Goal: Task Accomplishment & Management: Use online tool/utility

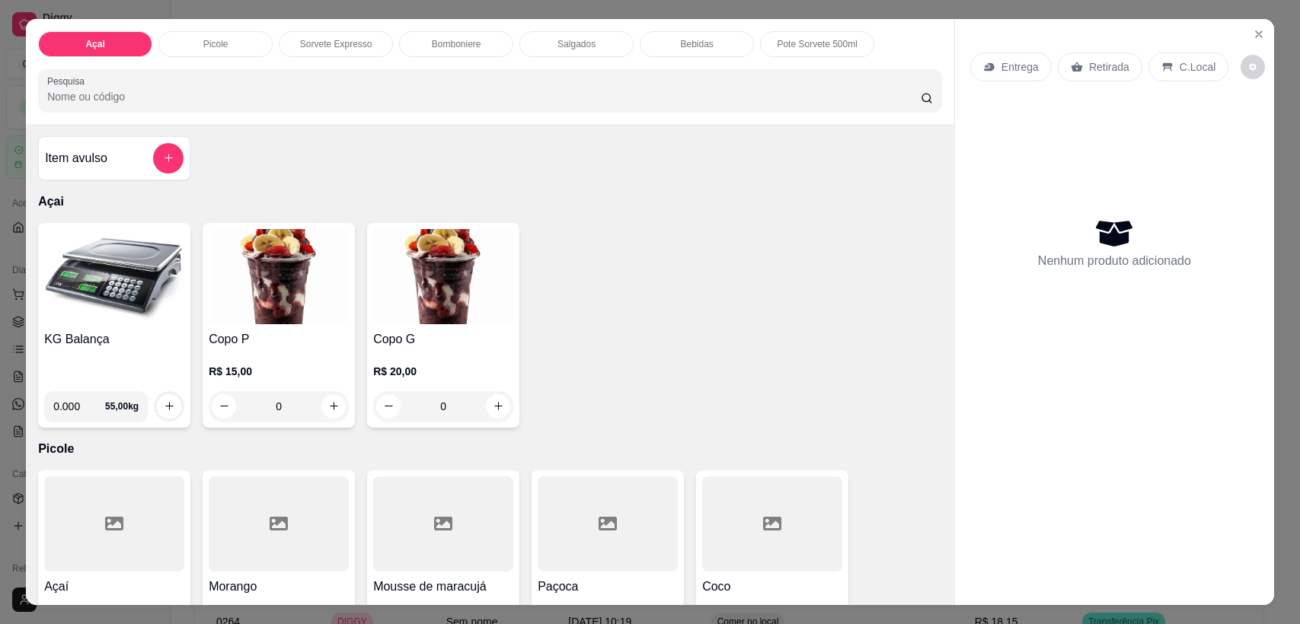
select select "ALL"
select select "0"
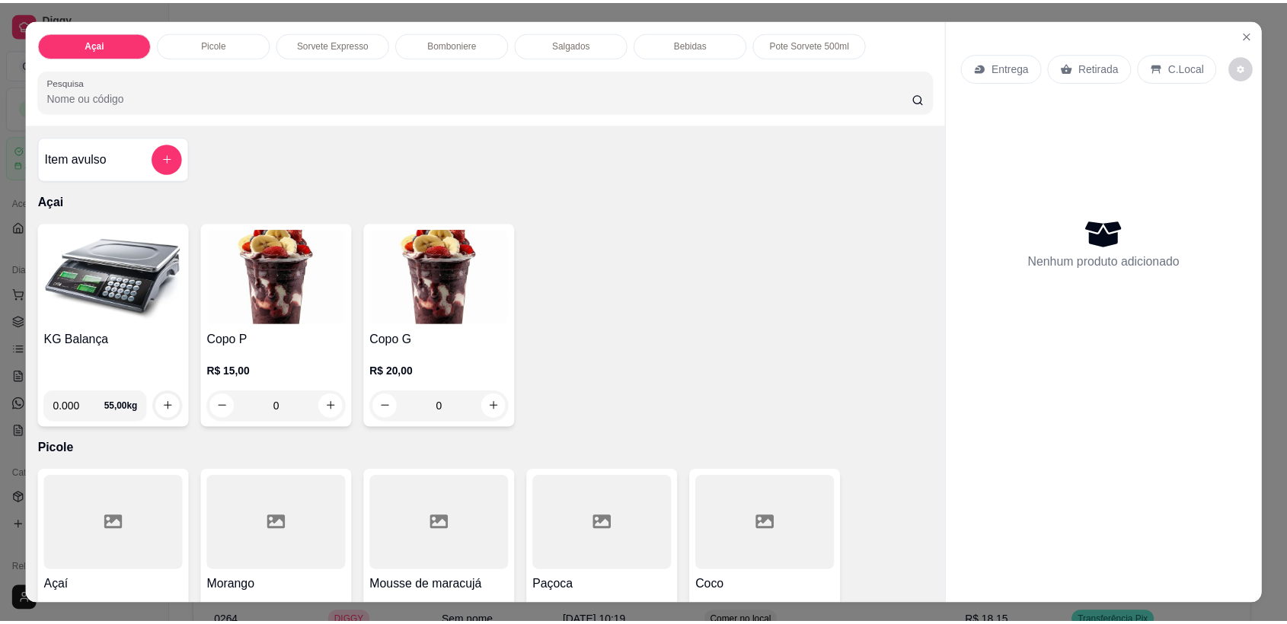
scroll to position [132, 0]
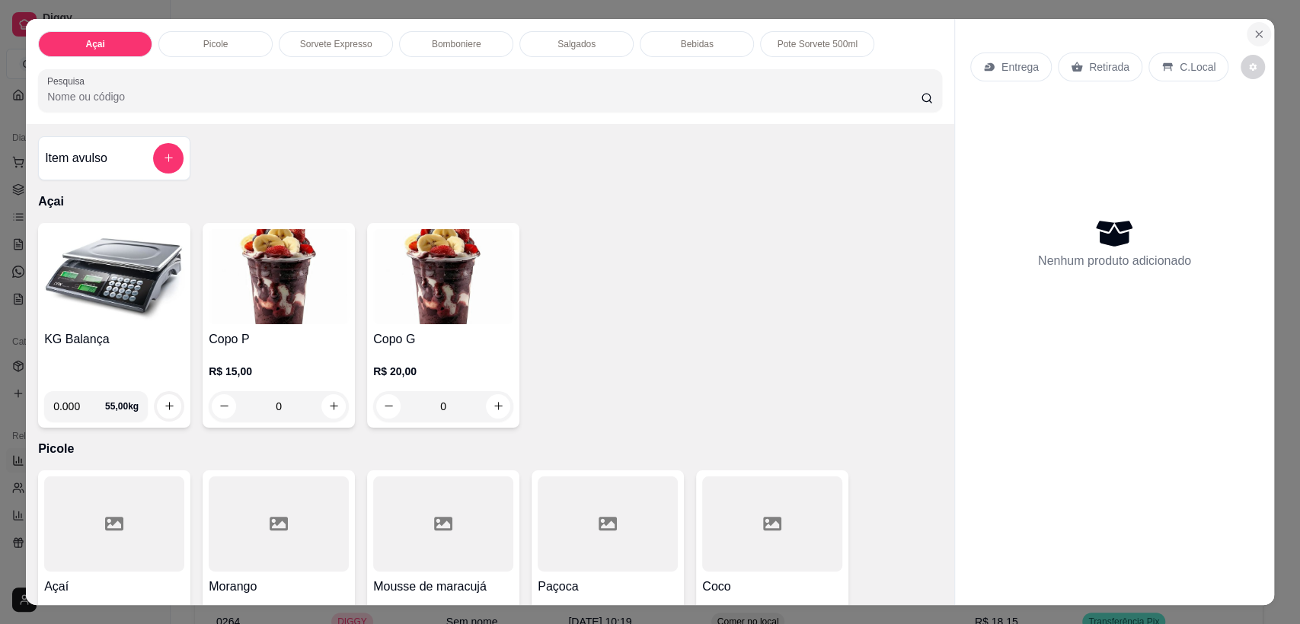
click at [1253, 28] on icon "Close" at bounding box center [1259, 34] width 12 height 12
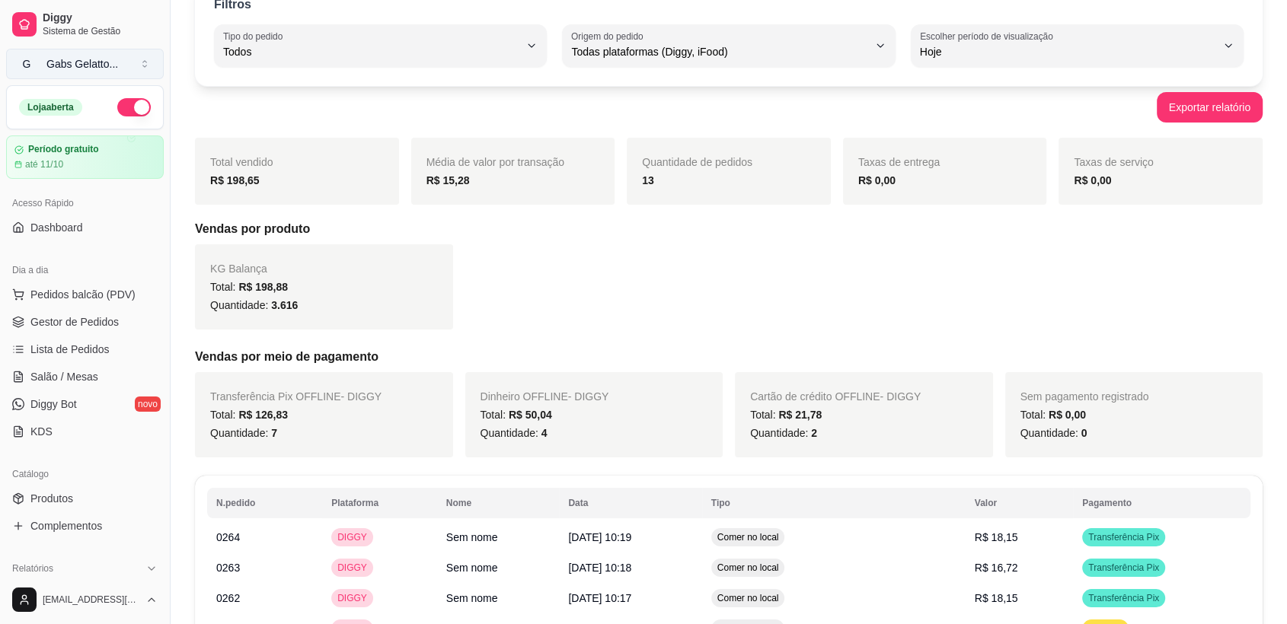
click at [85, 59] on div "Gabs Gelatto ..." at bounding box center [82, 63] width 72 height 15
click at [84, 64] on div "Gabs Gelatto ..." at bounding box center [82, 63] width 72 height 15
click at [62, 225] on span "Dashboard" at bounding box center [56, 227] width 53 height 15
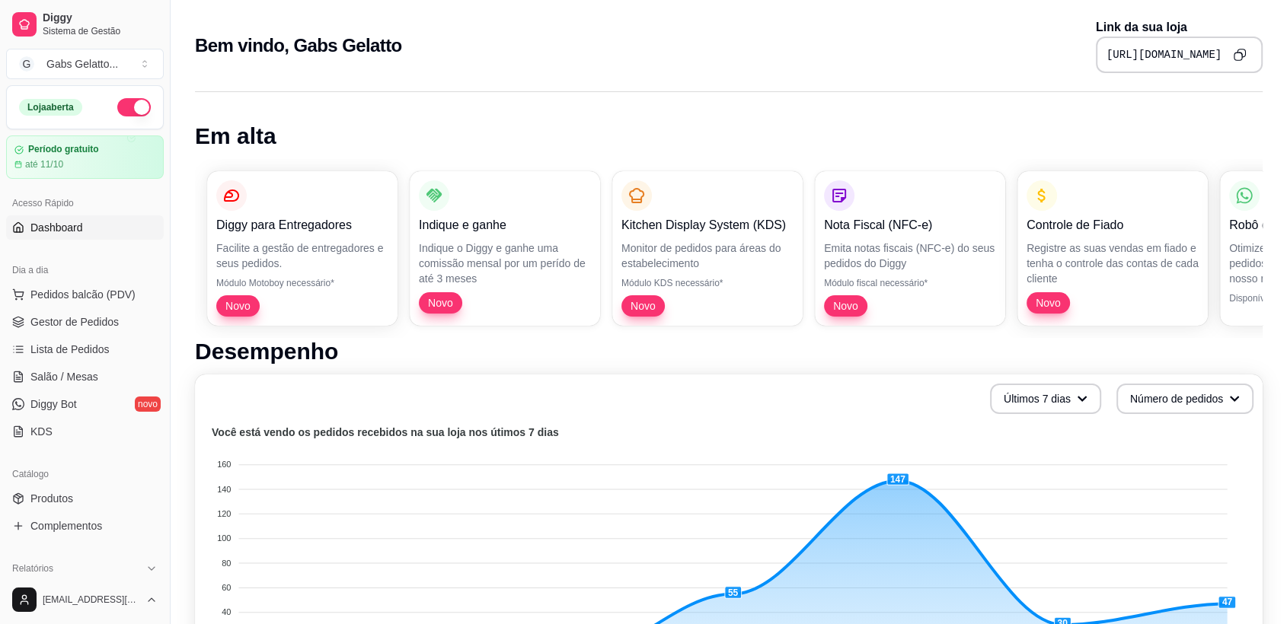
click at [1237, 56] on icon "Copy to clipboard" at bounding box center [1239, 54] width 13 height 13
click at [61, 324] on span "Gestor de Pedidos" at bounding box center [74, 321] width 88 height 15
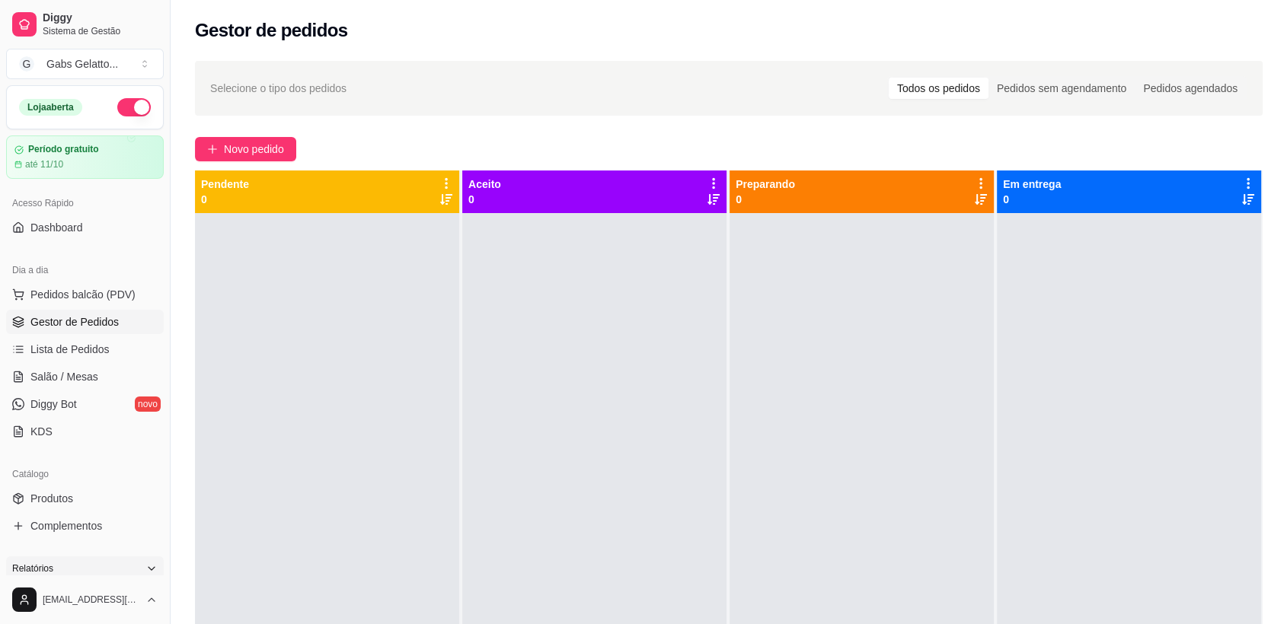
scroll to position [169, 0]
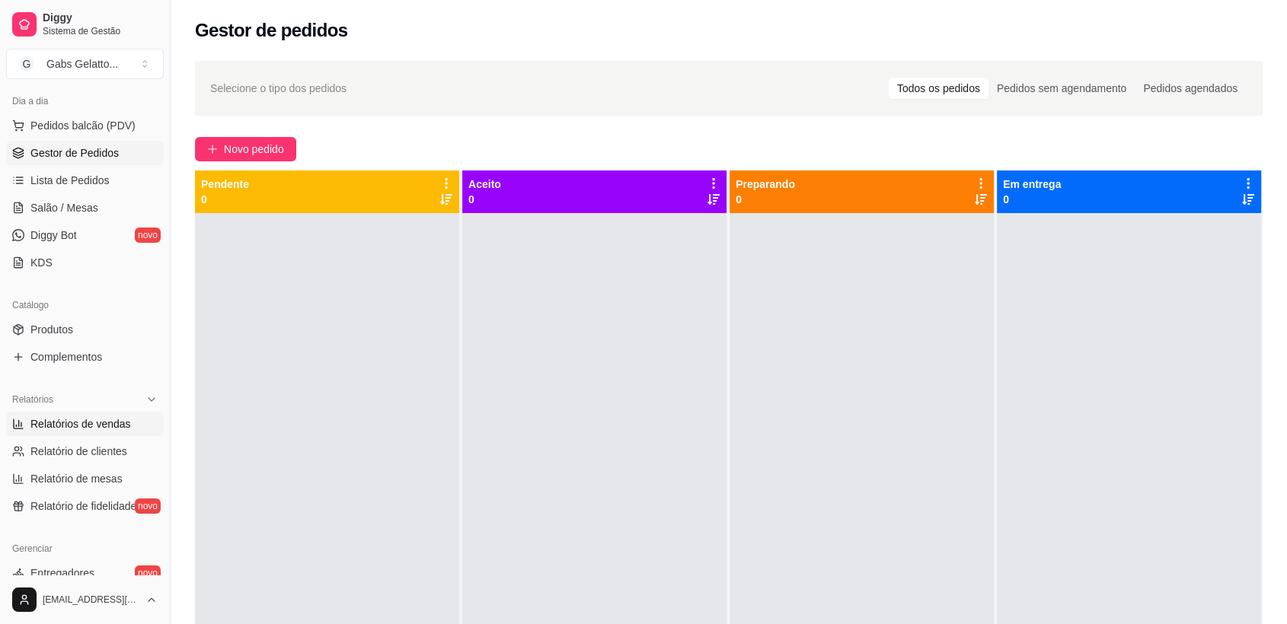
click at [72, 420] on span "Relatórios de vendas" at bounding box center [80, 424] width 101 height 15
select select "ALL"
select select "0"
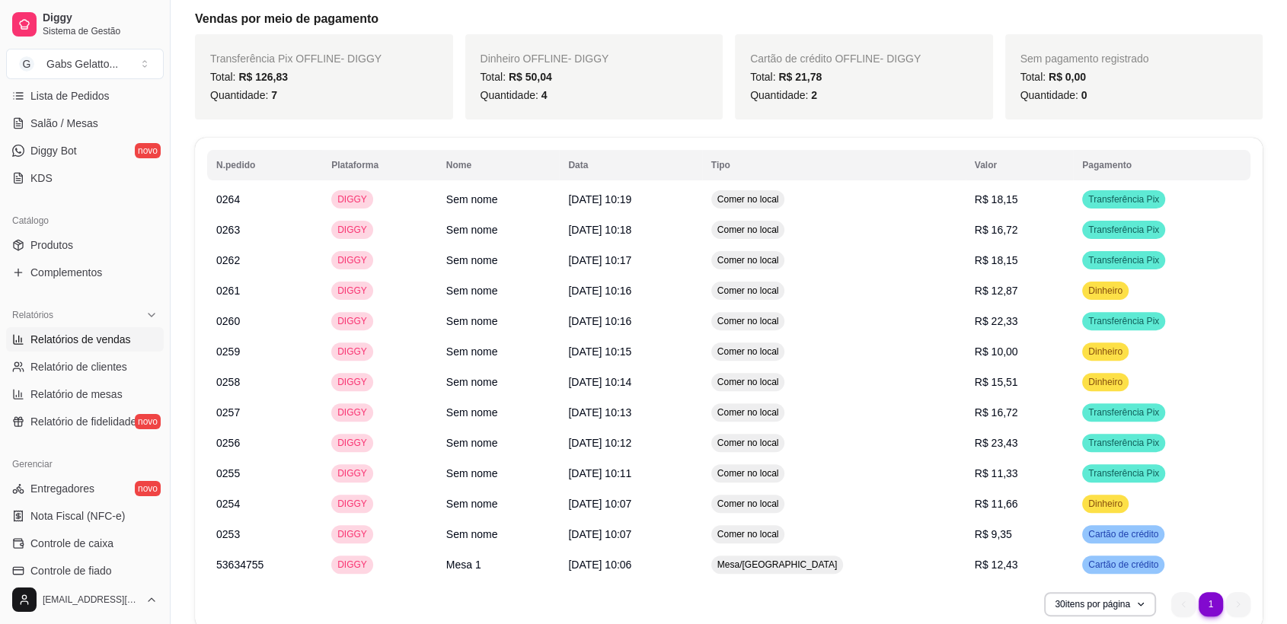
scroll to position [423, 0]
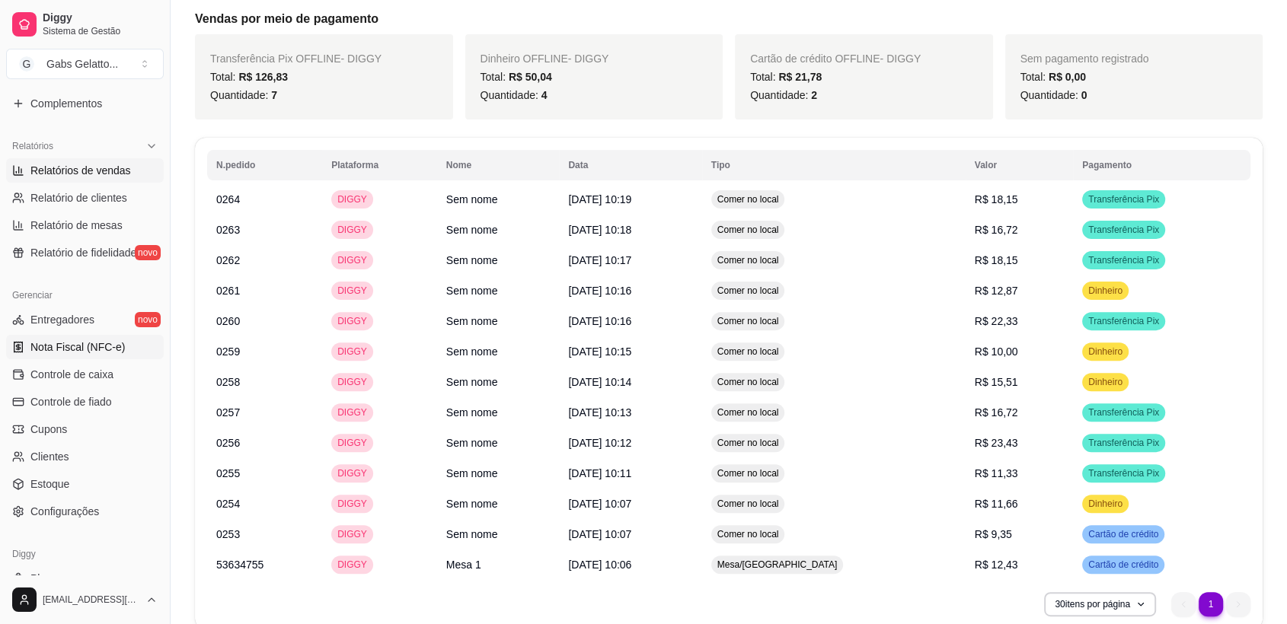
click at [79, 345] on span "Nota Fiscal (NFC-e)" at bounding box center [77, 347] width 94 height 15
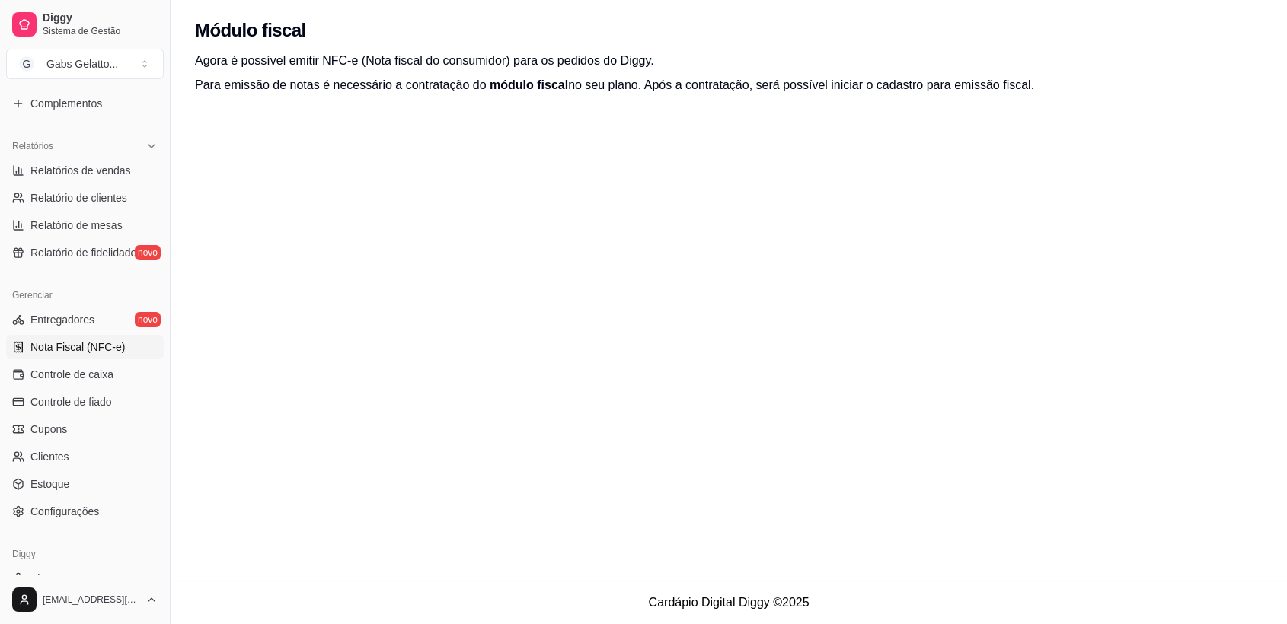
click at [79, 346] on span "Nota Fiscal (NFC-e)" at bounding box center [77, 347] width 94 height 15
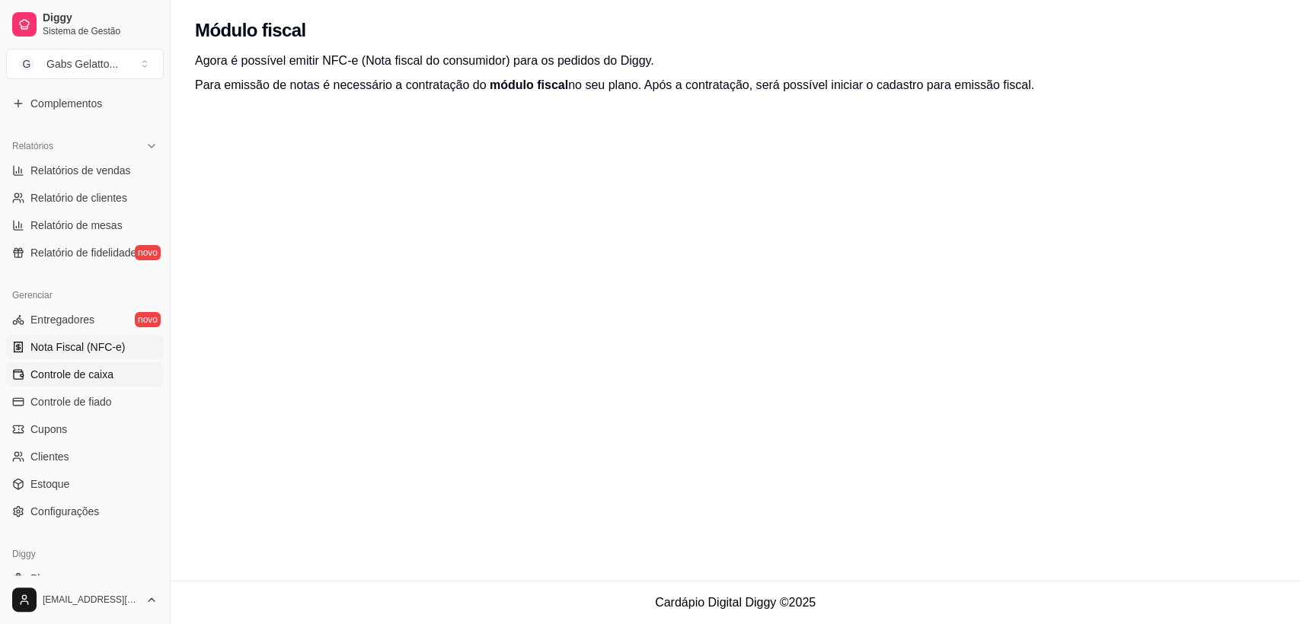
click at [67, 381] on span "Controle de caixa" at bounding box center [71, 374] width 83 height 15
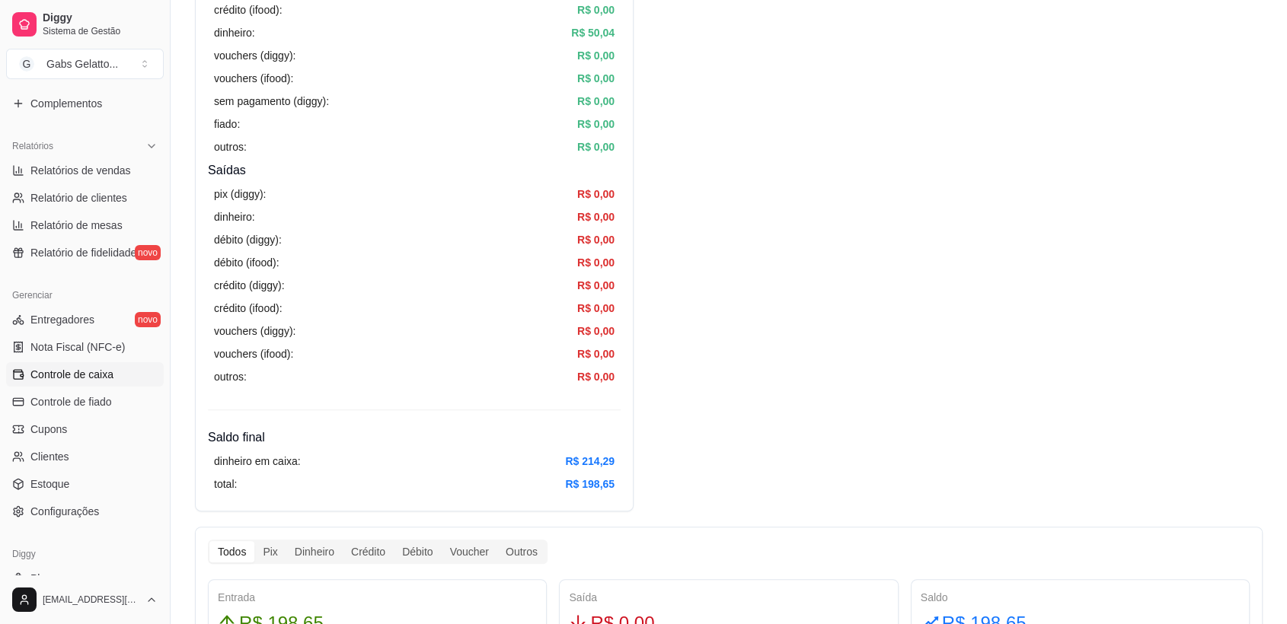
scroll to position [761, 0]
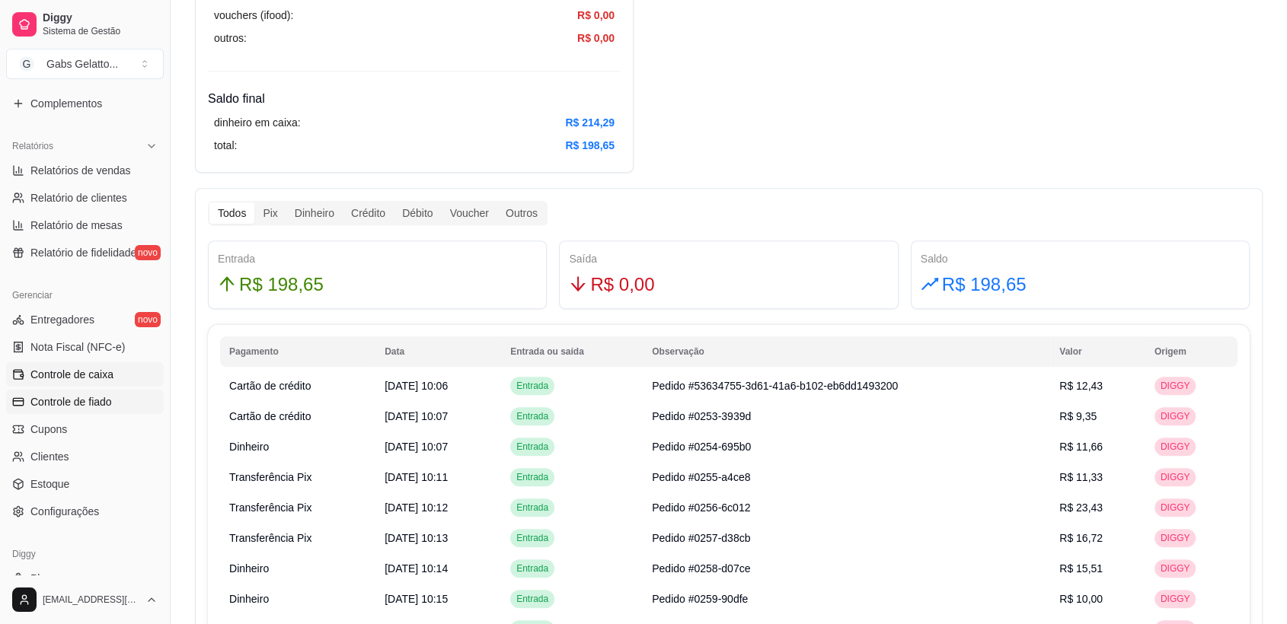
click at [118, 395] on link "Controle de fiado" at bounding box center [85, 402] width 158 height 24
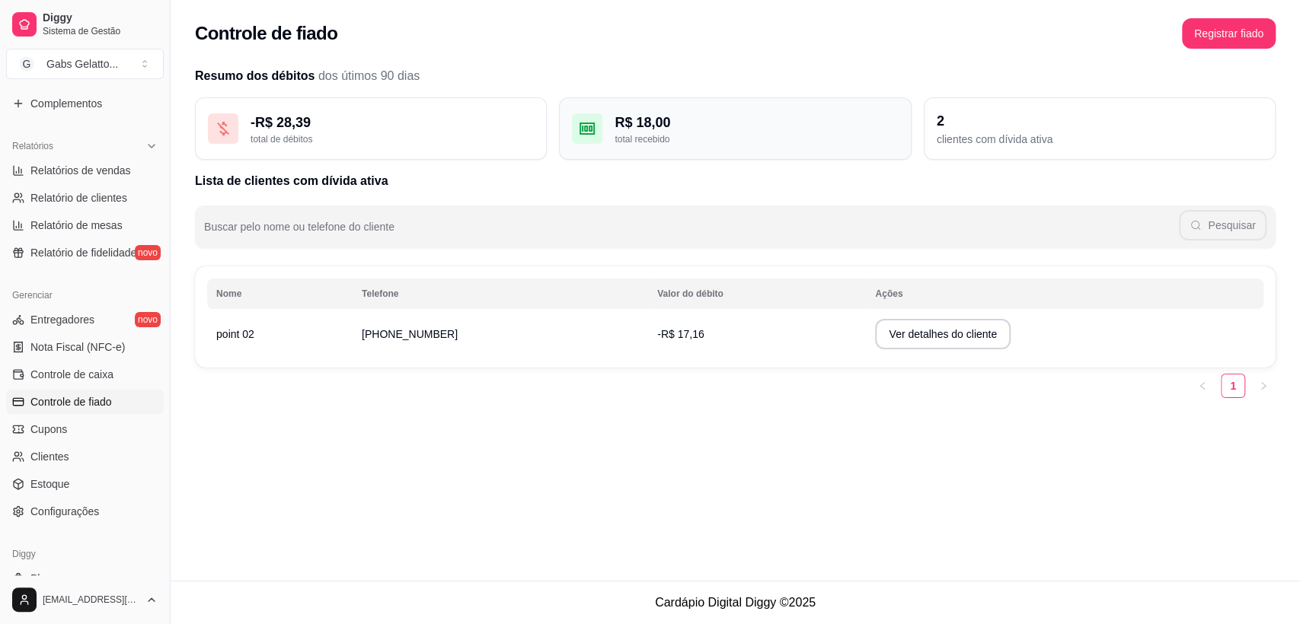
click at [634, 122] on div "R$ 18,00" at bounding box center [756, 122] width 283 height 21
click at [612, 137] on div "R$ 18,00 total recebido" at bounding box center [735, 128] width 352 height 62
click at [1019, 125] on div "2" at bounding box center [1100, 120] width 326 height 21
click at [993, 134] on div "clientes com dívida ativa" at bounding box center [1100, 139] width 326 height 15
click at [981, 117] on div "2" at bounding box center [1100, 120] width 326 height 21
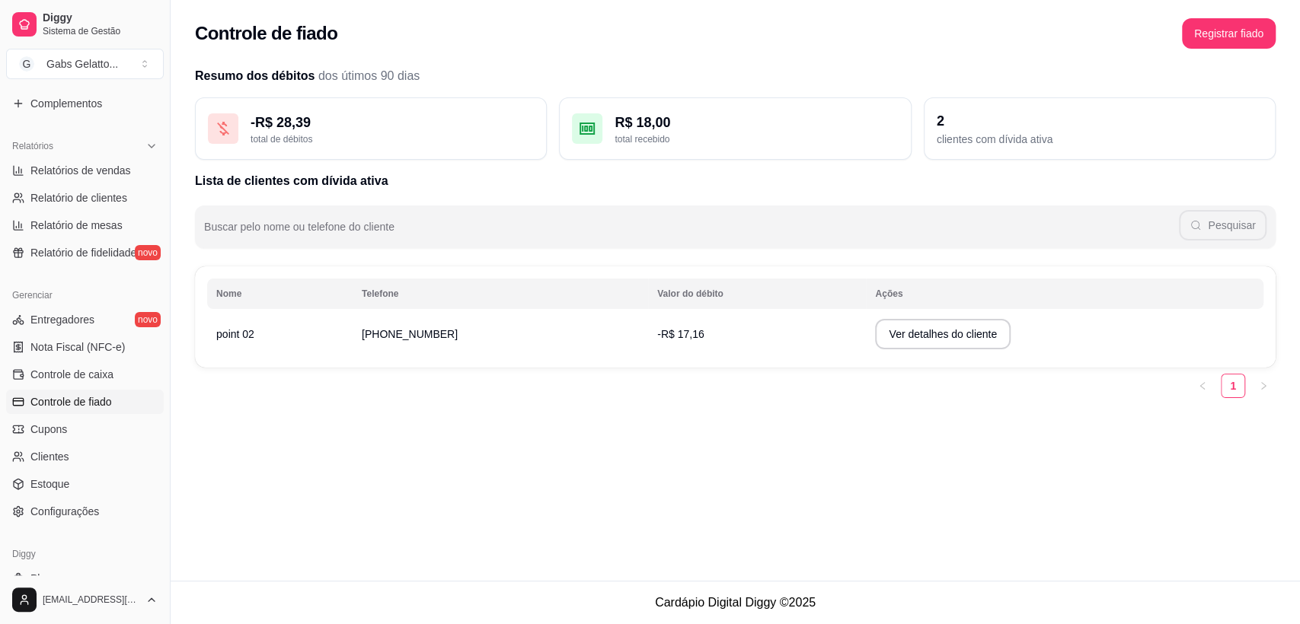
drag, startPoint x: 1229, startPoint y: 371, endPoint x: 1192, endPoint y: 371, distance: 37.3
click at [1221, 372] on div "Nome Telefone Valor do débito Ações point 02 (75) 9 9980-6230 -R$ 17,16 Ver det…" at bounding box center [735, 333] width 1081 height 132
click at [877, 324] on button "Ver detalhes do cliente" at bounding box center [942, 335] width 131 height 30
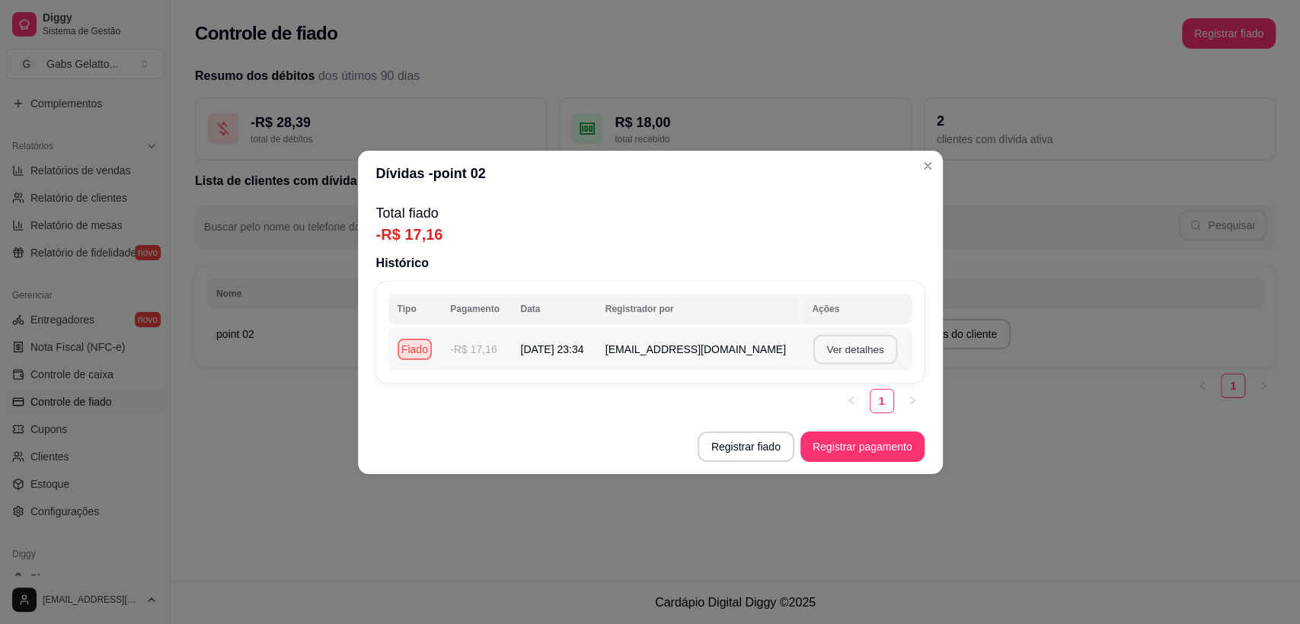
click at [835, 342] on button "Ver detalhes" at bounding box center [855, 349] width 84 height 30
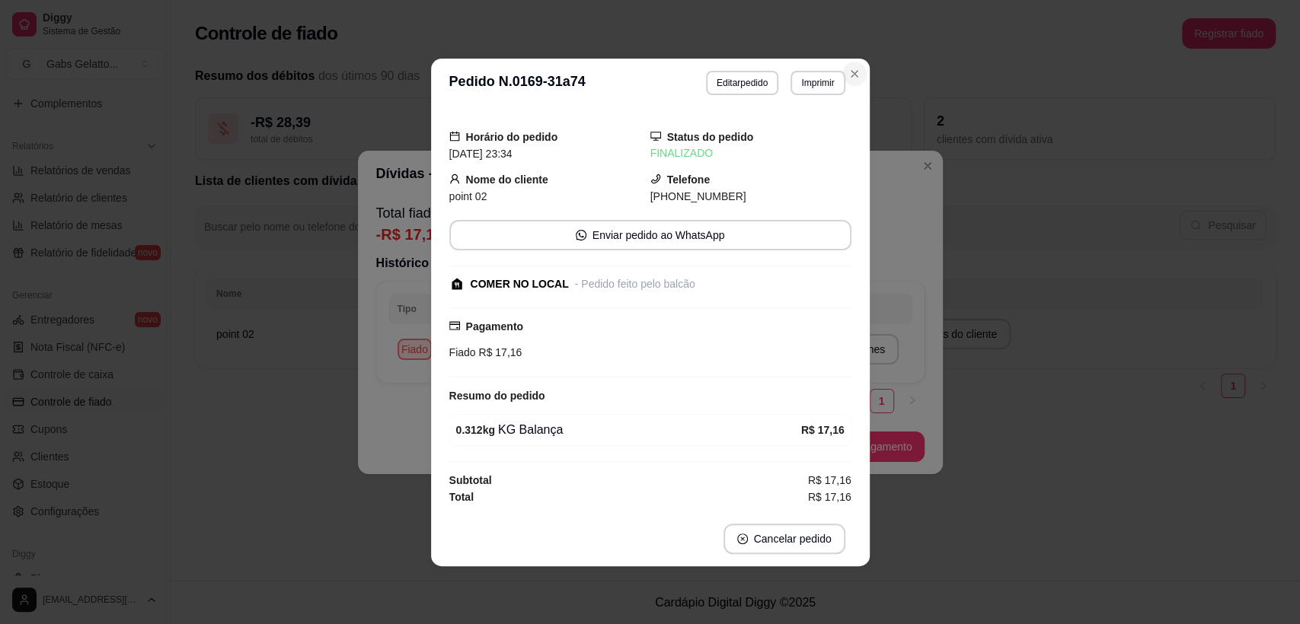
click at [853, 71] on icon "Close" at bounding box center [854, 74] width 12 height 12
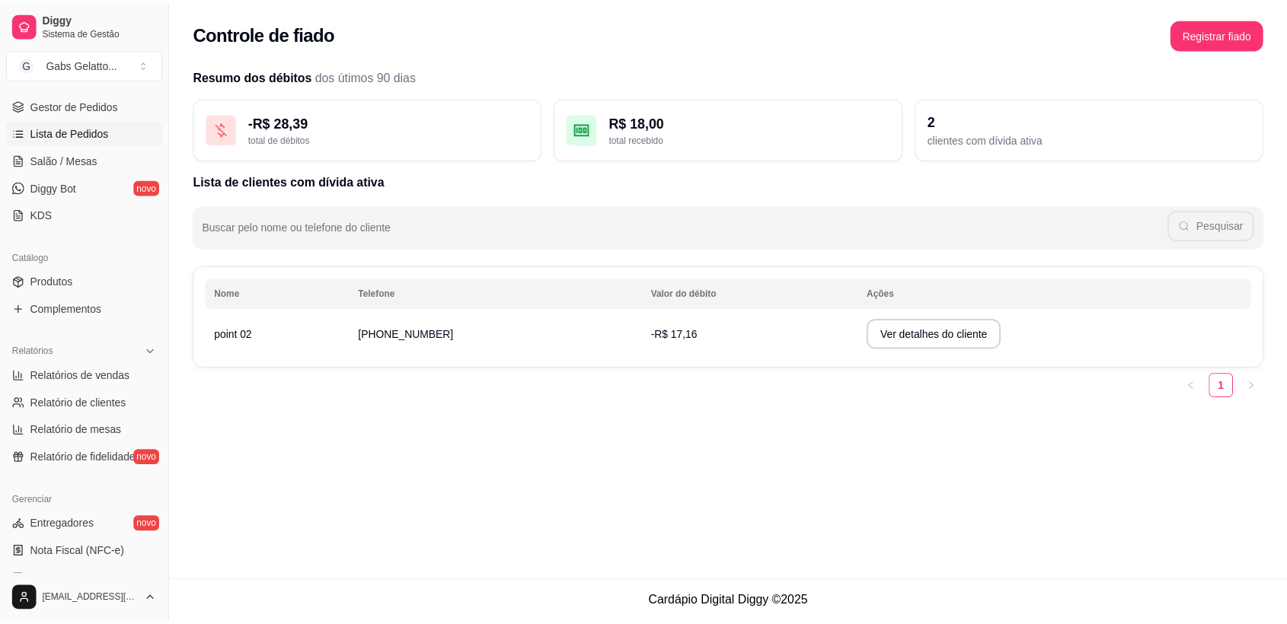
scroll to position [132, 0]
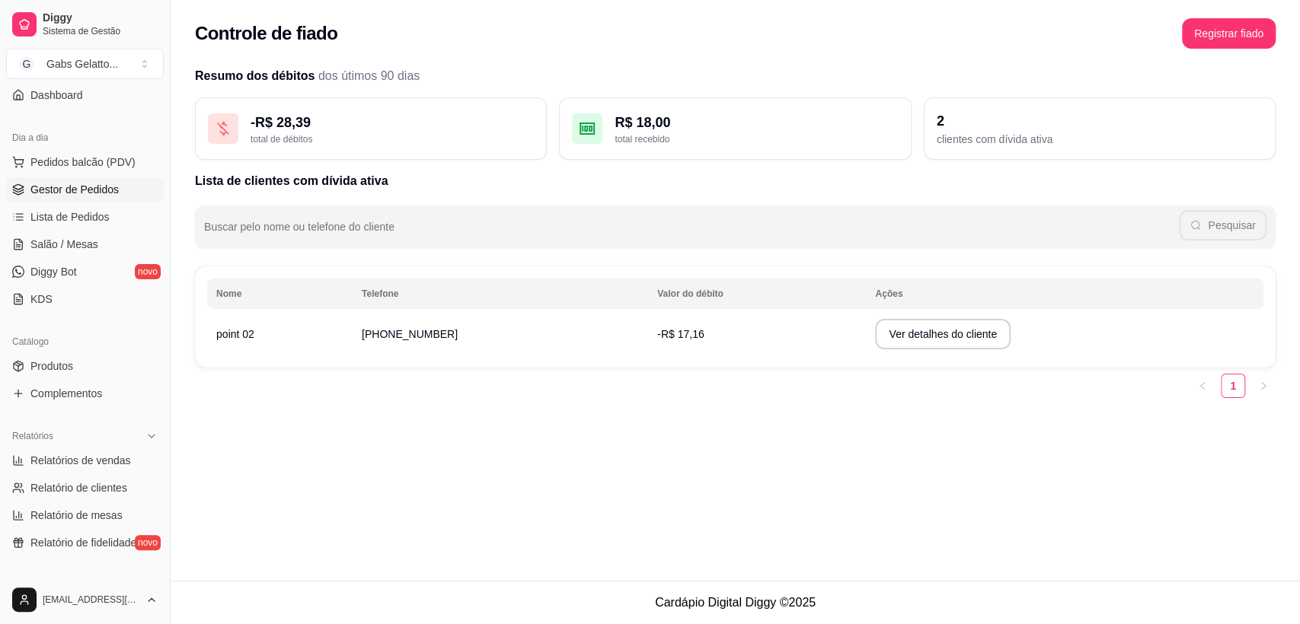
click at [104, 184] on span "Gestor de Pedidos" at bounding box center [74, 189] width 88 height 15
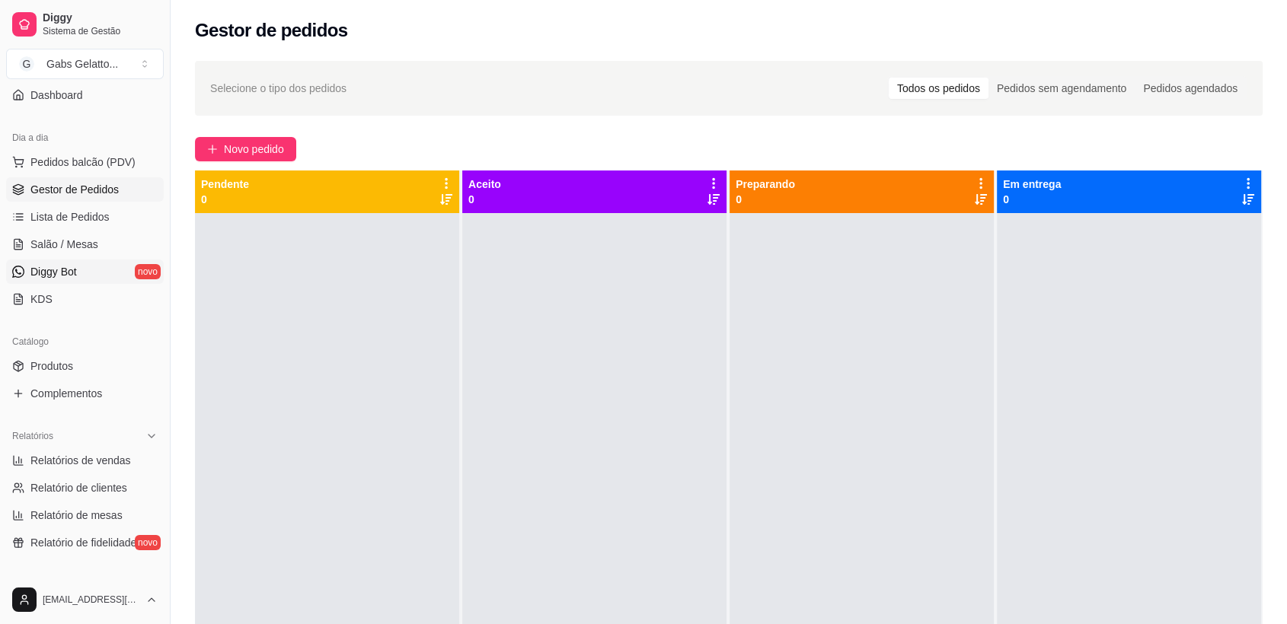
click at [101, 270] on link "Diggy Bot novo" at bounding box center [85, 272] width 158 height 24
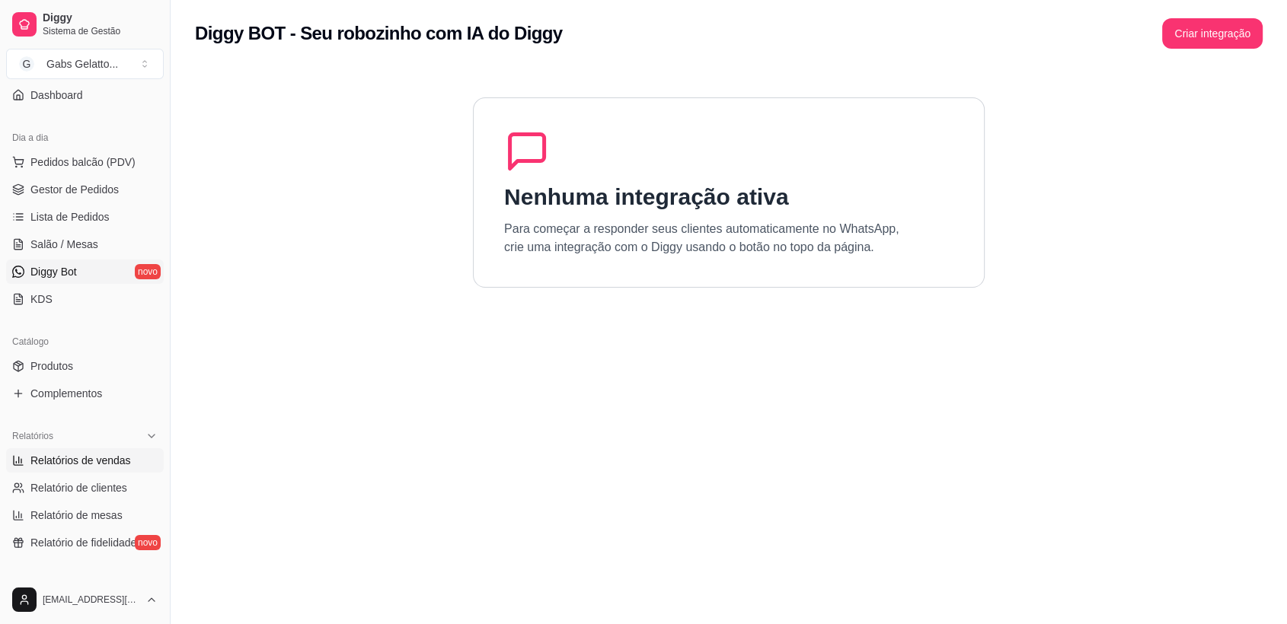
click at [103, 462] on span "Relatórios de vendas" at bounding box center [80, 460] width 101 height 15
select select "ALL"
select select "0"
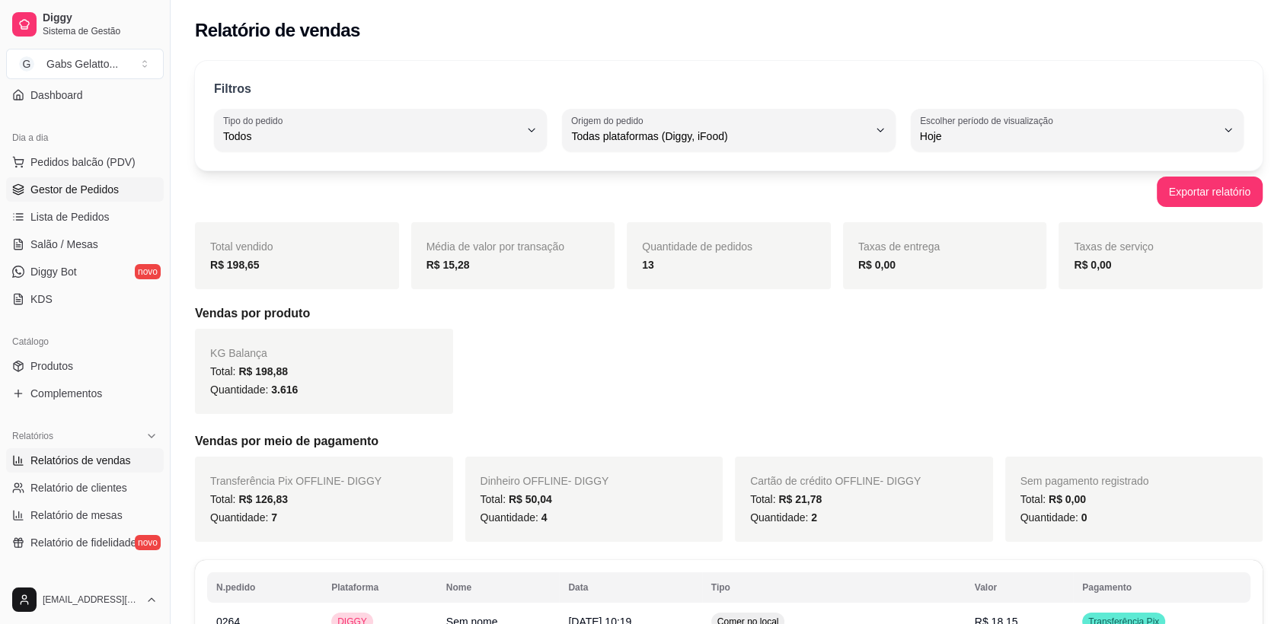
click at [81, 190] on span "Gestor de Pedidos" at bounding box center [74, 189] width 88 height 15
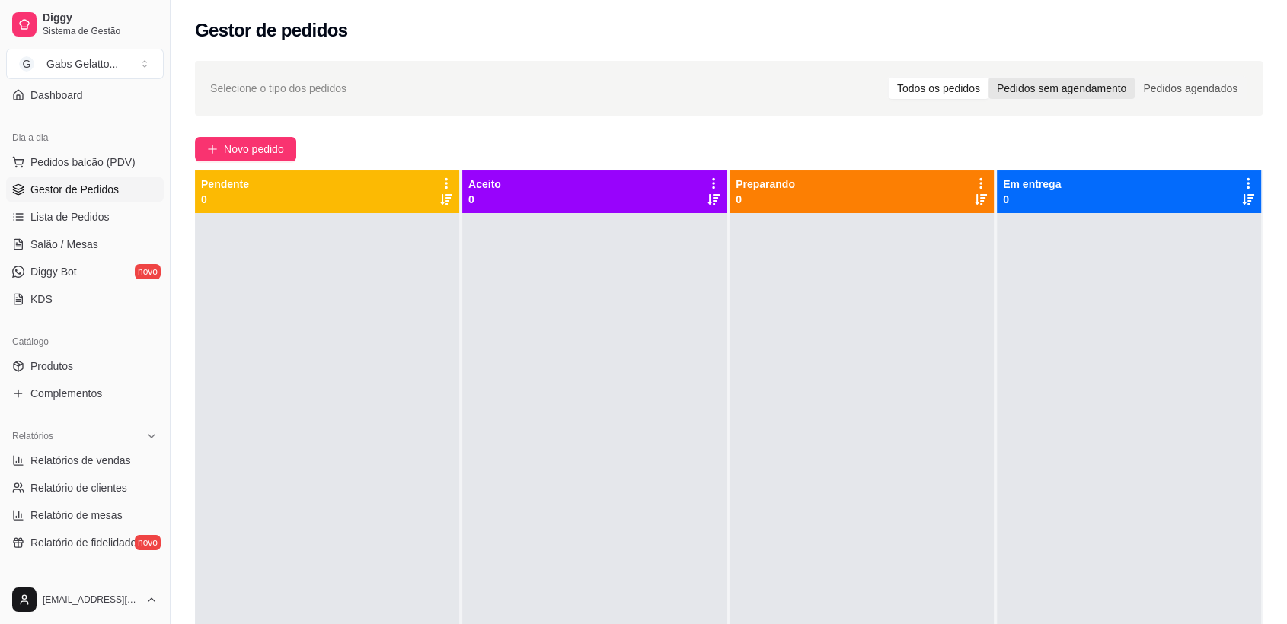
click at [1042, 94] on div "Pedidos sem agendamento" at bounding box center [1061, 88] width 146 height 21
click at [988, 78] on input "Pedidos sem agendamento" at bounding box center [988, 78] width 0 height 0
click at [1173, 87] on div "Pedidos agendados" at bounding box center [1190, 88] width 111 height 21
click at [1135, 78] on input "Pedidos agendados" at bounding box center [1135, 78] width 0 height 0
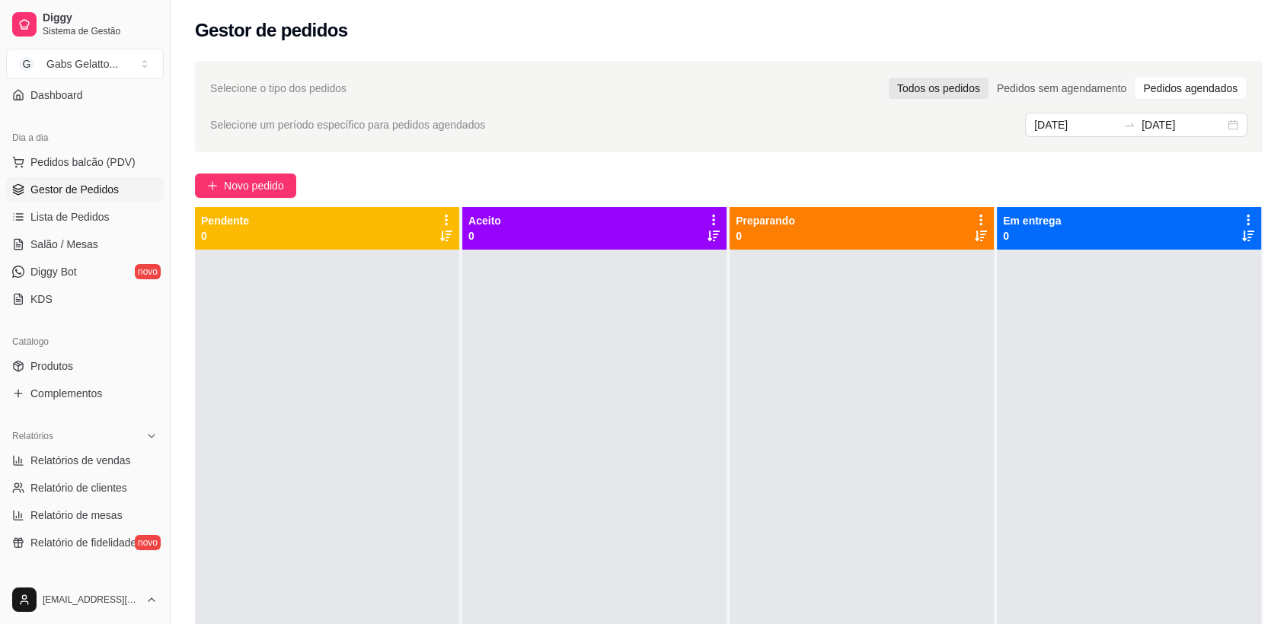
click at [922, 90] on div "Todos os pedidos" at bounding box center [939, 88] width 100 height 21
click at [889, 78] on input "Todos os pedidos" at bounding box center [889, 78] width 0 height 0
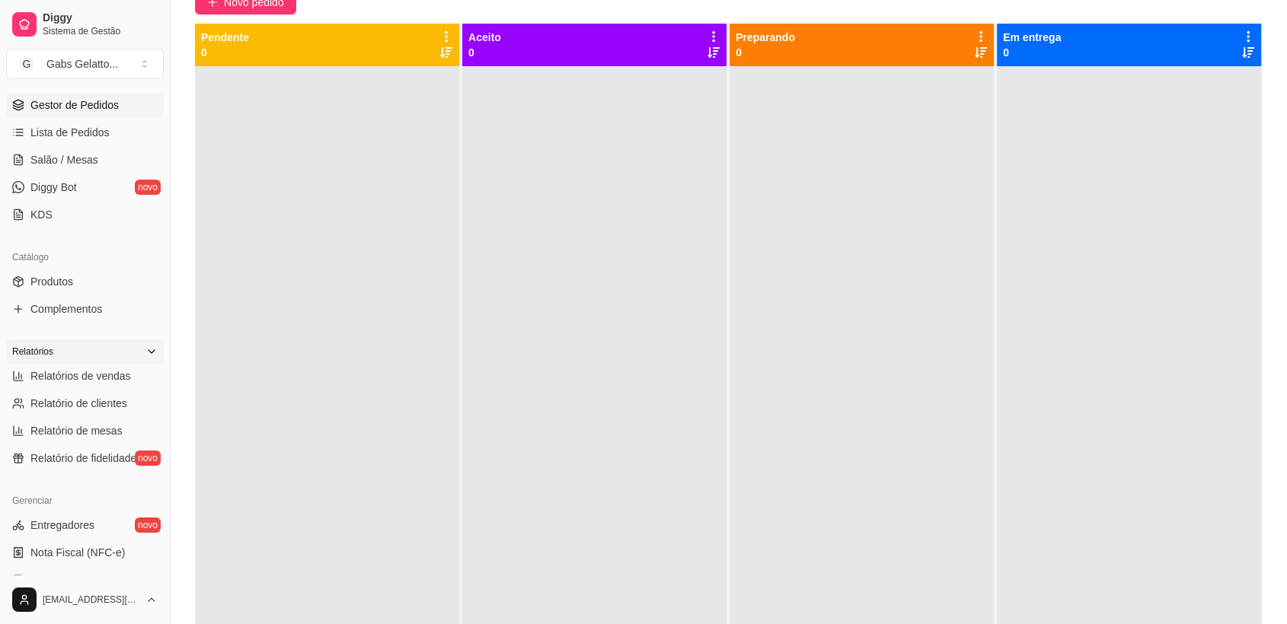
scroll to position [132, 0]
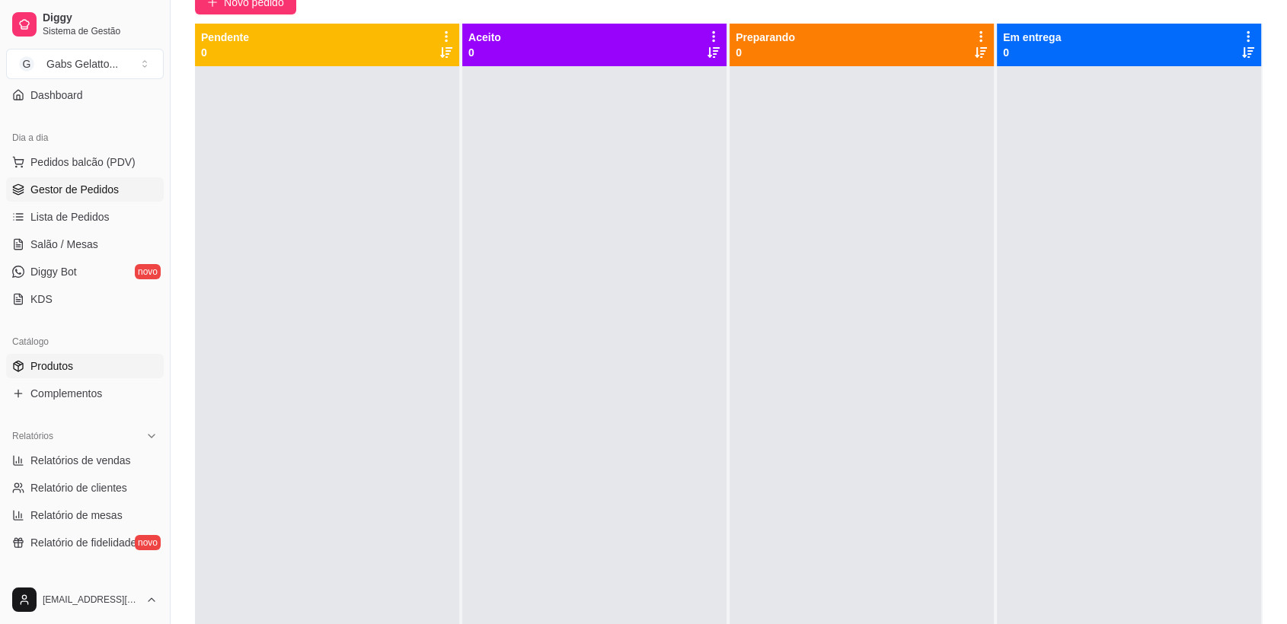
click at [67, 366] on span "Produtos" at bounding box center [51, 366] width 43 height 15
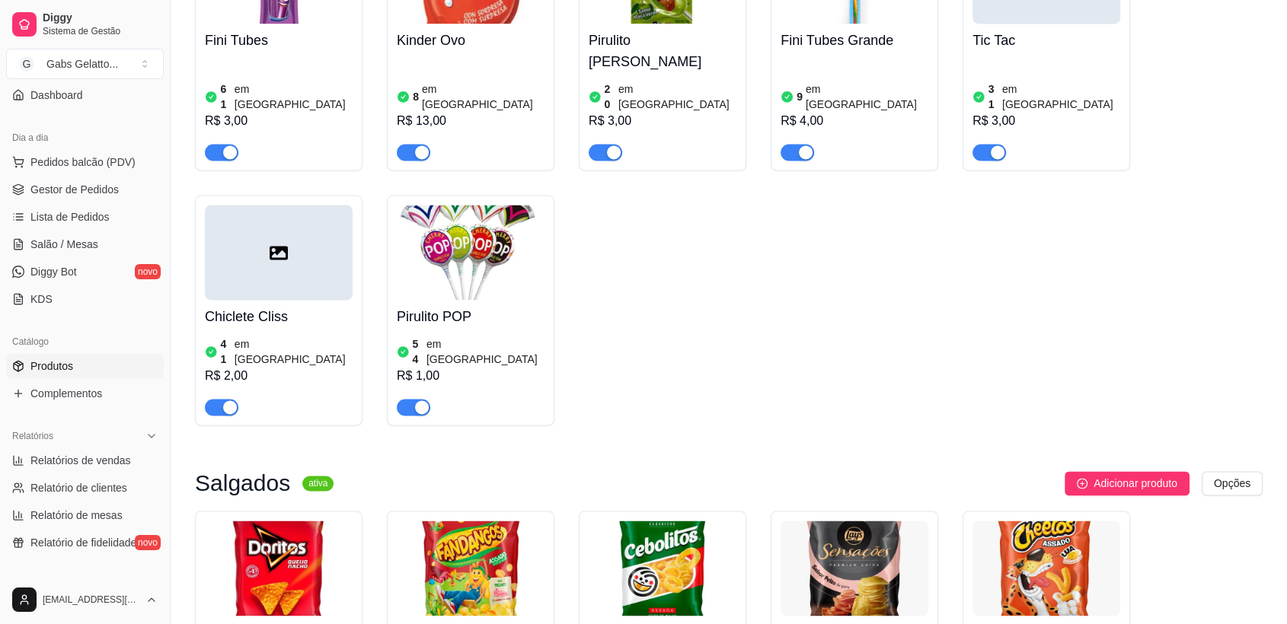
scroll to position [2538, 0]
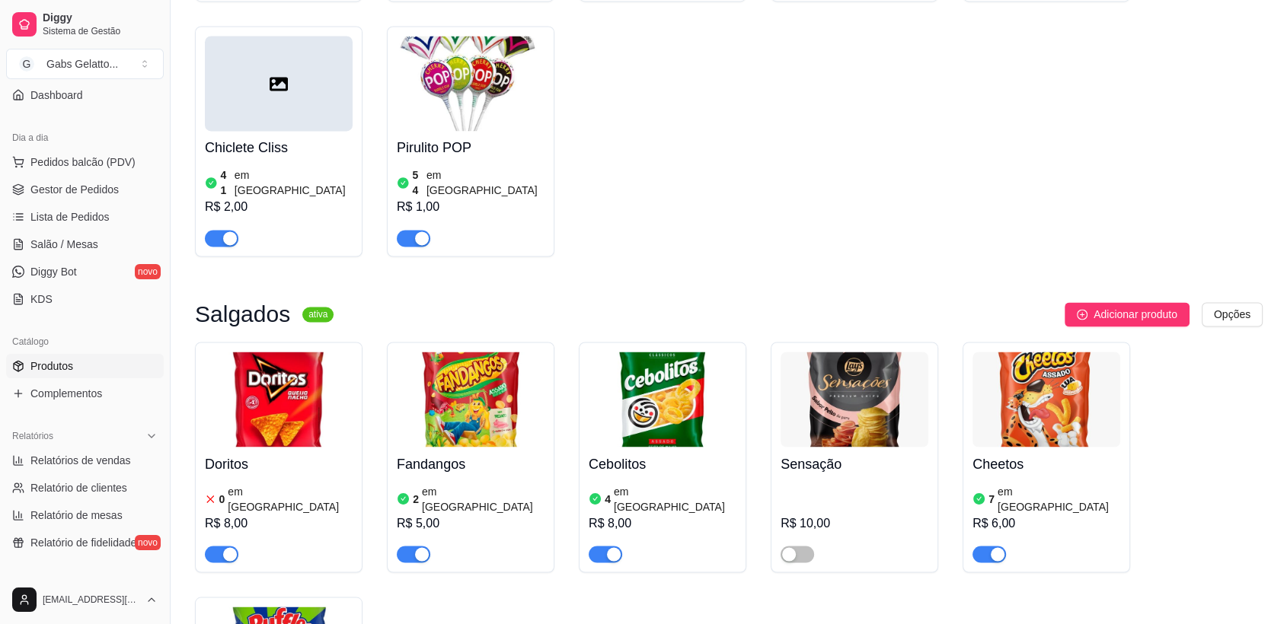
click at [676, 480] on div "4 em estoque R$ 8,00" at bounding box center [663, 521] width 148 height 82
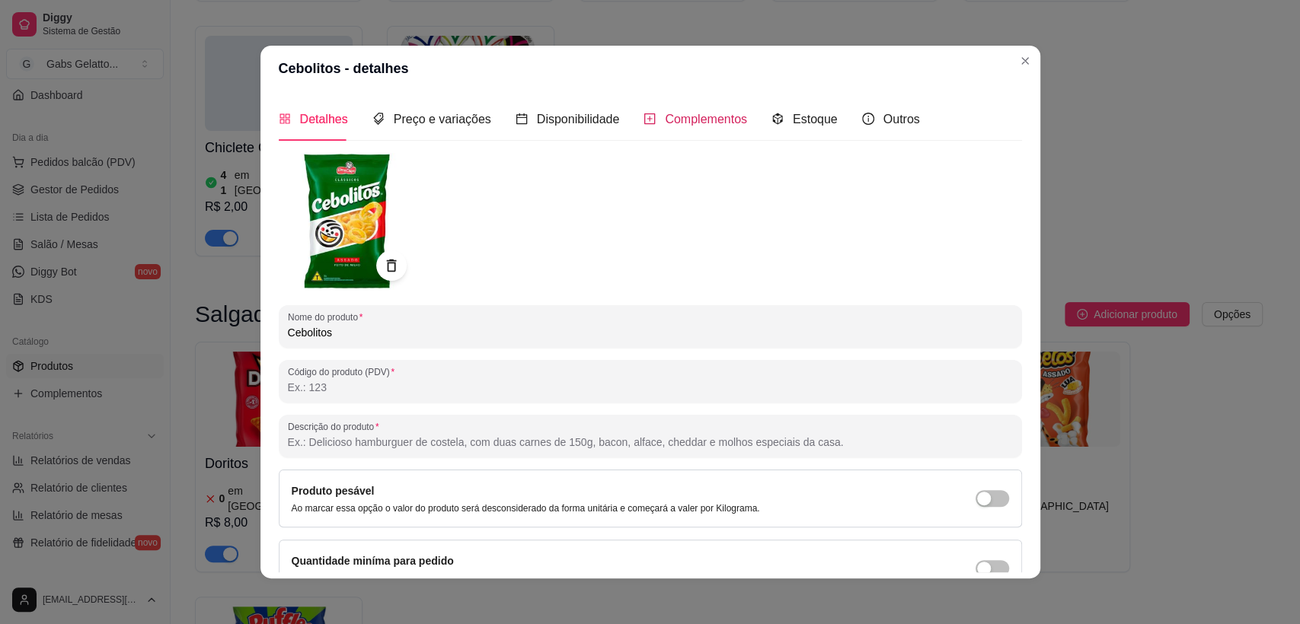
click at [704, 114] on span "Complementos" at bounding box center [706, 119] width 82 height 13
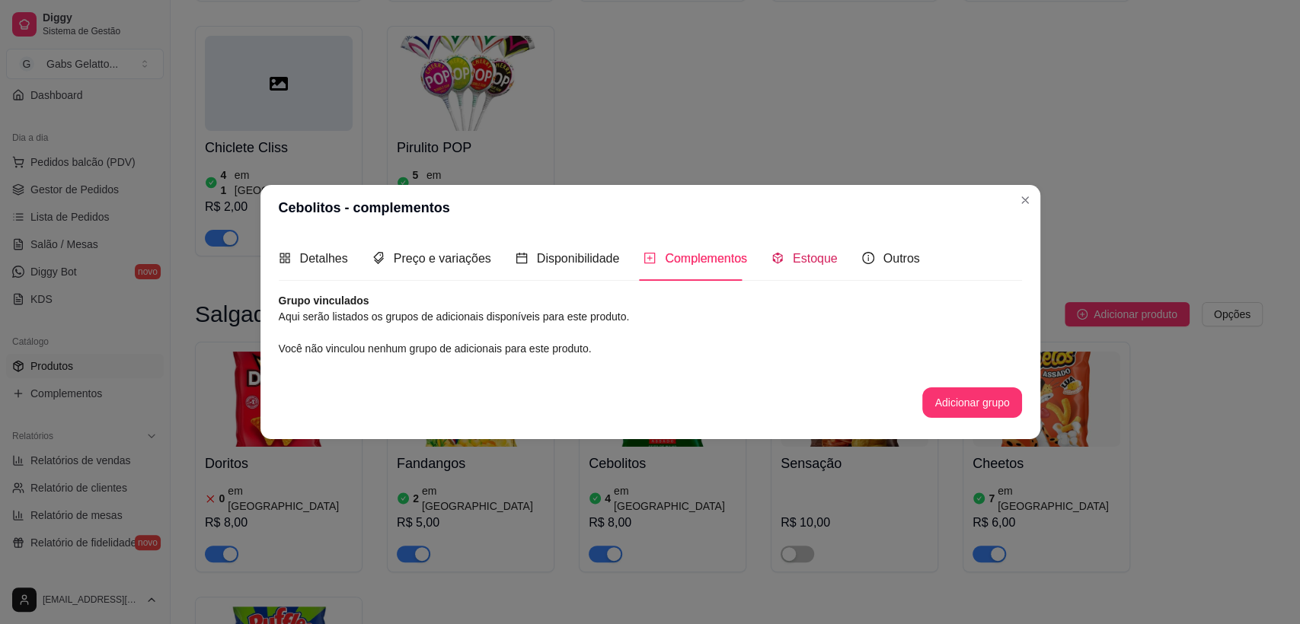
click at [804, 263] on span "Estoque" at bounding box center [815, 258] width 45 height 13
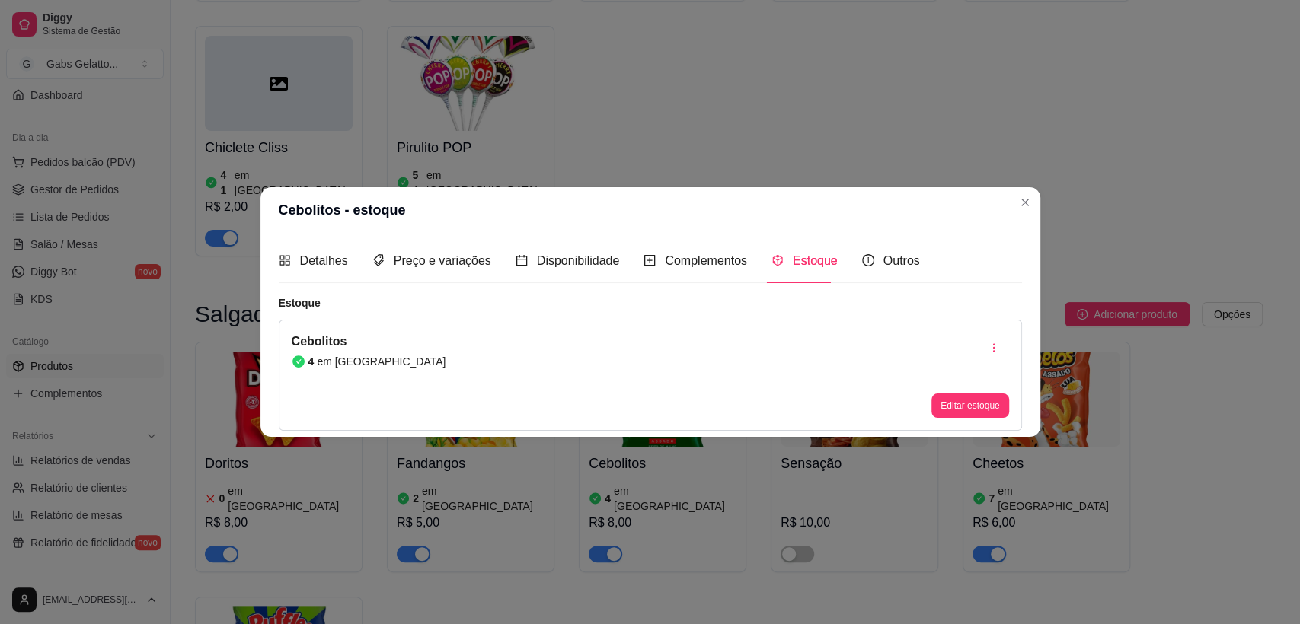
click at [386, 362] on div "Cebolitos 4 em estoque Editar estoque" at bounding box center [650, 375] width 743 height 111
click at [959, 410] on button "Editar estoque" at bounding box center [970, 406] width 75 height 24
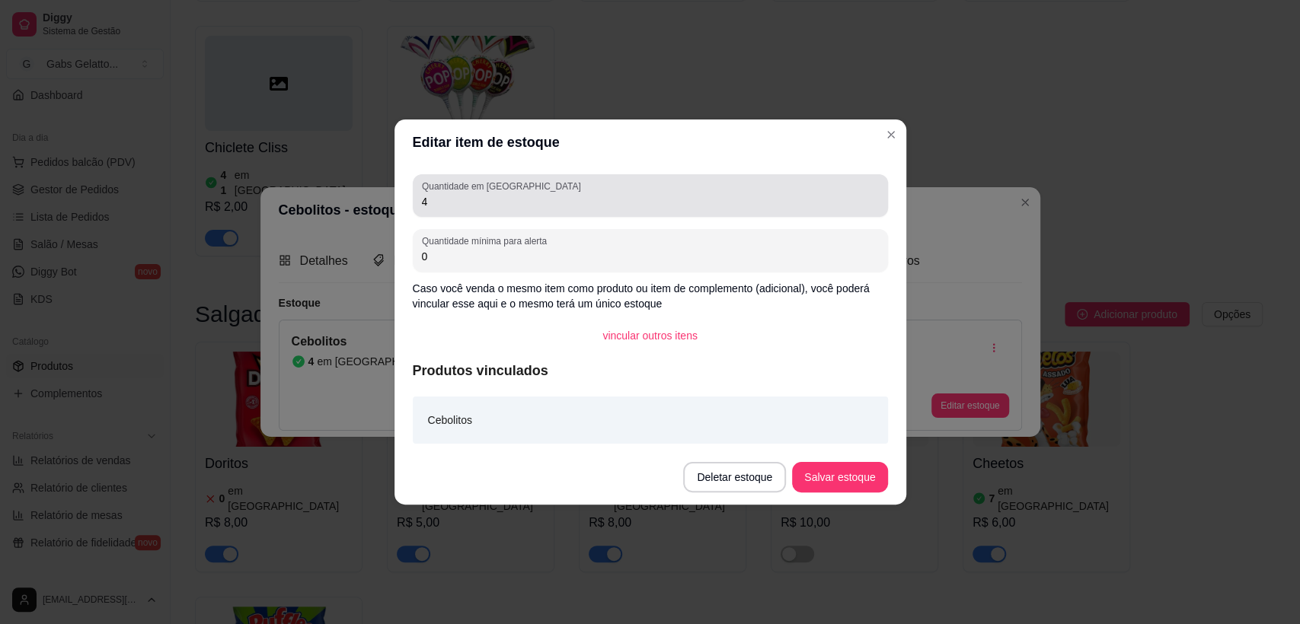
click at [479, 195] on input "4" at bounding box center [650, 201] width 457 height 15
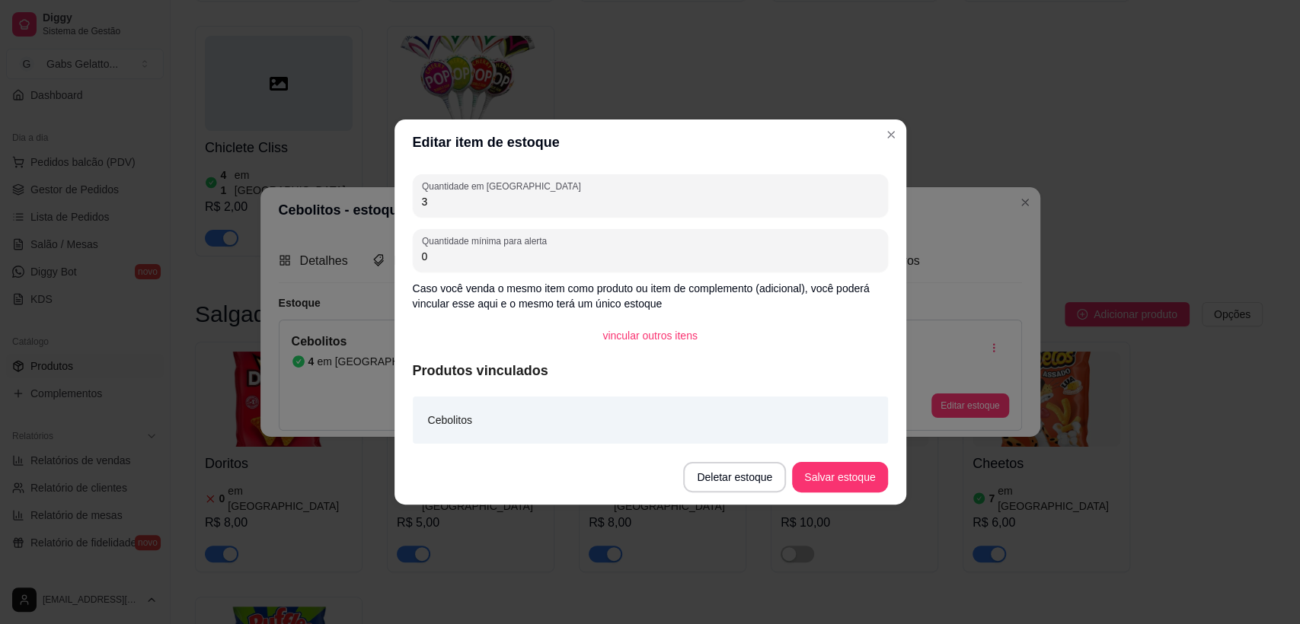
type input "3"
click at [838, 473] on button "Salvar estoque" at bounding box center [839, 478] width 93 height 30
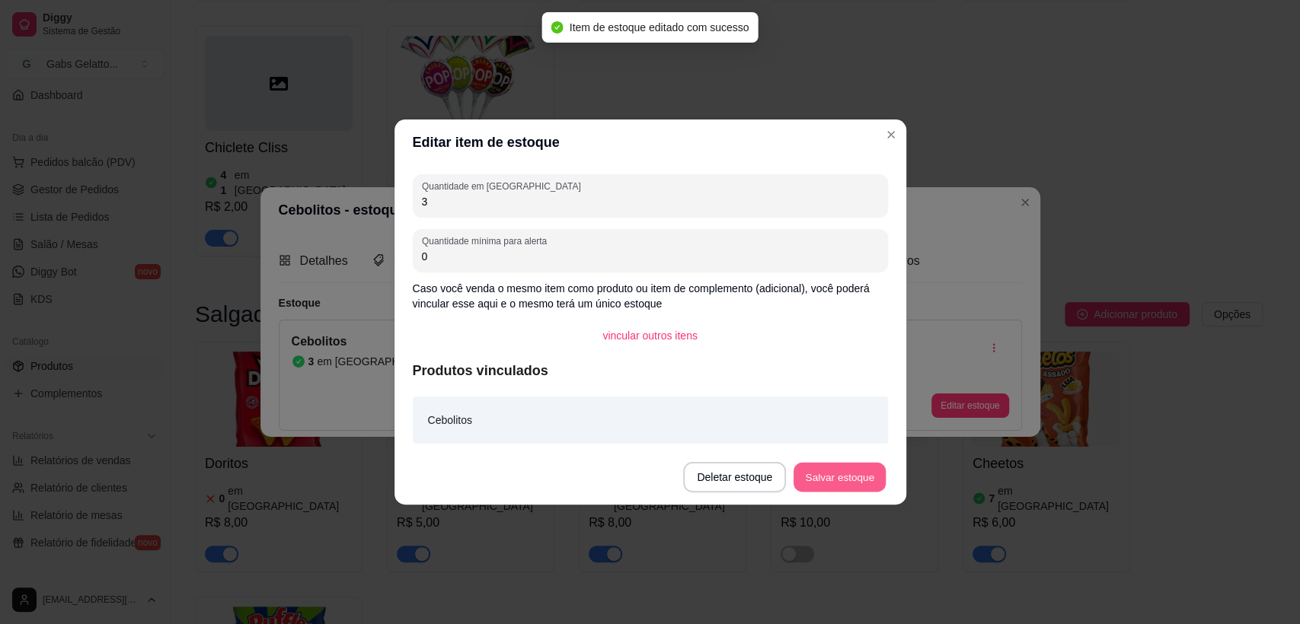
click at [847, 483] on button "Salvar estoque" at bounding box center [839, 478] width 93 height 30
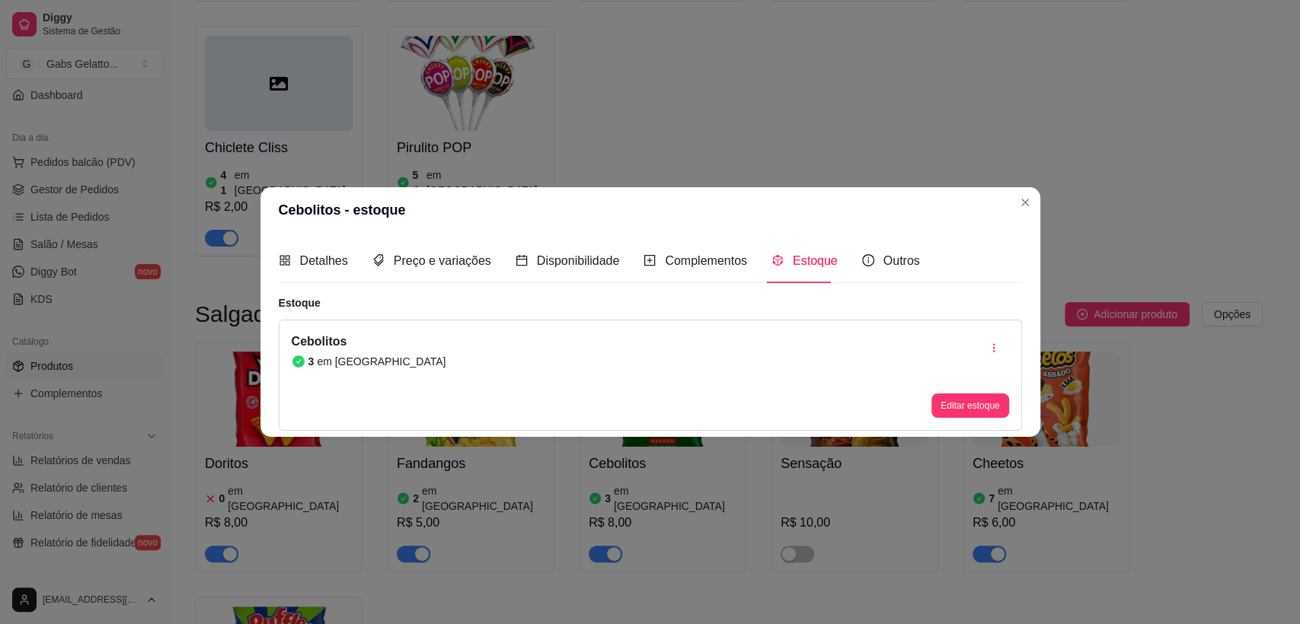
click at [1006, 199] on header "Cebolitos - estoque" at bounding box center [650, 210] width 780 height 46
click at [1013, 195] on header "Cebolitos - estoque" at bounding box center [650, 210] width 780 height 46
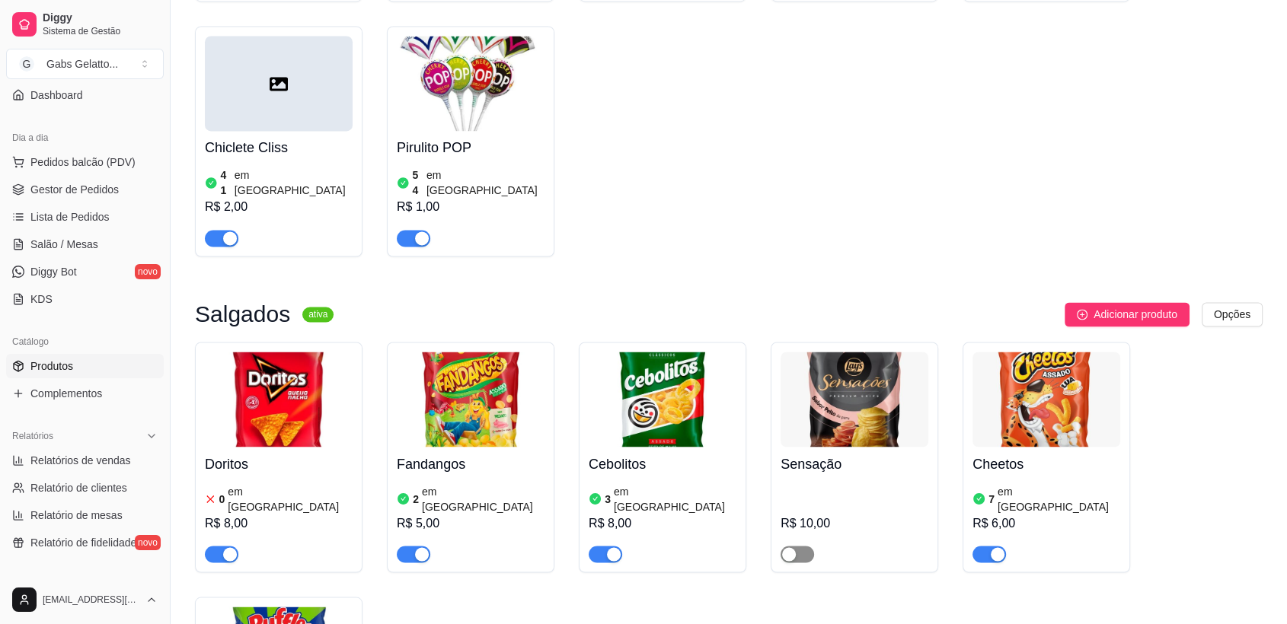
click at [789, 548] on div "button" at bounding box center [789, 555] width 14 height 14
click at [836, 453] on h4 "Sensação" at bounding box center [855, 463] width 148 height 21
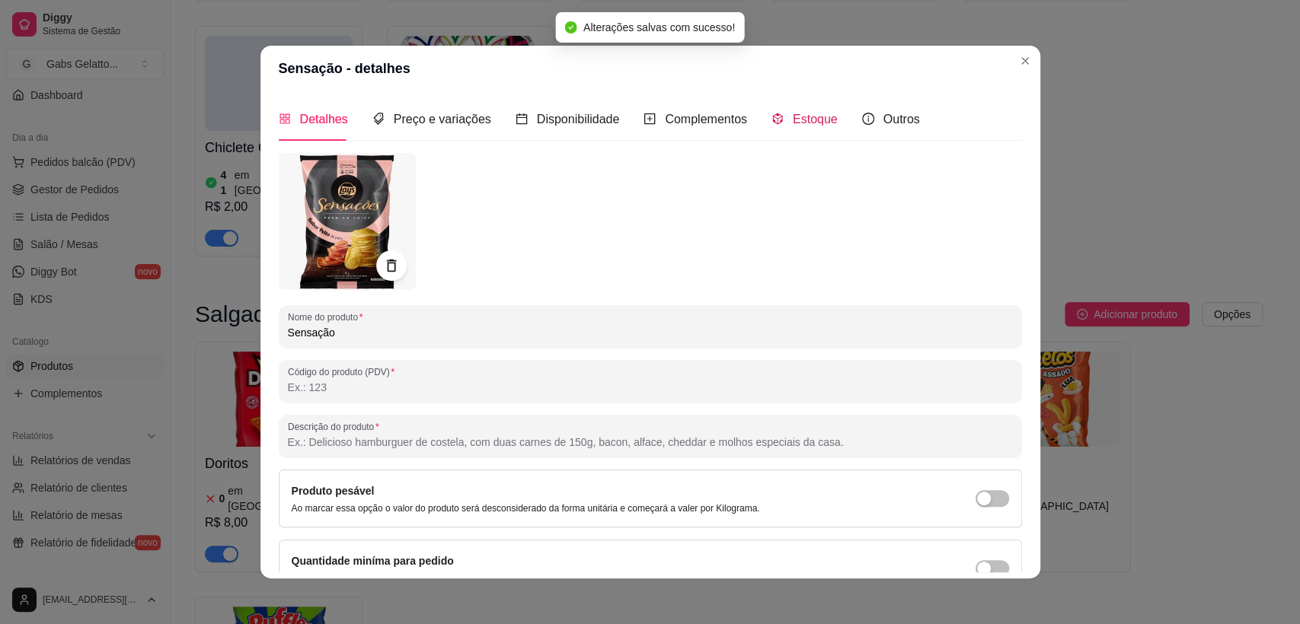
click at [793, 120] on span "Estoque" at bounding box center [815, 119] width 45 height 13
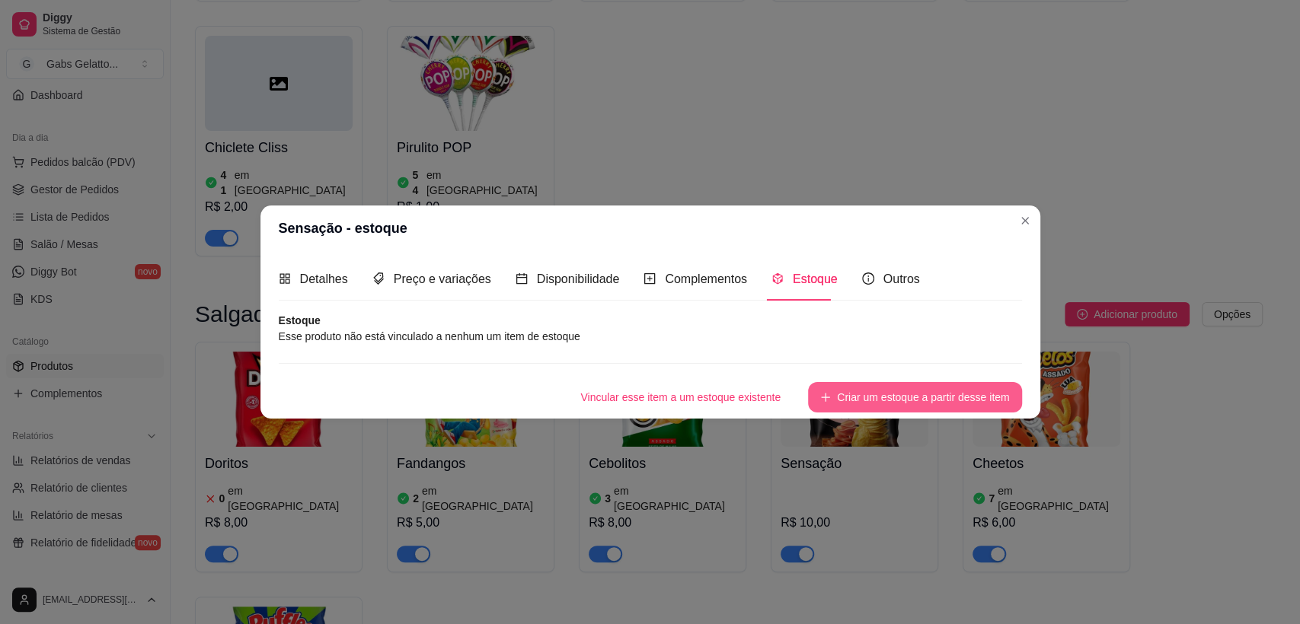
click at [950, 410] on button "Criar um estoque a partir desse item" at bounding box center [914, 397] width 213 height 30
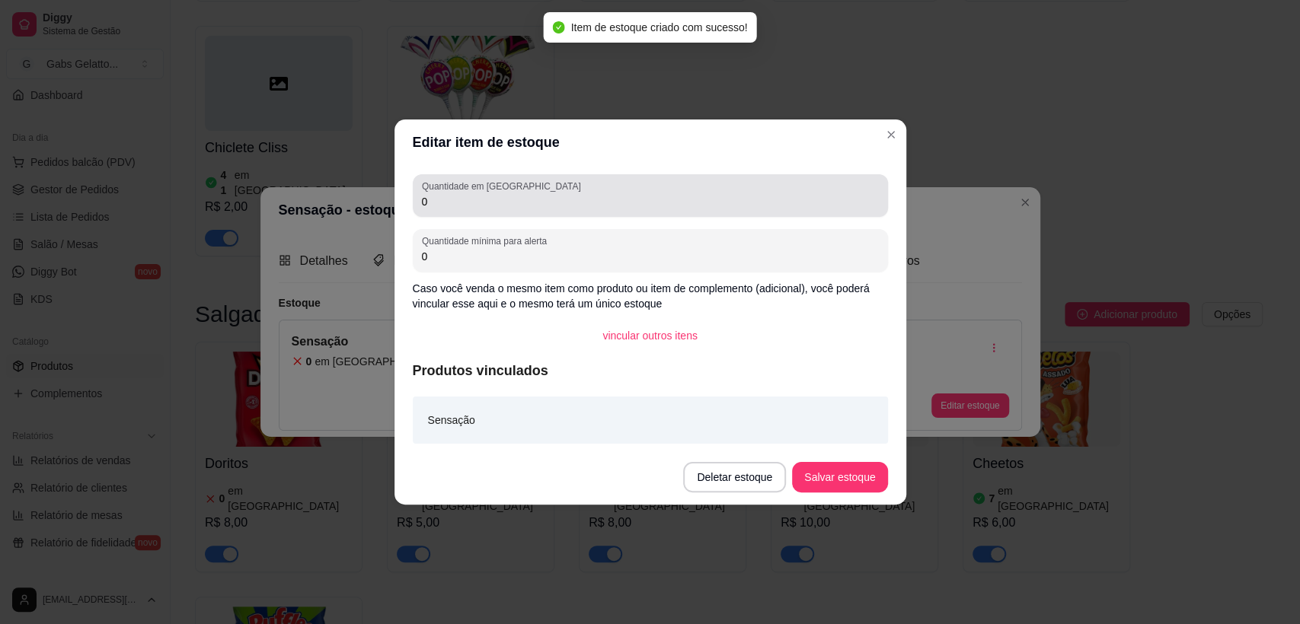
click at [480, 209] on div "0" at bounding box center [650, 195] width 457 height 30
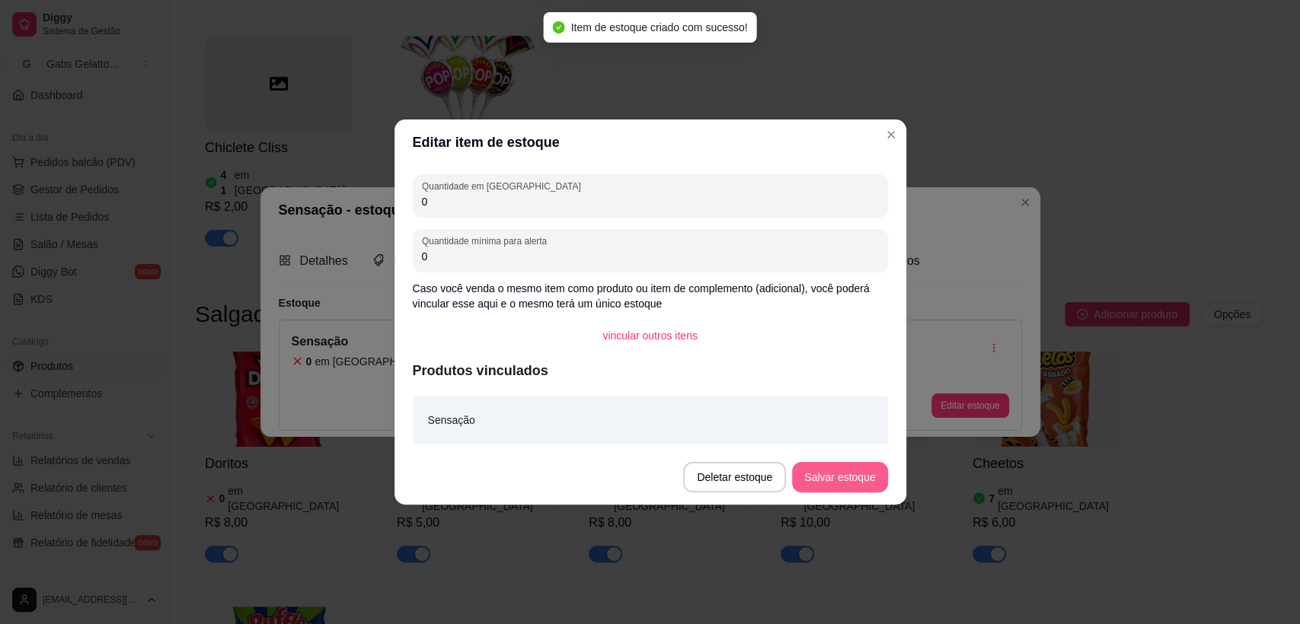
click at [838, 477] on button "Salvar estoque" at bounding box center [839, 477] width 95 height 30
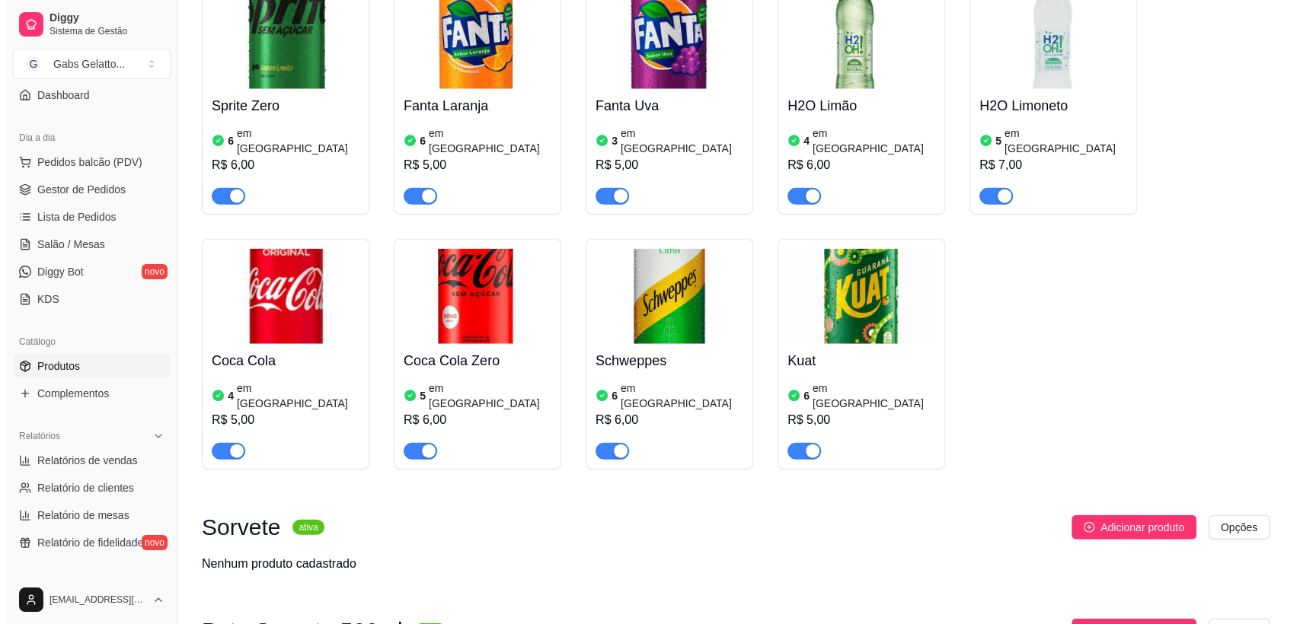
scroll to position [3807, 0]
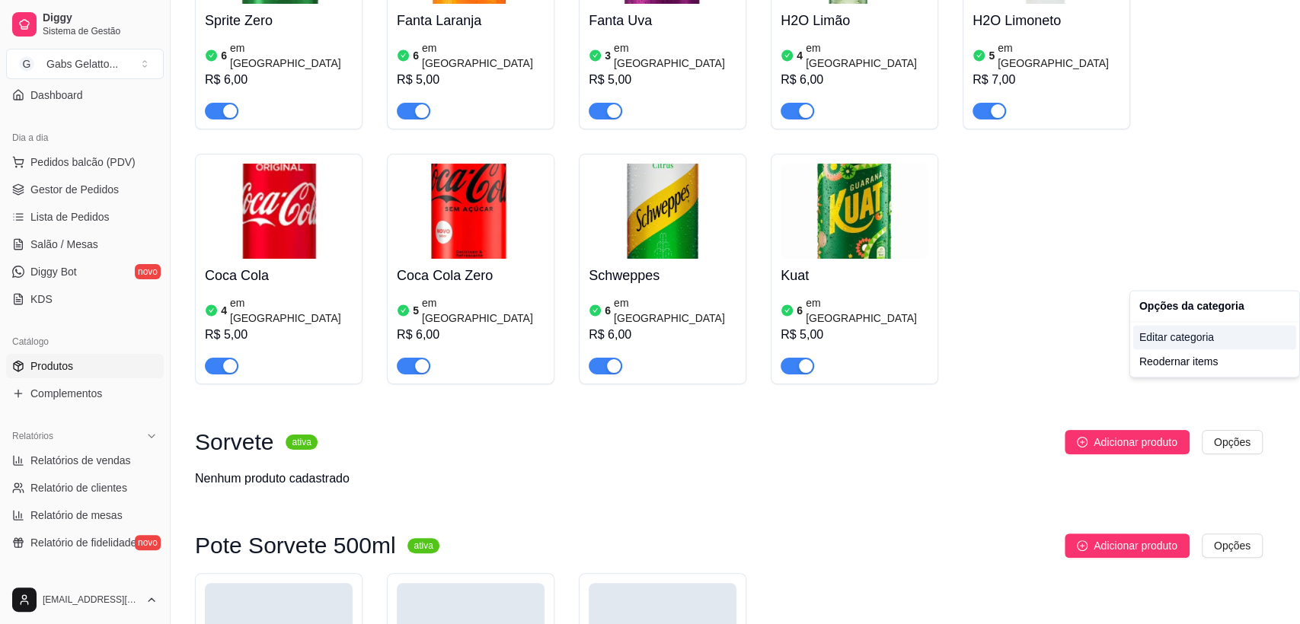
click at [1176, 343] on div "Editar categoria" at bounding box center [1214, 337] width 163 height 24
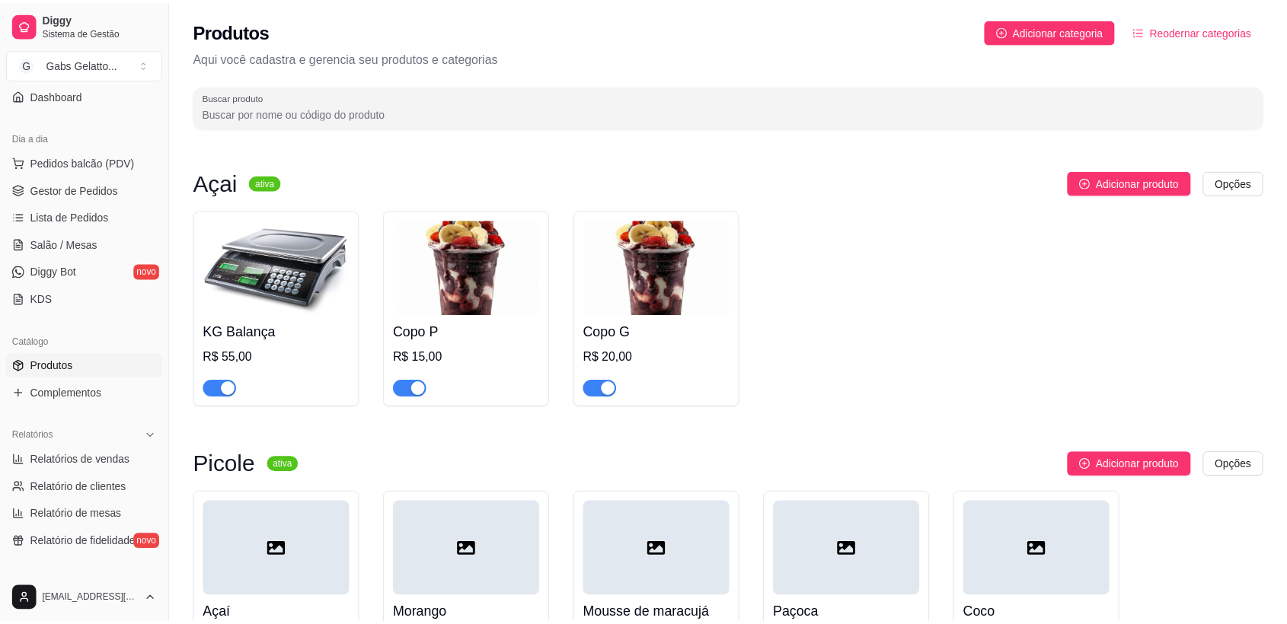
scroll to position [3771, 0]
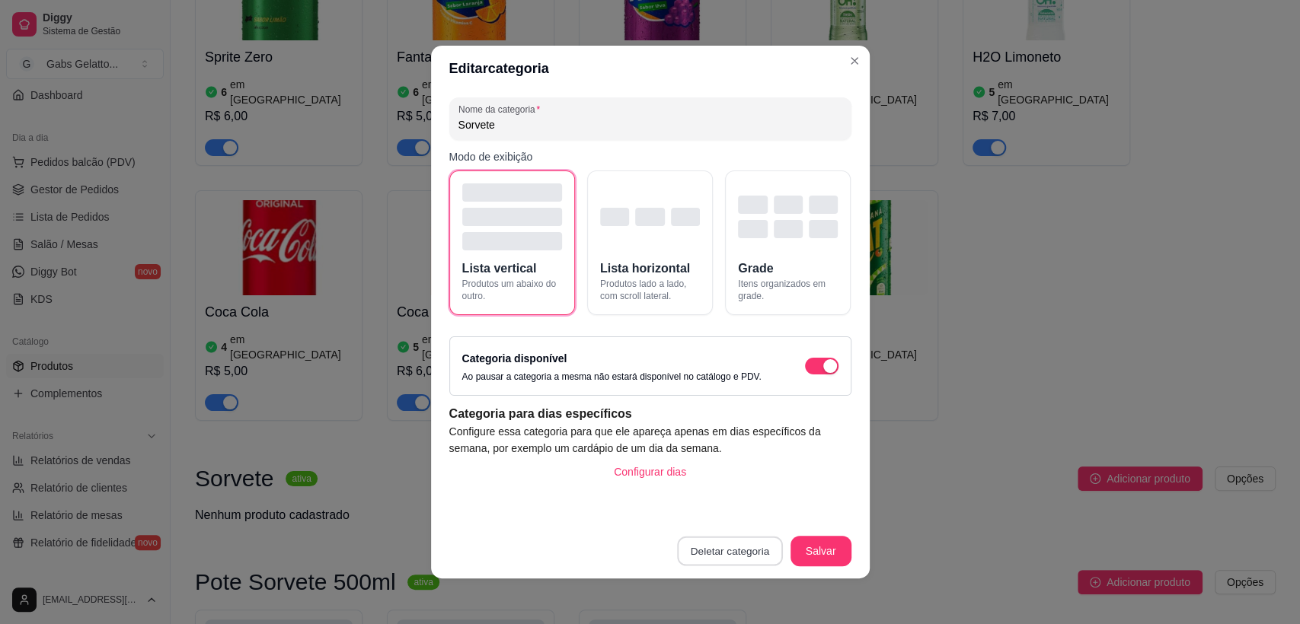
click at [726, 553] on button "Deletar categoria" at bounding box center [729, 552] width 105 height 30
click at [730, 509] on button "Confirmar" at bounding box center [732, 508] width 56 height 24
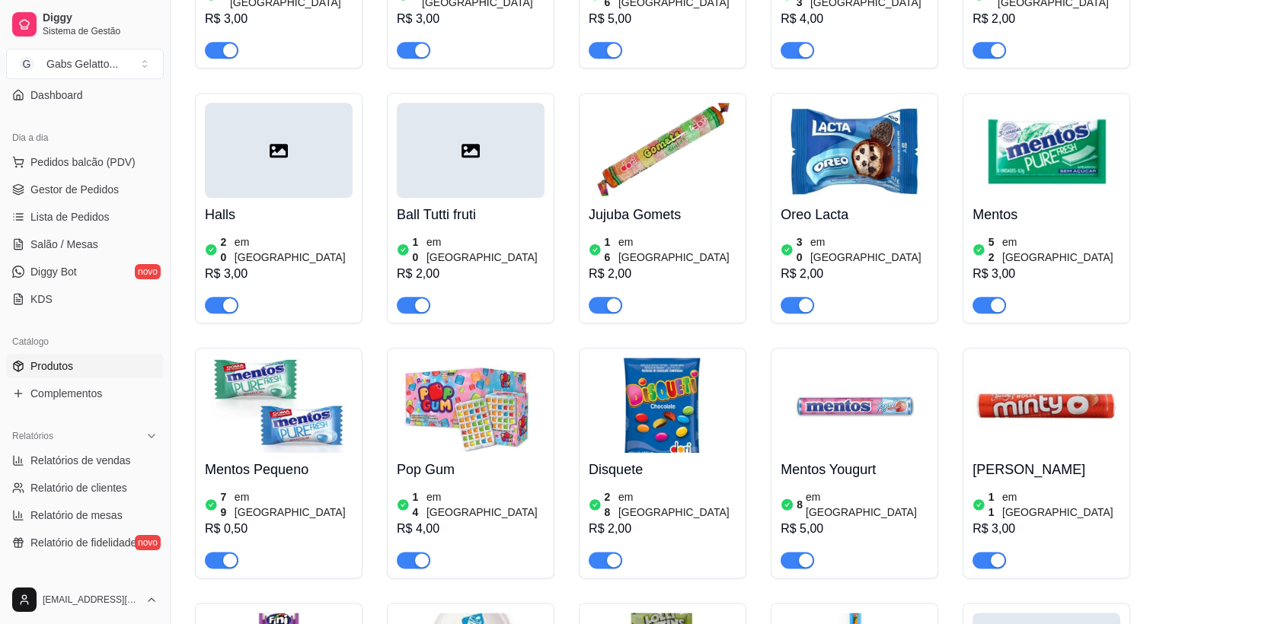
scroll to position [1515, 0]
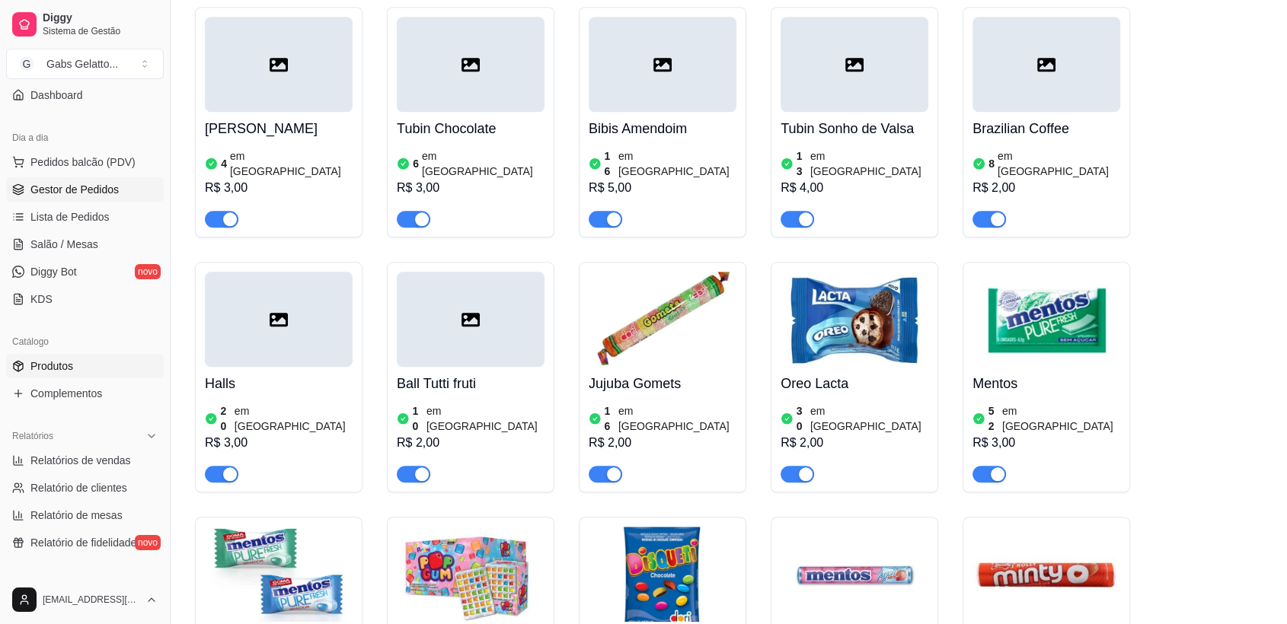
click at [54, 193] on span "Gestor de Pedidos" at bounding box center [74, 189] width 88 height 15
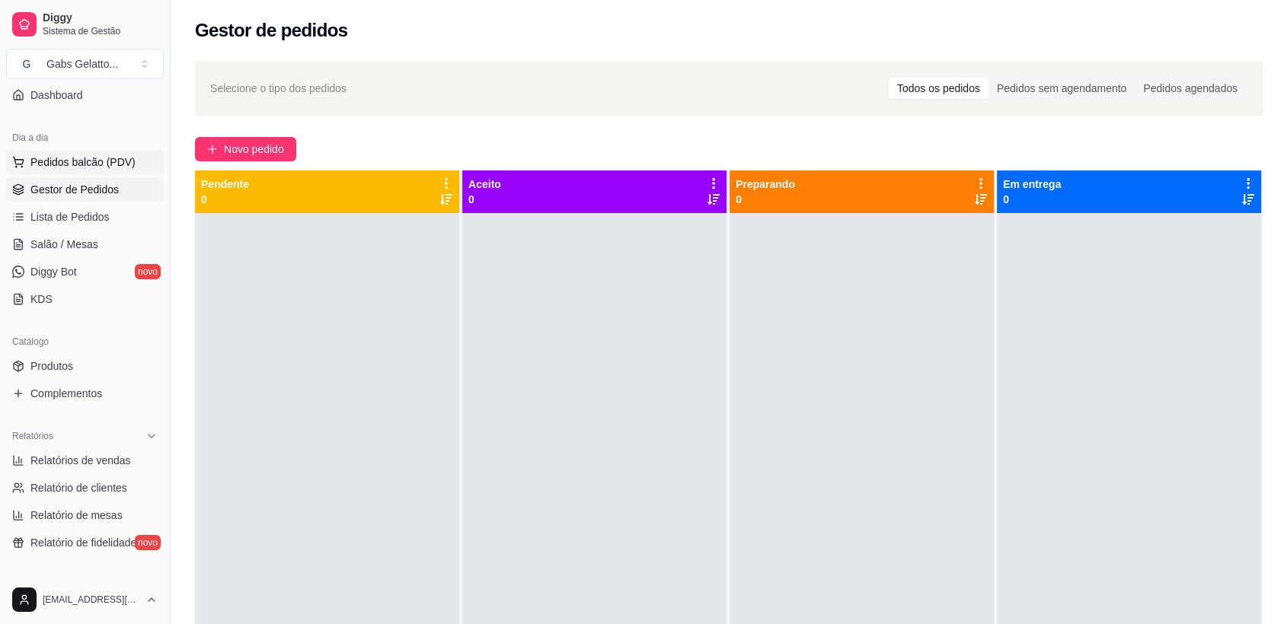
click at [107, 167] on span "Pedidos balcão (PDV)" at bounding box center [82, 162] width 105 height 15
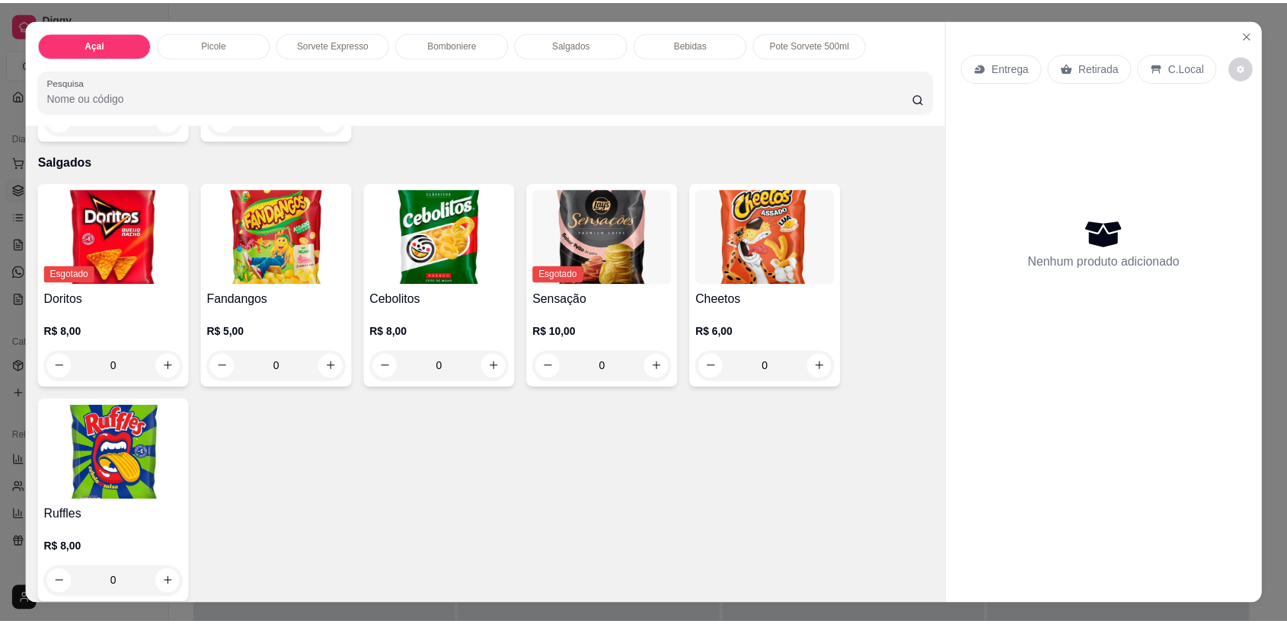
scroll to position [2707, 0]
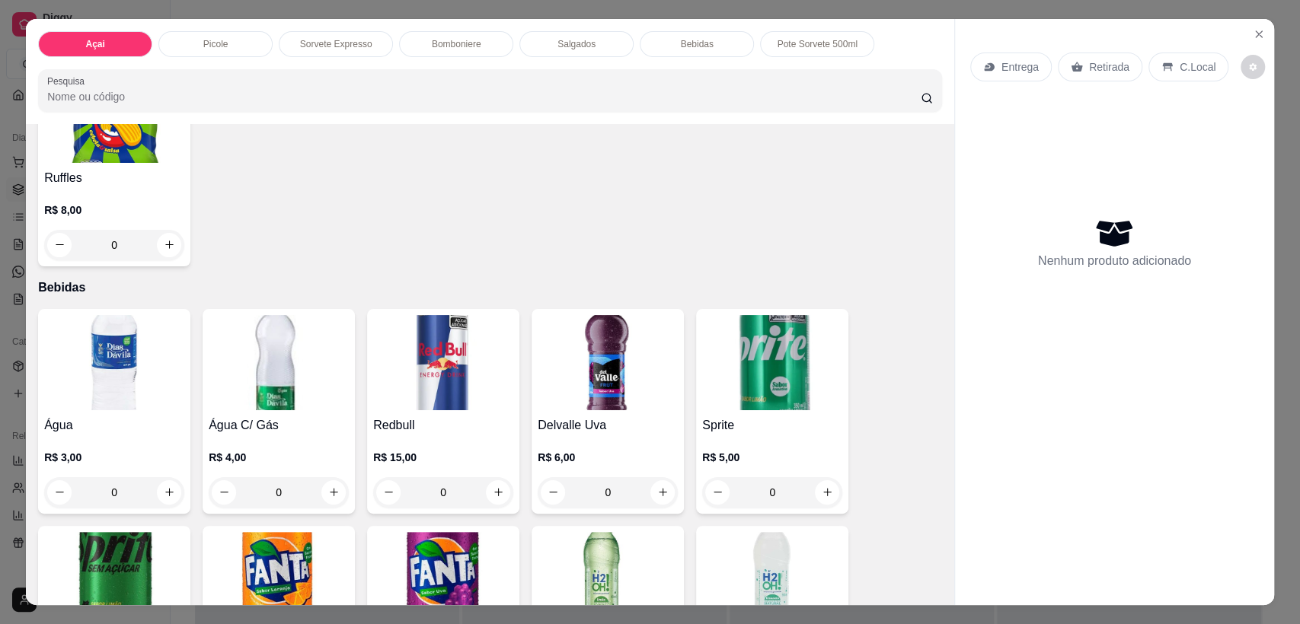
click at [293, 340] on img at bounding box center [279, 362] width 140 height 95
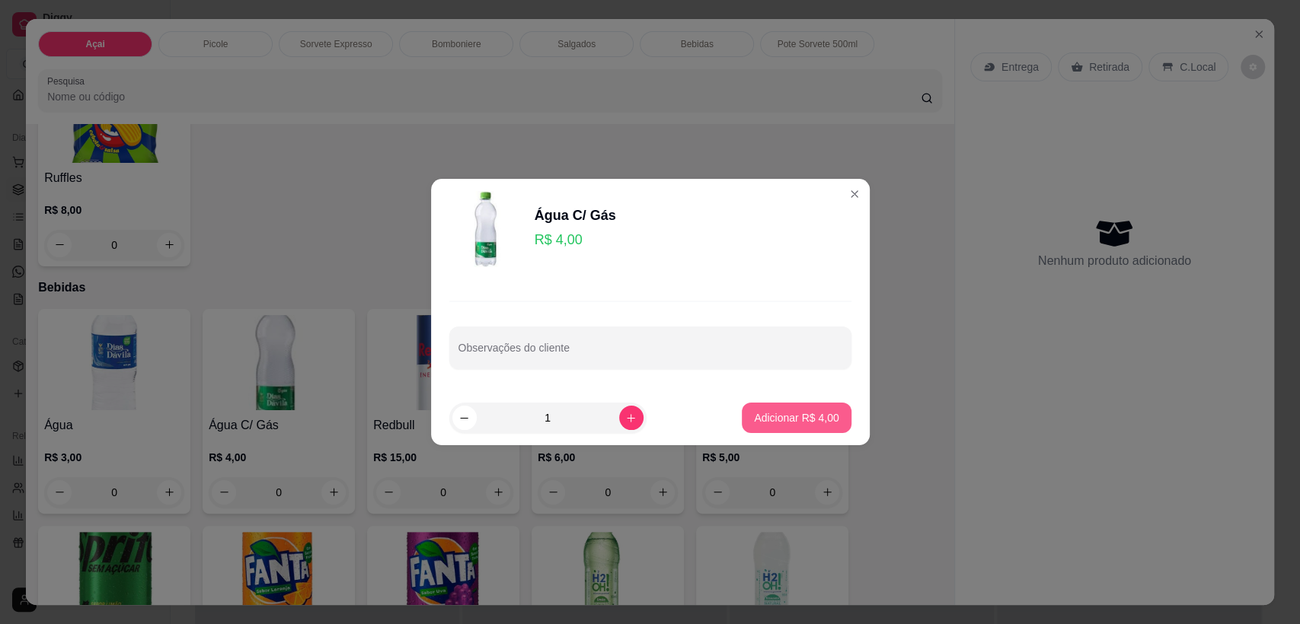
click at [742, 416] on button "Adicionar R$ 4,00" at bounding box center [796, 418] width 109 height 30
type input "1"
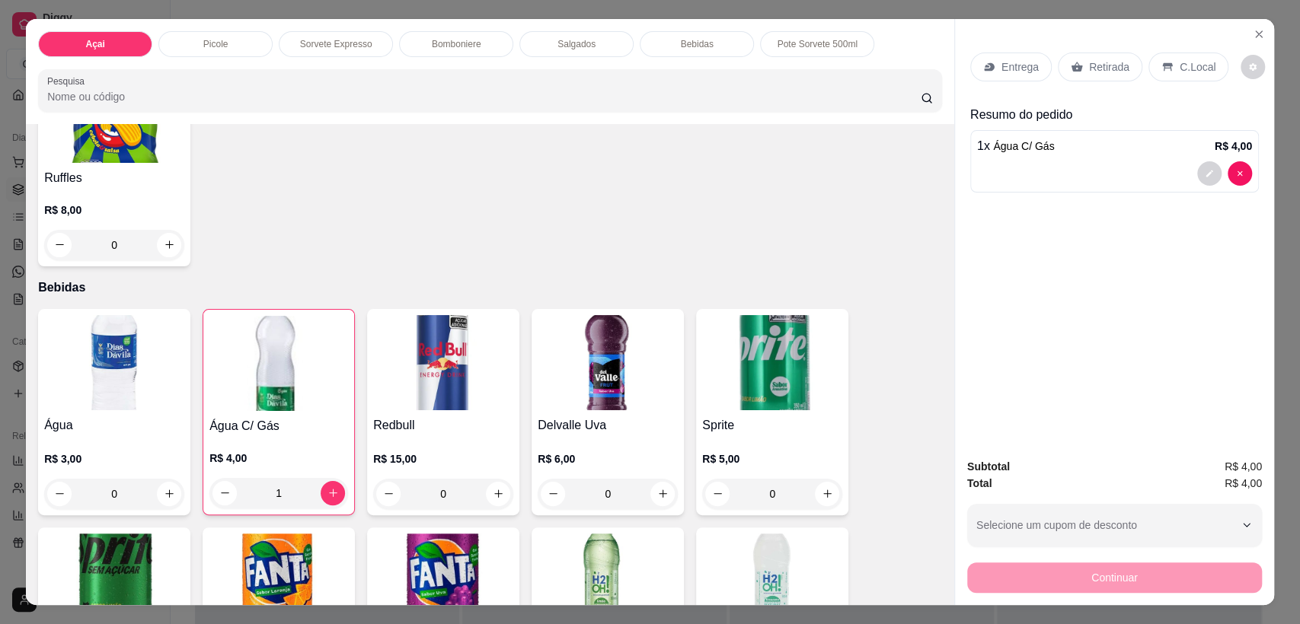
click at [1194, 63] on p "C.Local" at bounding box center [1198, 66] width 36 height 15
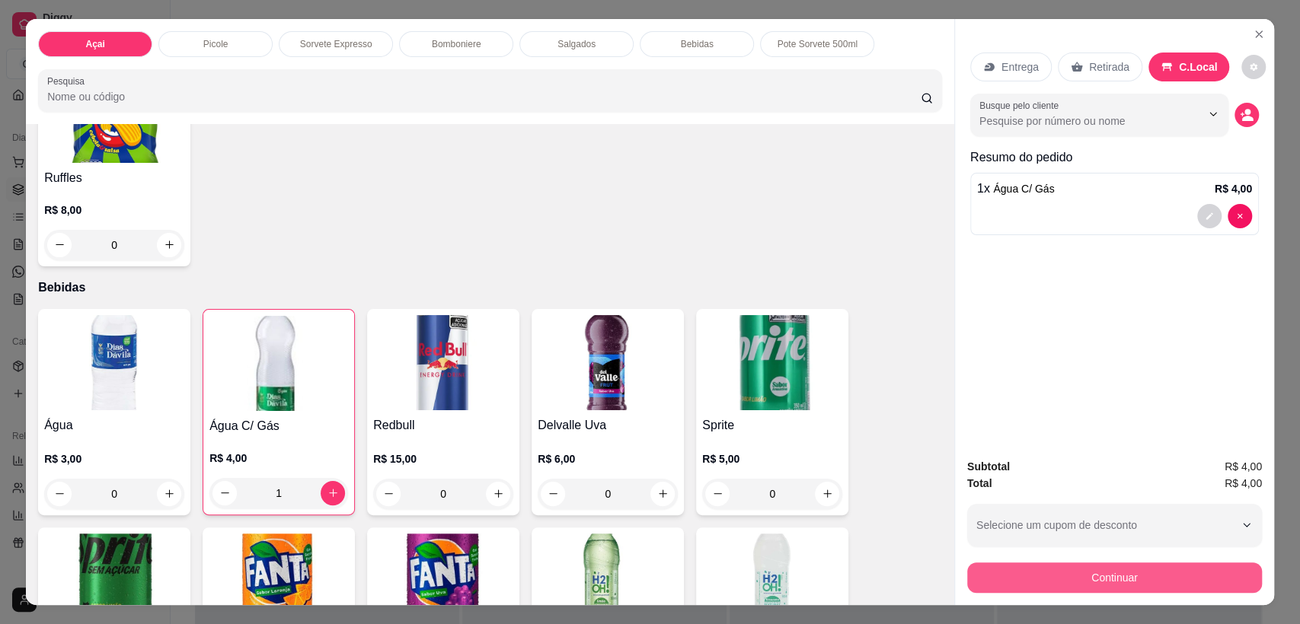
click at [1110, 588] on button "Continuar" at bounding box center [1114, 578] width 295 height 30
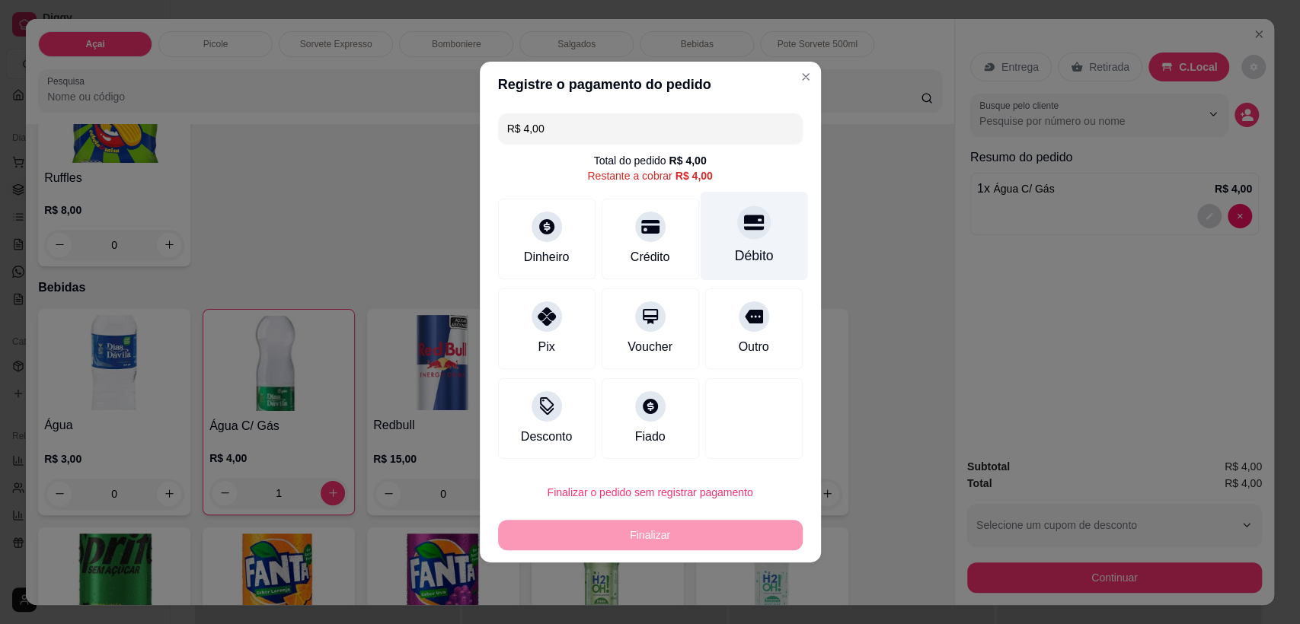
click at [747, 241] on div "Débito" at bounding box center [753, 236] width 107 height 89
type input "R$ 0,00"
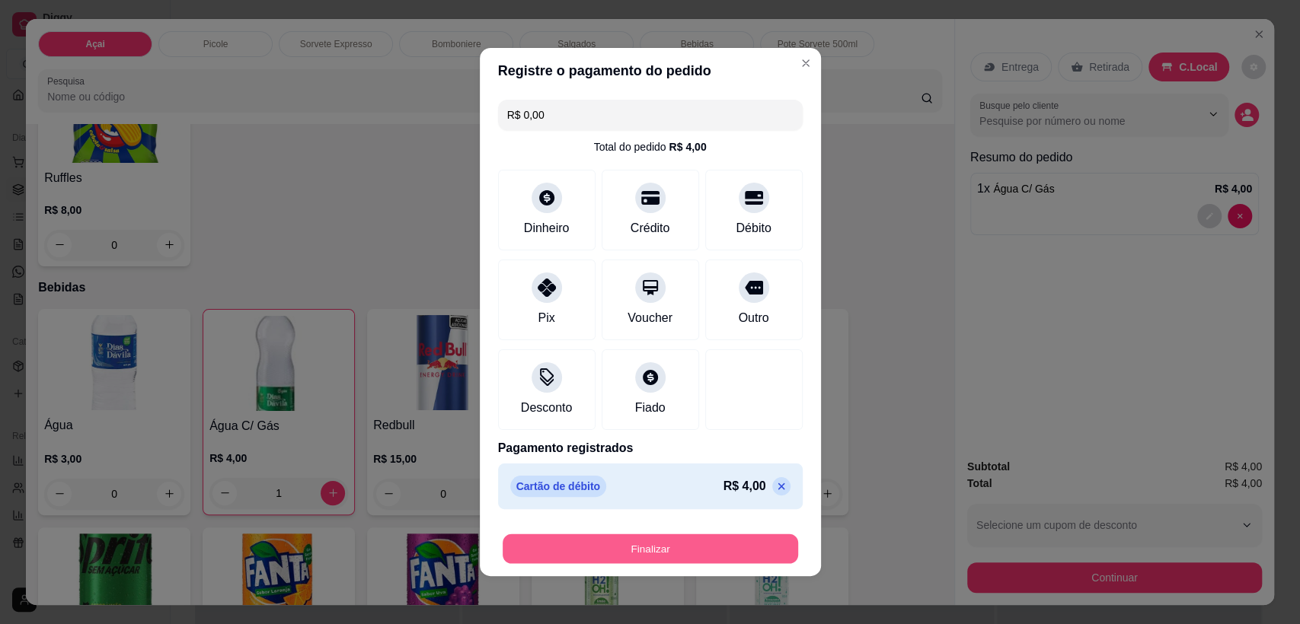
click at [653, 547] on button "Finalizar" at bounding box center [650, 550] width 295 height 30
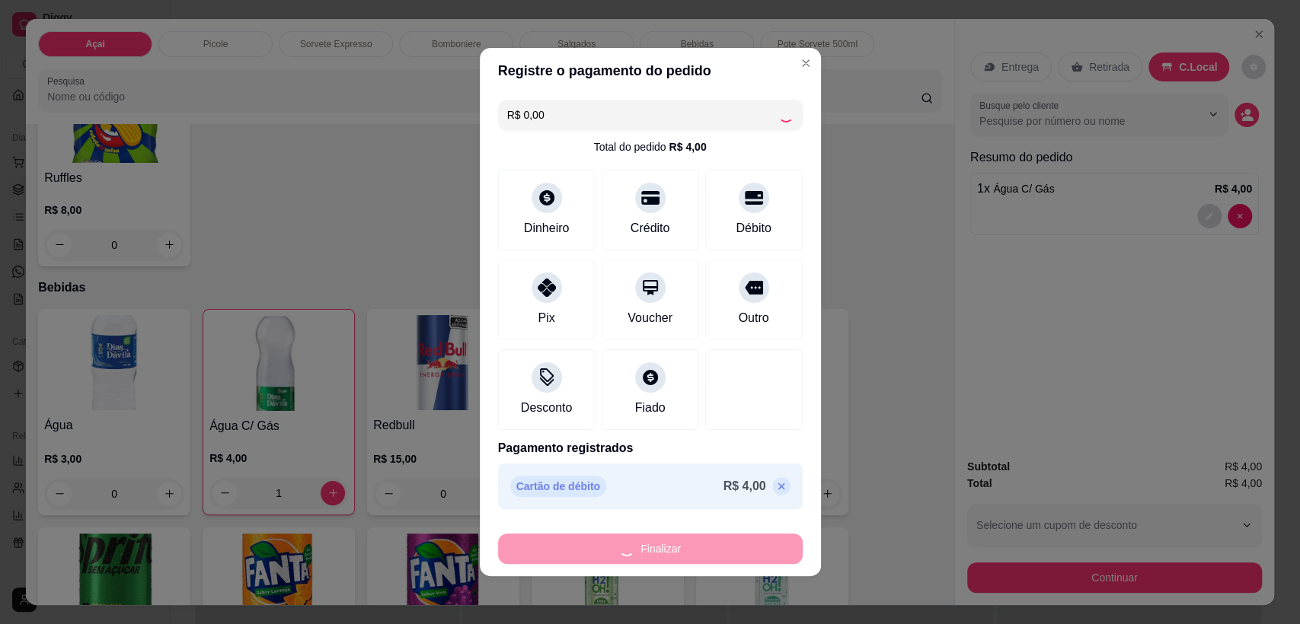
type input "0"
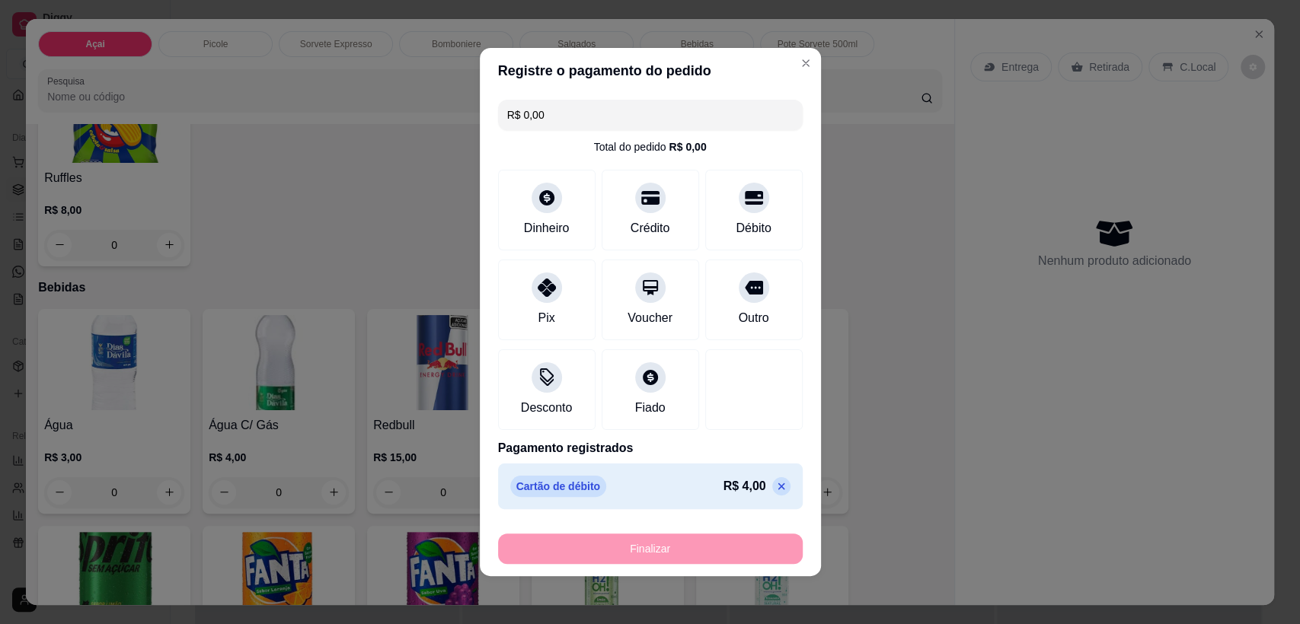
type input "-R$ 4,00"
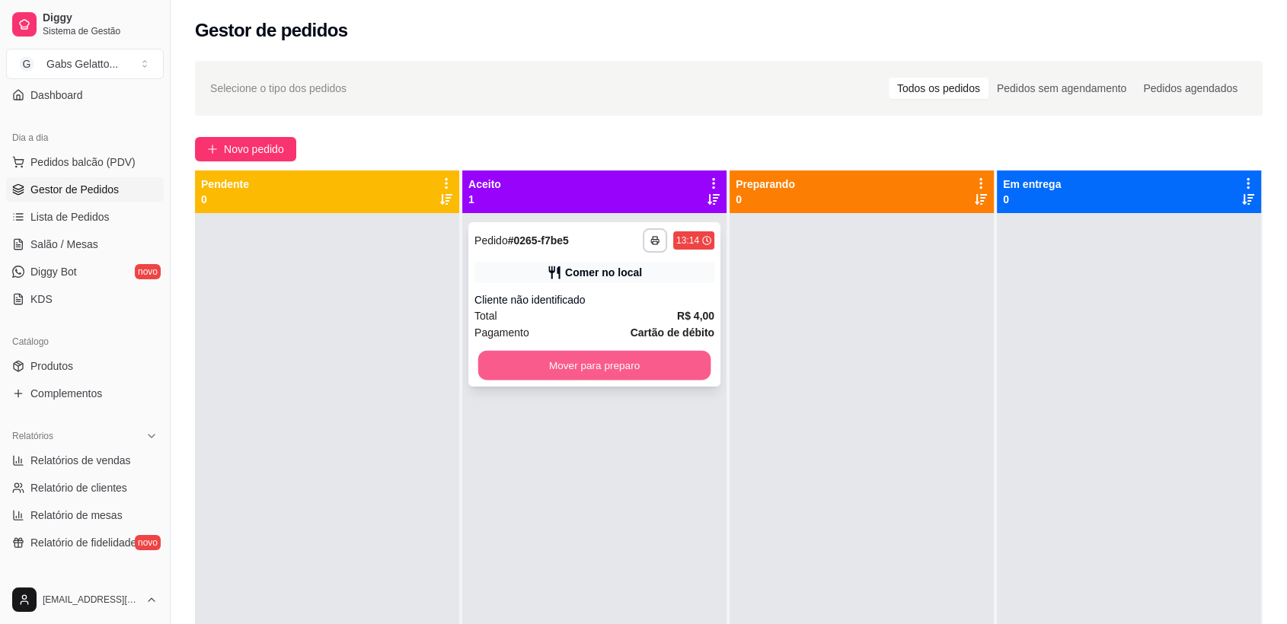
click at [574, 378] on button "Mover para preparo" at bounding box center [594, 366] width 233 height 30
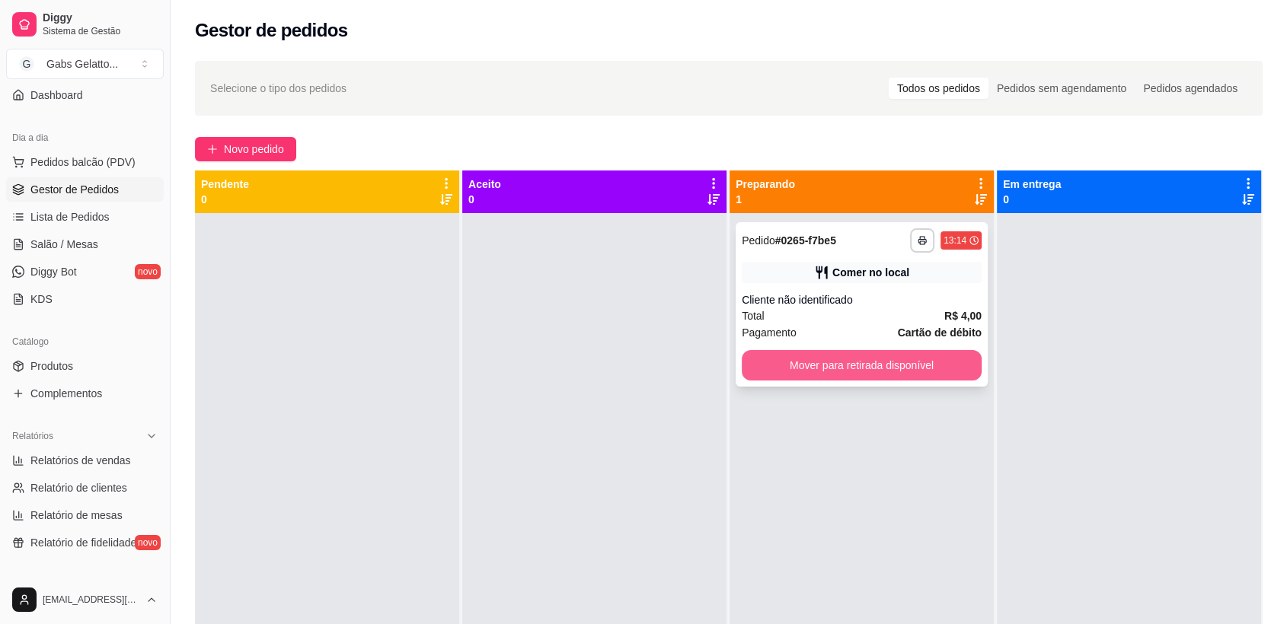
click at [838, 359] on button "Mover para retirada disponível" at bounding box center [862, 365] width 240 height 30
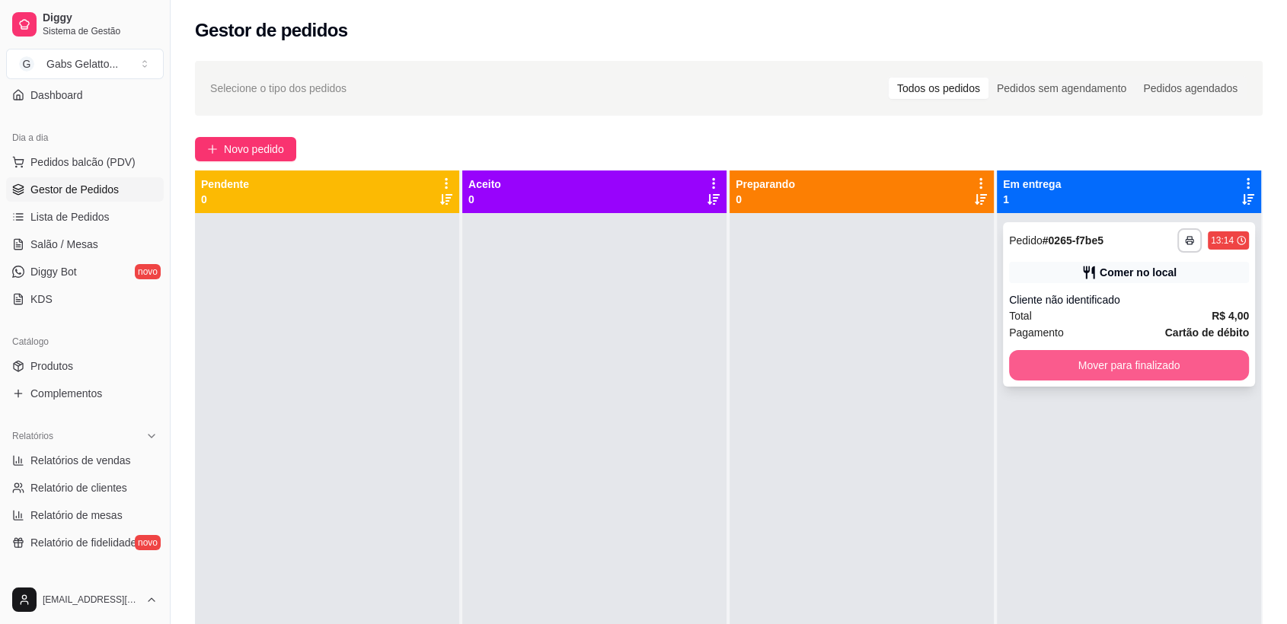
click at [1074, 364] on button "Mover para finalizado" at bounding box center [1129, 365] width 240 height 30
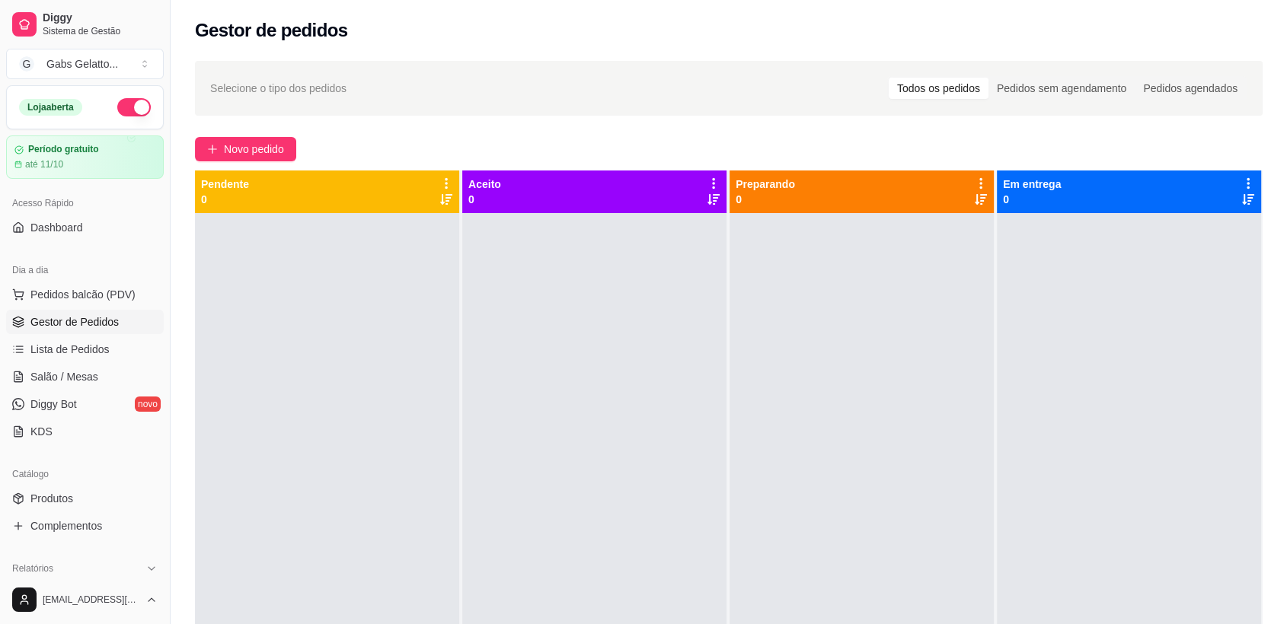
click at [445, 56] on div "Selecione o tipo dos pedidos Todos os pedidos Pedidos sem agendamento Pedidos a…" at bounding box center [729, 432] width 1116 height 761
click at [70, 300] on span "Pedidos balcão (PDV)" at bounding box center [82, 294] width 105 height 15
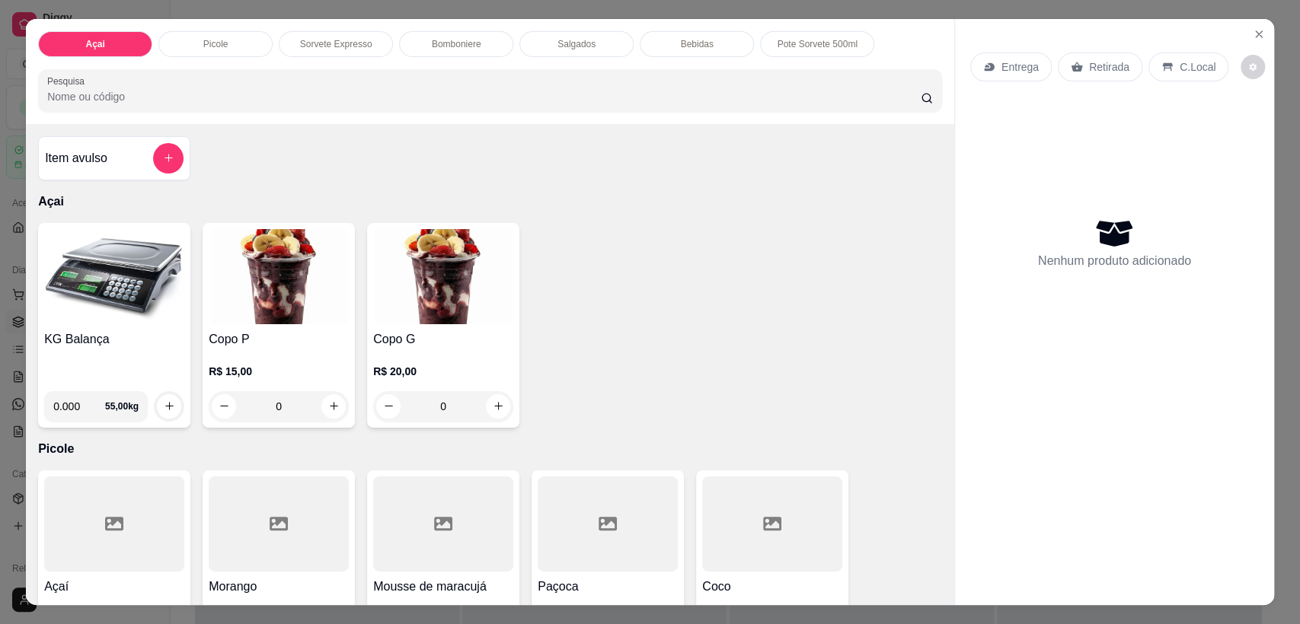
click at [117, 293] on img at bounding box center [114, 276] width 140 height 95
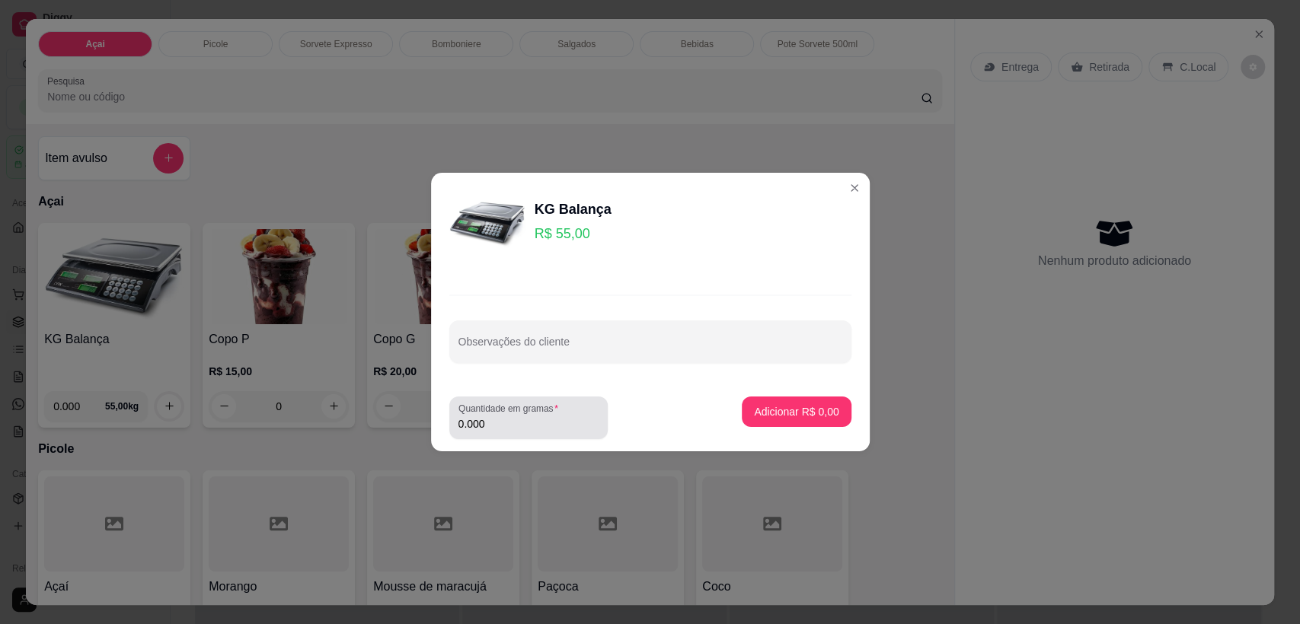
click at [500, 428] on input "0.000" at bounding box center [528, 424] width 140 height 15
type input "0.178"
click at [761, 404] on button "Adicionar R$ 9,79" at bounding box center [796, 412] width 109 height 30
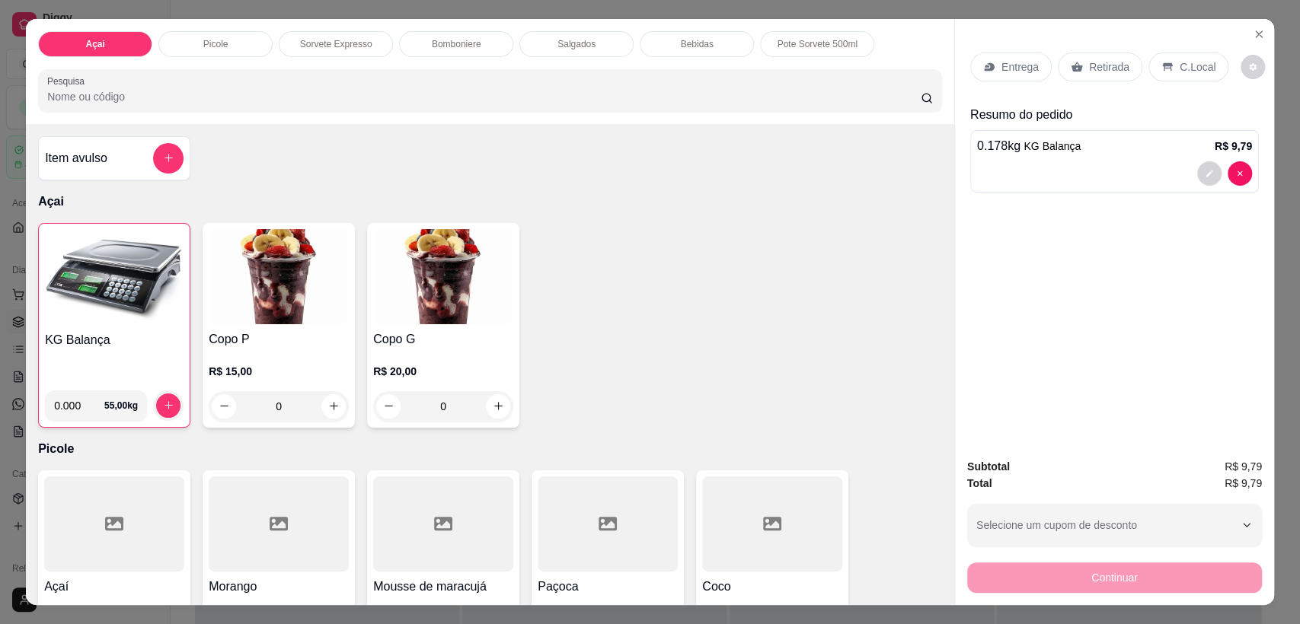
click at [1181, 62] on p "C.Local" at bounding box center [1198, 66] width 36 height 15
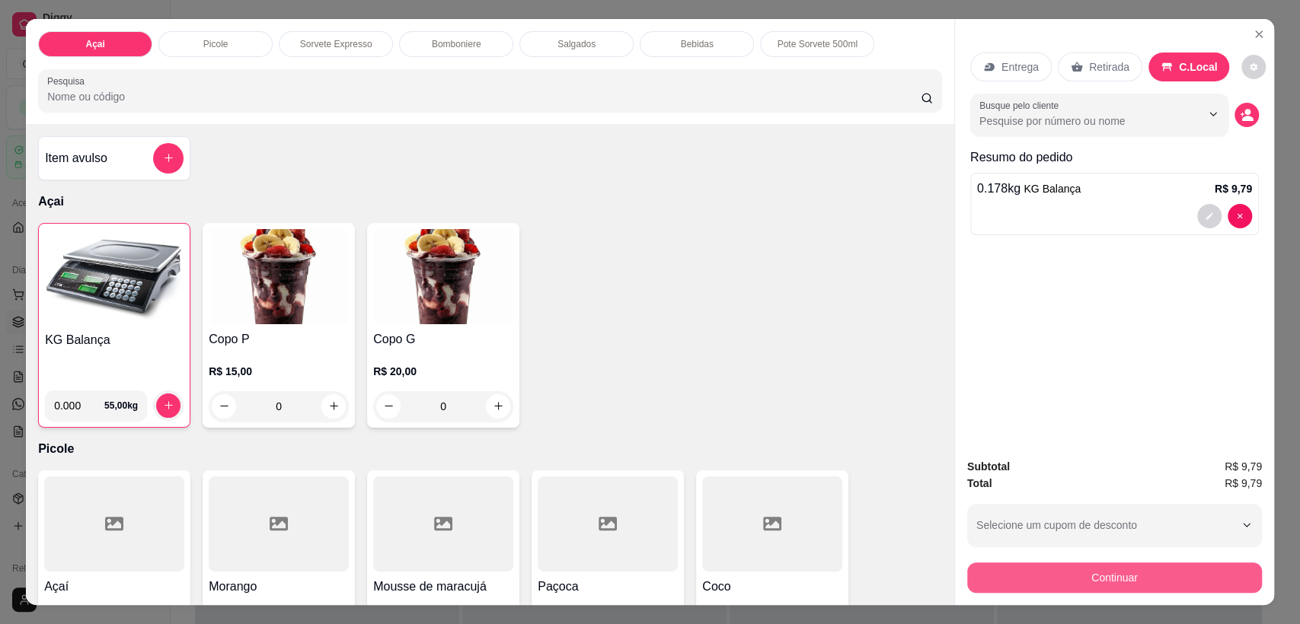
click at [1052, 572] on button "Continuar" at bounding box center [1114, 578] width 295 height 30
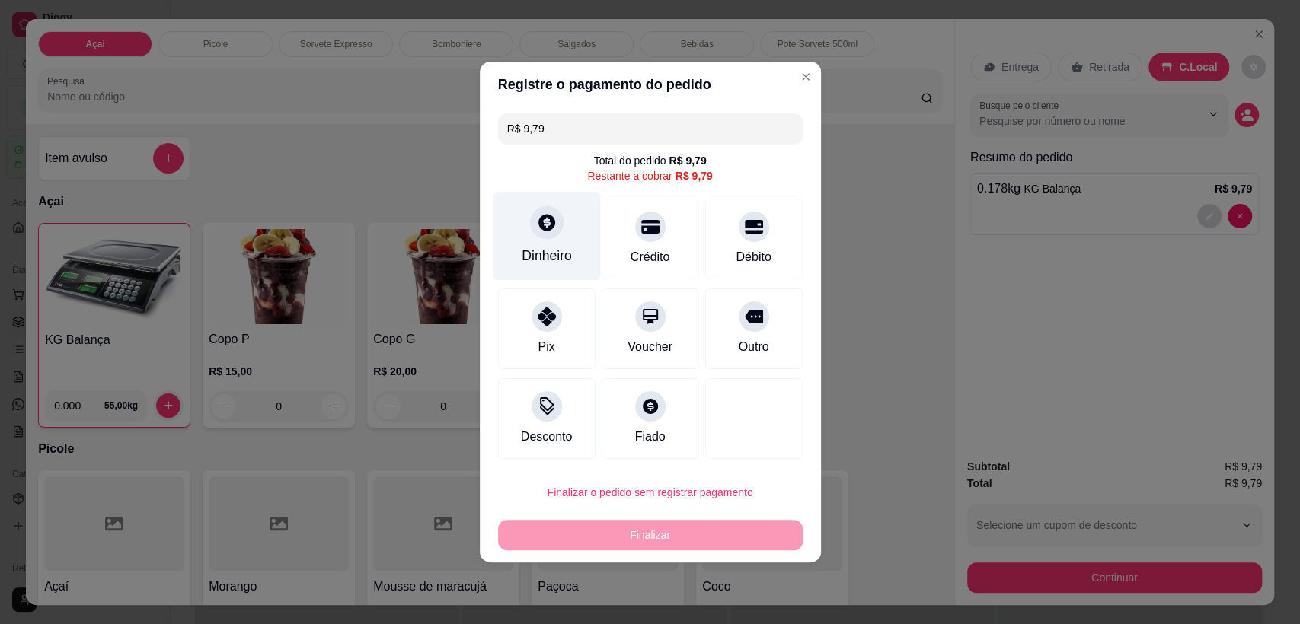
click at [552, 244] on div "Dinheiro" at bounding box center [546, 236] width 107 height 89
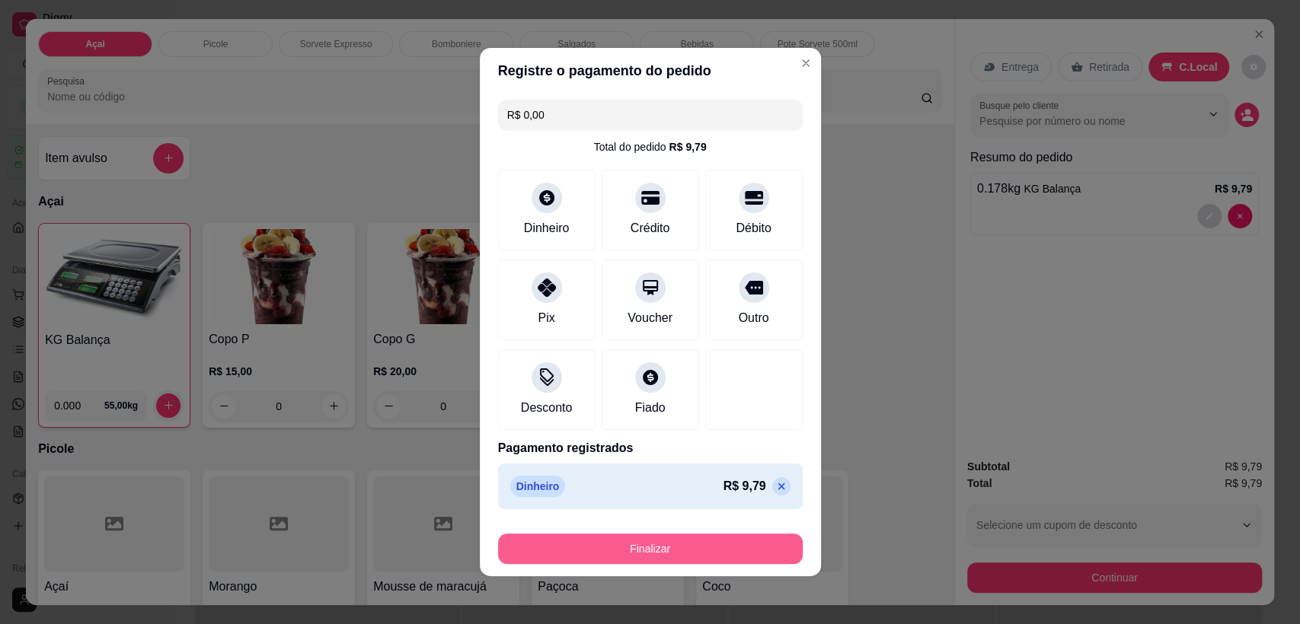
click at [693, 544] on button "Finalizar" at bounding box center [650, 549] width 305 height 30
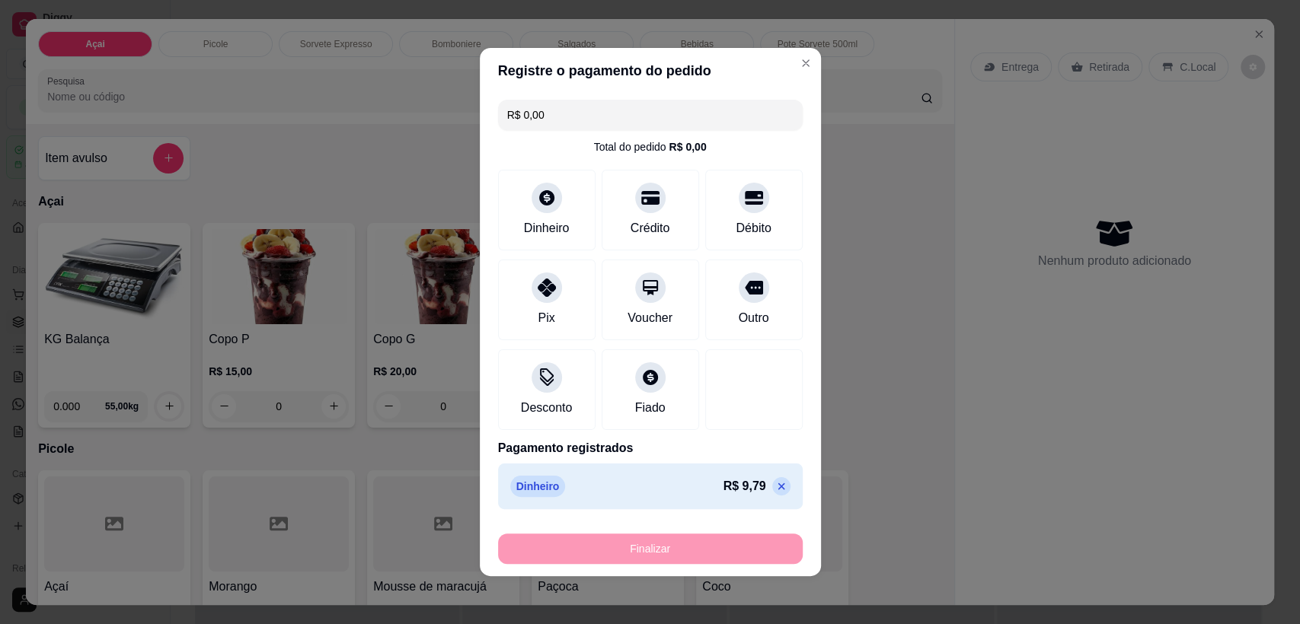
type input "-R$ 9,79"
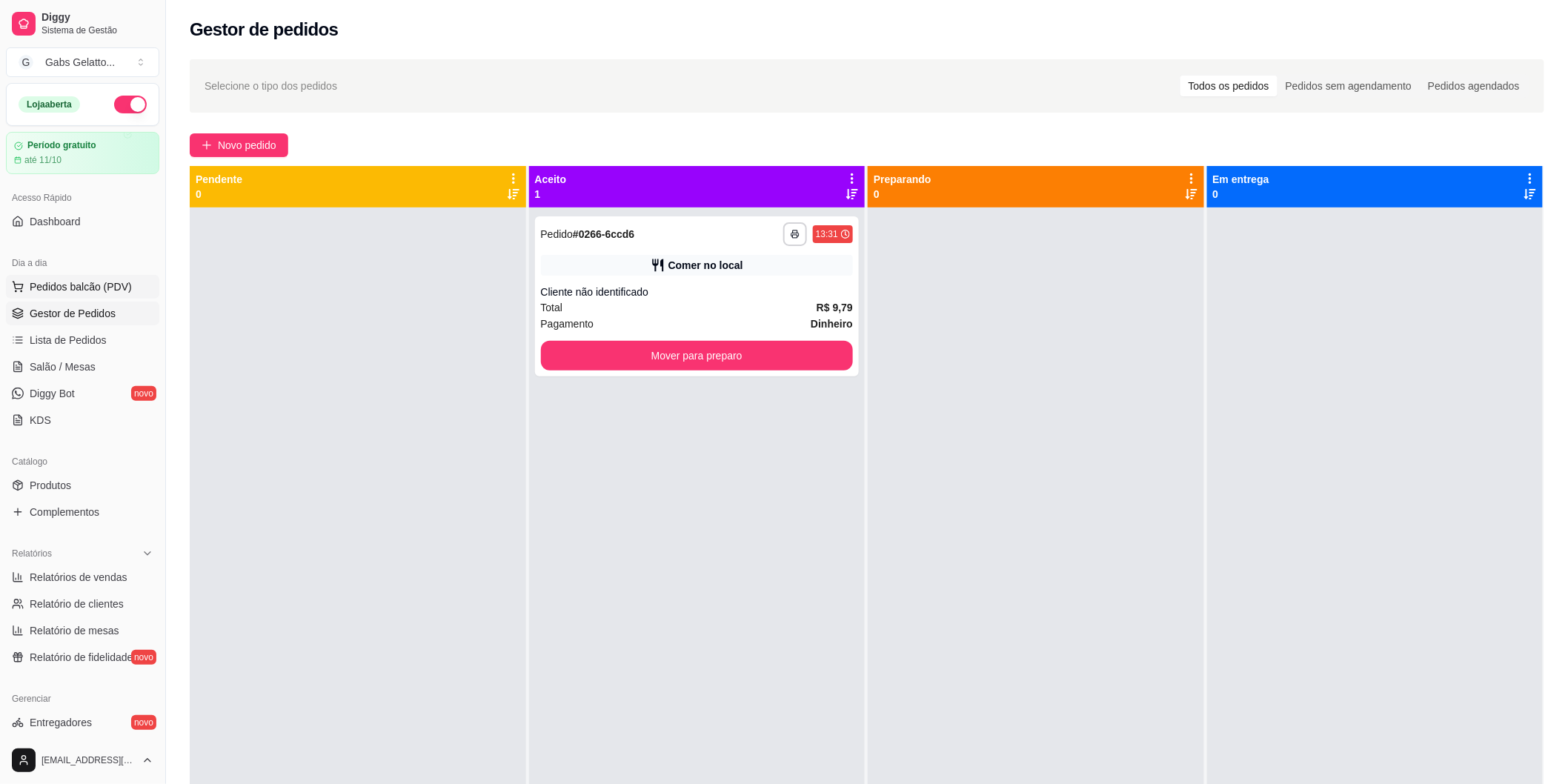
click at [104, 285] on span "Pedidos balcão (PDV)" at bounding box center [80, 286] width 102 height 15
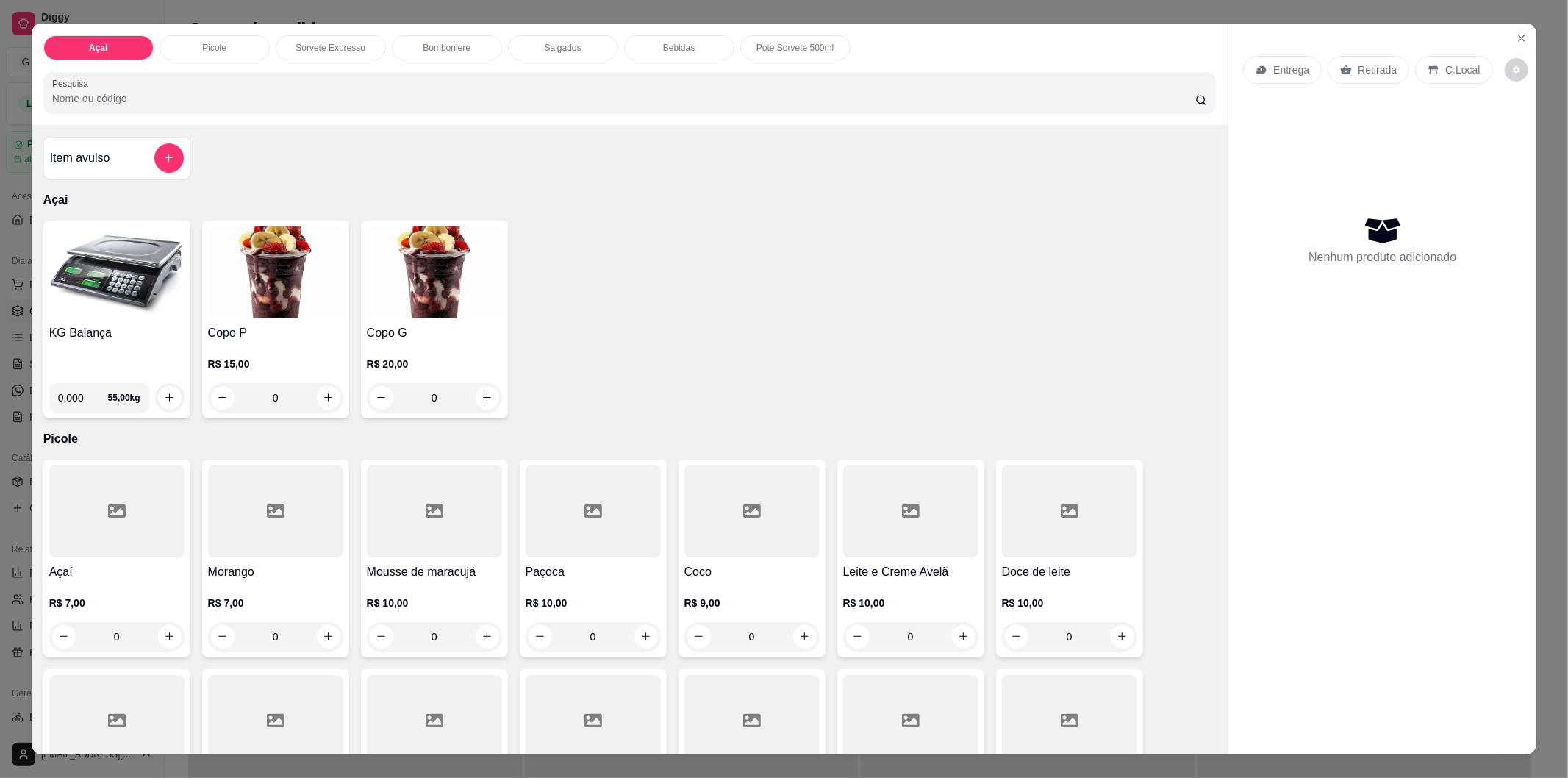
click at [245, 60] on div "Açai Picole Sorvete Expresso Bomboniere Salgados Bebidas Pote Sorvete 500ml Pes…" at bounding box center [630, 73] width 1197 height 101
click at [239, 50] on div "Picole" at bounding box center [214, 48] width 110 height 25
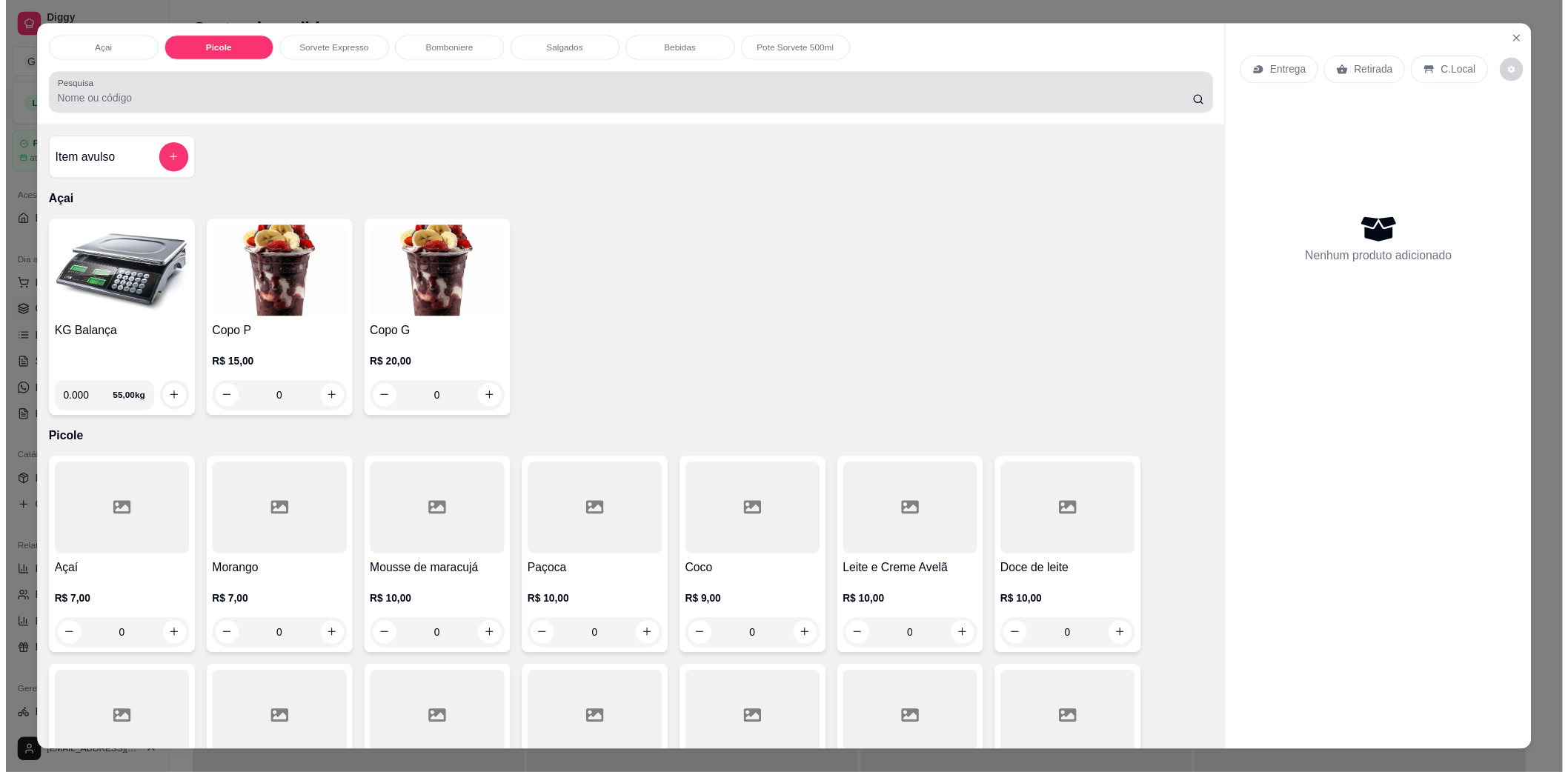
scroll to position [23, 0]
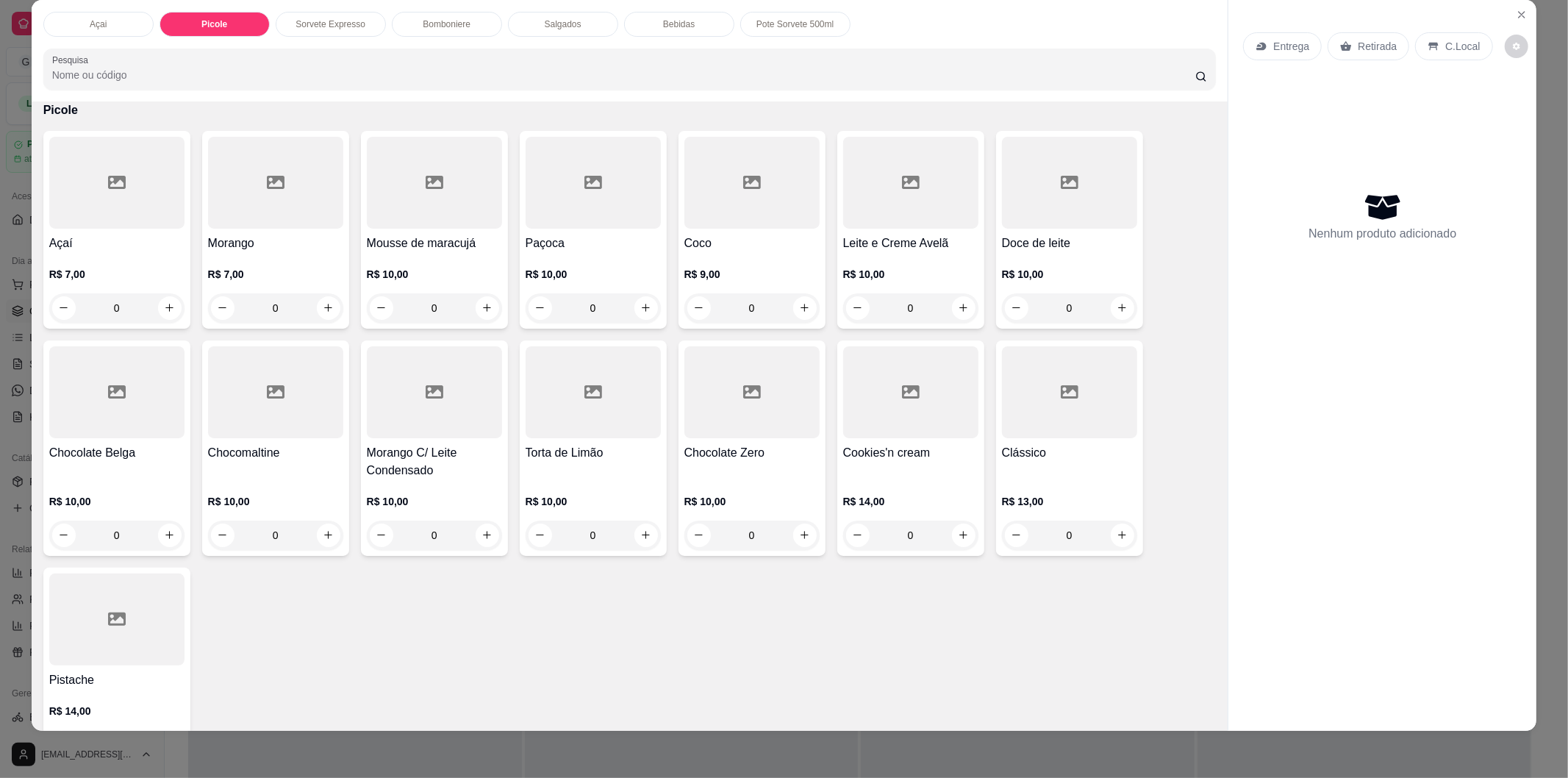
drag, startPoint x: 3, startPoint y: 760, endPoint x: 0, endPoint y: 775, distance: 15.3
click at [2, 760] on div "Açai Picole Sorvete Expresso Bomboniere Salgados Bebidas Pote Sorvete 500ml Pes…" at bounding box center [784, 389] width 1568 height 778
click at [475, 296] on div "0" at bounding box center [434, 308] width 129 height 29
type input "1"
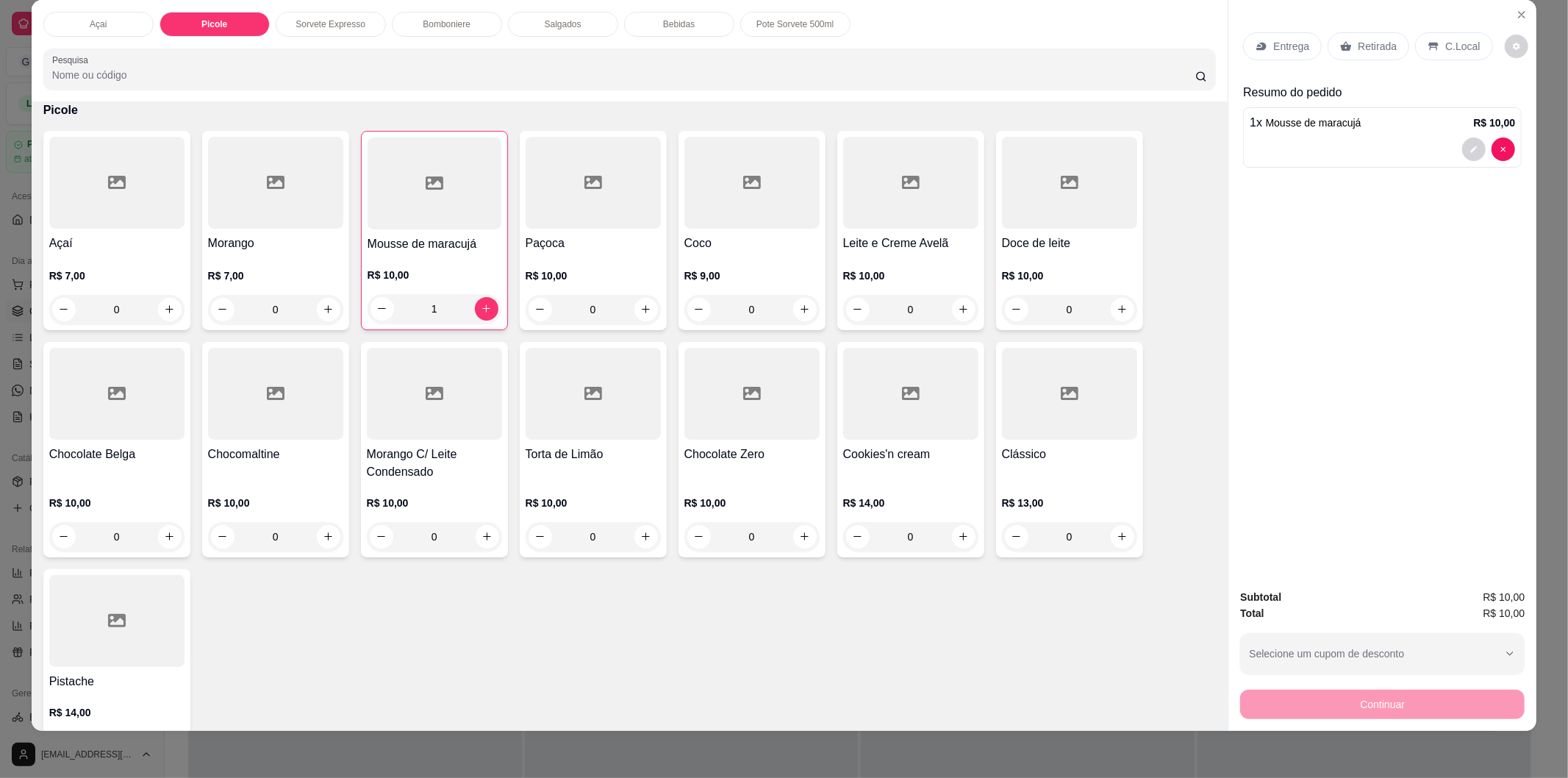
click at [1430, 44] on icon at bounding box center [1434, 45] width 10 height 8
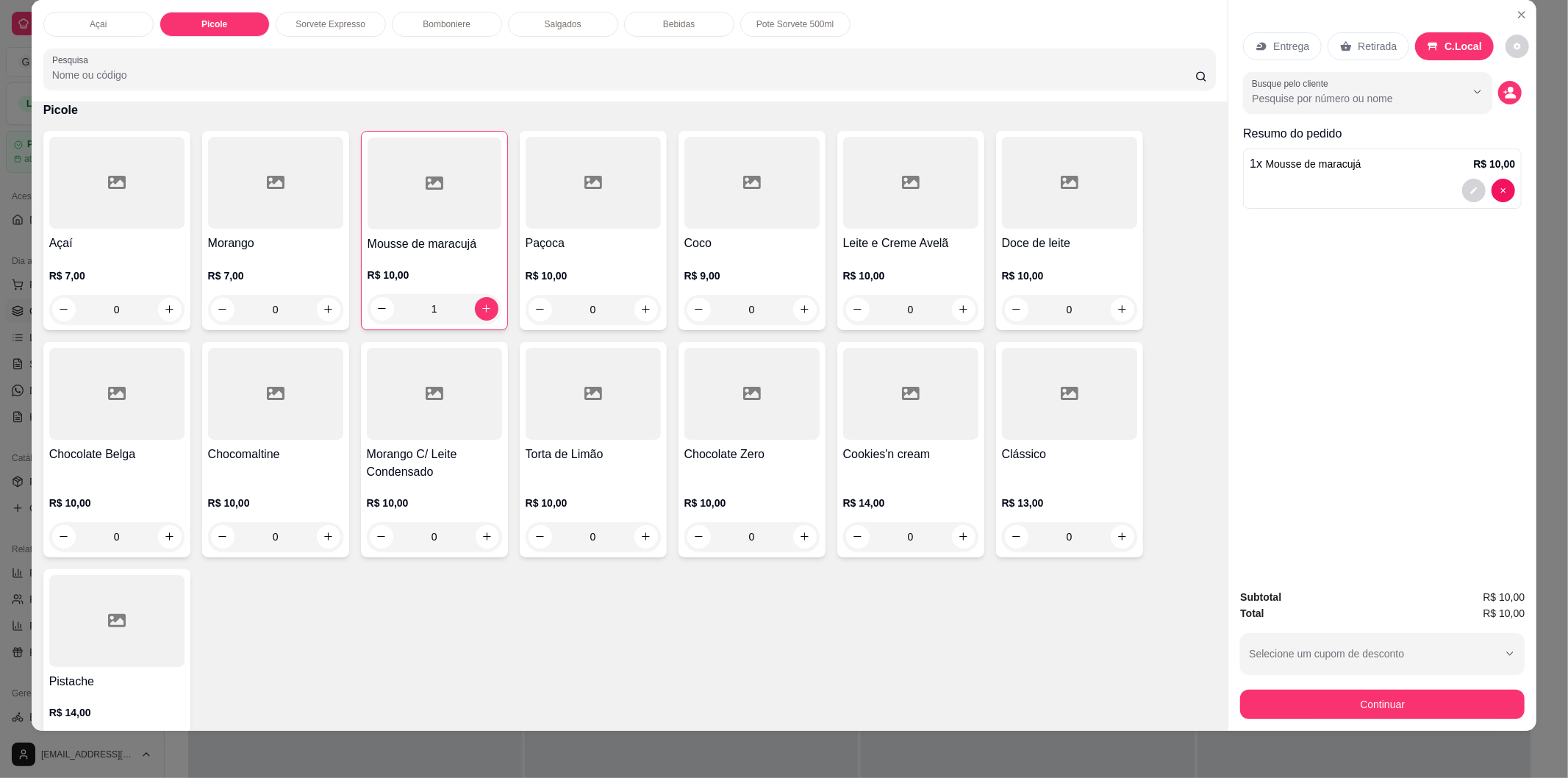
click at [1373, 723] on div "Subtotal R$ 10,00 Total R$ 10,00 Selecione um cupom de desconto Selecione um cu…" at bounding box center [1382, 653] width 308 height 153
click at [1375, 713] on button "Continuar" at bounding box center [1383, 704] width 285 height 29
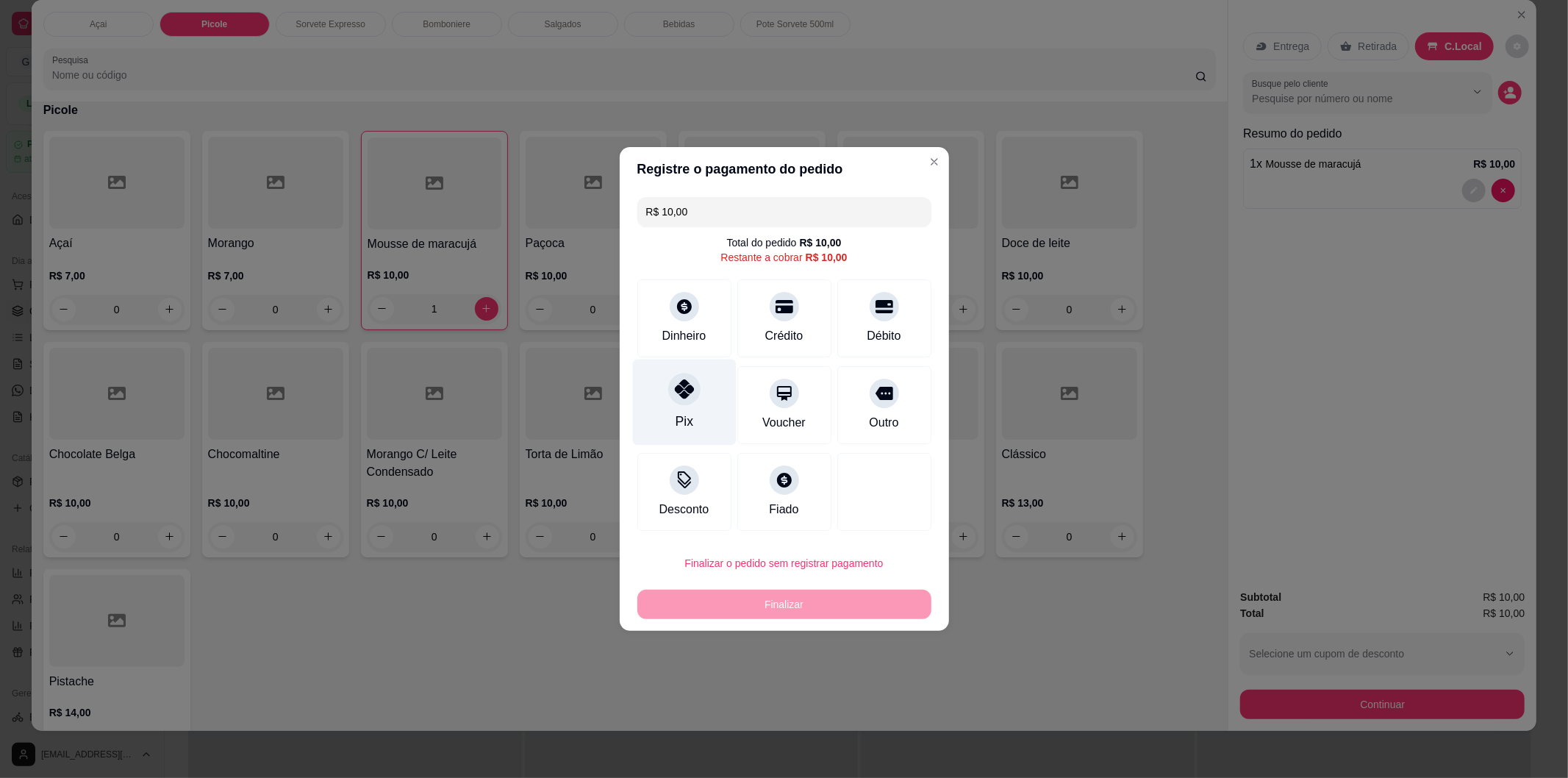
click at [685, 406] on div "Pix" at bounding box center [684, 402] width 103 height 86
type input "R$ 0,00"
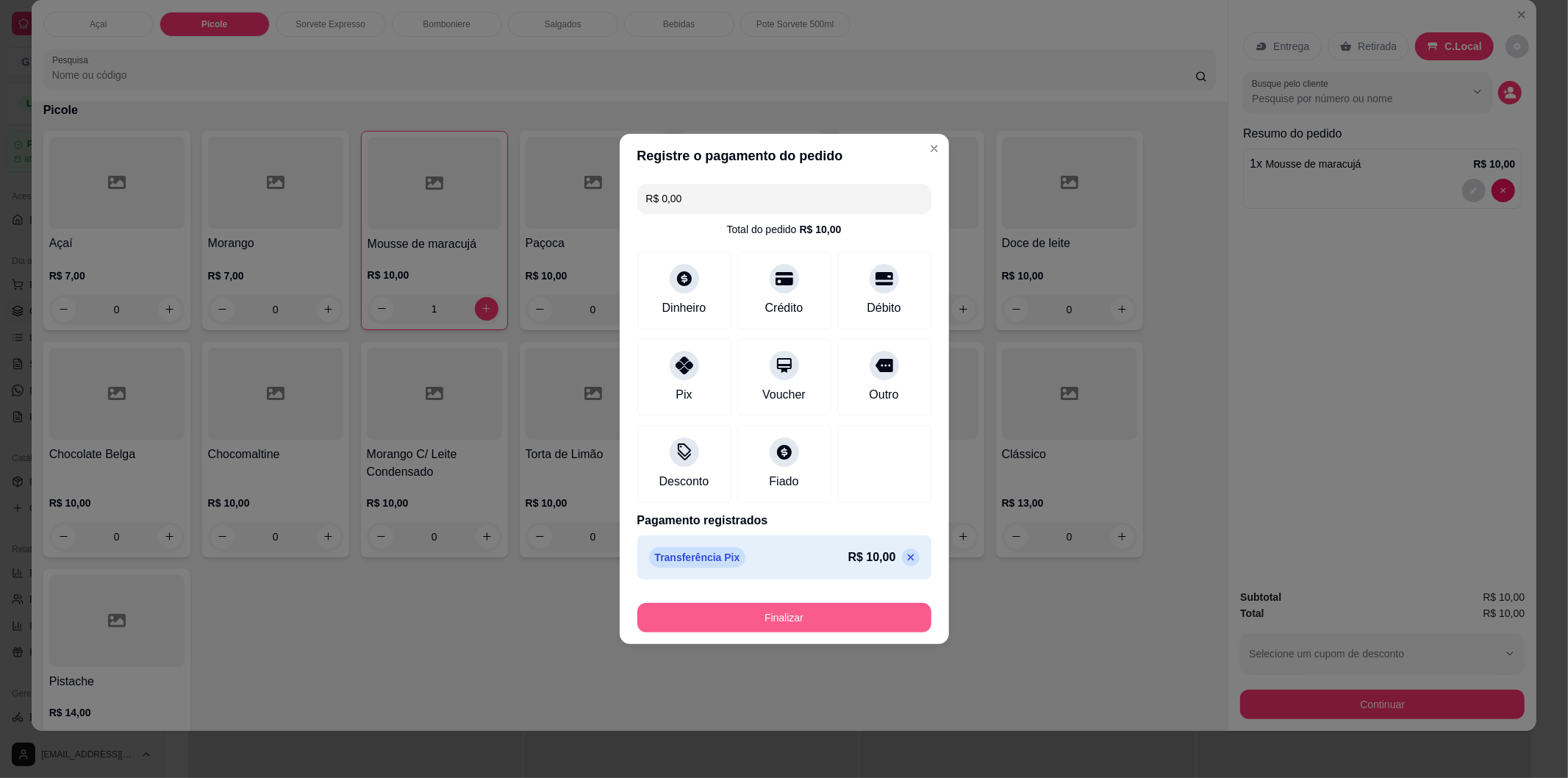
click at [834, 625] on button "Finalizar" at bounding box center [784, 617] width 294 height 29
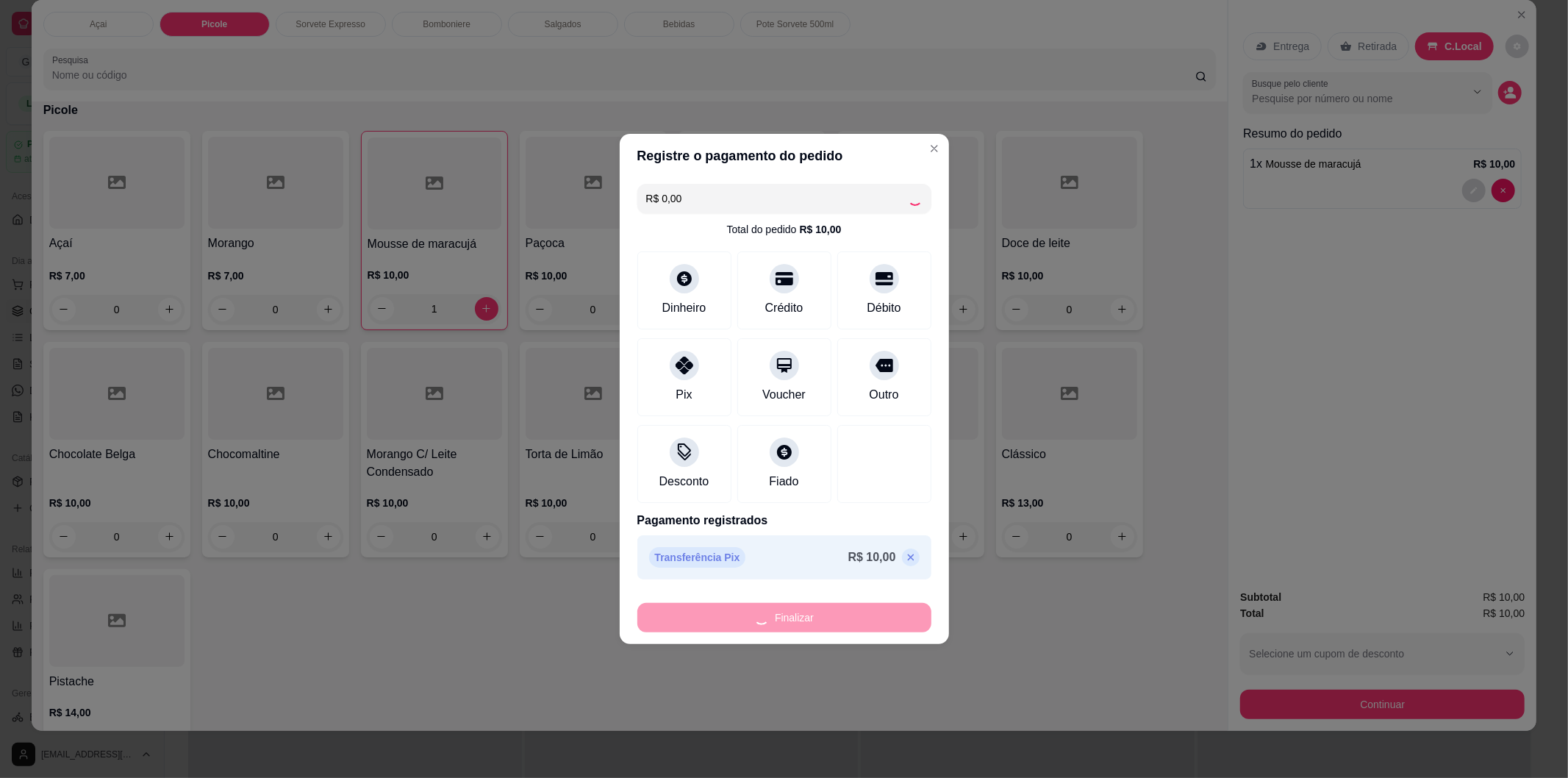
type input "0"
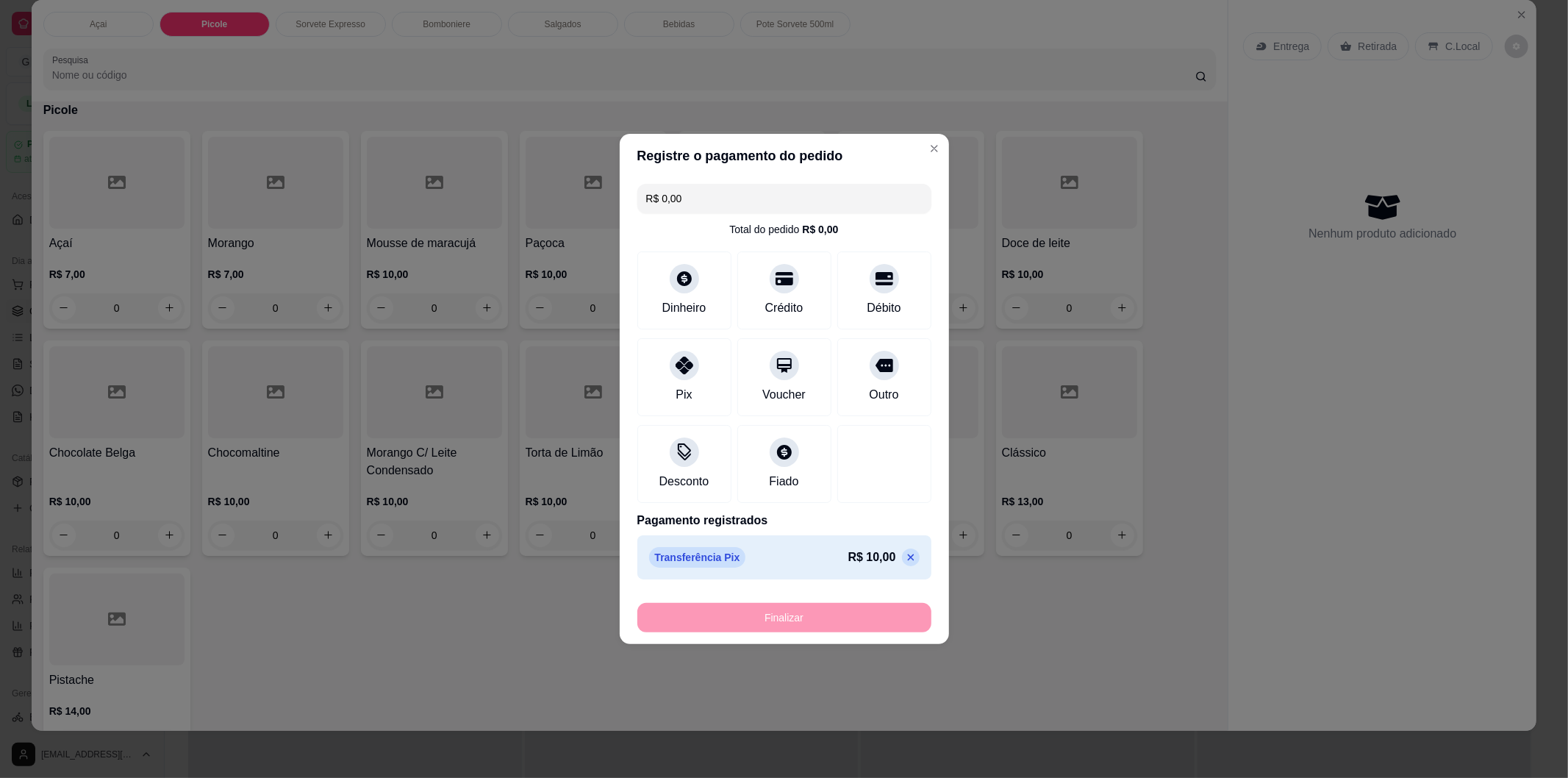
type input "-R$ 10,00"
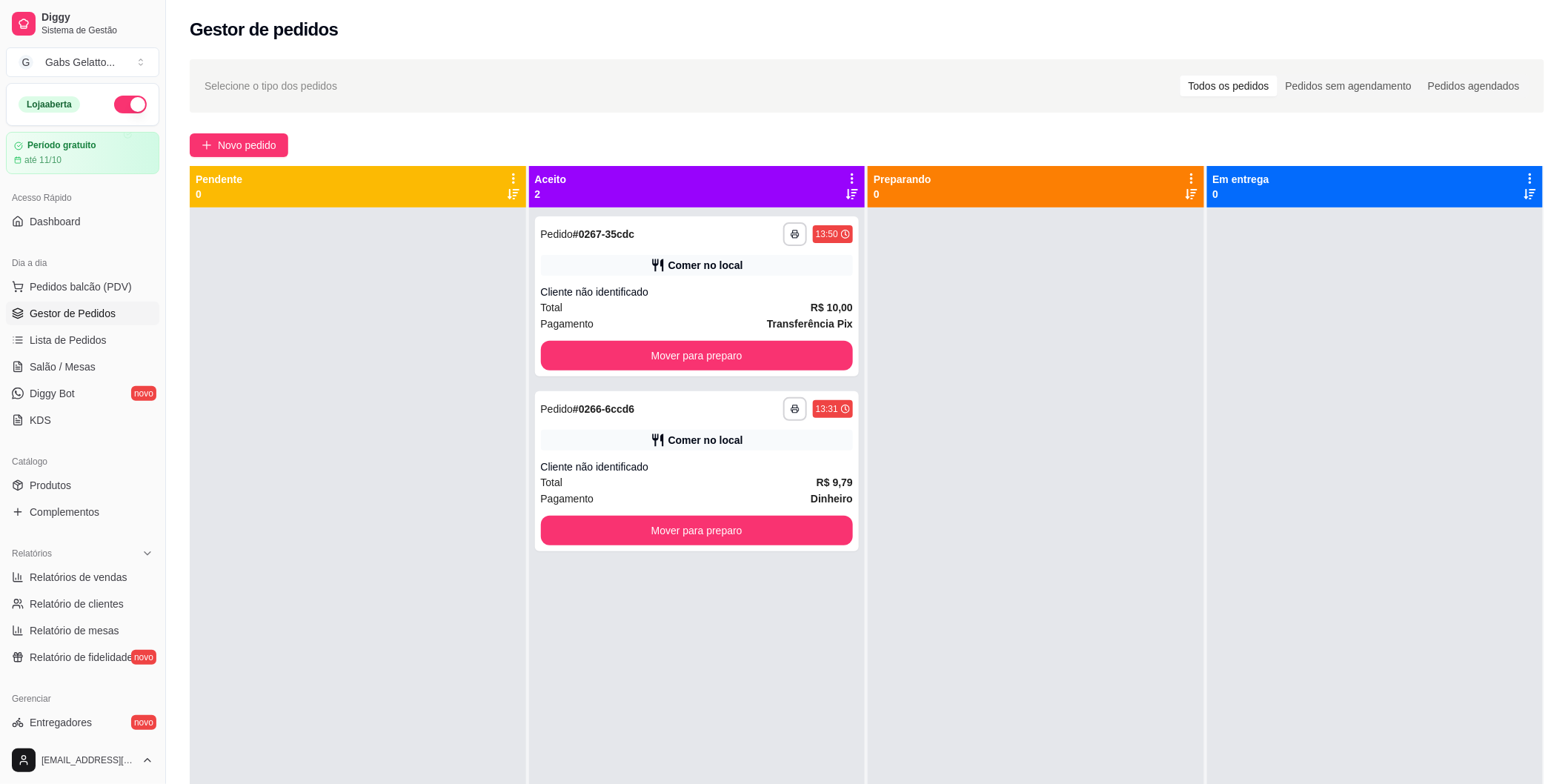
click at [110, 303] on link "Gestor de Pedidos" at bounding box center [83, 313] width 154 height 23
click at [105, 286] on span "Pedidos balcão (PDV)" at bounding box center [80, 286] width 102 height 15
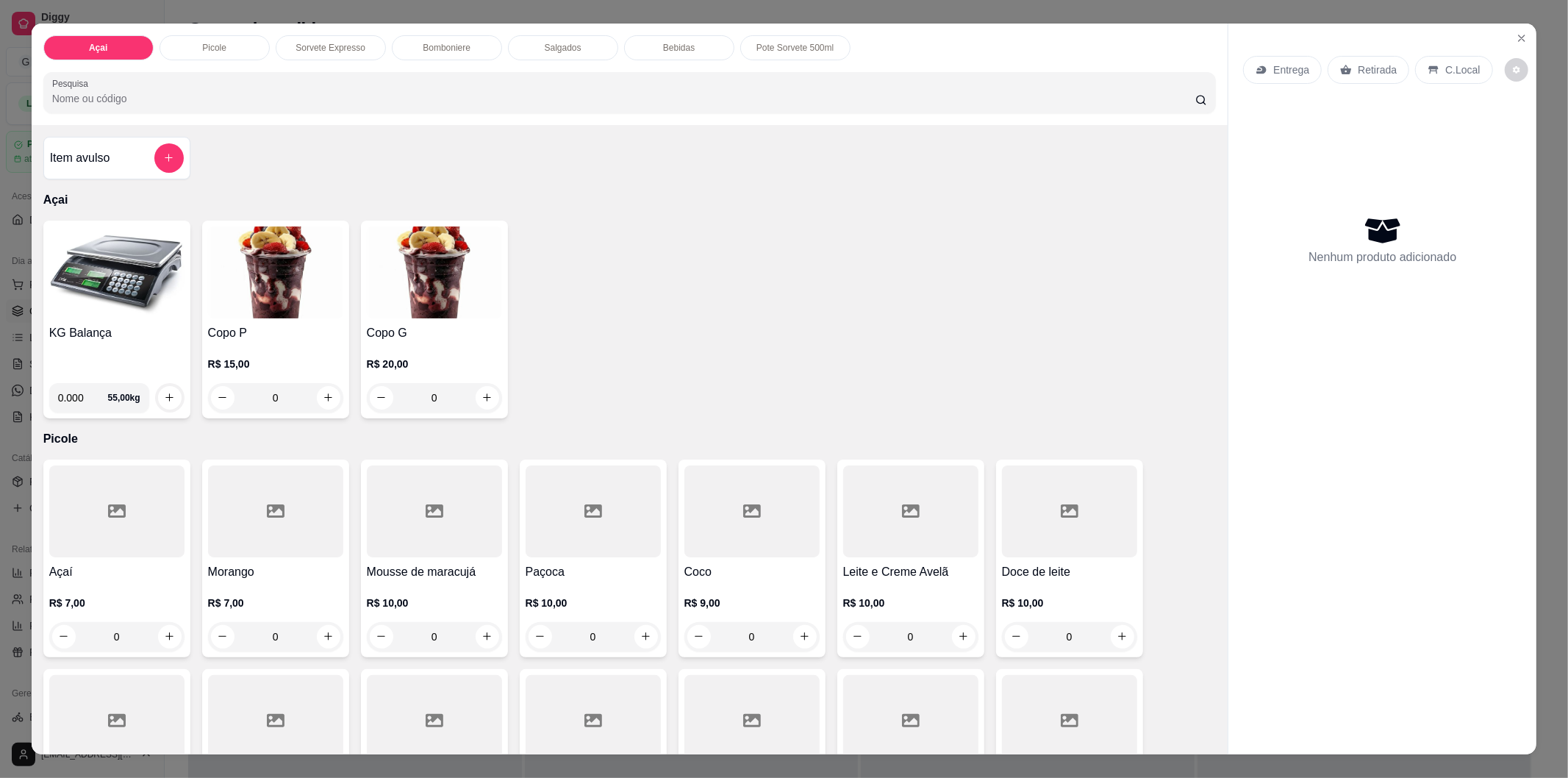
click at [107, 269] on img at bounding box center [117, 272] width 135 height 92
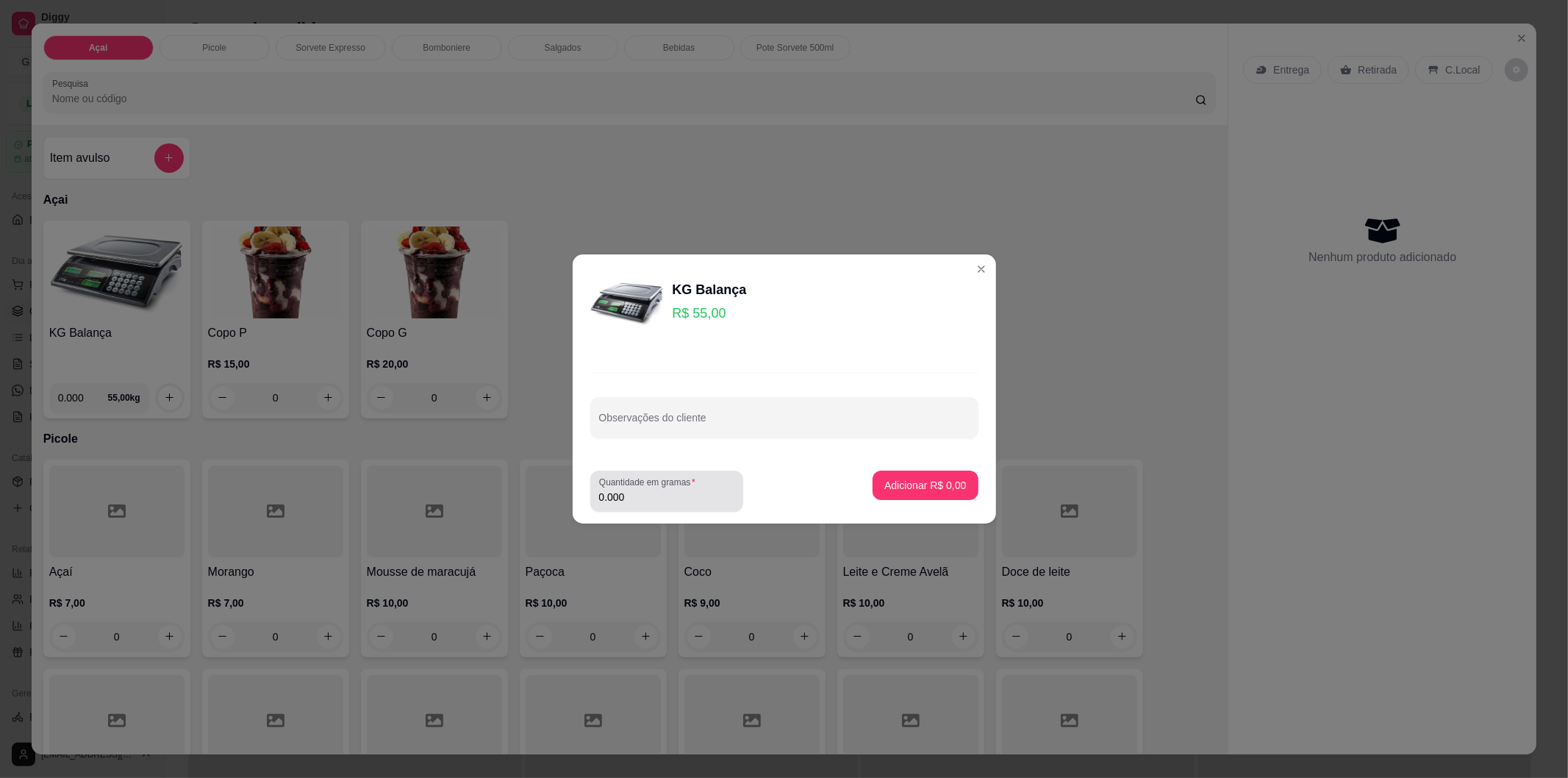
click at [646, 507] on div "Quantidade em gramas 0.000" at bounding box center [666, 490] width 153 height 42
click at [739, 427] on input "Observações do cliente" at bounding box center [785, 423] width 371 height 14
click at [642, 498] on input "0.000" at bounding box center [667, 496] width 135 height 14
type input "0.360"
click at [908, 473] on button "Adicionar R$ 19,80" at bounding box center [922, 485] width 111 height 29
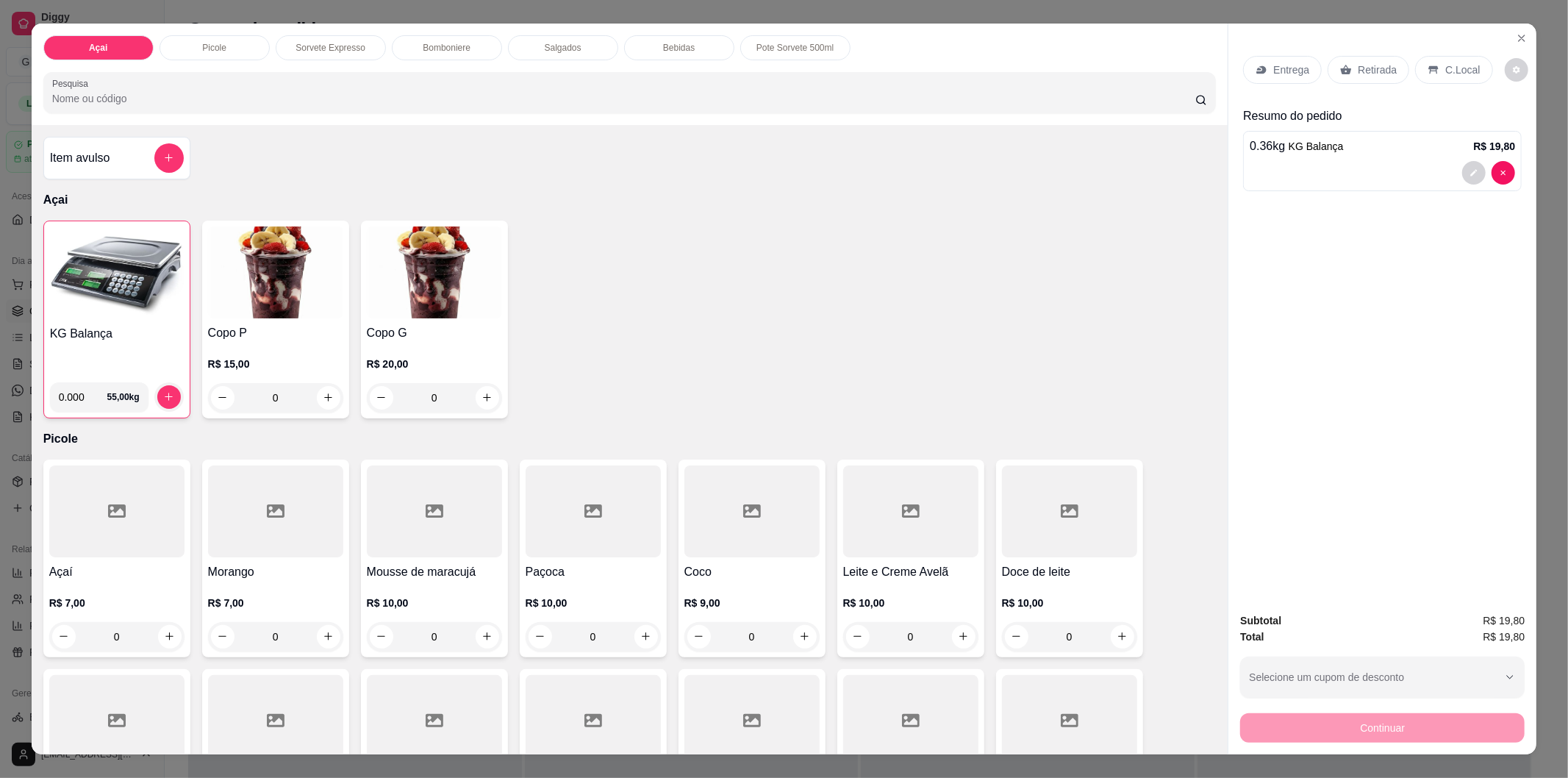
click at [1450, 67] on p "C.Local" at bounding box center [1463, 69] width 35 height 14
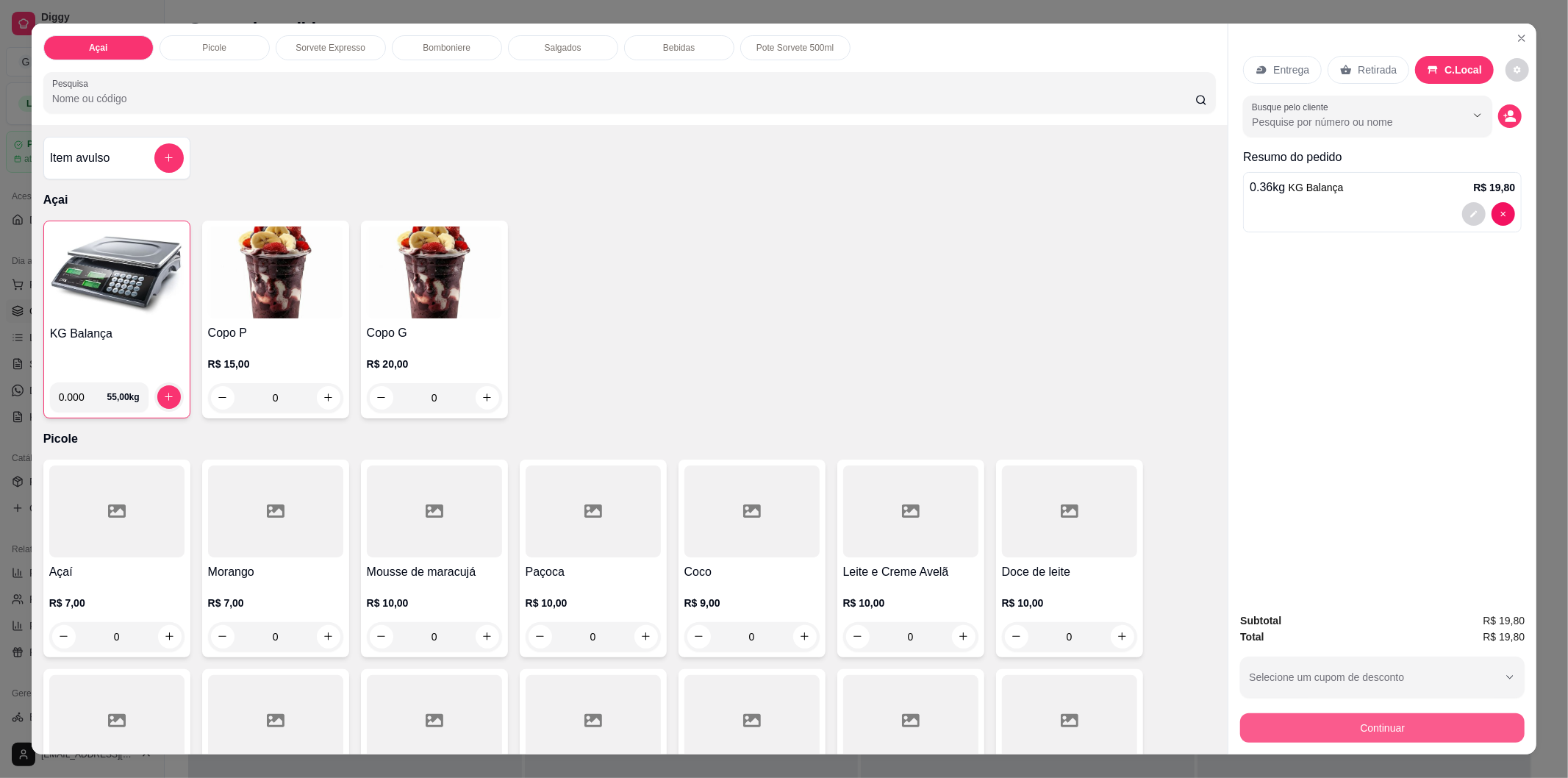
click at [1299, 730] on button "Continuar" at bounding box center [1383, 728] width 285 height 29
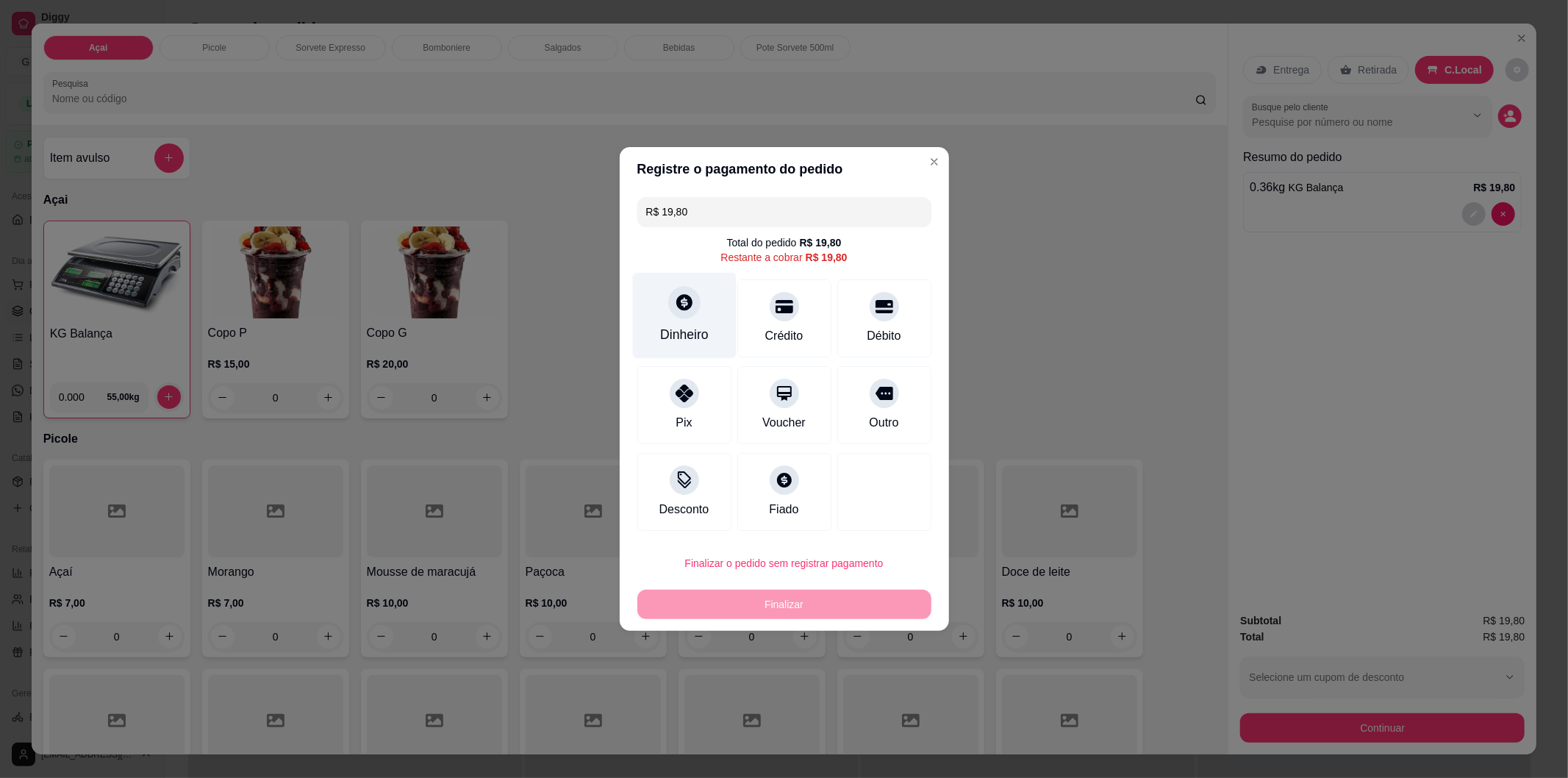
click at [652, 303] on div "Dinheiro" at bounding box center [684, 316] width 103 height 86
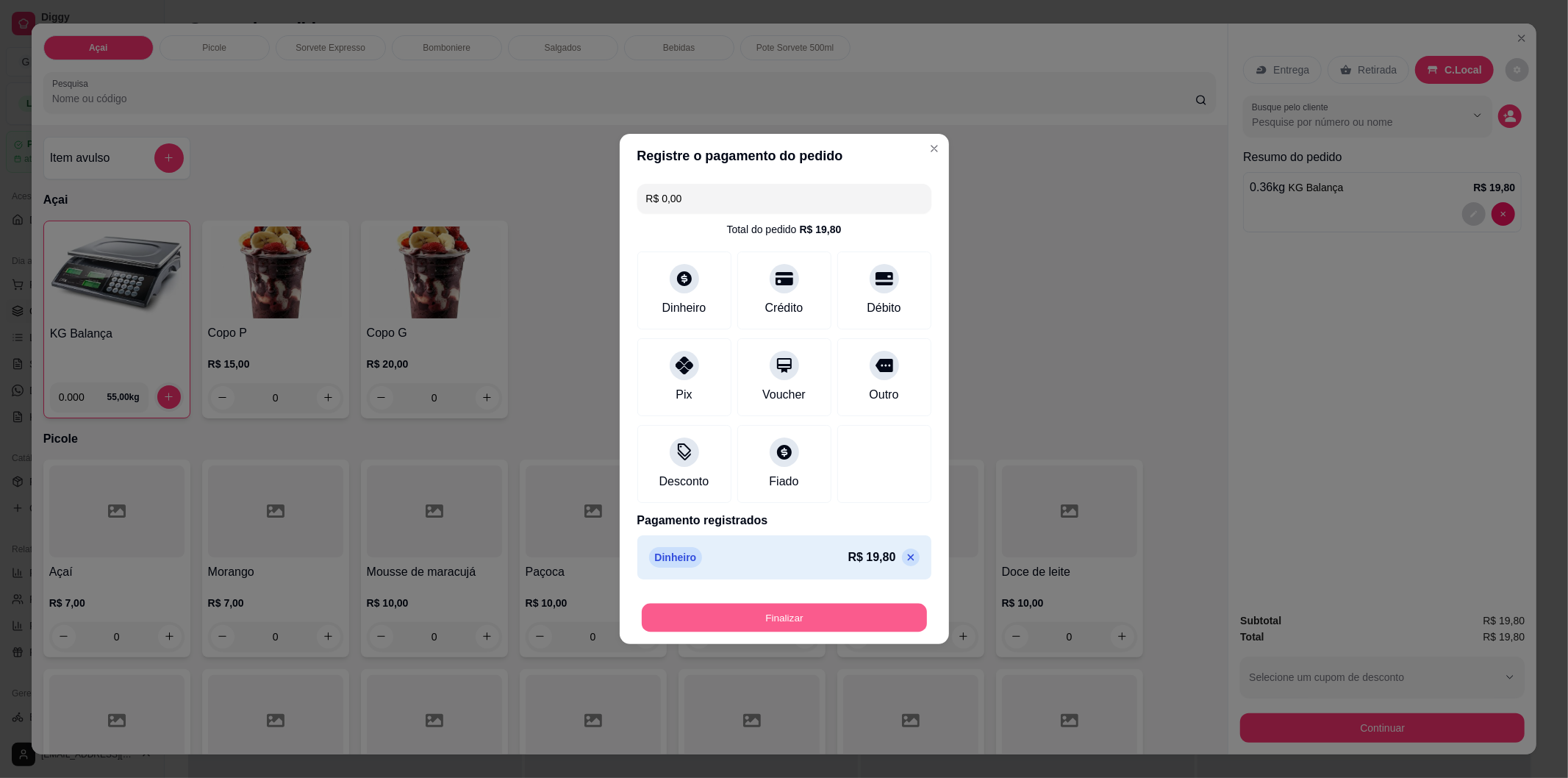
click at [795, 614] on button "Finalizar" at bounding box center [784, 618] width 285 height 29
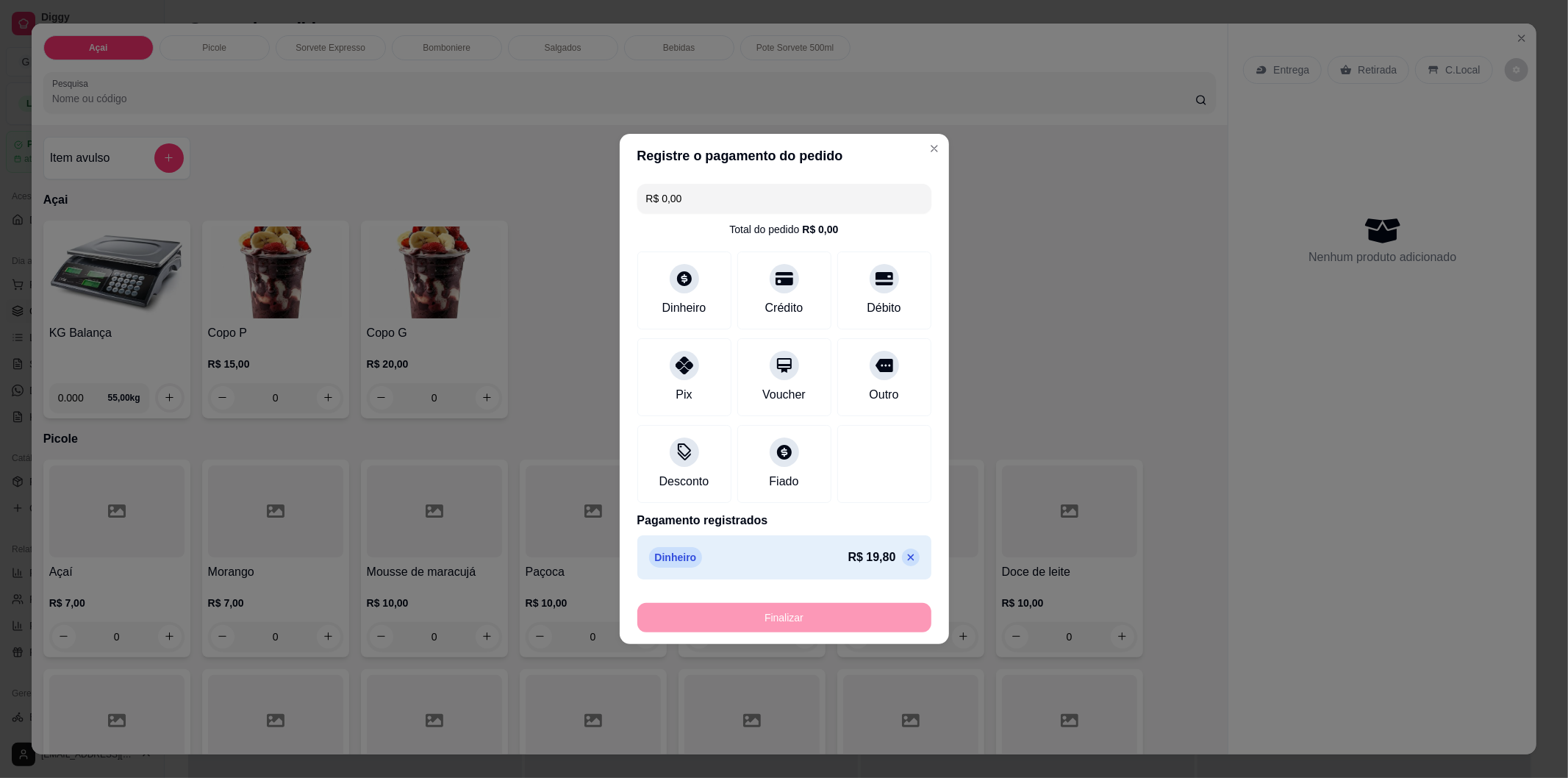
type input "-R$ 19,80"
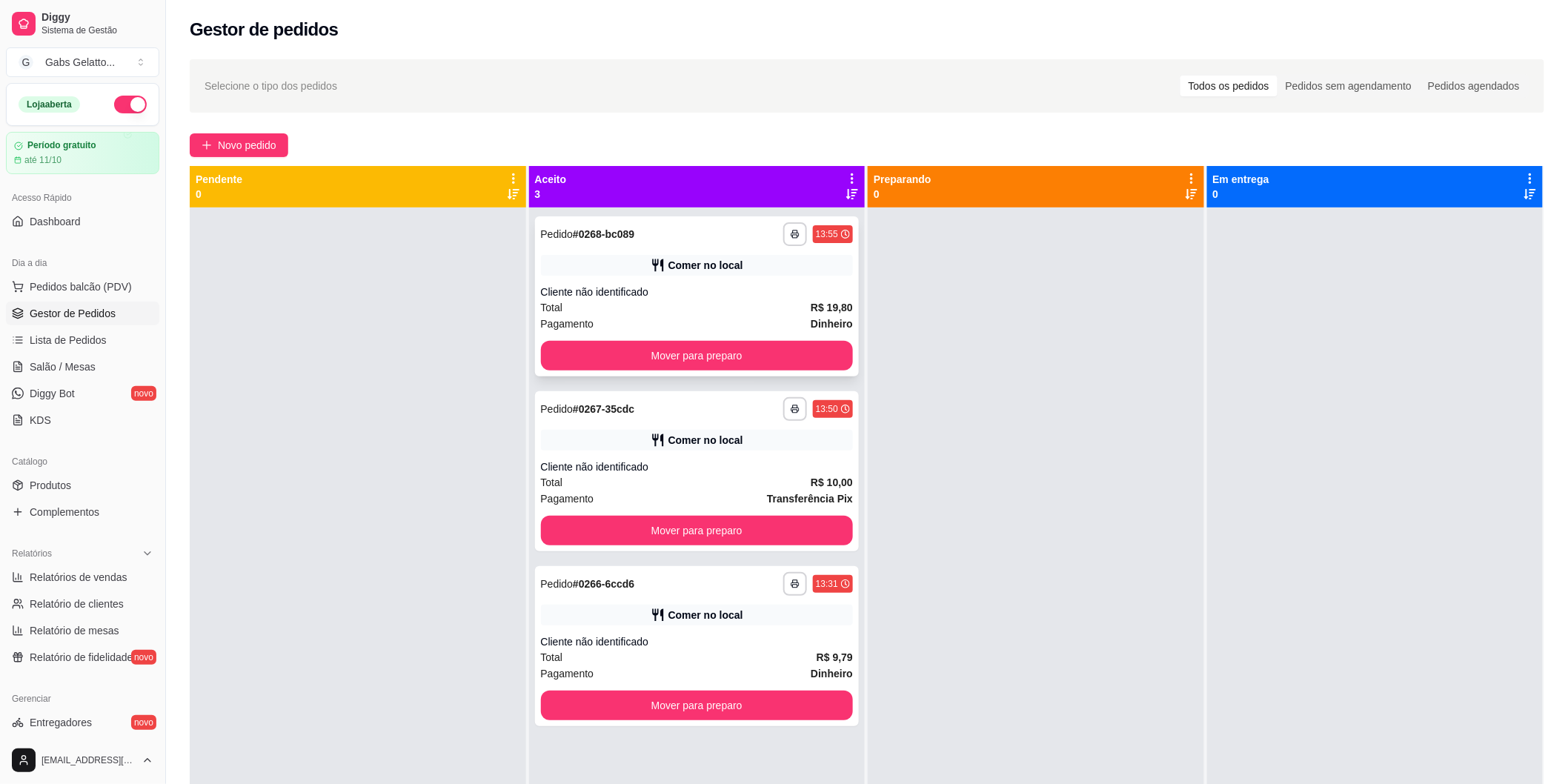
click at [744, 373] on div "**********" at bounding box center [698, 296] width 325 height 160
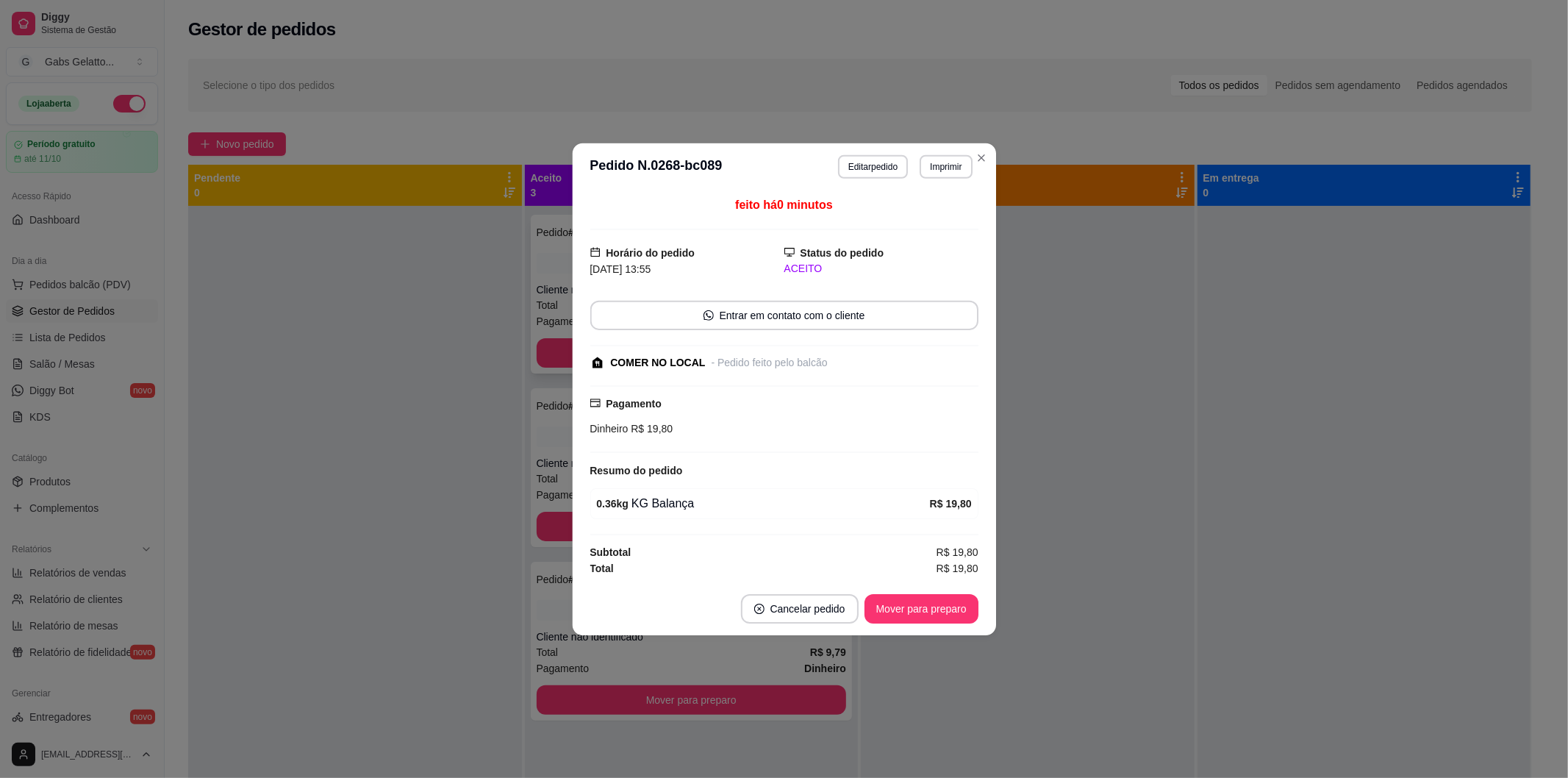
click at [738, 357] on div "- Pedido feito pelo balcão" at bounding box center [770, 362] width 116 height 15
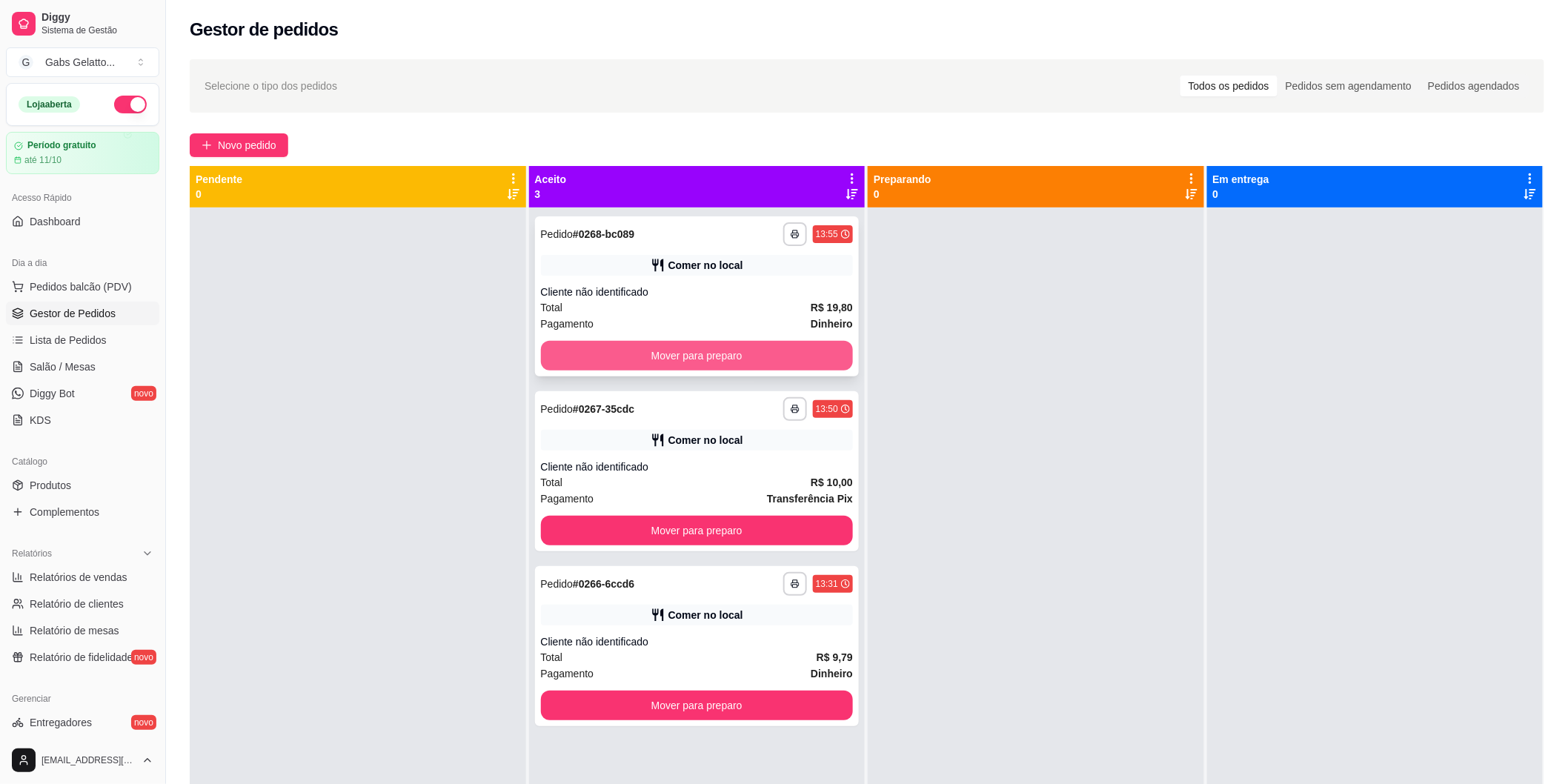
click at [554, 346] on button "Mover para preparo" at bounding box center [697, 355] width 312 height 29
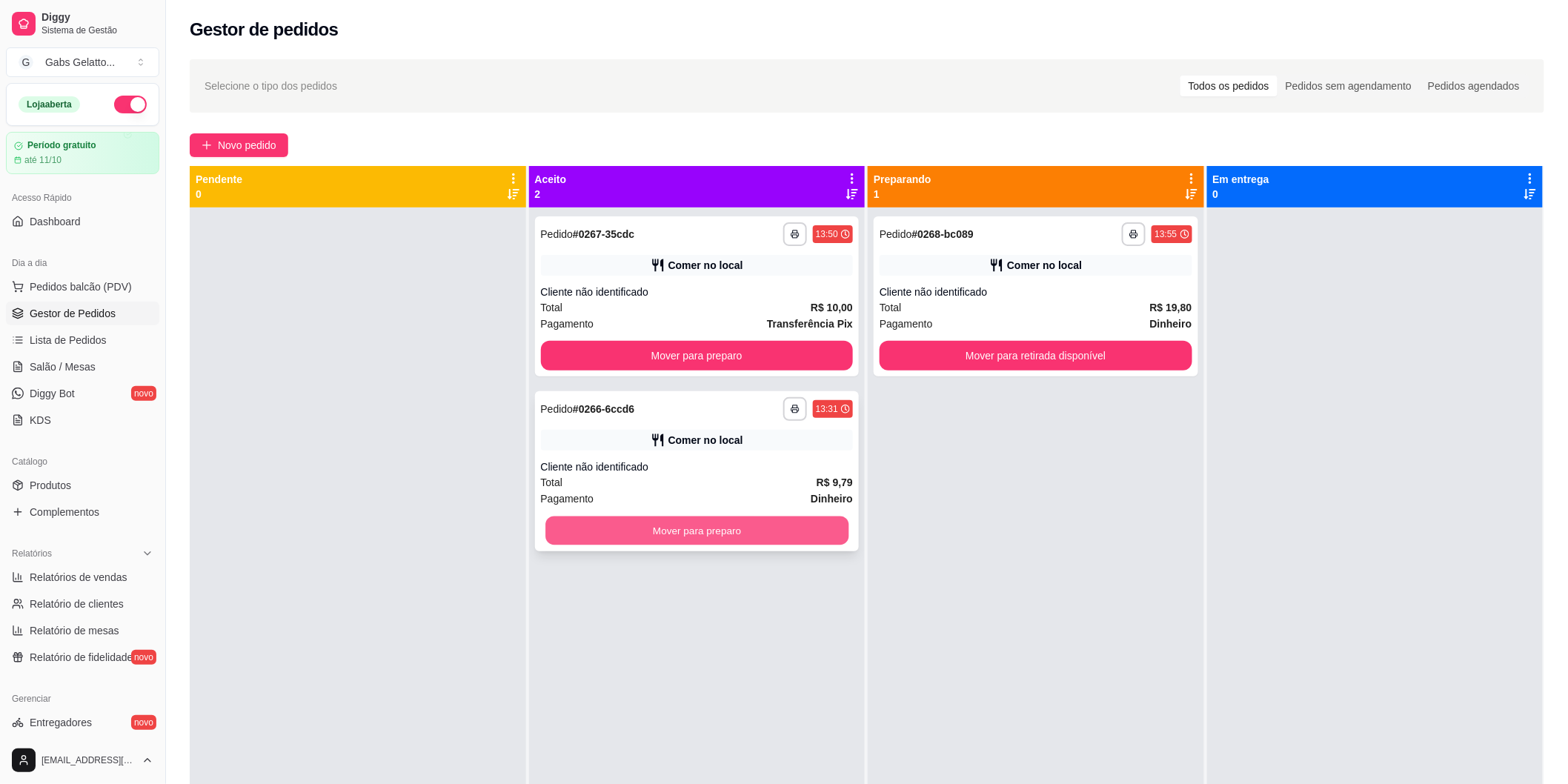
click at [574, 517] on button "Mover para preparo" at bounding box center [696, 531] width 303 height 29
click at [649, 374] on div "**********" at bounding box center [698, 296] width 325 height 160
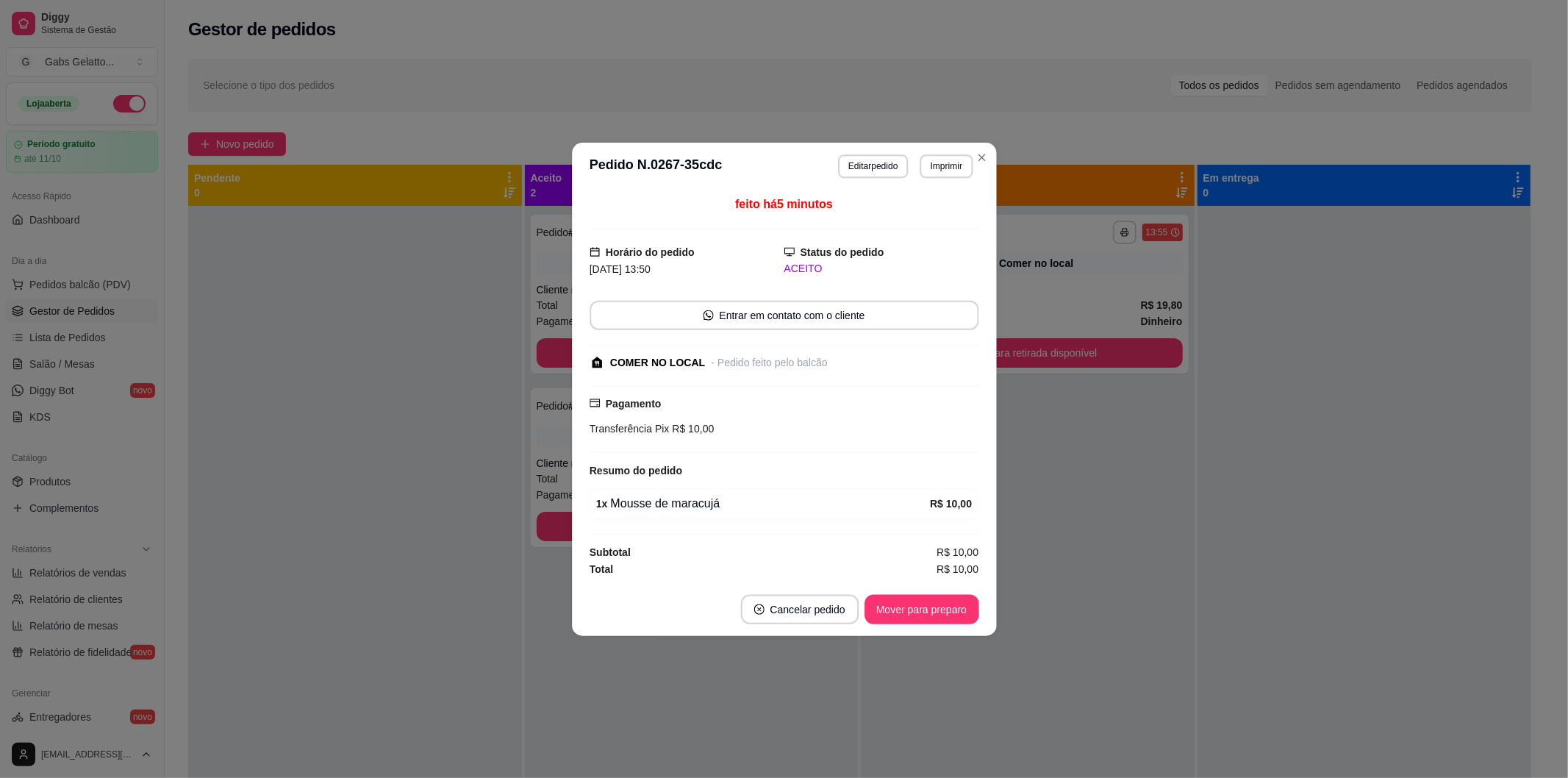
click at [674, 357] on div "COMER NO LOCAL" at bounding box center [658, 362] width 95 height 15
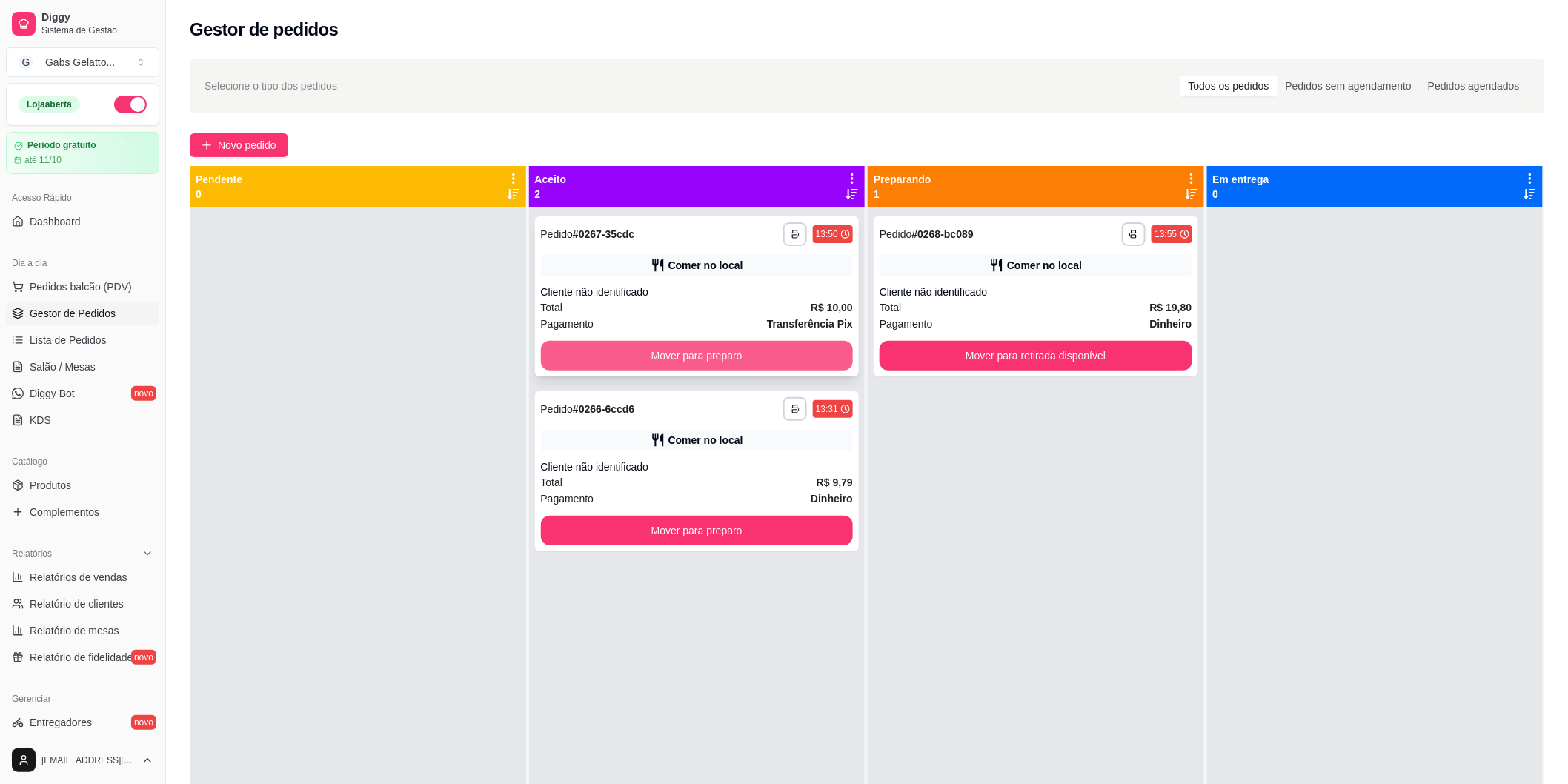
click at [570, 361] on button "Mover para preparo" at bounding box center [697, 355] width 312 height 29
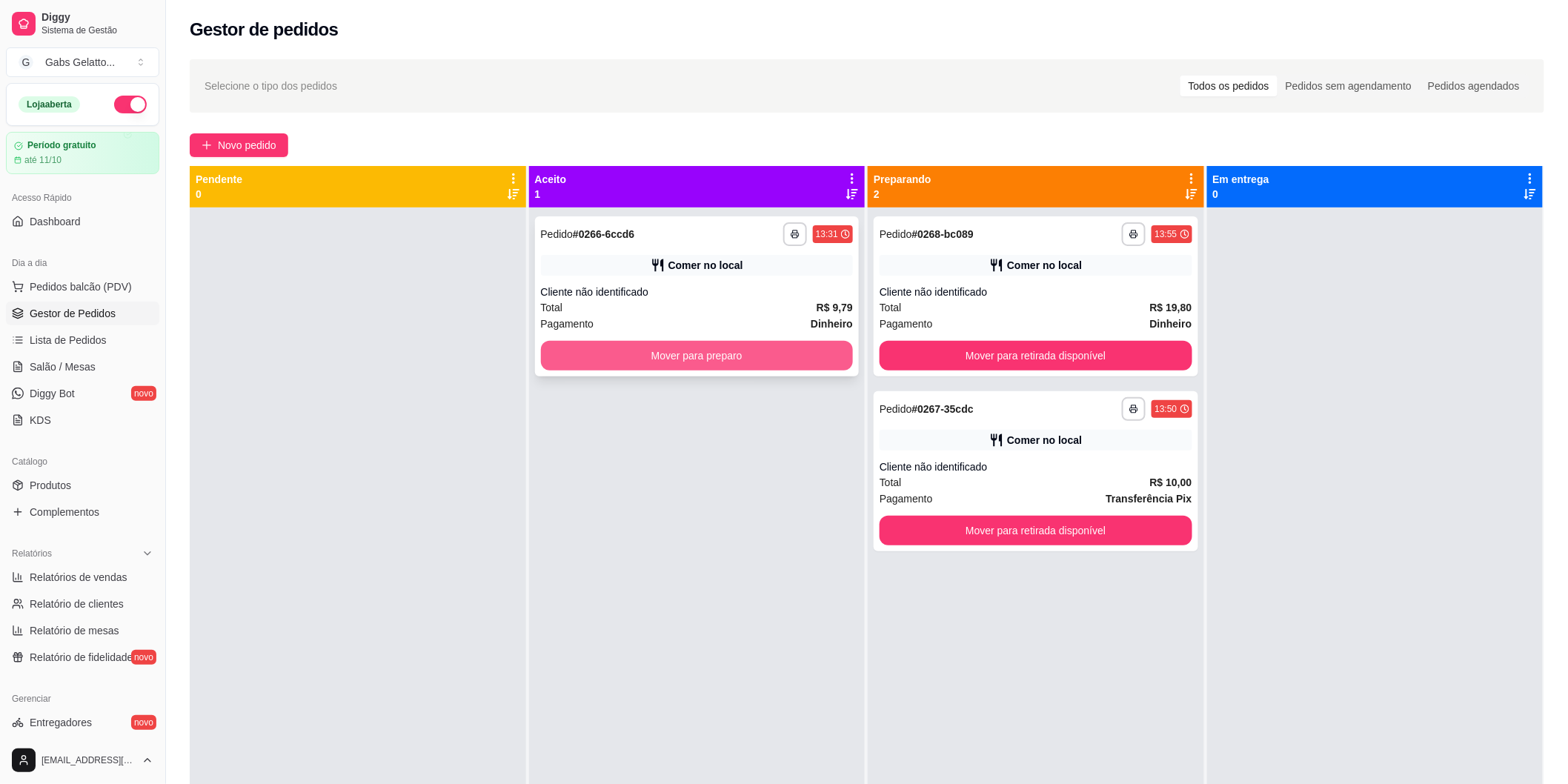
click at [715, 358] on button "Mover para preparo" at bounding box center [697, 355] width 312 height 29
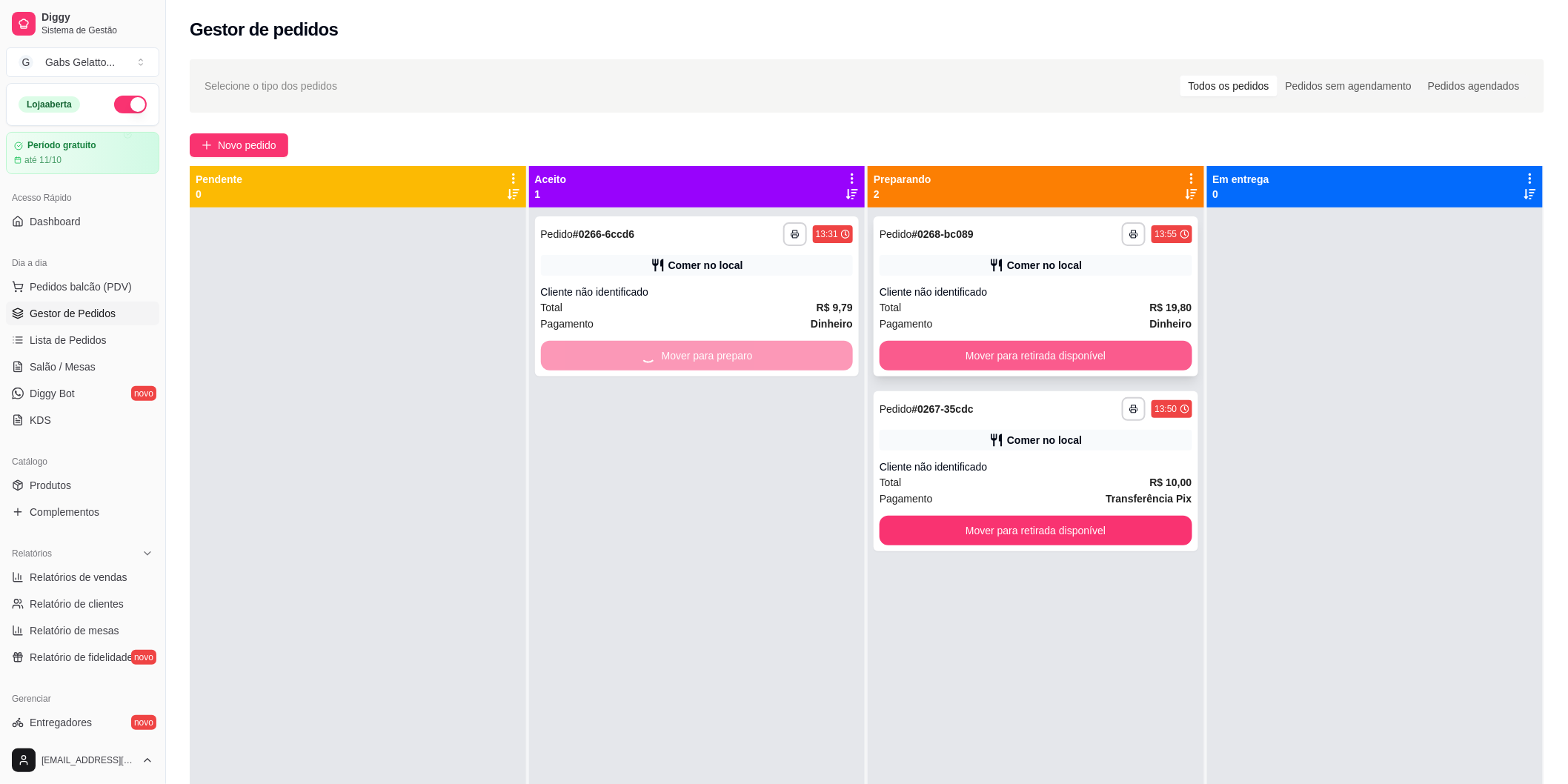
click at [984, 357] on button "Mover para retirada disponível" at bounding box center [1036, 355] width 312 height 29
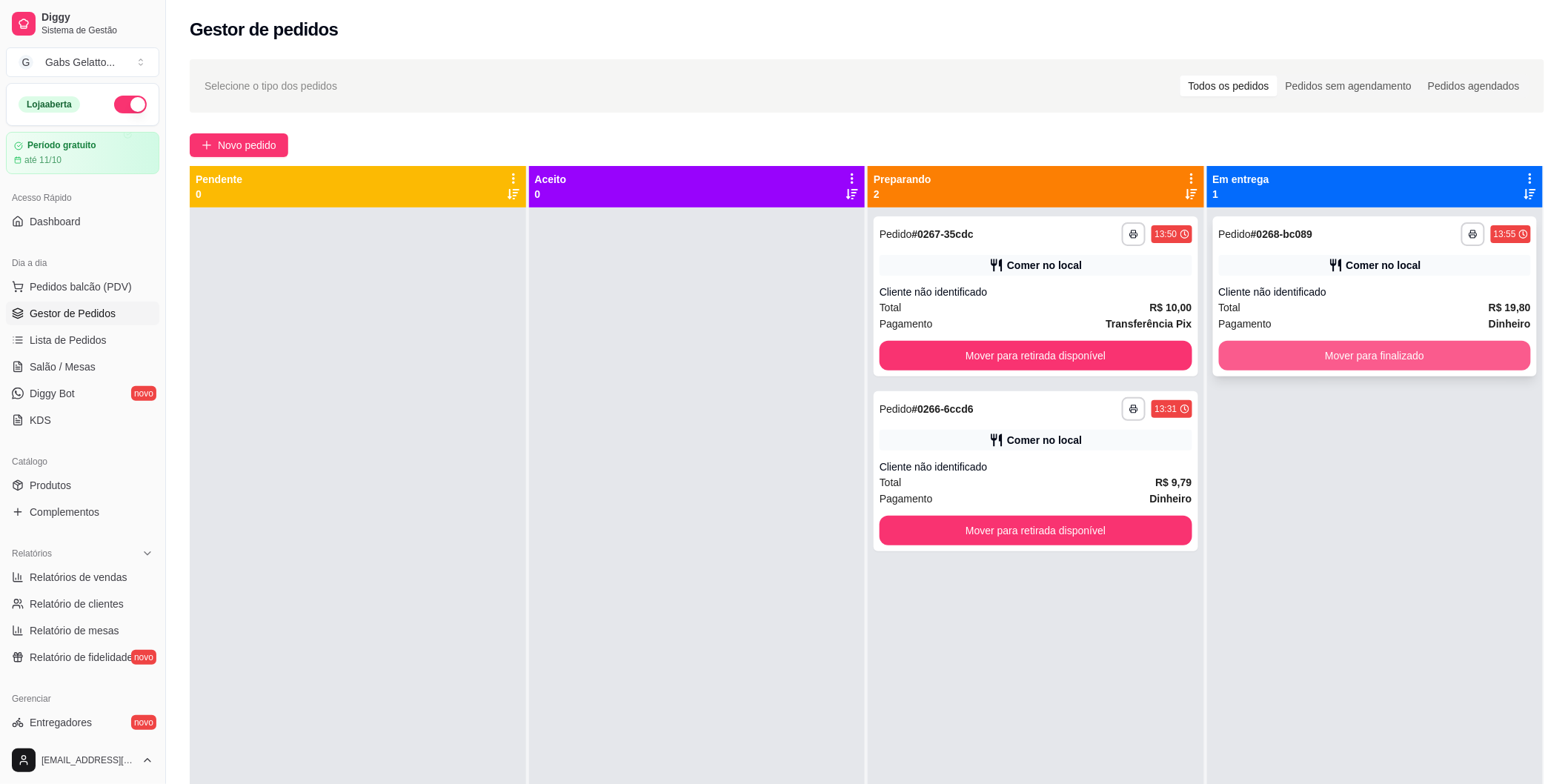
click at [1251, 346] on button "Mover para finalizado" at bounding box center [1375, 355] width 312 height 29
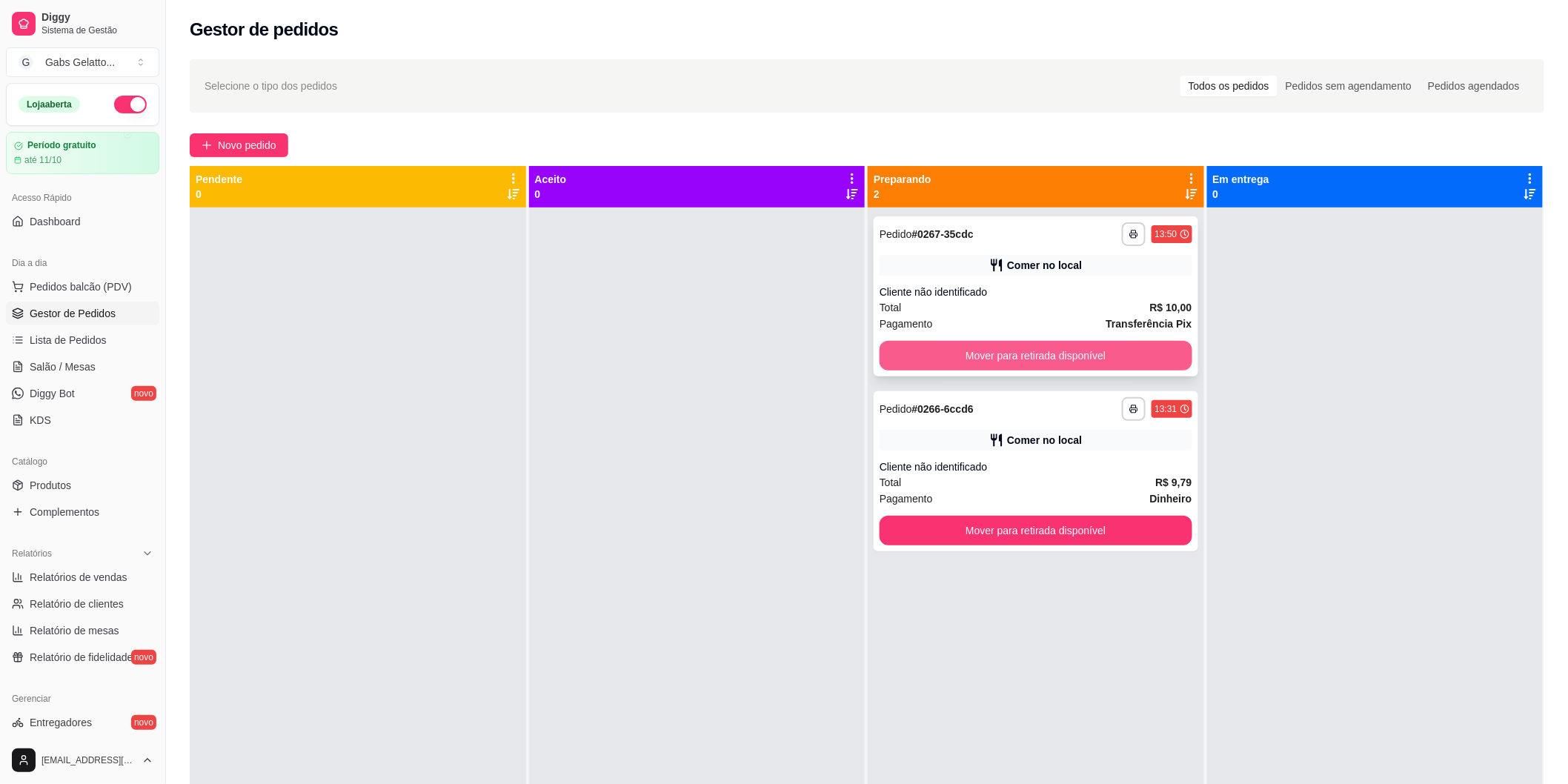
click at [1150, 349] on button "Mover para retirada disponível" at bounding box center [1036, 355] width 312 height 29
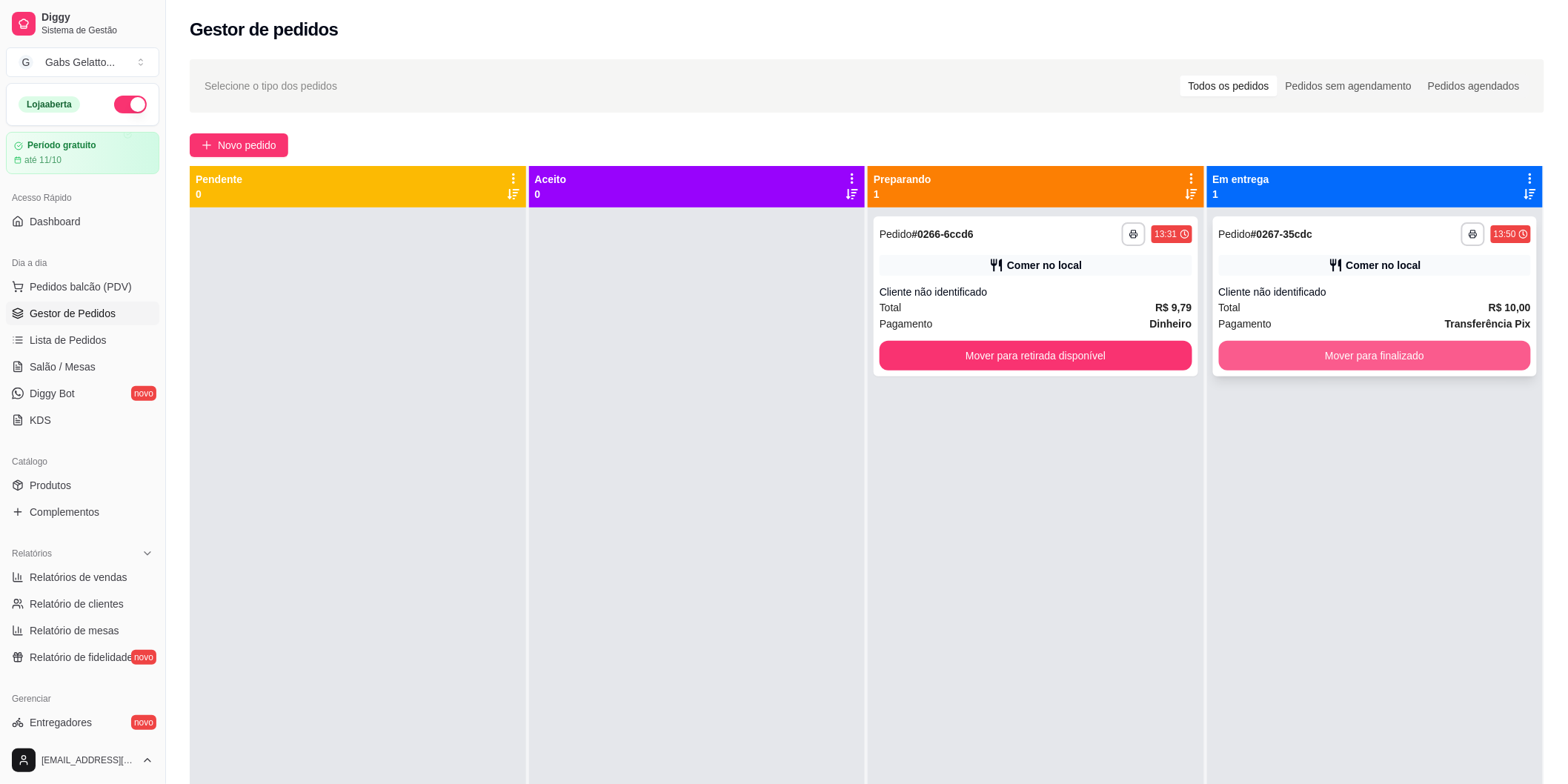
click at [1270, 356] on button "Mover para finalizado" at bounding box center [1375, 355] width 312 height 29
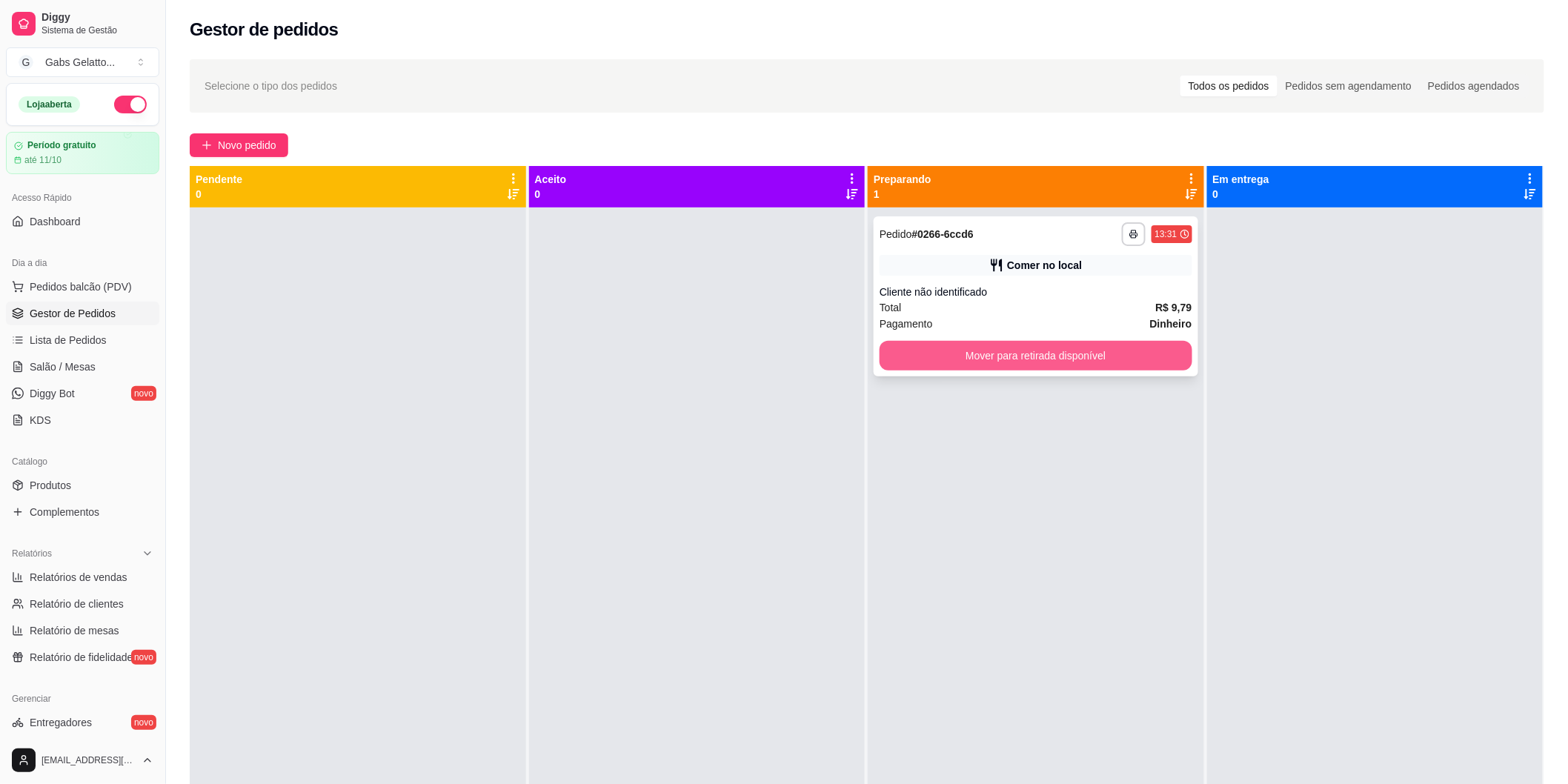
click at [1150, 350] on button "Mover para retirada disponível" at bounding box center [1036, 355] width 312 height 29
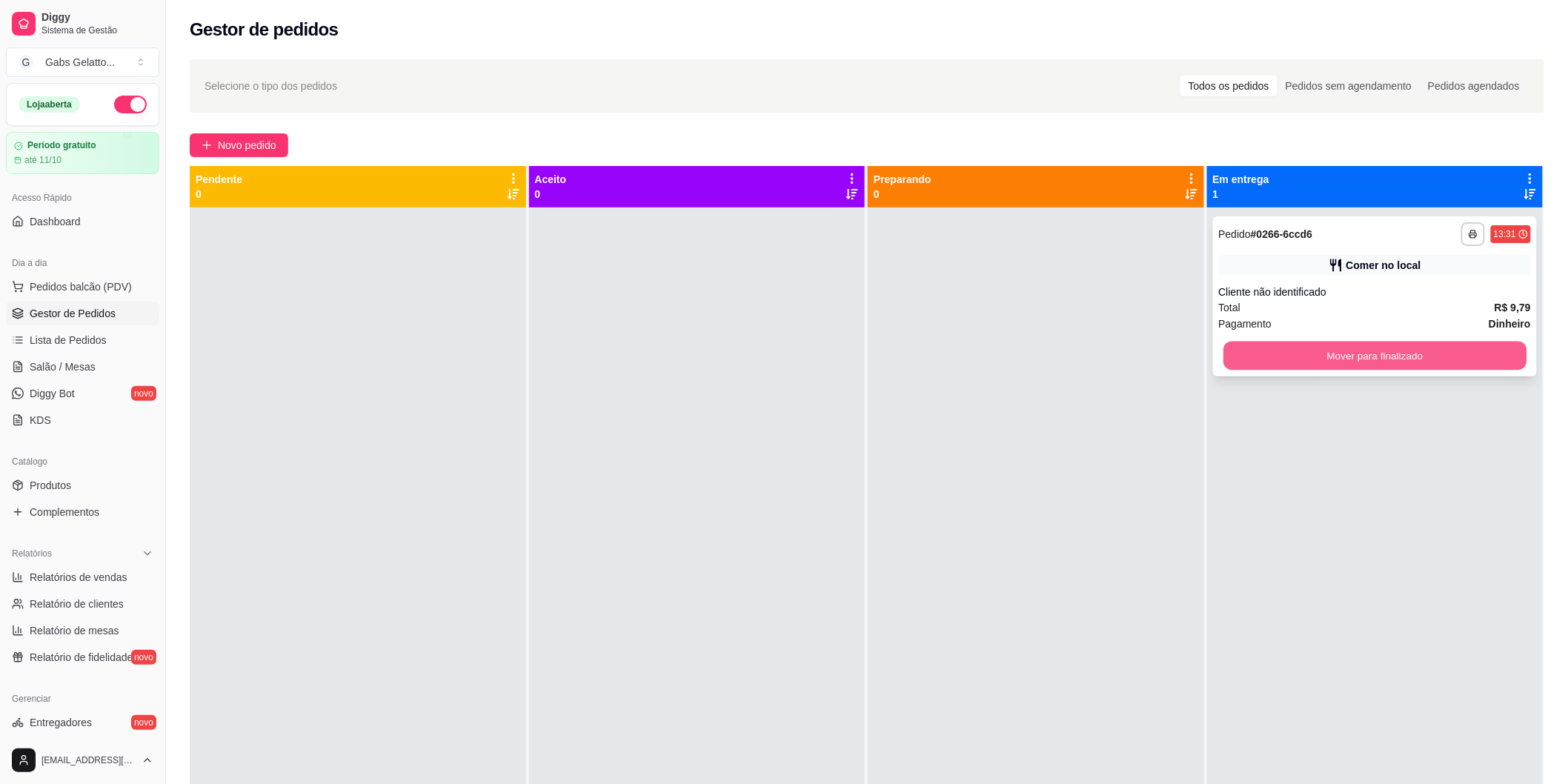
click at [1257, 358] on button "Mover para finalizado" at bounding box center [1374, 356] width 303 height 29
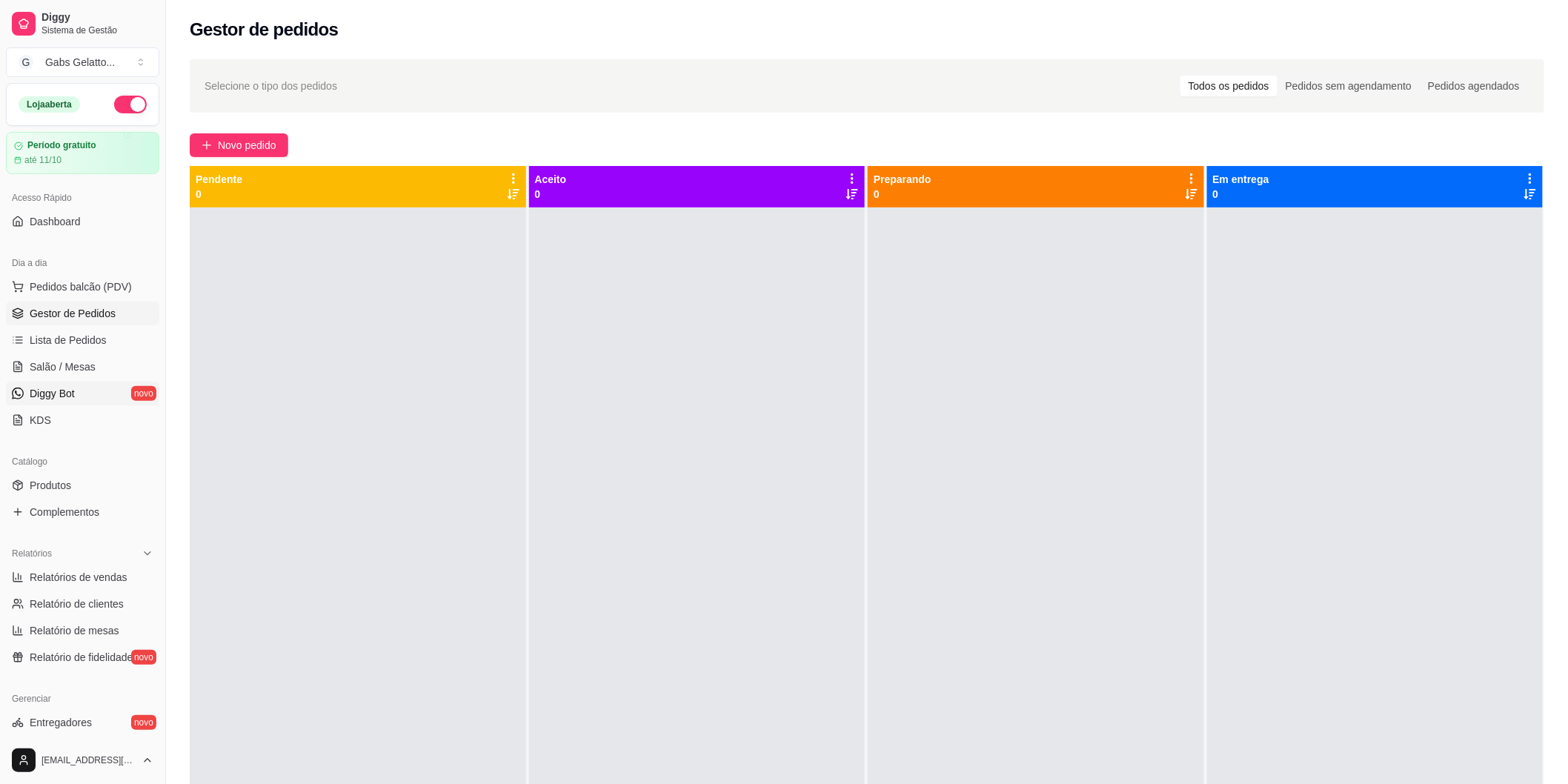
click at [71, 386] on span "Diggy Bot" at bounding box center [52, 393] width 45 height 15
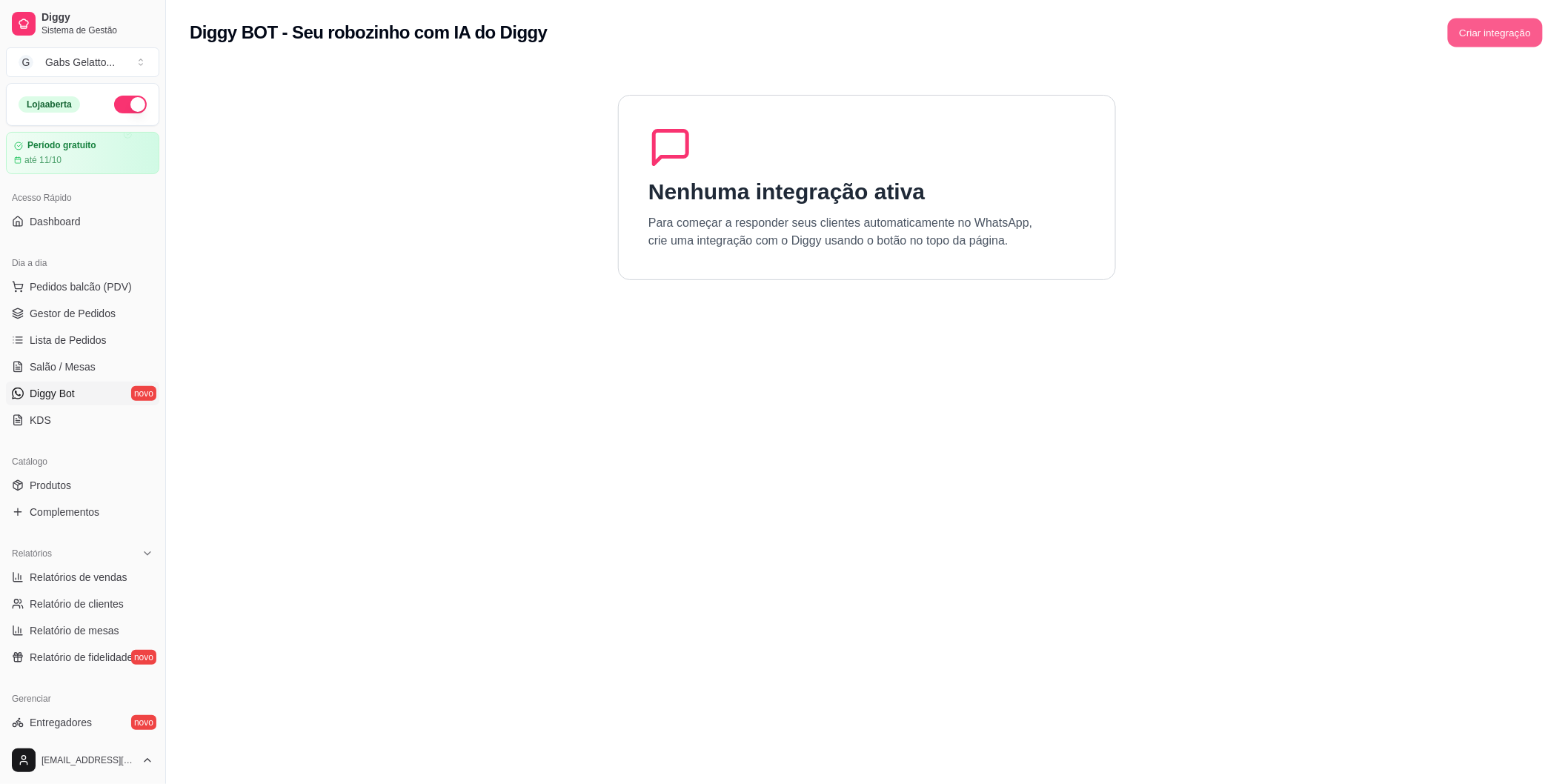
click at [1499, 37] on button "Criar integração" at bounding box center [1495, 33] width 94 height 29
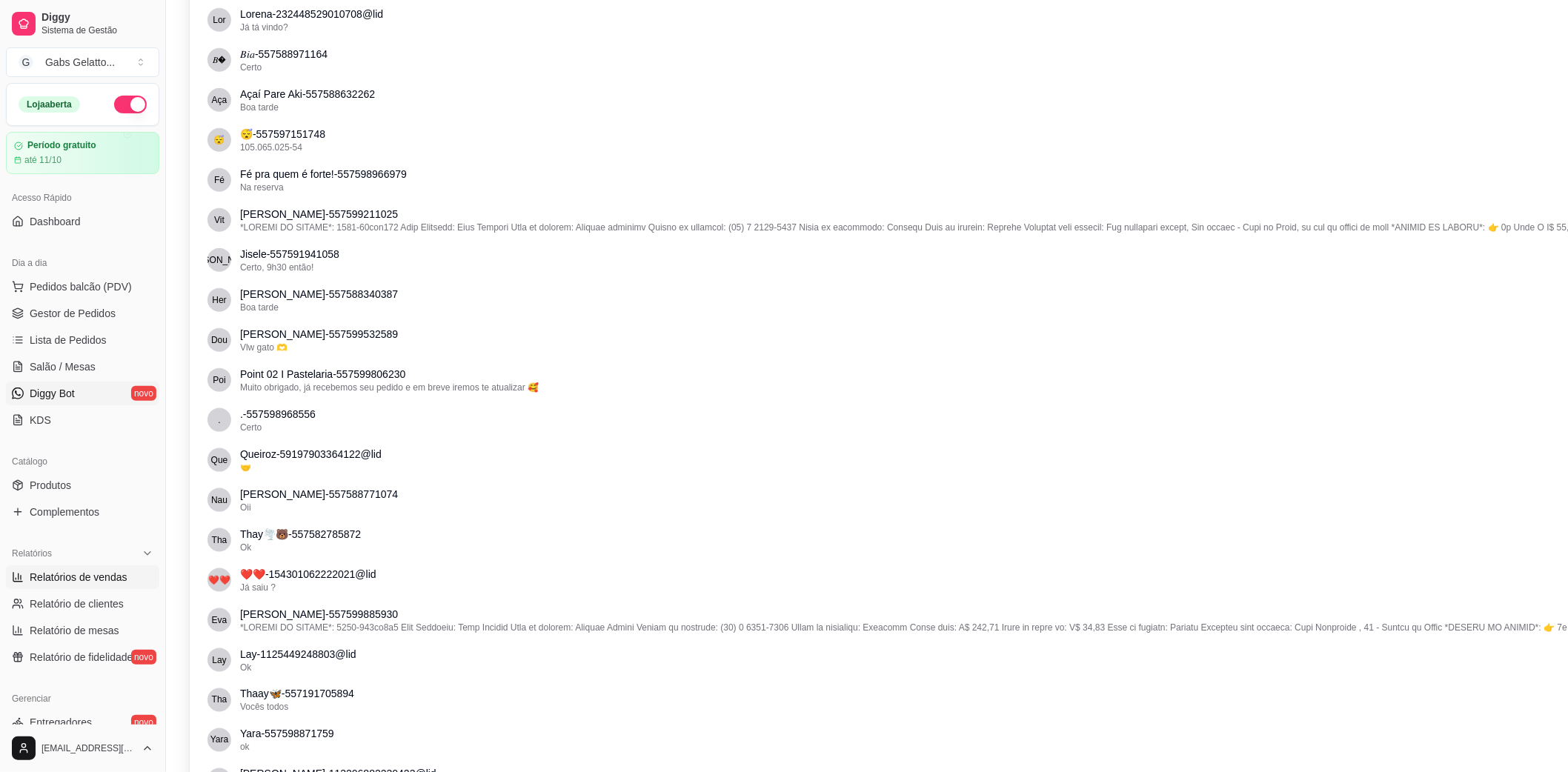
scroll to position [281, 0]
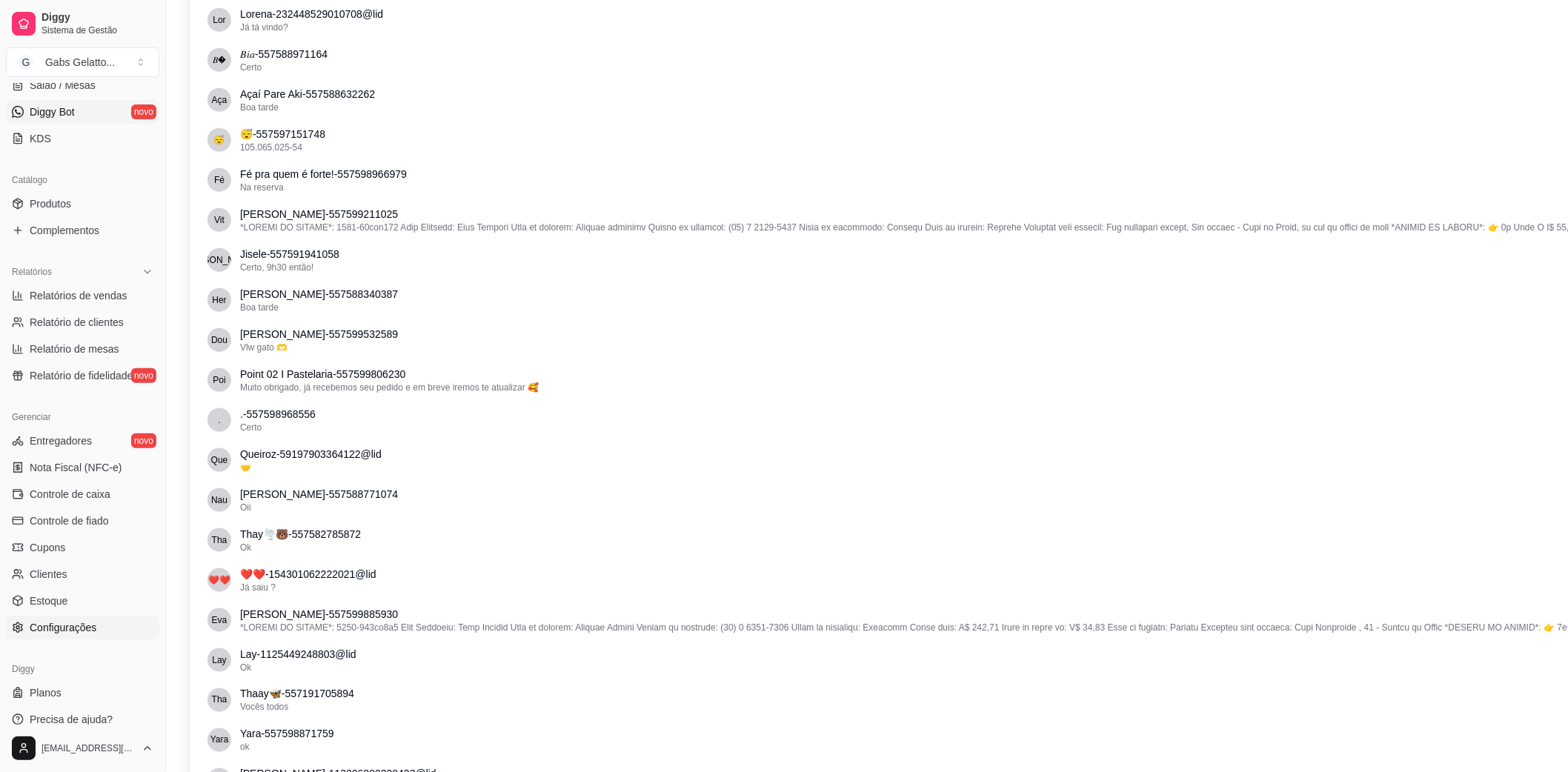
click at [86, 625] on span "Configurações" at bounding box center [62, 627] width 67 height 15
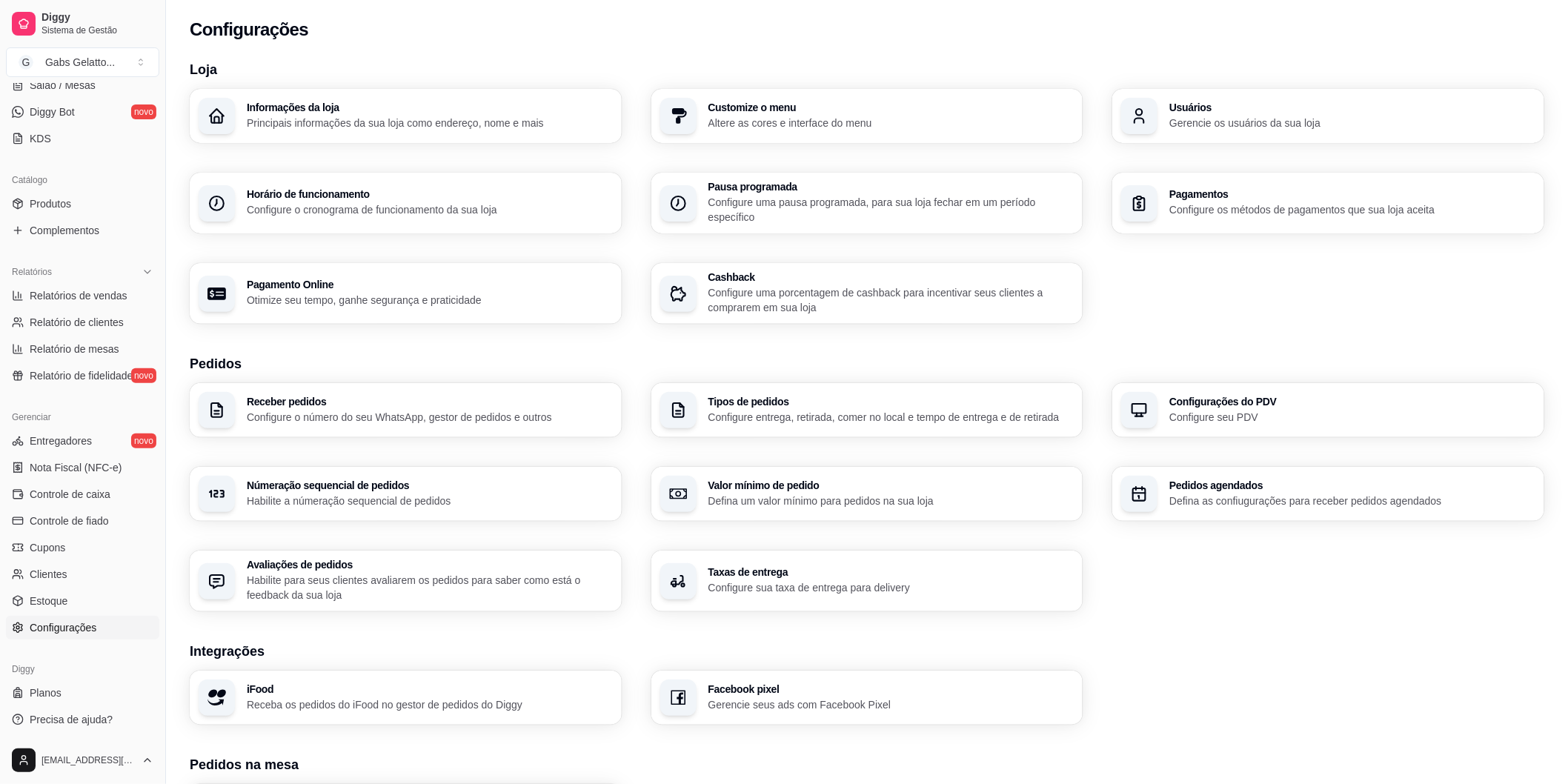
click at [430, 417] on p "Configure o número do seu WhatsApp, gestor de pedidos e outros" at bounding box center [430, 416] width 366 height 15
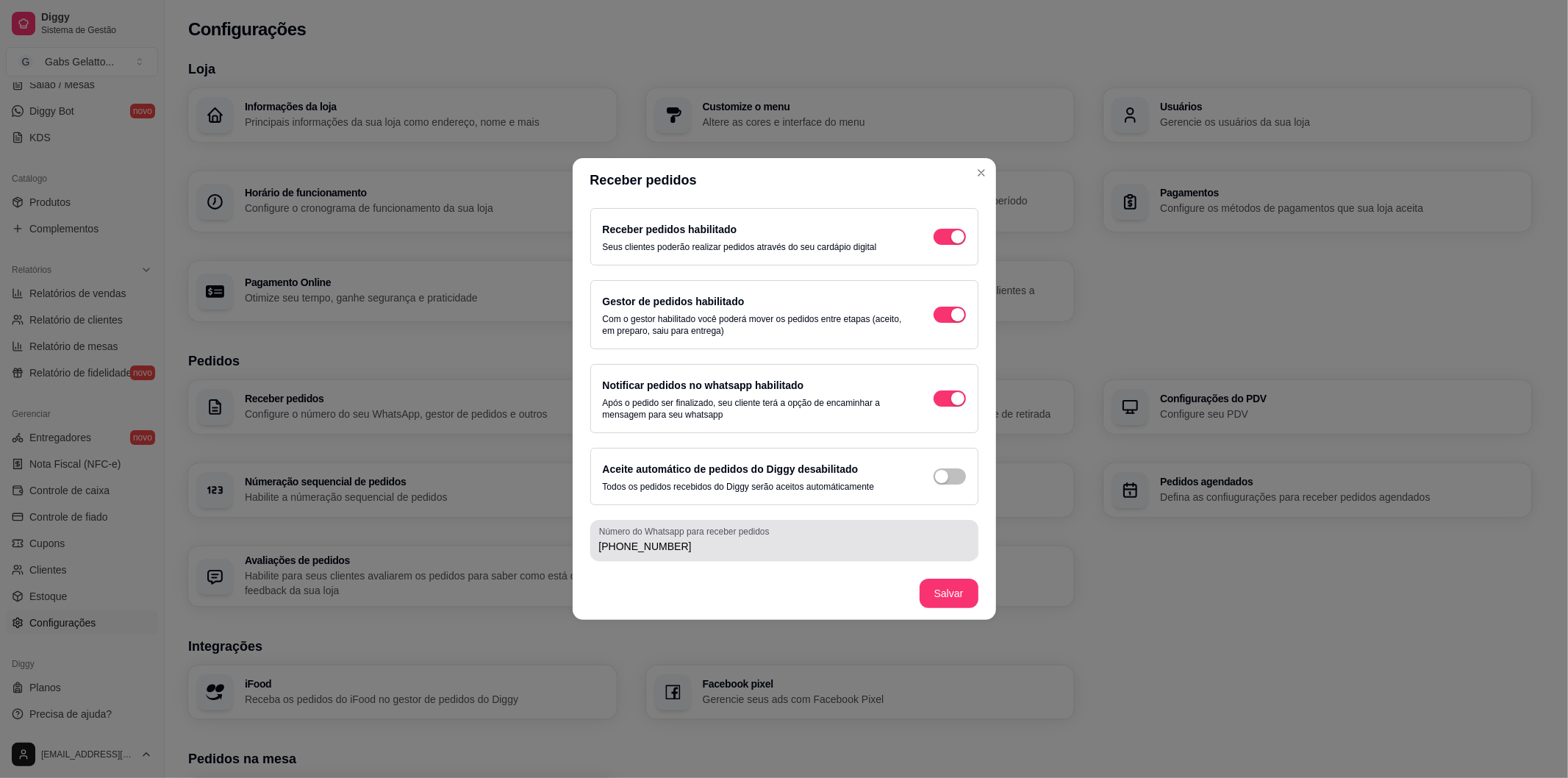
click at [695, 552] on input "(75) 9 9823-4682" at bounding box center [785, 545] width 371 height 14
click at [689, 552] on input "(75) 9 9823-4682" at bounding box center [785, 545] width 371 height 14
drag, startPoint x: 689, startPoint y: 553, endPoint x: 627, endPoint y: 556, distance: 62.1
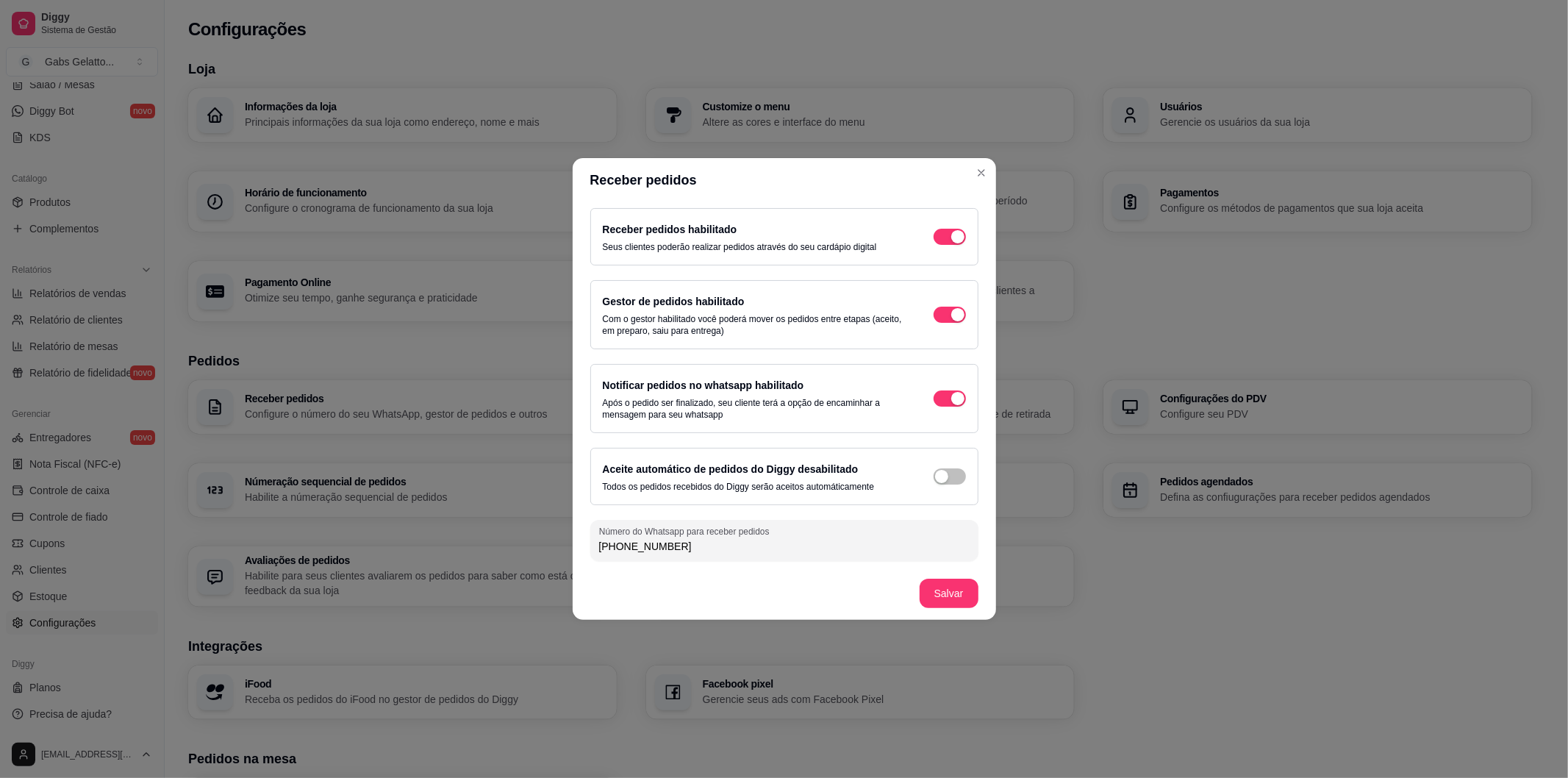
click at [627, 556] on div "Número do Whatsapp para receber pedidos (75) 9 9823-4682" at bounding box center [784, 540] width 388 height 42
paste input "956-9048"
type input "(75) 9 9956-9048"
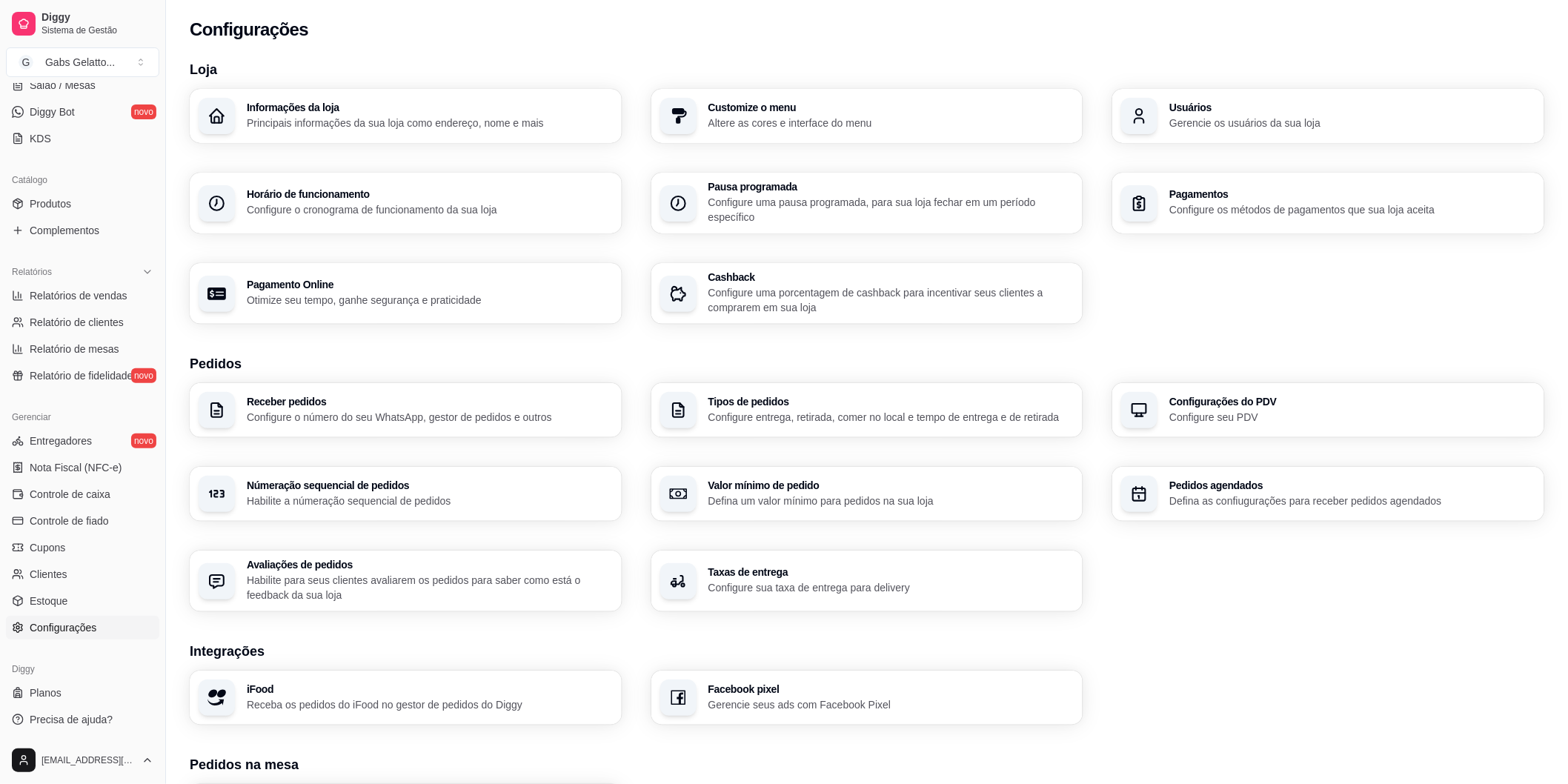
click at [315, 416] on p "Configure o número do seu WhatsApp, gestor de pedidos e outros" at bounding box center [430, 416] width 366 height 15
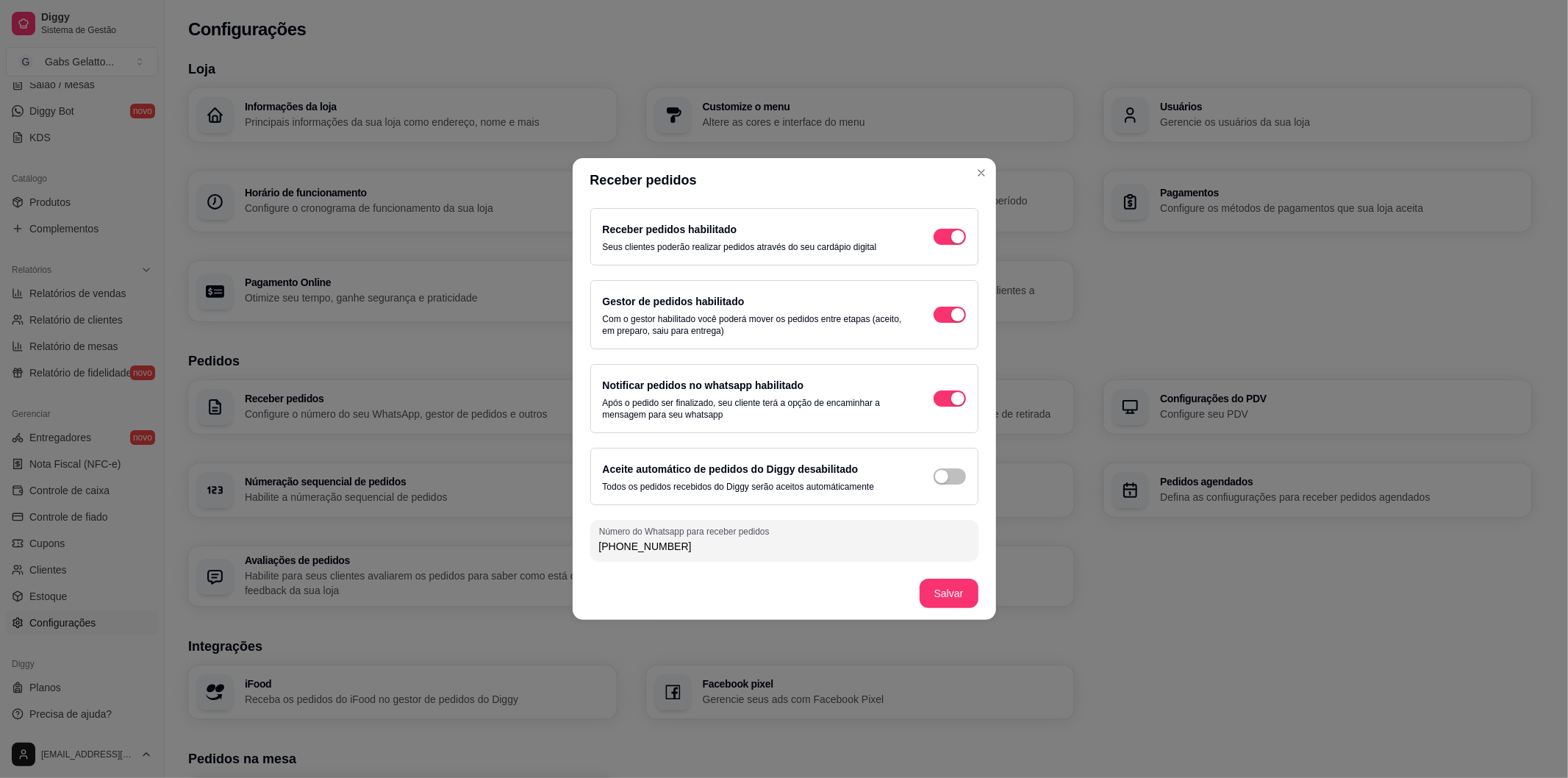
click at [692, 549] on input "(75) 9 9956-9048" at bounding box center [785, 545] width 371 height 14
type input "(75) 9 9823-4682"
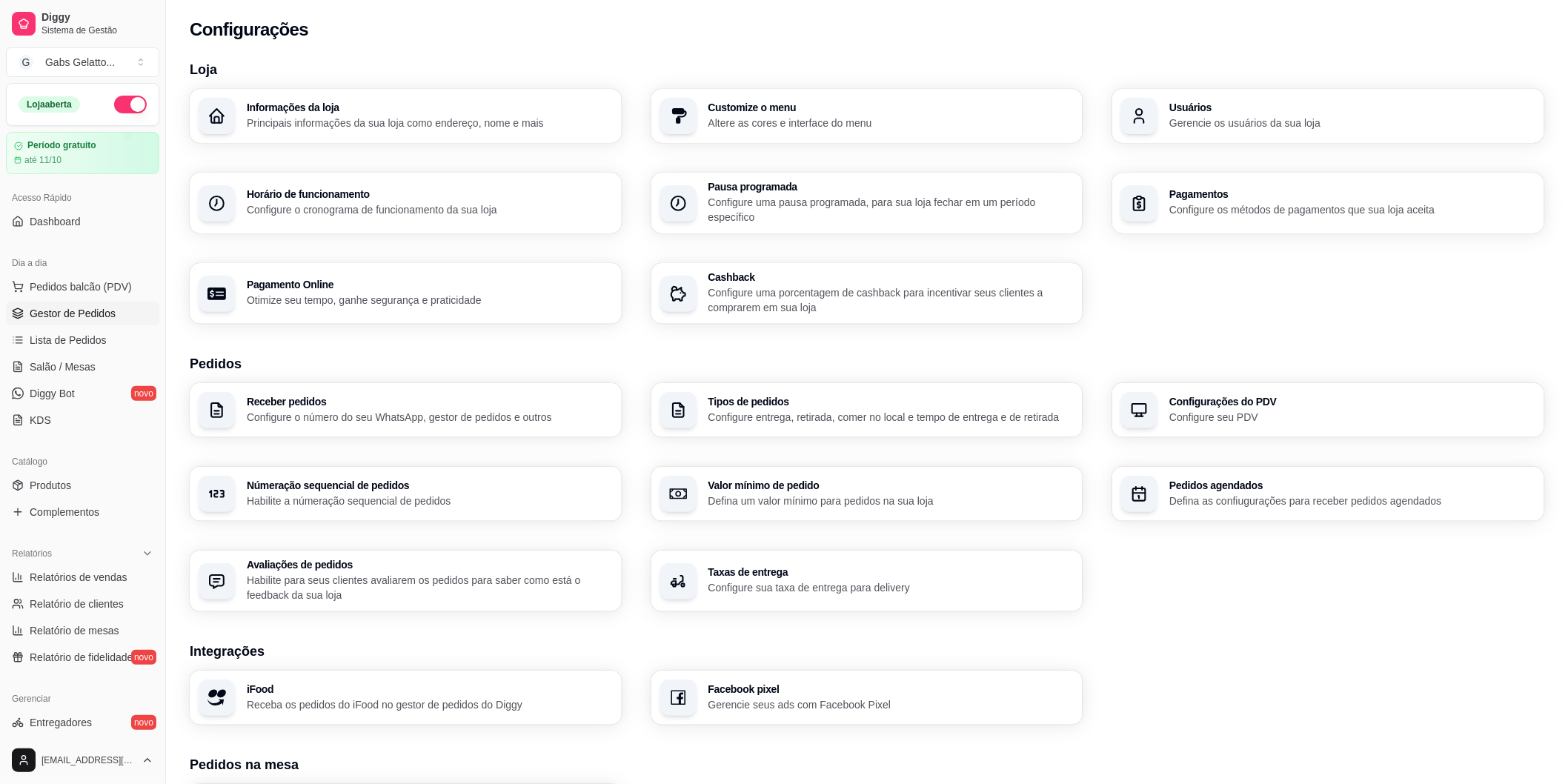
click at [92, 313] on span "Gestor de Pedidos" at bounding box center [72, 312] width 86 height 15
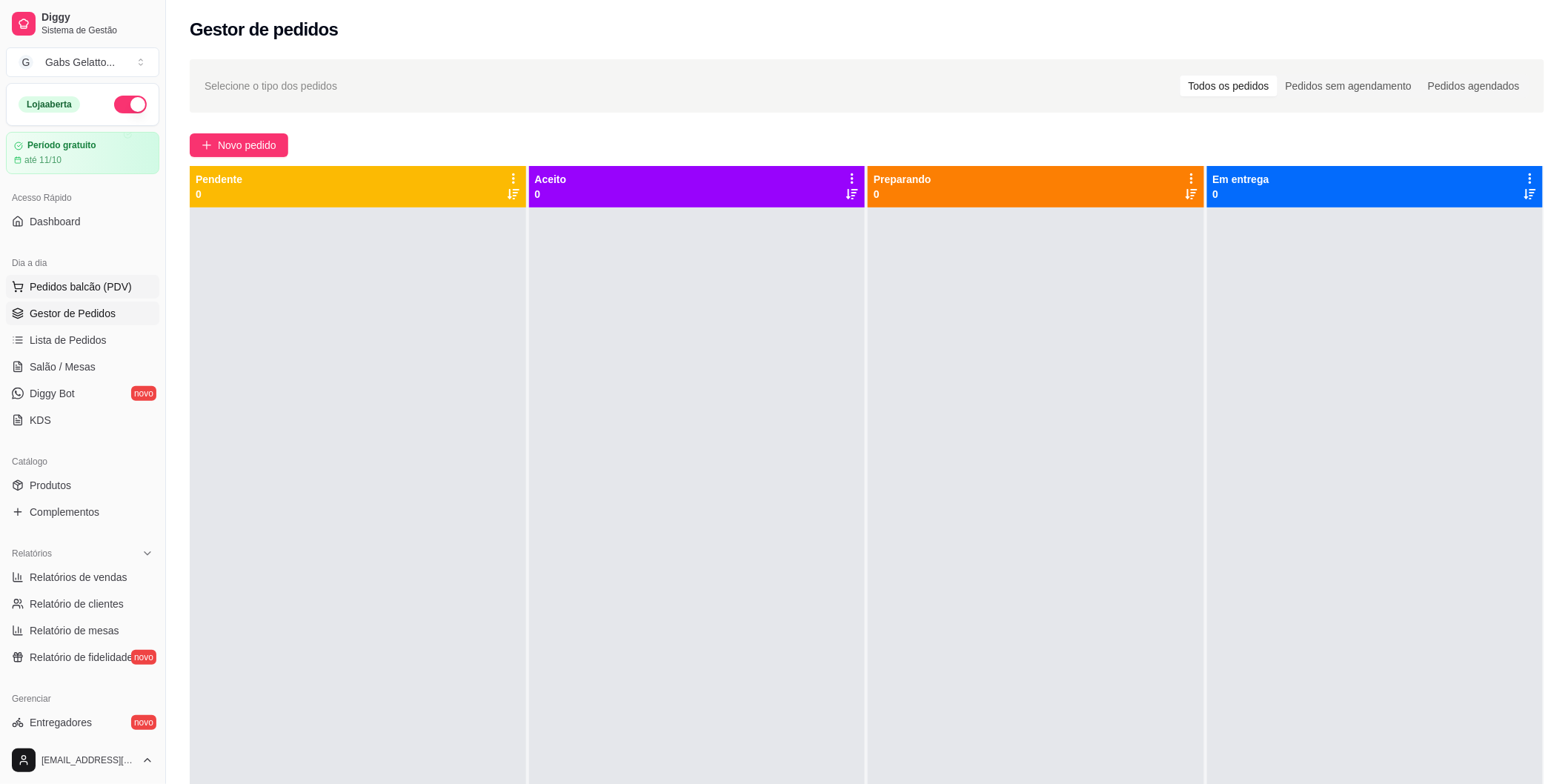
click at [117, 287] on span "Pedidos balcão (PDV)" at bounding box center [80, 286] width 102 height 15
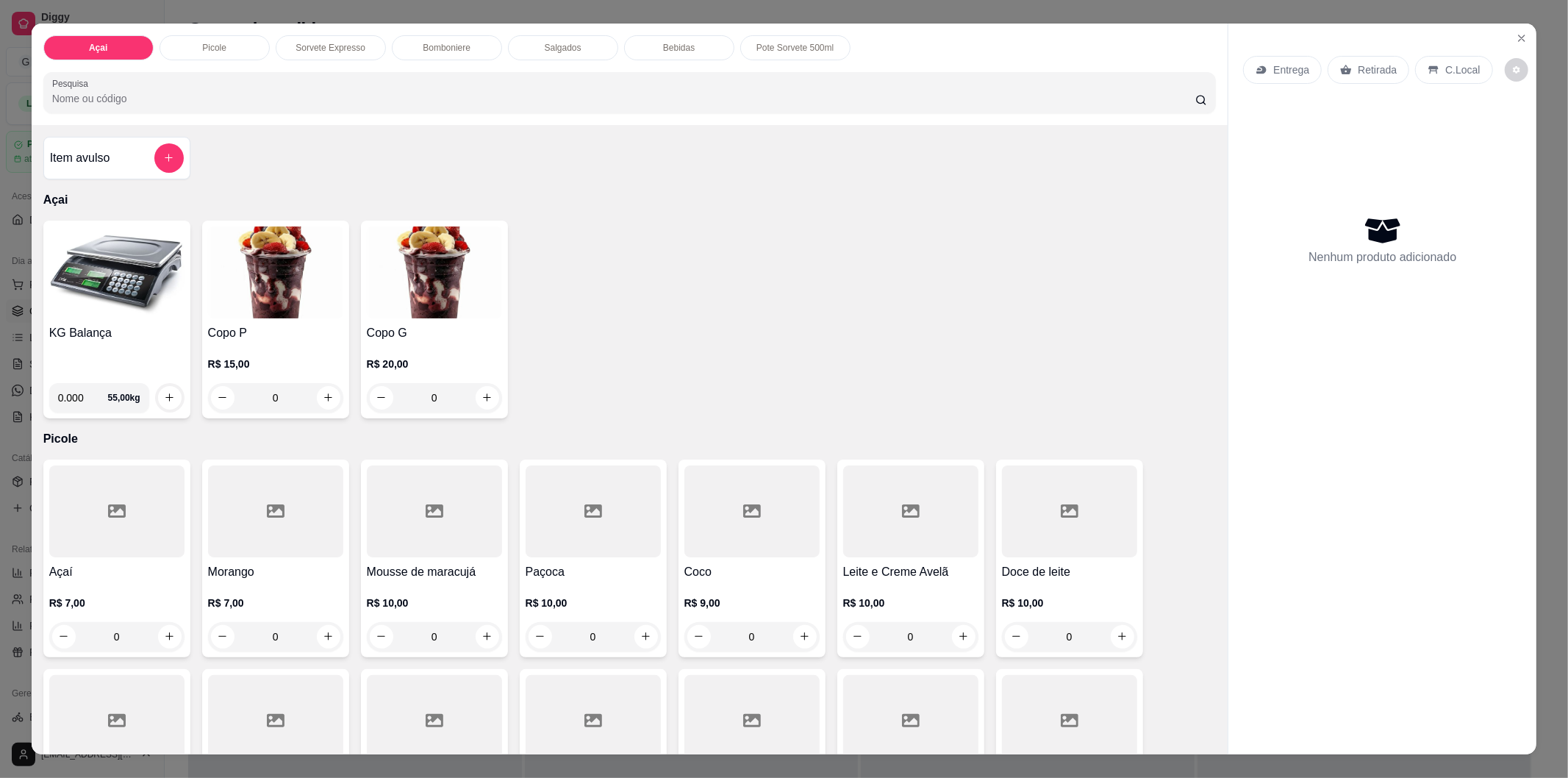
click at [91, 287] on img at bounding box center [117, 272] width 135 height 92
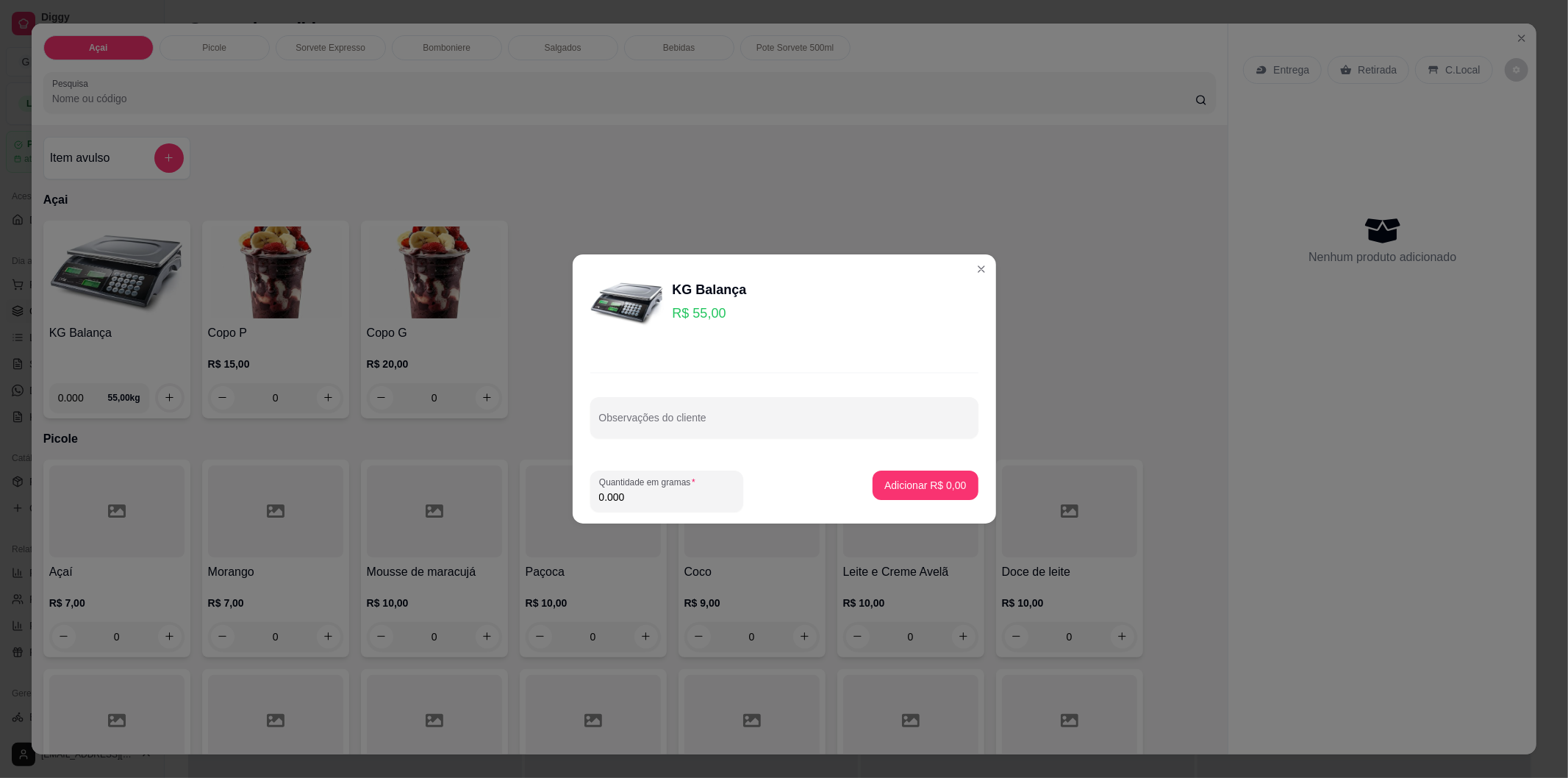
click at [656, 494] on input "0.000" at bounding box center [667, 496] width 135 height 14
type input "0.132"
click at [892, 497] on button "Adicionar R$ 7,26" at bounding box center [925, 485] width 105 height 29
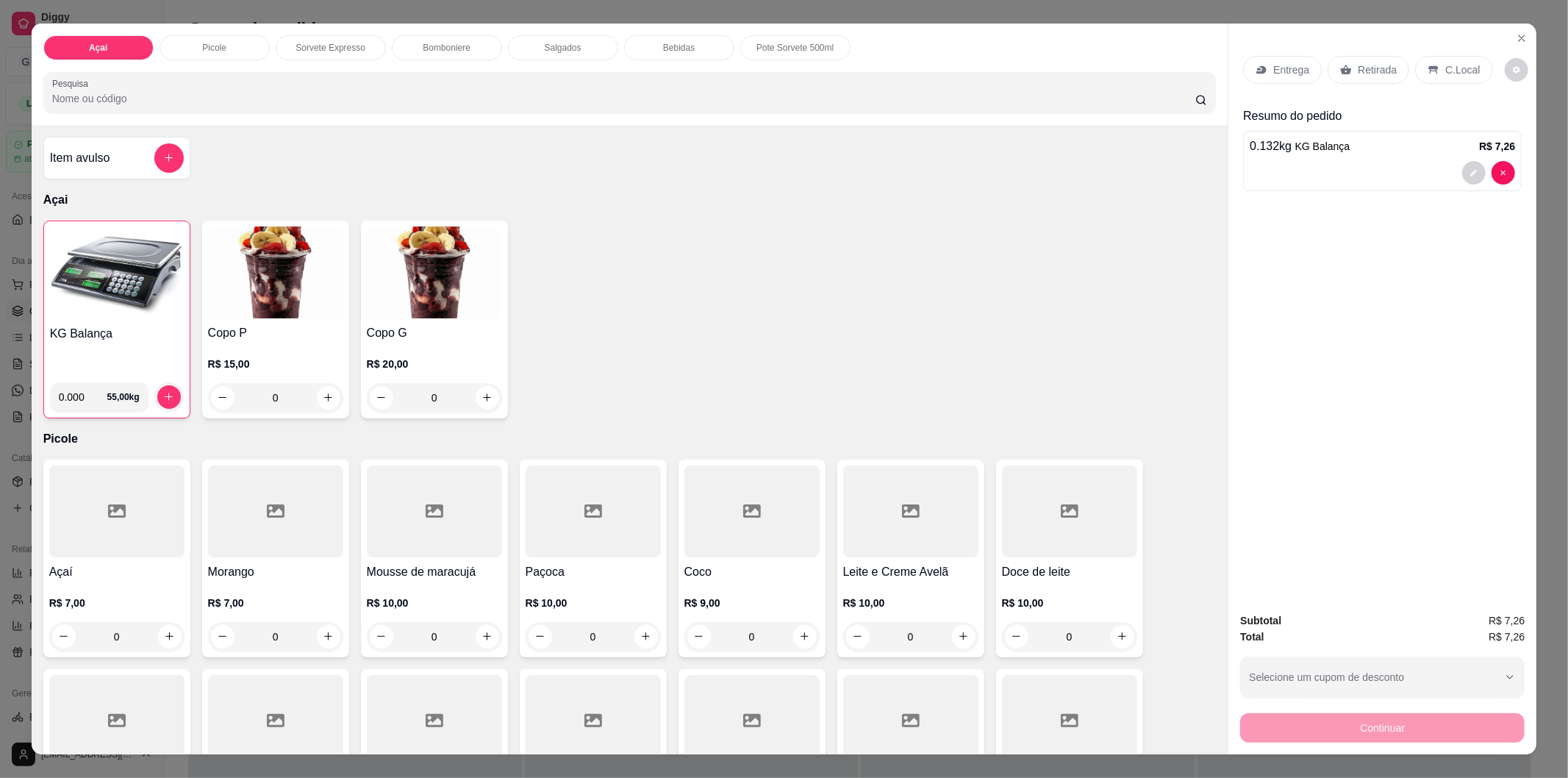
click at [1445, 64] on p "C.Local" at bounding box center [1463, 69] width 35 height 14
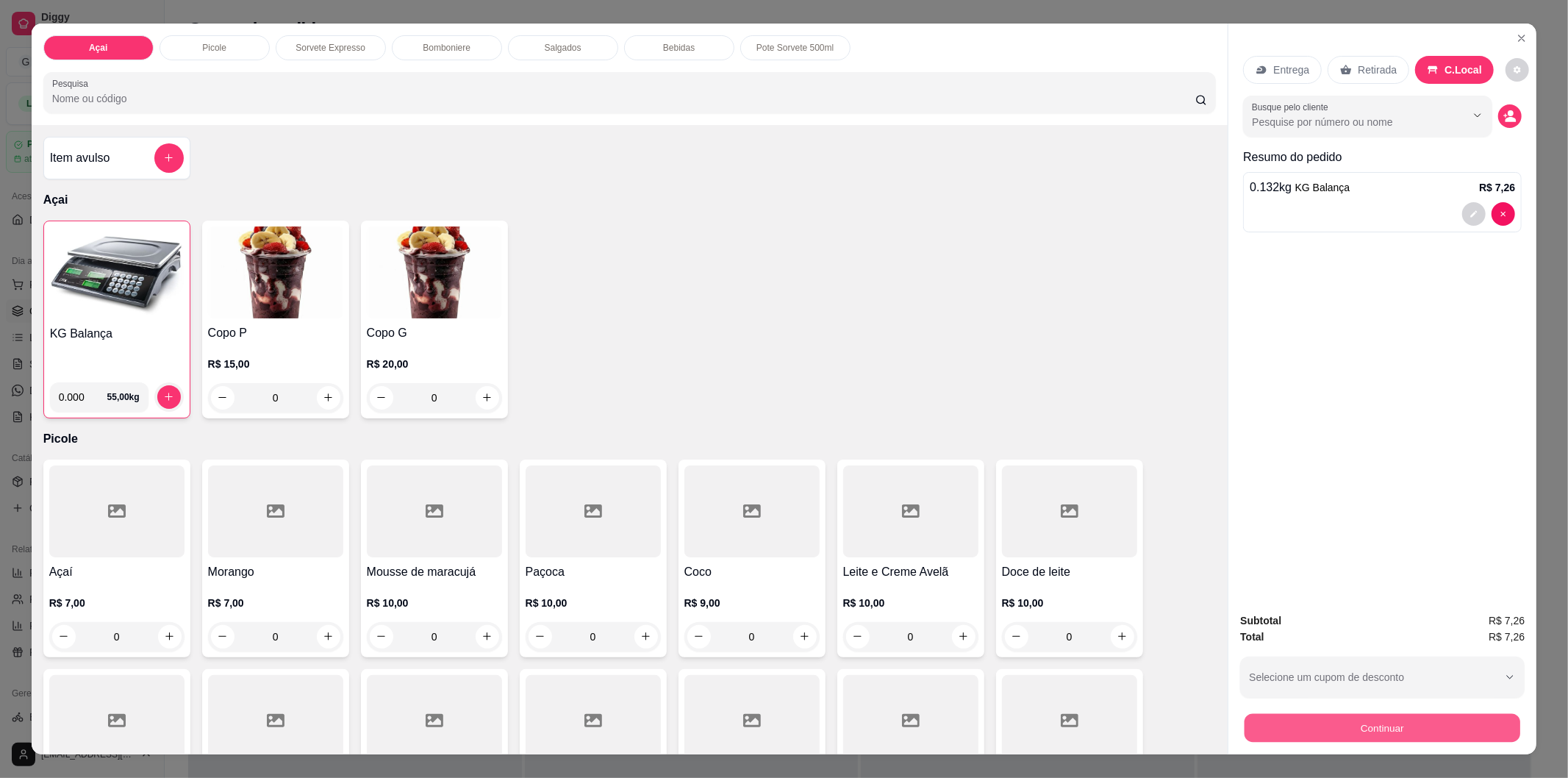
click at [1373, 721] on button "Continuar" at bounding box center [1383, 728] width 276 height 29
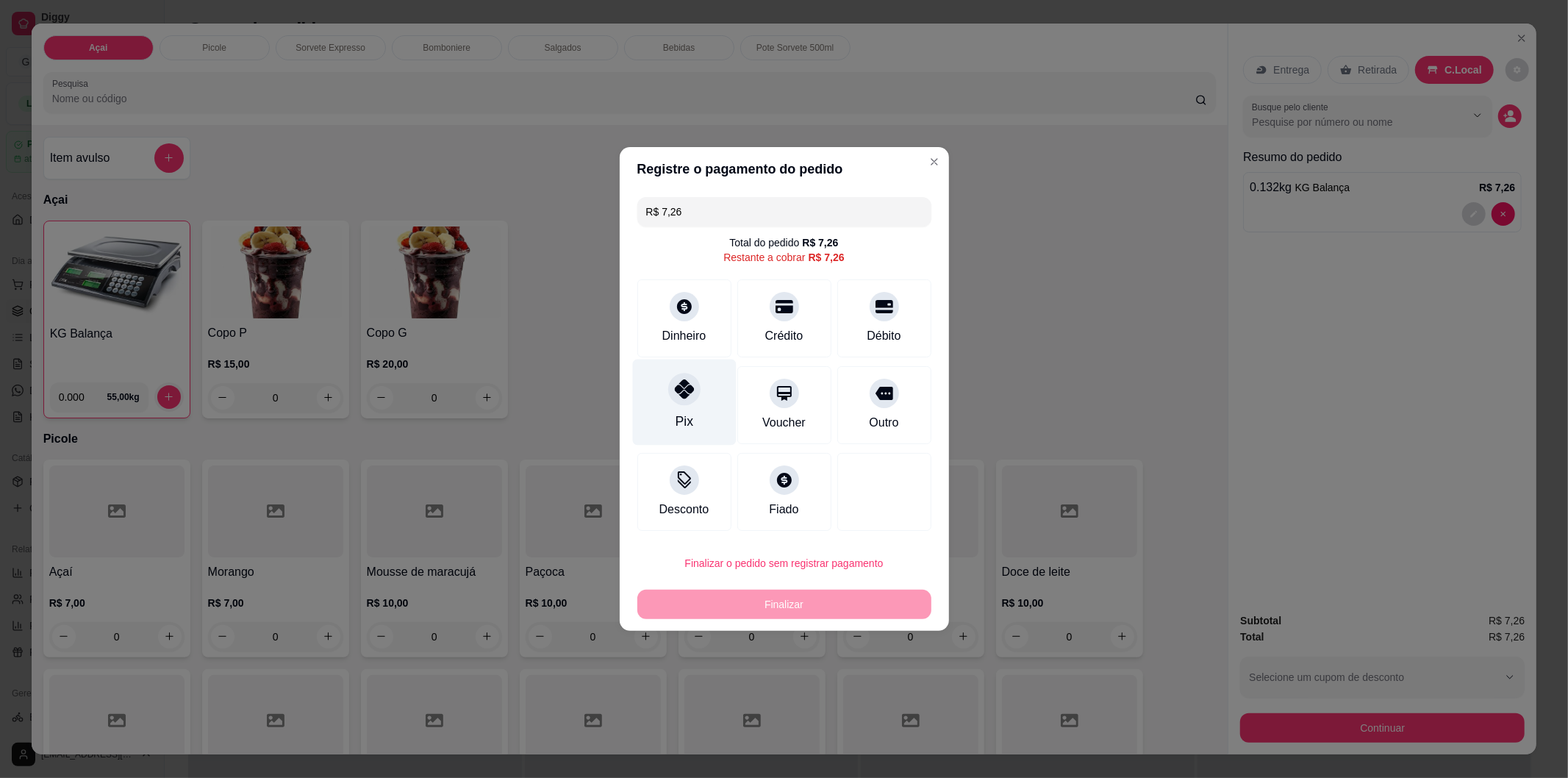
click at [675, 413] on div "Pix" at bounding box center [684, 421] width 17 height 19
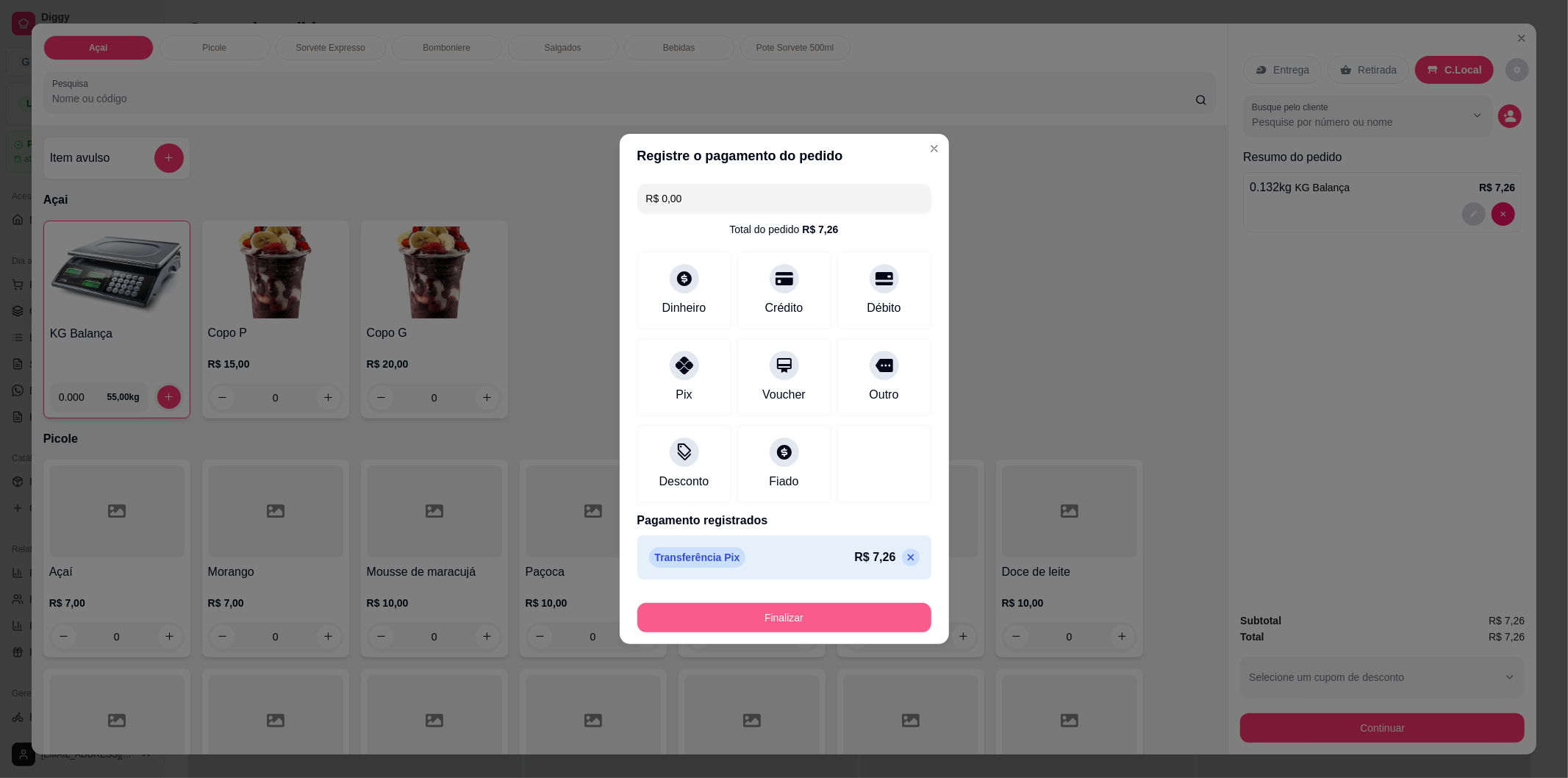
click at [760, 616] on button "Finalizar" at bounding box center [784, 617] width 294 height 29
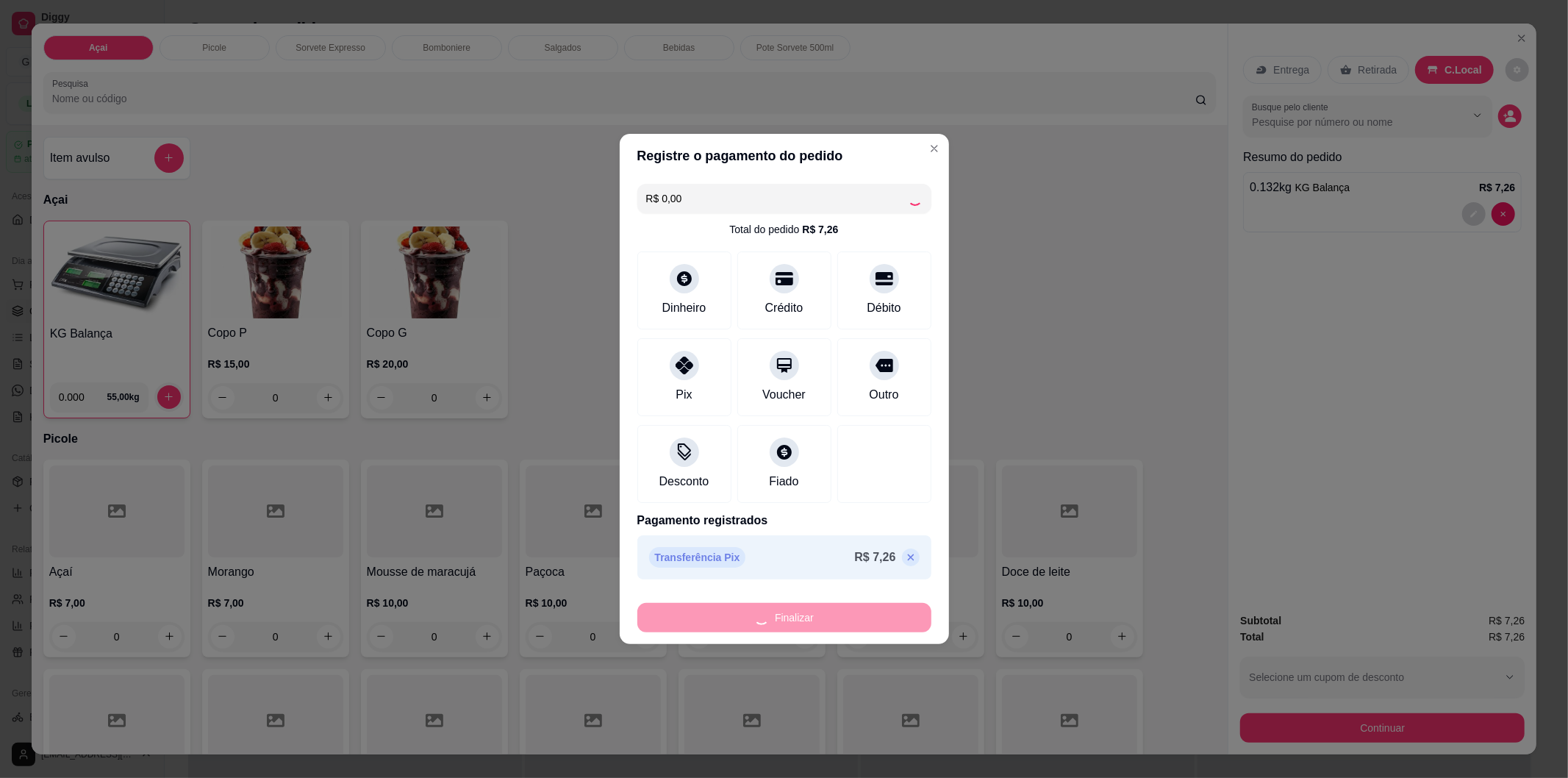
type input "-R$ 7,26"
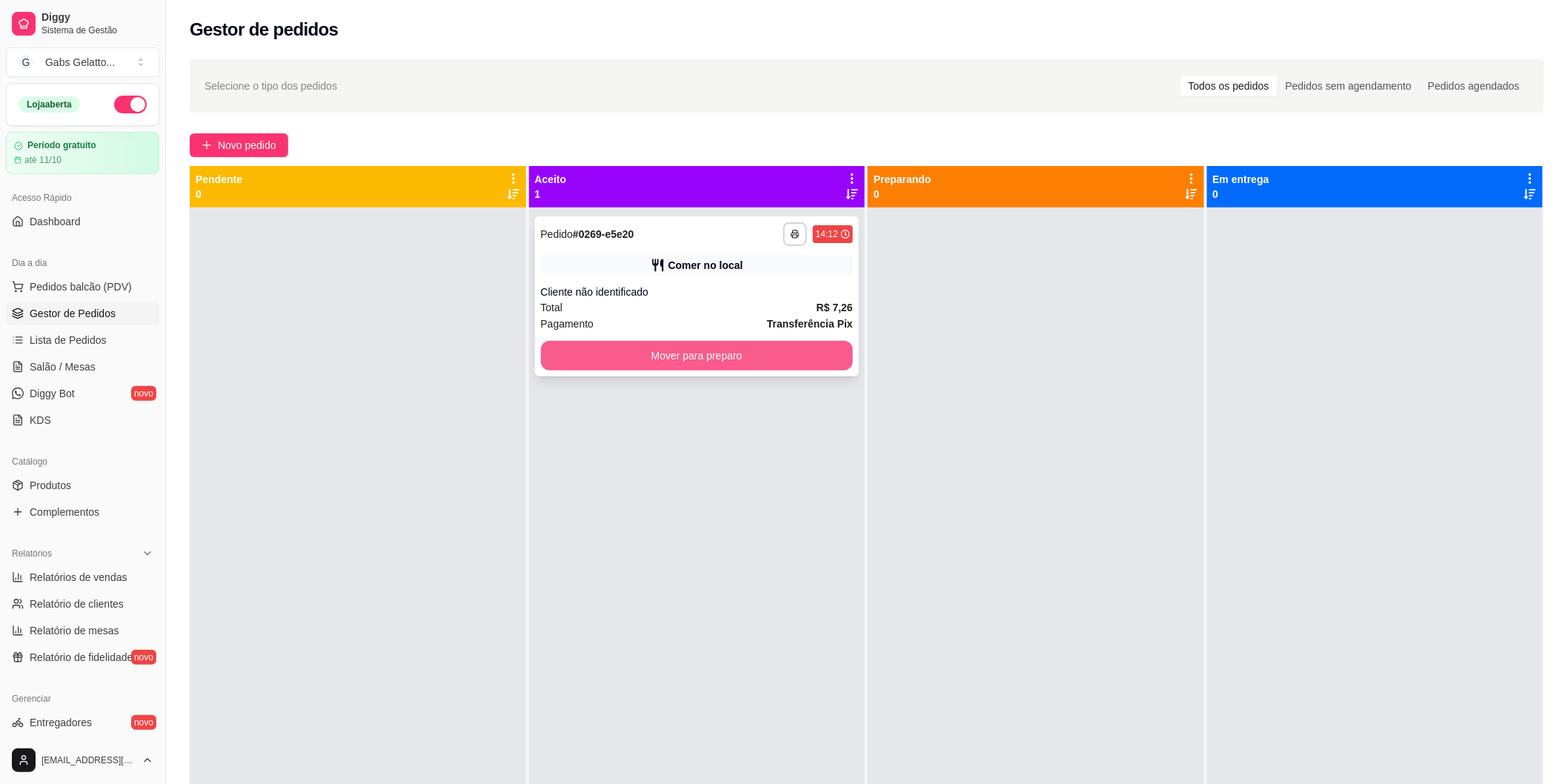
click at [788, 367] on button "Mover para preparo" at bounding box center [697, 355] width 312 height 29
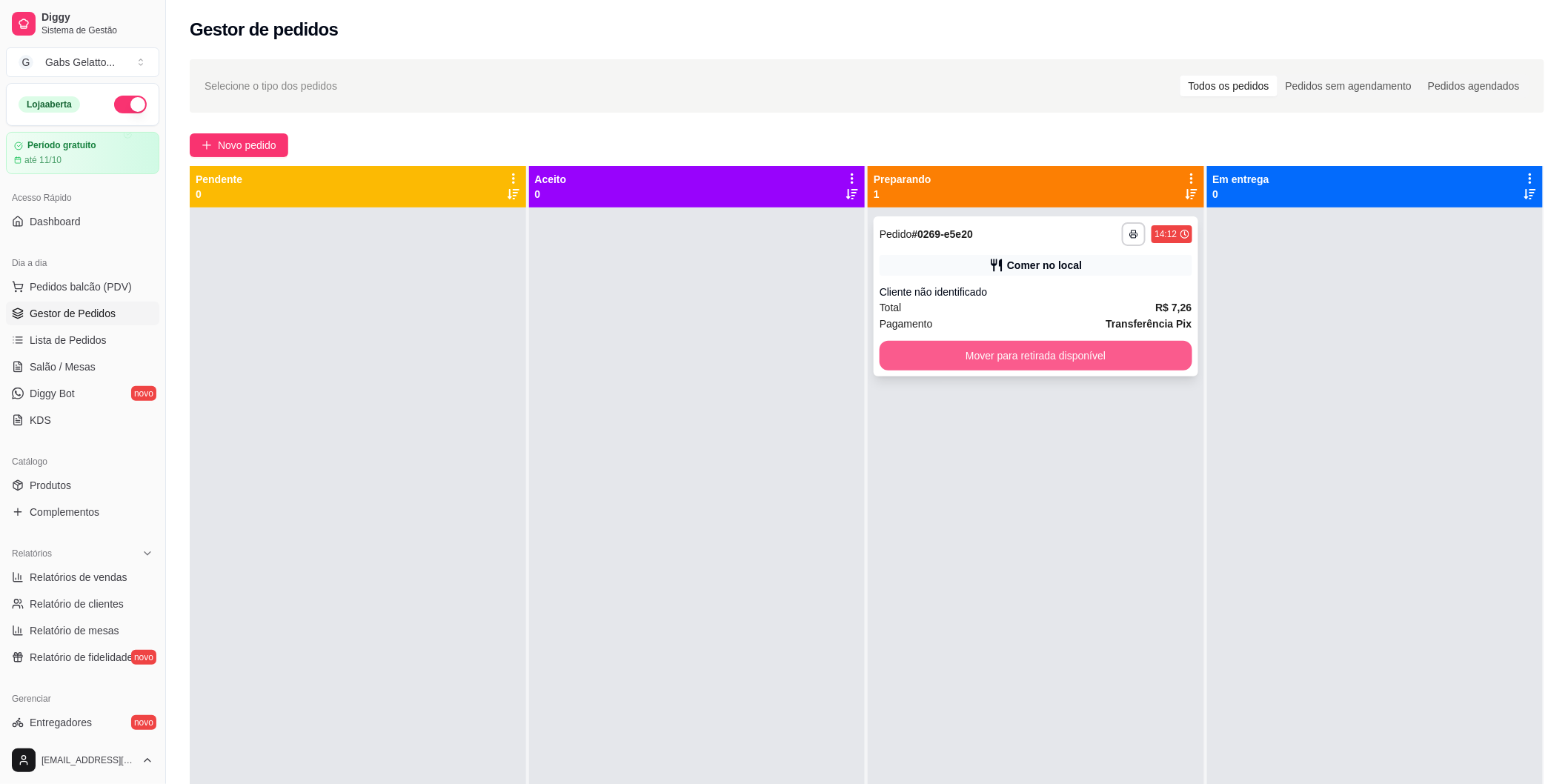
click at [986, 351] on button "Mover para retirada disponível" at bounding box center [1036, 355] width 312 height 29
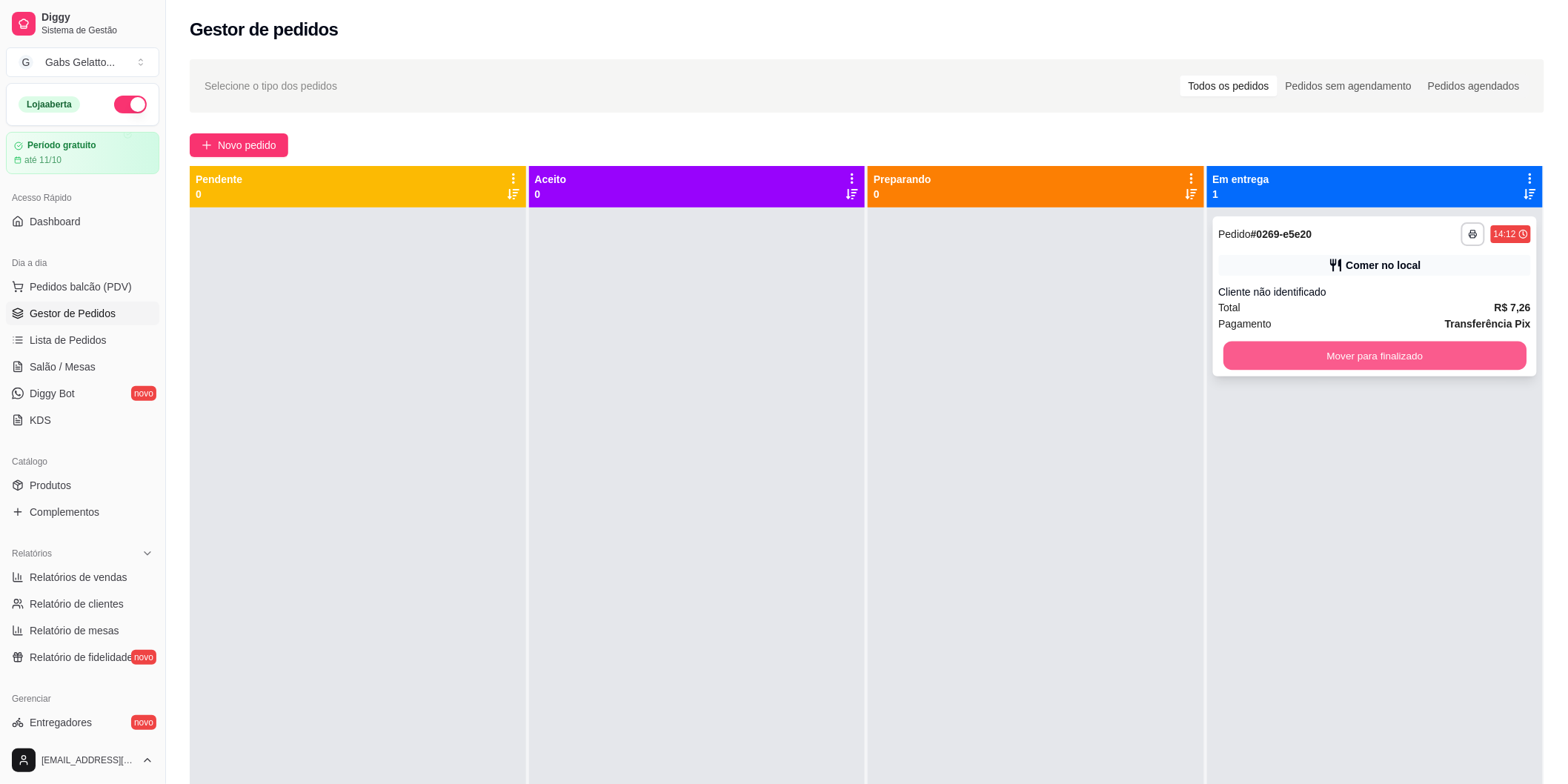
click at [1294, 348] on button "Mover para finalizado" at bounding box center [1374, 356] width 303 height 29
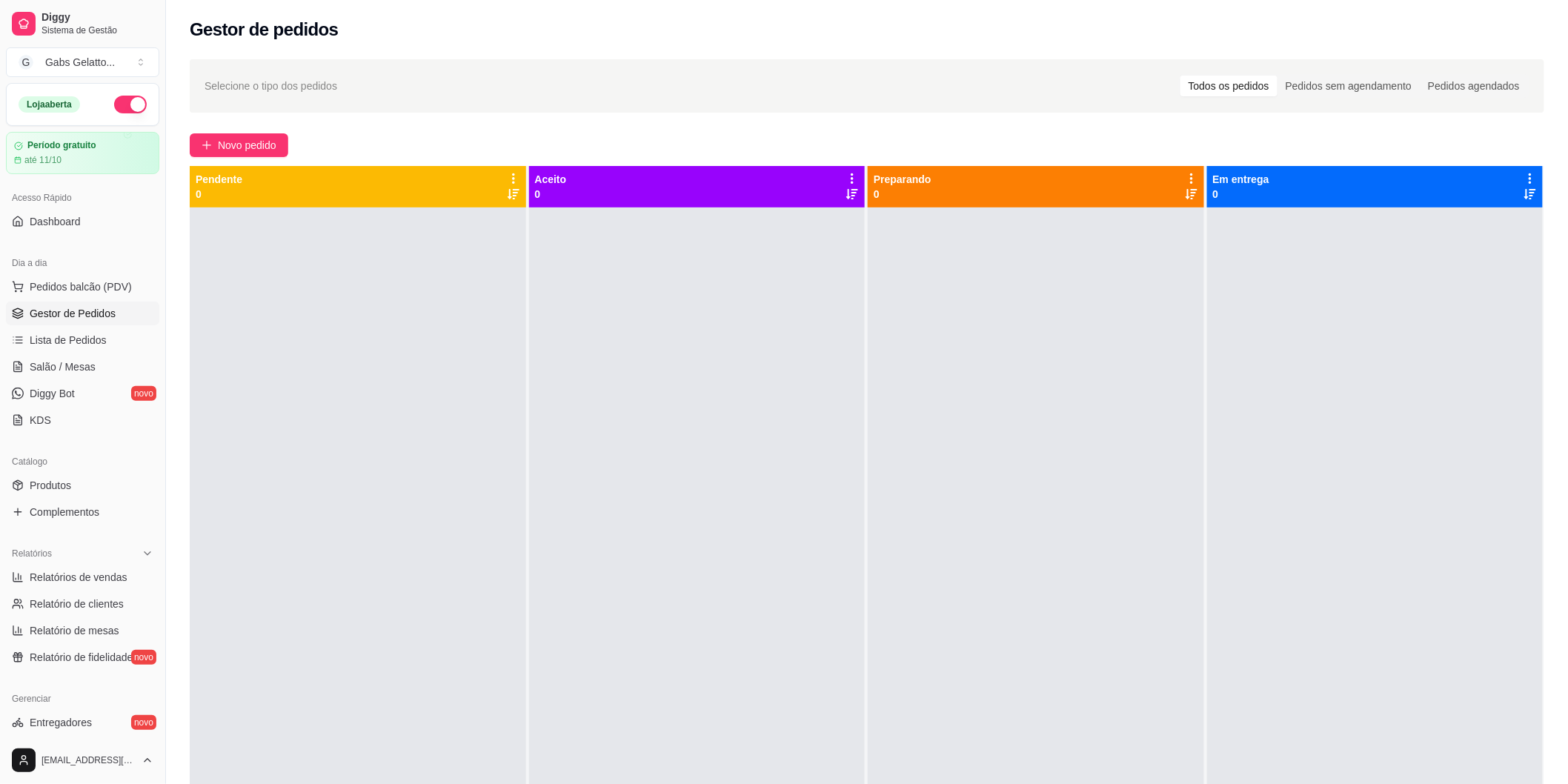
click at [535, 223] on div at bounding box center [698, 599] width 337 height 784
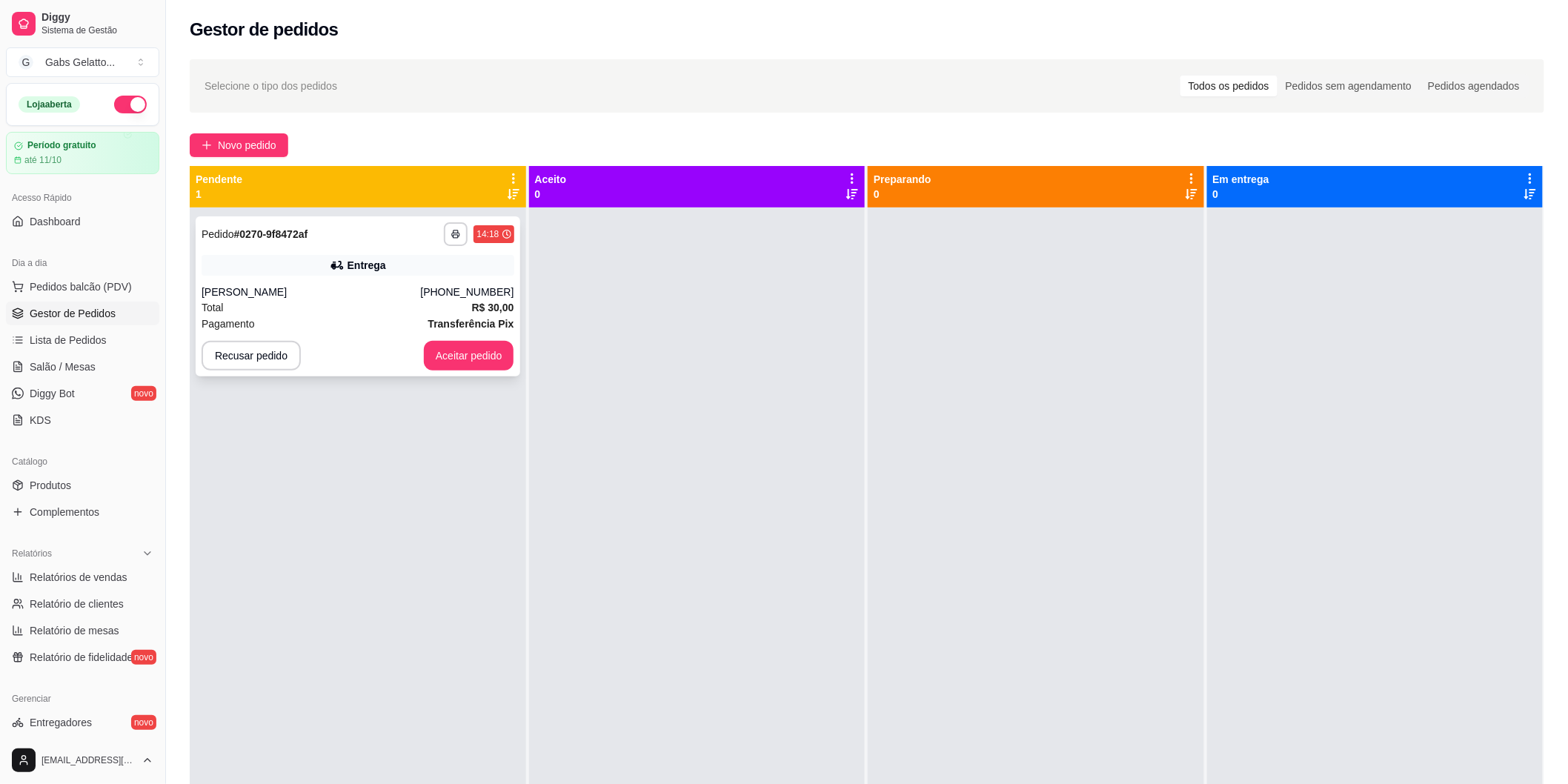
click at [473, 361] on button "Aceitar pedido" at bounding box center [469, 355] width 91 height 29
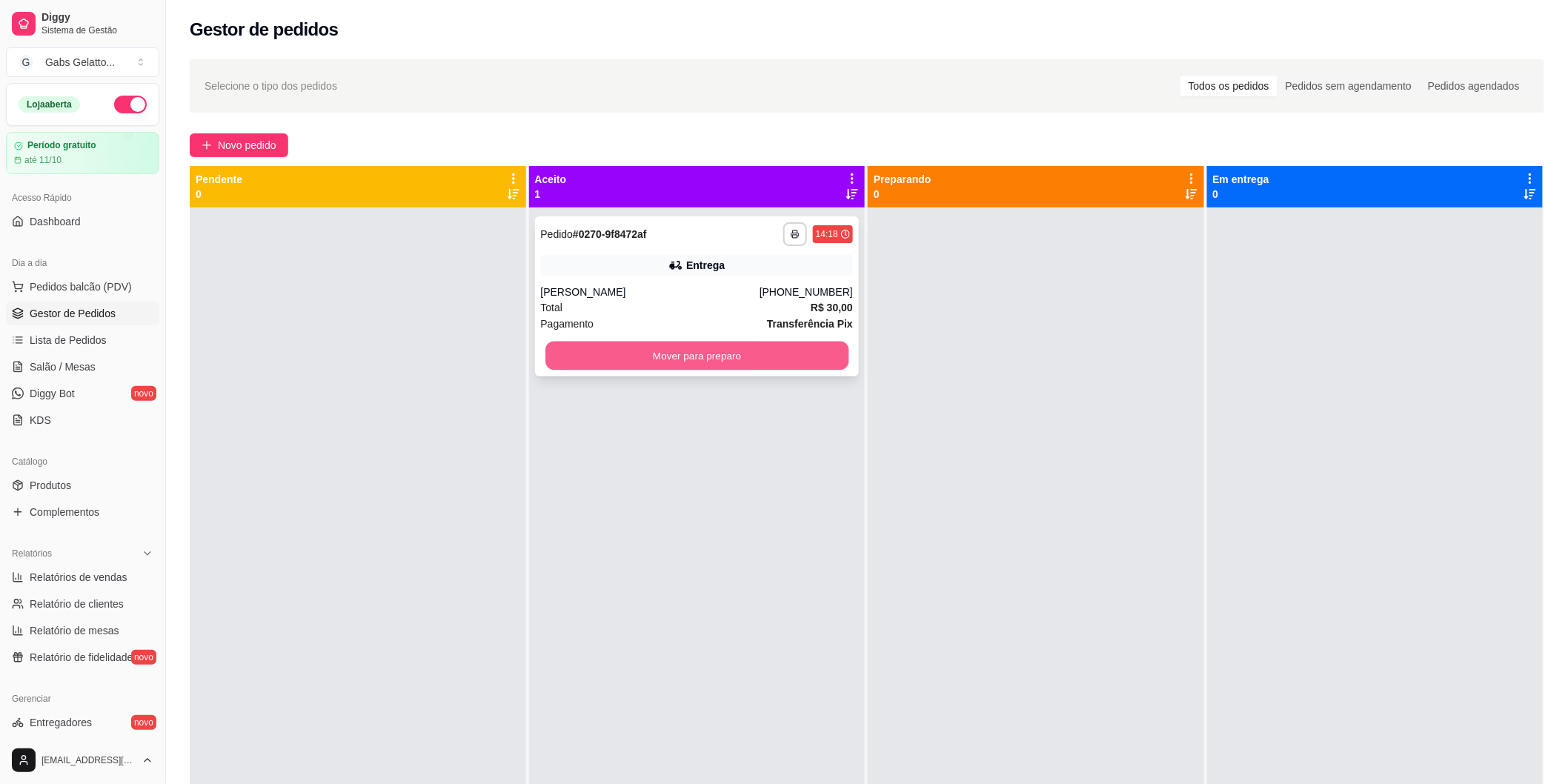
click at [766, 365] on button "Mover para preparo" at bounding box center [696, 356] width 303 height 29
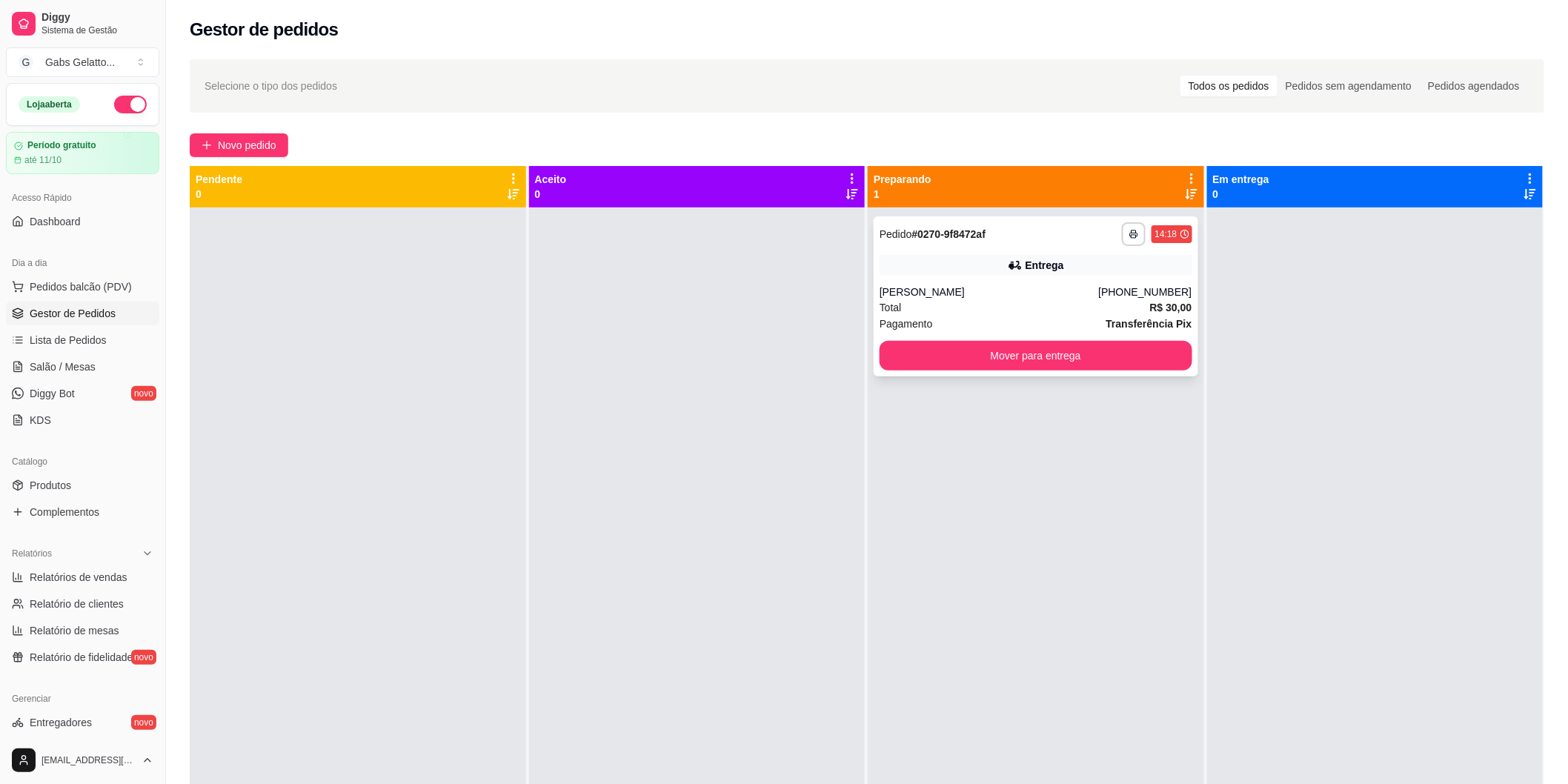
click at [997, 303] on div "Total R$ 30,00" at bounding box center [1036, 307] width 312 height 17
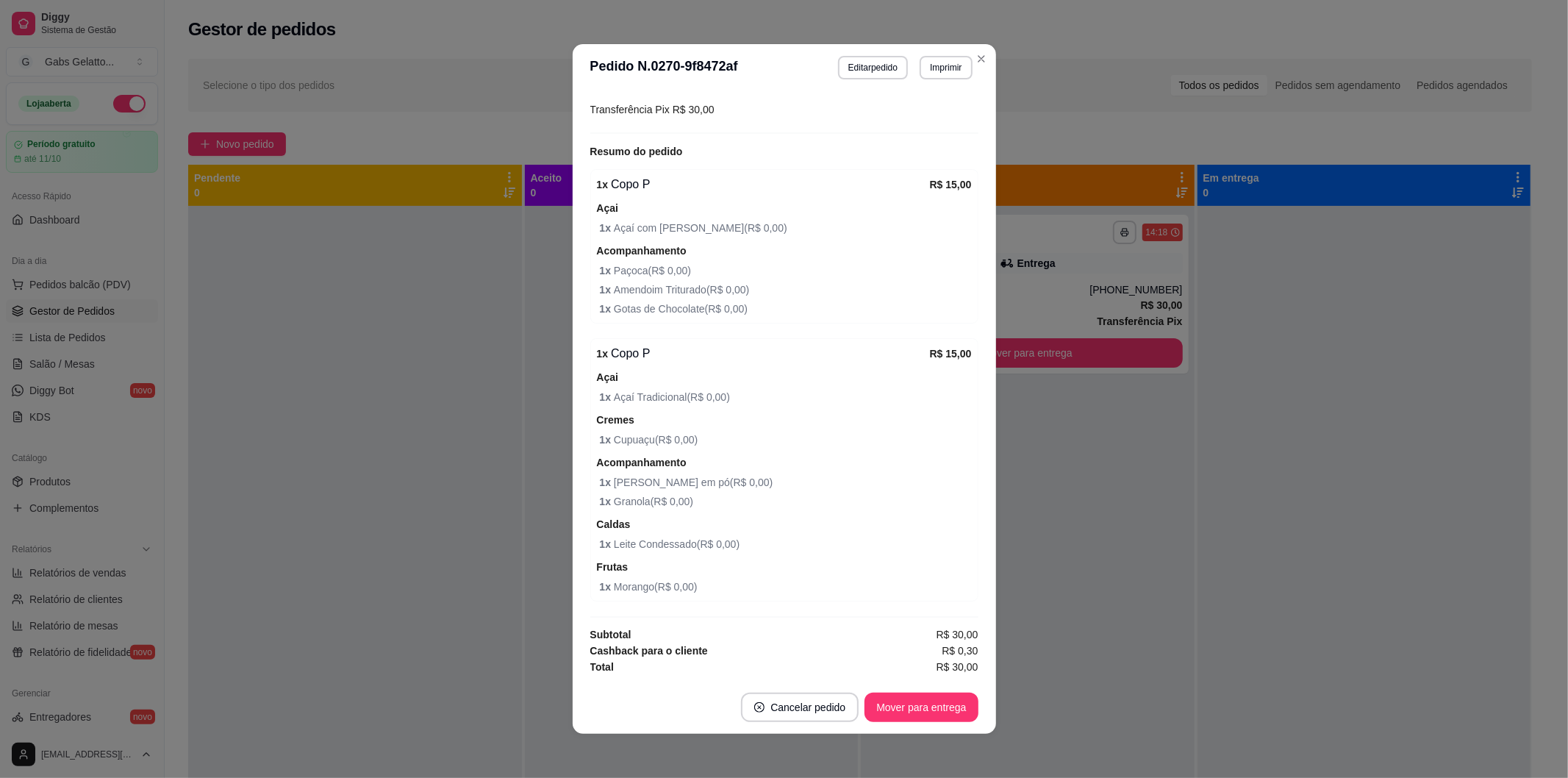
scroll to position [331, 0]
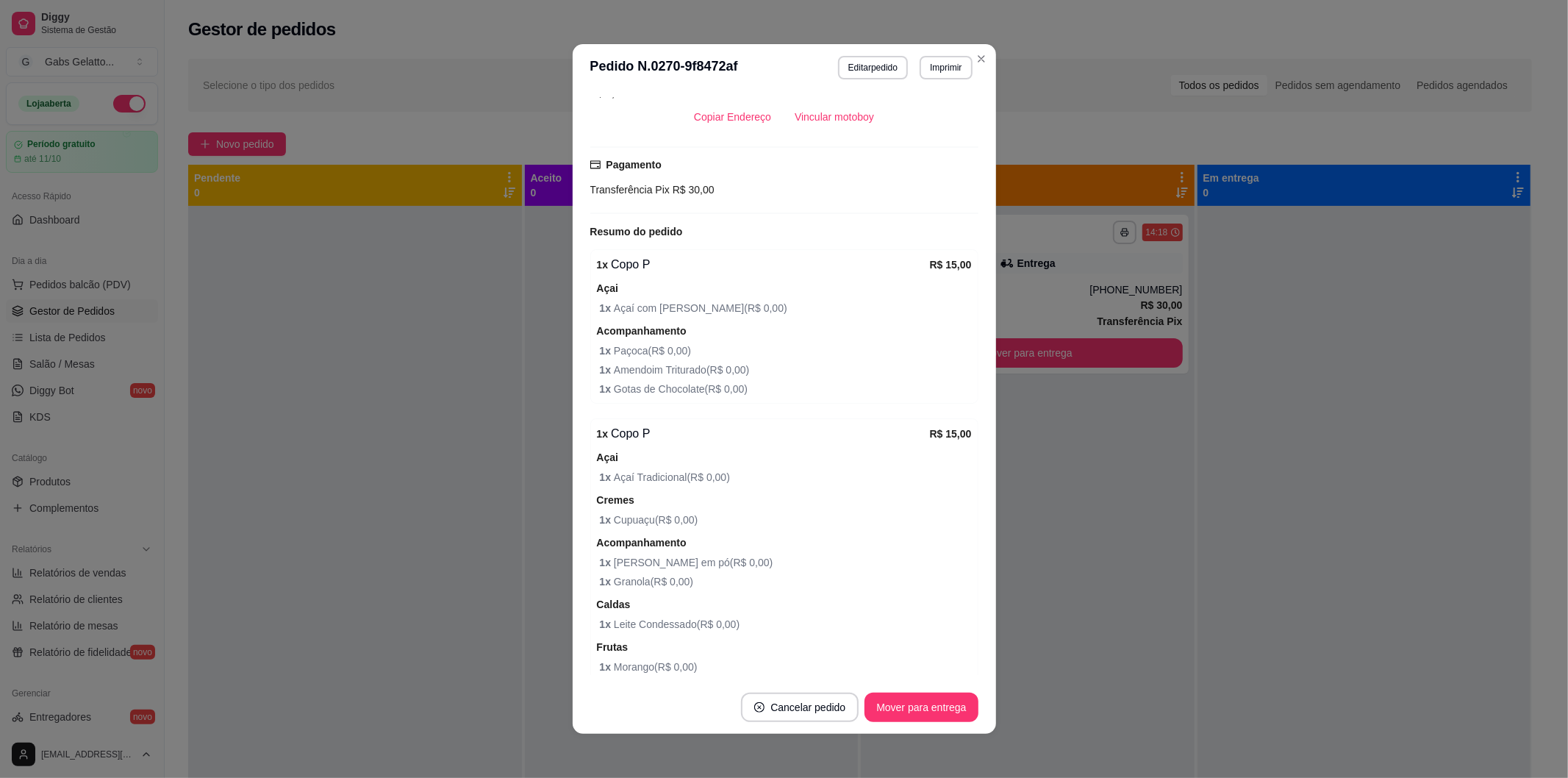
click at [736, 70] on header "**********" at bounding box center [784, 68] width 424 height 47
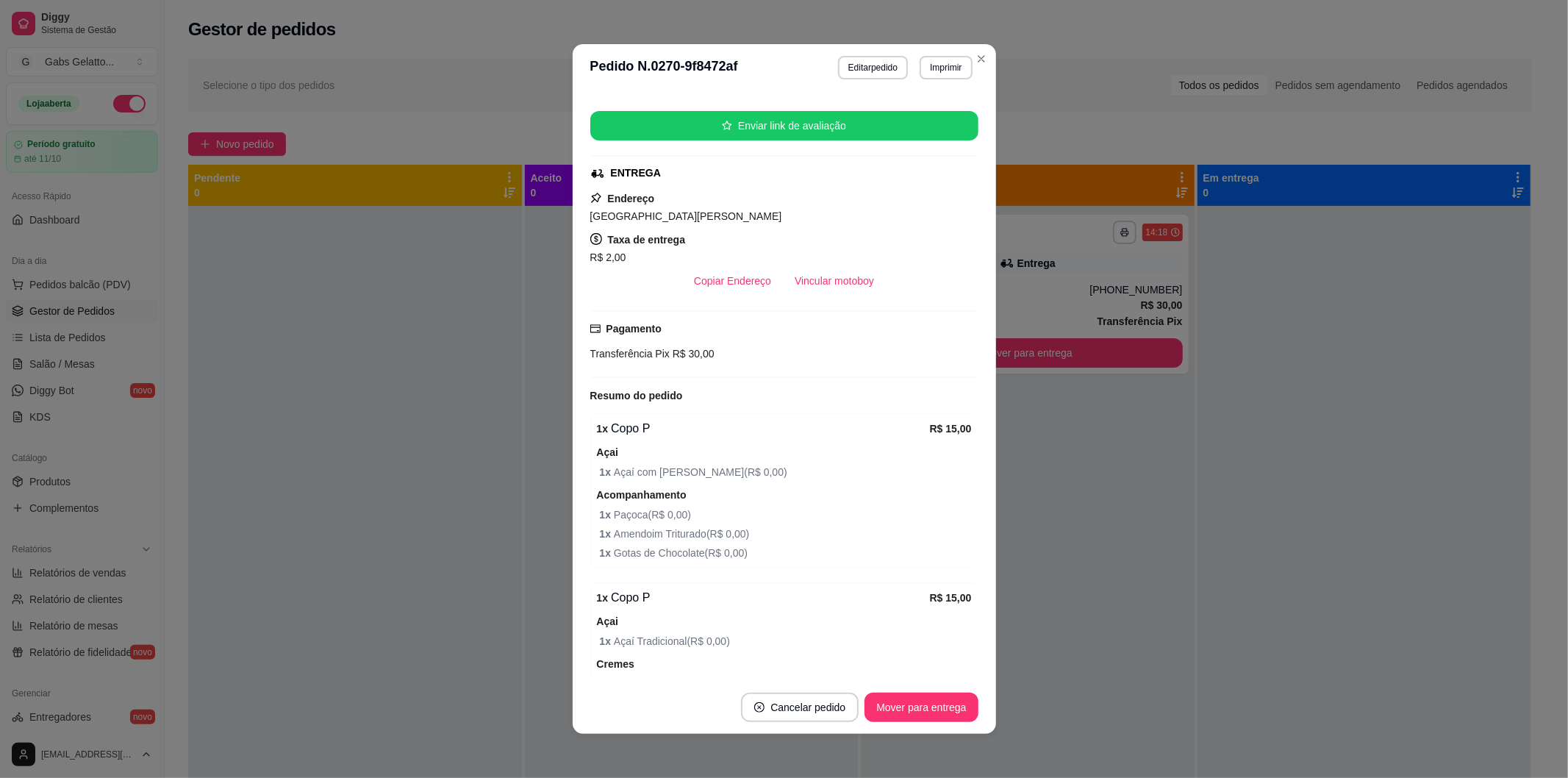
scroll to position [4, 0]
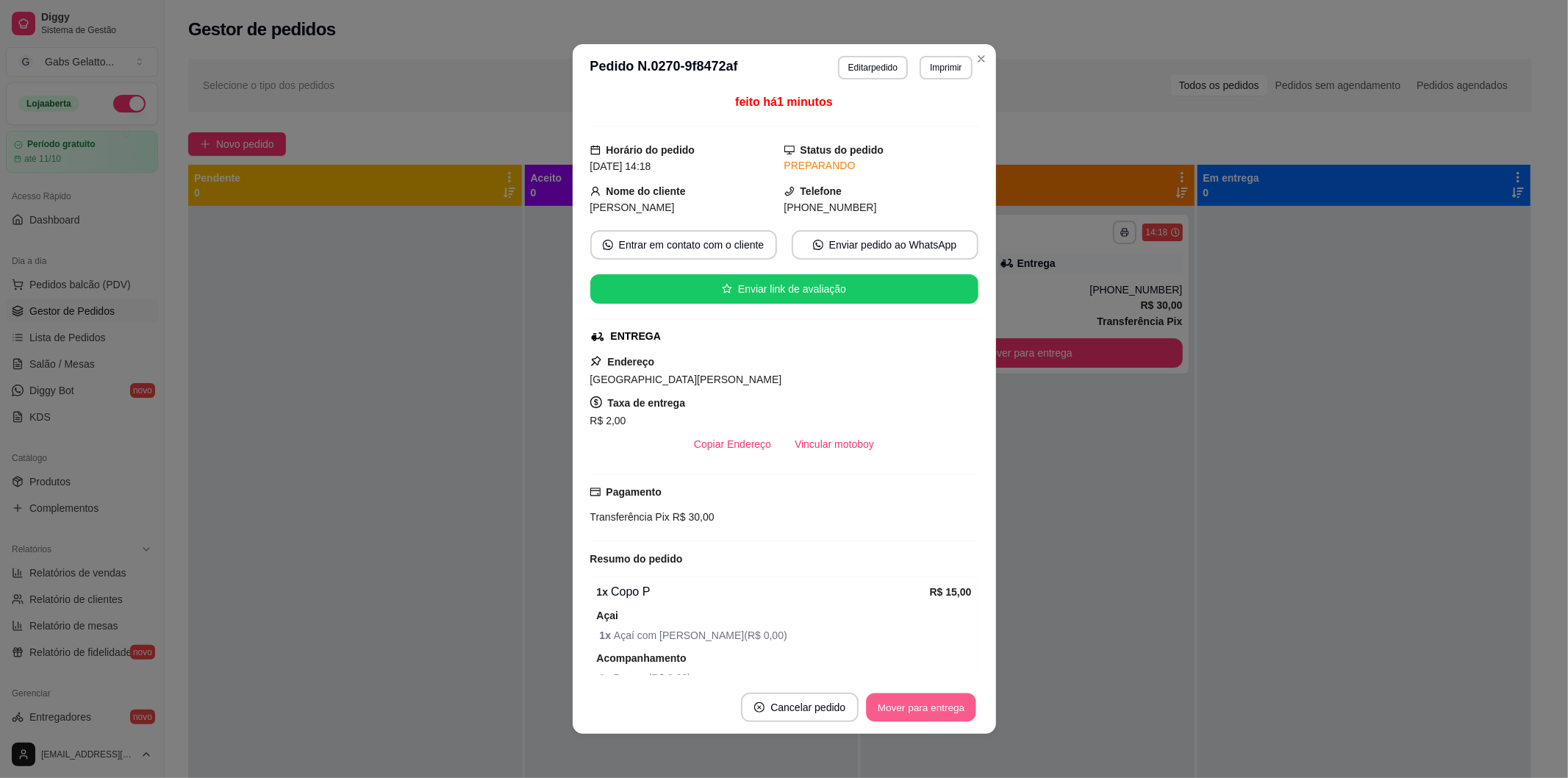
click at [907, 703] on button "Mover para entrega" at bounding box center [922, 708] width 110 height 29
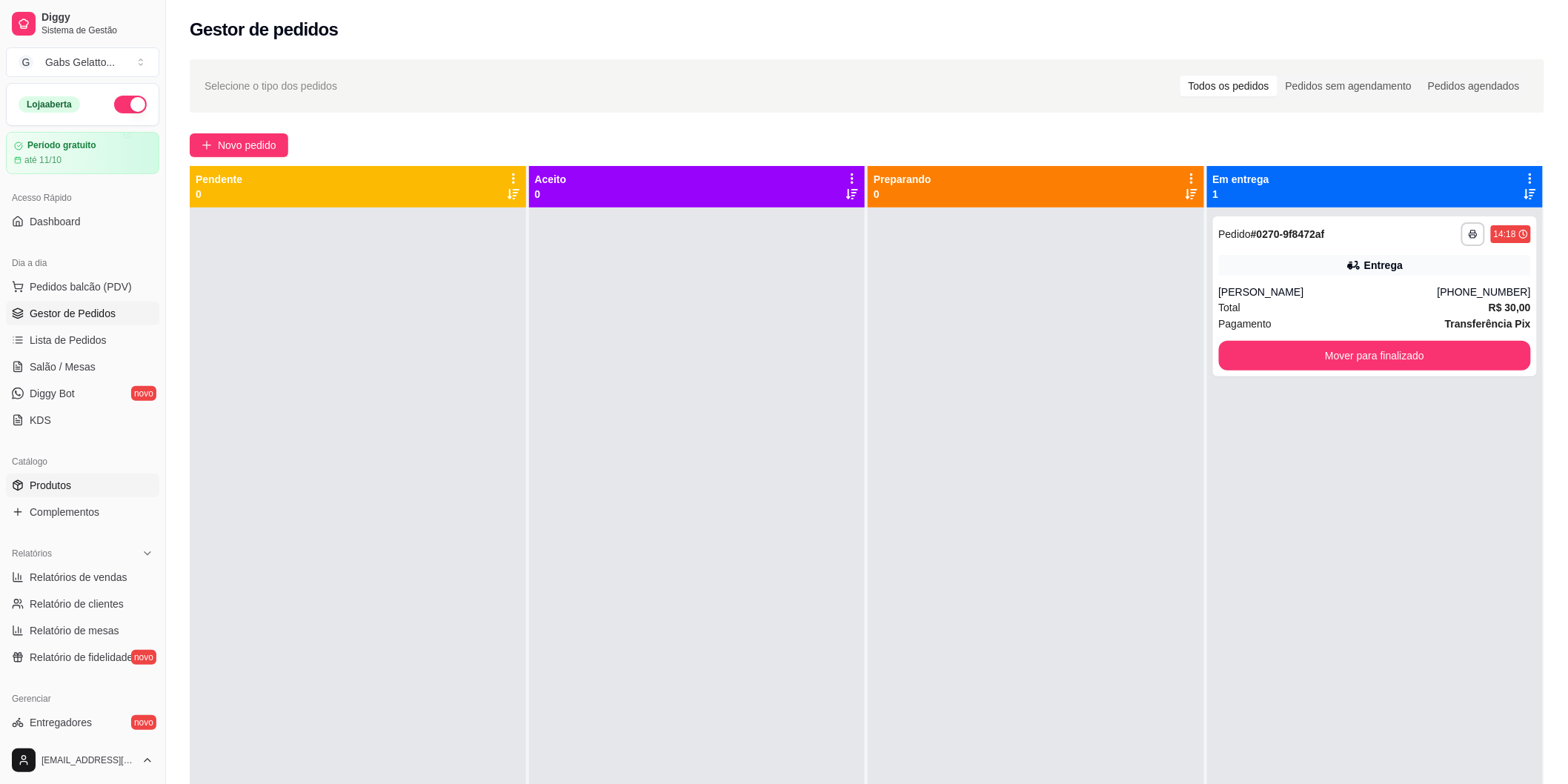
click at [77, 483] on link "Produtos" at bounding box center [83, 485] width 154 height 23
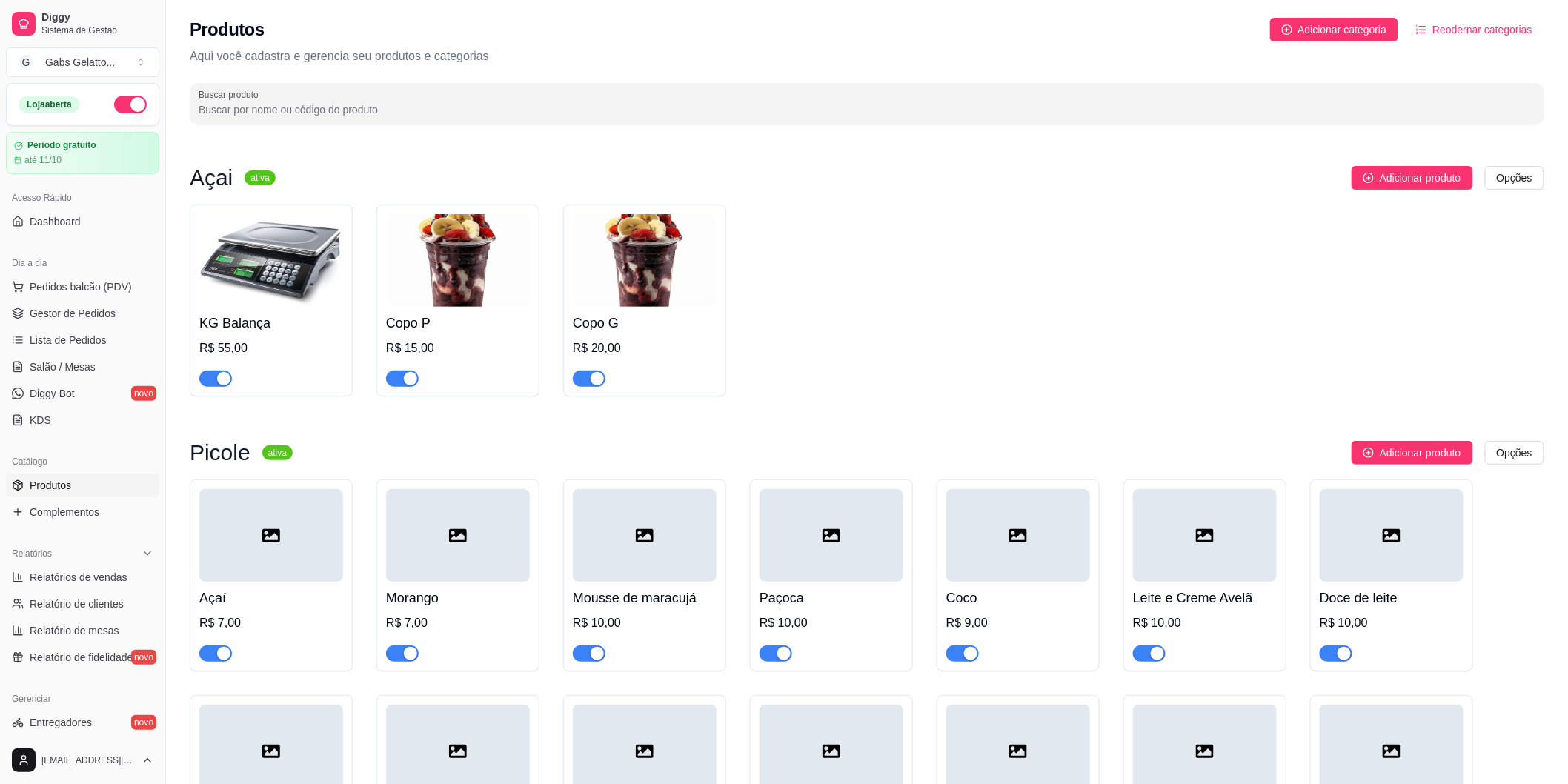
click at [464, 282] on img at bounding box center [458, 260] width 144 height 92
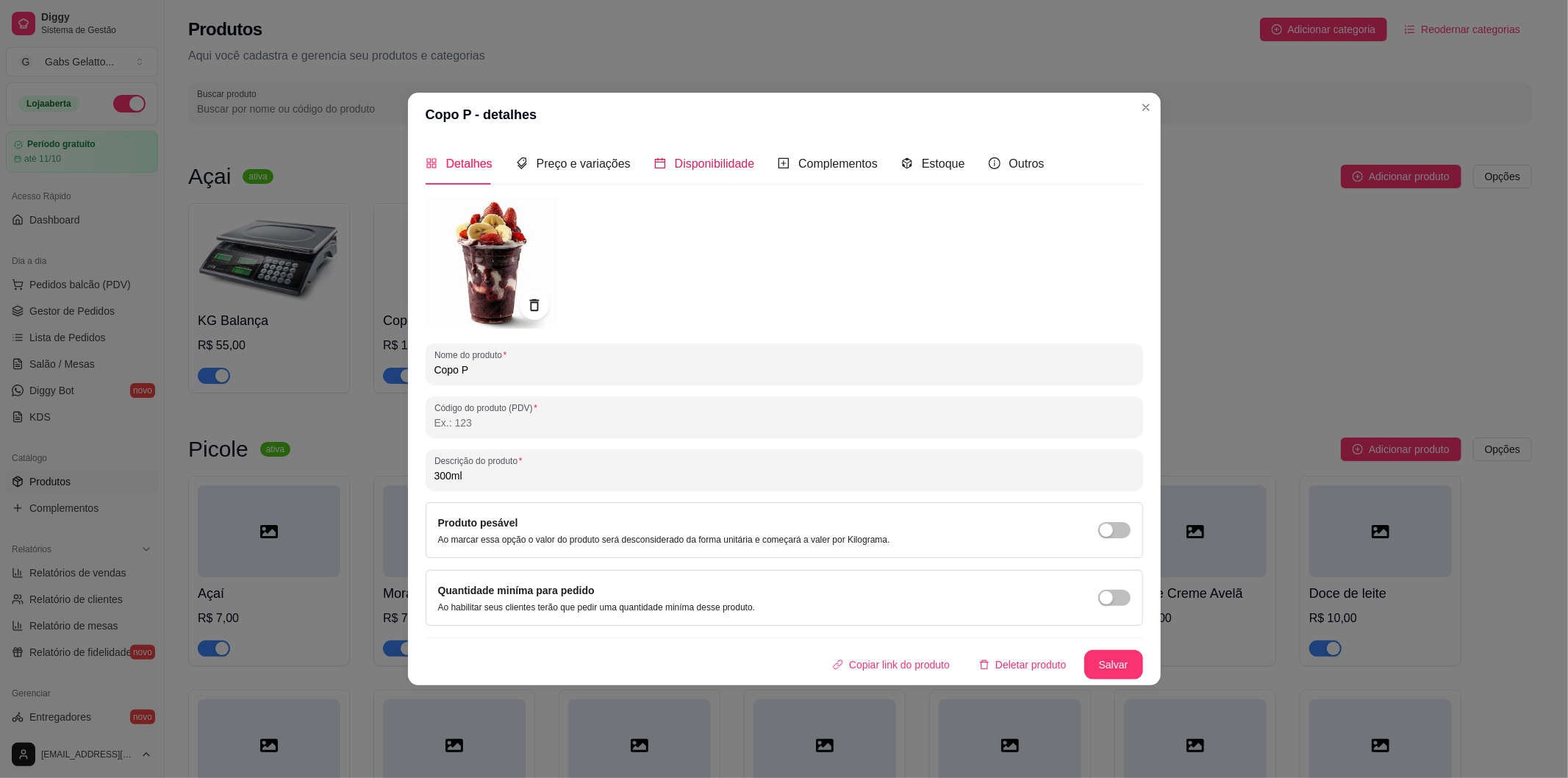
click at [677, 162] on span "Disponibilidade" at bounding box center [714, 163] width 80 height 13
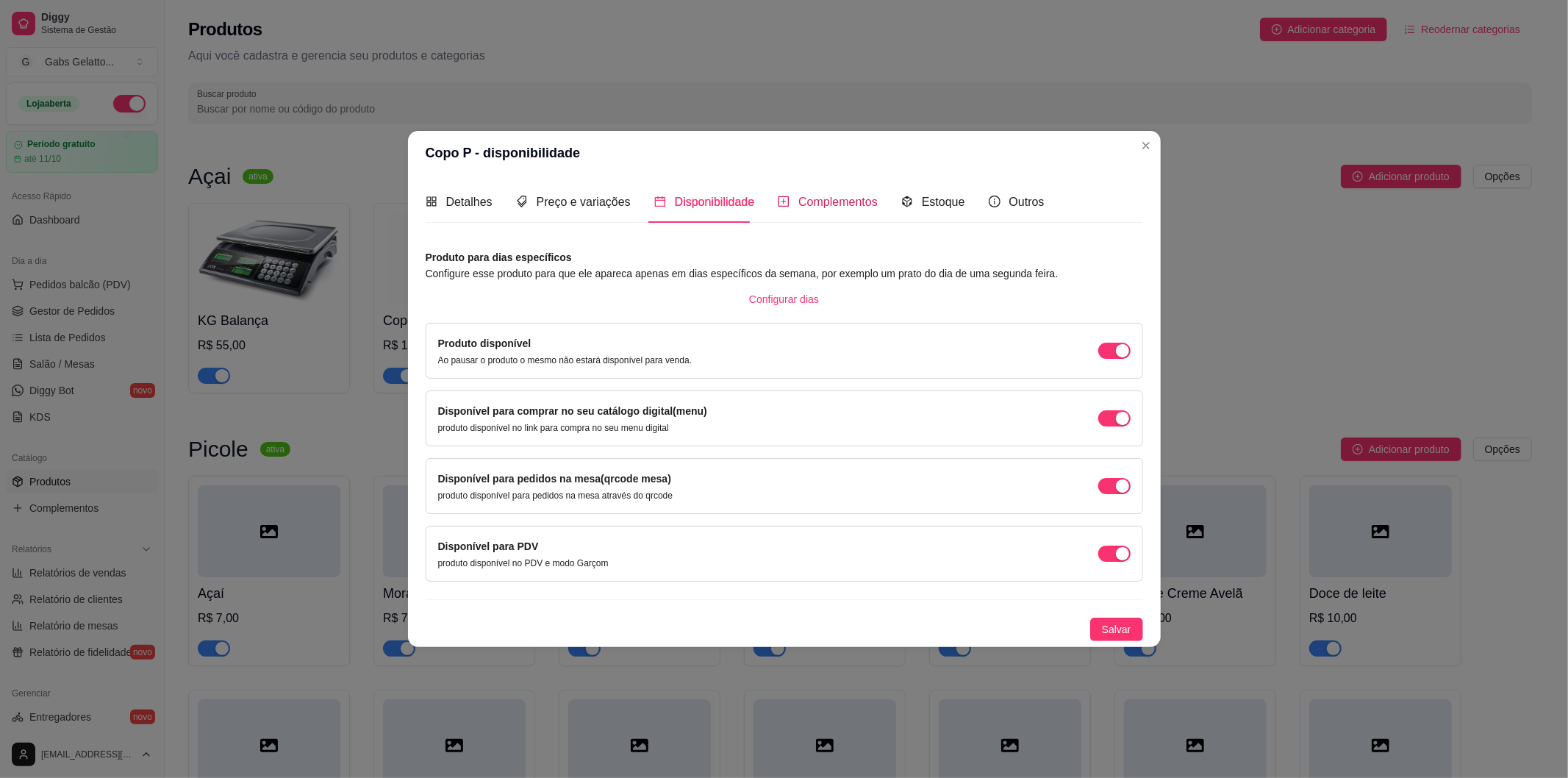
click at [822, 196] on span "Complementos" at bounding box center [838, 202] width 79 height 13
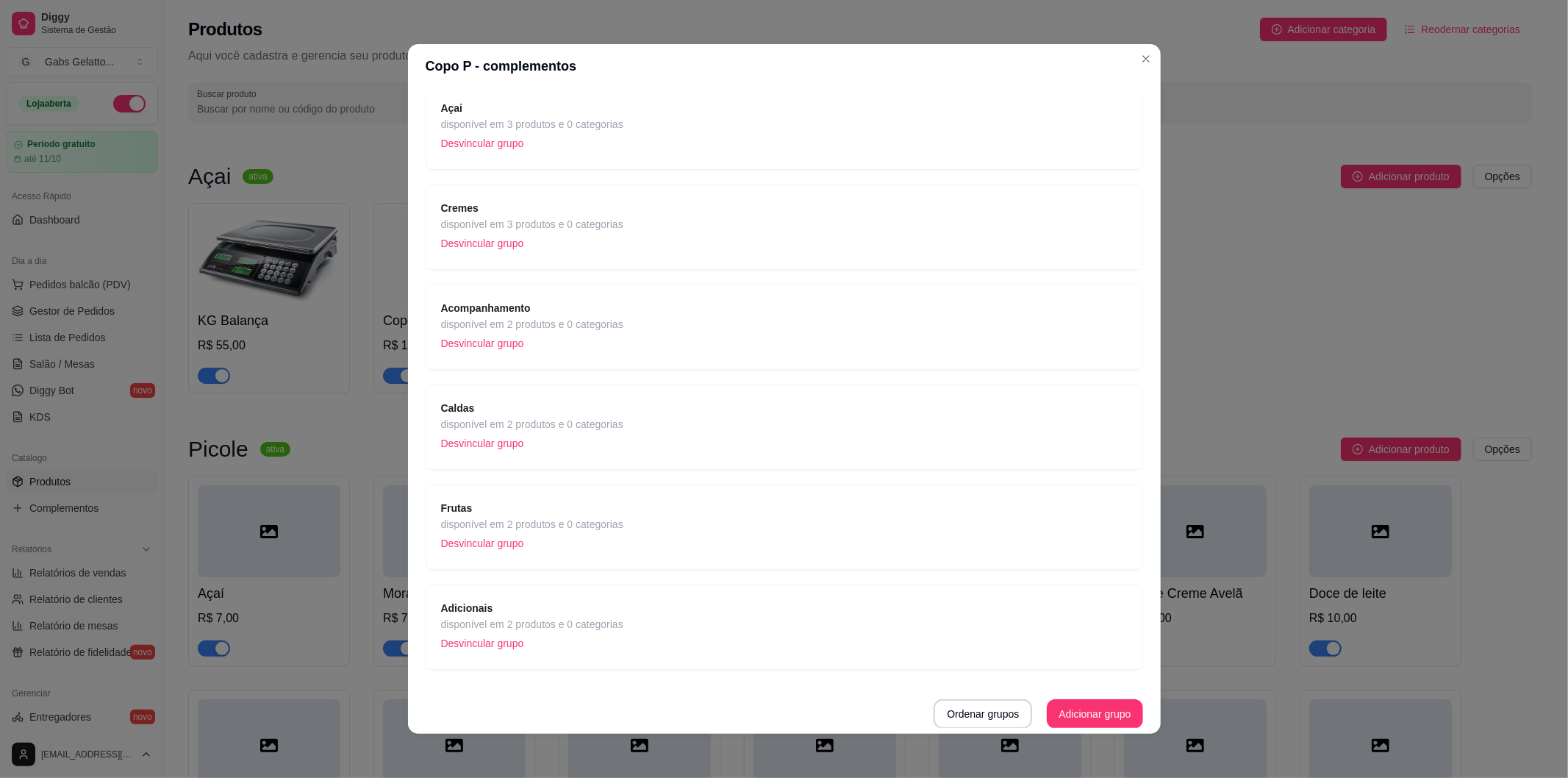
click at [615, 127] on span "disponível em 3 produtos e 0 categorias" at bounding box center [532, 124] width 182 height 16
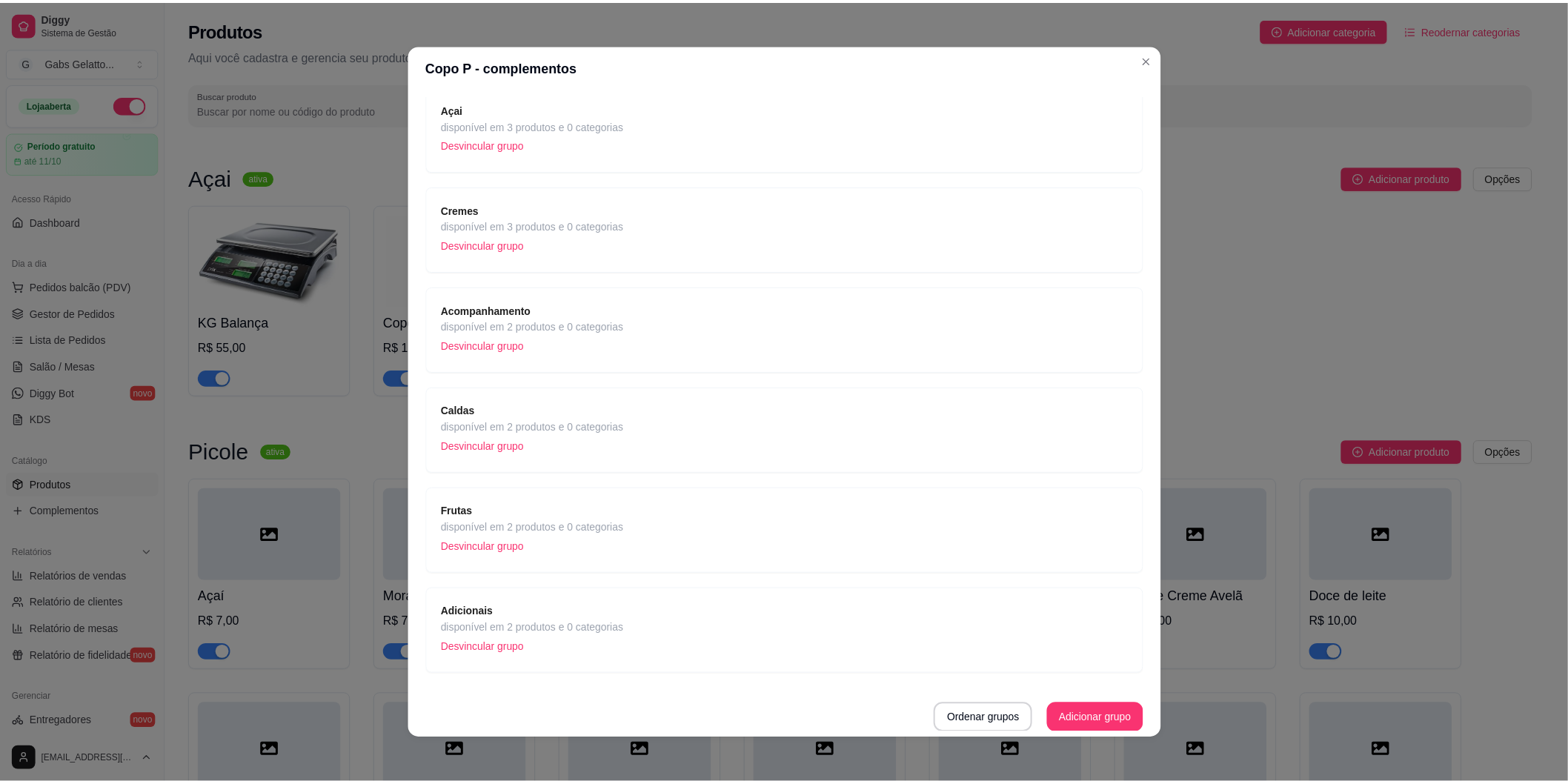
scroll to position [3, 0]
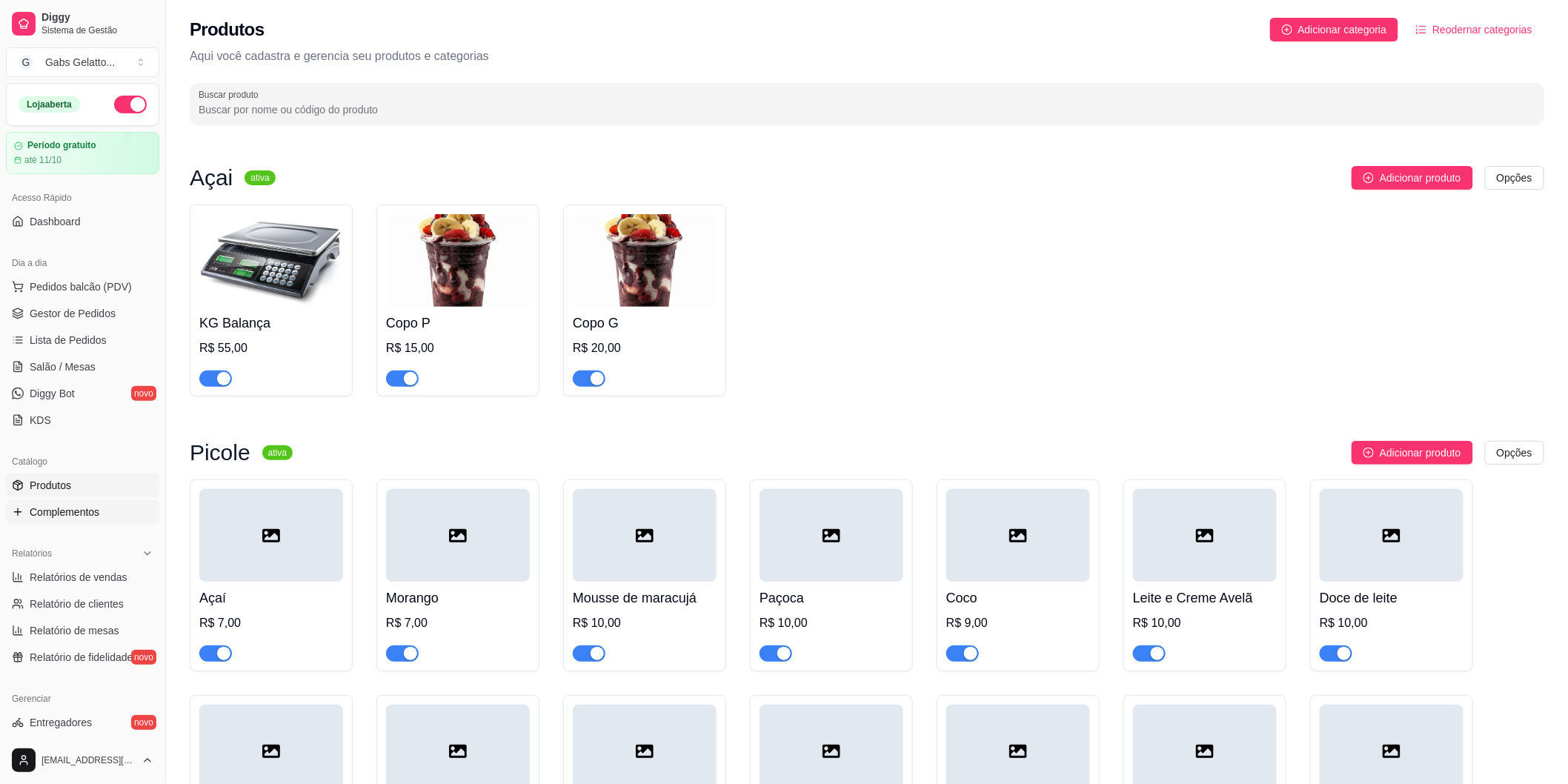
click at [75, 502] on link "Complementos" at bounding box center [83, 512] width 154 height 23
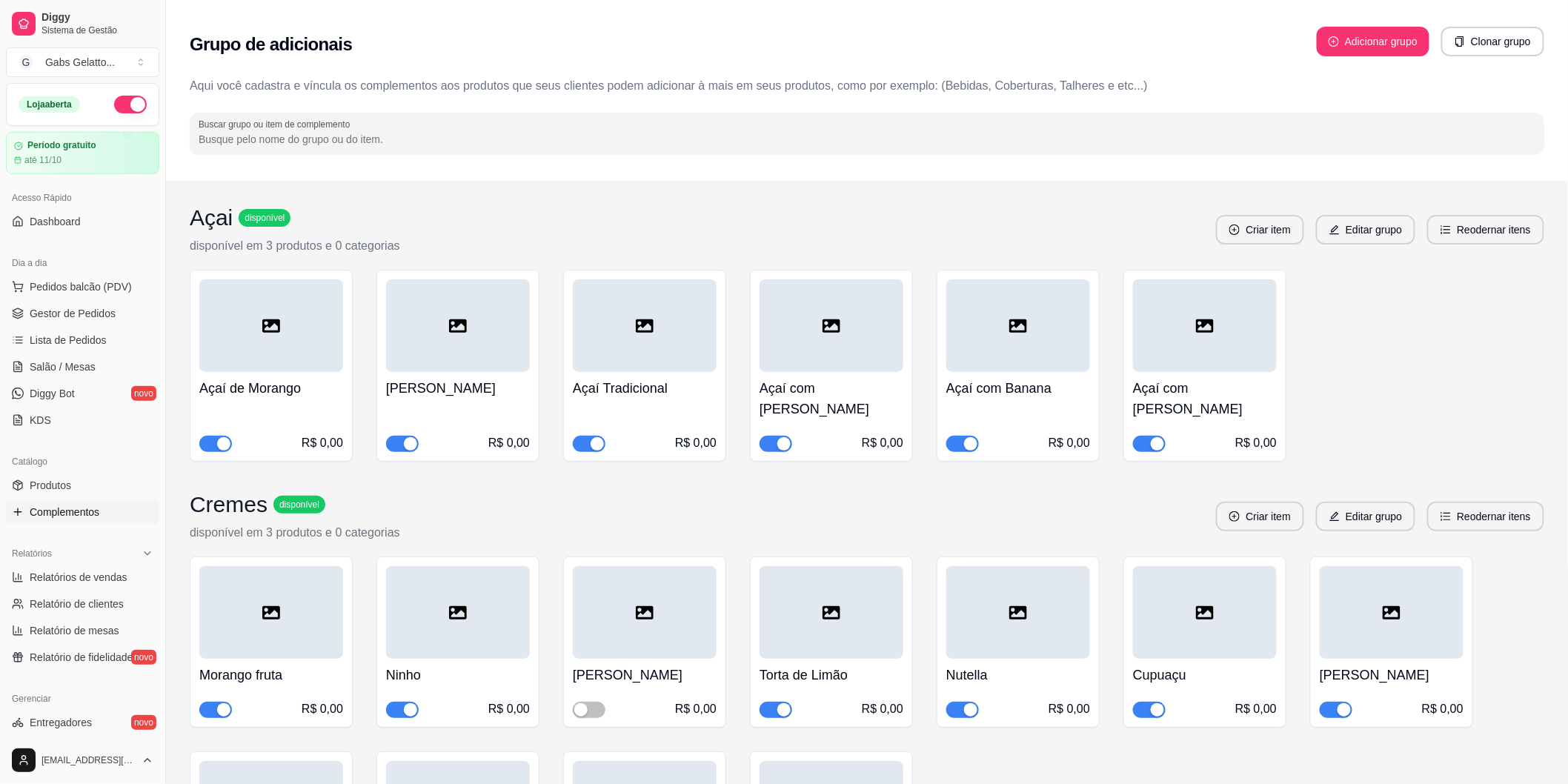
click at [782, 437] on div "button" at bounding box center [784, 444] width 14 height 14
click at [842, 342] on div at bounding box center [832, 325] width 144 height 92
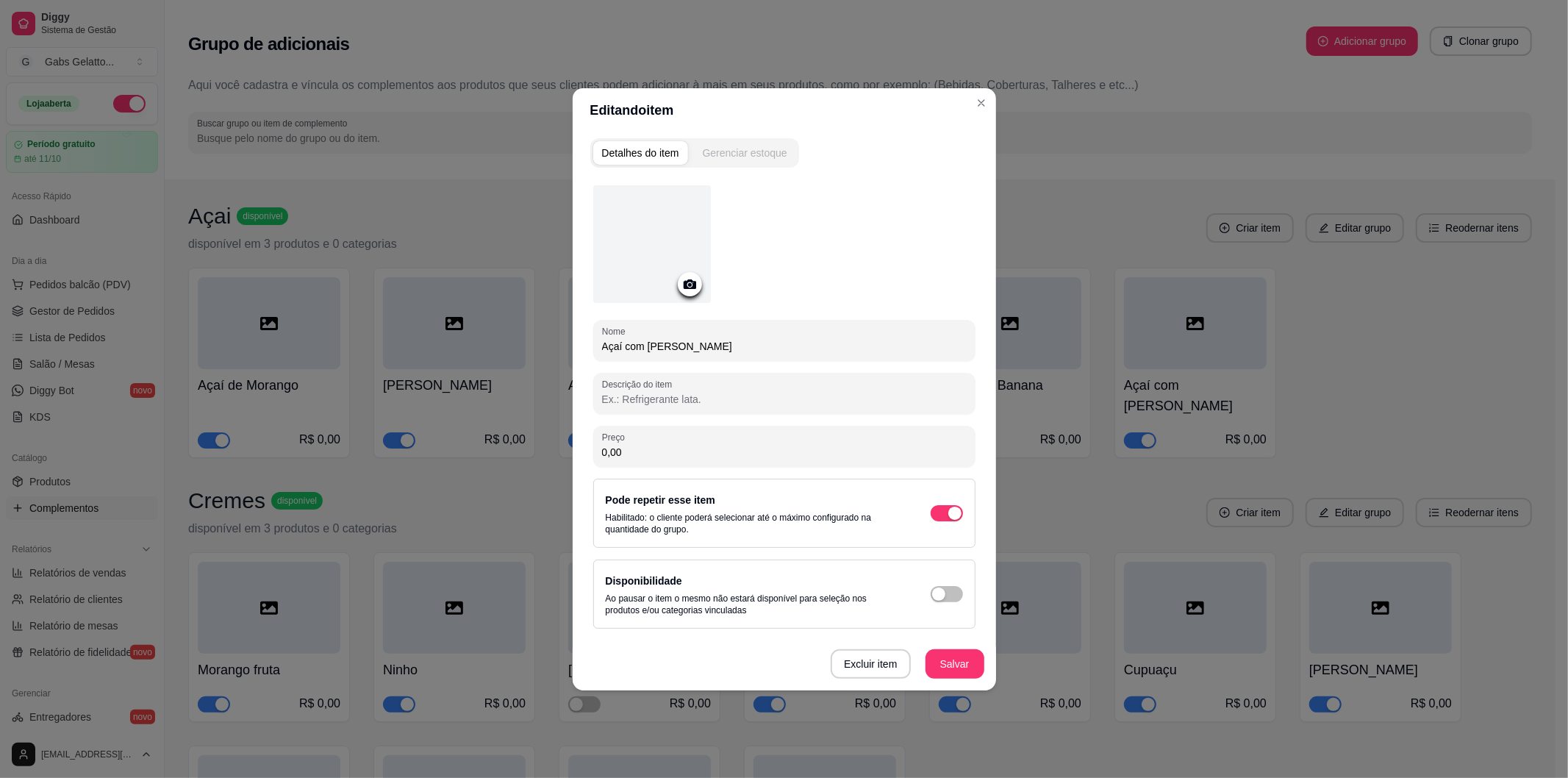
click at [741, 153] on div "Gerenciar estoque" at bounding box center [745, 153] width 85 height 14
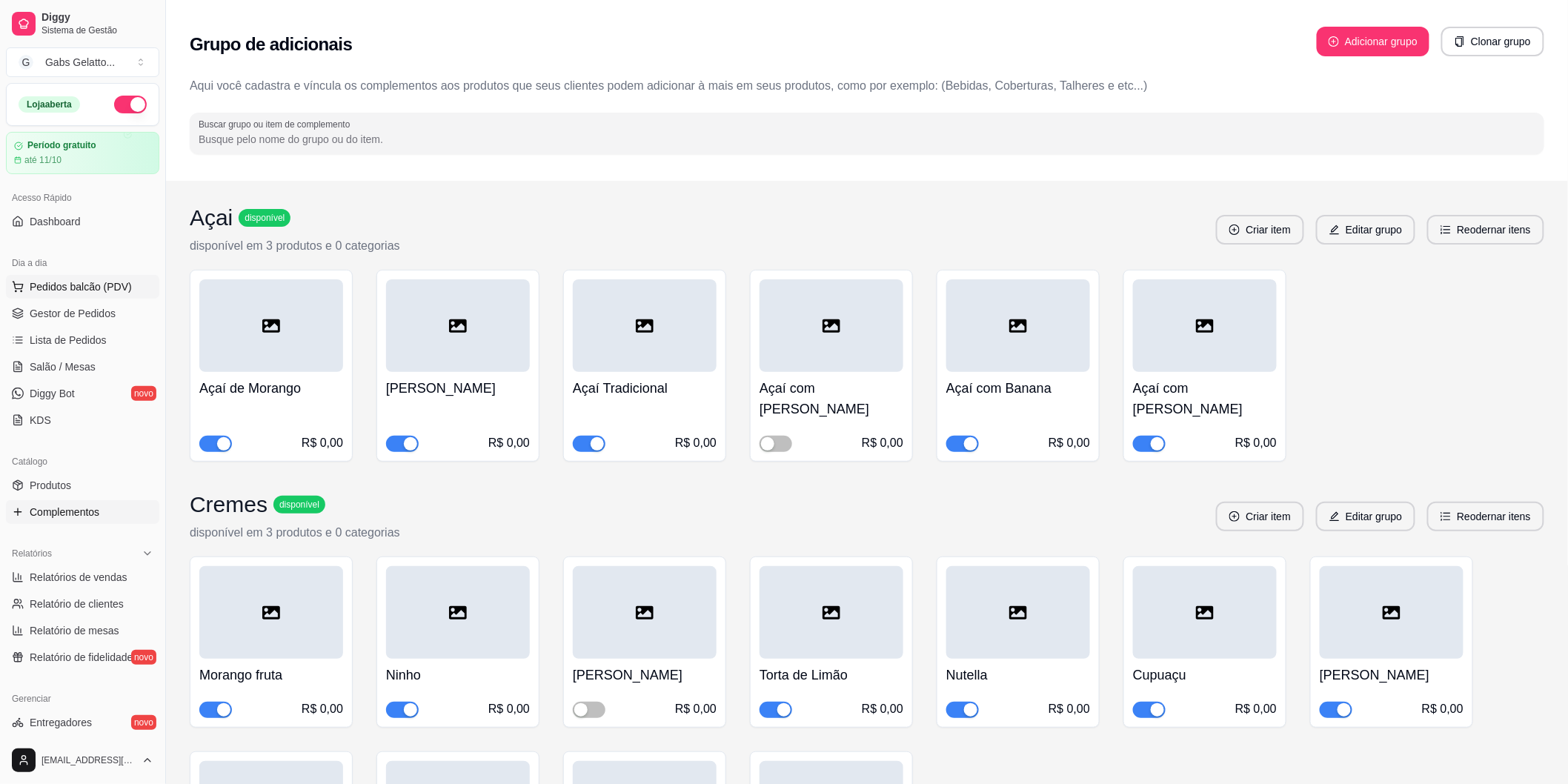
click at [104, 297] on button "Pedidos balcão (PDV)" at bounding box center [83, 287] width 154 height 23
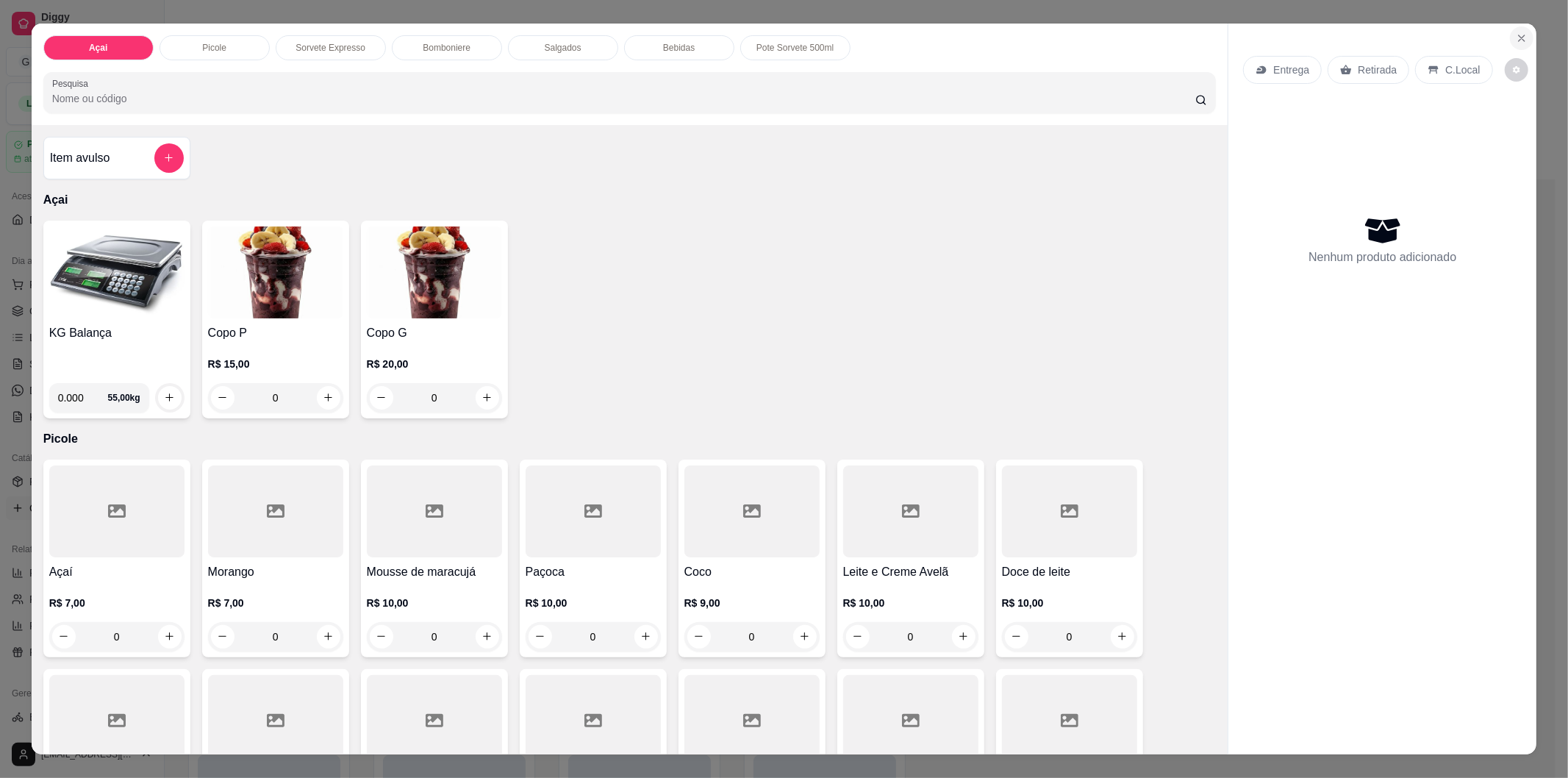
click at [1522, 34] on icon "Close" at bounding box center [1522, 39] width 12 height 12
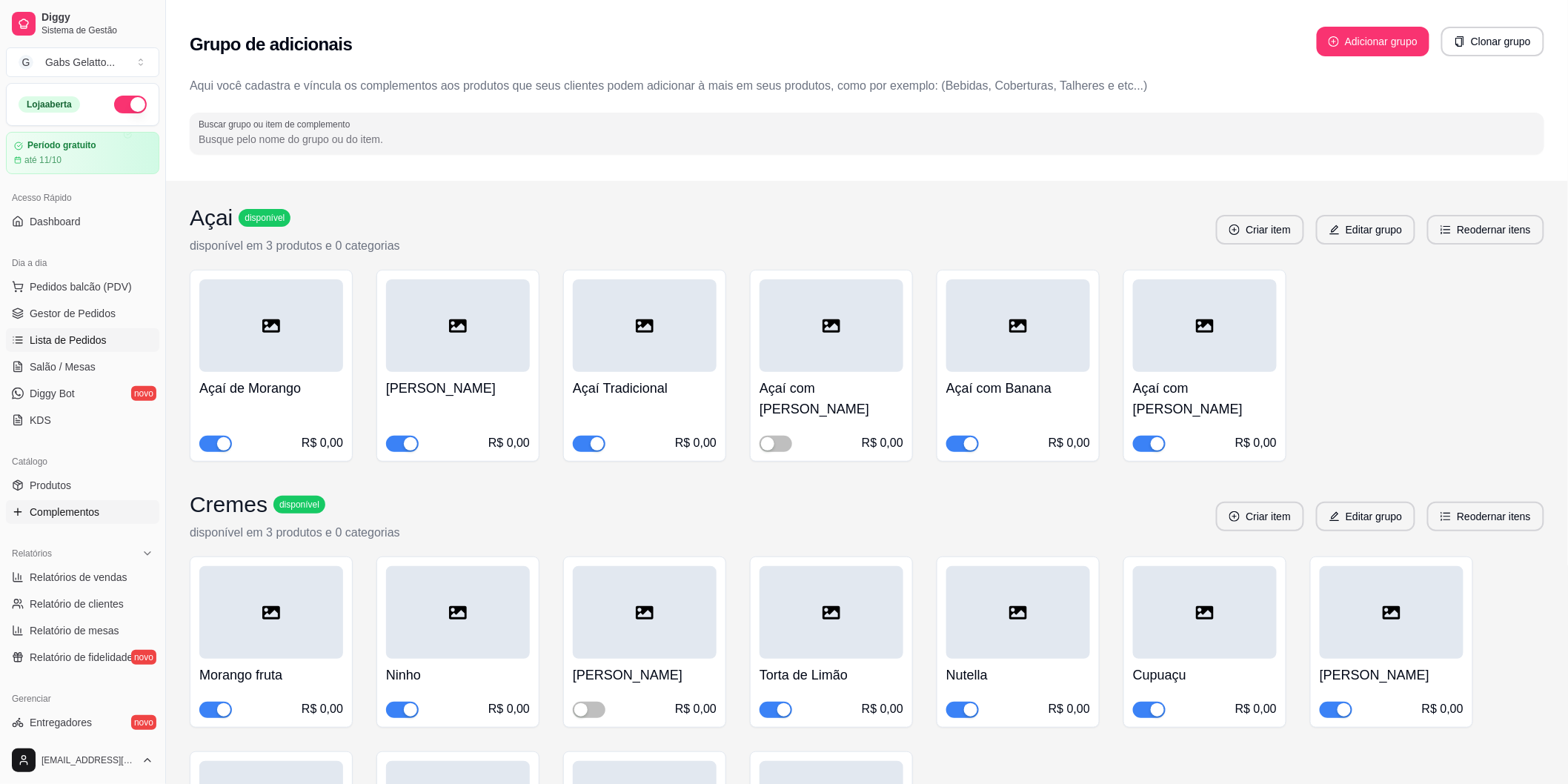
click at [86, 331] on link "Lista de Pedidos" at bounding box center [83, 339] width 154 height 23
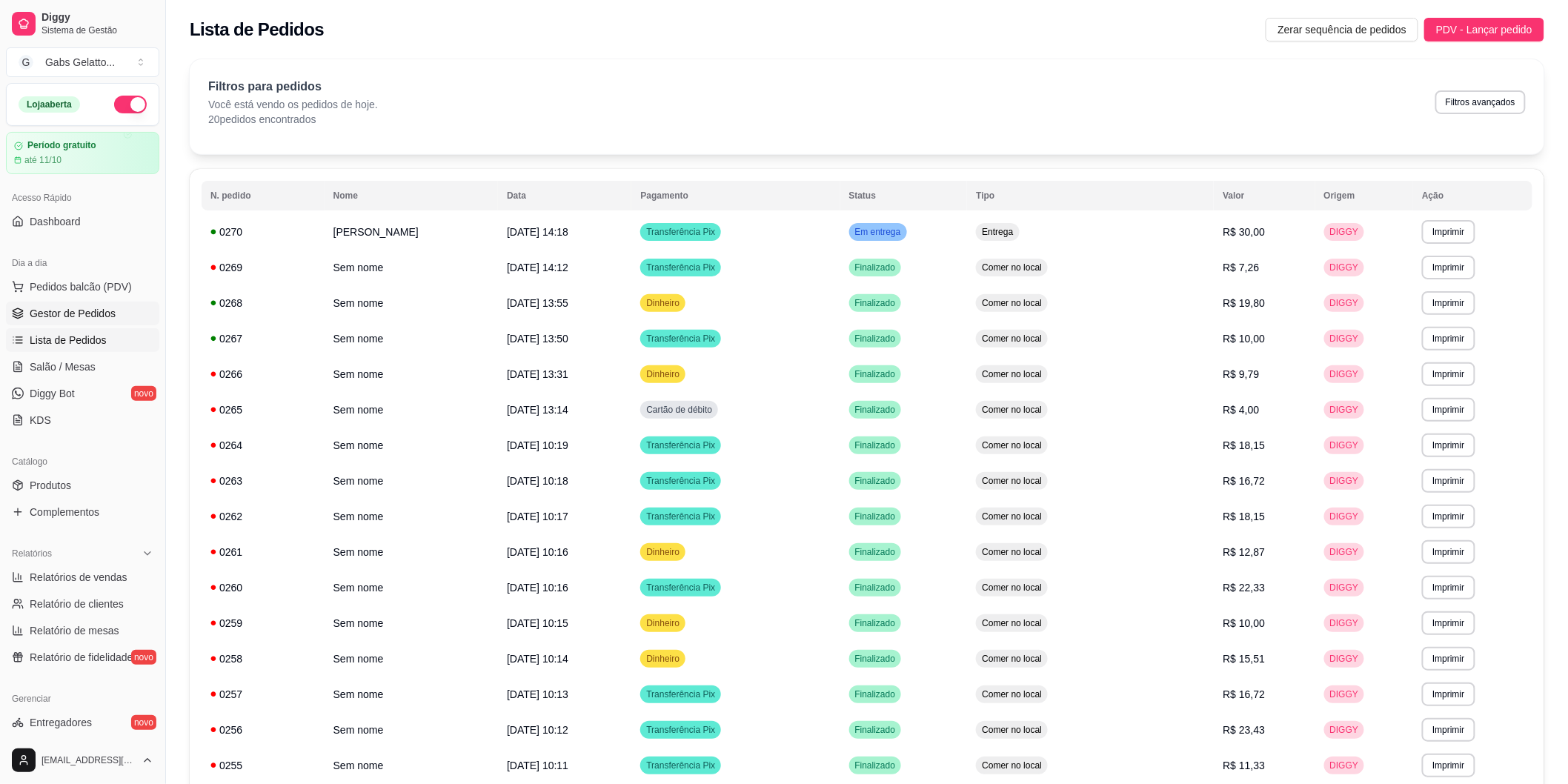
click at [112, 307] on span "Gestor de Pedidos" at bounding box center [72, 312] width 86 height 15
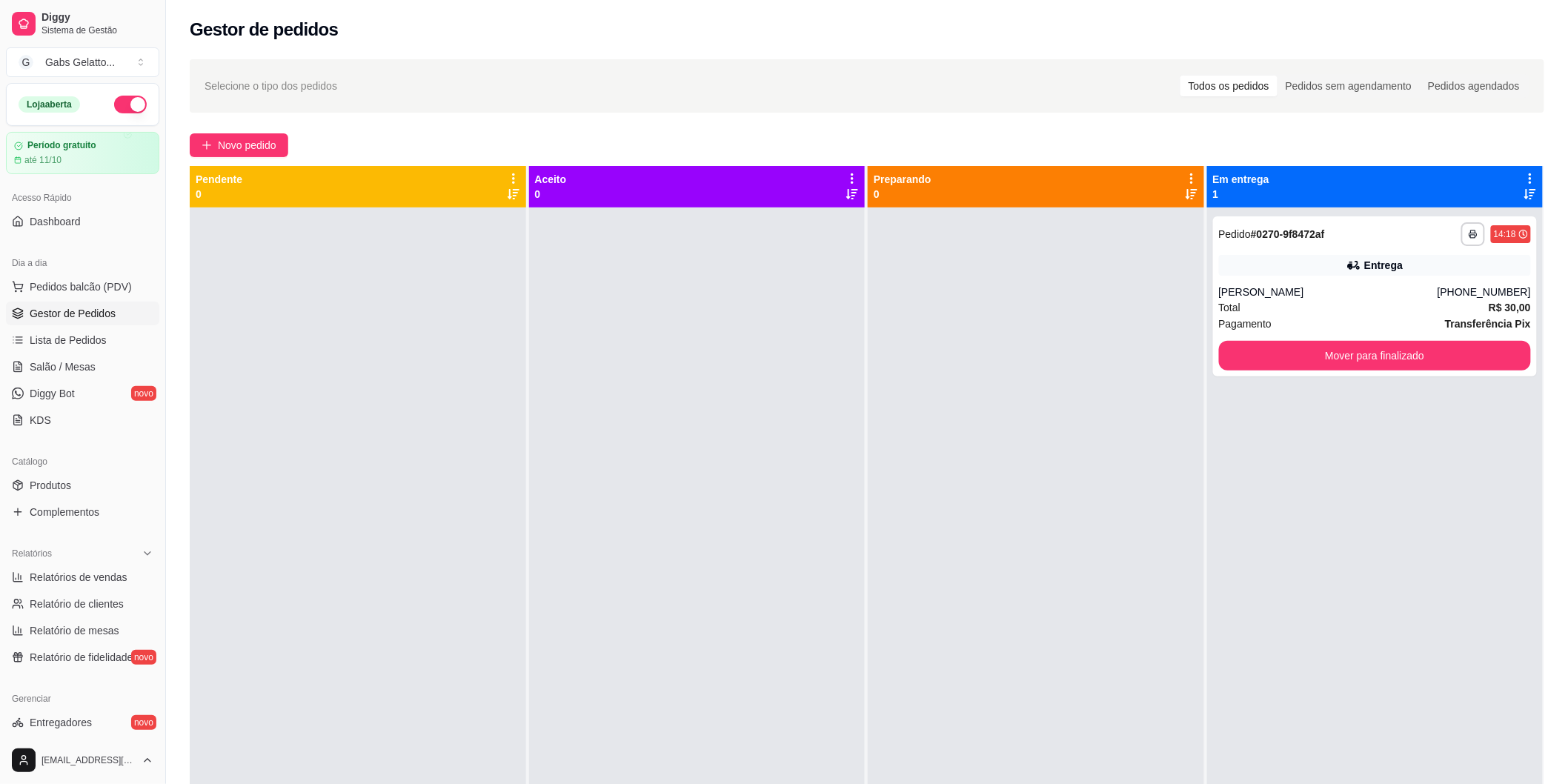
click at [261, 613] on div at bounding box center [358, 599] width 337 height 784
click at [114, 294] on span "Pedidos balcão (PDV)" at bounding box center [80, 286] width 102 height 15
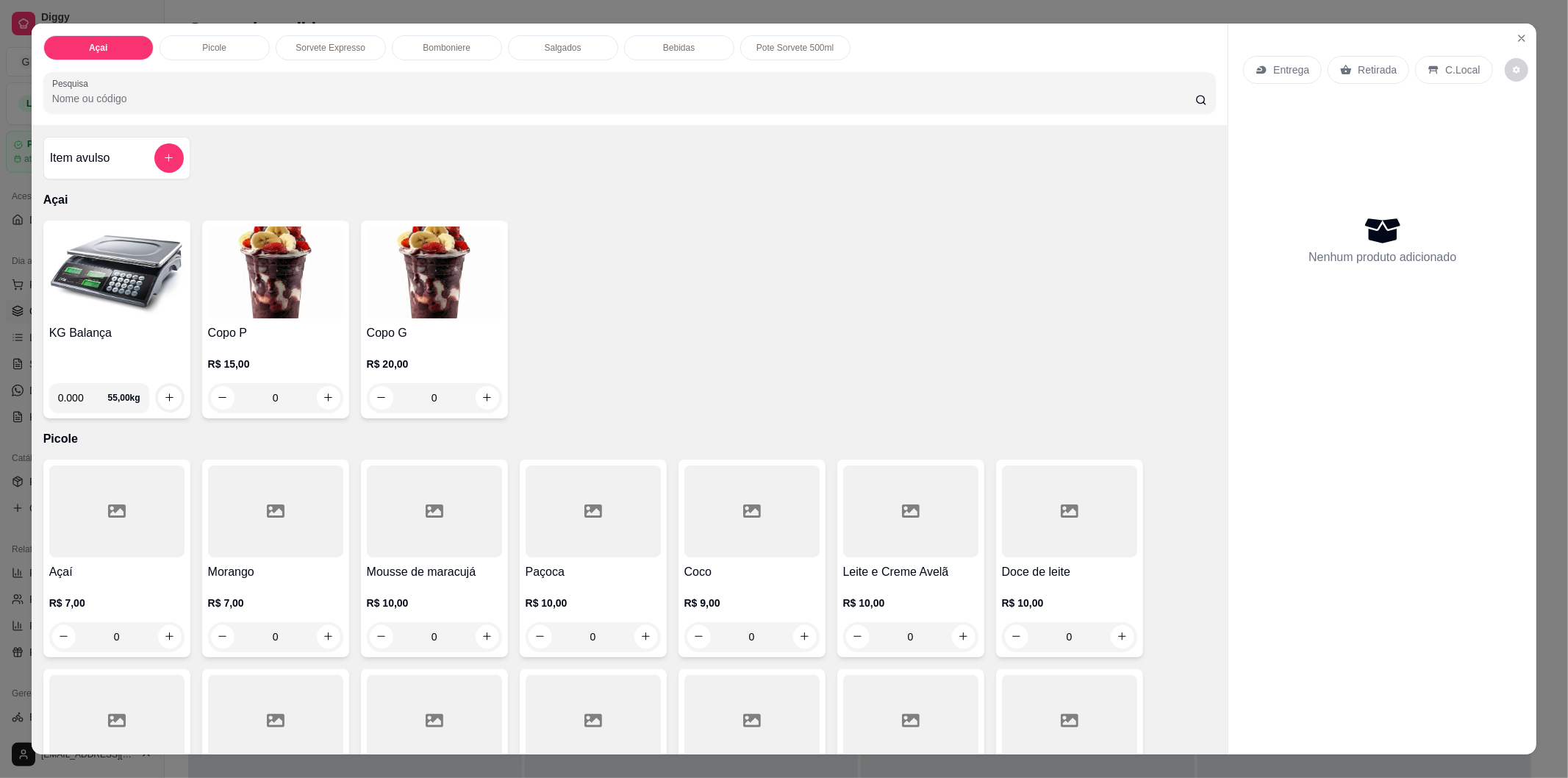
click at [112, 291] on img at bounding box center [117, 272] width 135 height 92
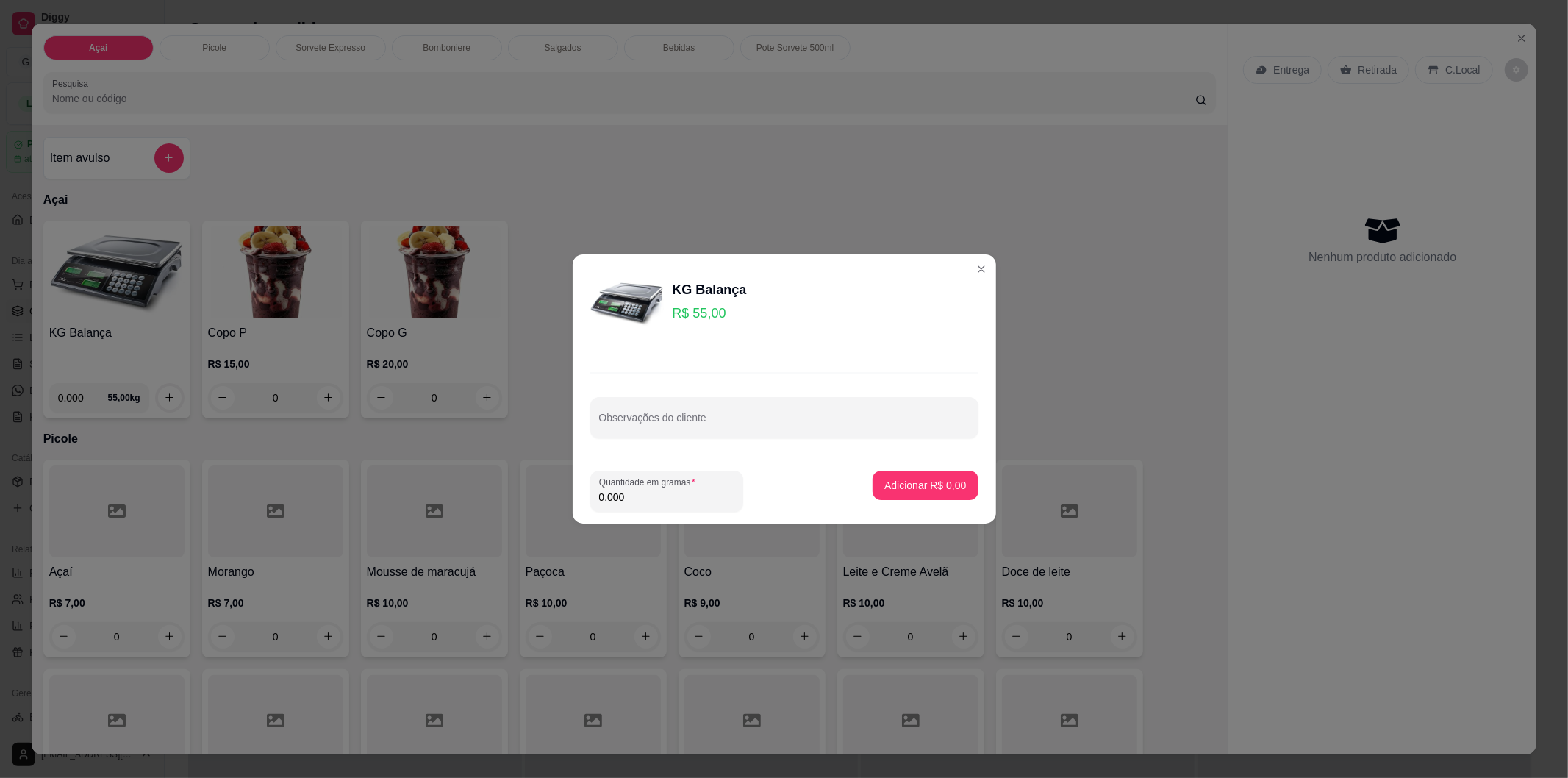
click at [656, 501] on input "0.000" at bounding box center [667, 496] width 135 height 14
type input "0.448"
click at [900, 486] on p "Adicionar R$ 24,64" at bounding box center [922, 485] width 85 height 14
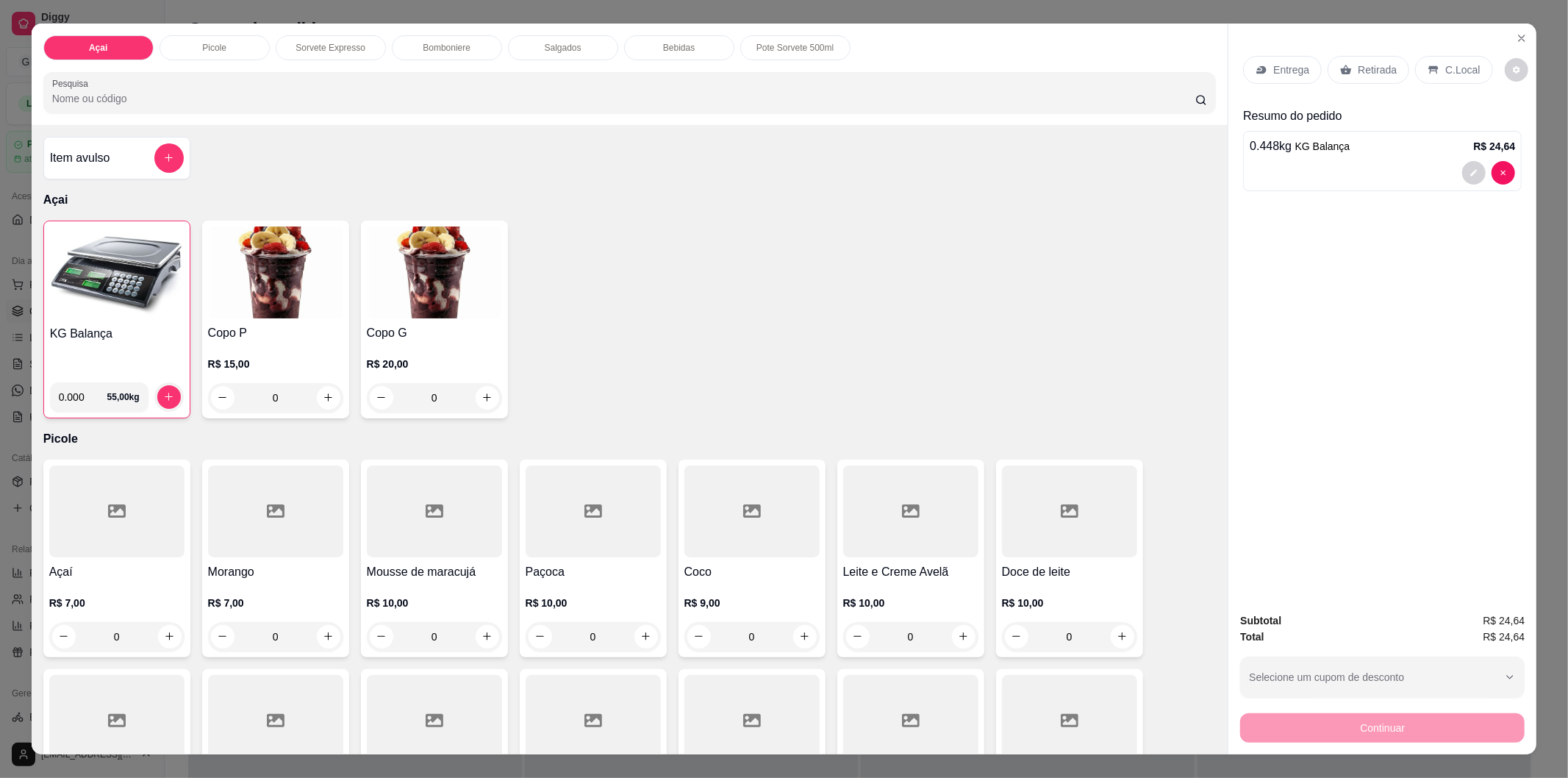
click at [1488, 73] on div "Entrega Retirada C.Local" at bounding box center [1383, 69] width 279 height 51
drag, startPoint x: 1463, startPoint y: 79, endPoint x: 1449, endPoint y: 81, distance: 14.1
click at [1465, 79] on div "C.Local" at bounding box center [1454, 69] width 77 height 28
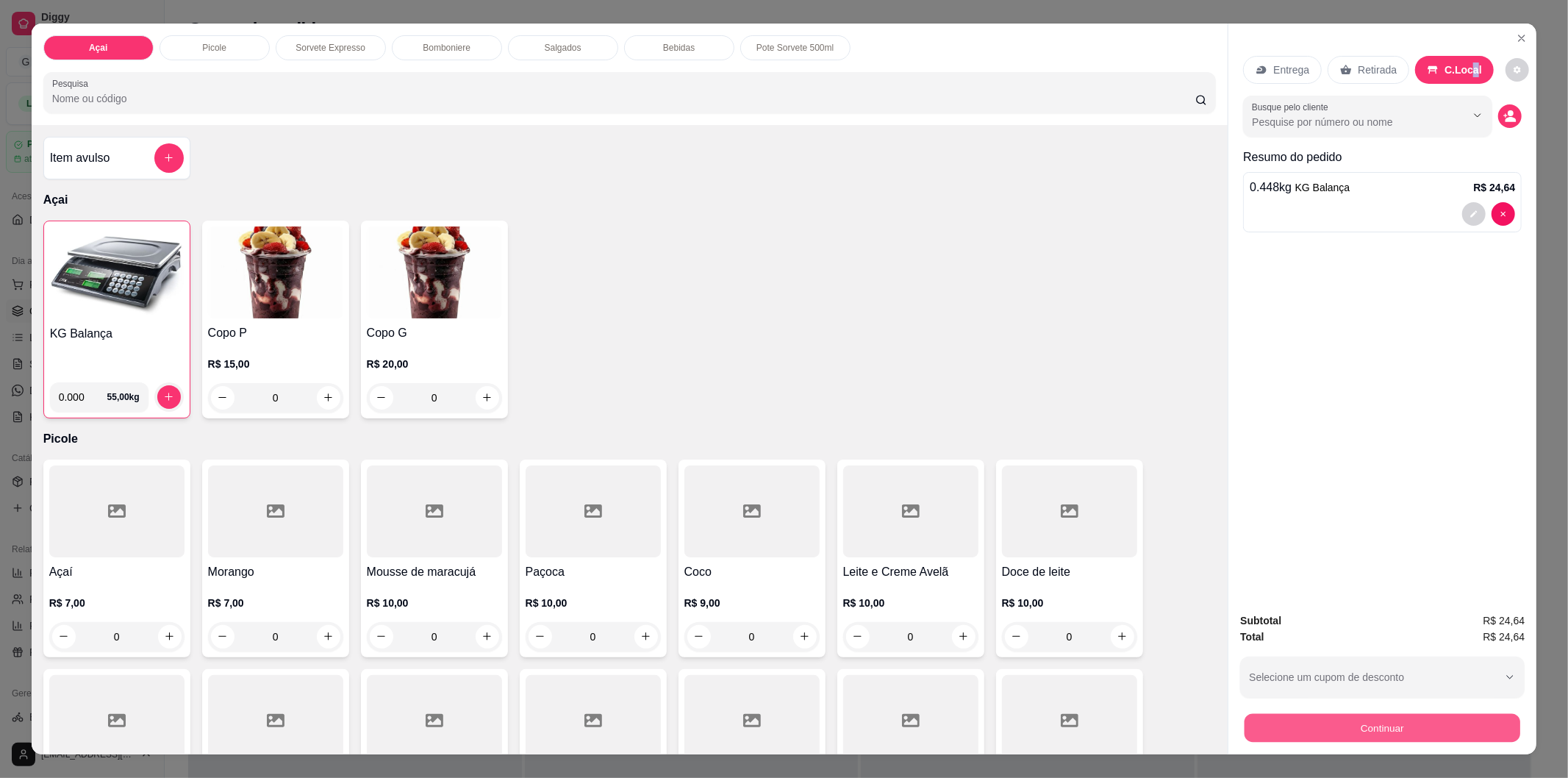
click at [1417, 714] on button "Continuar" at bounding box center [1383, 728] width 276 height 29
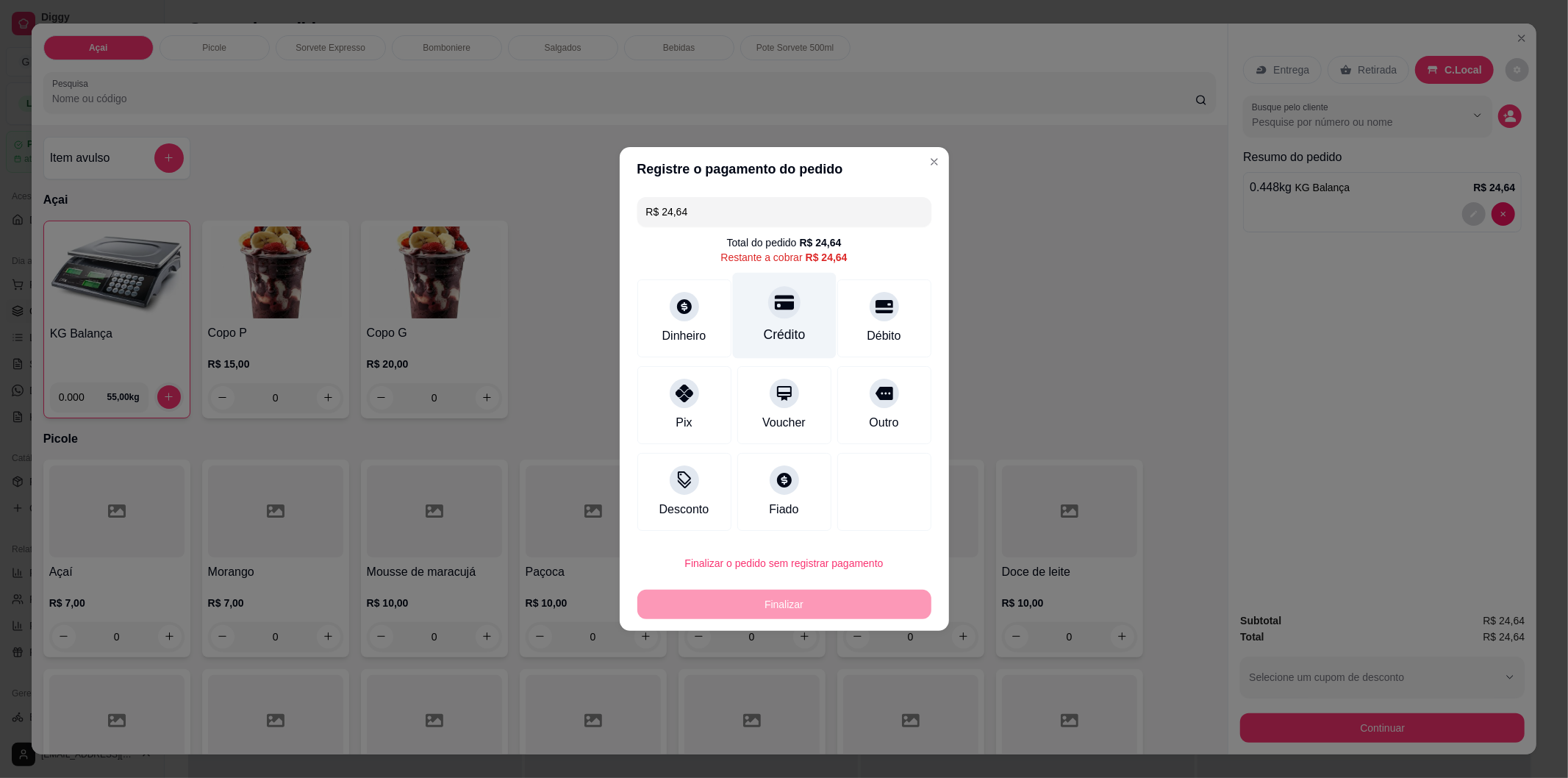
click at [779, 310] on icon at bounding box center [784, 302] width 19 height 19
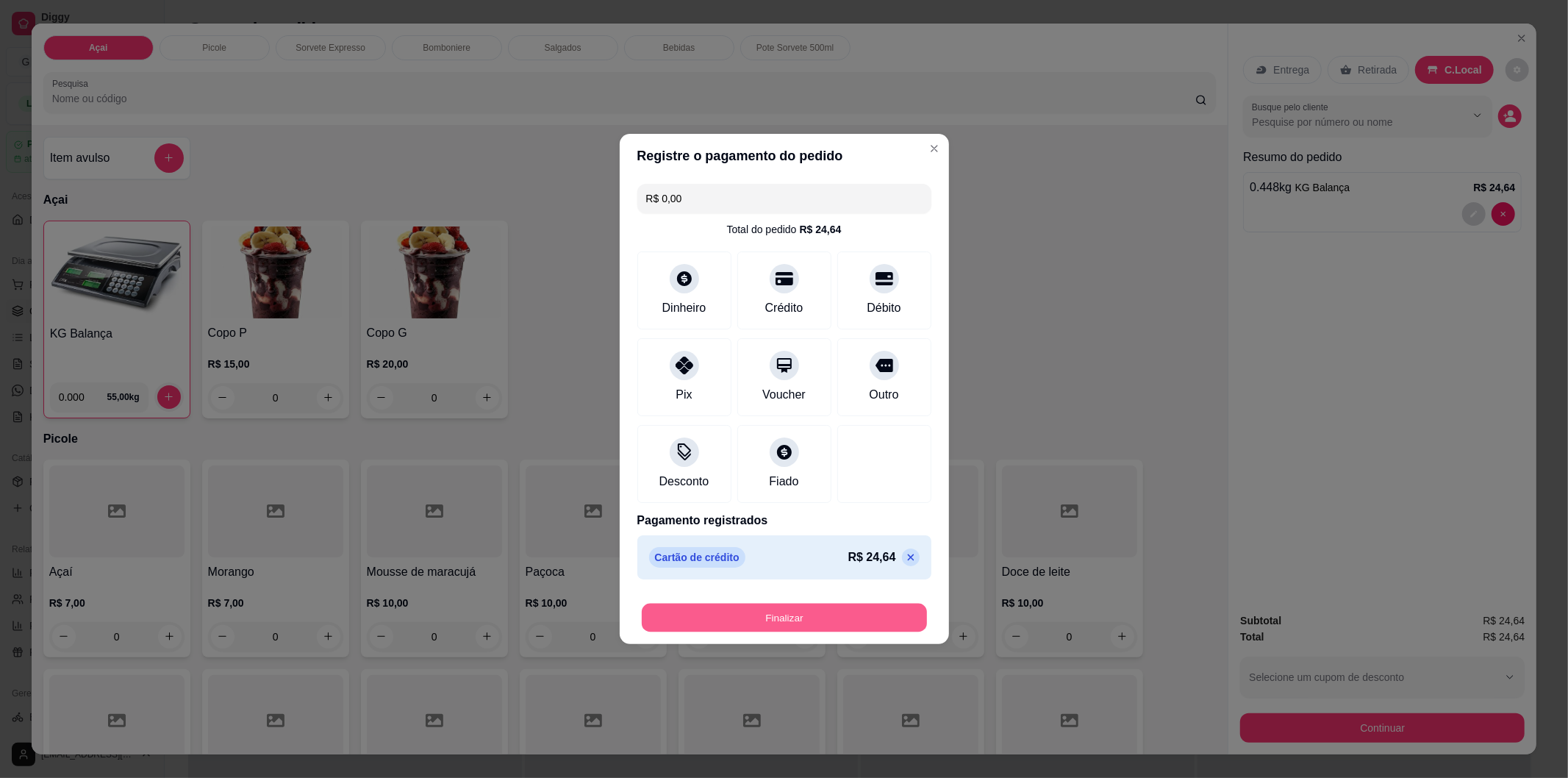
click at [747, 608] on button "Finalizar" at bounding box center [784, 618] width 285 height 29
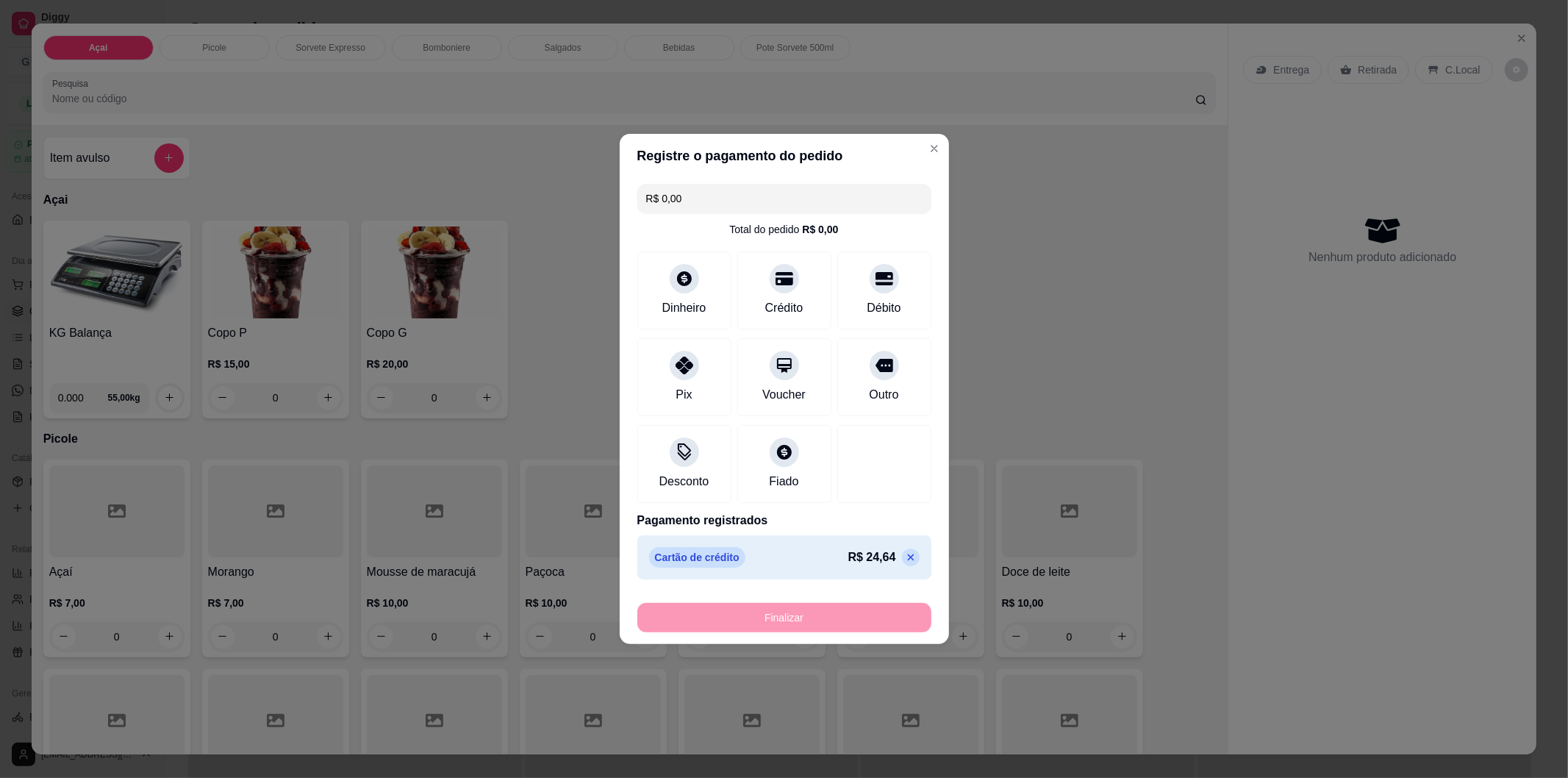
type input "-R$ 24,64"
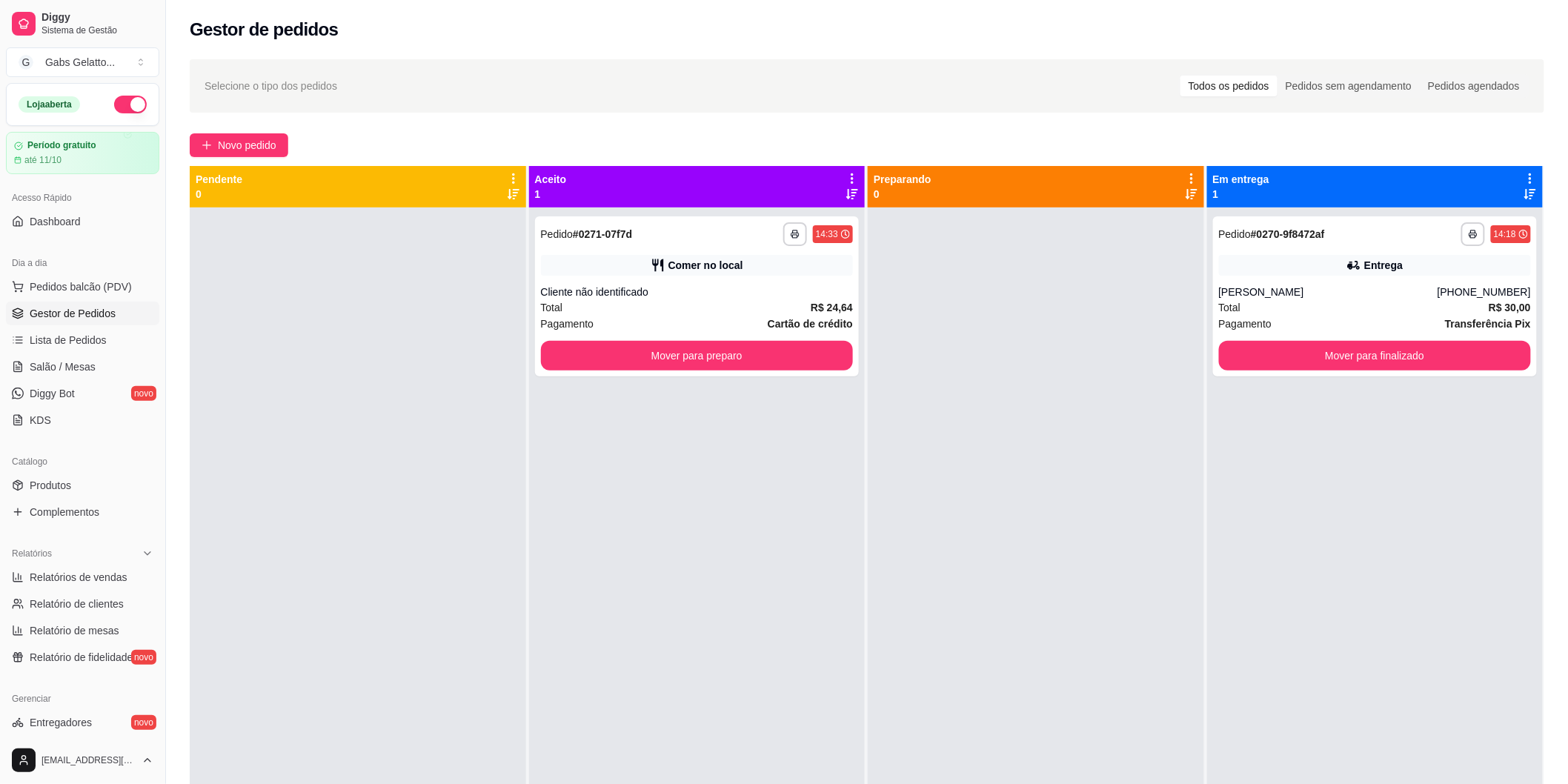
click at [101, 300] on ul "Pedidos balcão (PDV) Gestor de Pedidos Lista de Pedidos Salão / Mesas Diggy Bot…" at bounding box center [83, 353] width 154 height 157
click at [109, 279] on span "Pedidos balcão (PDV)" at bounding box center [80, 286] width 102 height 15
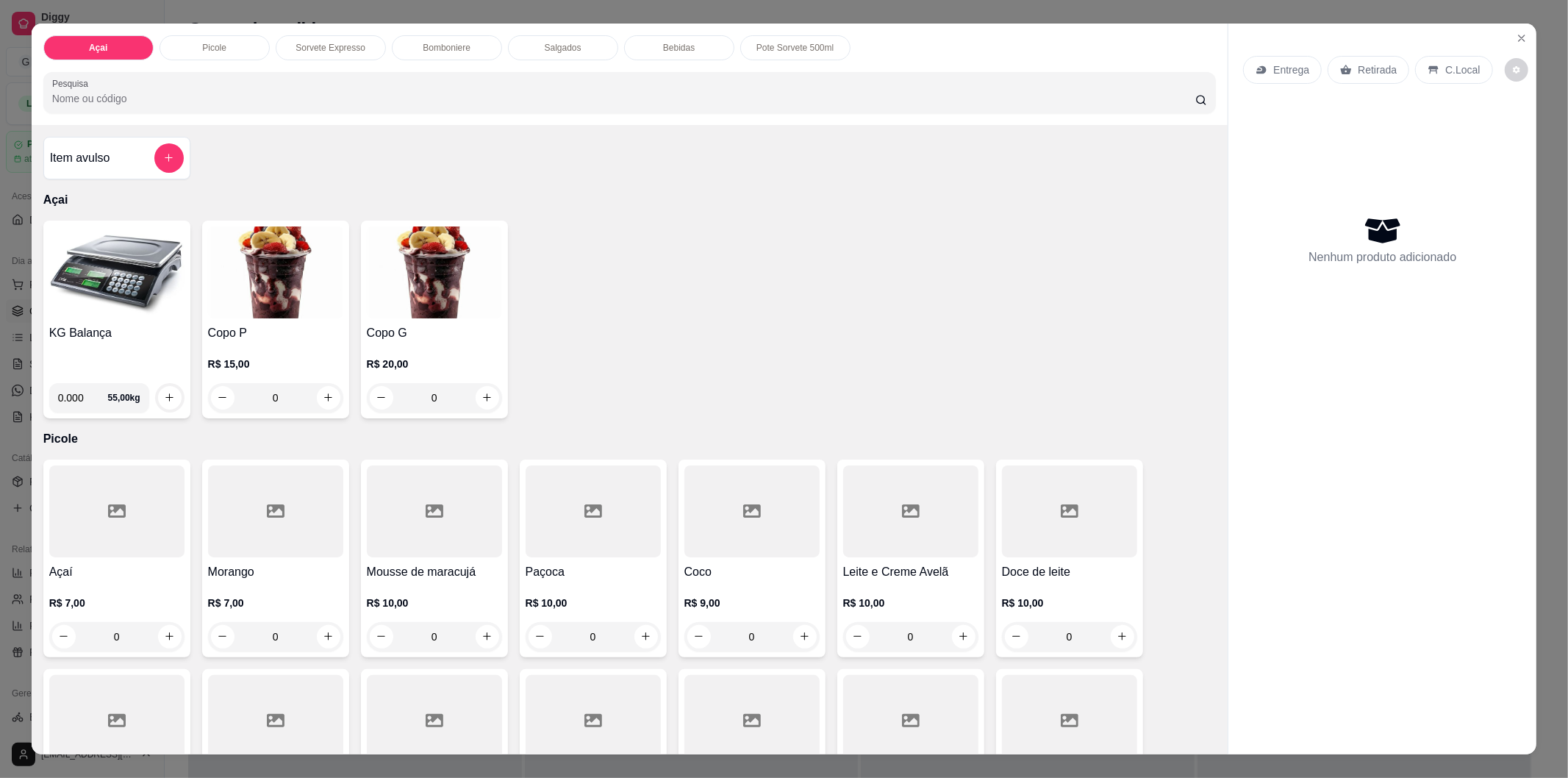
click at [119, 275] on img at bounding box center [117, 272] width 135 height 92
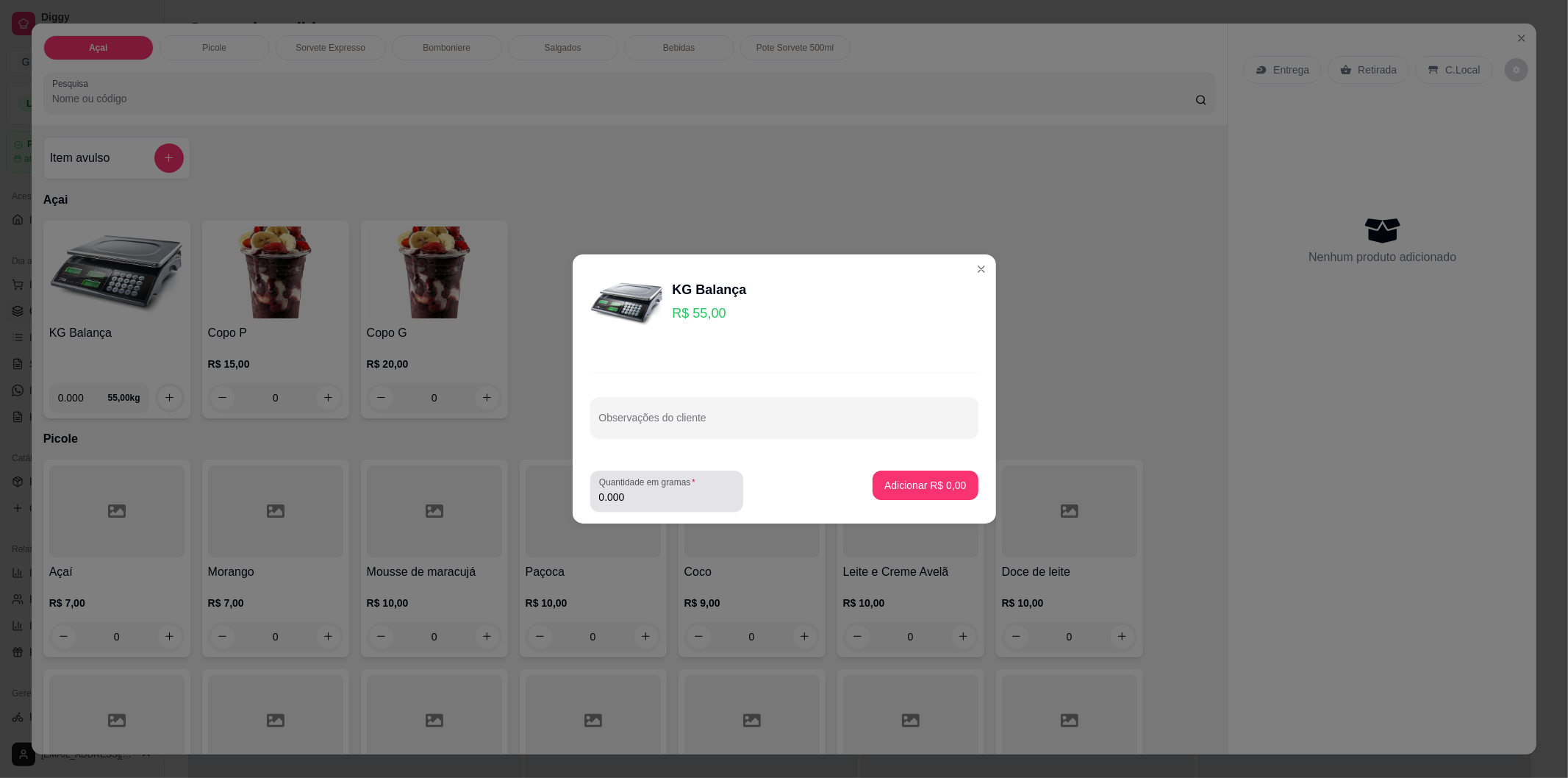
click at [660, 501] on input "0.000" at bounding box center [667, 496] width 135 height 14
type input "0.476"
click at [949, 483] on p "Adicionar R$ 26,18" at bounding box center [922, 485] width 88 height 14
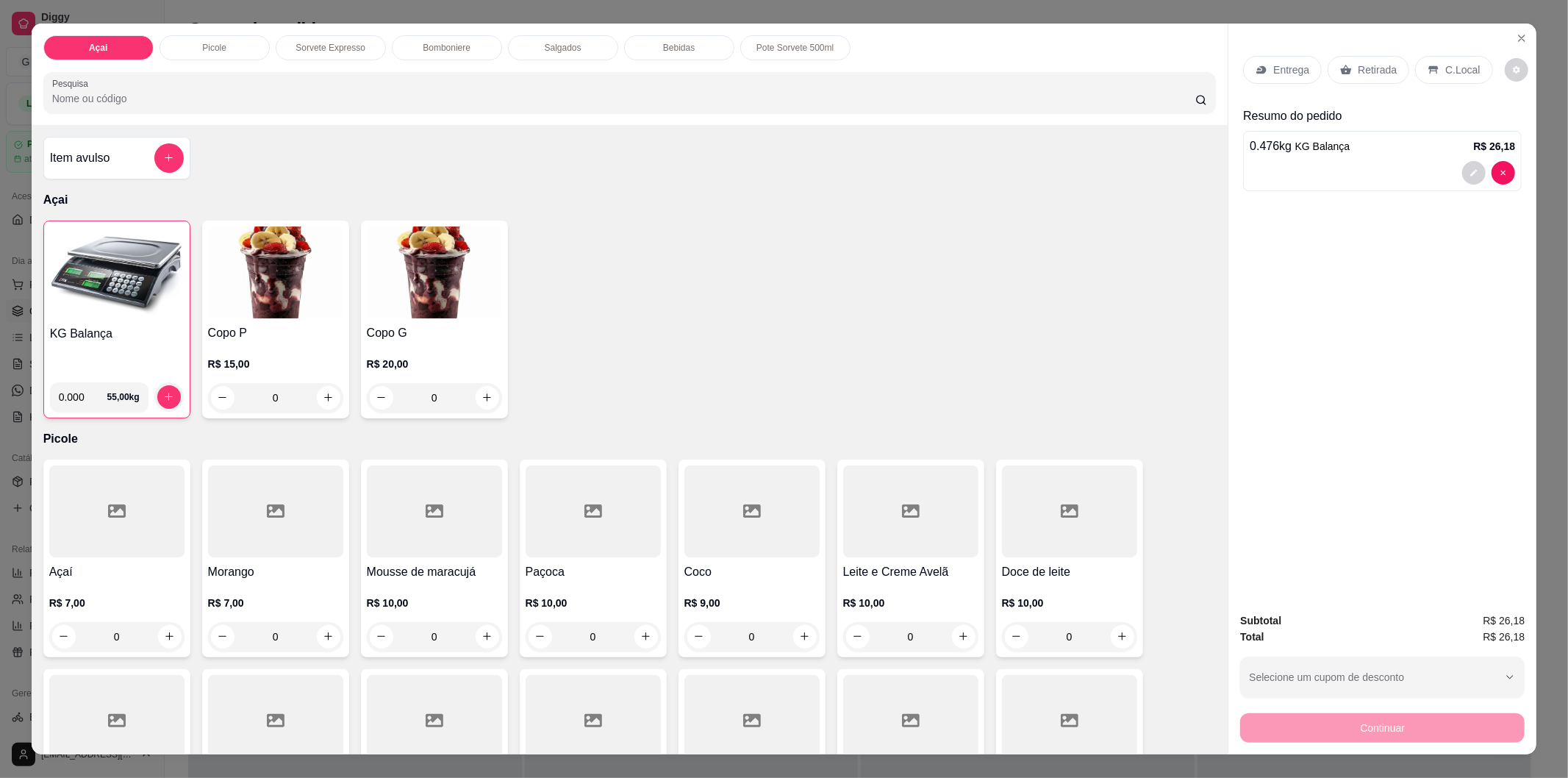
click at [1449, 63] on p "C.Local" at bounding box center [1463, 69] width 35 height 14
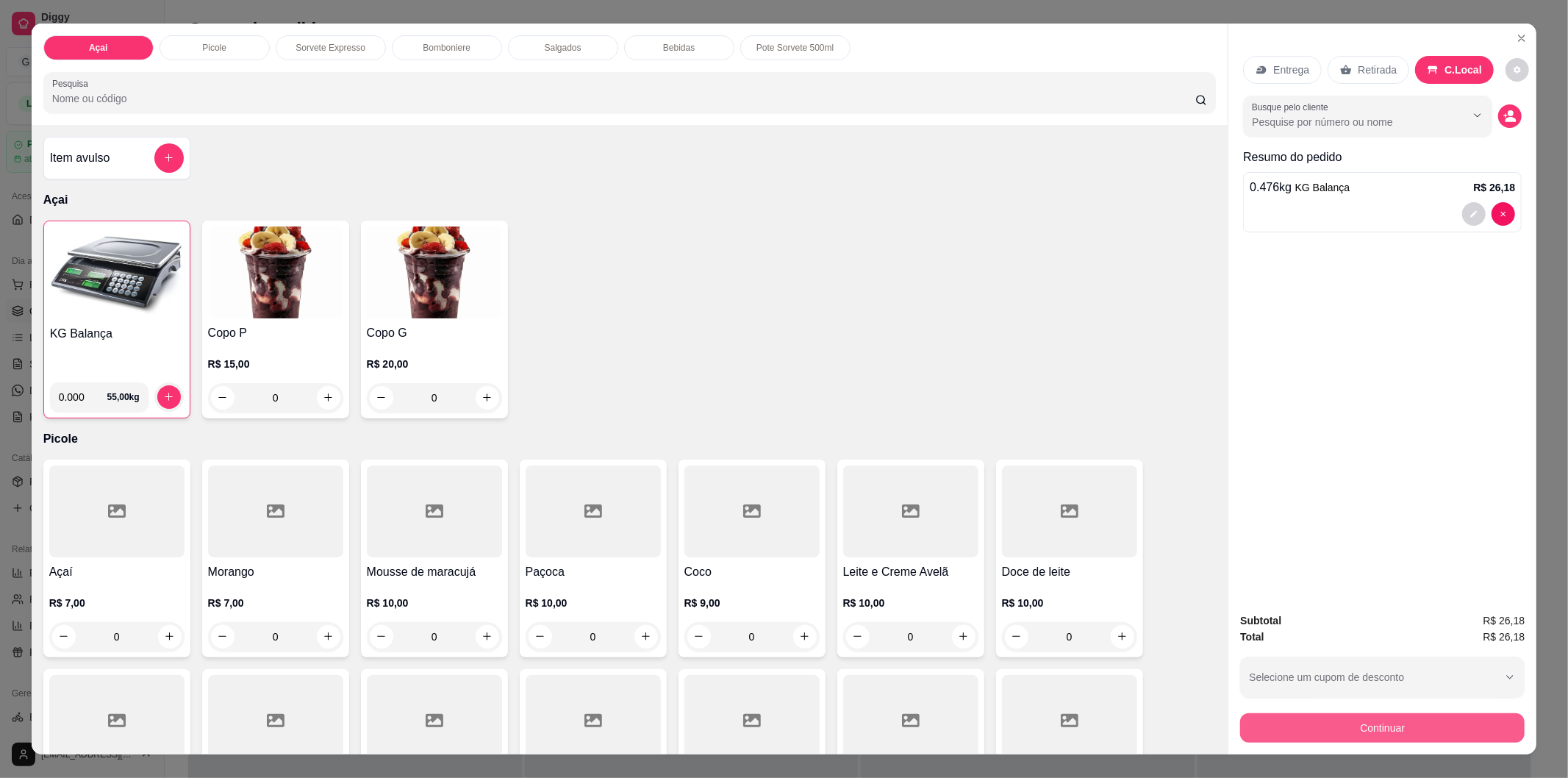
click at [1355, 726] on button "Continuar" at bounding box center [1383, 728] width 285 height 29
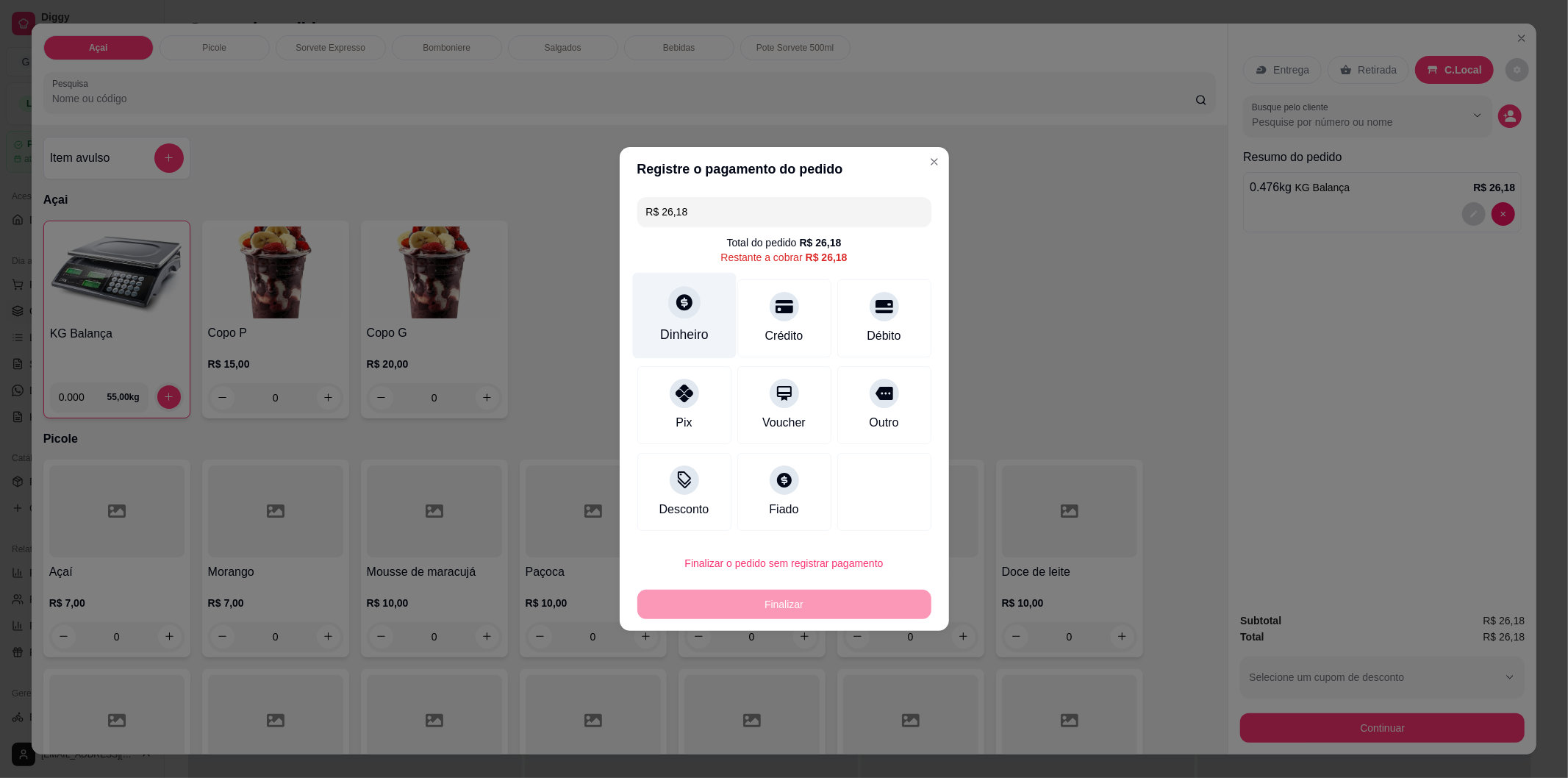
click at [682, 315] on div at bounding box center [685, 302] width 33 height 33
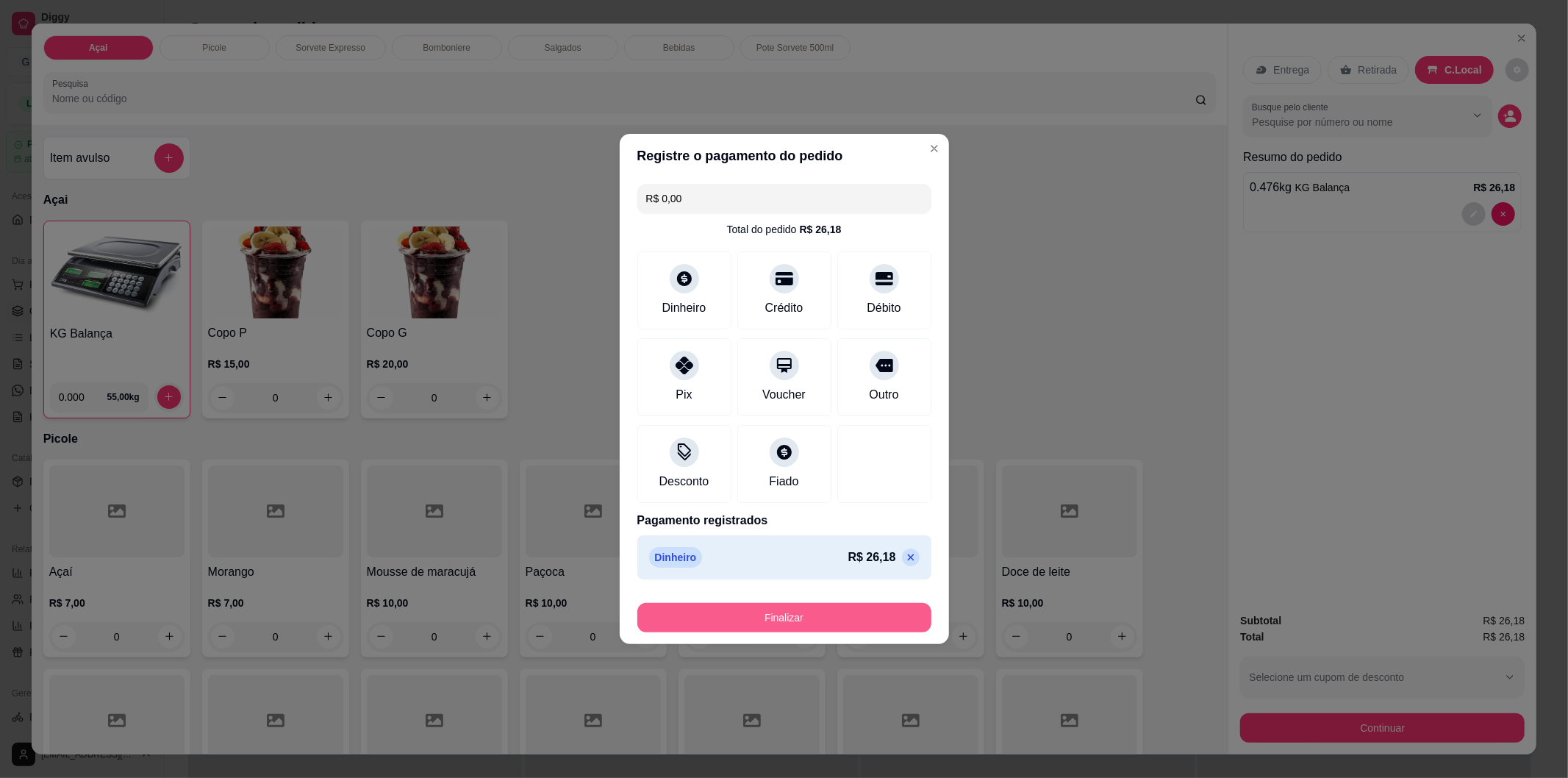
click at [798, 615] on button "Finalizar" at bounding box center [784, 617] width 294 height 29
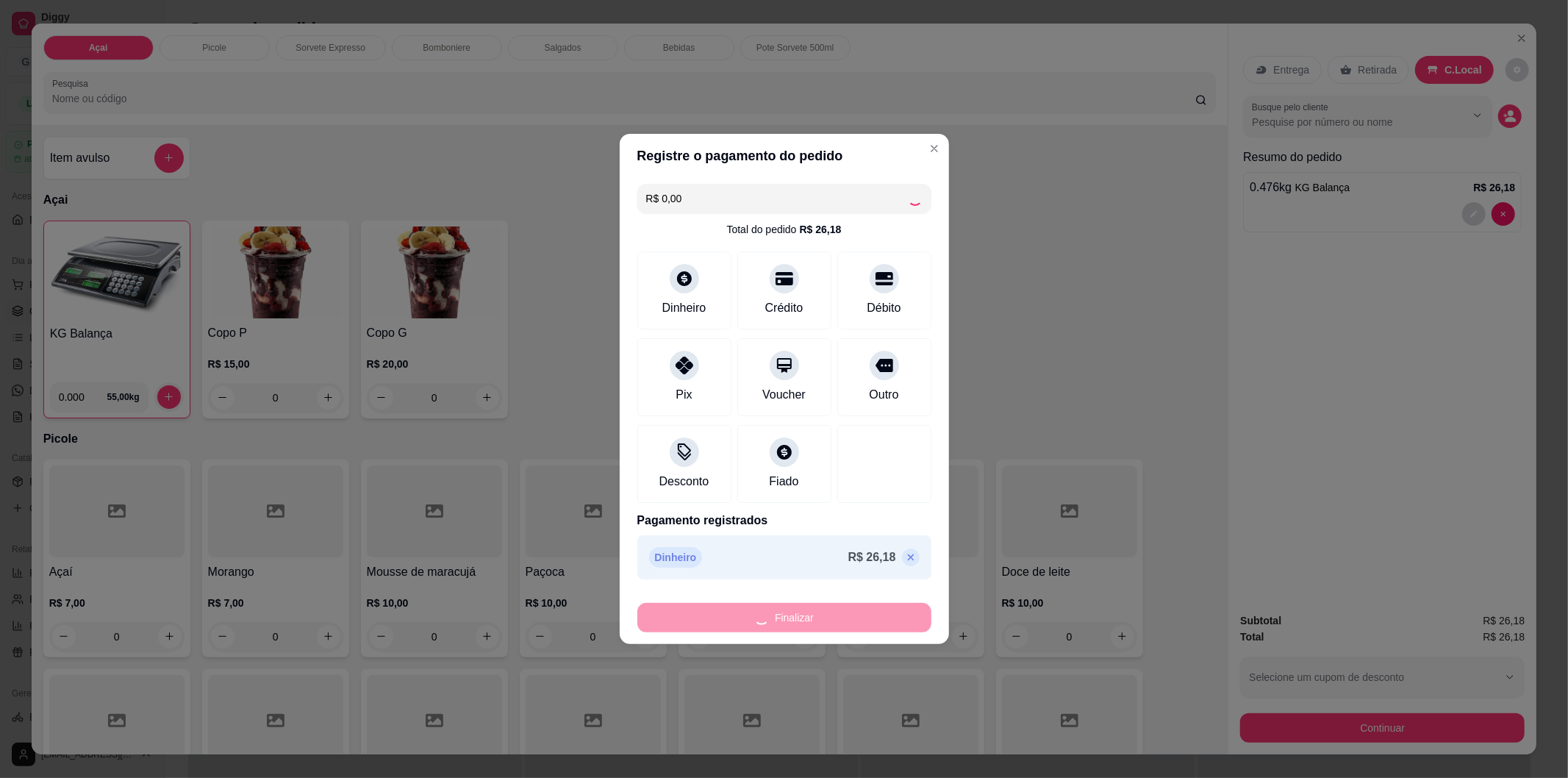
type input "-R$ 26,18"
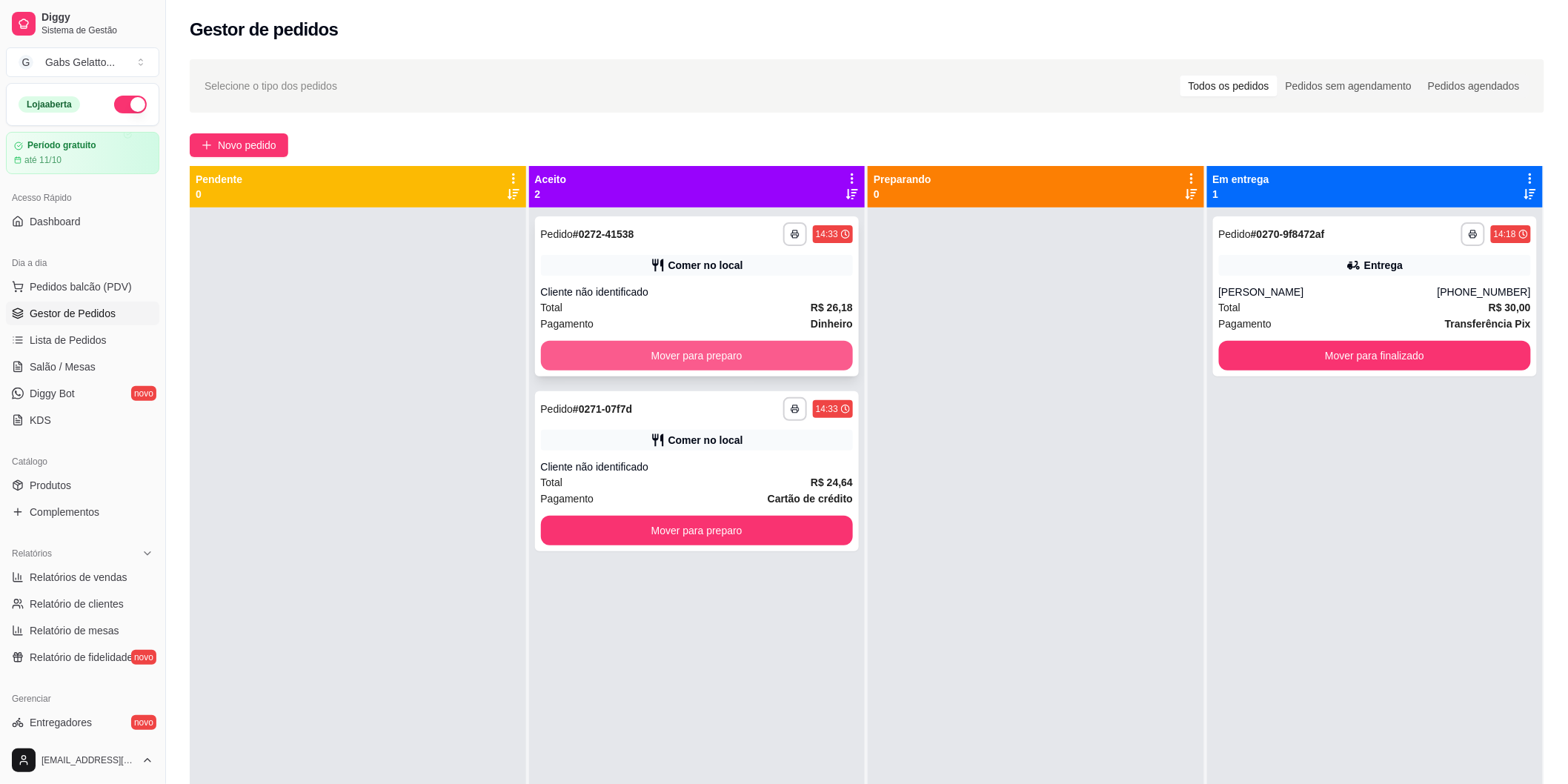
click at [832, 359] on button "Mover para preparo" at bounding box center [697, 355] width 312 height 29
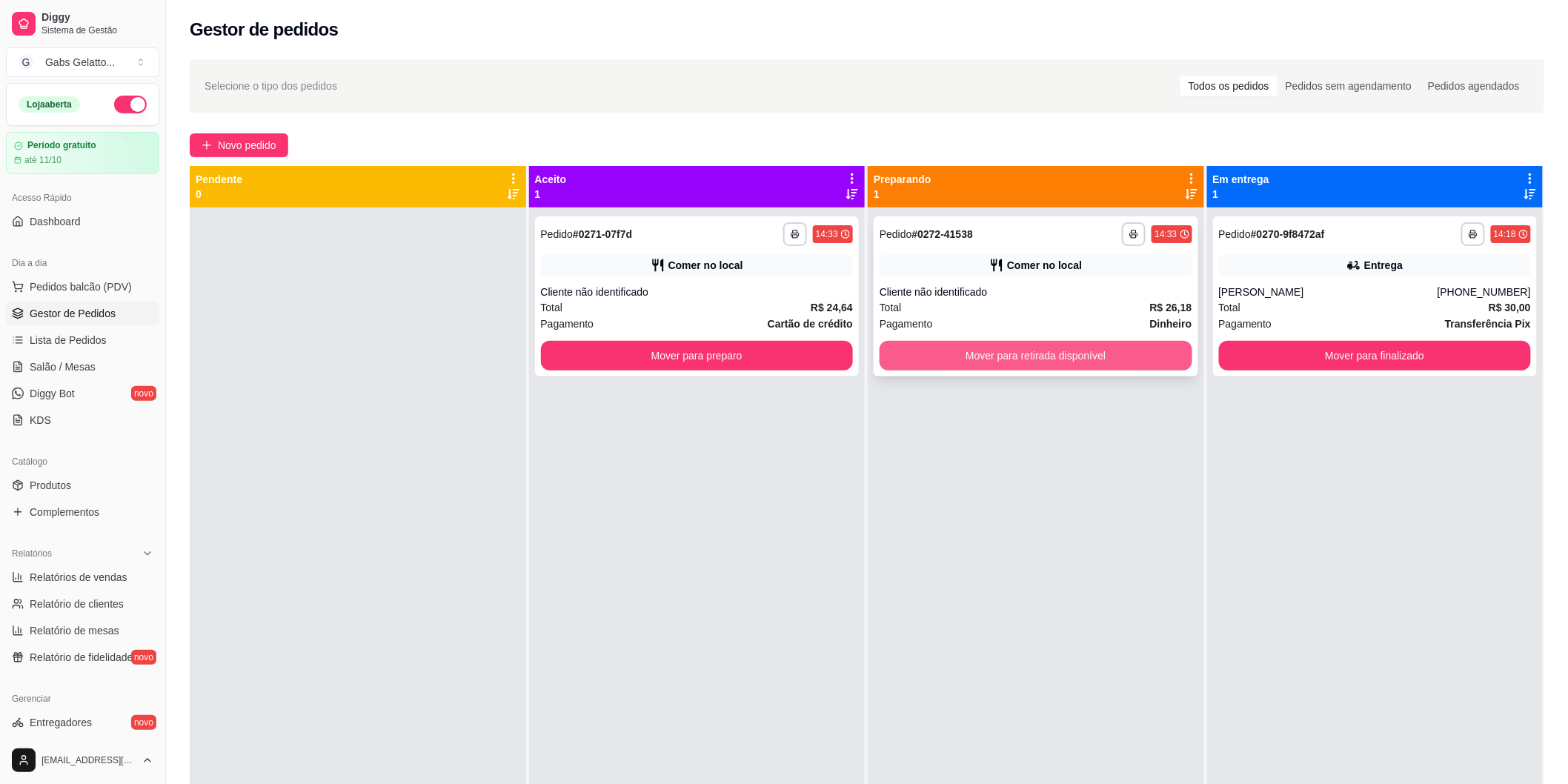
click at [931, 354] on button "Mover para retirada disponível" at bounding box center [1036, 355] width 312 height 29
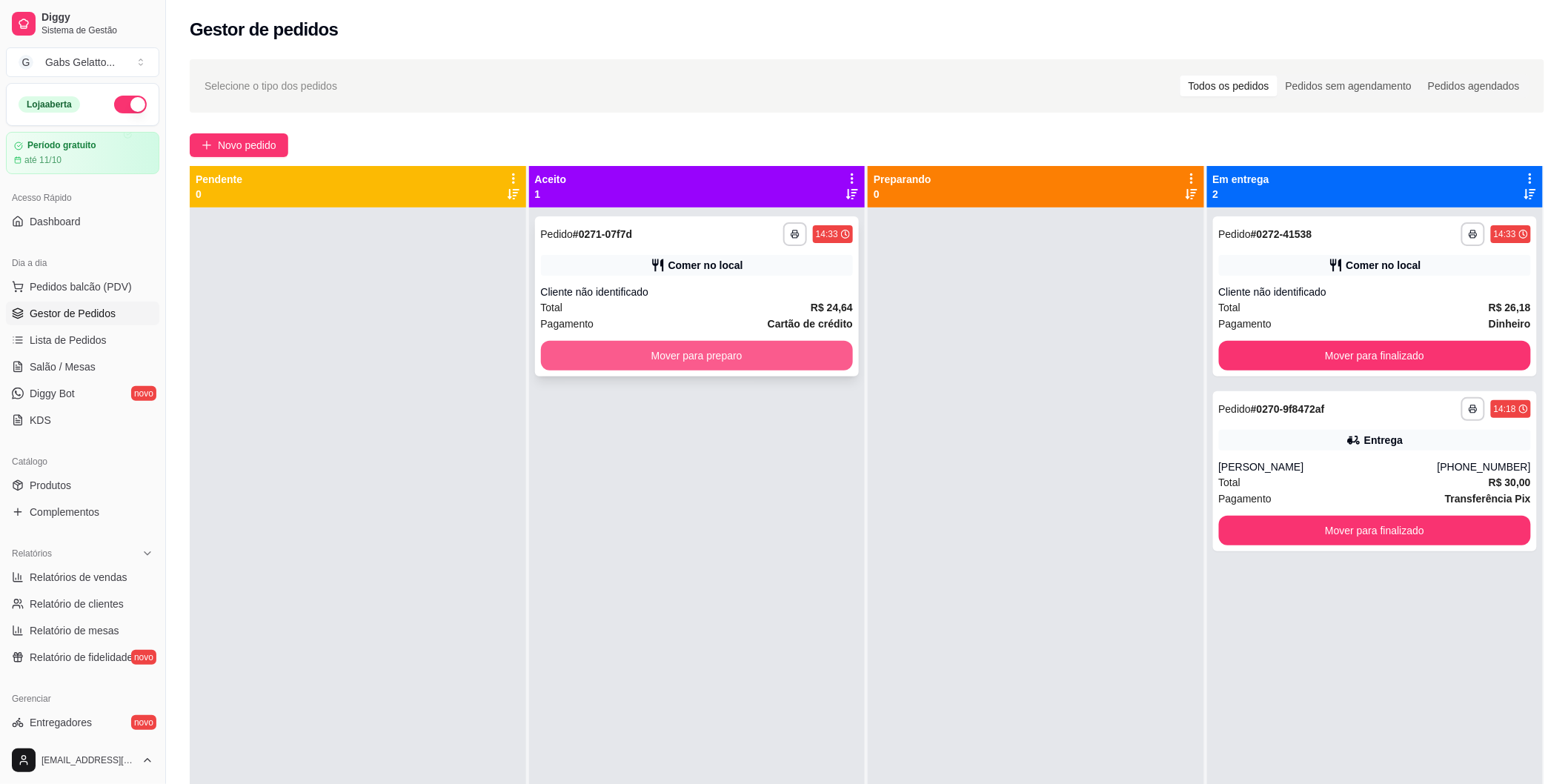
click at [810, 354] on button "Mover para preparo" at bounding box center [697, 355] width 312 height 29
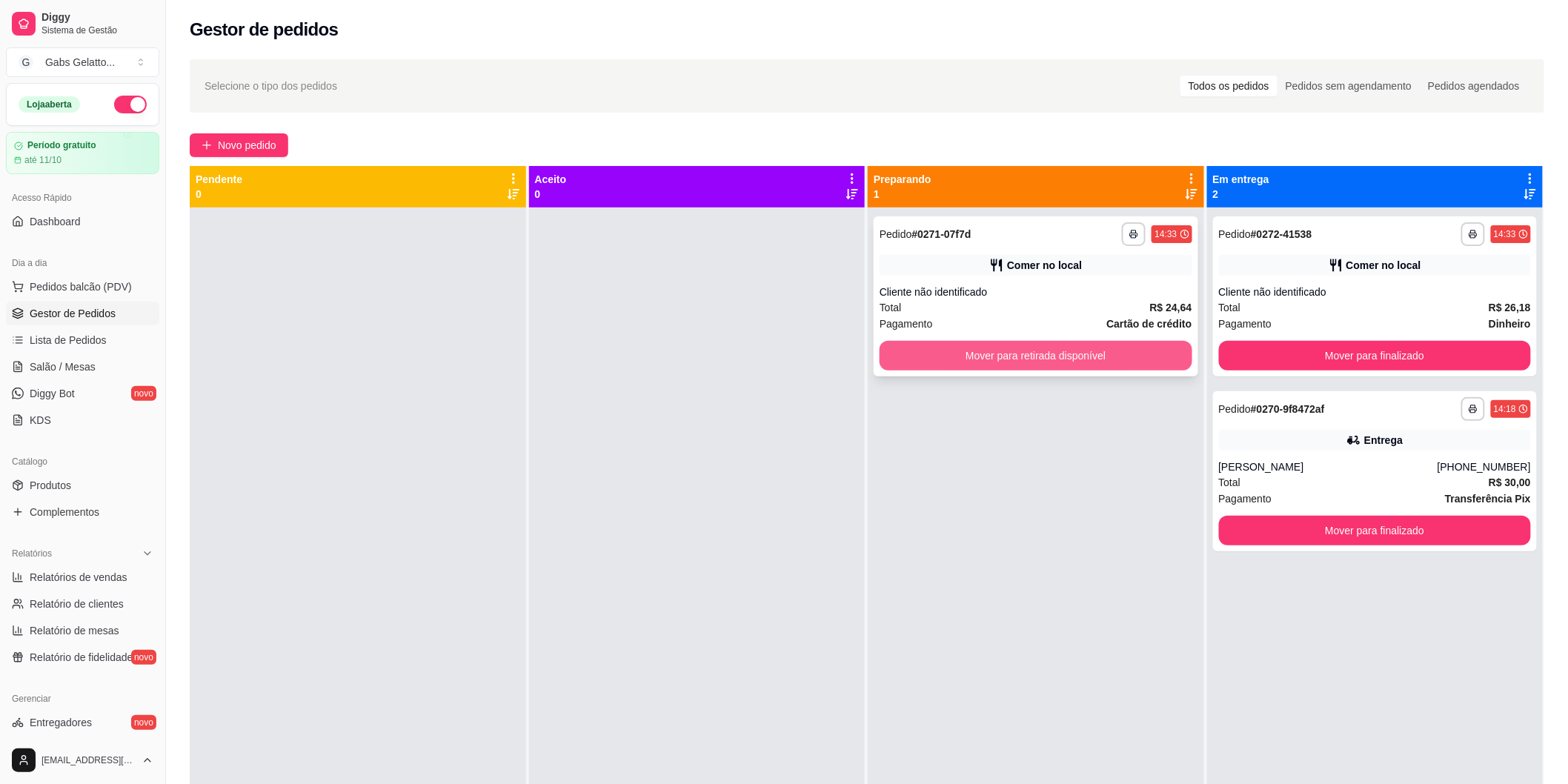
click at [1151, 362] on button "Mover para retirada disponível" at bounding box center [1036, 355] width 312 height 29
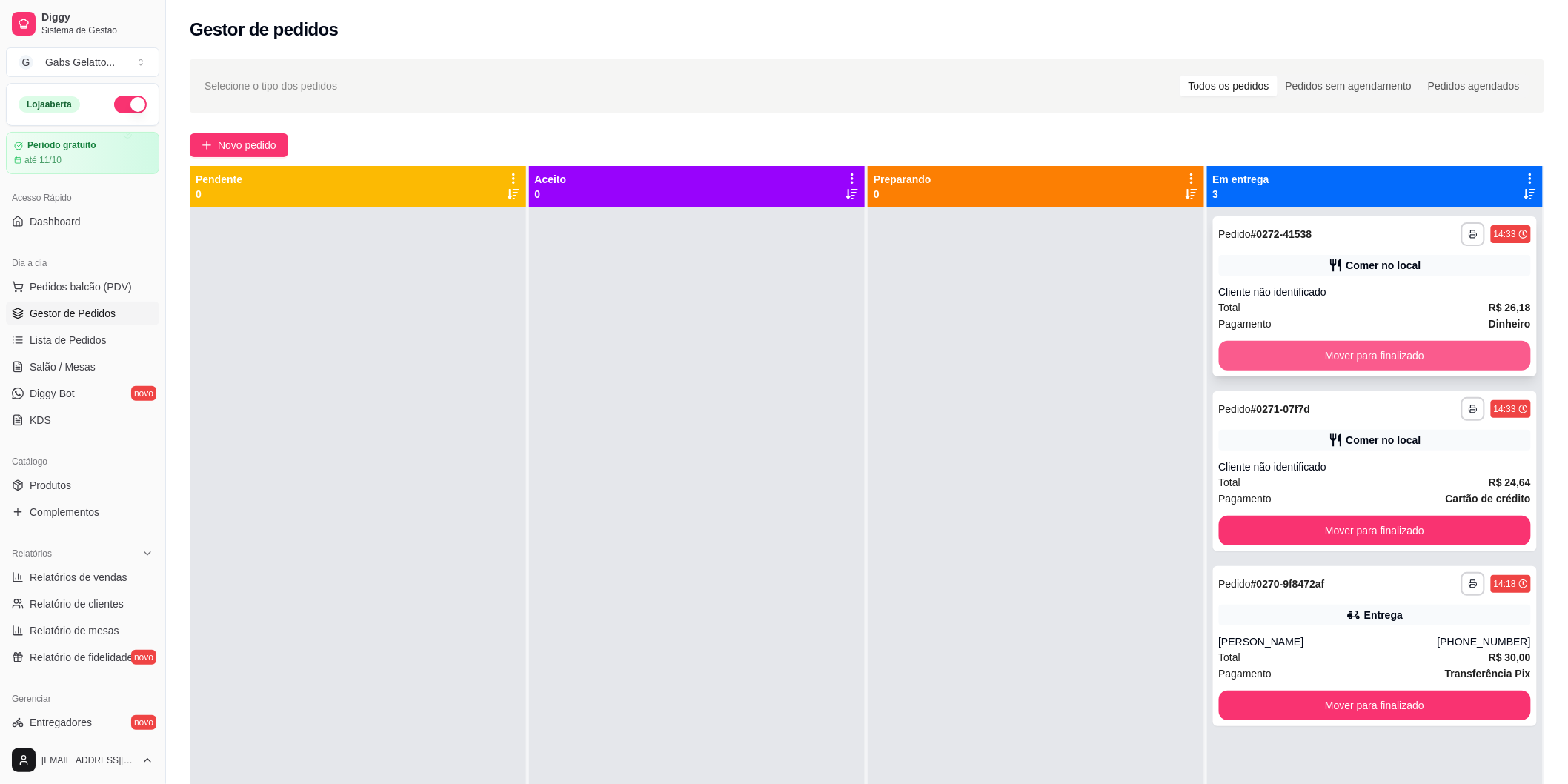
click at [1253, 361] on button "Mover para finalizado" at bounding box center [1375, 355] width 312 height 29
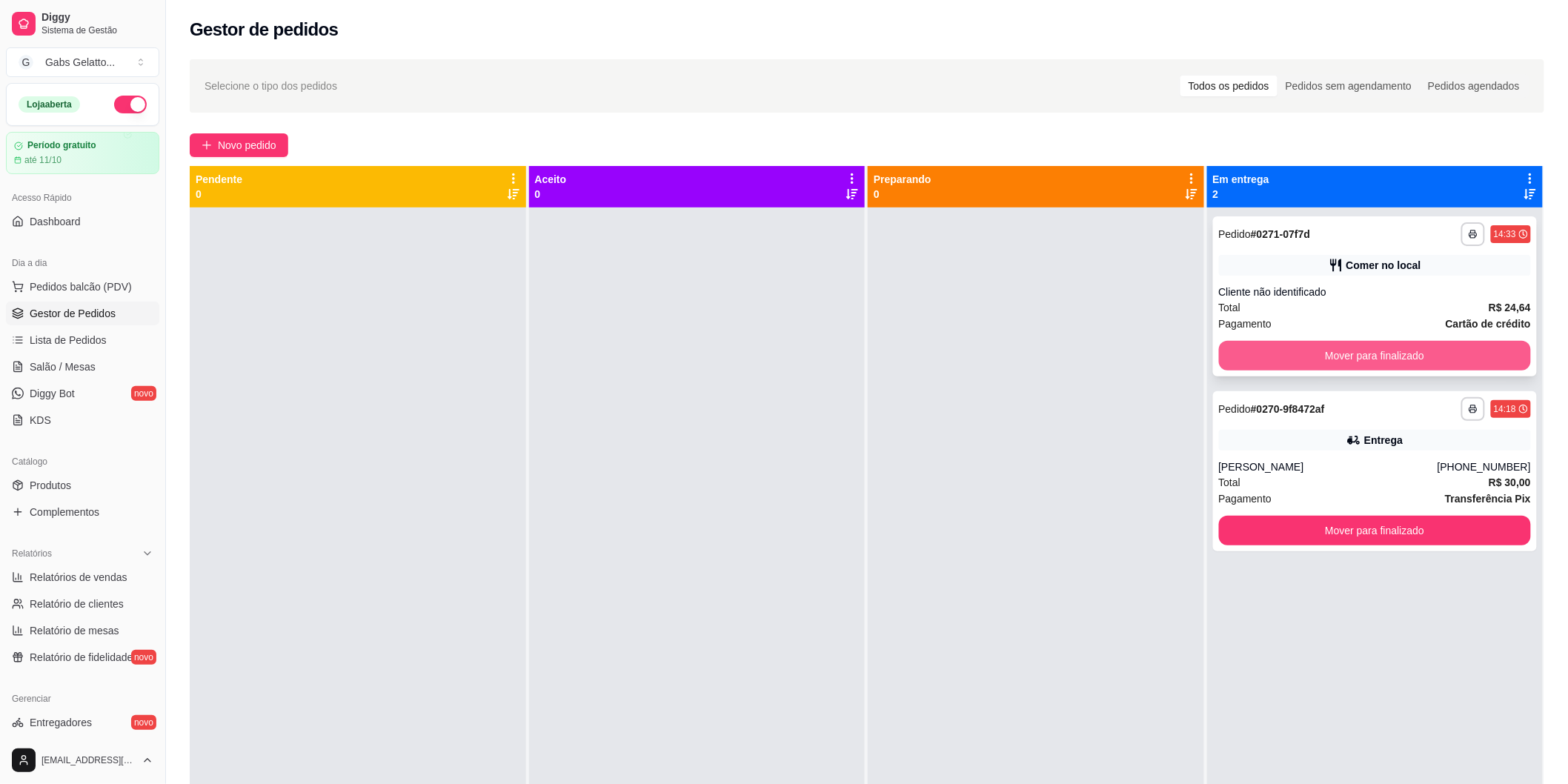
click at [1258, 359] on button "Mover para finalizado" at bounding box center [1375, 355] width 312 height 29
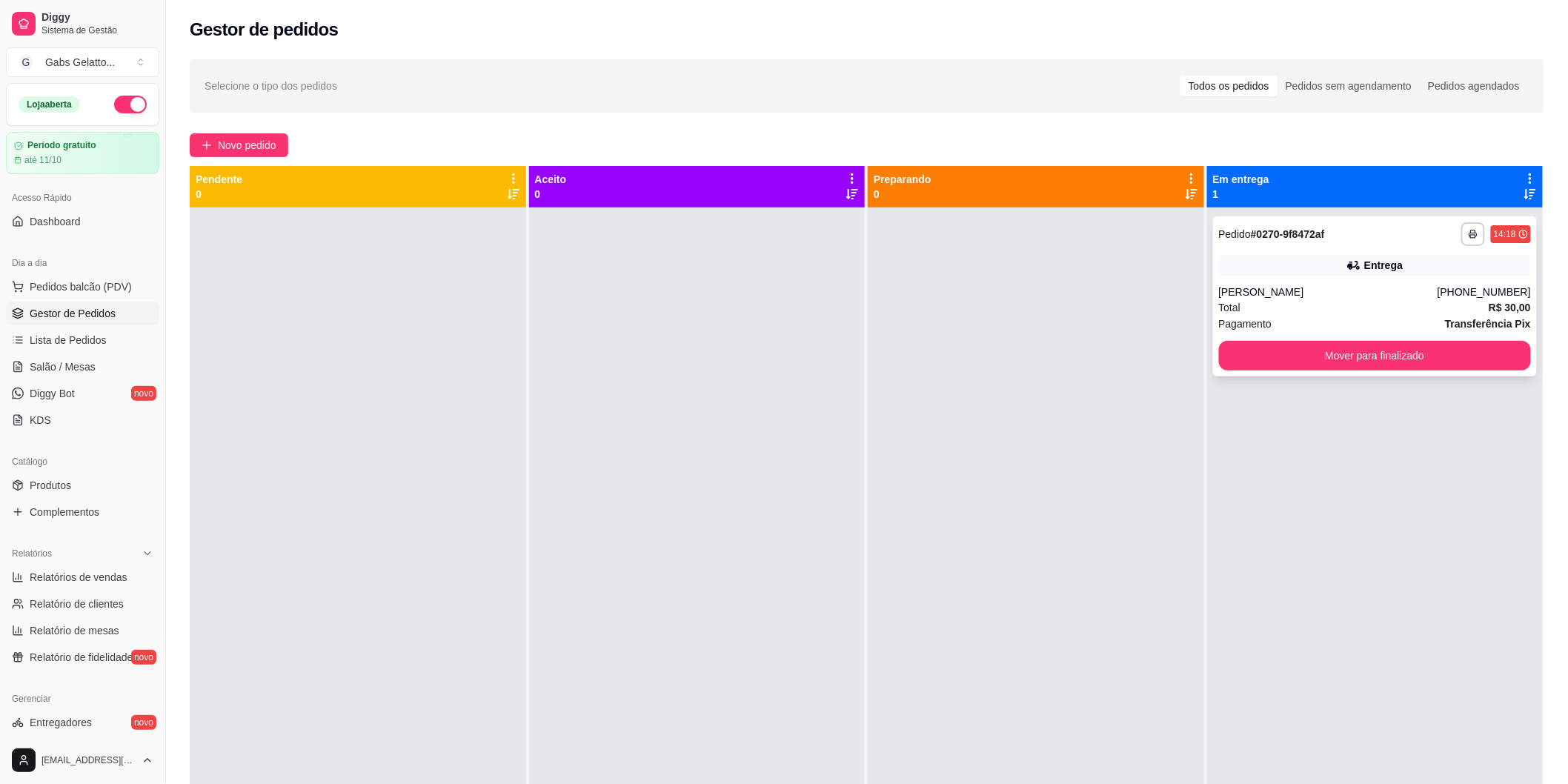
click at [1295, 372] on div "**********" at bounding box center [1376, 296] width 325 height 160
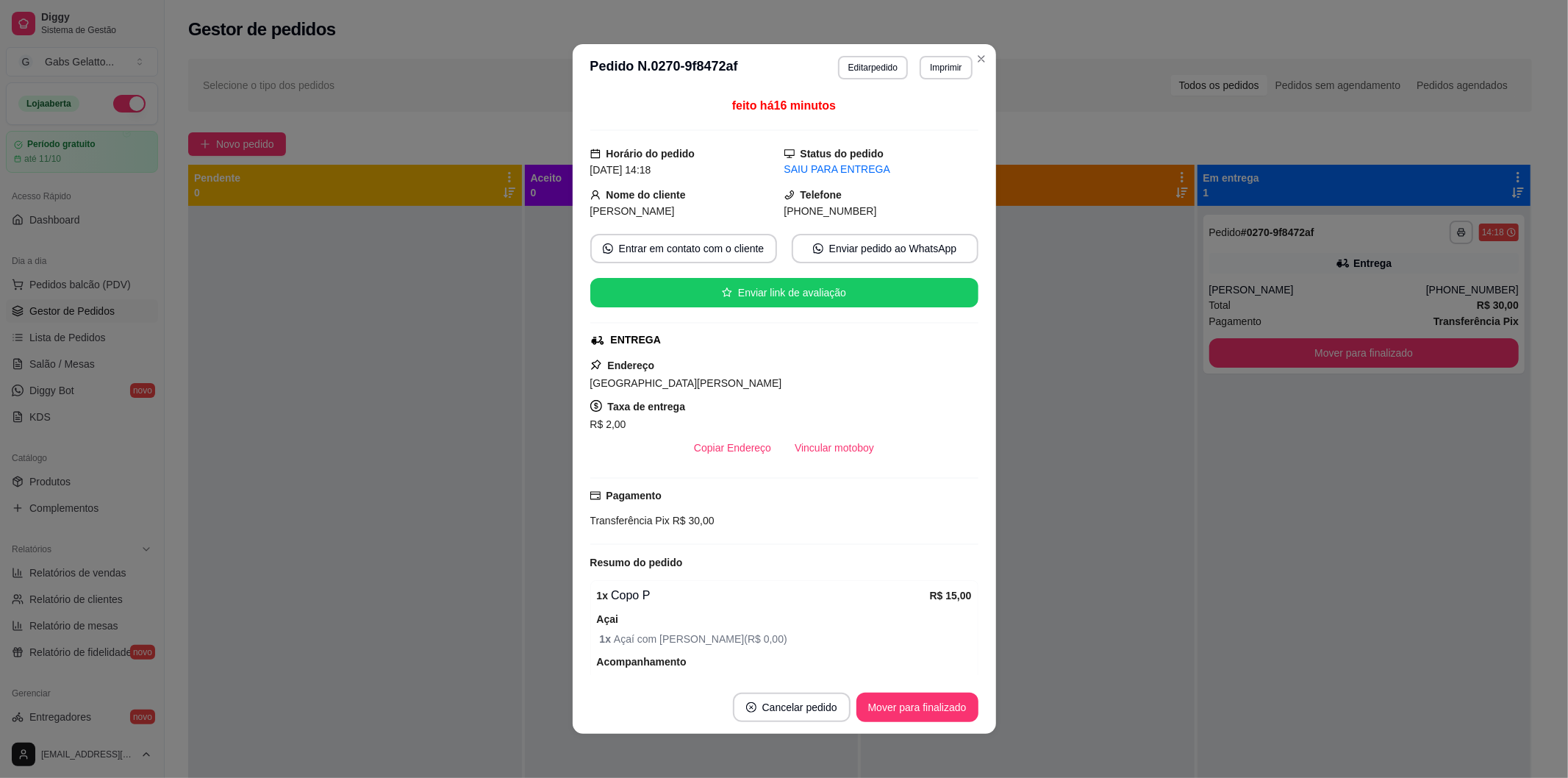
click at [930, 731] on footer "Cancelar pedido Mover para finalizado" at bounding box center [784, 707] width 424 height 53
click at [921, 716] on button "Mover para finalizado" at bounding box center [917, 707] width 122 height 29
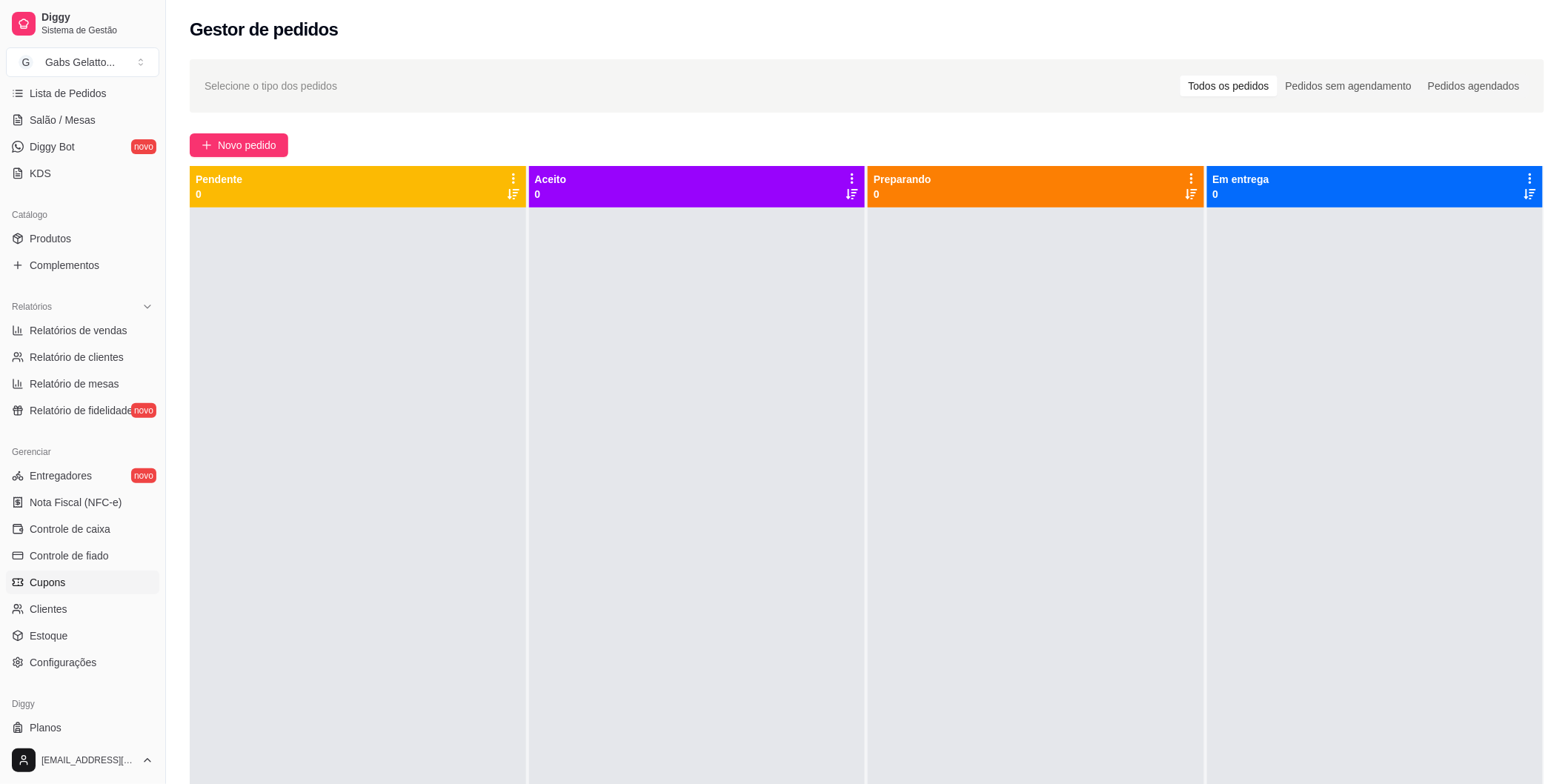
scroll to position [281, 0]
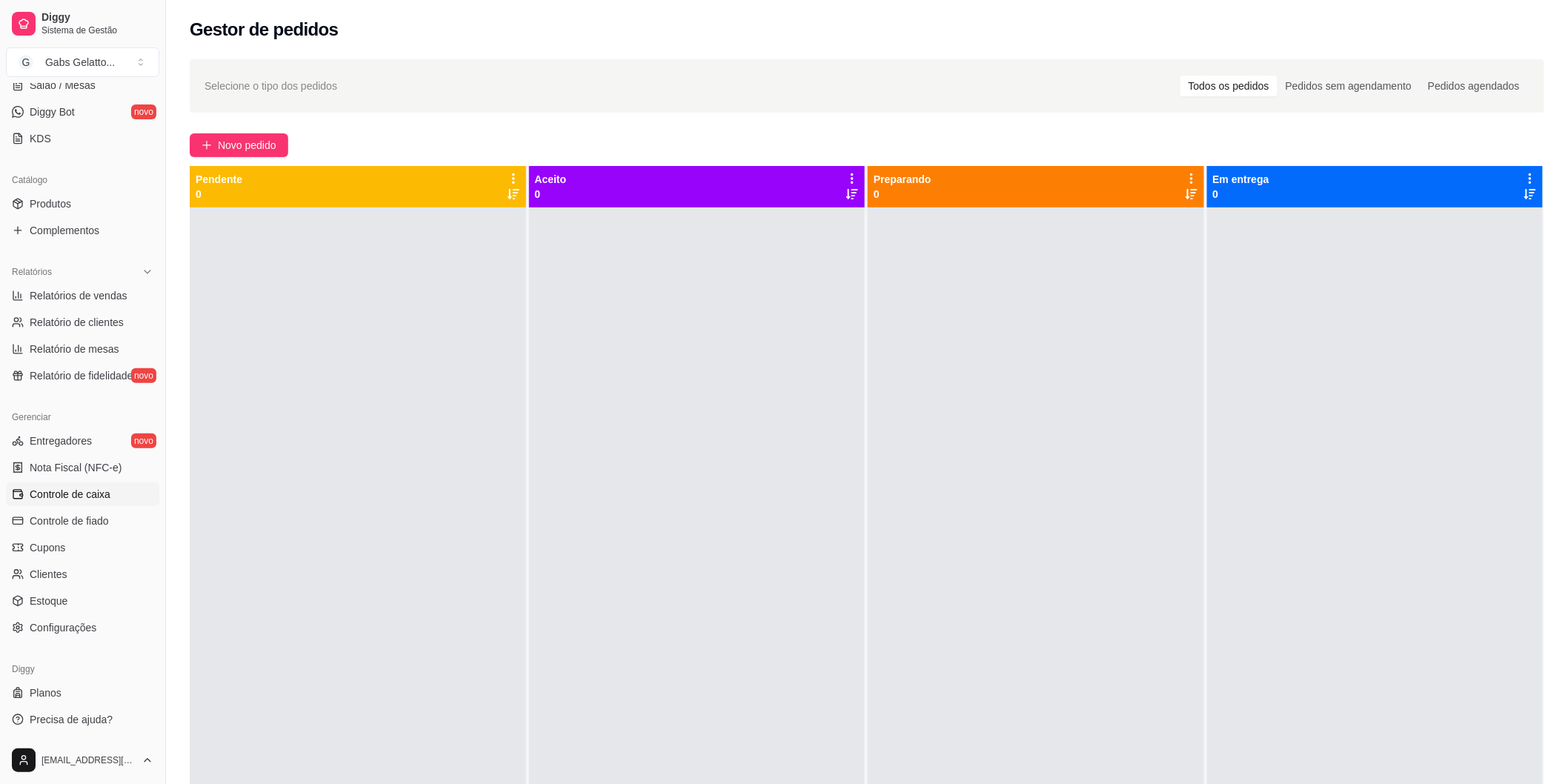
click at [98, 490] on span "Controle de caixa" at bounding box center [69, 493] width 81 height 15
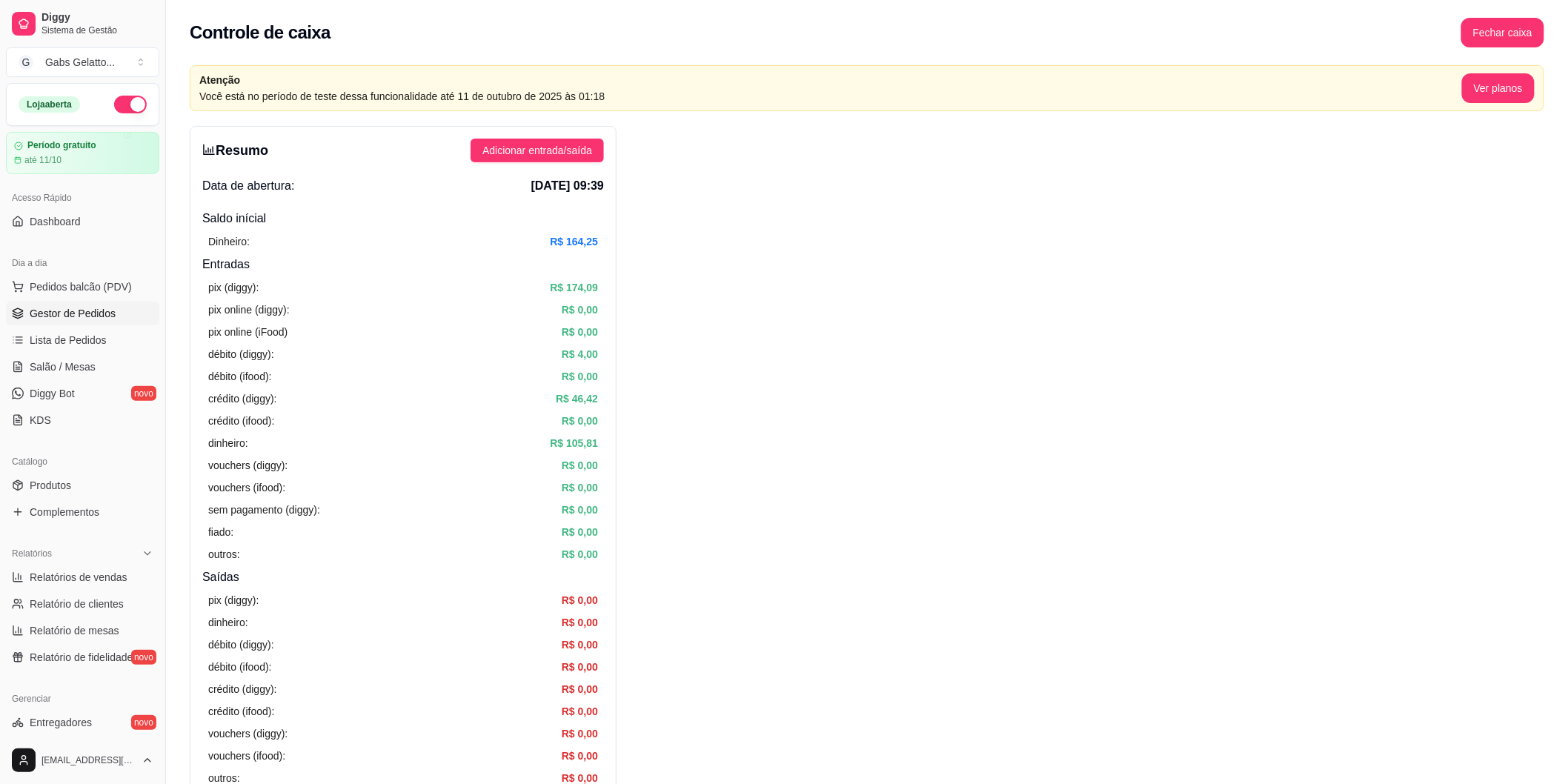
click at [98, 309] on span "Gestor de Pedidos" at bounding box center [72, 312] width 86 height 15
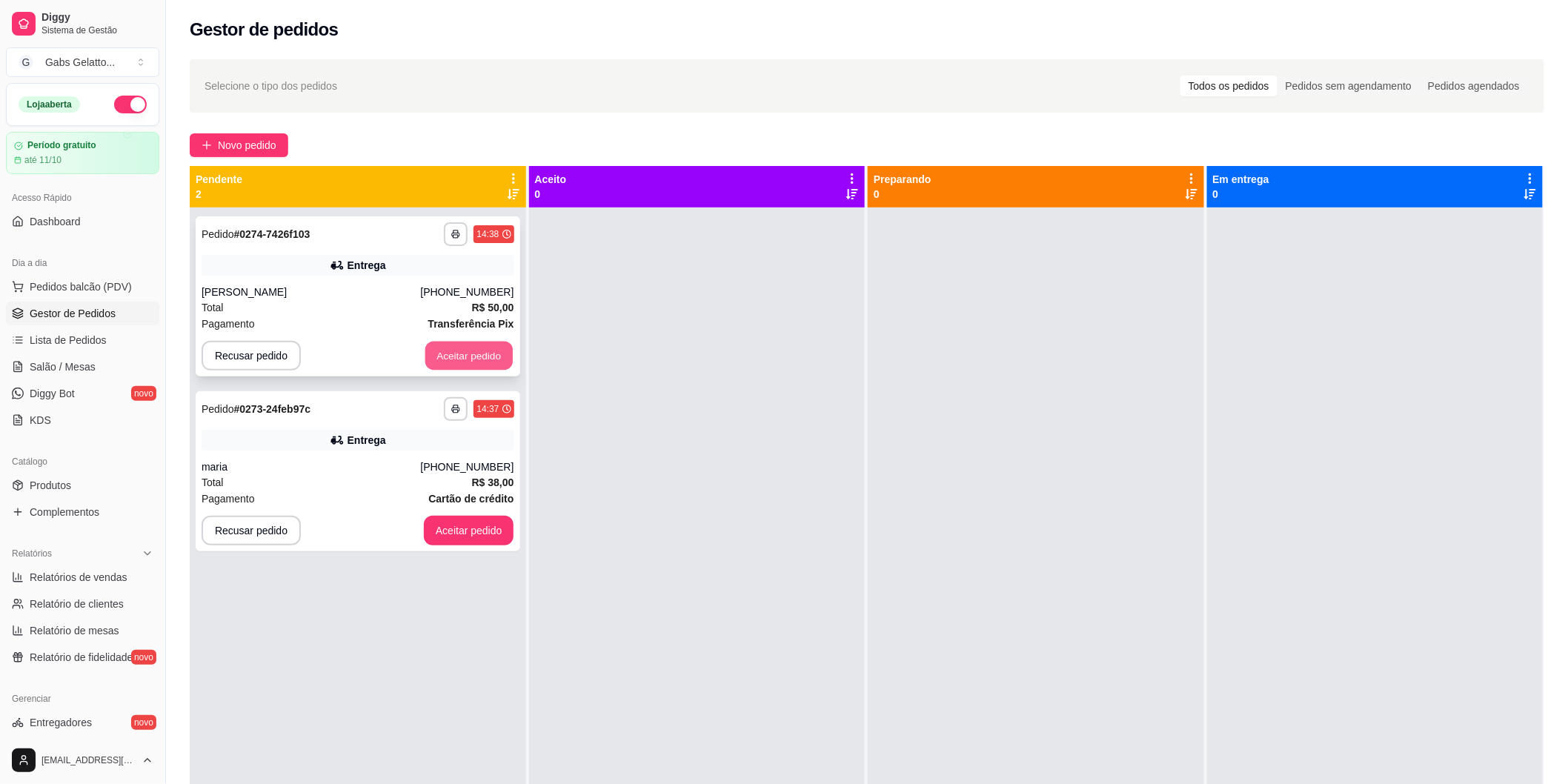
click at [451, 357] on button "Aceitar pedido" at bounding box center [469, 356] width 88 height 29
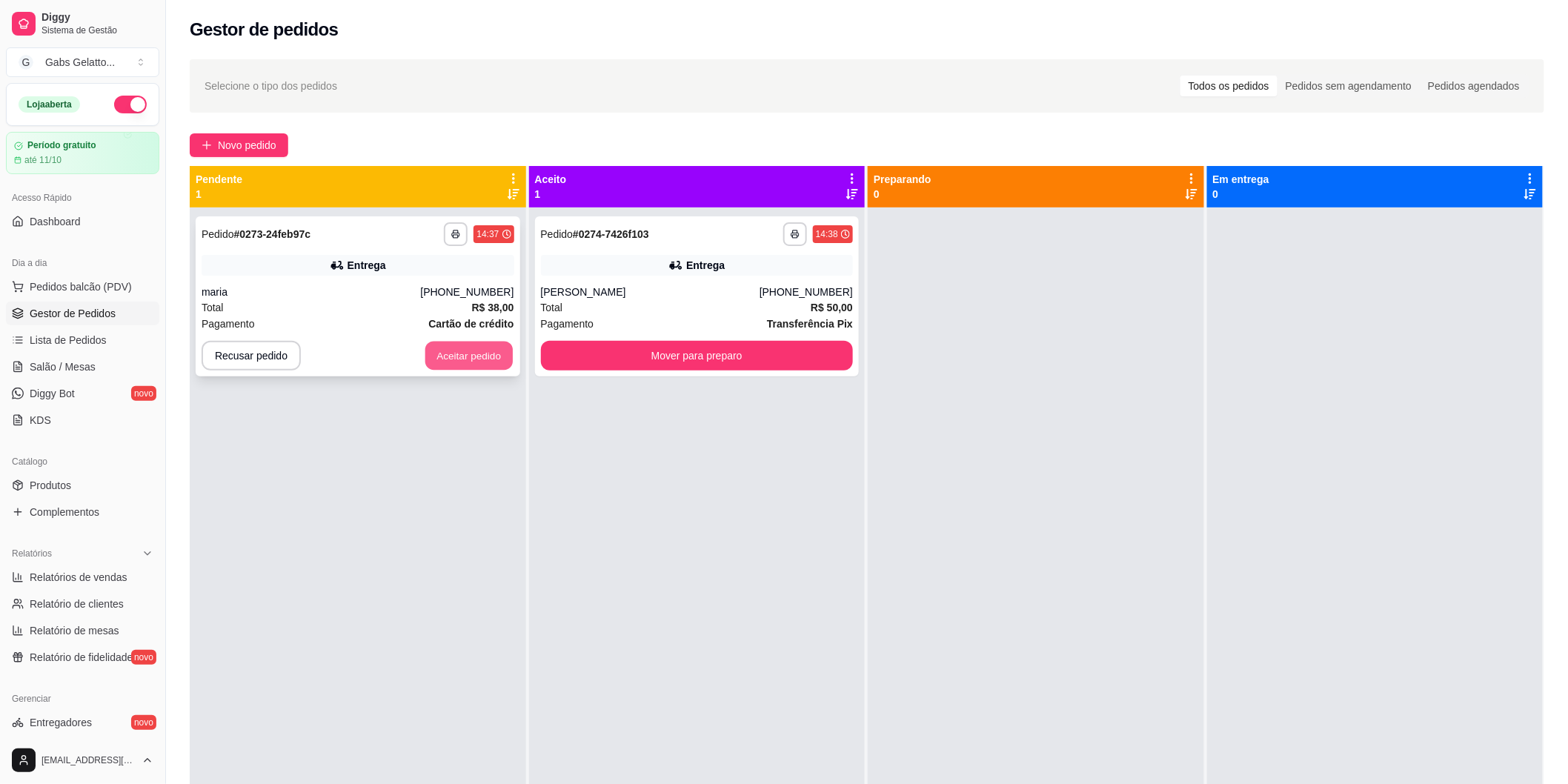
click at [490, 359] on button "Aceitar pedido" at bounding box center [469, 356] width 88 height 29
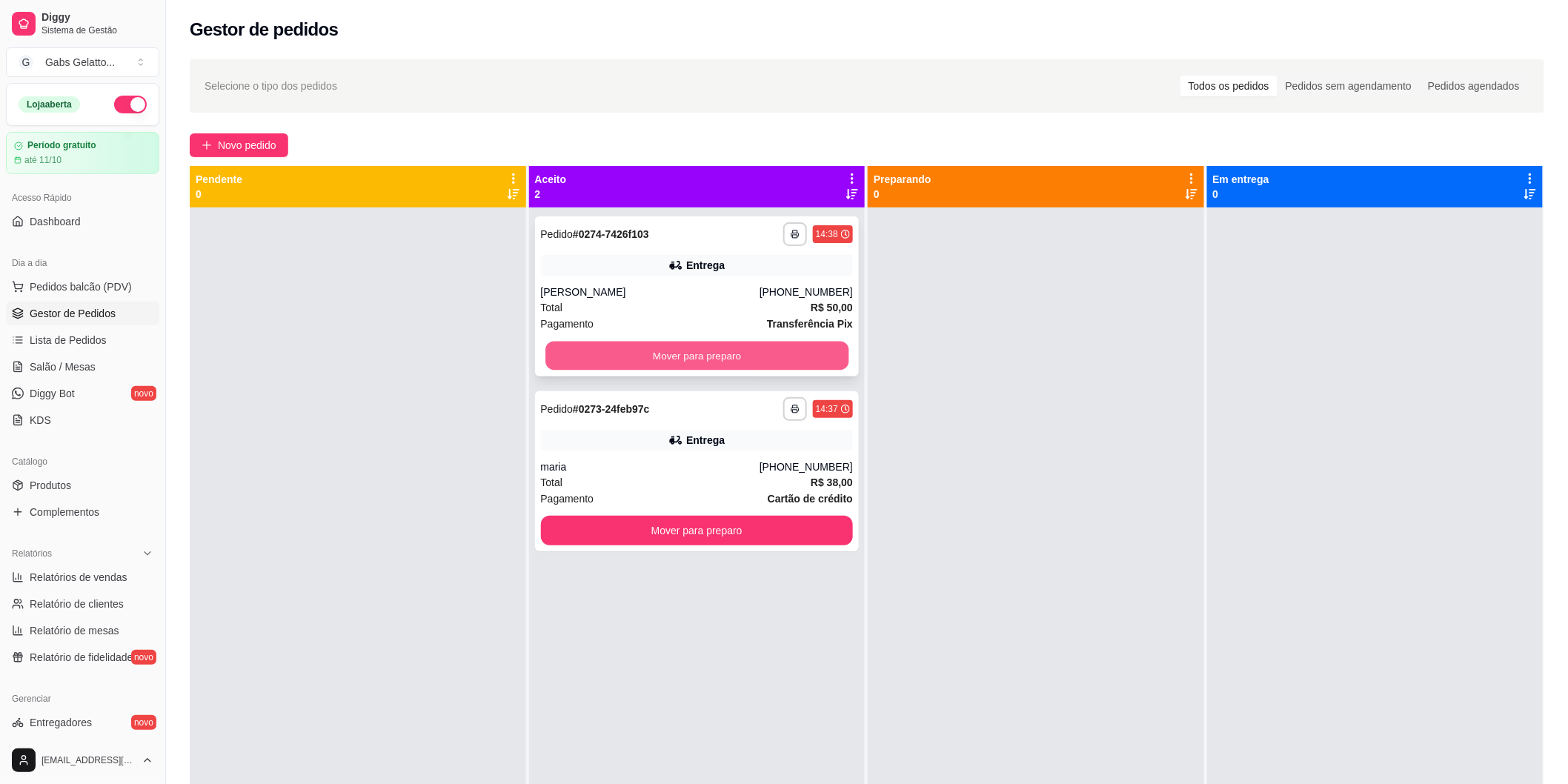
click at [685, 359] on button "Mover para preparo" at bounding box center [696, 356] width 303 height 29
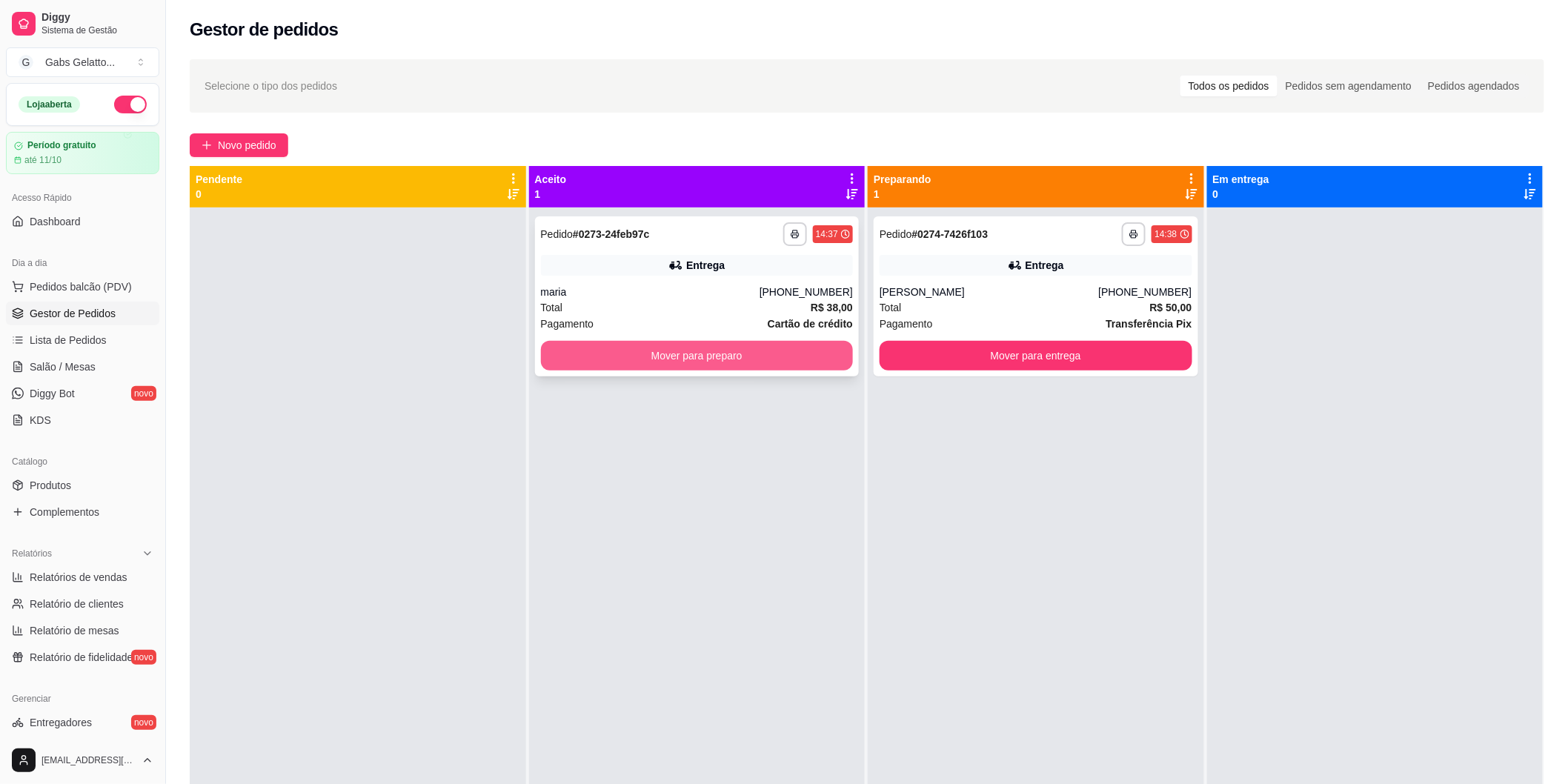
click at [772, 356] on button "Mover para preparo" at bounding box center [697, 355] width 312 height 29
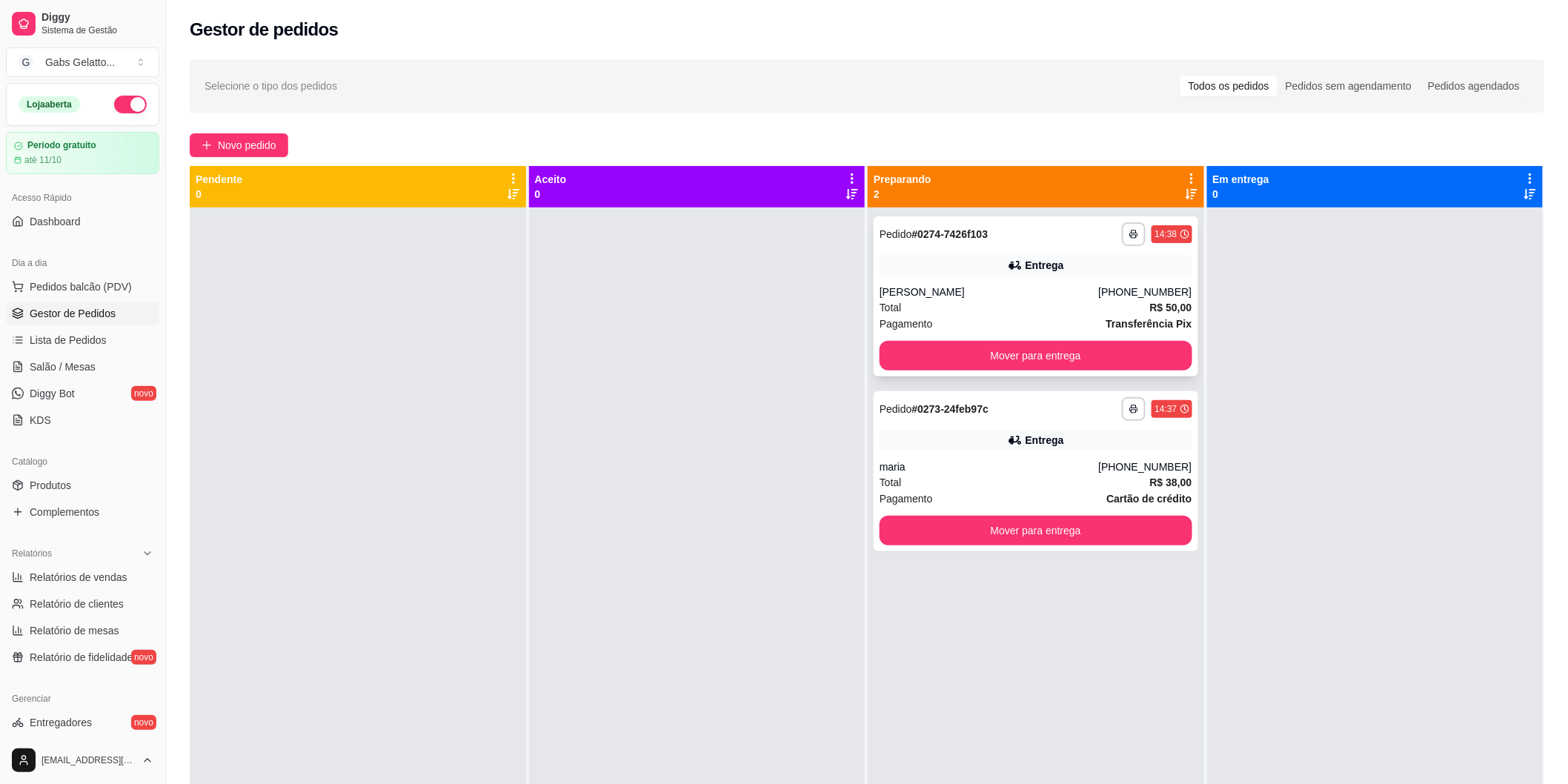
click at [932, 293] on div "[PERSON_NAME]" at bounding box center [989, 291] width 219 height 15
click at [1036, 435] on div "Entrega" at bounding box center [1045, 440] width 39 height 15
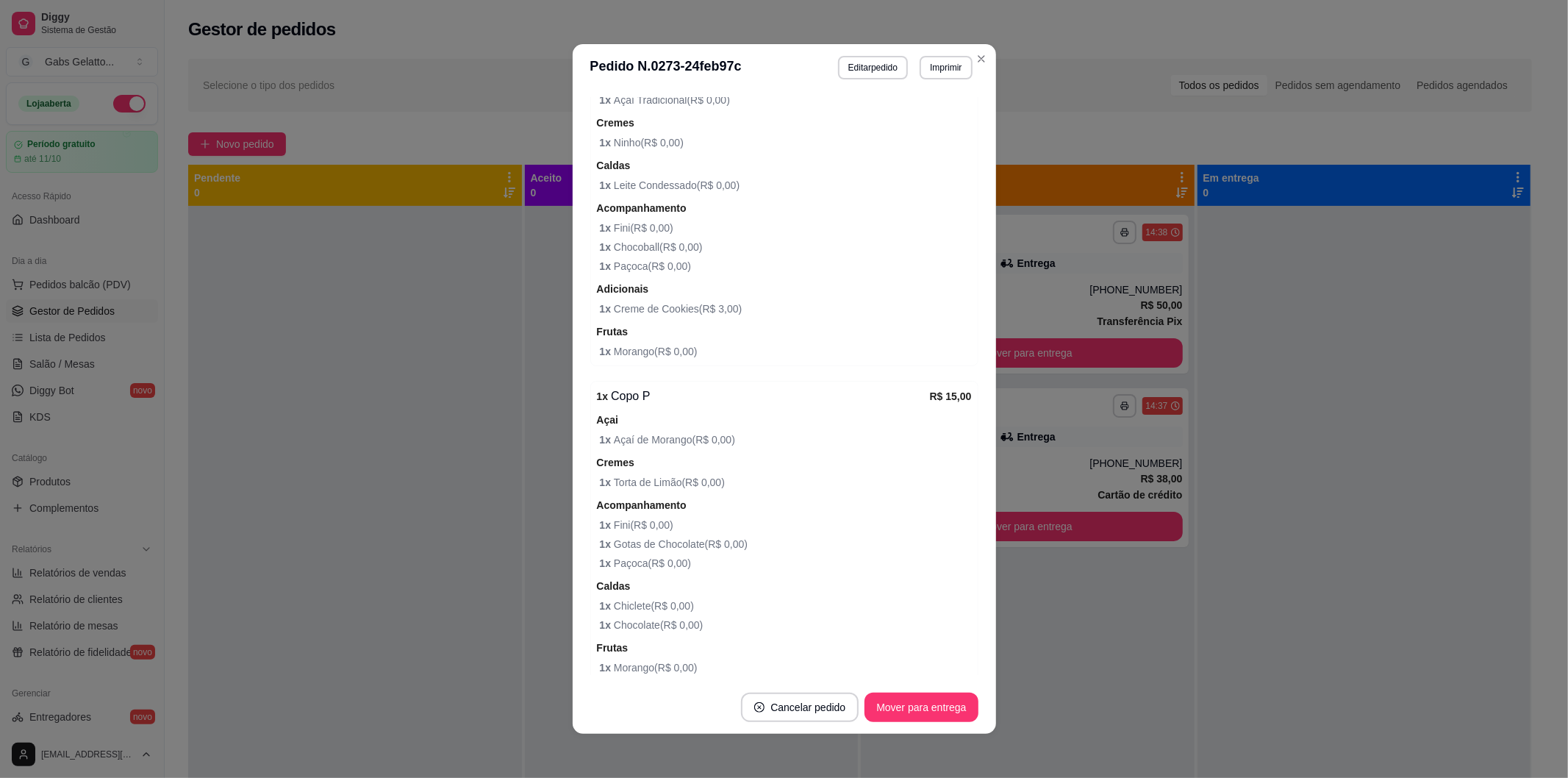
scroll to position [621, 0]
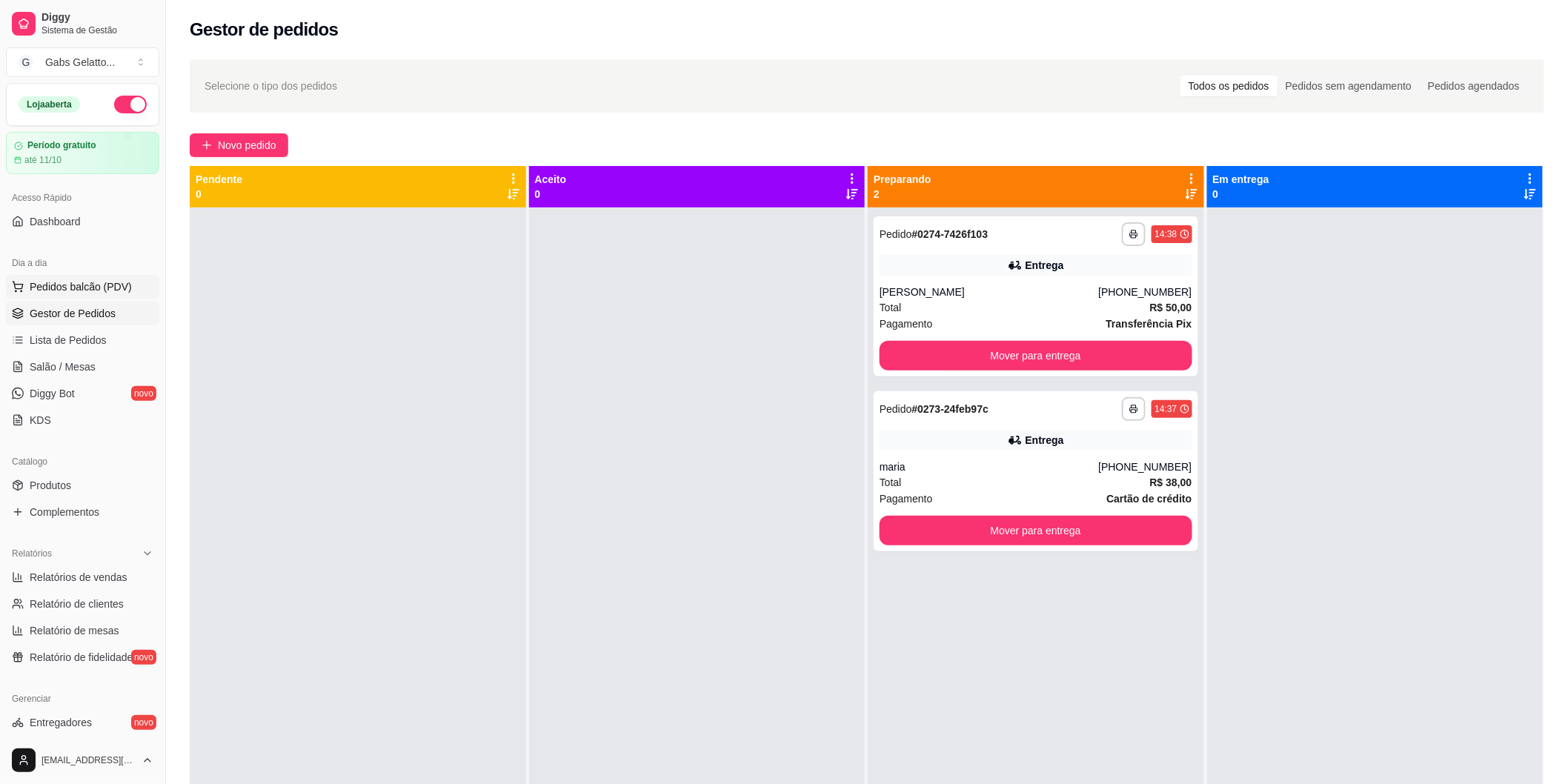
click at [99, 292] on span "Pedidos balcão (PDV)" at bounding box center [80, 286] width 102 height 15
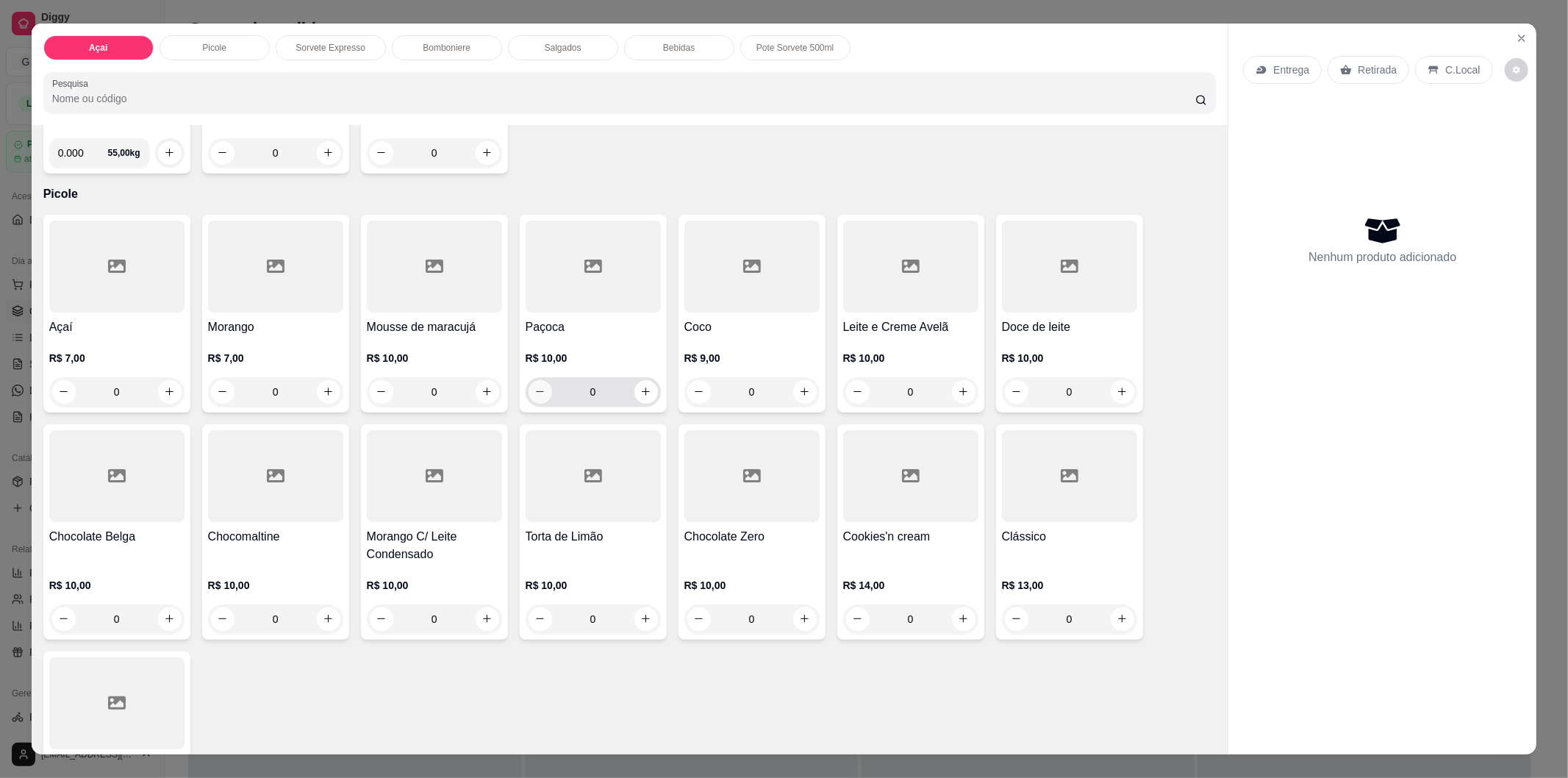
scroll to position [163, 0]
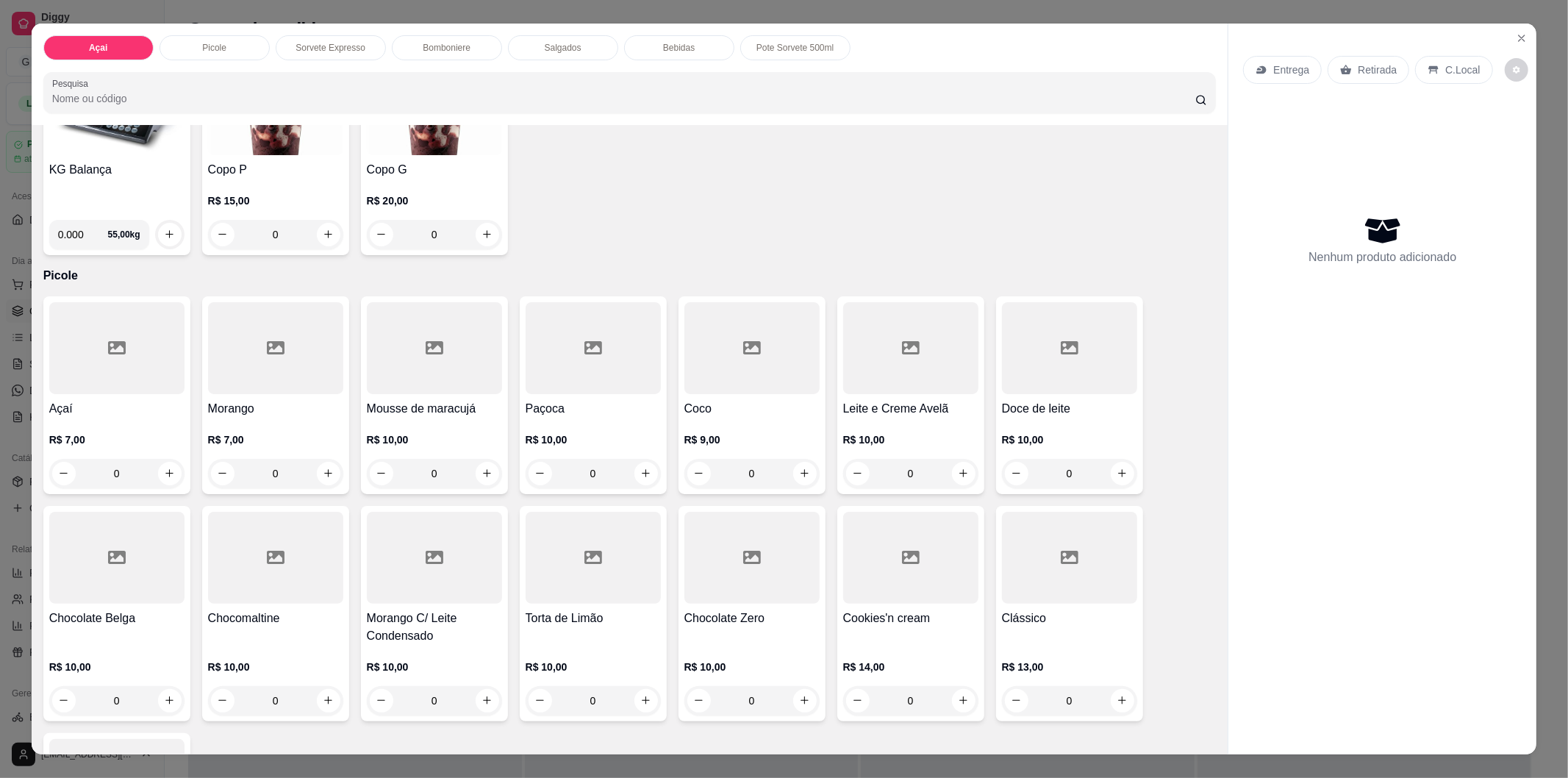
click at [240, 45] on div "Picole" at bounding box center [214, 48] width 110 height 25
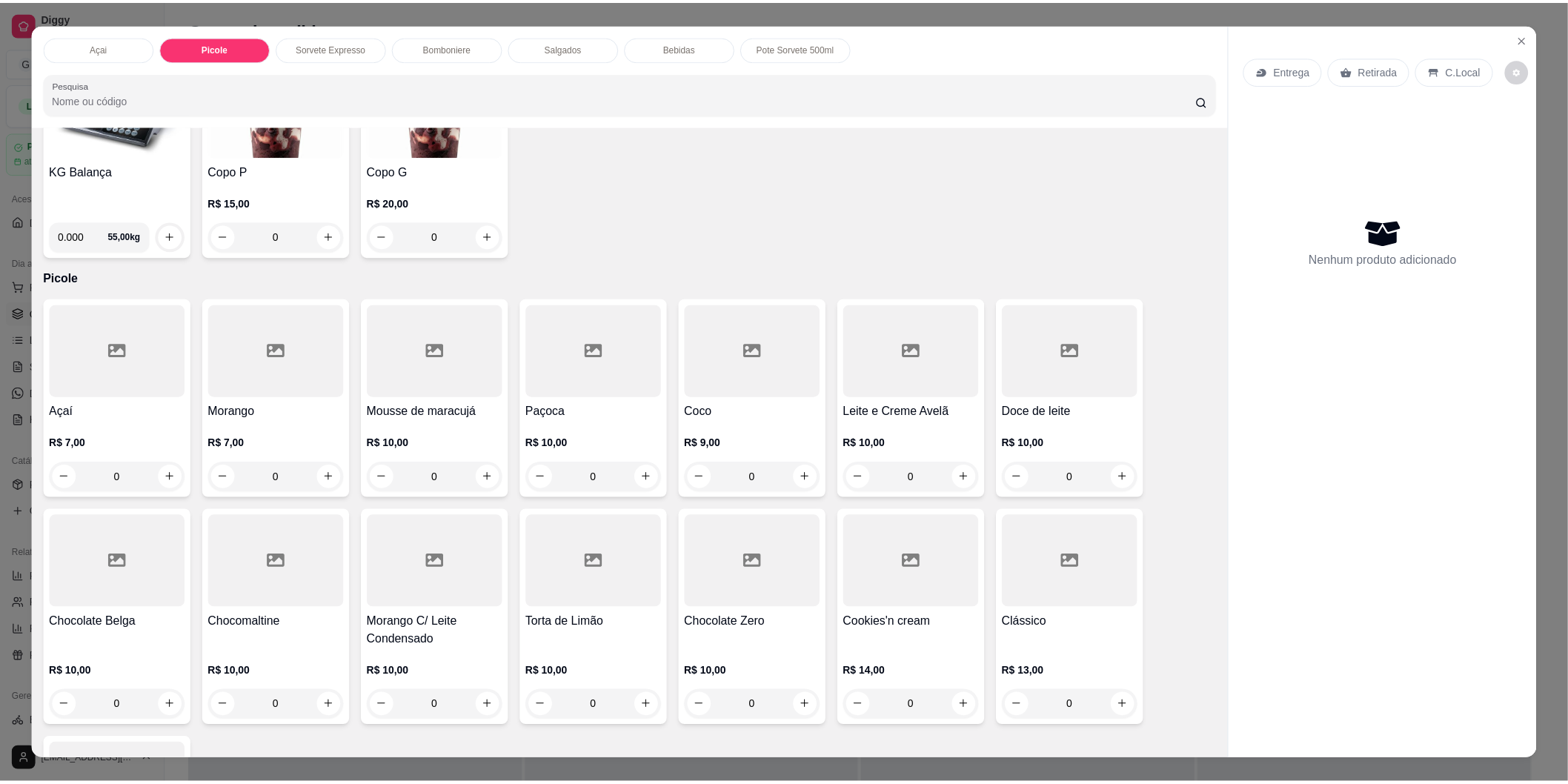
scroll to position [23, 0]
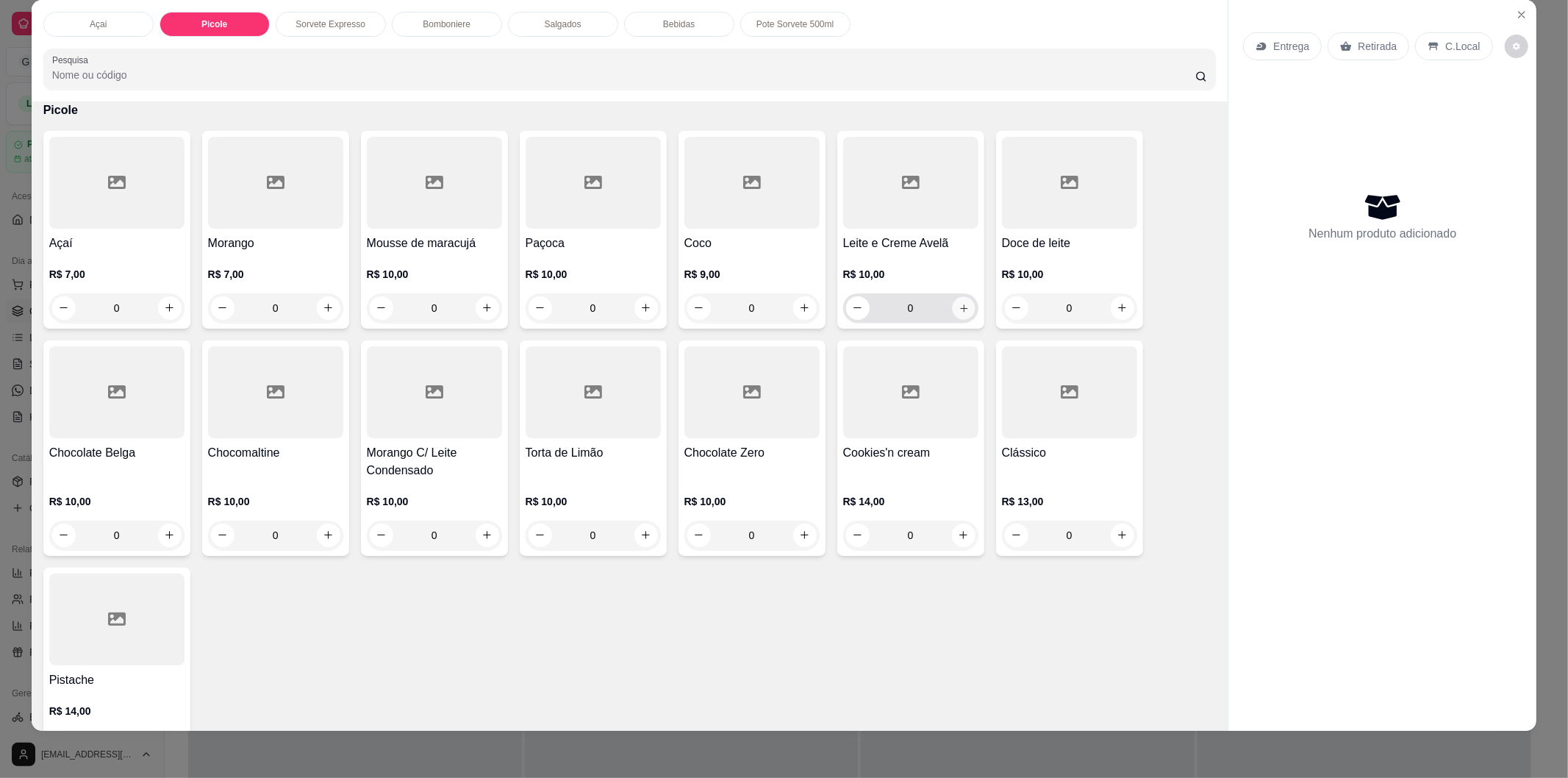
click at [965, 304] on button "increase-product-quantity" at bounding box center [964, 308] width 23 height 23
type input "1"
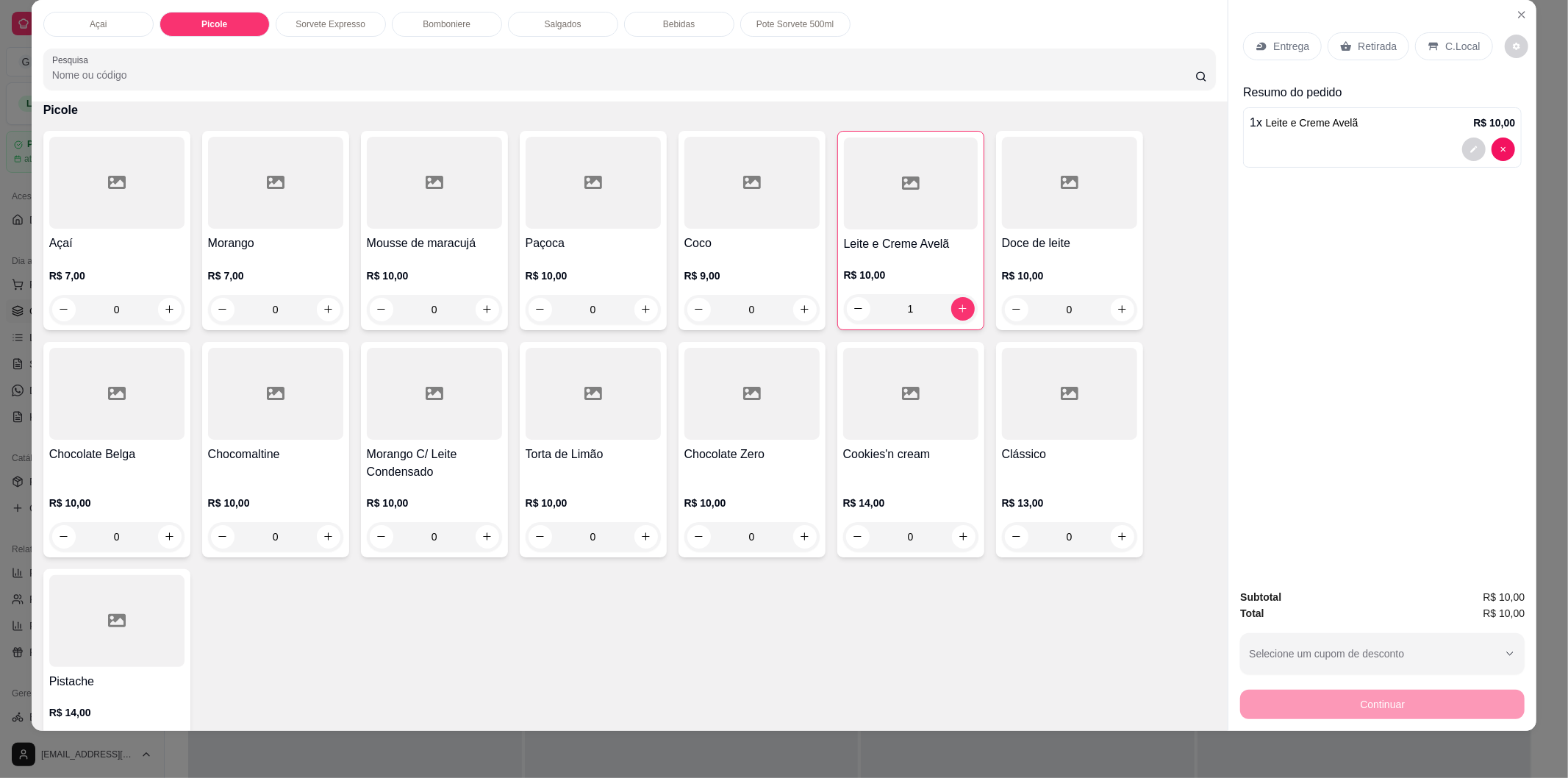
click at [1445, 44] on p "C.Local" at bounding box center [1463, 45] width 35 height 14
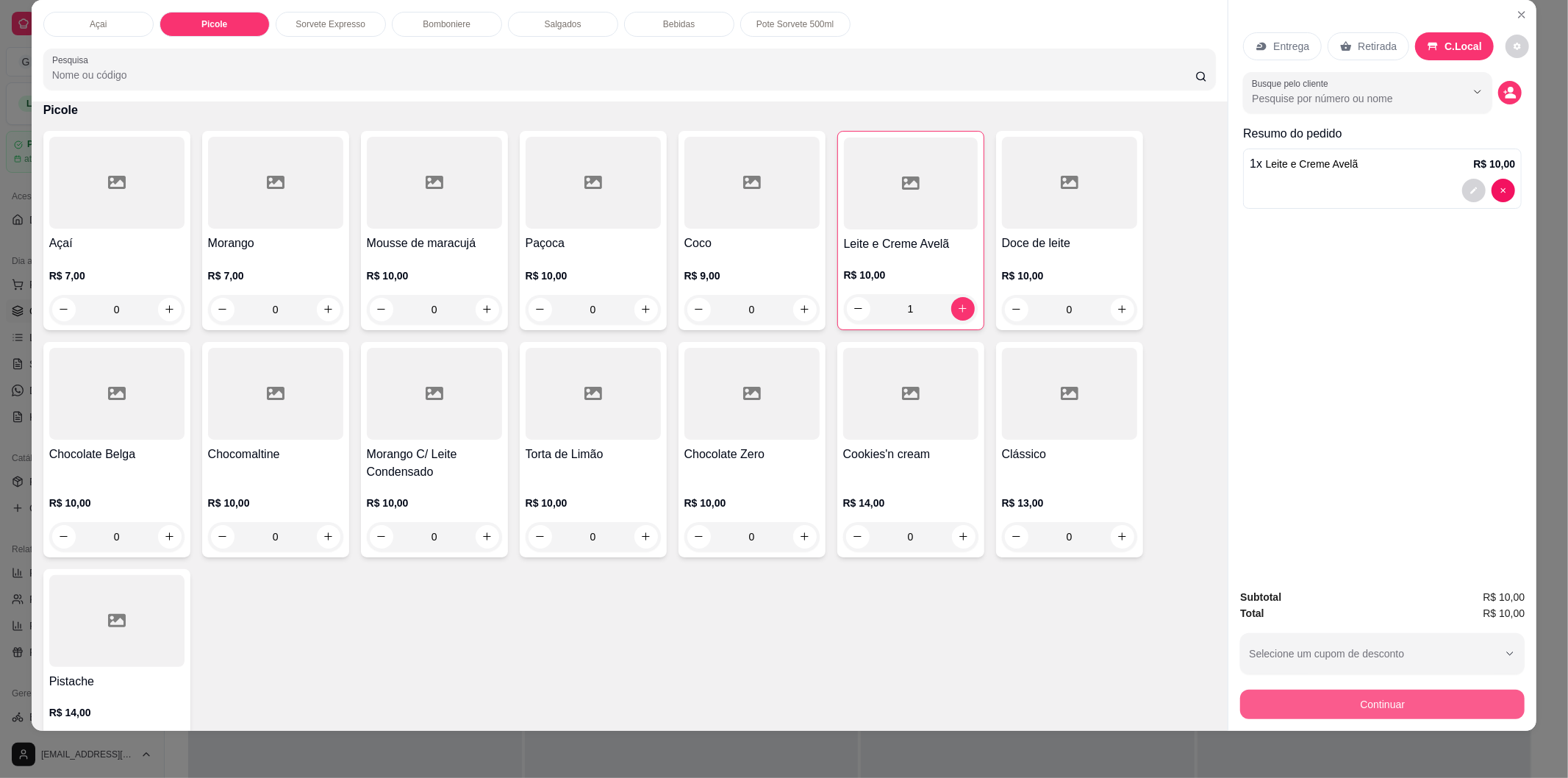
click at [1385, 694] on button "Continuar" at bounding box center [1383, 704] width 285 height 29
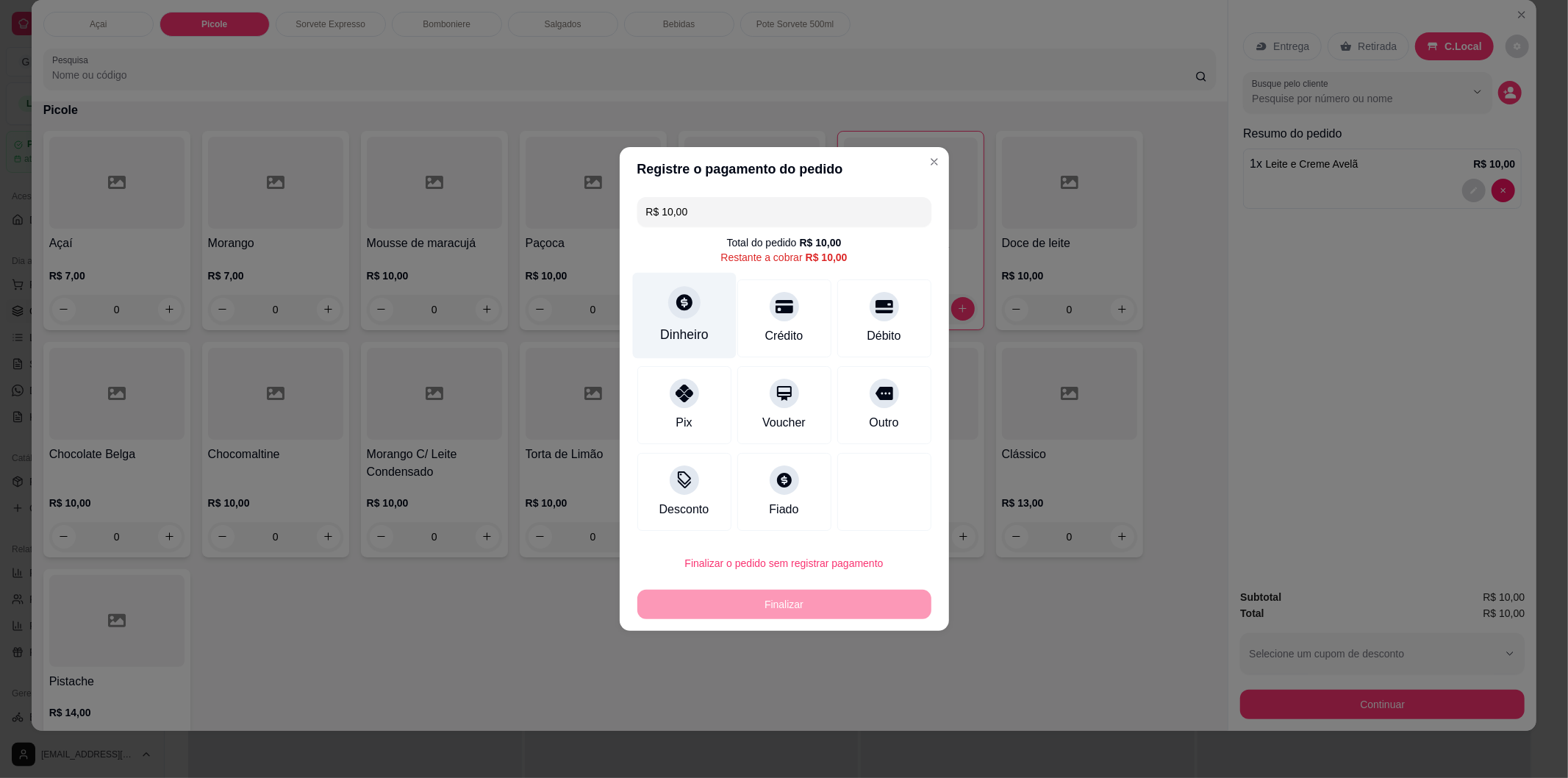
click at [689, 313] on div at bounding box center [685, 302] width 33 height 33
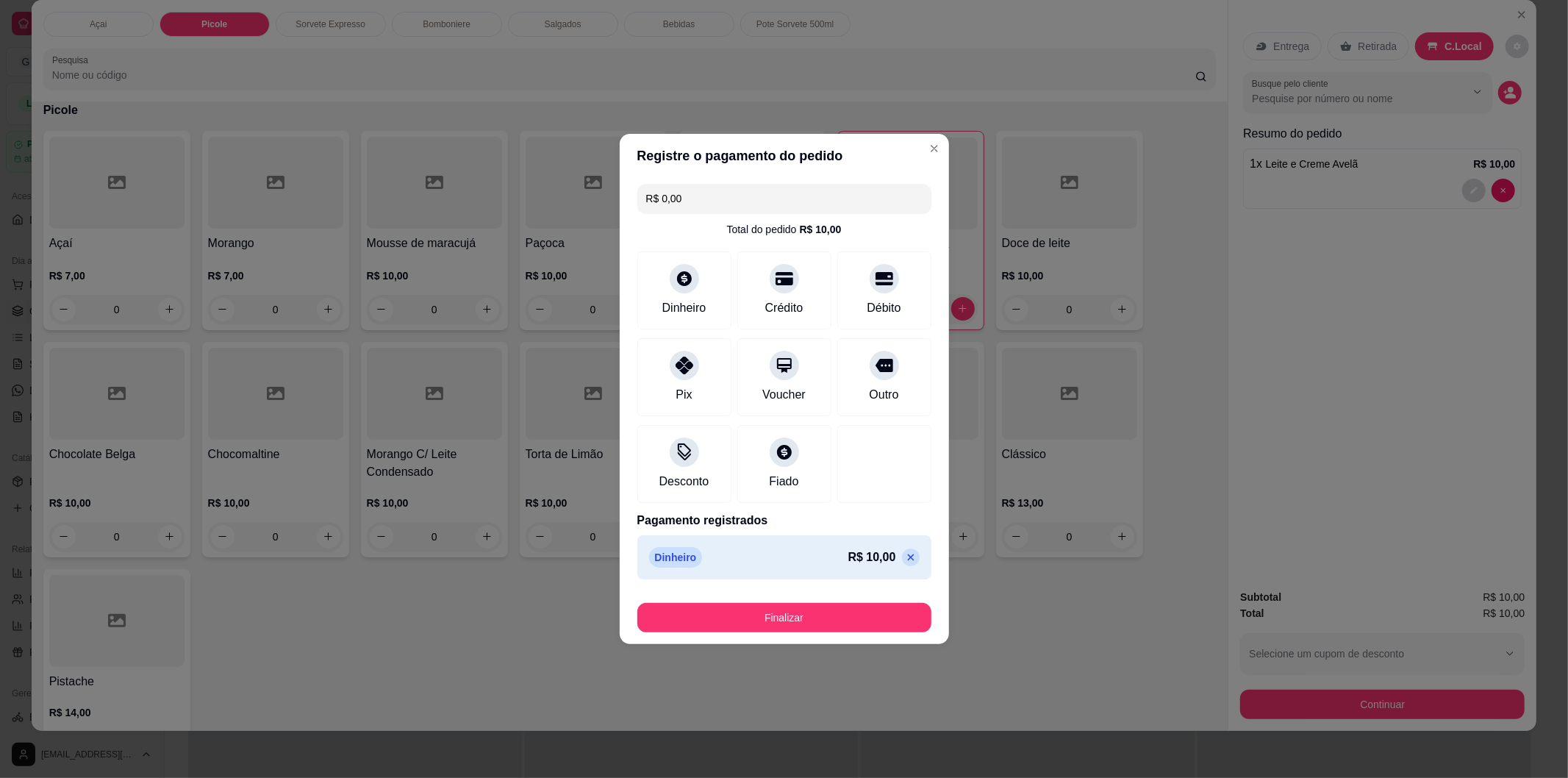
type input "R$ 0,00"
click at [820, 618] on button "Finalizar" at bounding box center [784, 618] width 285 height 29
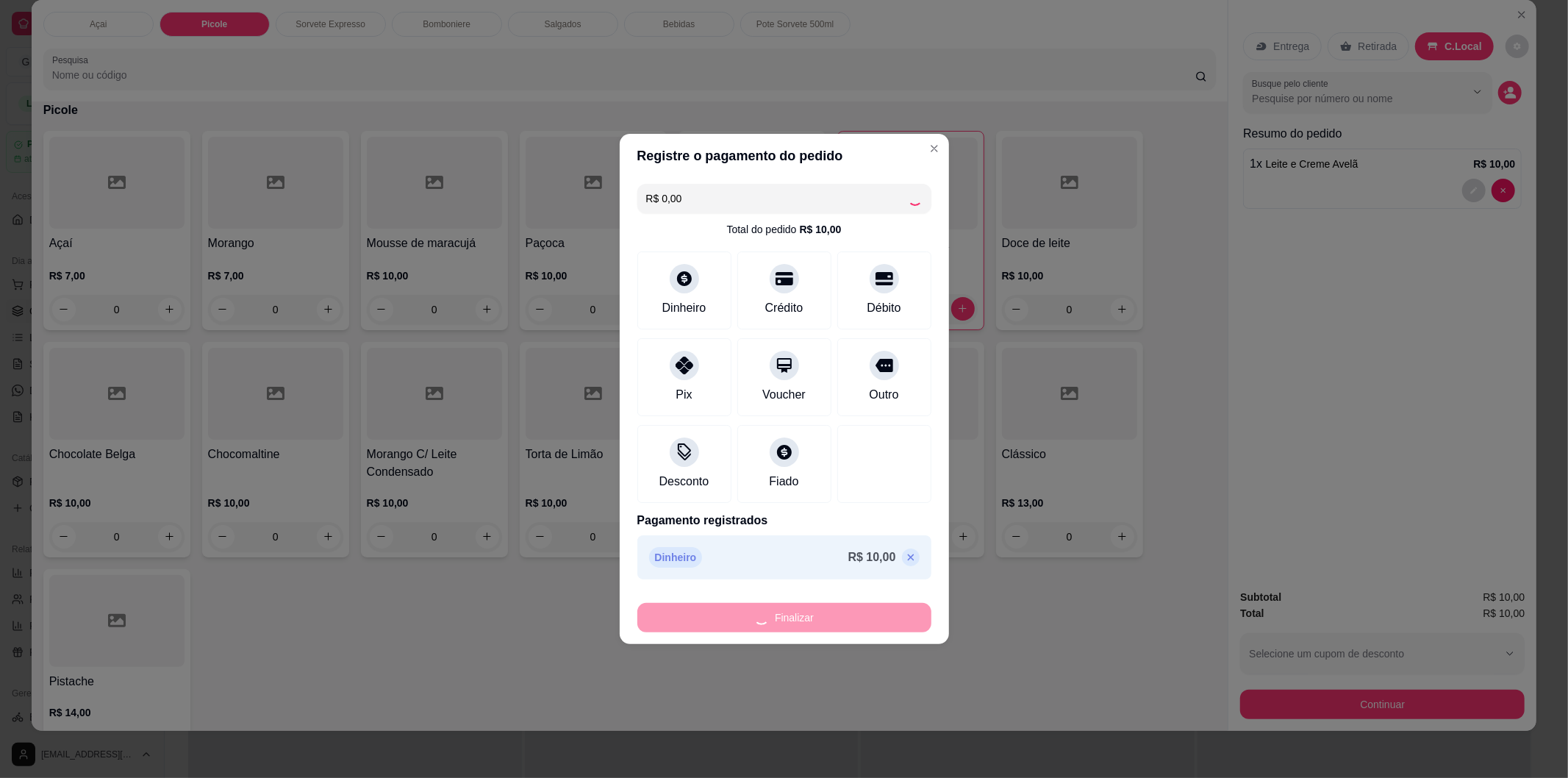
type input "0"
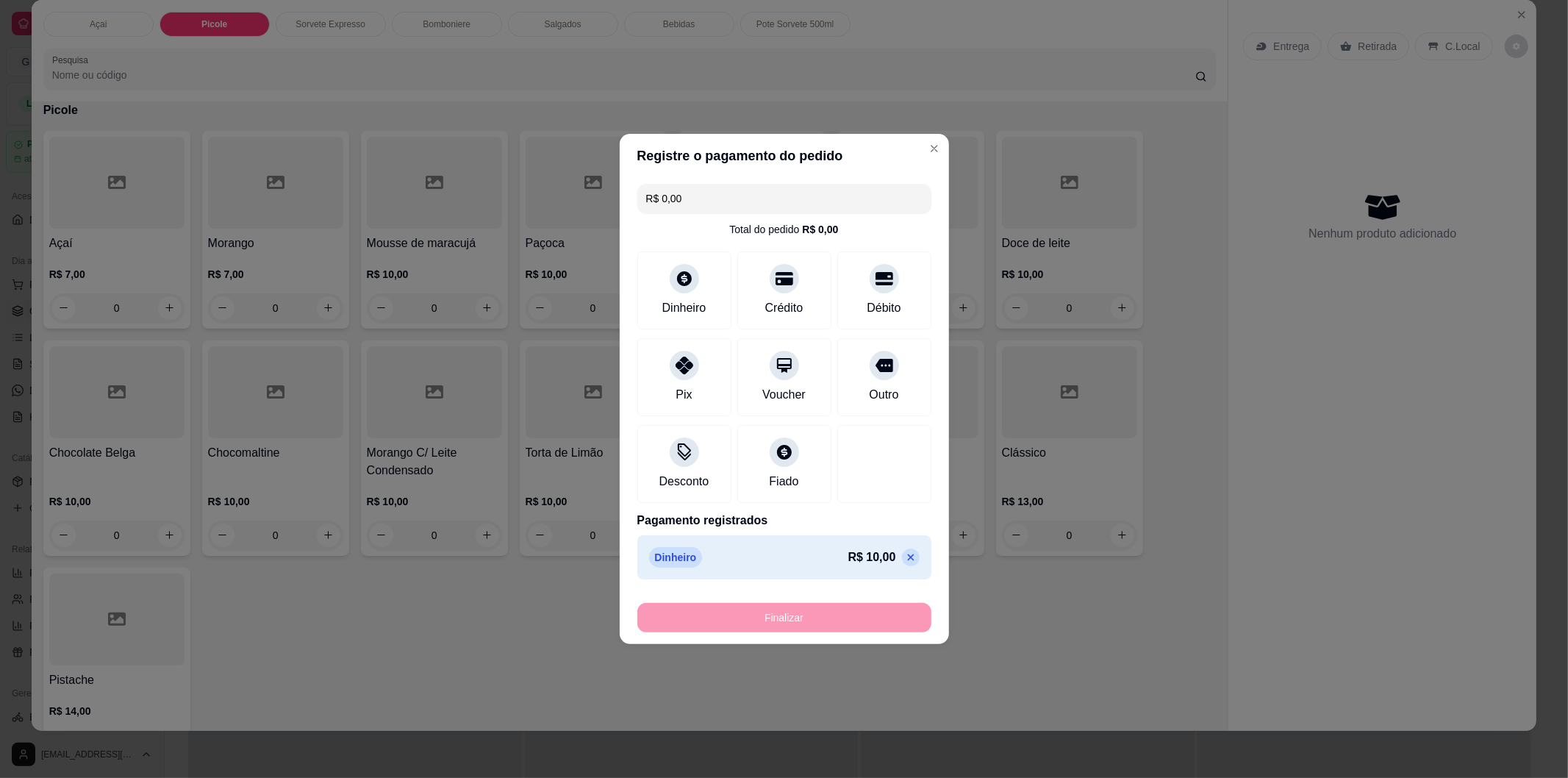
type input "-R$ 10,00"
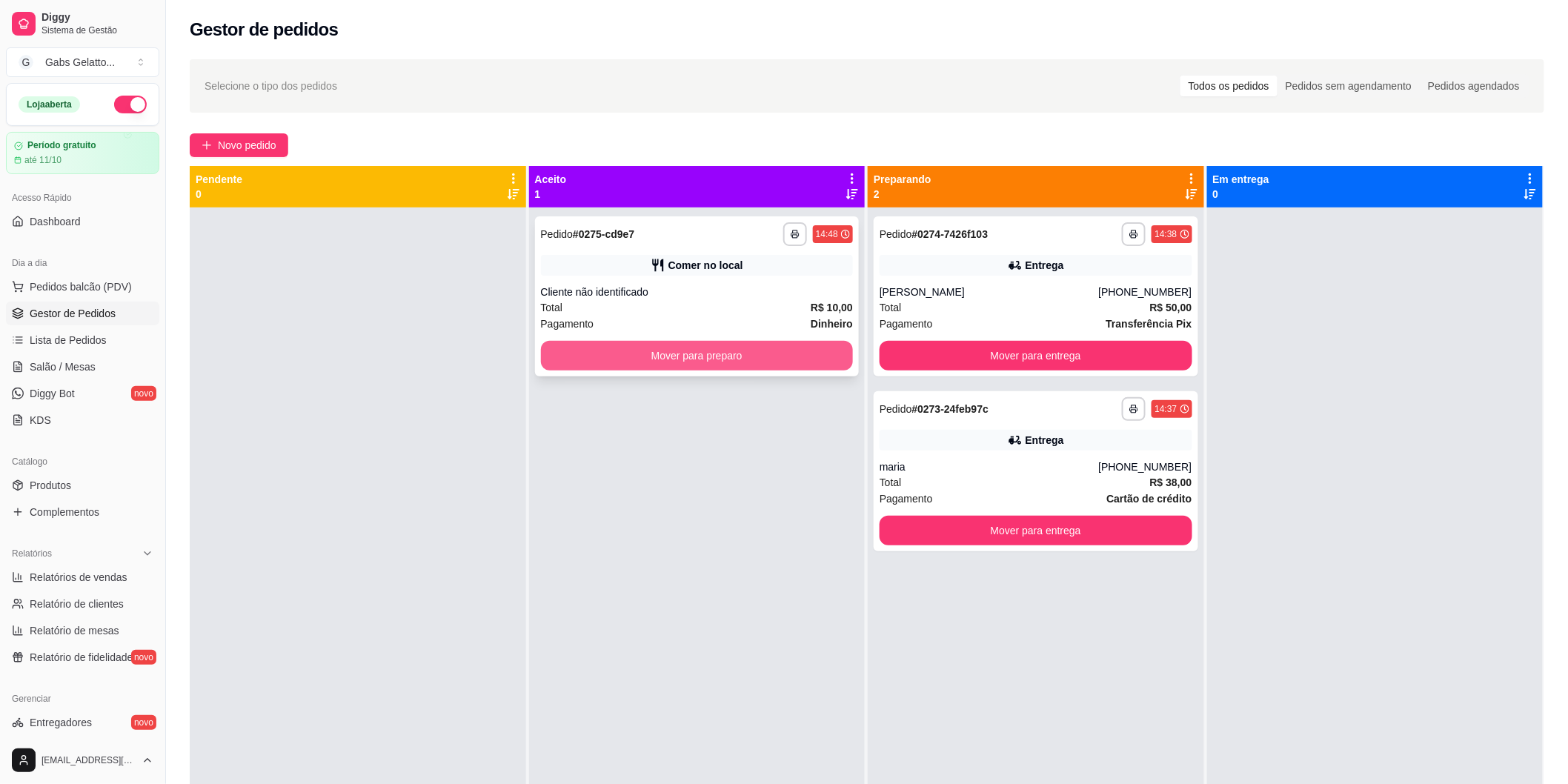
click at [741, 351] on button "Mover para preparo" at bounding box center [697, 355] width 312 height 29
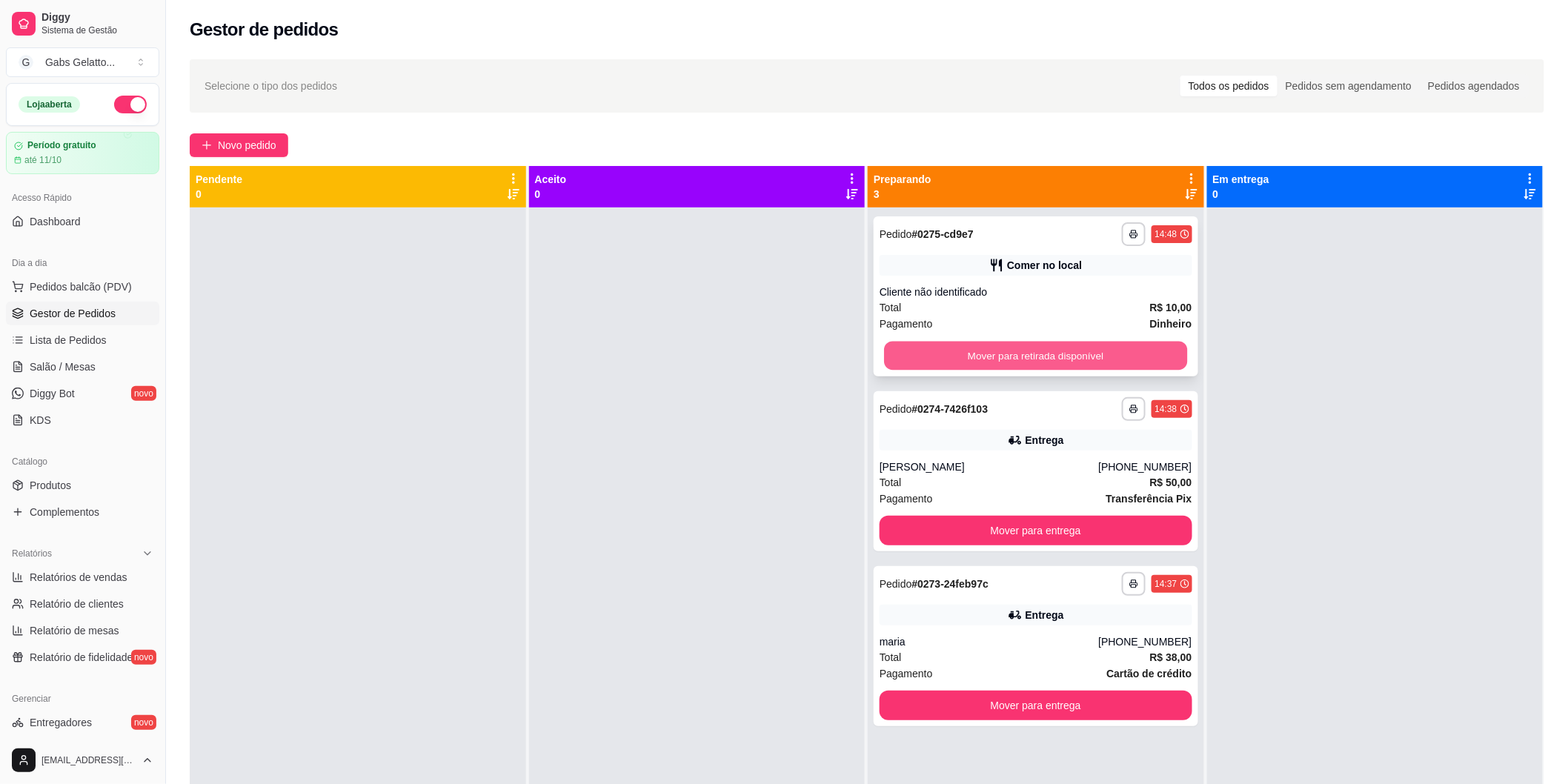
click at [1003, 359] on button "Mover para retirada disponível" at bounding box center [1035, 356] width 303 height 29
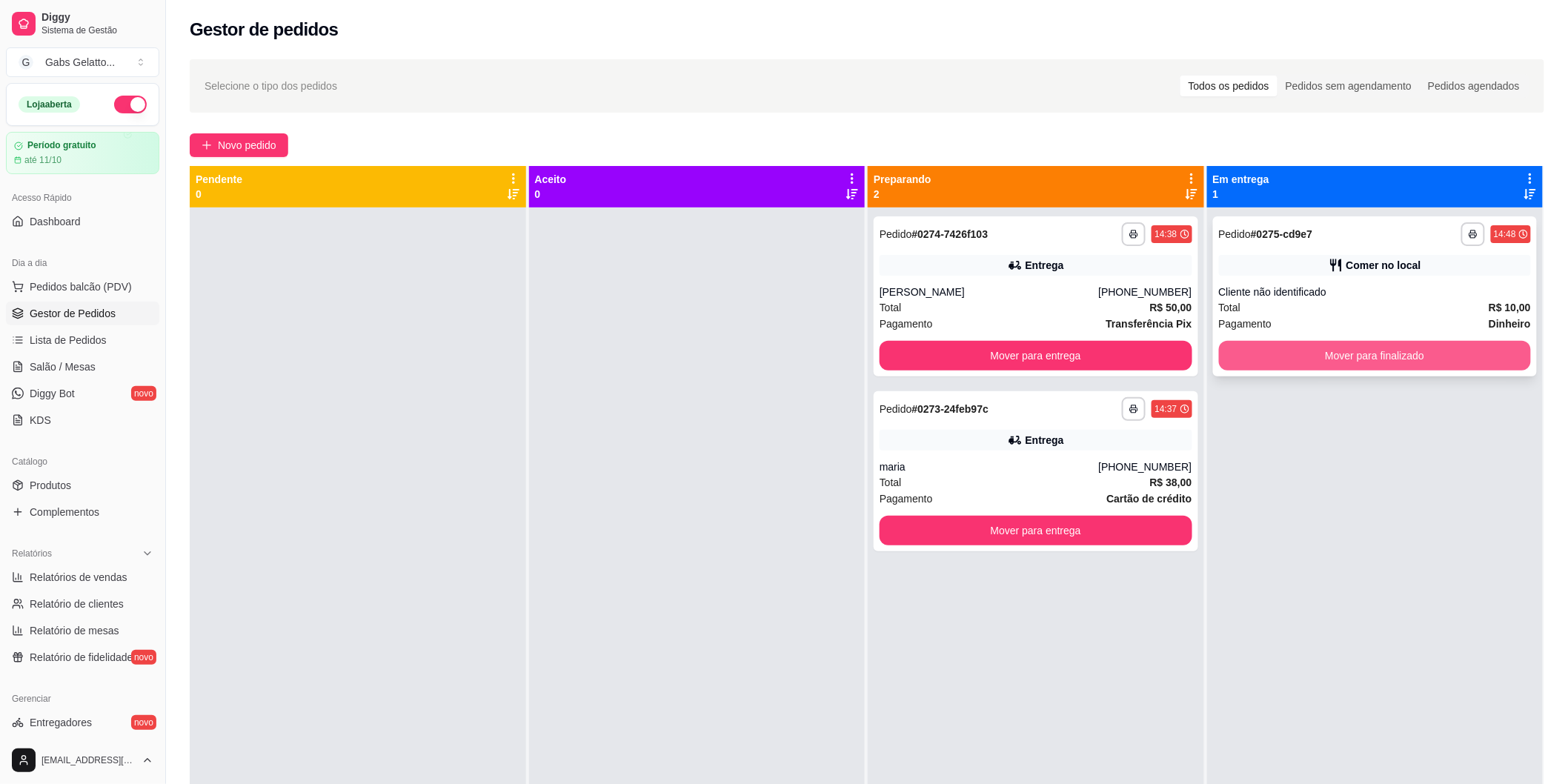
click at [1329, 349] on button "Mover para finalizado" at bounding box center [1375, 355] width 312 height 29
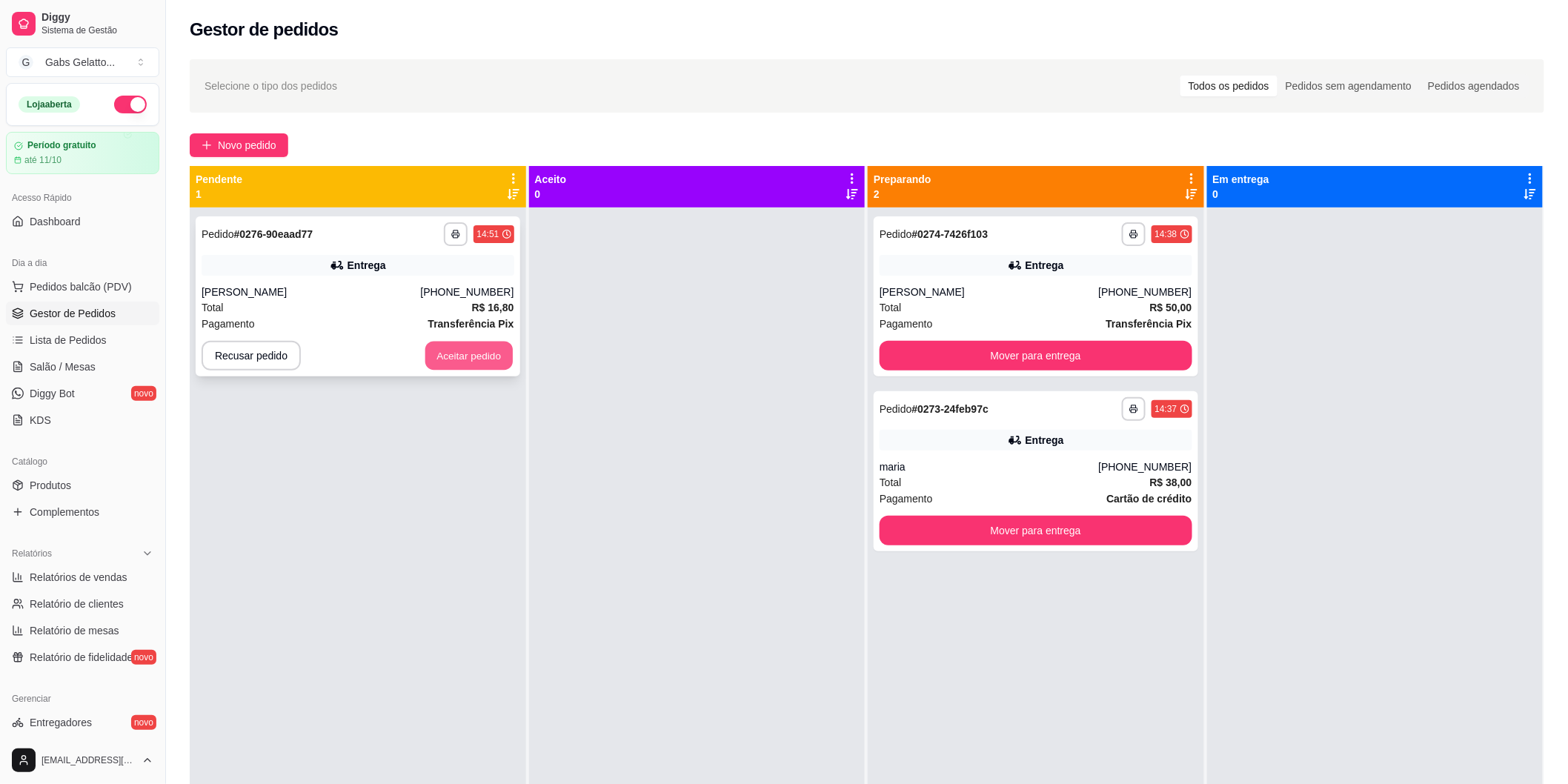
click at [461, 351] on button "Aceitar pedido" at bounding box center [469, 356] width 88 height 29
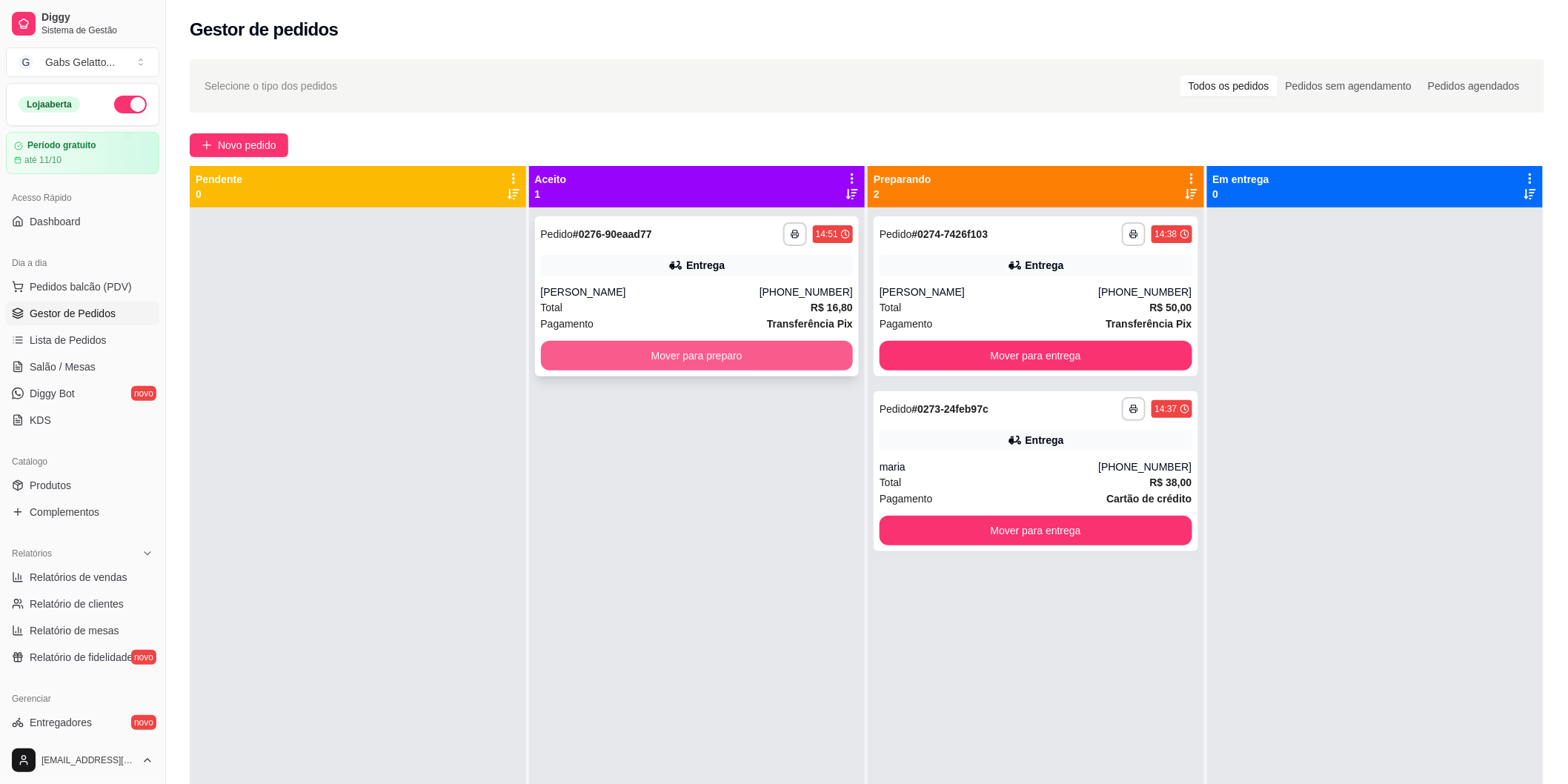
click at [750, 359] on button "Mover para preparo" at bounding box center [697, 355] width 312 height 29
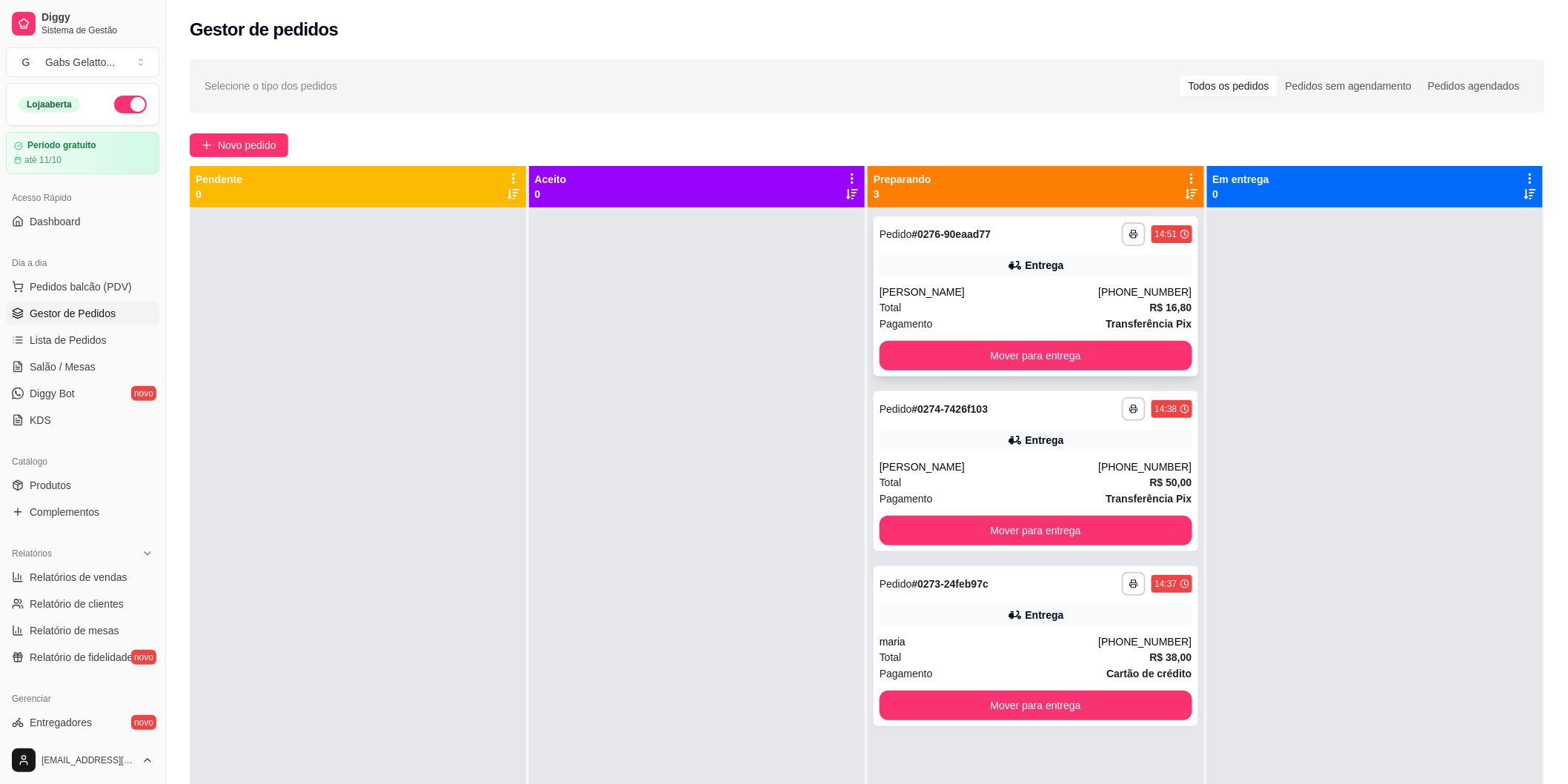
click at [1024, 275] on div "**********" at bounding box center [1037, 296] width 325 height 160
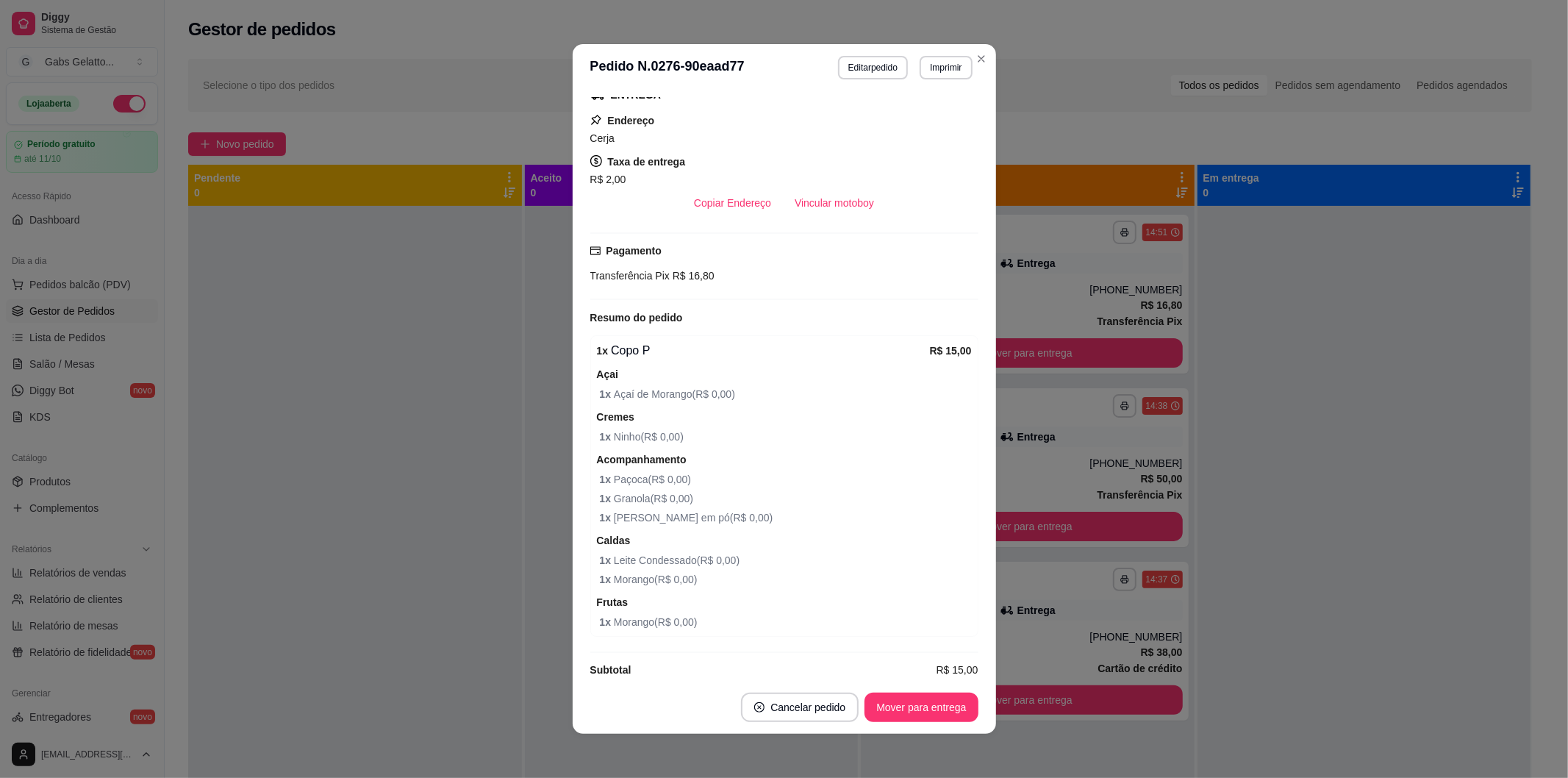
scroll to position [297, 0]
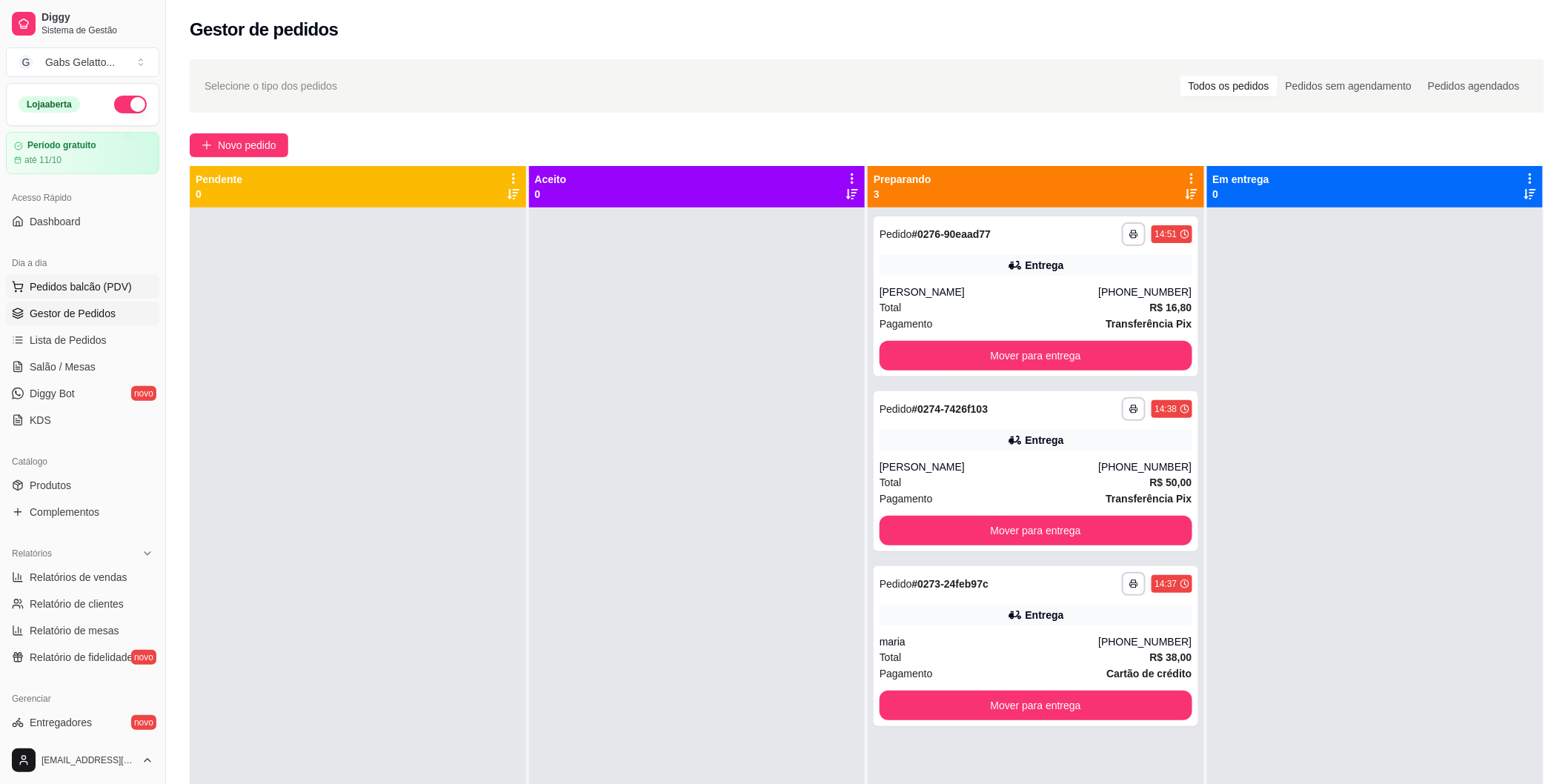
click at [117, 294] on span "Pedidos balcão (PDV)" at bounding box center [80, 286] width 102 height 15
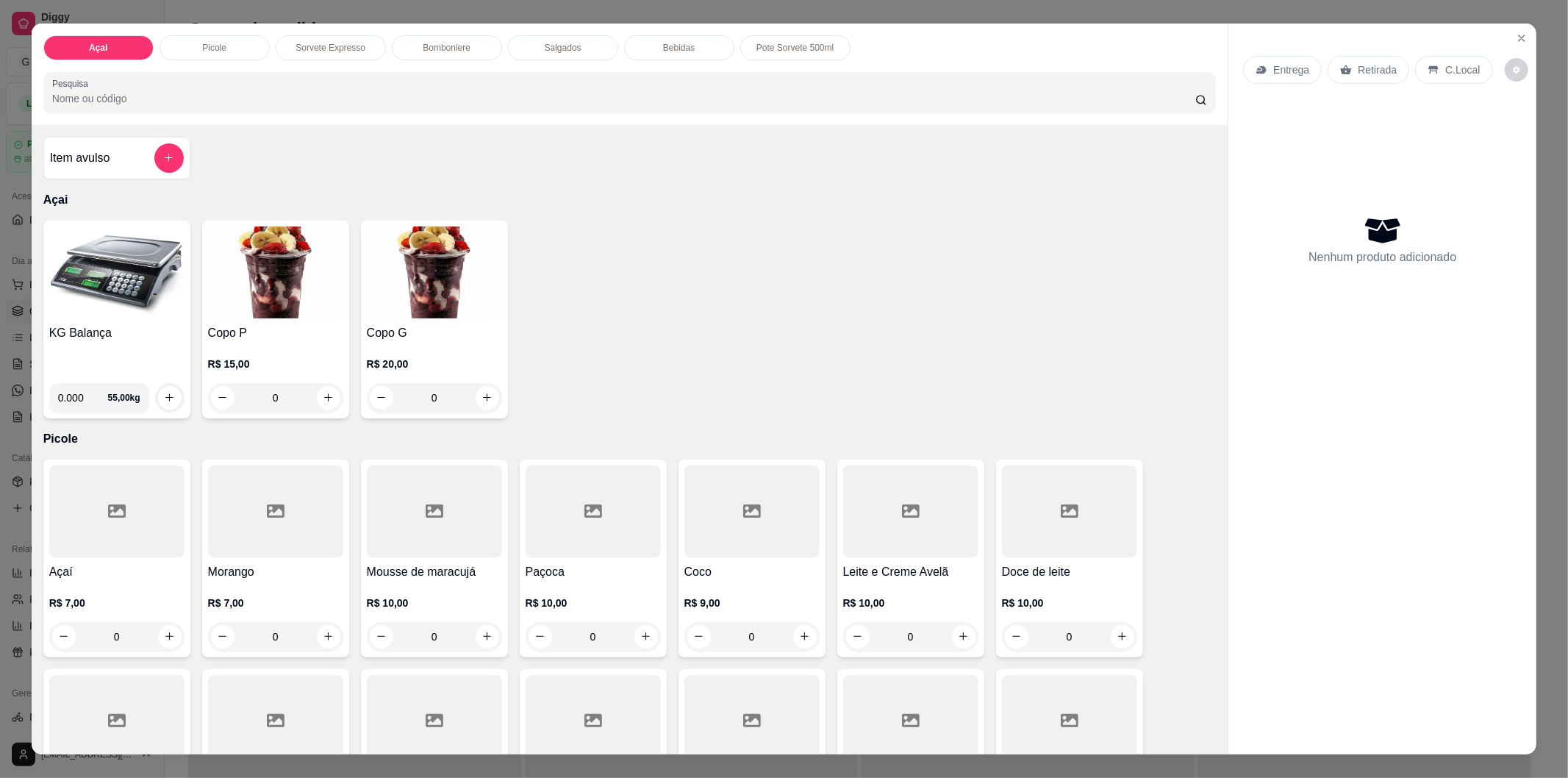
click at [127, 331] on h4 "KG Balança" at bounding box center [117, 333] width 135 height 17
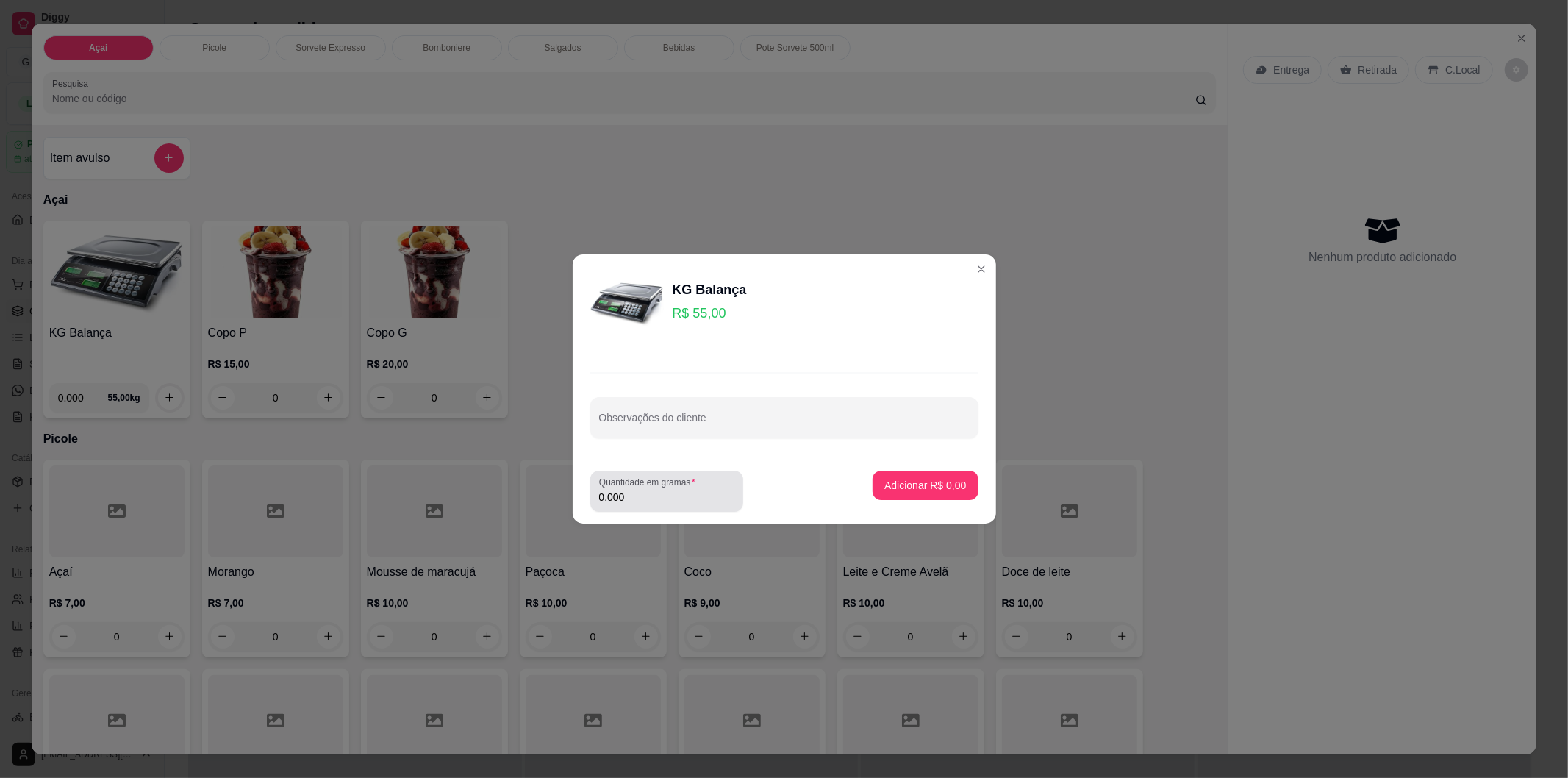
click at [667, 502] on input "0.000" at bounding box center [667, 496] width 135 height 14
type input "0.178"
click at [884, 486] on p "Adicionar R$ 9,79" at bounding box center [925, 485] width 82 height 14
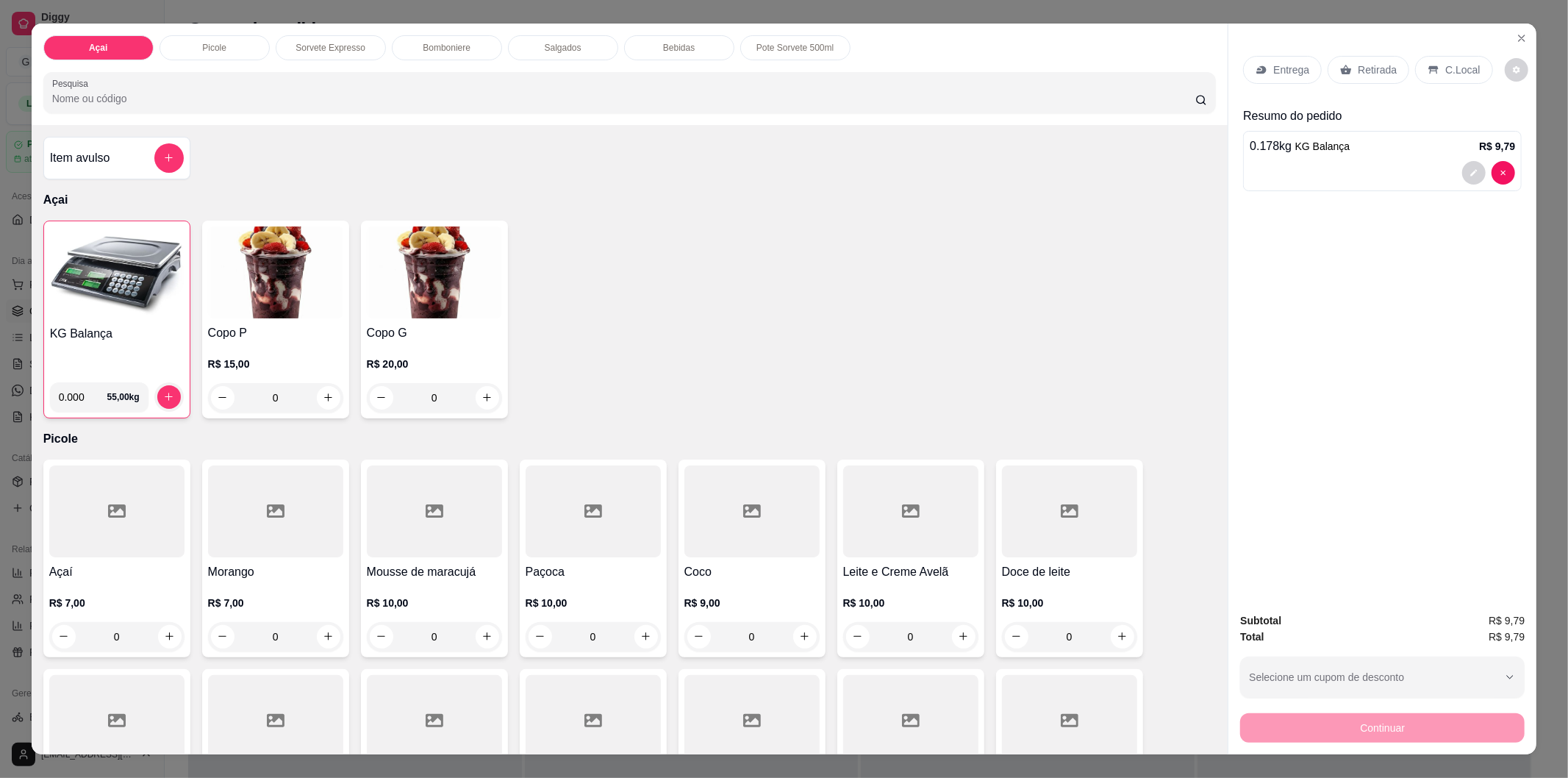
click at [1376, 75] on p "Retirada" at bounding box center [1377, 69] width 39 height 14
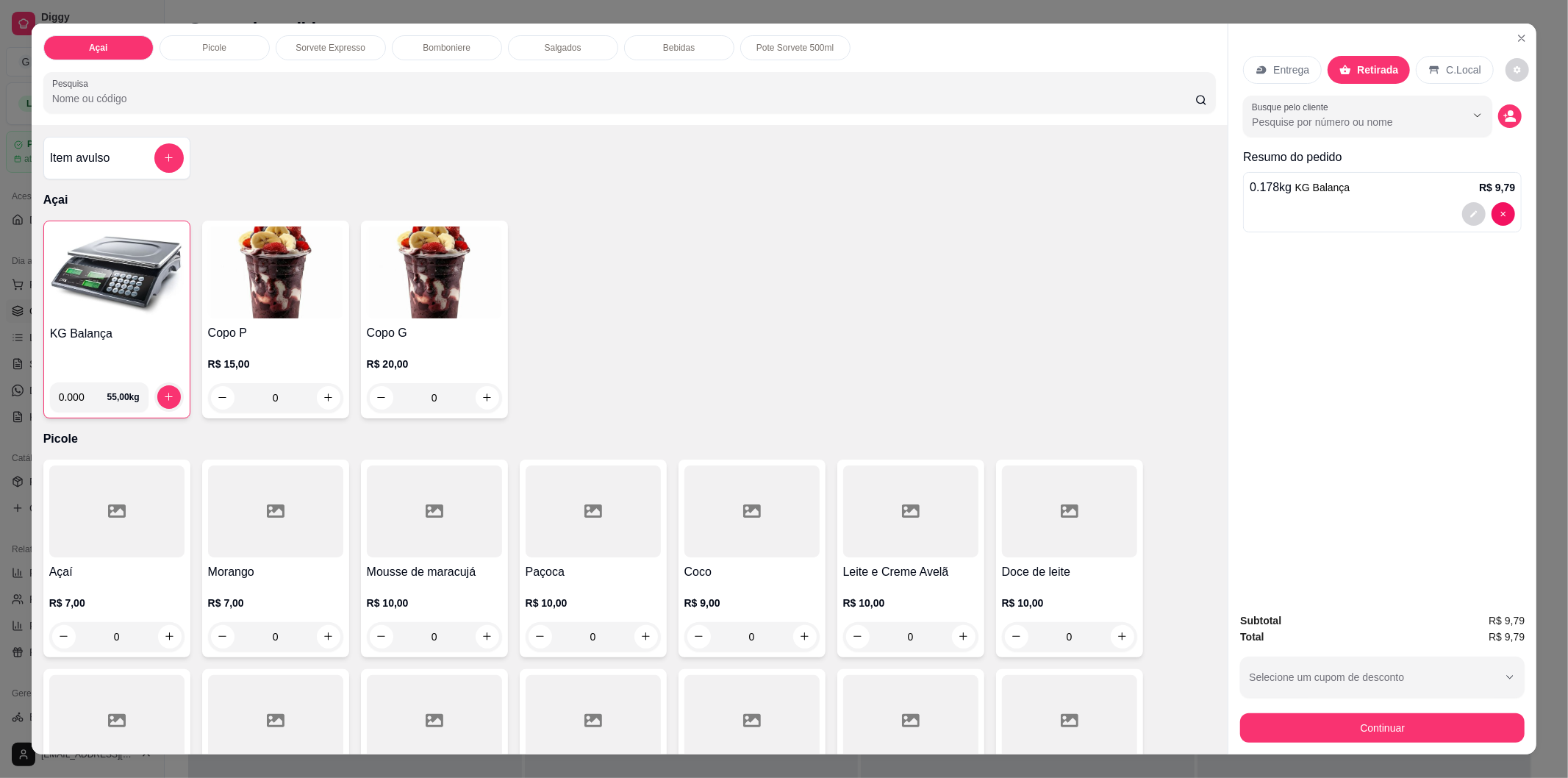
click at [1432, 74] on div "C.Local" at bounding box center [1455, 69] width 77 height 28
click at [1381, 732] on button "Continuar" at bounding box center [1383, 728] width 285 height 29
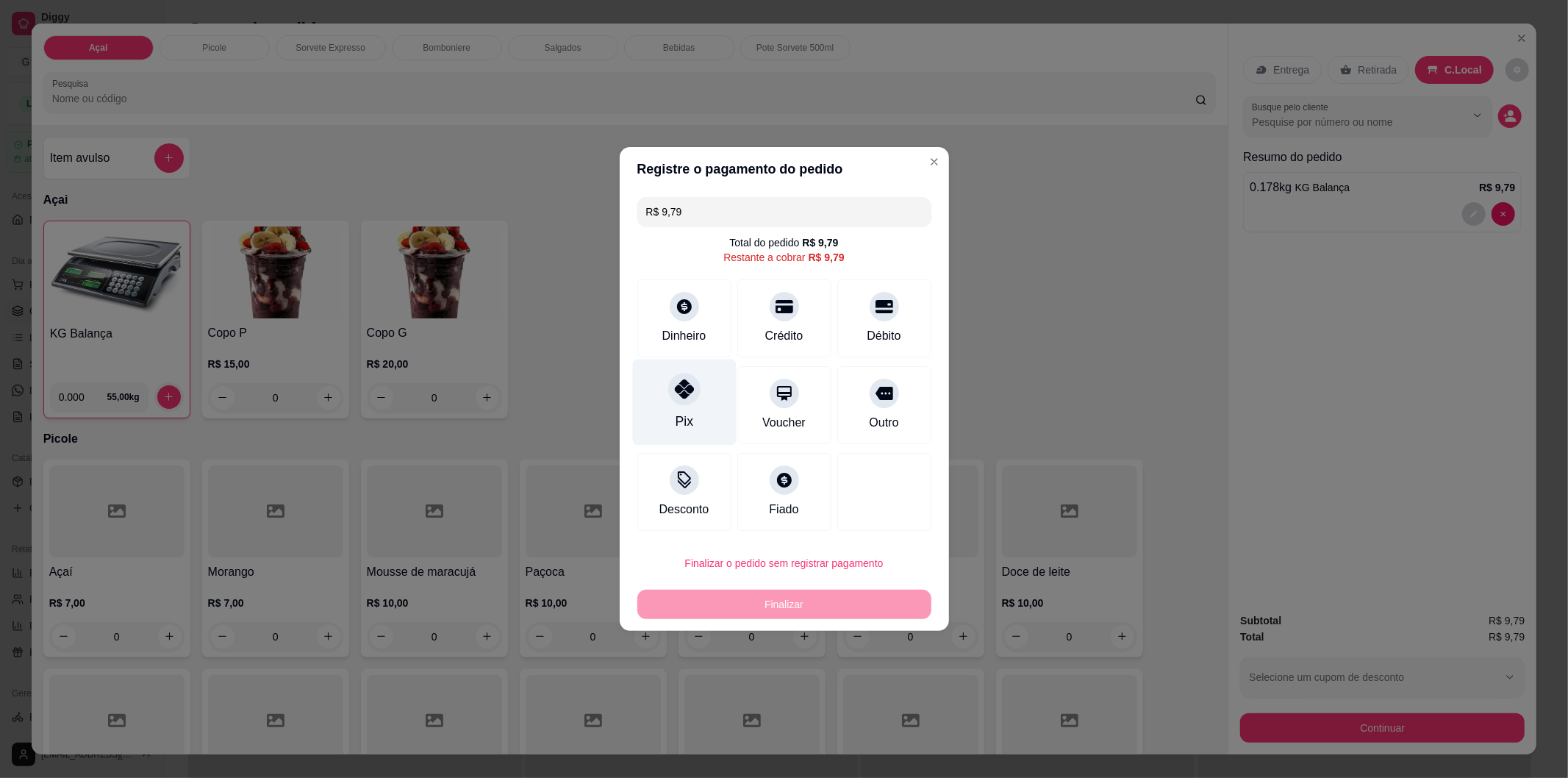
click at [683, 398] on icon at bounding box center [684, 389] width 19 height 19
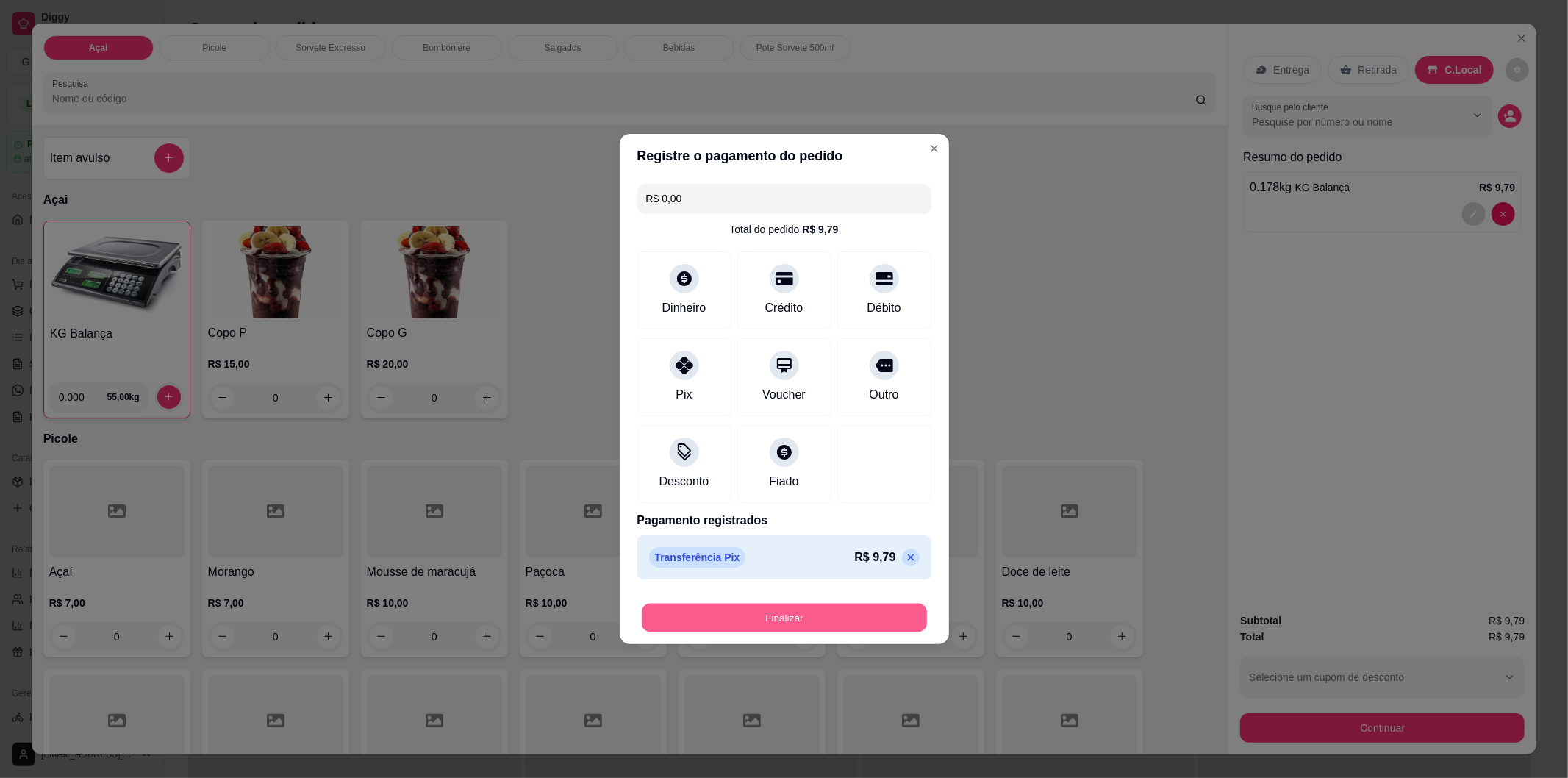
click at [806, 621] on button "Finalizar" at bounding box center [784, 618] width 285 height 29
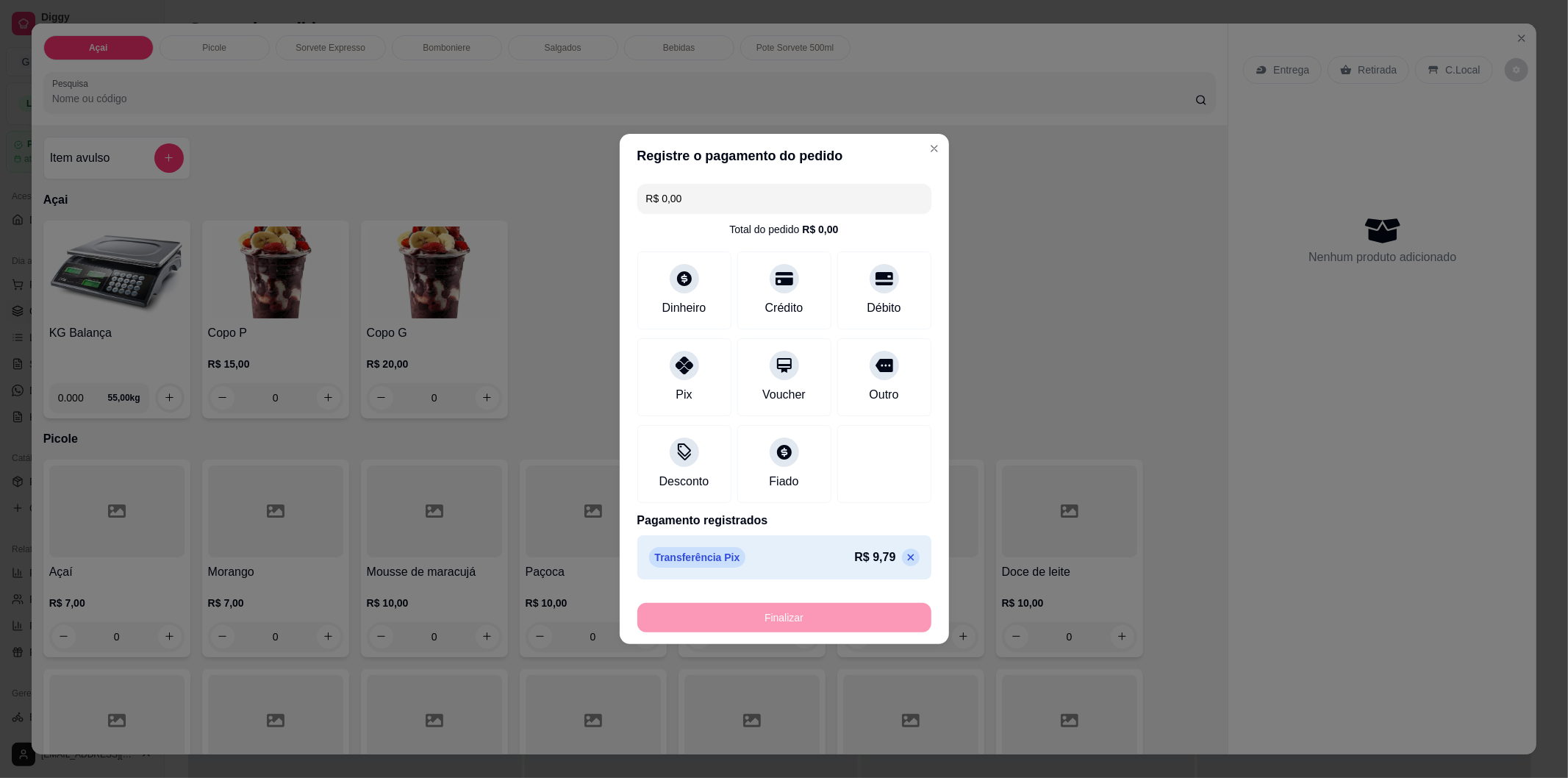
type input "-R$ 9,79"
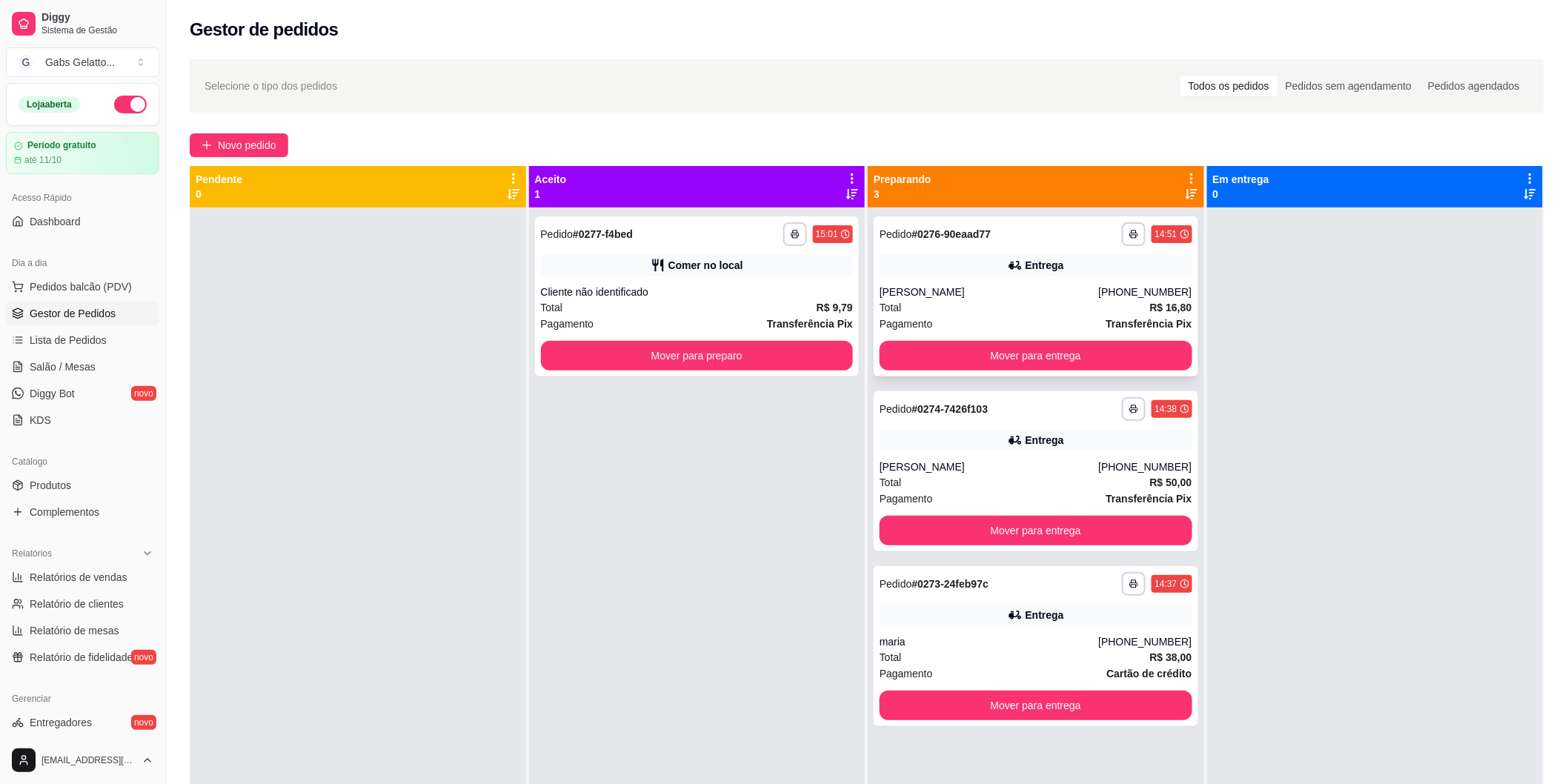
click at [959, 305] on div "Total R$ 16,80" at bounding box center [1036, 307] width 312 height 17
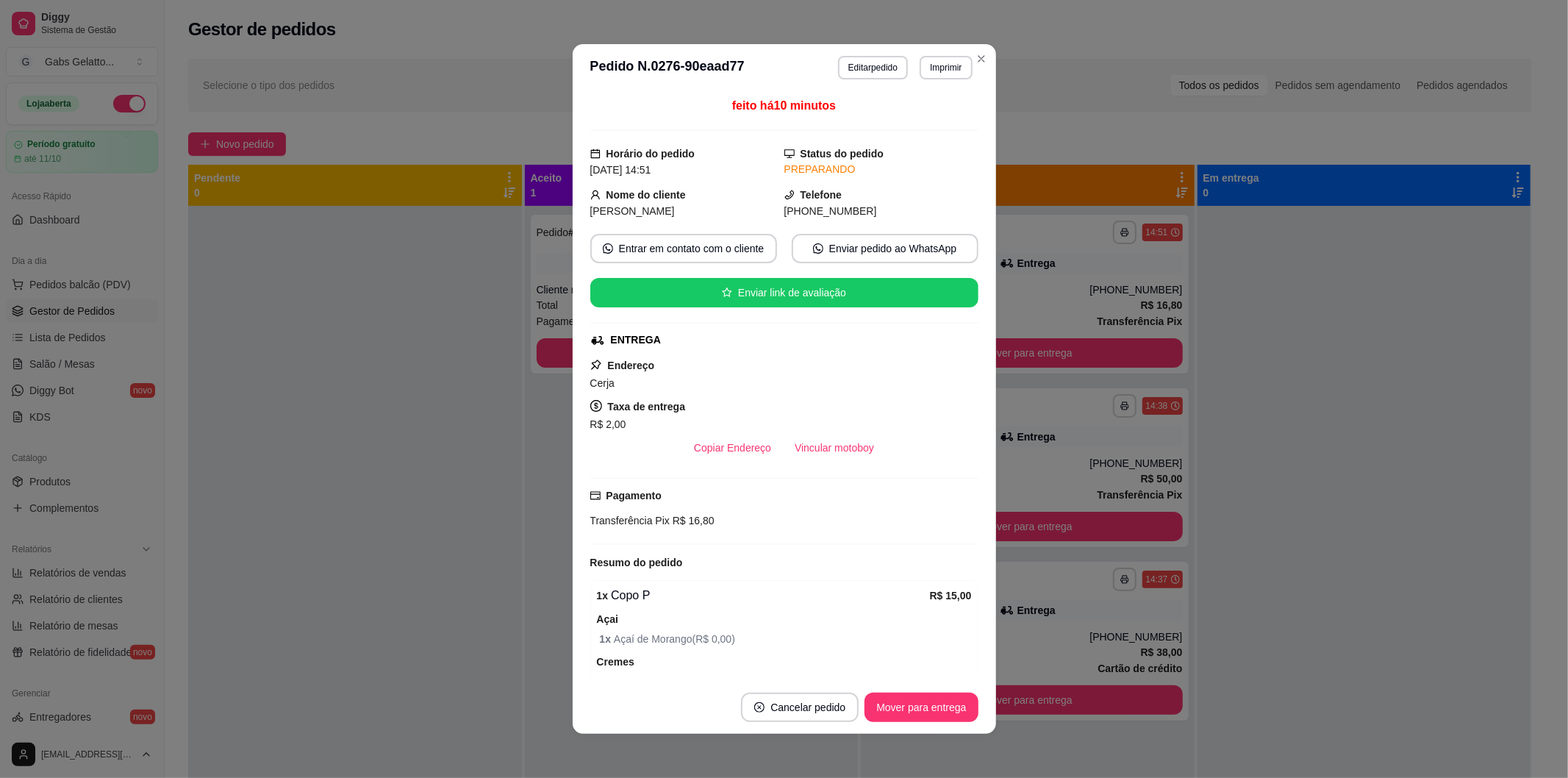
scroll to position [297, 0]
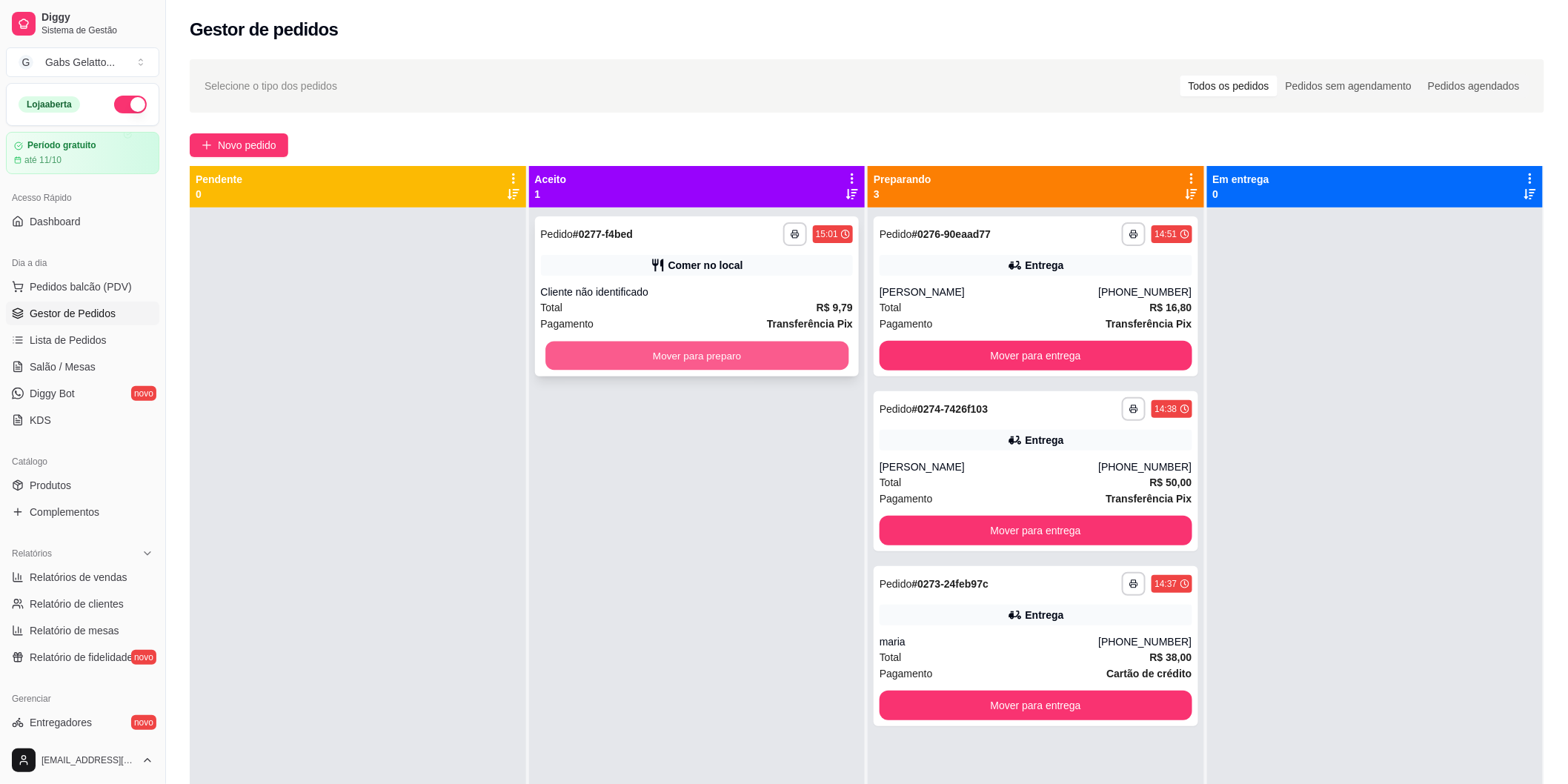
click at [598, 359] on button "Mover para preparo" at bounding box center [696, 356] width 303 height 29
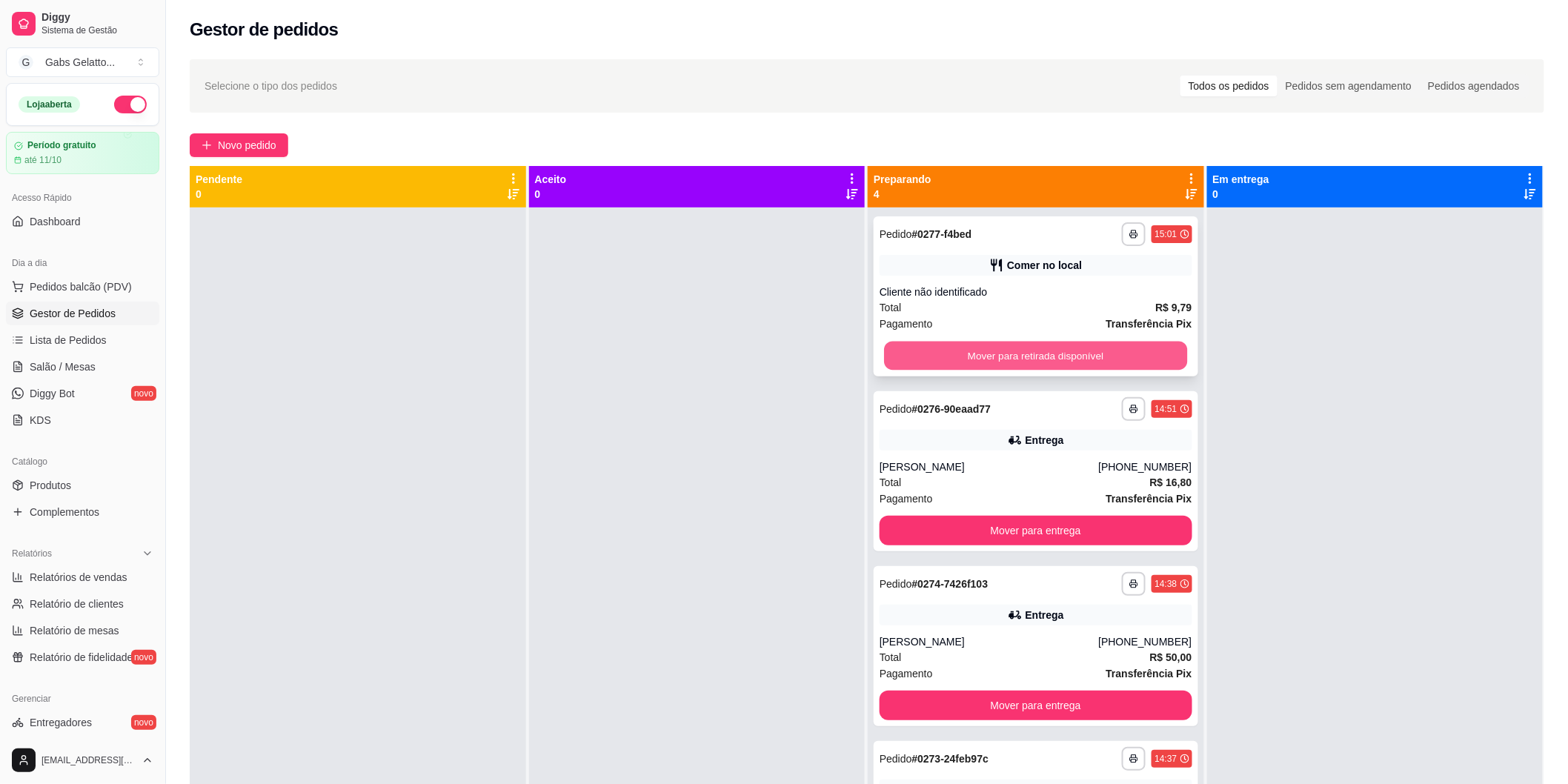
click at [942, 357] on button "Mover para retirada disponível" at bounding box center [1035, 356] width 303 height 29
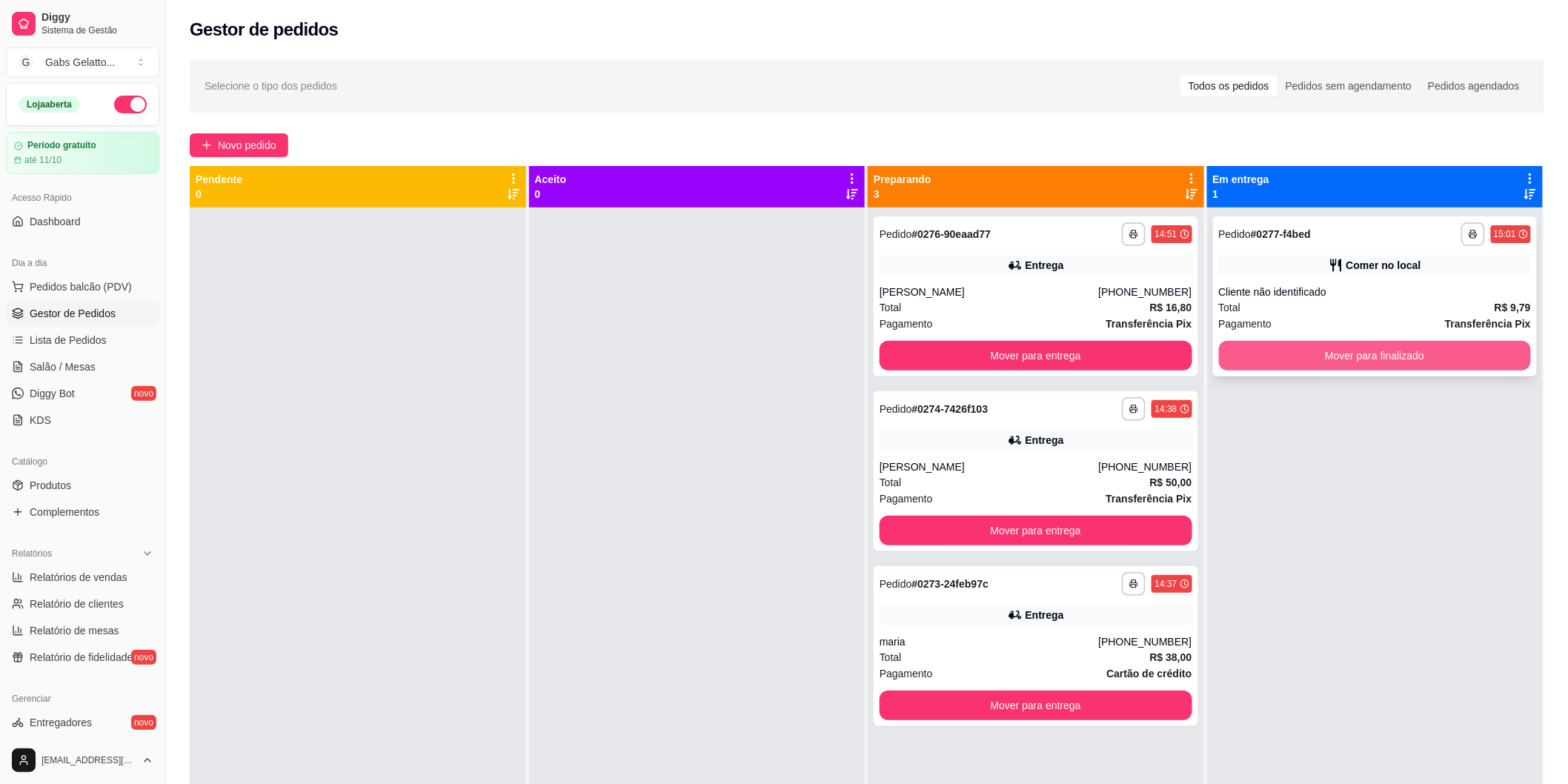
click at [1339, 348] on button "Mover para finalizado" at bounding box center [1375, 355] width 312 height 29
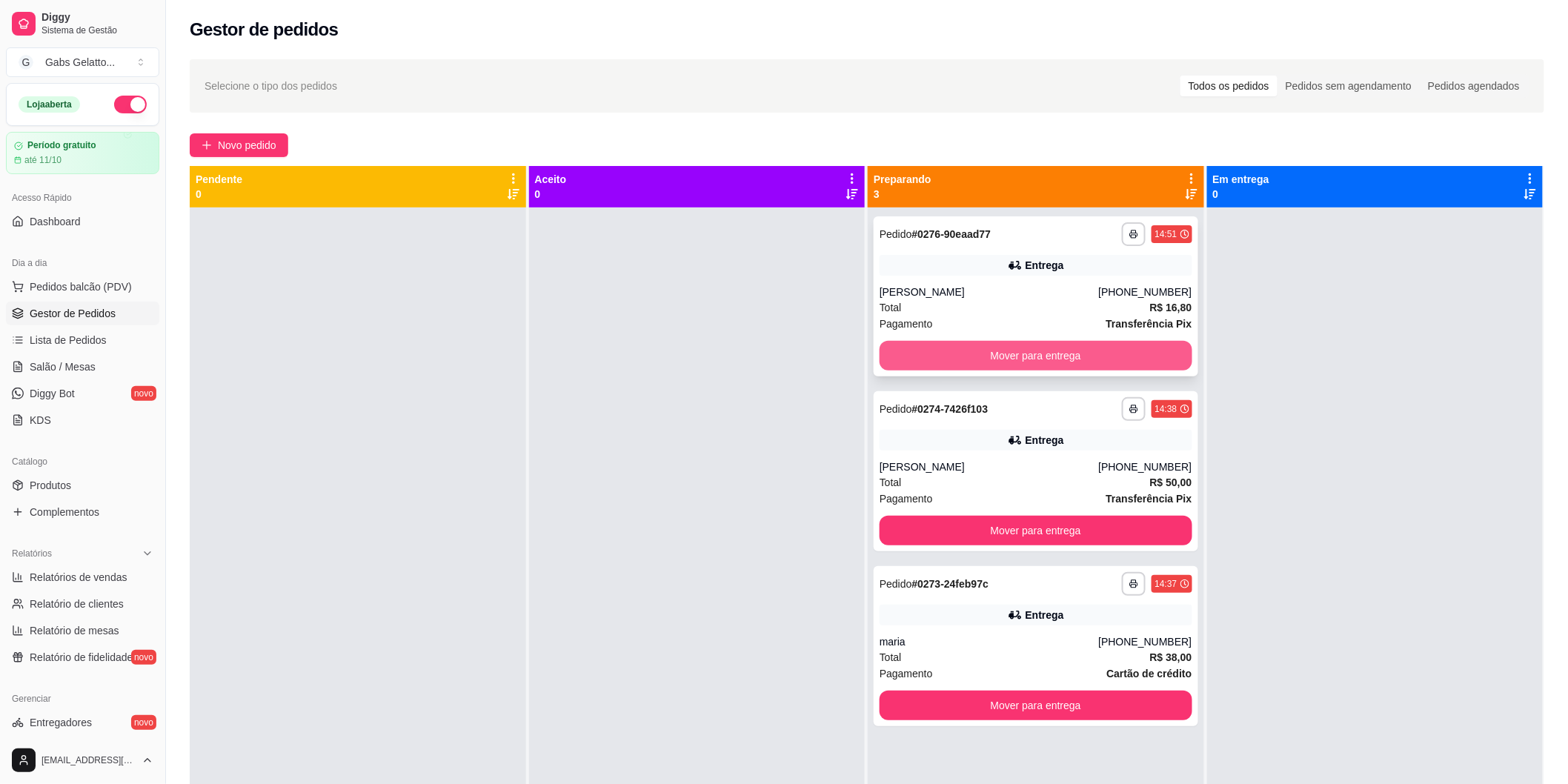
click at [1026, 344] on button "Mover para entrega" at bounding box center [1036, 355] width 312 height 29
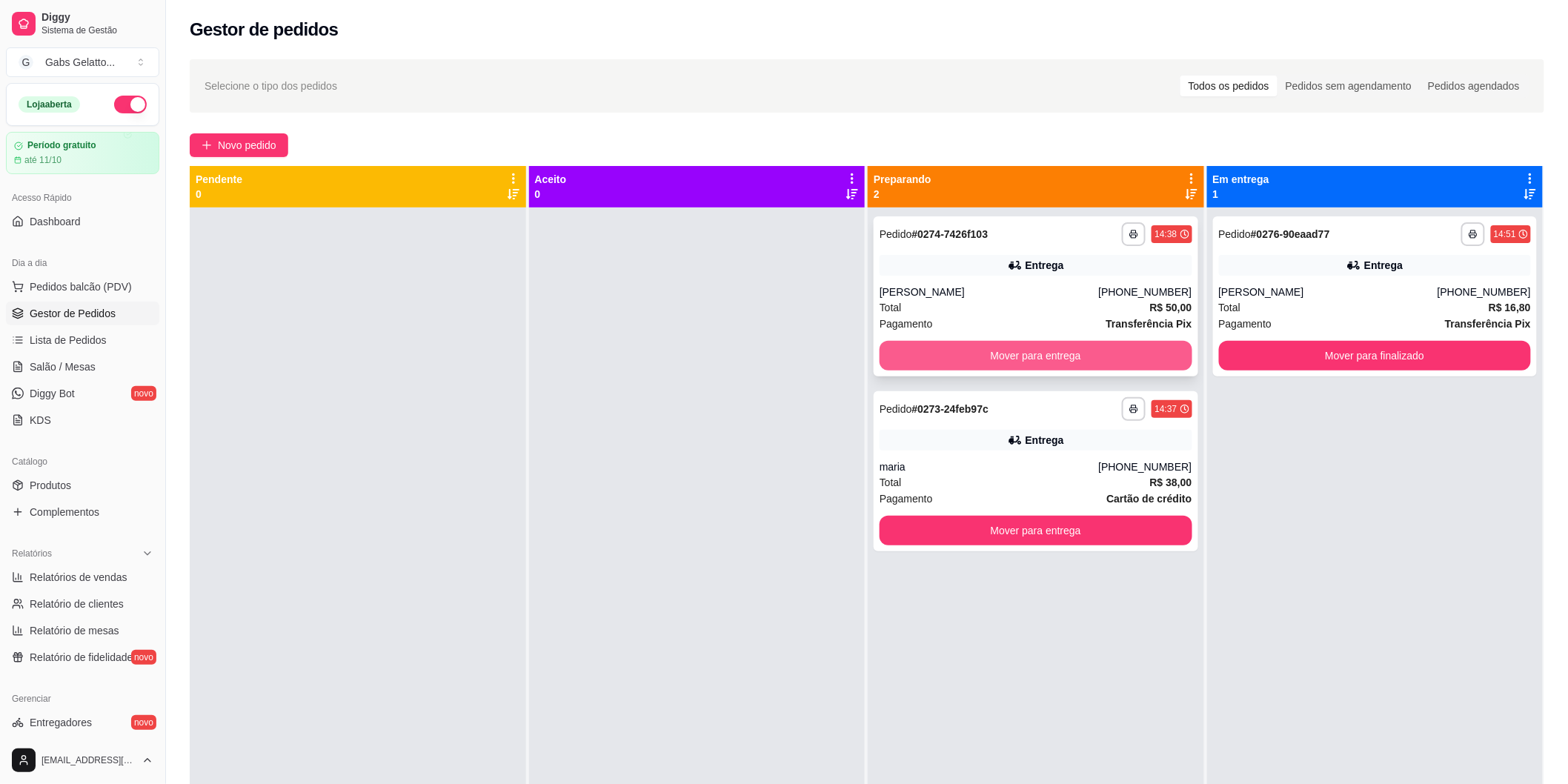
click at [1027, 356] on button "Mover para entrega" at bounding box center [1036, 355] width 312 height 29
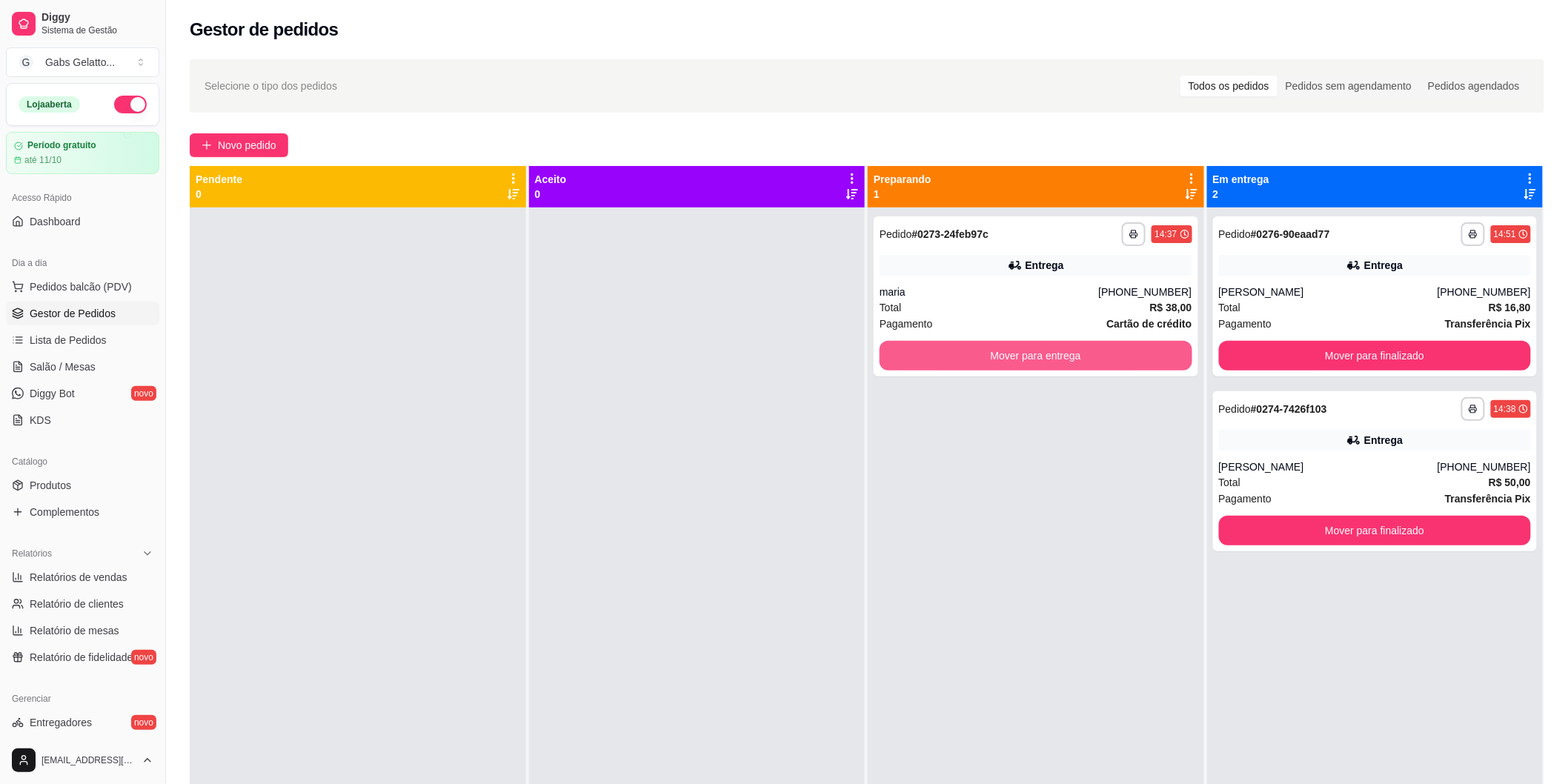
click at [1029, 354] on button "Mover para entrega" at bounding box center [1036, 355] width 312 height 29
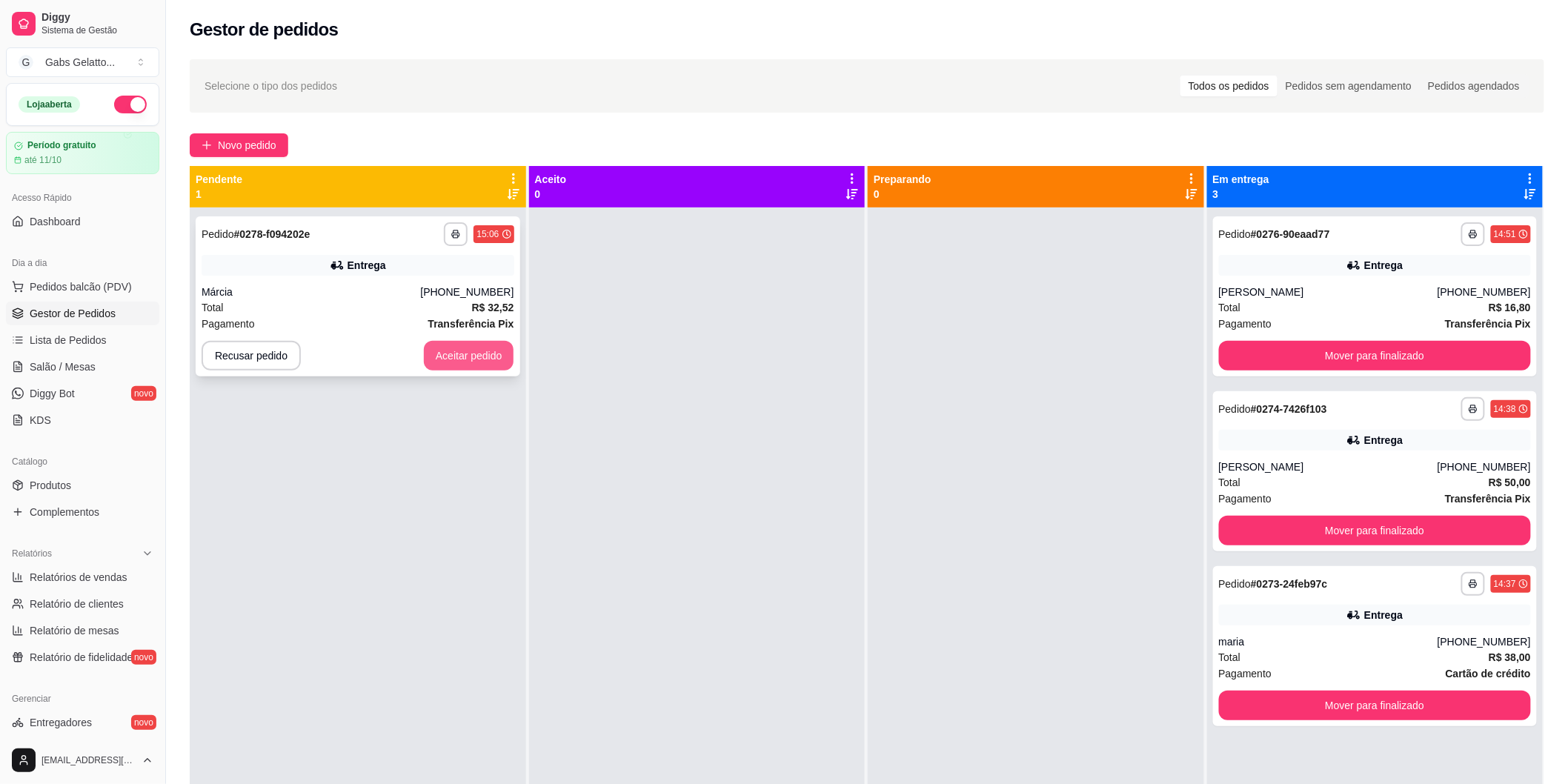
click at [490, 351] on button "Aceitar pedido" at bounding box center [469, 355] width 91 height 29
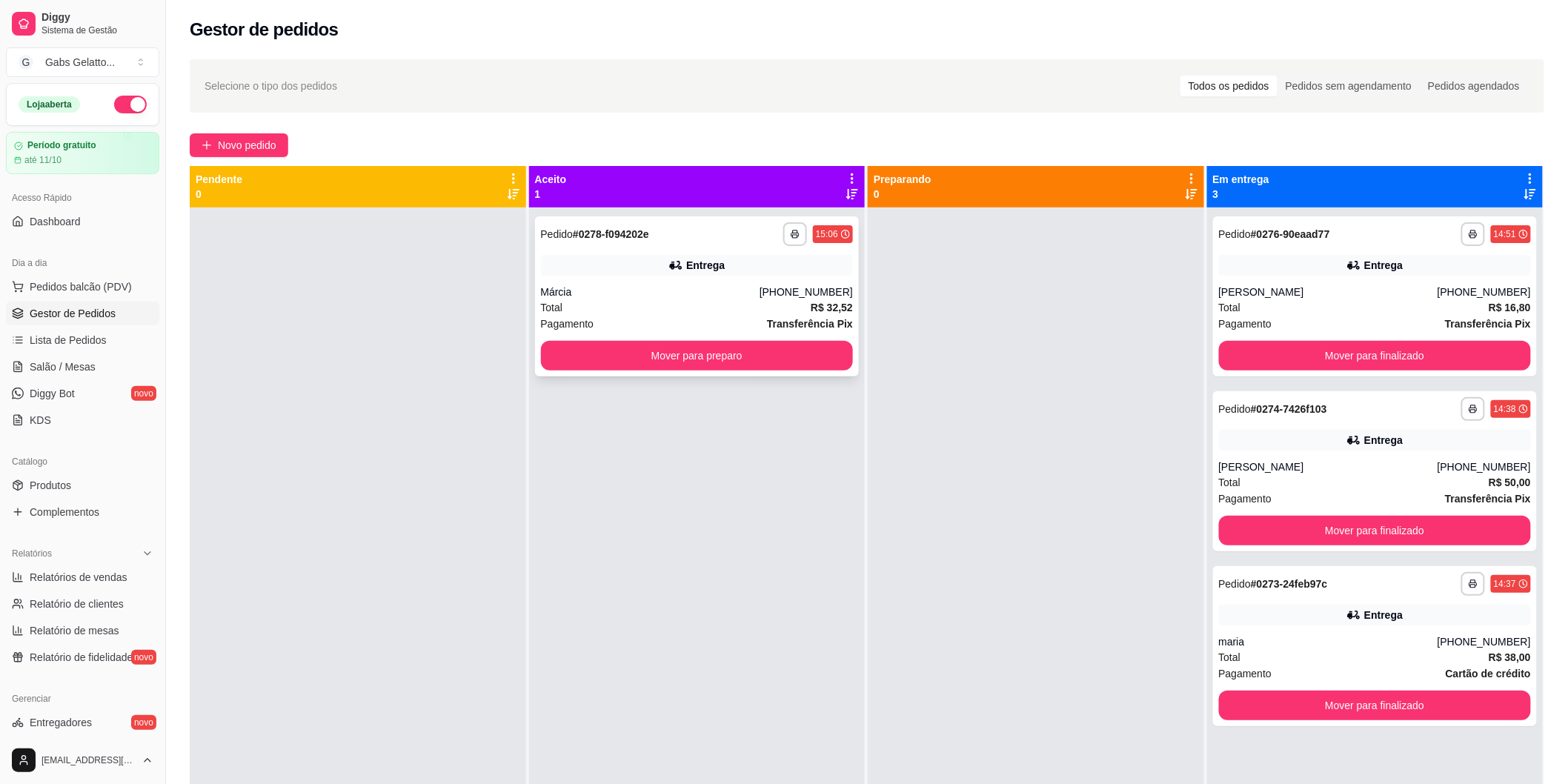
click at [759, 265] on div "Entrega" at bounding box center [697, 265] width 312 height 20
click at [119, 293] on span "Pedidos balcão (PDV)" at bounding box center [80, 286] width 102 height 15
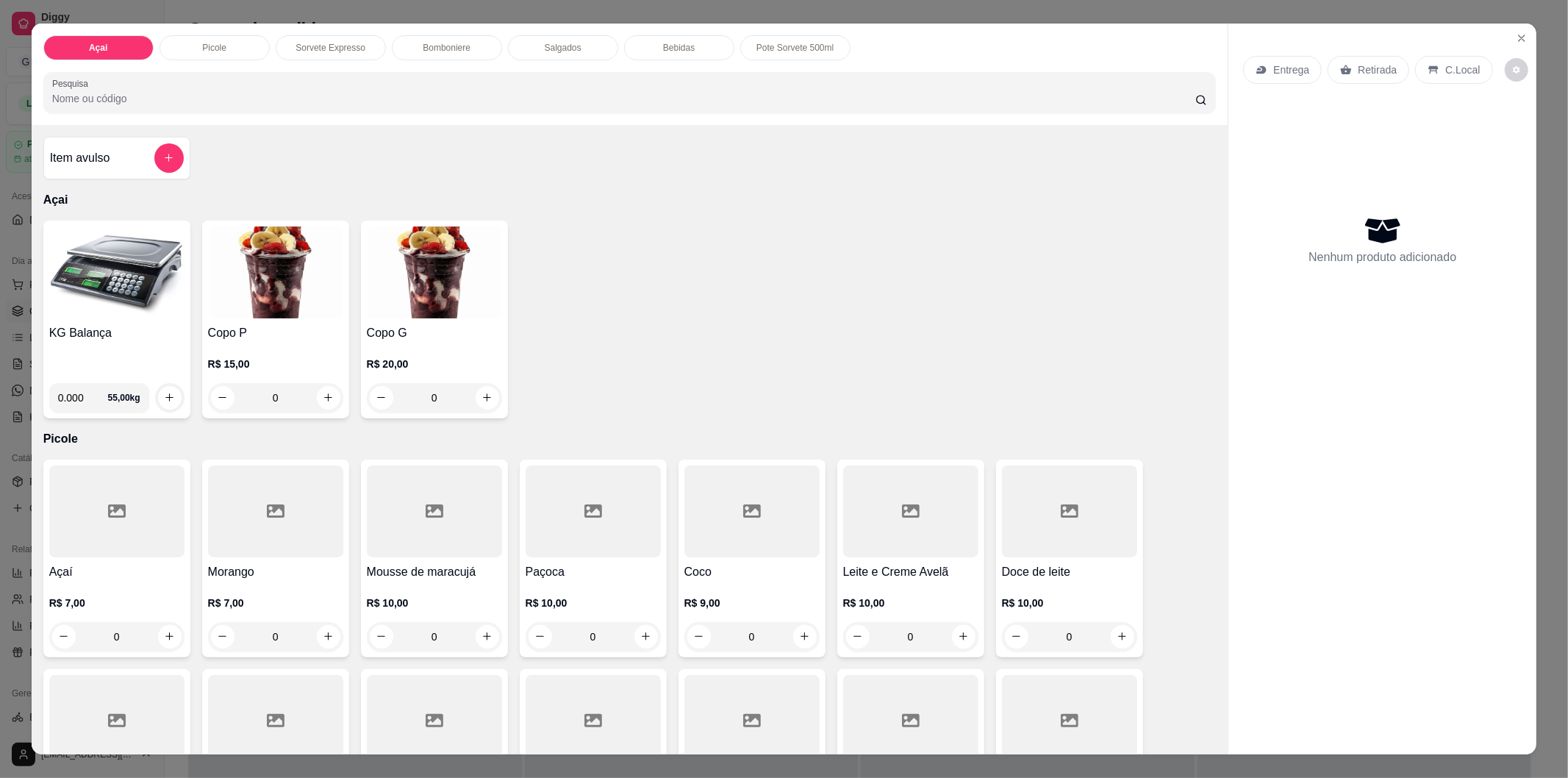
click at [94, 300] on img at bounding box center [117, 272] width 135 height 92
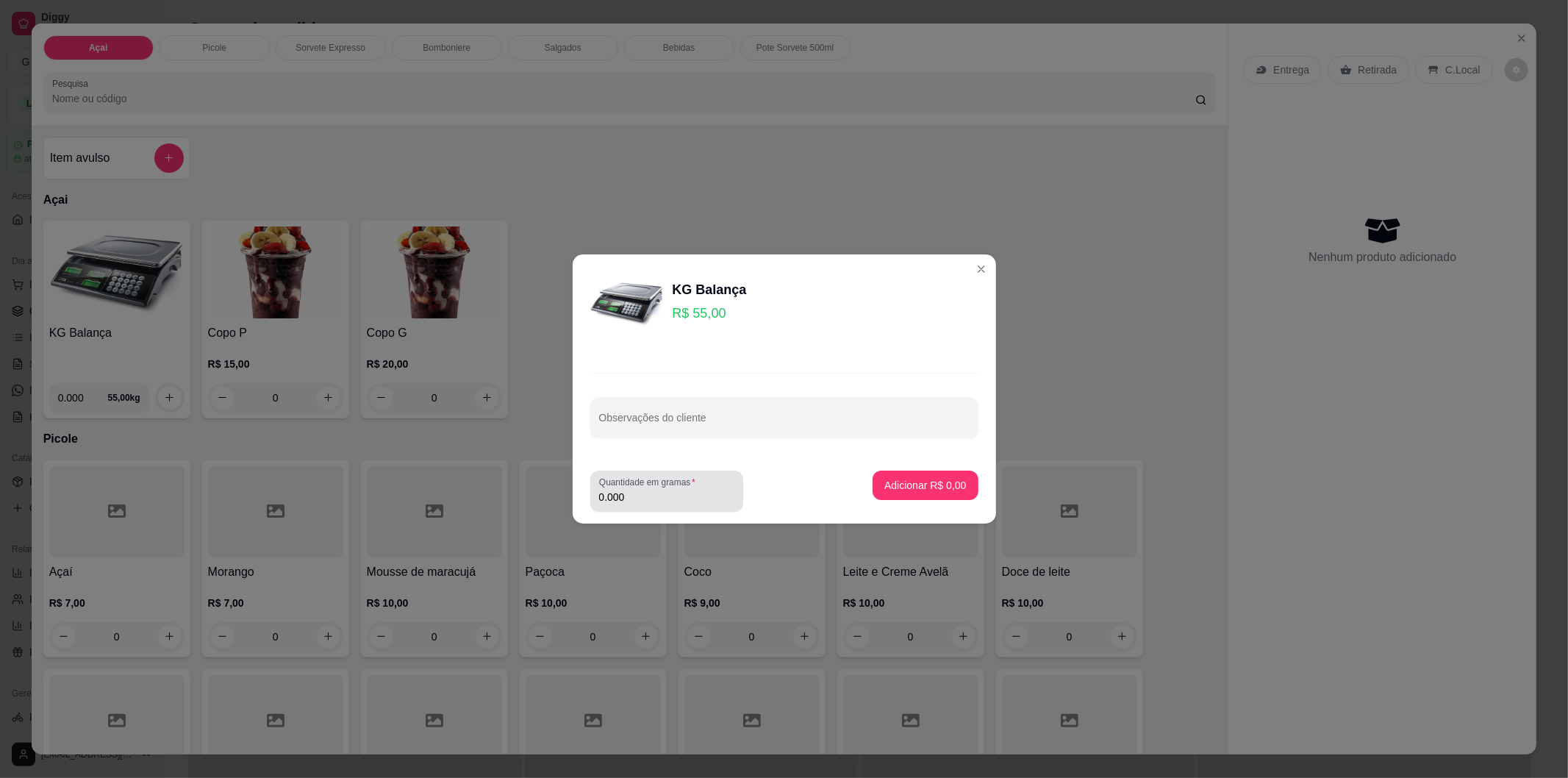
click at [636, 486] on label "Quantidade em gramas" at bounding box center [650, 482] width 101 height 13
click at [636, 489] on input "0.000" at bounding box center [667, 496] width 135 height 14
type input "0.172"
click at [903, 493] on button "Adicionar R$ 9,46" at bounding box center [925, 485] width 105 height 29
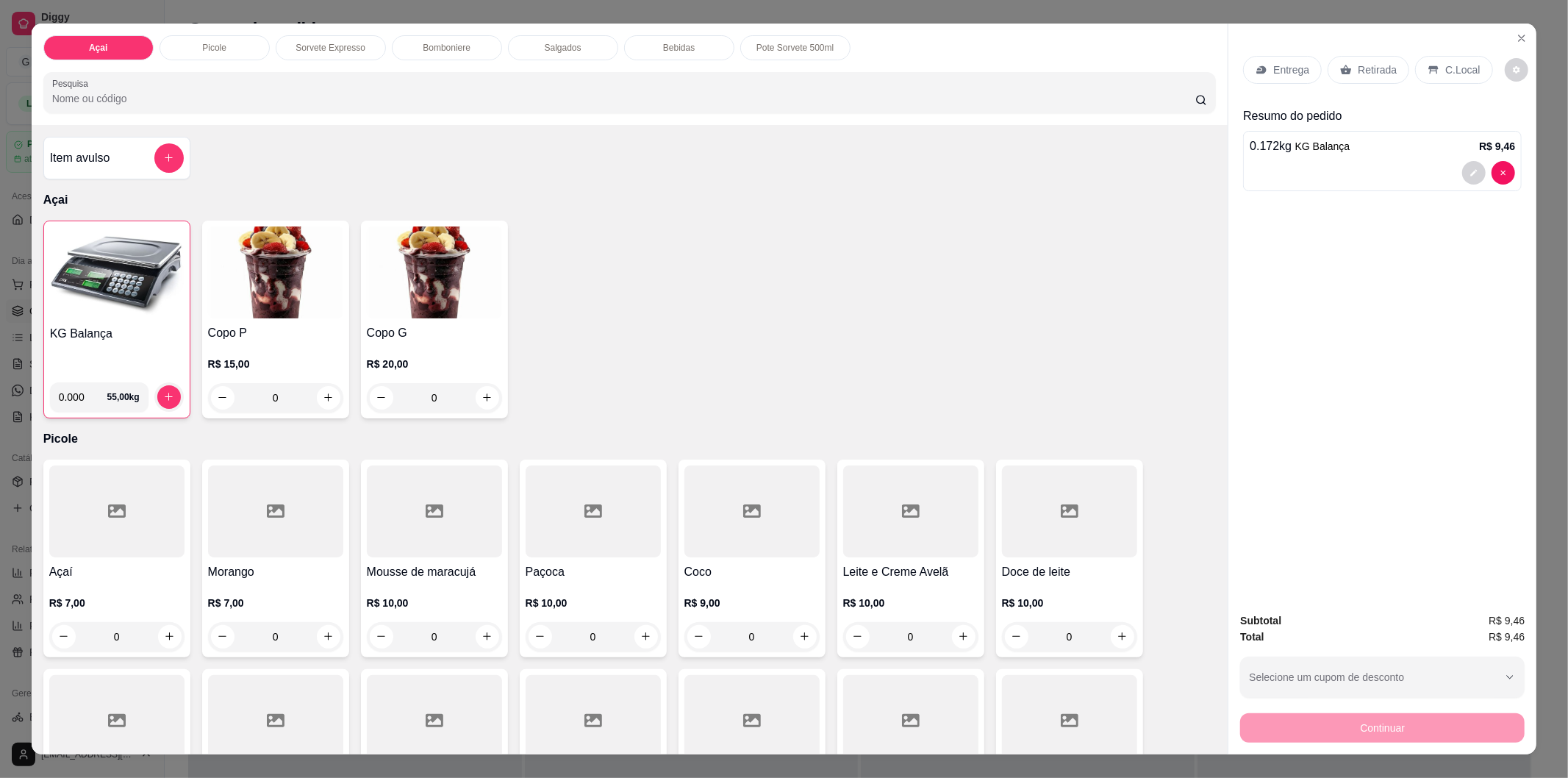
click at [1453, 79] on div "C.Local" at bounding box center [1454, 69] width 77 height 28
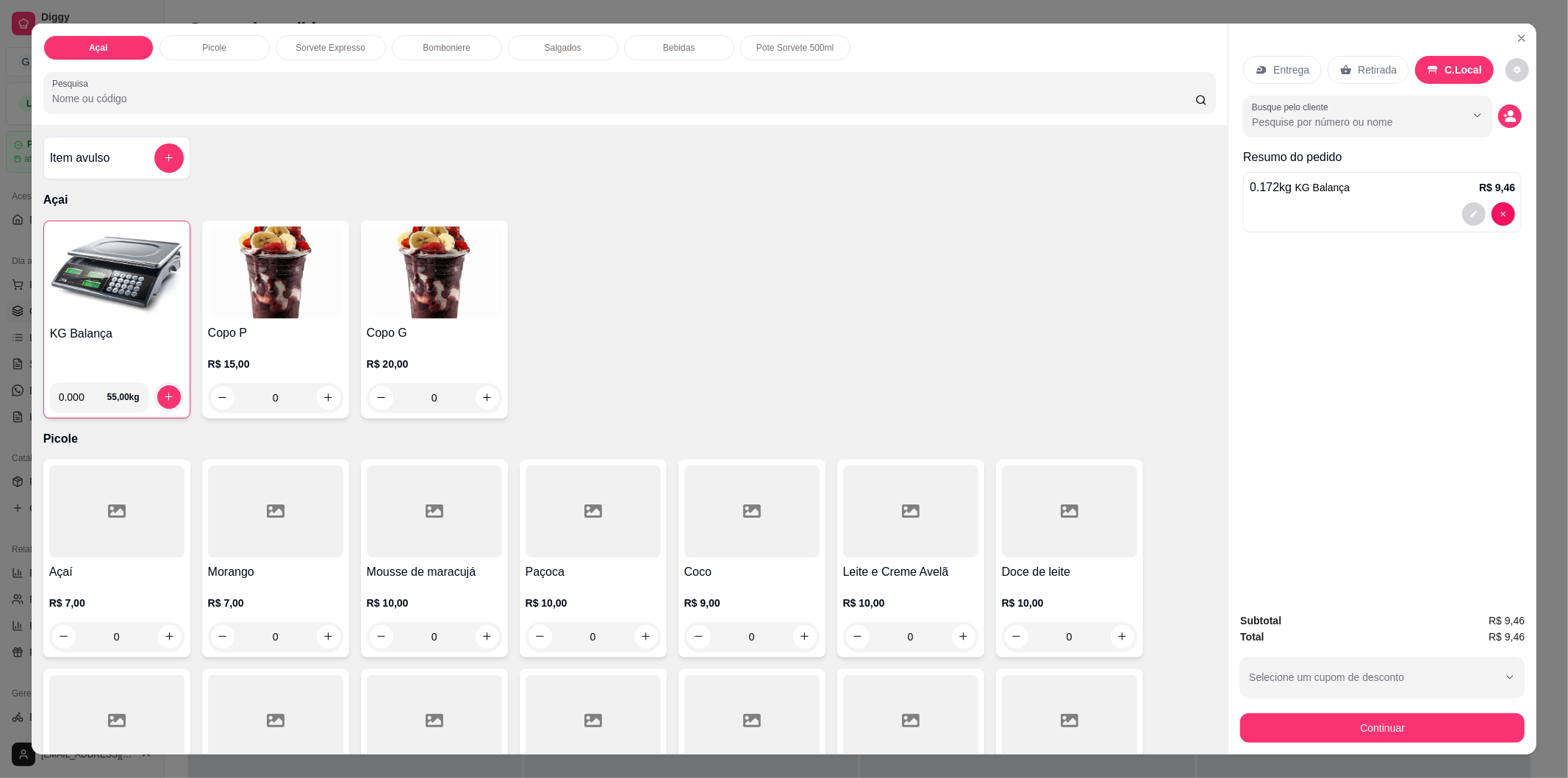
click at [1453, 78] on div "C.Local" at bounding box center [1454, 69] width 78 height 28
click at [1357, 718] on button "Continuar" at bounding box center [1383, 728] width 285 height 29
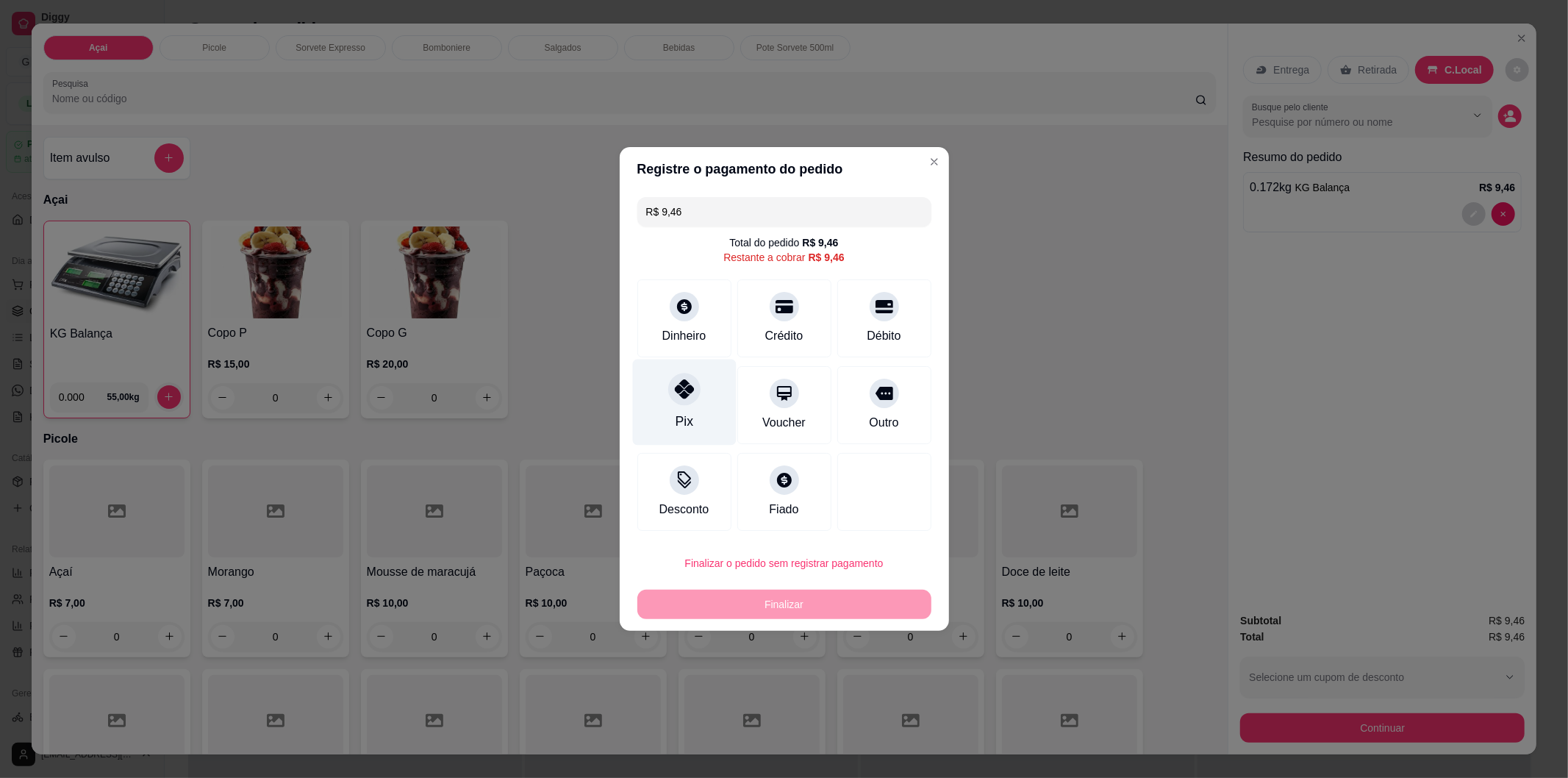
click at [692, 399] on div at bounding box center [685, 389] width 33 height 33
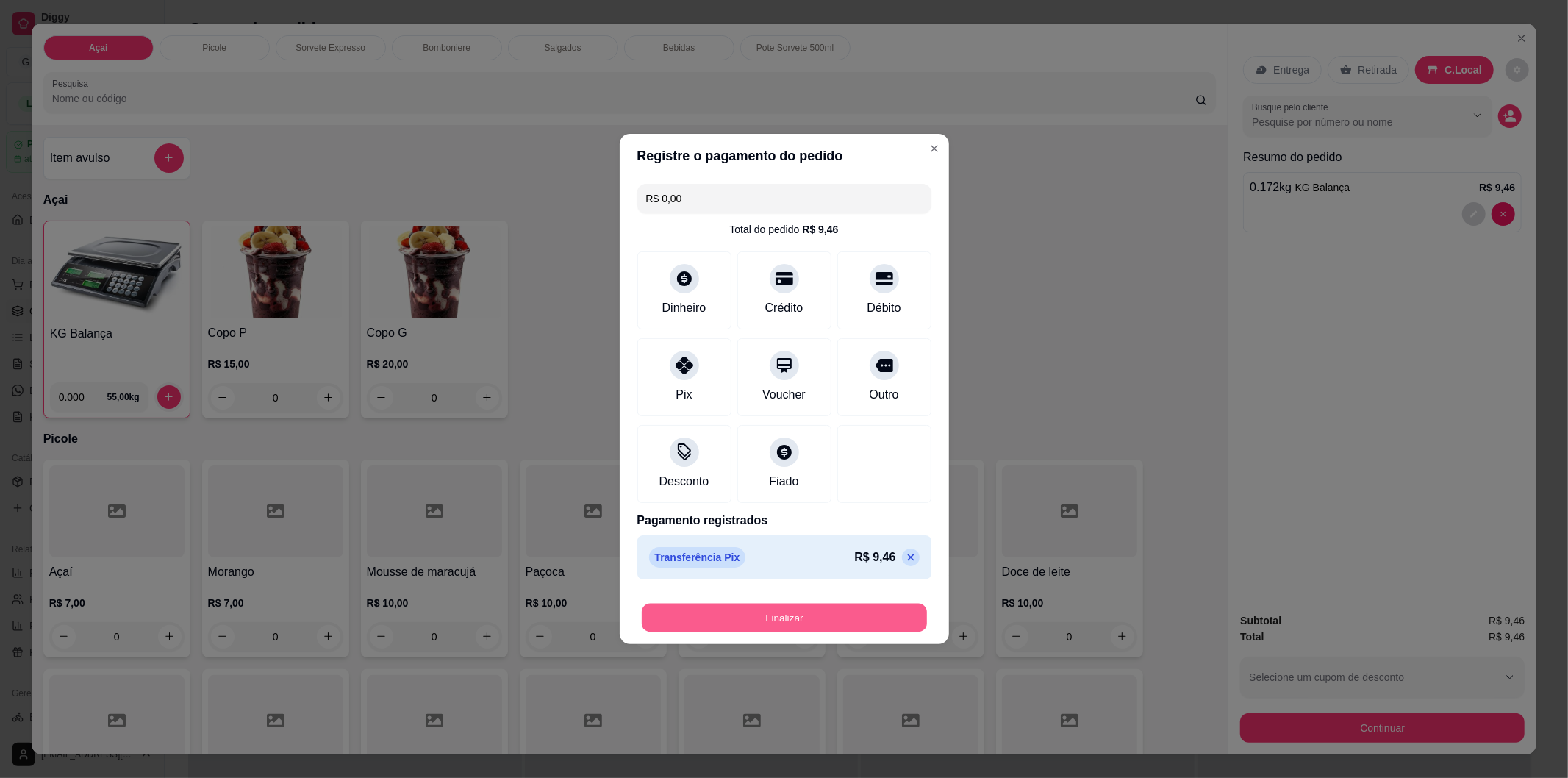
click at [791, 621] on button "Finalizar" at bounding box center [784, 618] width 285 height 29
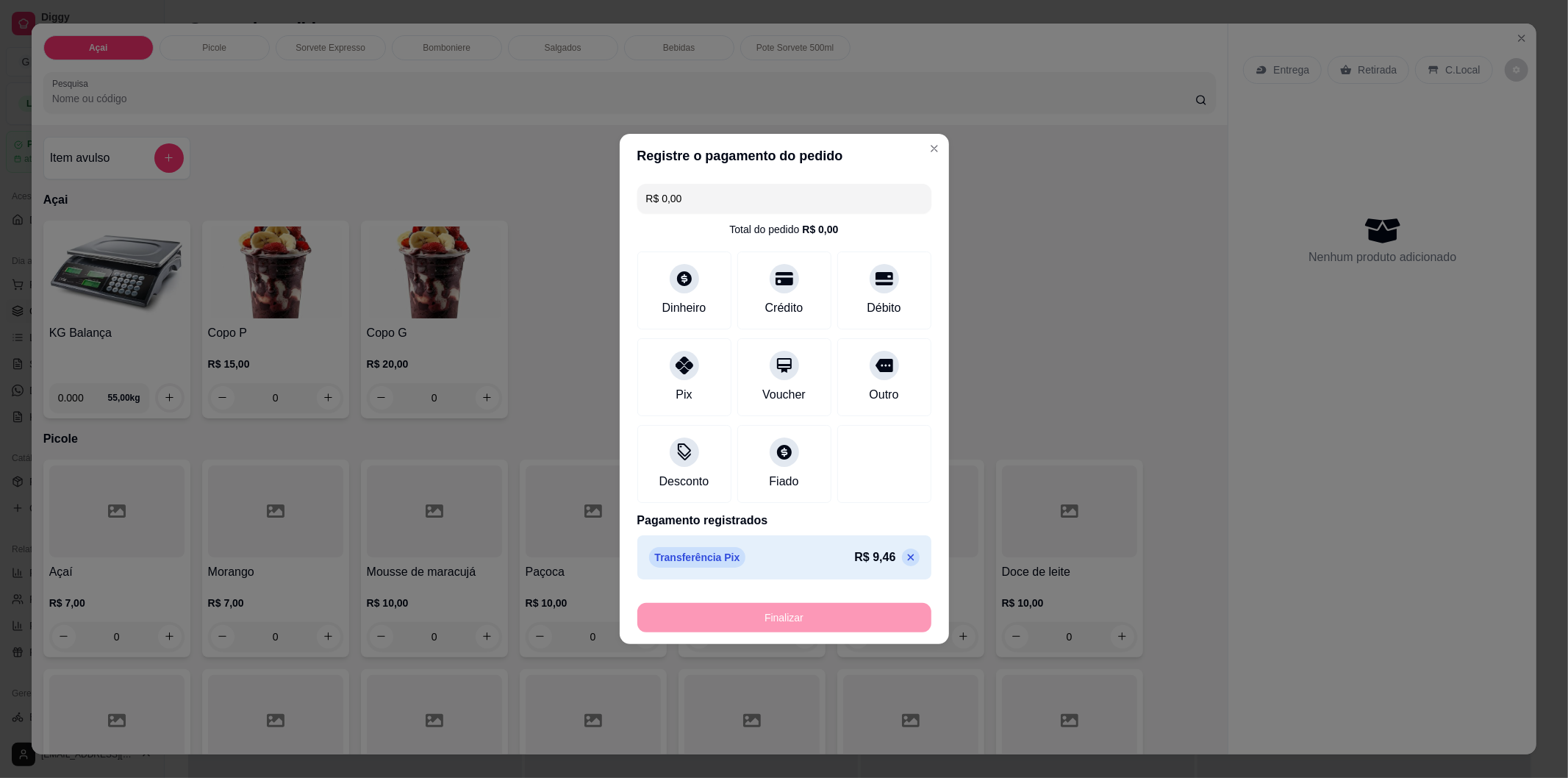
type input "-R$ 9,46"
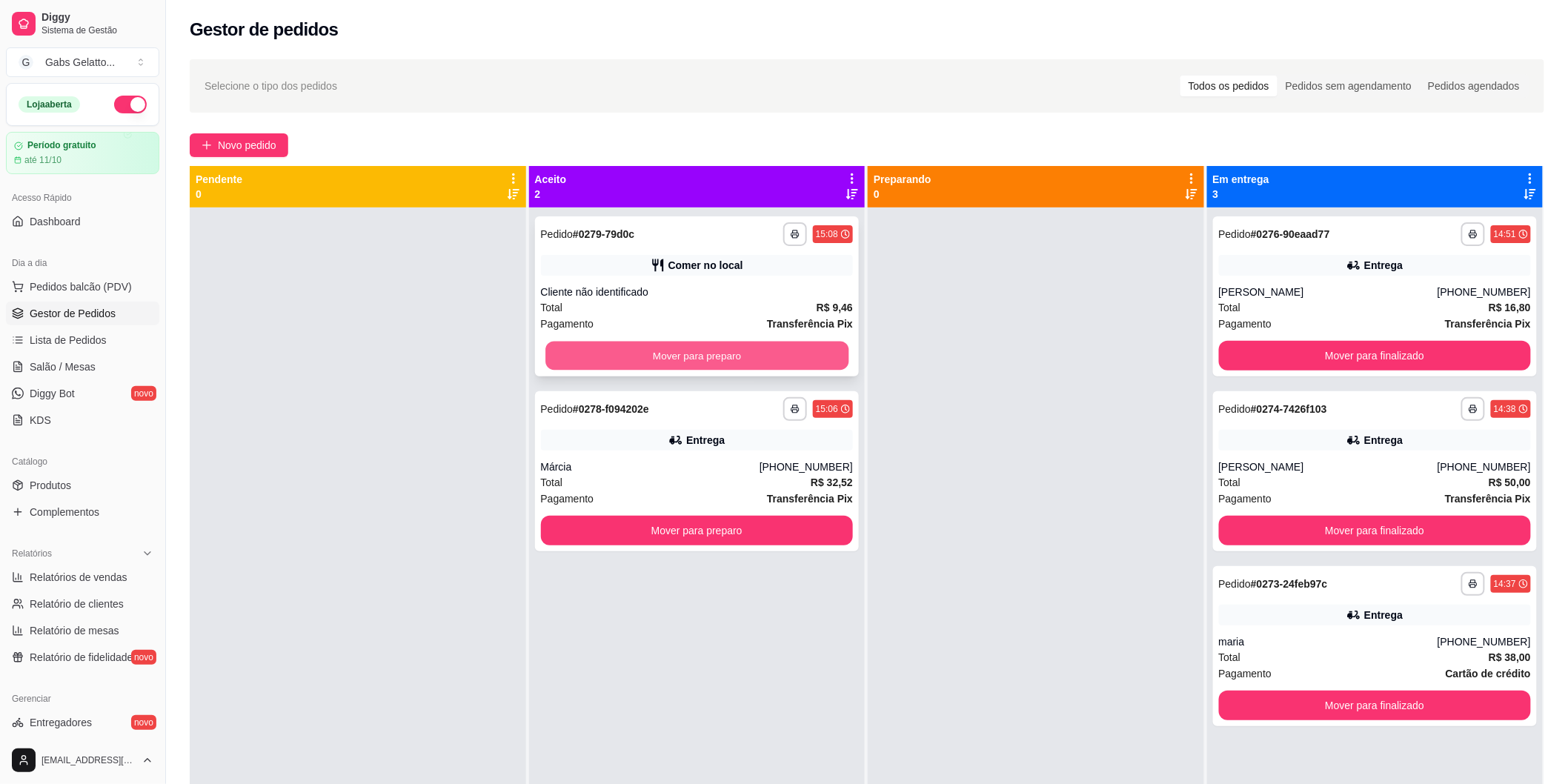
click at [713, 346] on button "Mover para preparo" at bounding box center [696, 356] width 303 height 29
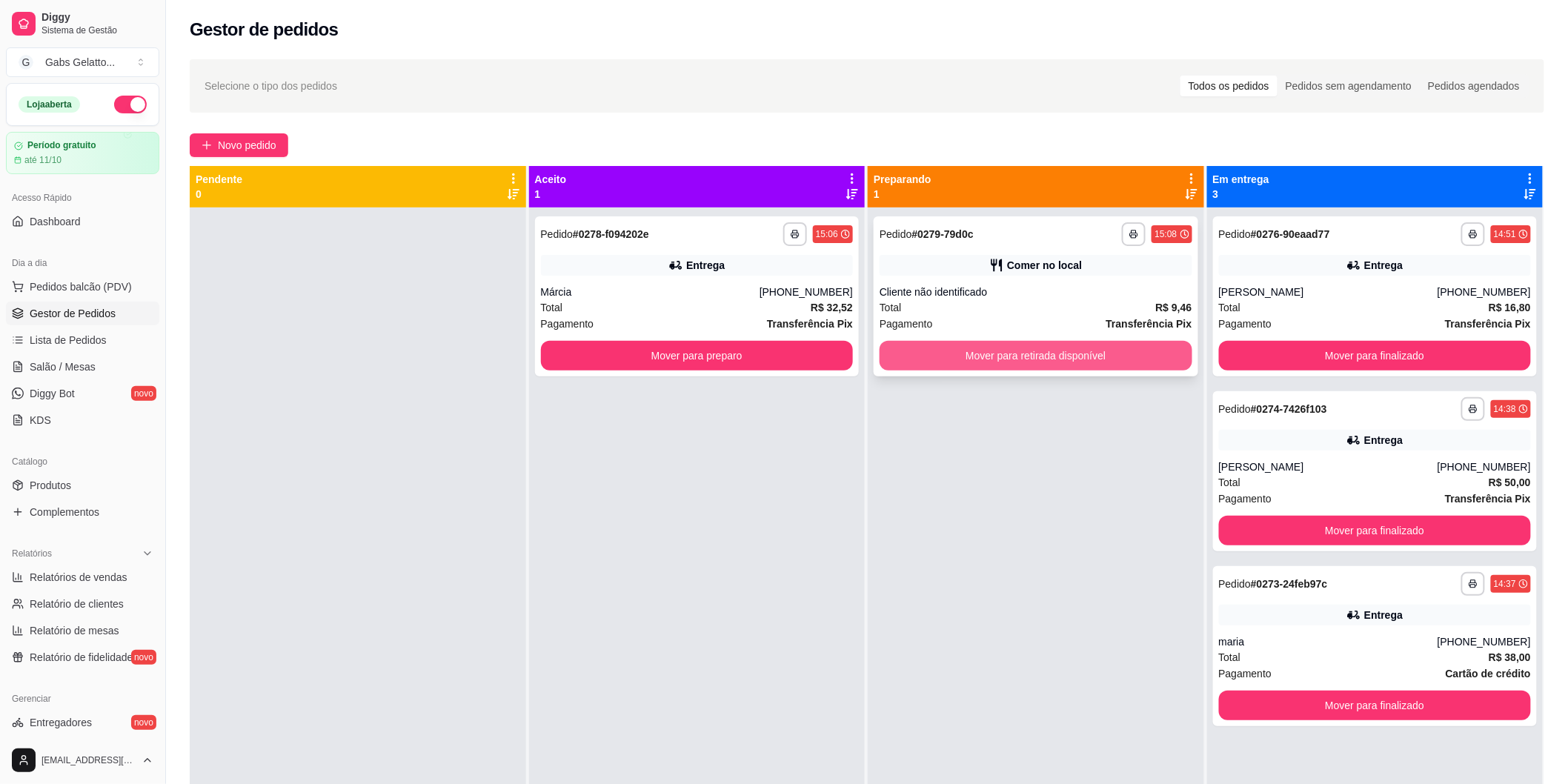
click at [932, 361] on button "Mover para retirada disponível" at bounding box center [1036, 355] width 312 height 29
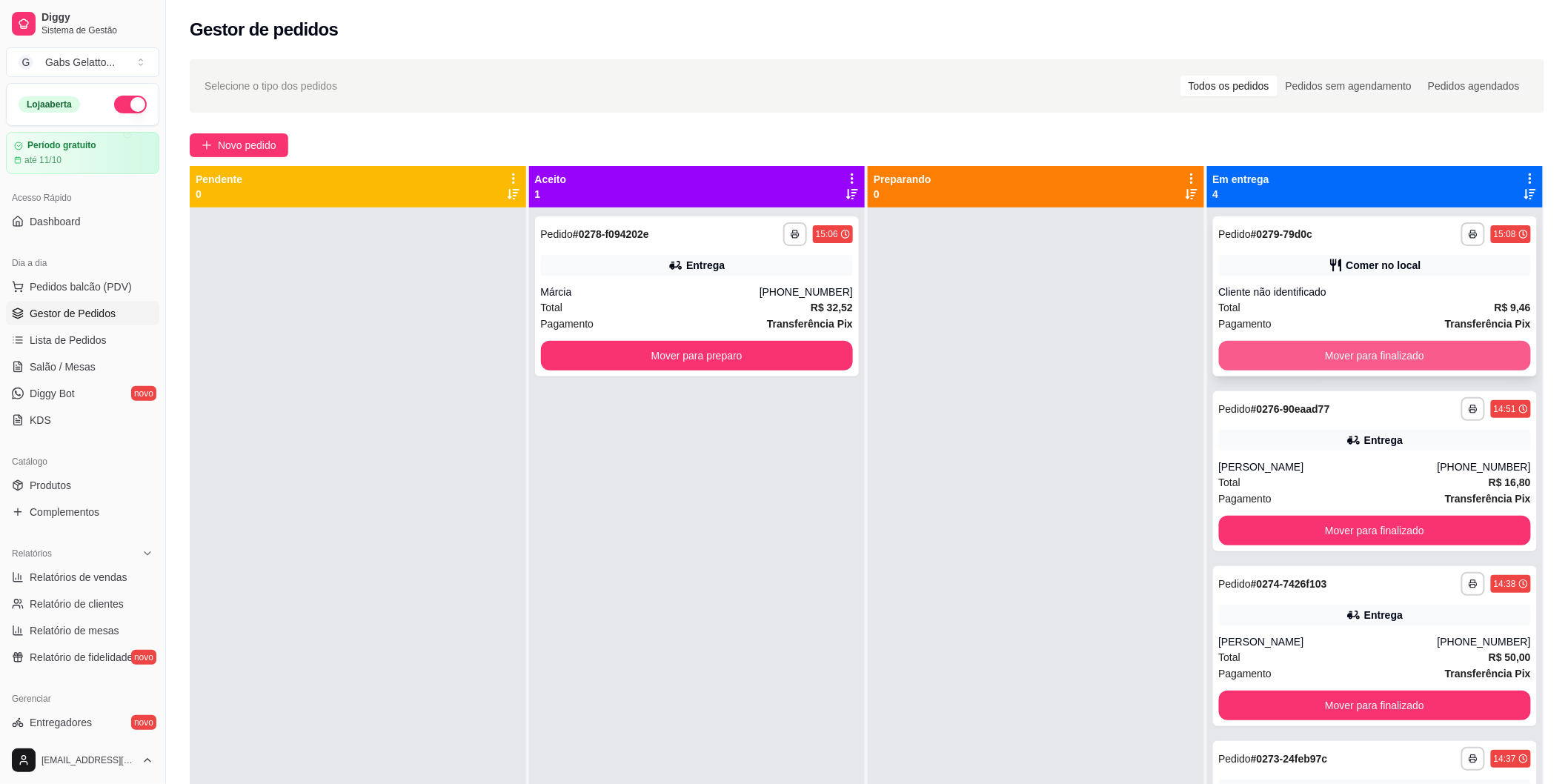
click at [1304, 359] on button "Mover para finalizado" at bounding box center [1375, 355] width 312 height 29
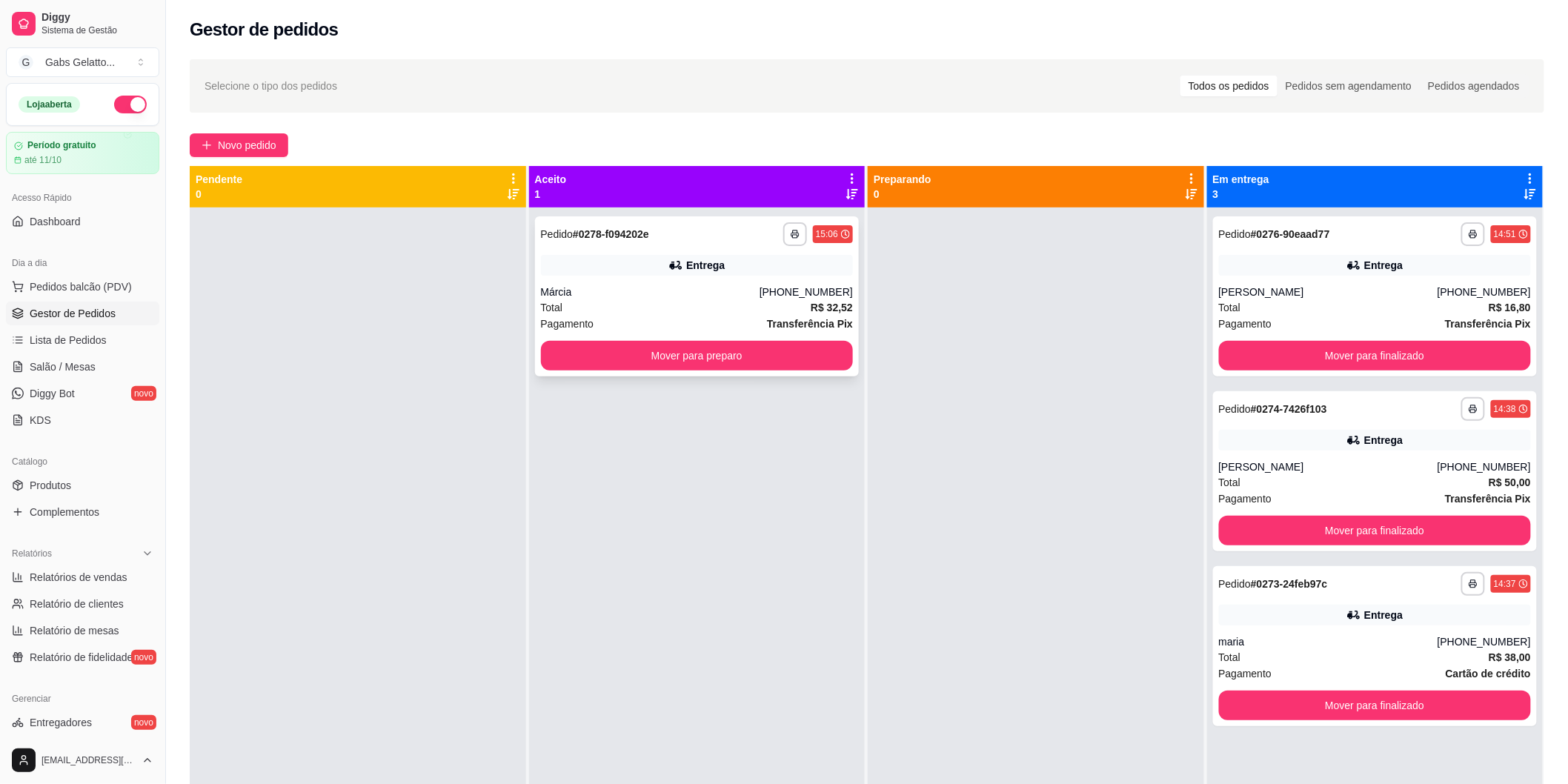
click at [589, 317] on span "Pagamento" at bounding box center [567, 323] width 54 height 17
click at [63, 268] on div "Dia a dia" at bounding box center [83, 263] width 154 height 23
click at [56, 293] on span "Pedidos balcão (PDV)" at bounding box center [80, 286] width 102 height 15
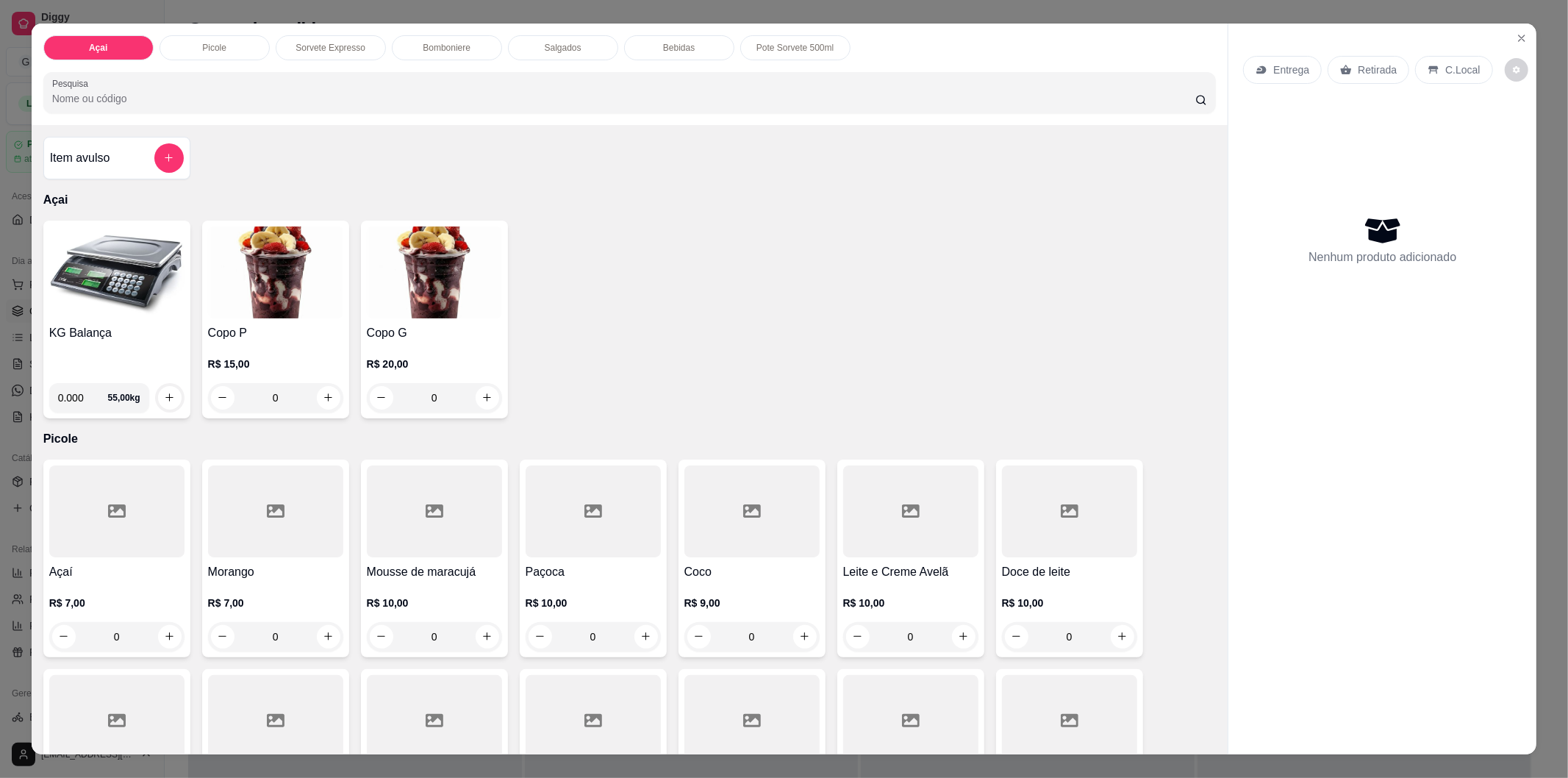
click at [112, 292] on img at bounding box center [117, 272] width 135 height 92
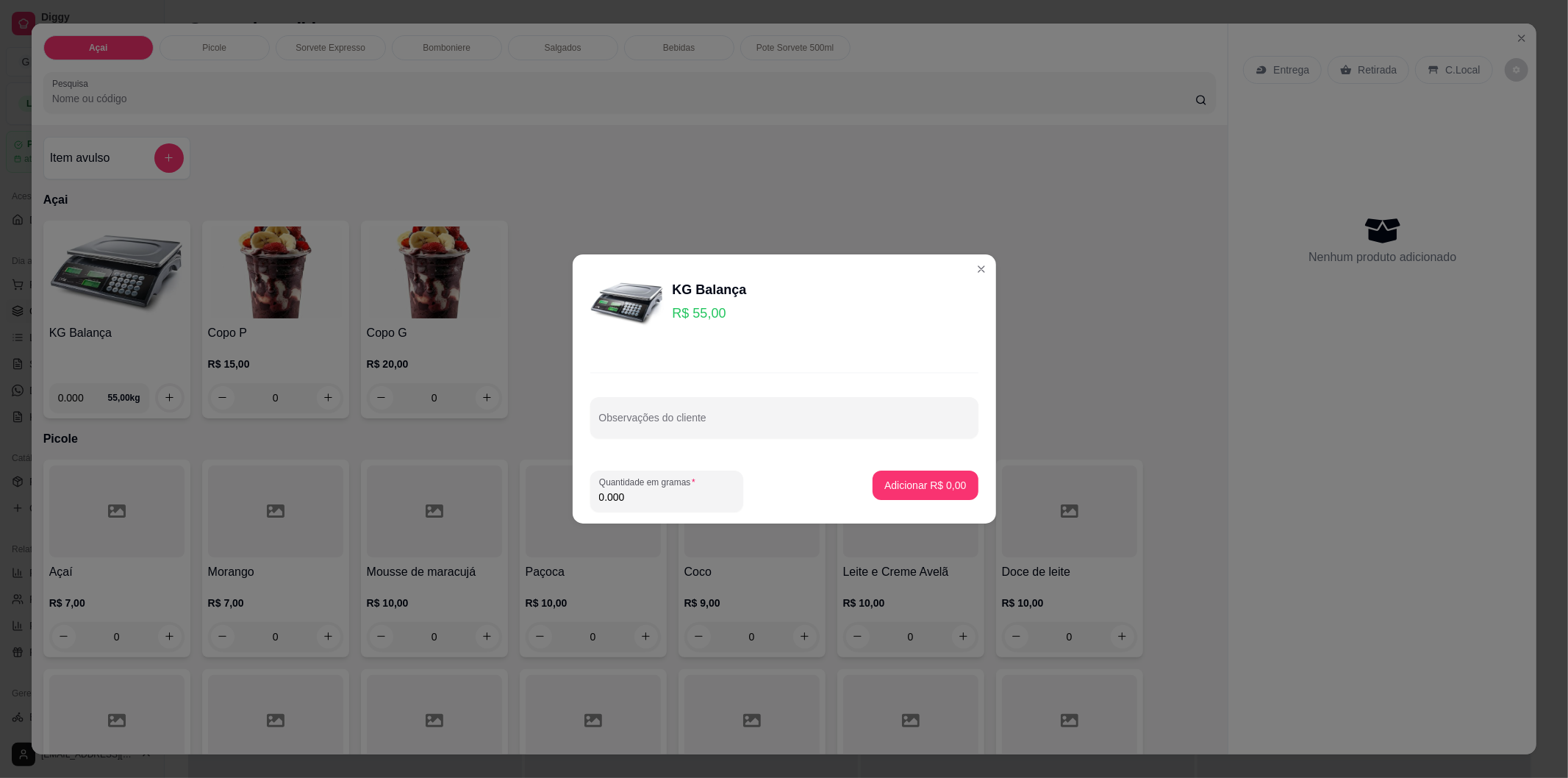
click at [636, 494] on input "0.000" at bounding box center [667, 496] width 135 height 14
type input "0.218"
click at [937, 491] on p "Adicionar R$ 11,99" at bounding box center [922, 485] width 85 height 14
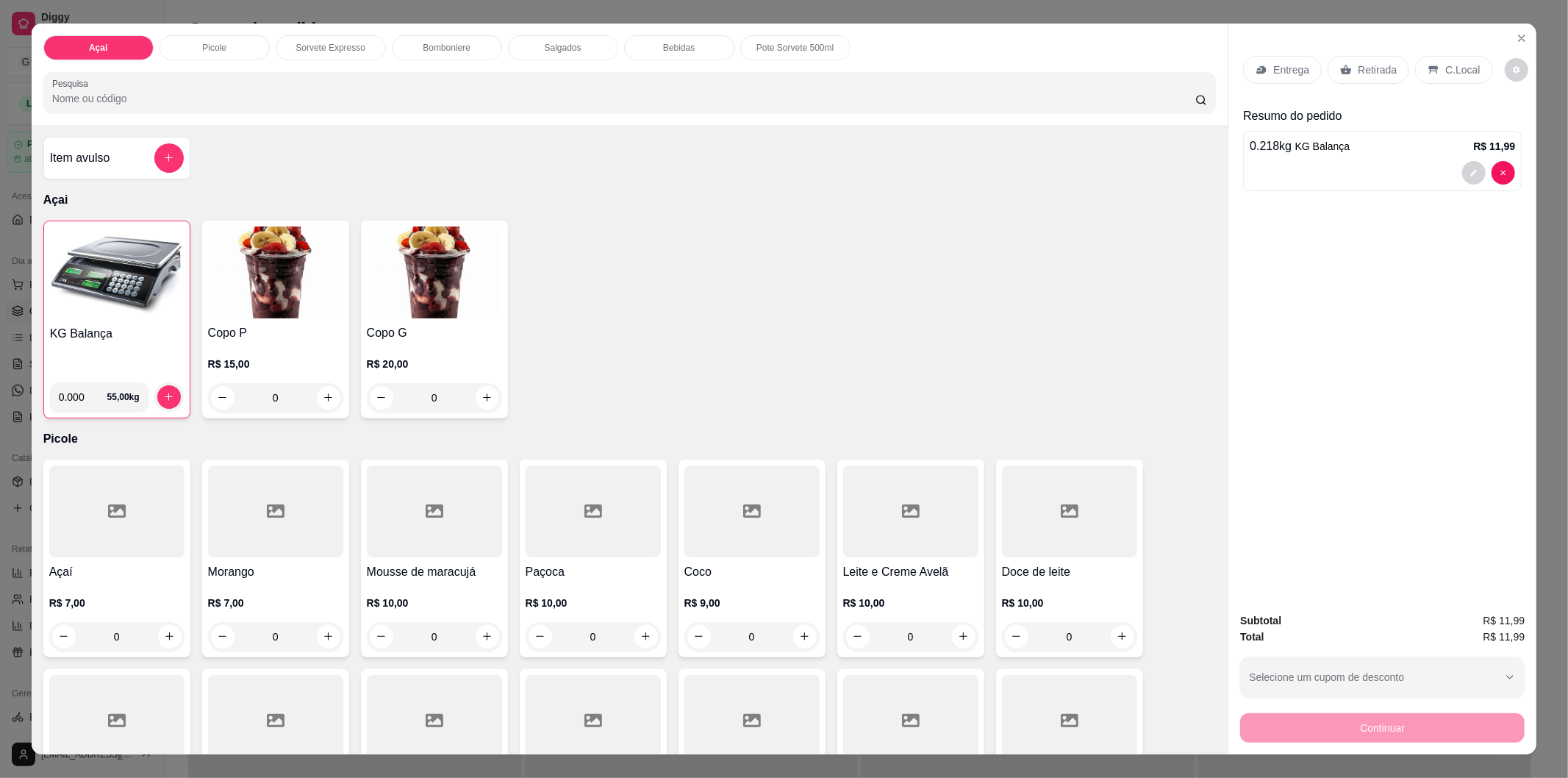
click at [140, 292] on img at bounding box center [117, 272] width 134 height 92
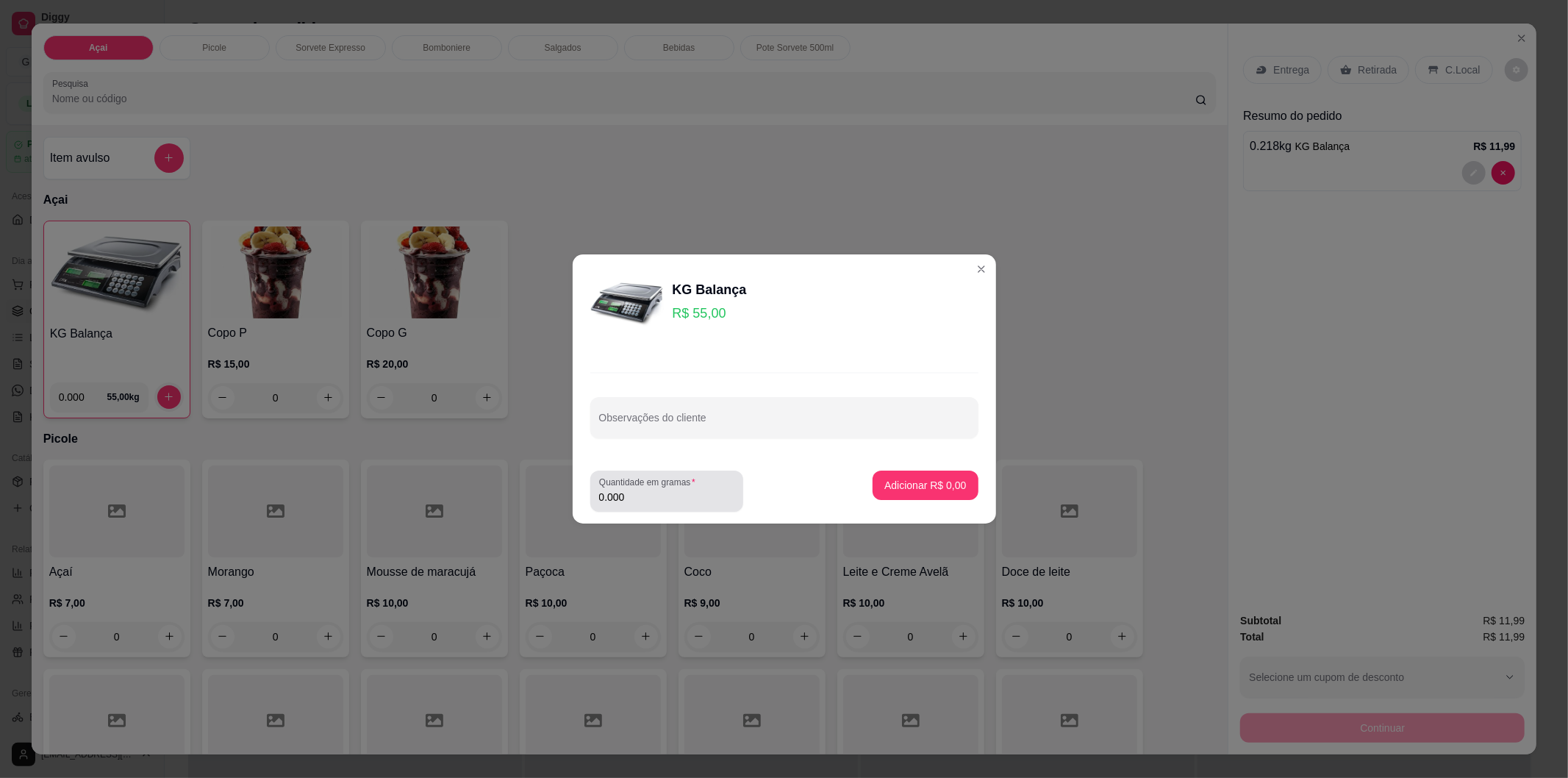
click at [691, 495] on input "0.000" at bounding box center [667, 496] width 135 height 14
type input "0.220"
click at [879, 483] on p "Adicionar R$ 12,10" at bounding box center [922, 485] width 88 height 14
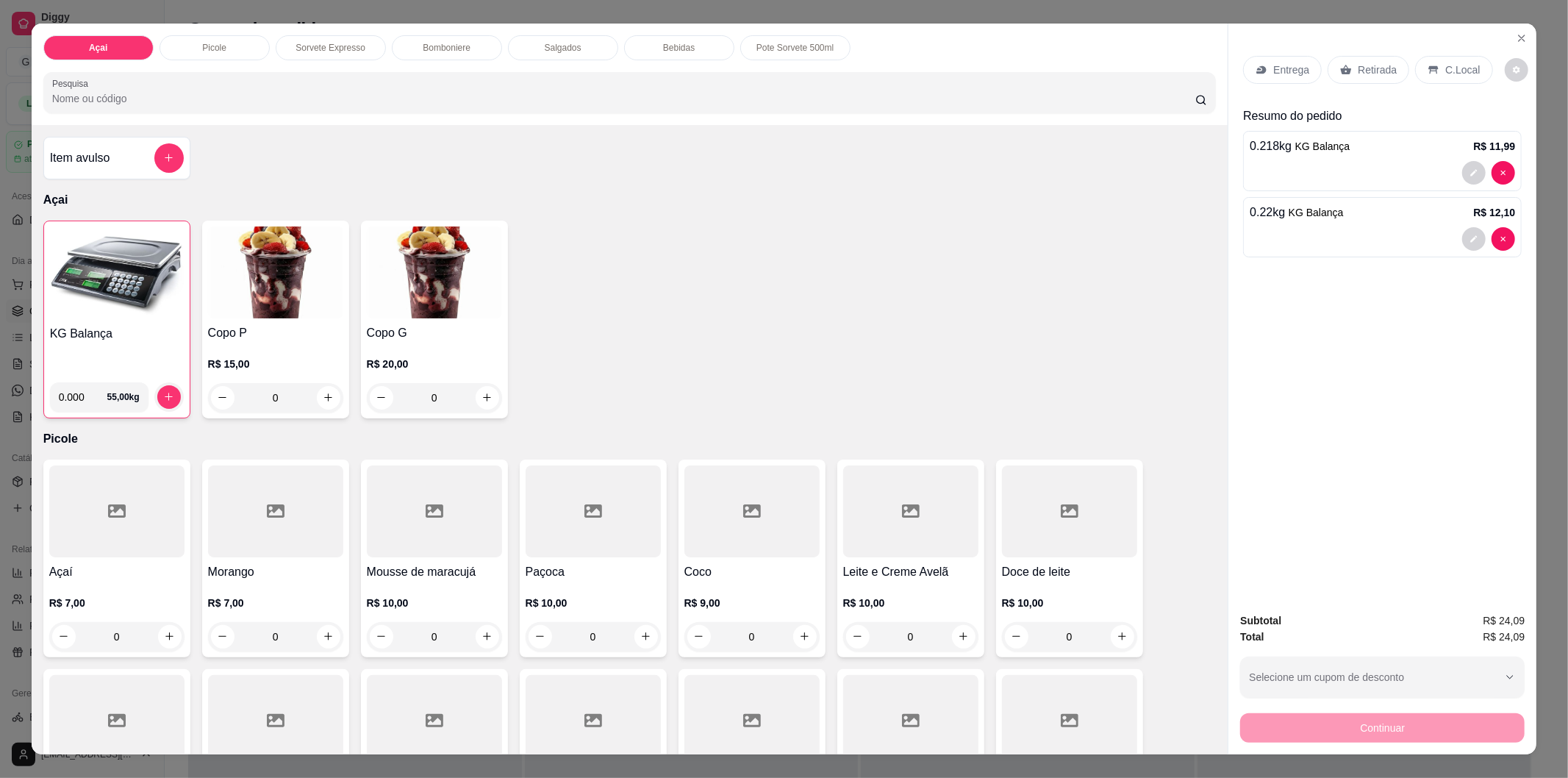
click at [1349, 69] on div "Retirada" at bounding box center [1368, 69] width 82 height 28
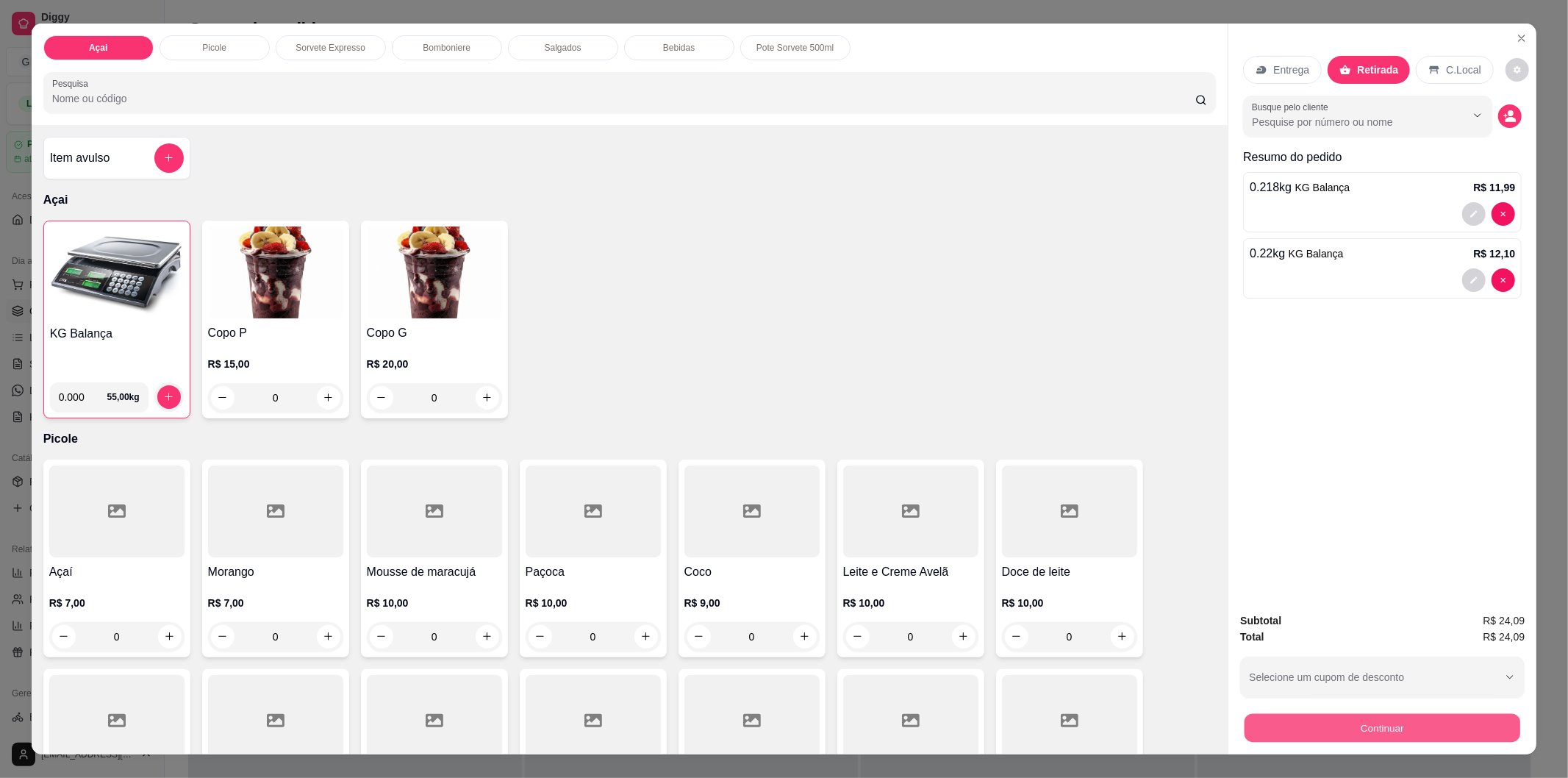
click at [1320, 719] on button "Continuar" at bounding box center [1383, 728] width 276 height 29
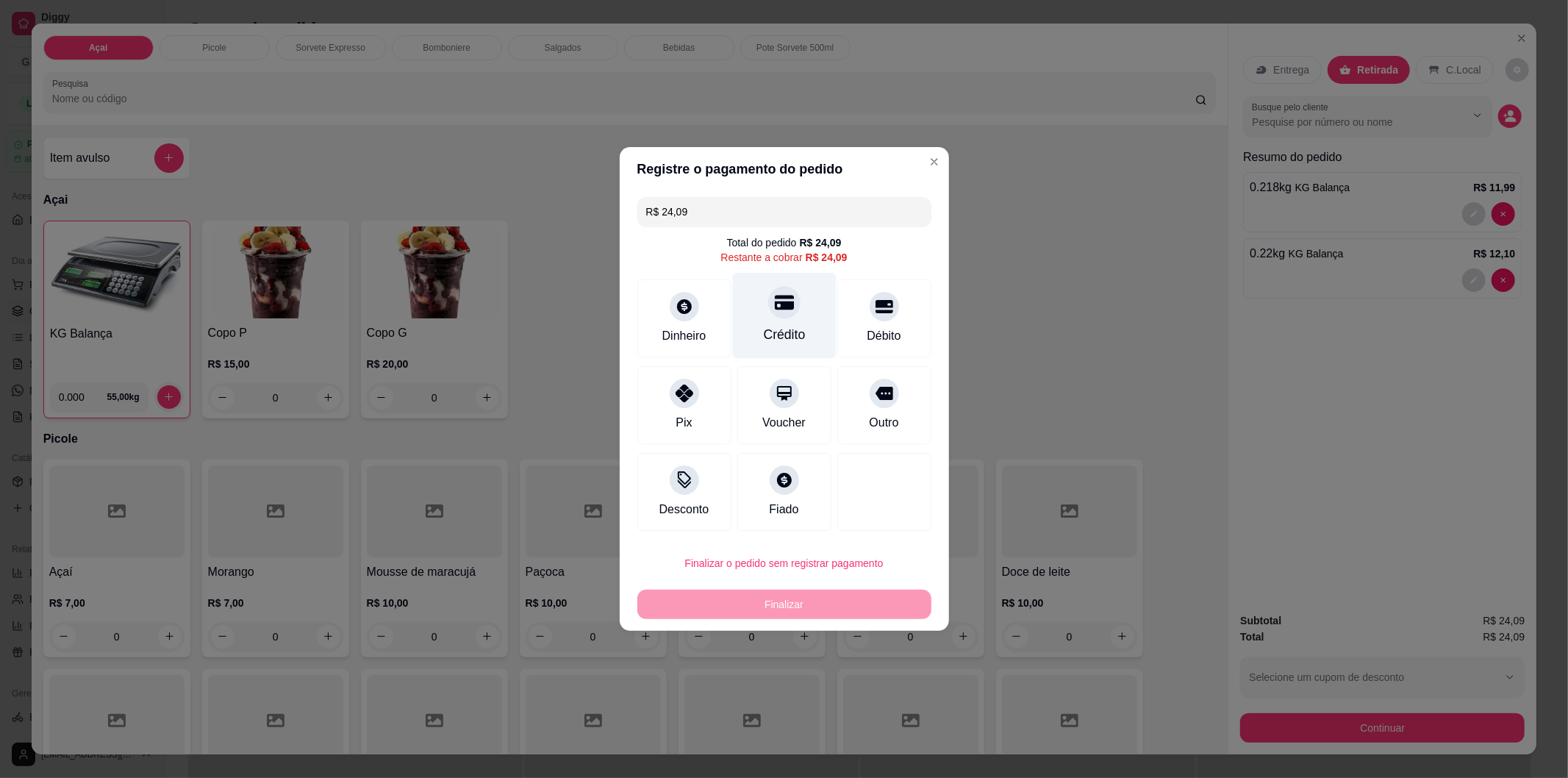
click at [788, 322] on div "Crédito" at bounding box center [783, 316] width 103 height 86
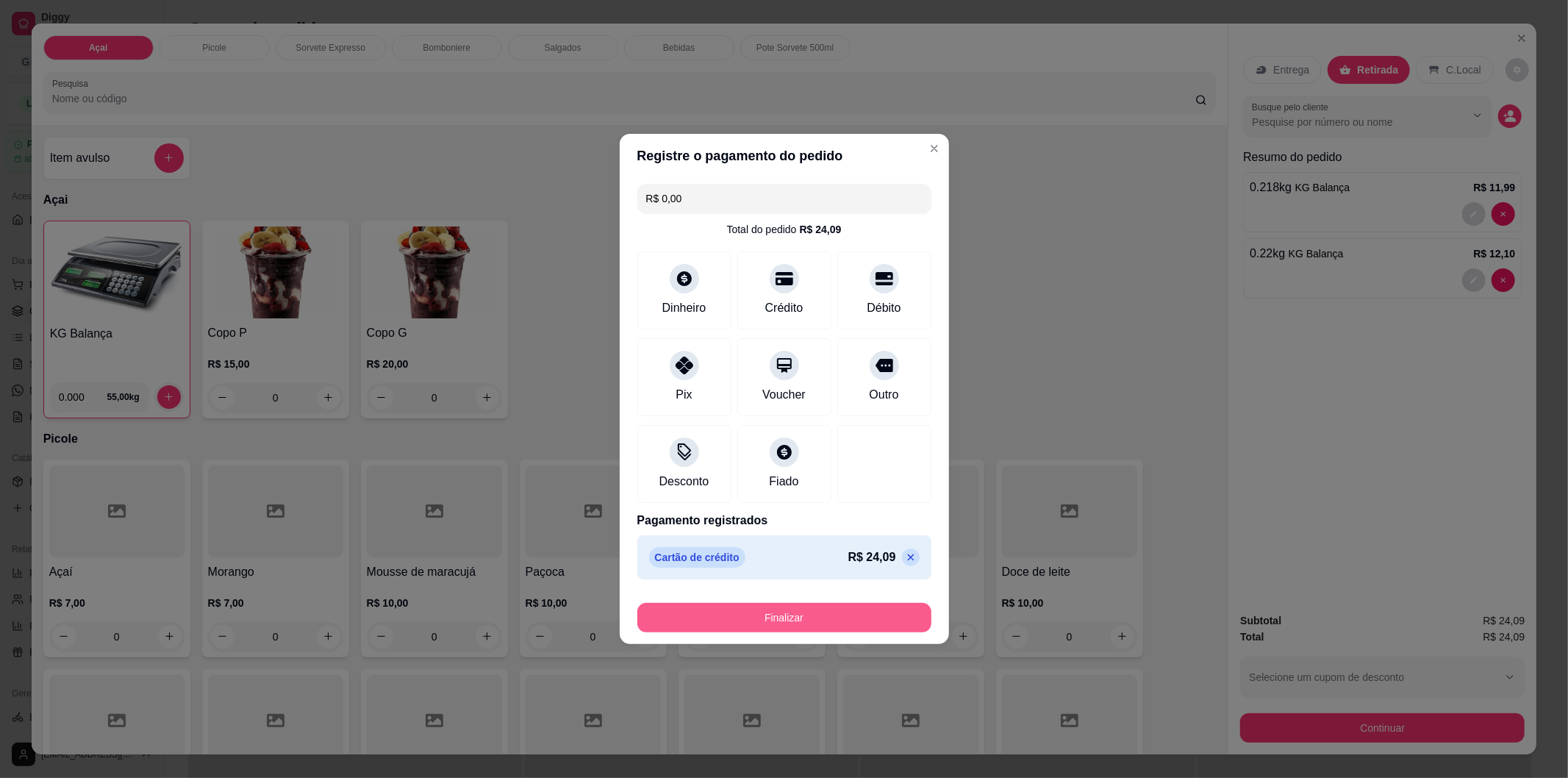
click at [791, 626] on button "Finalizar" at bounding box center [784, 617] width 294 height 29
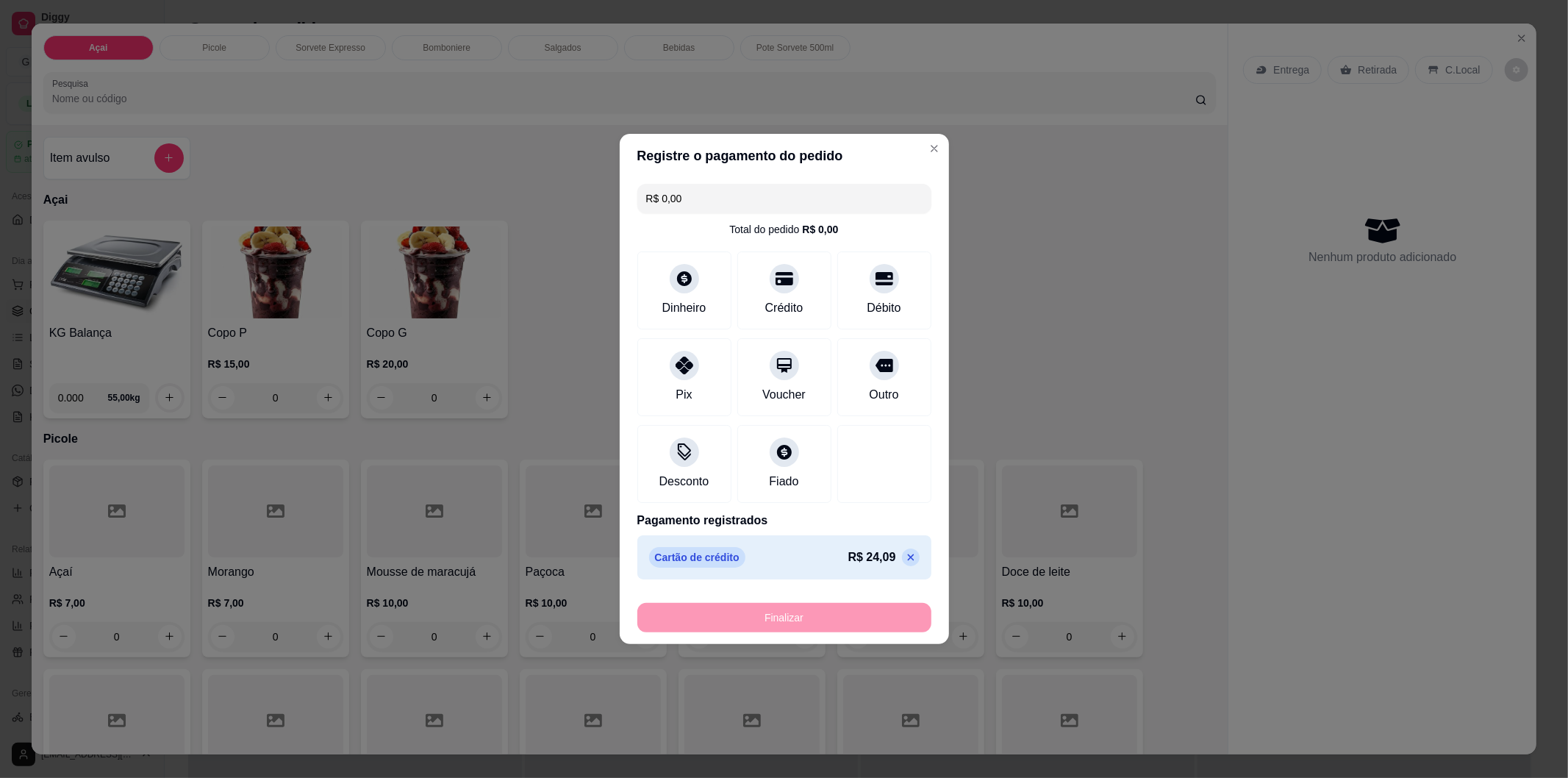
type input "-R$ 24,09"
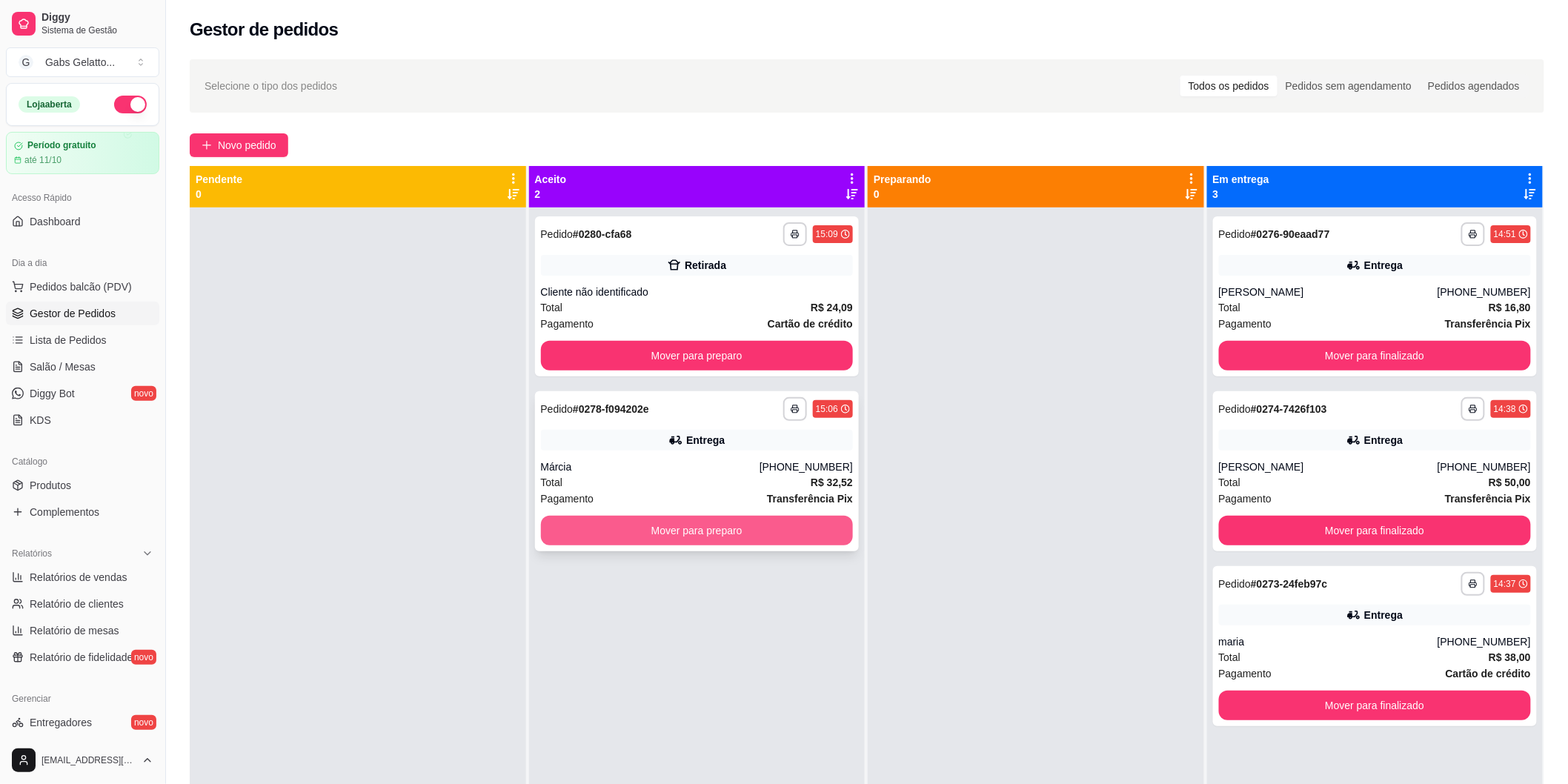
click at [787, 538] on button "Mover para preparo" at bounding box center [697, 530] width 312 height 29
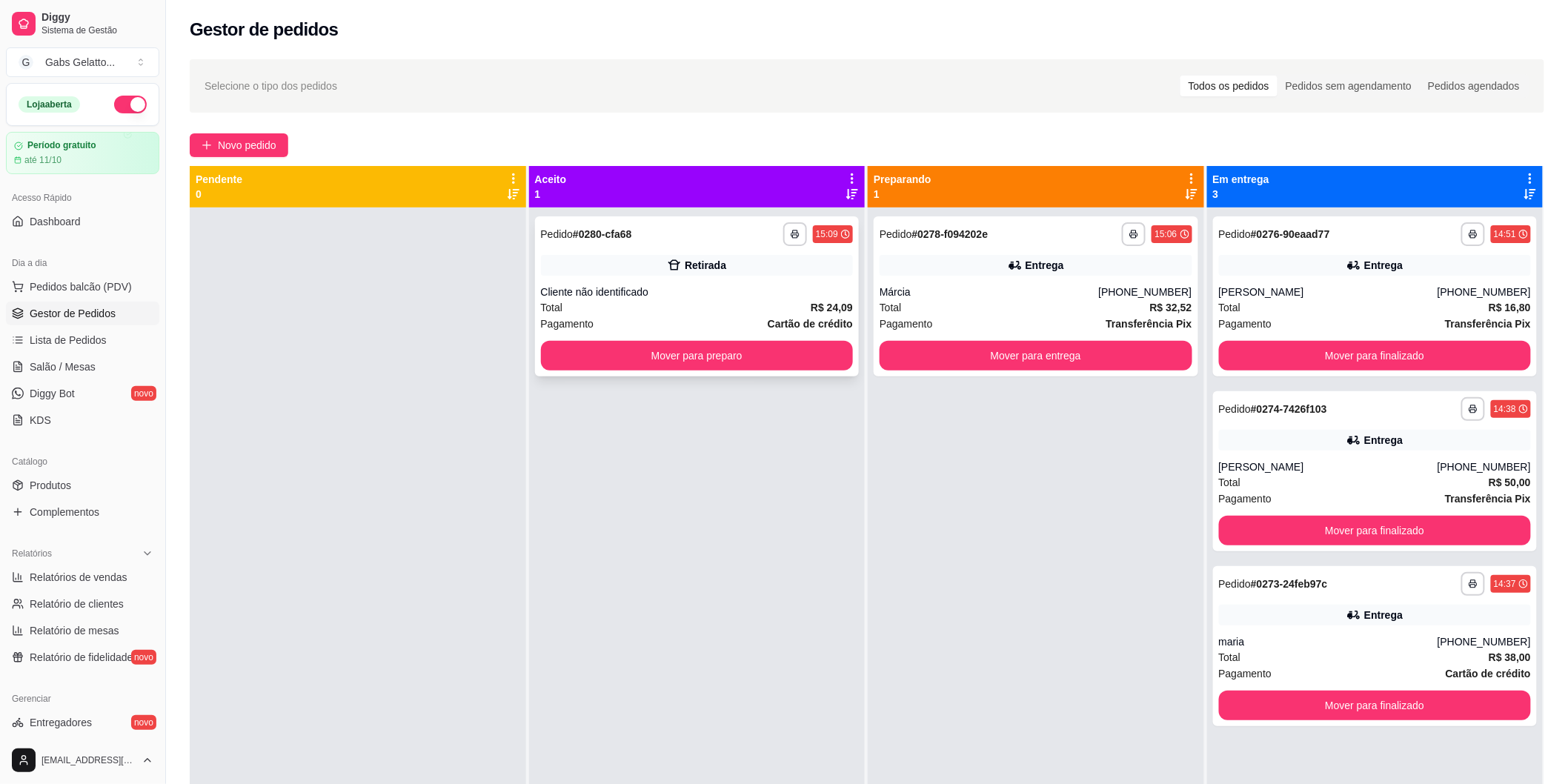
click at [740, 284] on div "**********" at bounding box center [698, 296] width 325 height 160
click at [713, 361] on button "Mover para preparo" at bounding box center [697, 355] width 312 height 29
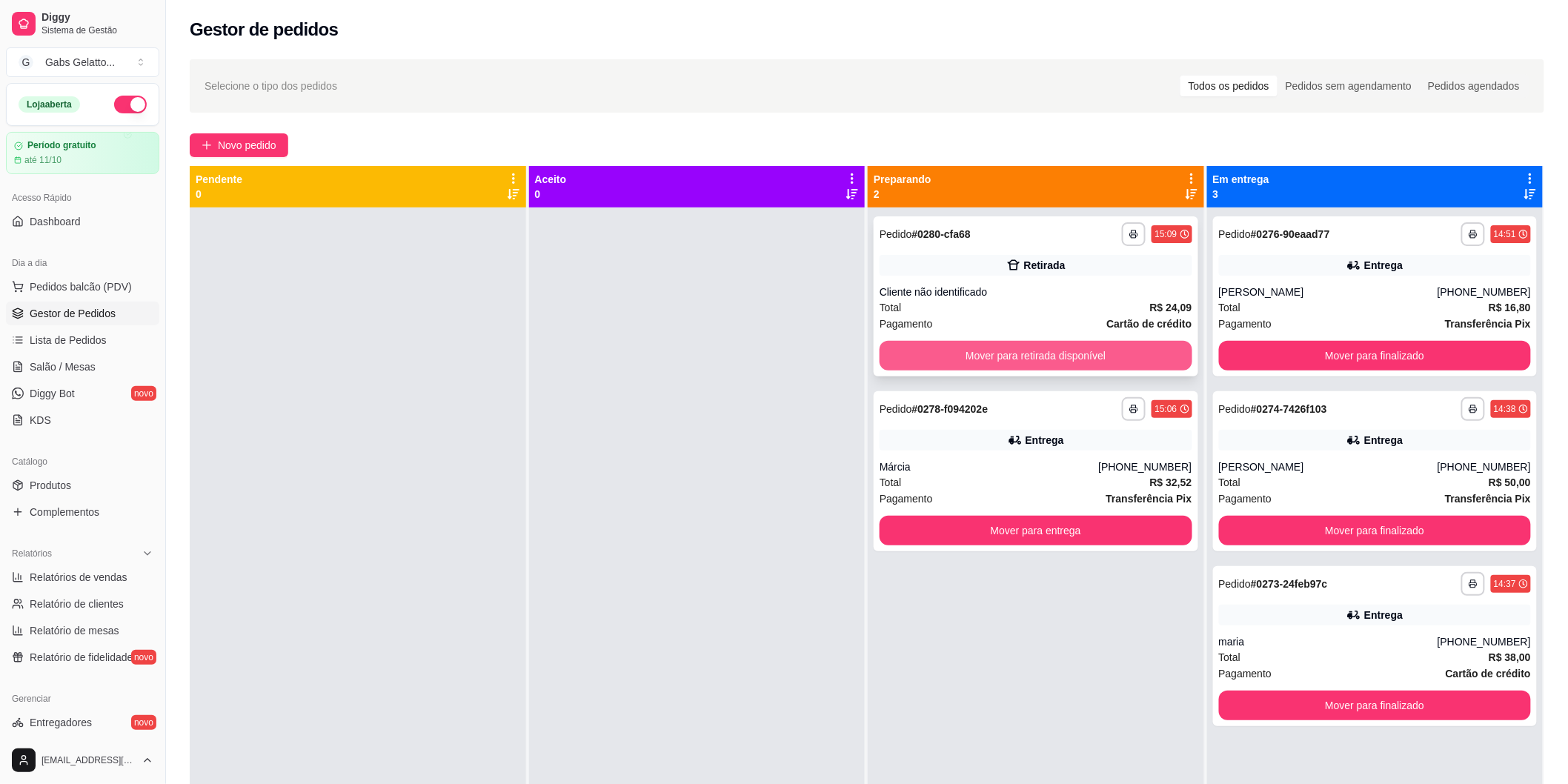
click at [974, 358] on button "Mover para retirada disponível" at bounding box center [1036, 355] width 312 height 29
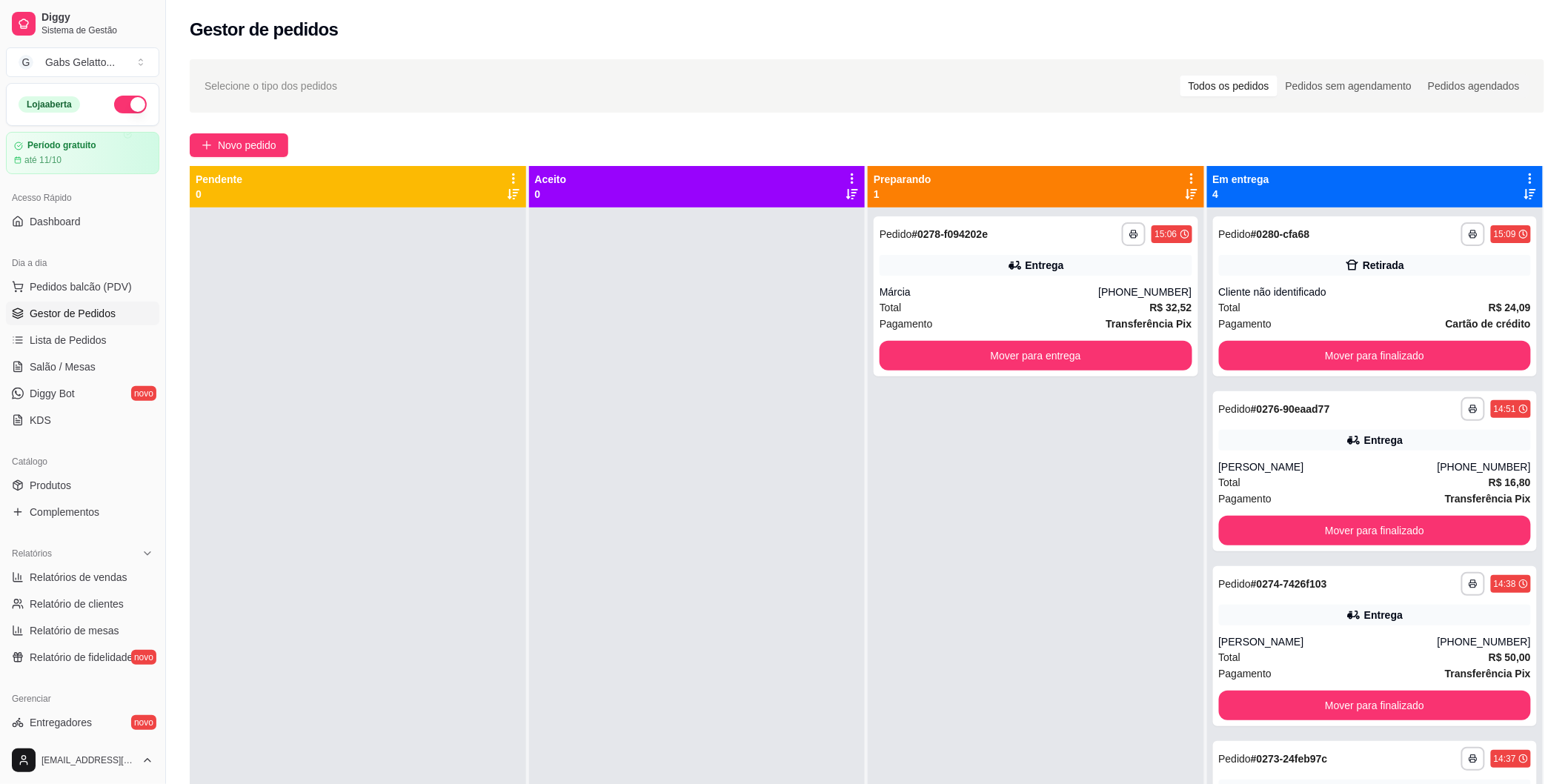
click at [978, 492] on div "**********" at bounding box center [1037, 599] width 337 height 784
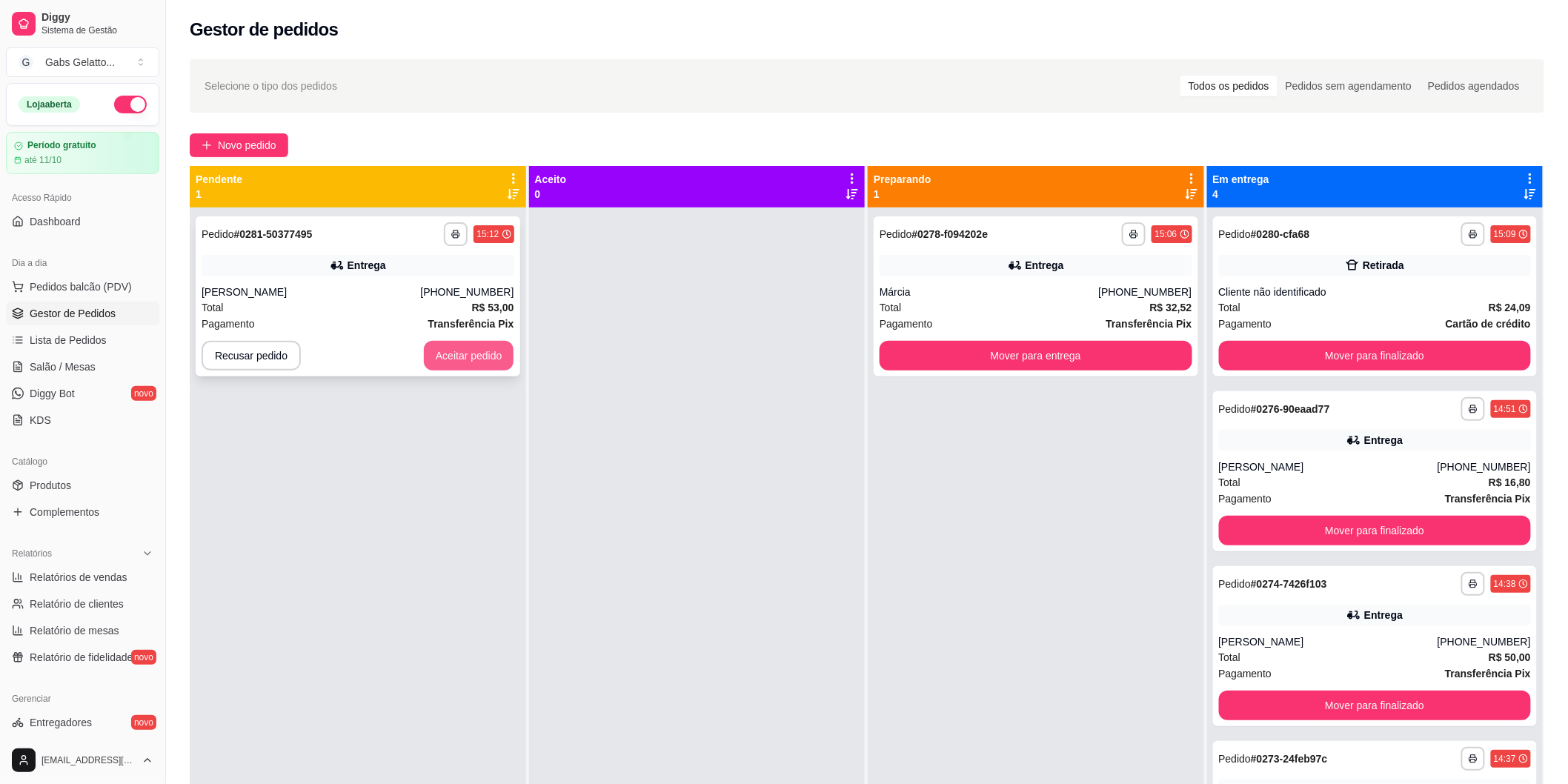
click at [477, 364] on button "Aceitar pedido" at bounding box center [469, 355] width 91 height 29
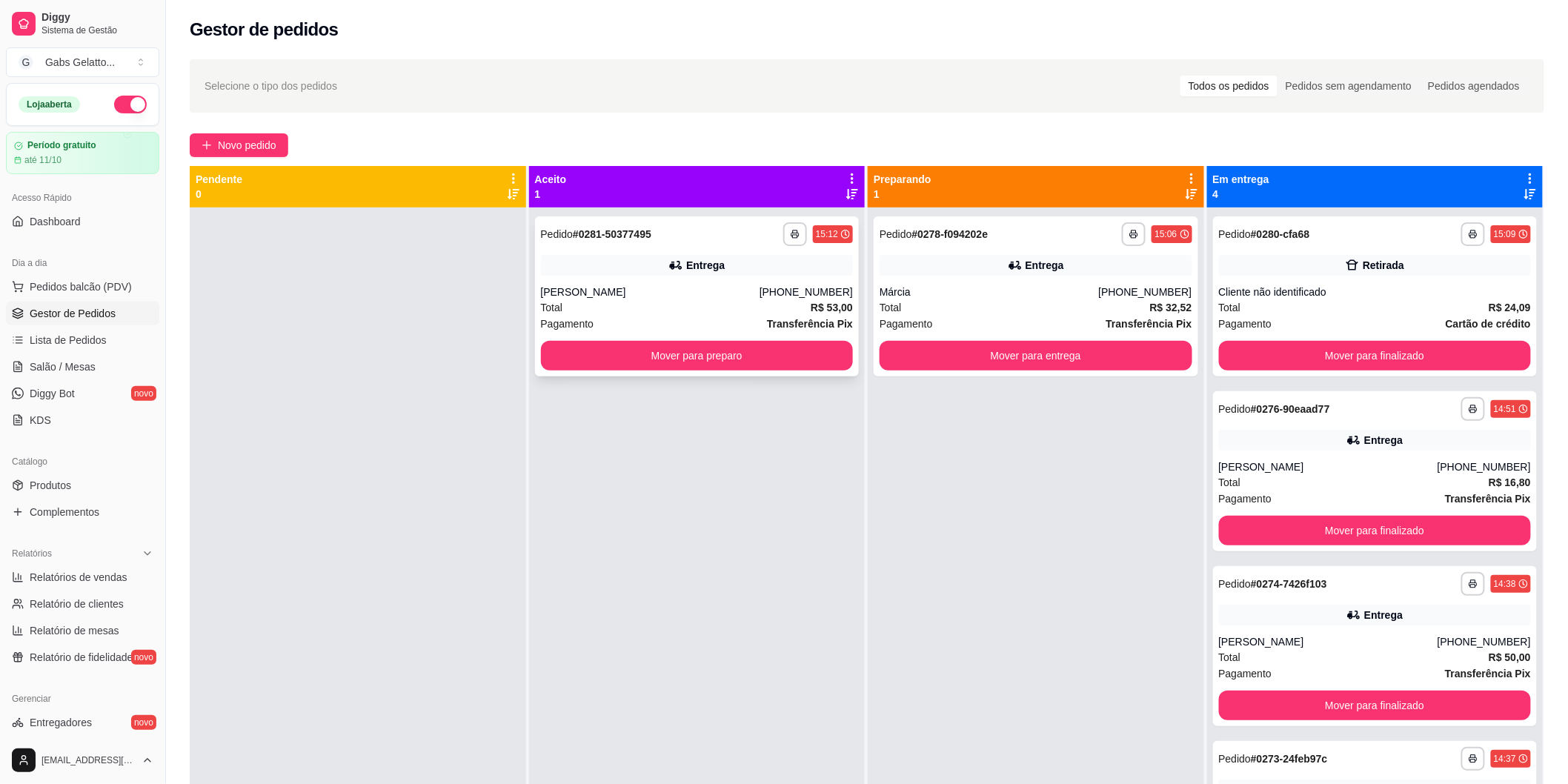
click at [670, 307] on div "Total R$ 53,00" at bounding box center [697, 307] width 312 height 17
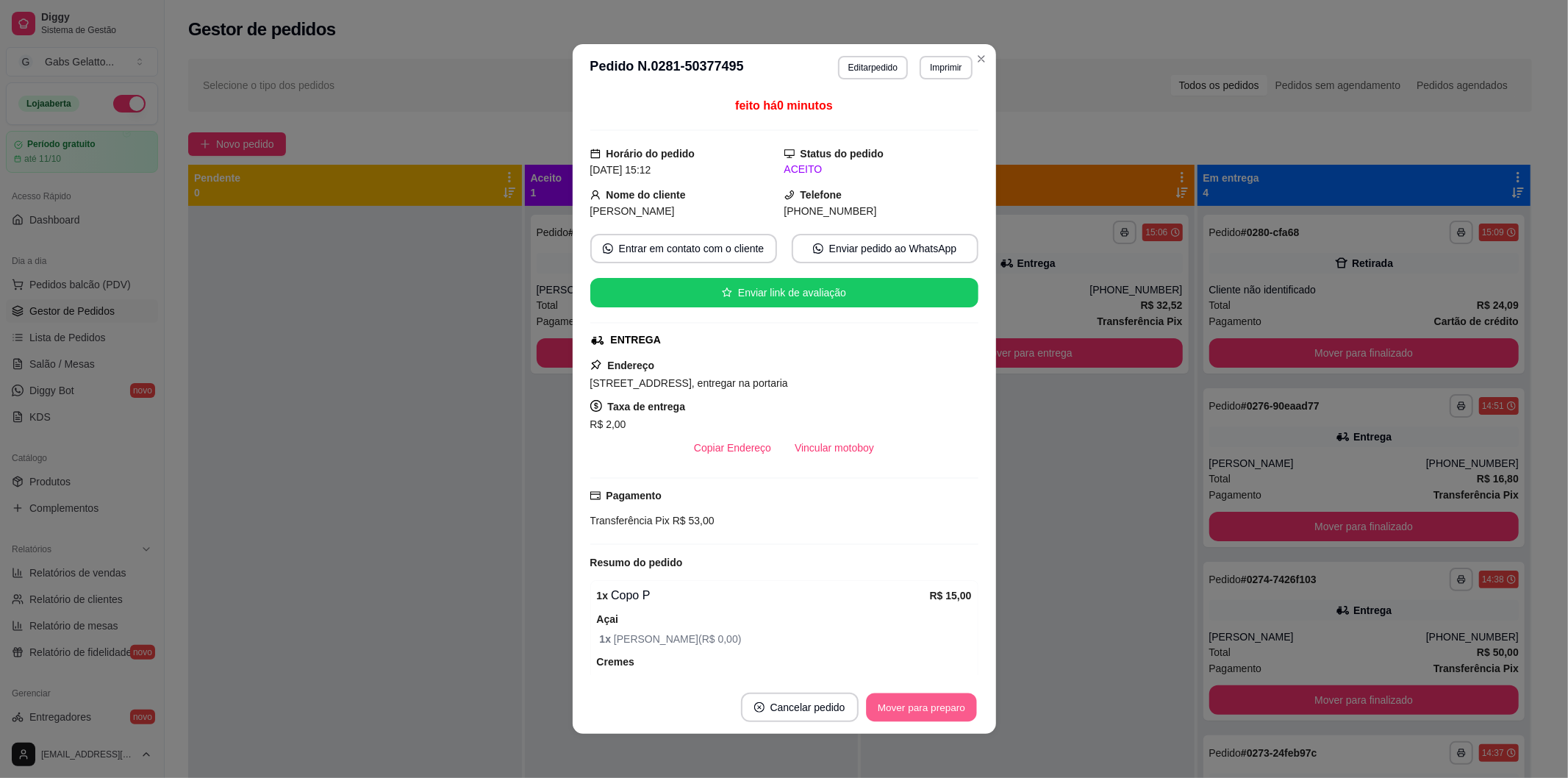
click at [911, 710] on button "Mover para preparo" at bounding box center [921, 708] width 110 height 29
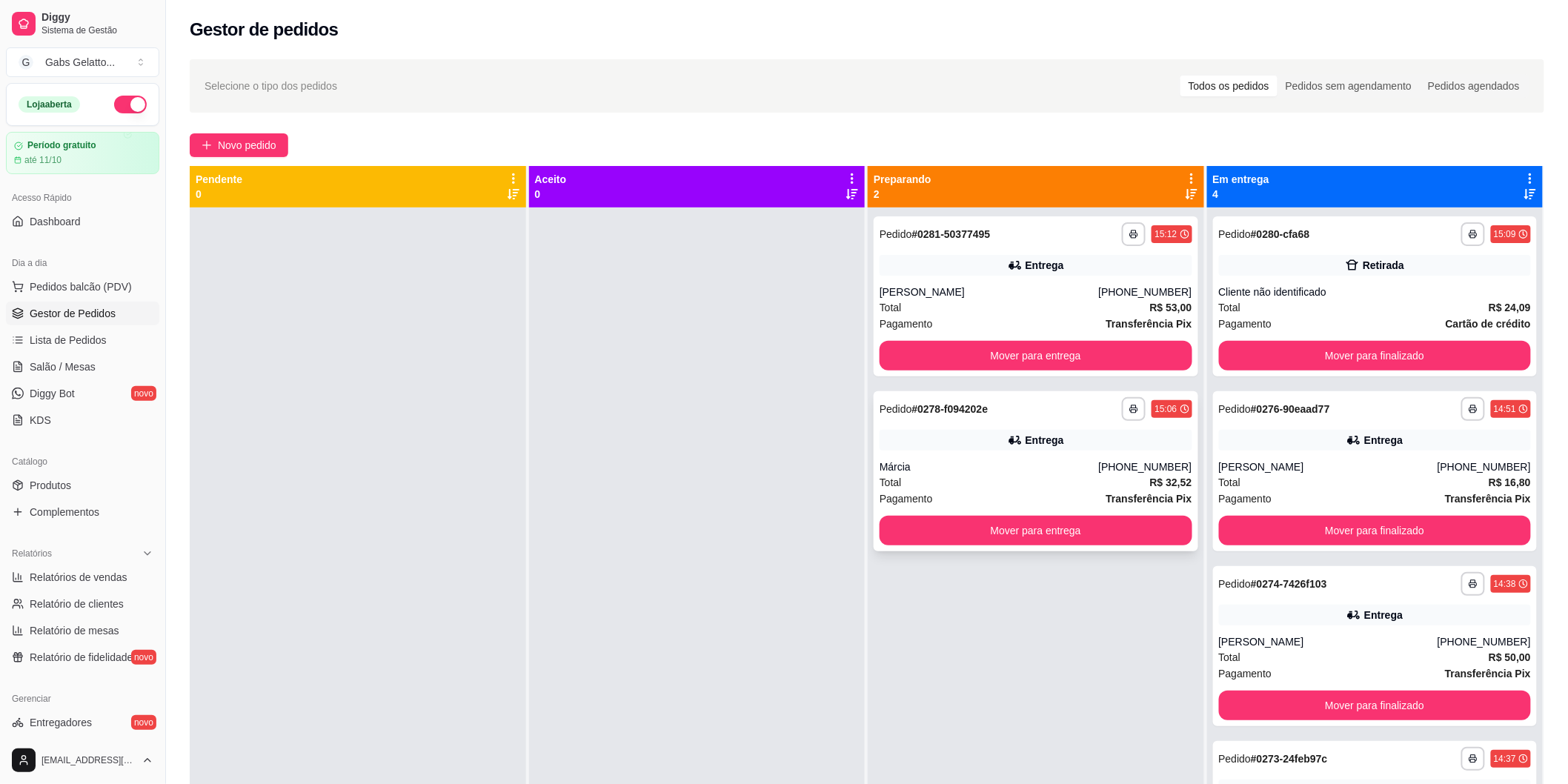
click at [1034, 450] on div "**********" at bounding box center [1037, 471] width 325 height 160
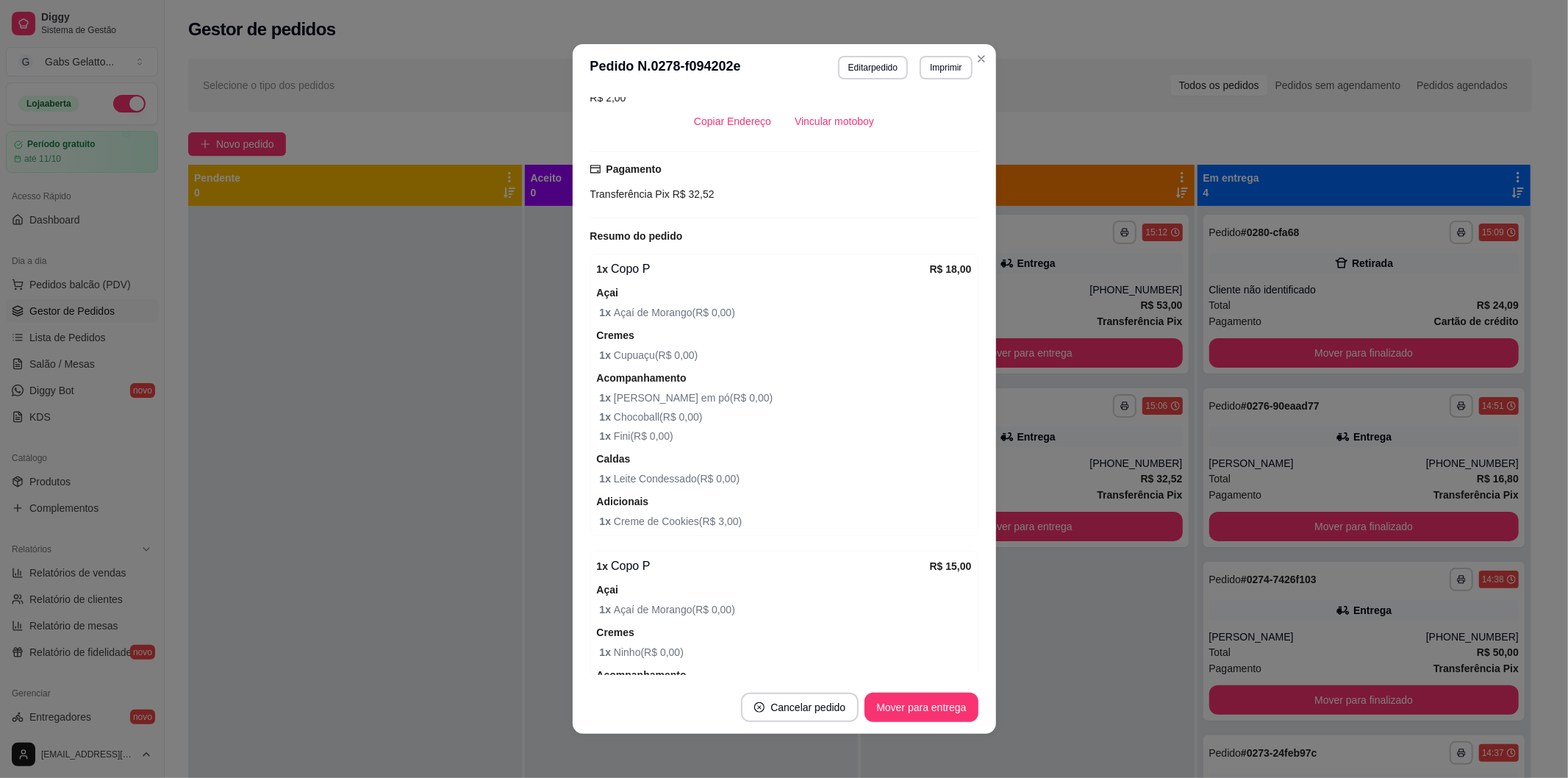
scroll to position [82, 0]
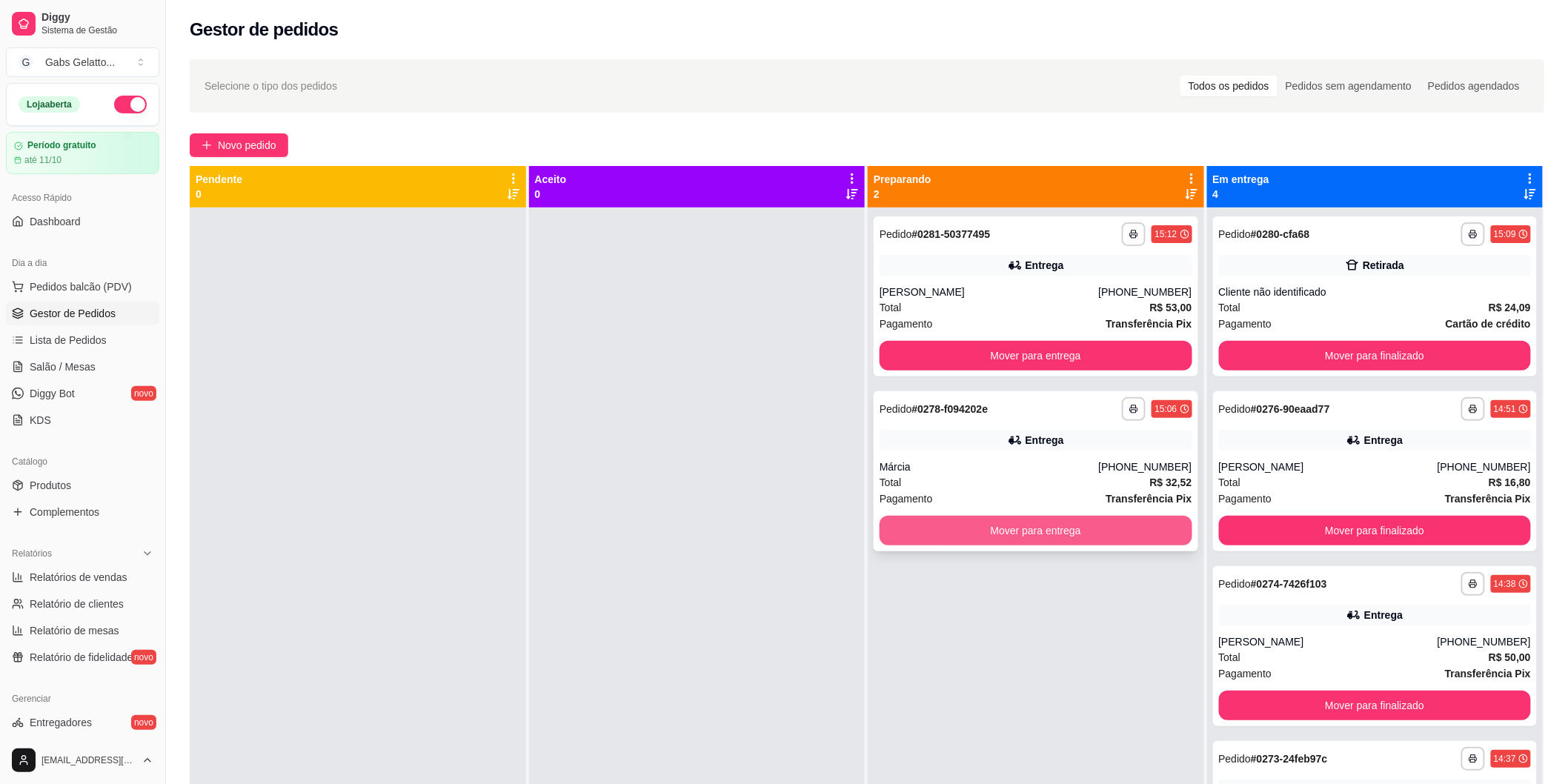
click at [1039, 518] on button "Mover para entrega" at bounding box center [1036, 530] width 312 height 29
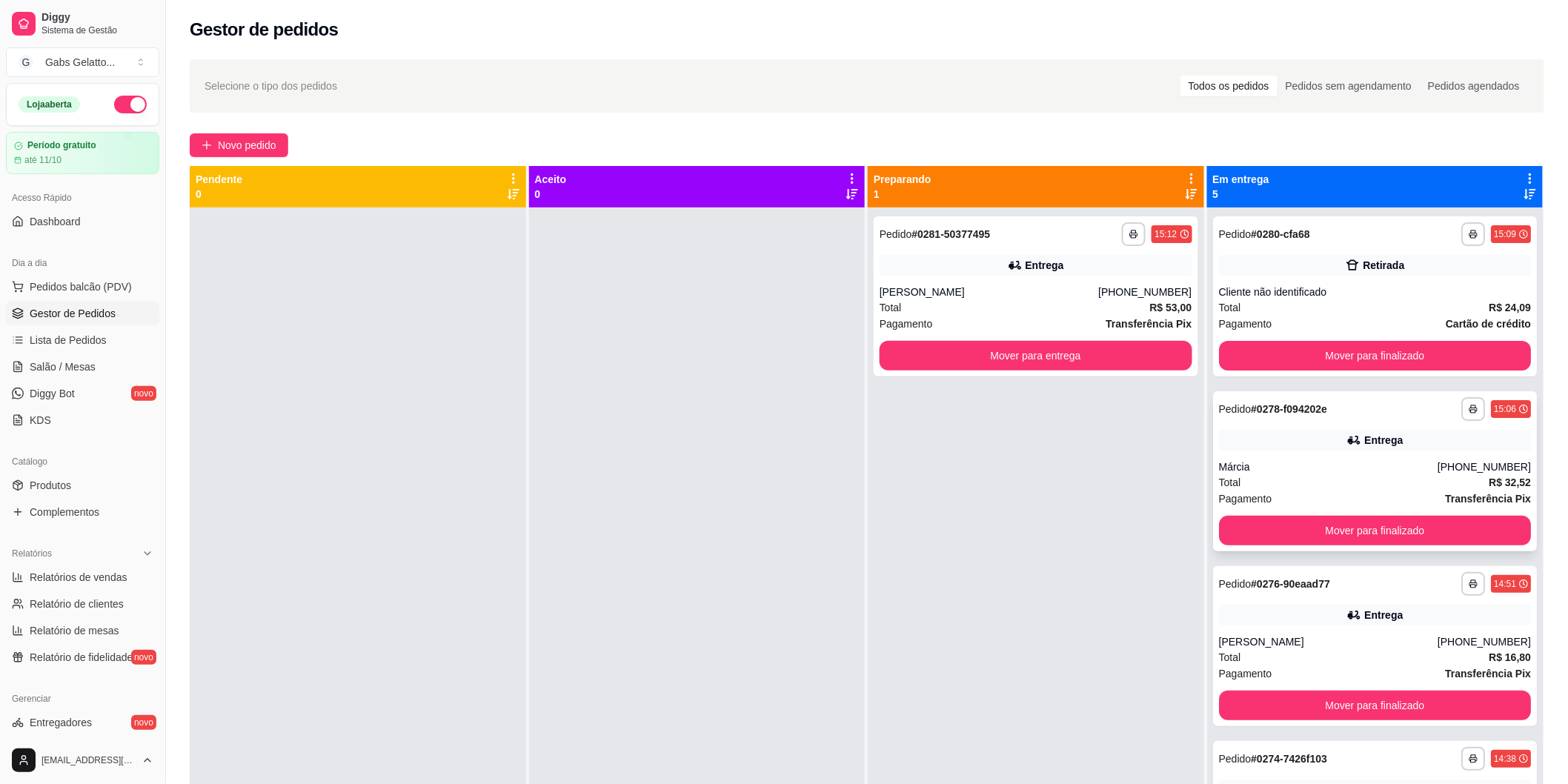
click at [1329, 472] on div "Márcia" at bounding box center [1329, 466] width 219 height 15
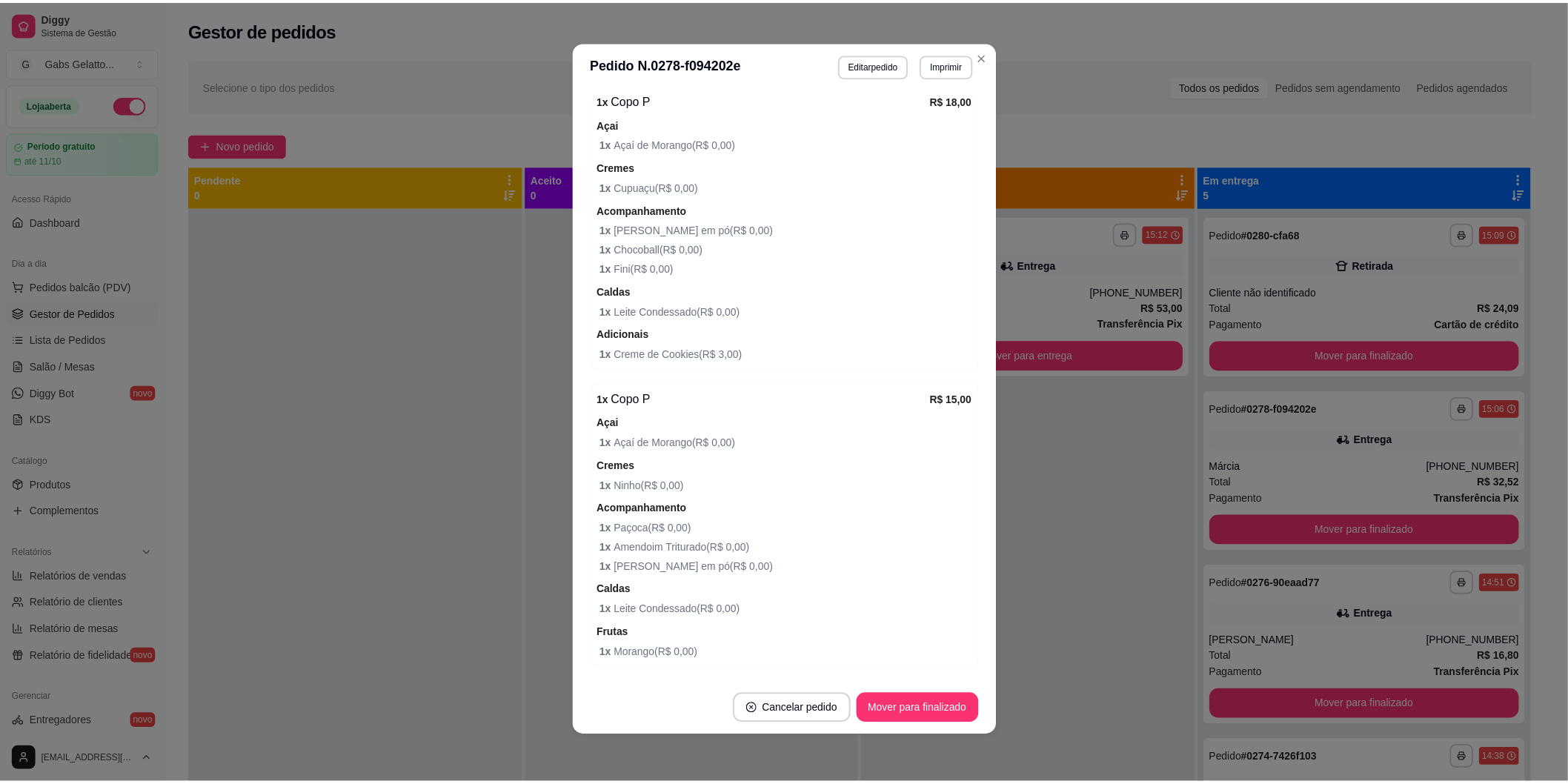
scroll to position [332, 0]
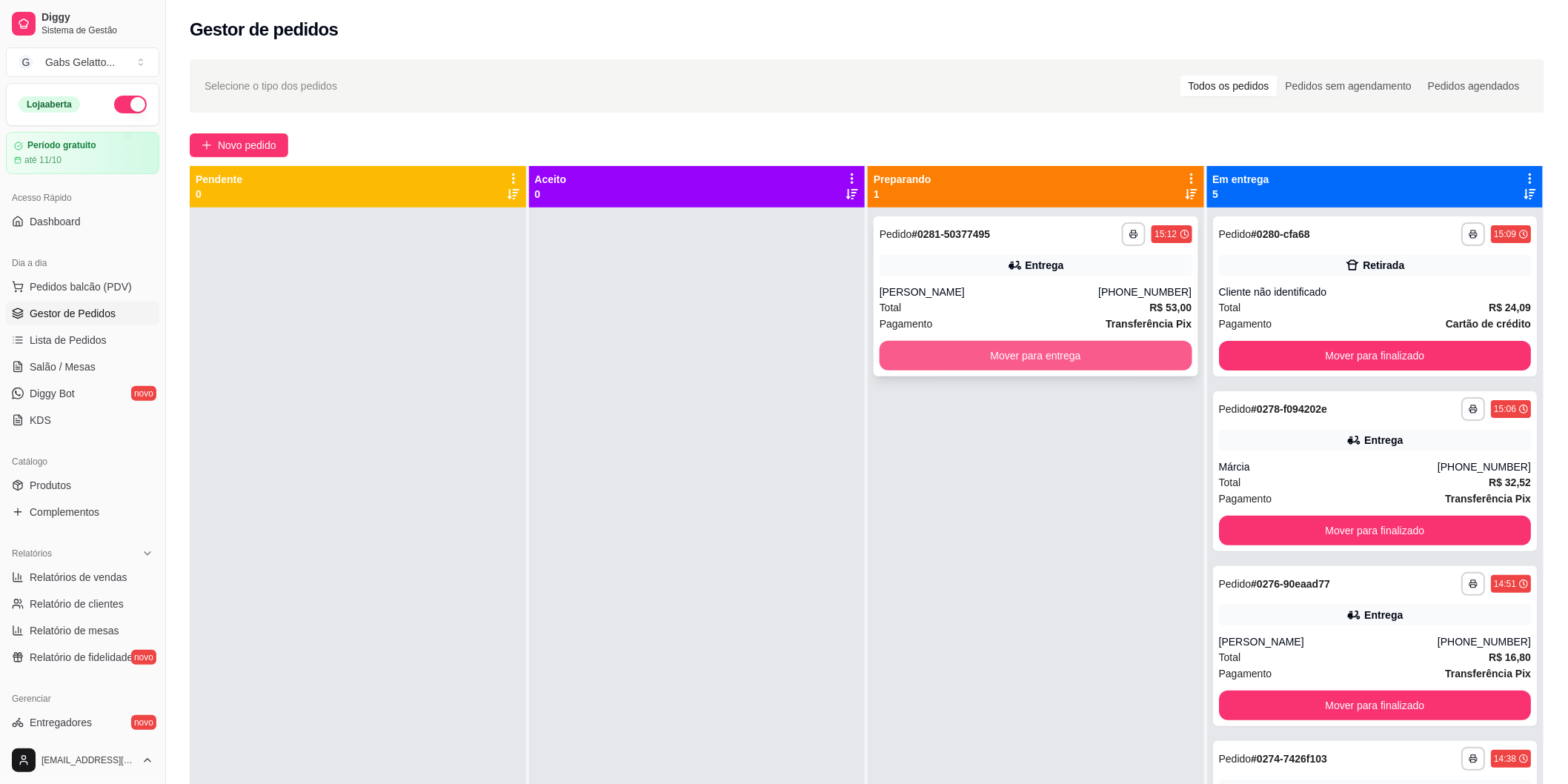
click at [1106, 354] on button "Mover para entrega" at bounding box center [1036, 355] width 312 height 29
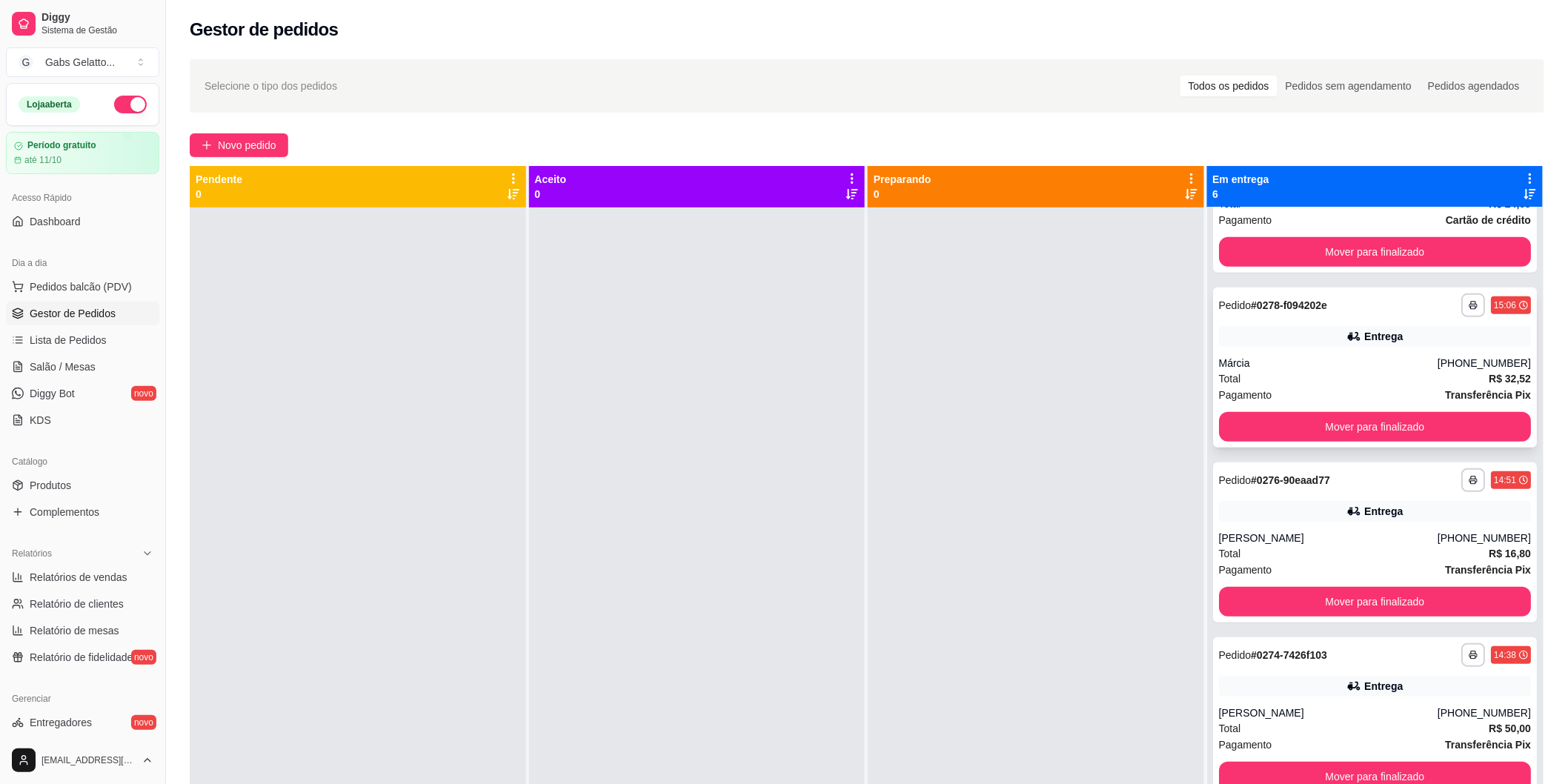
scroll to position [41, 0]
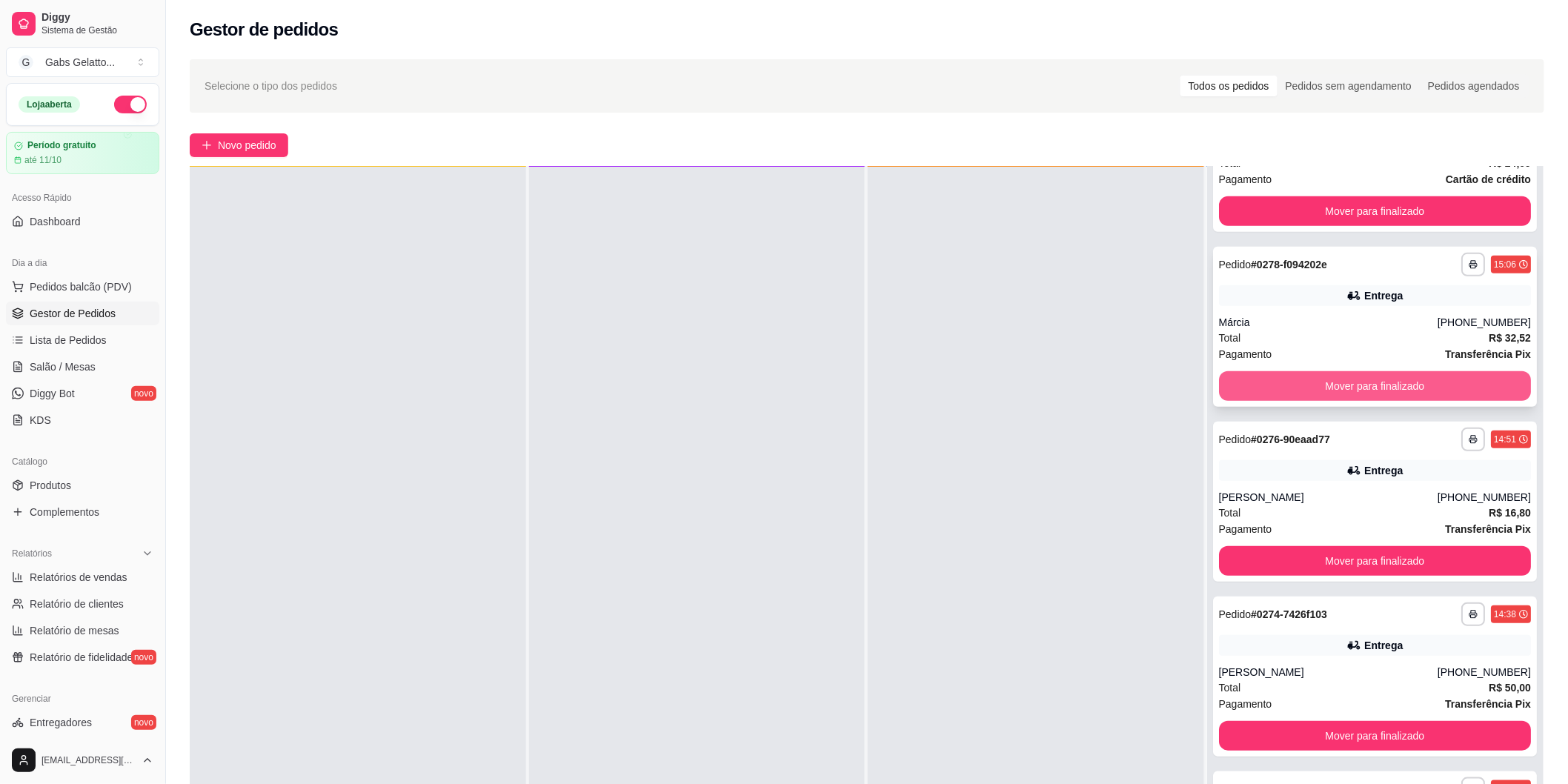
click at [1377, 375] on button "Mover para finalizado" at bounding box center [1375, 386] width 312 height 29
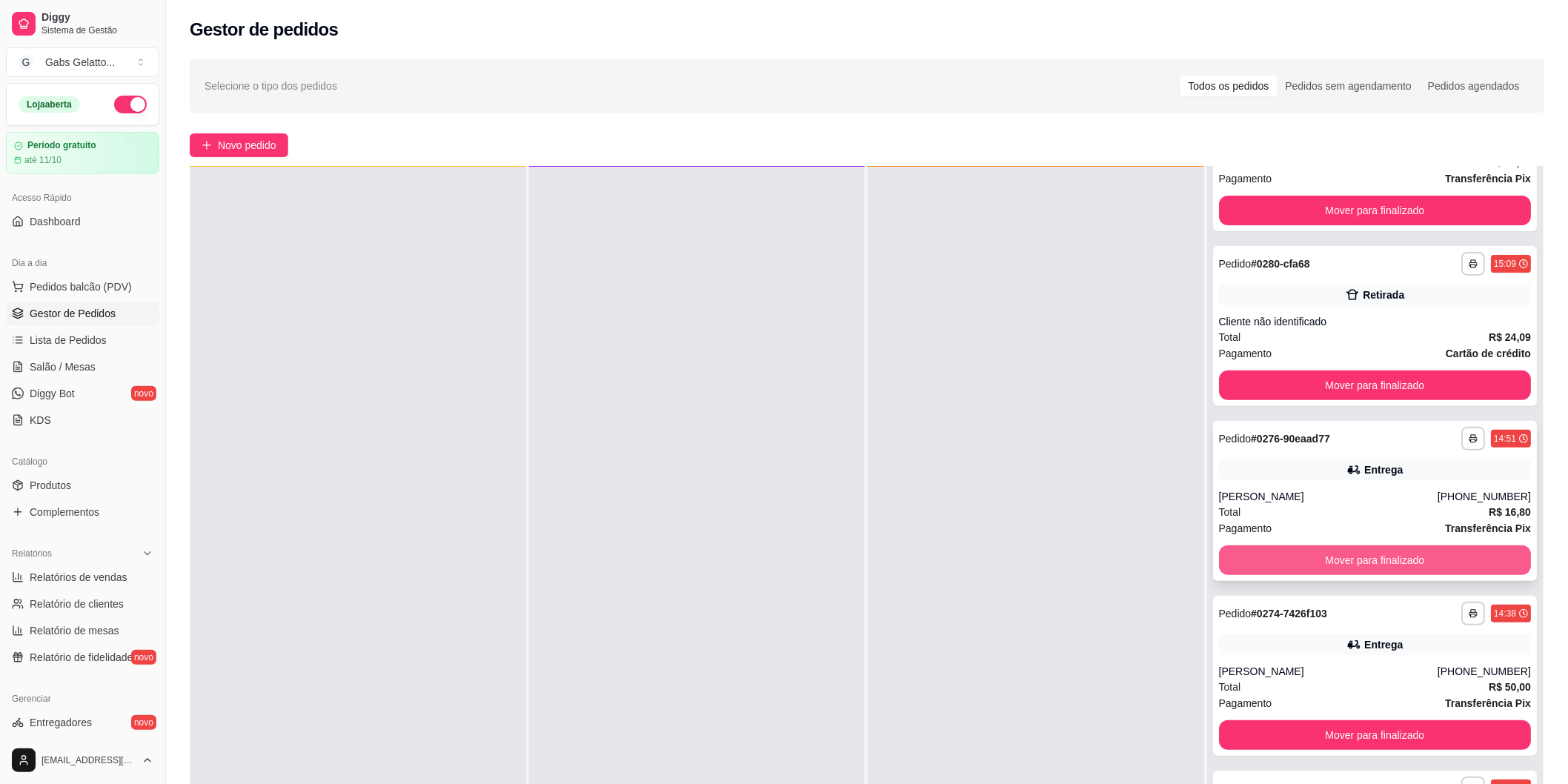
click at [1325, 553] on button "Mover para finalizado" at bounding box center [1375, 559] width 312 height 29
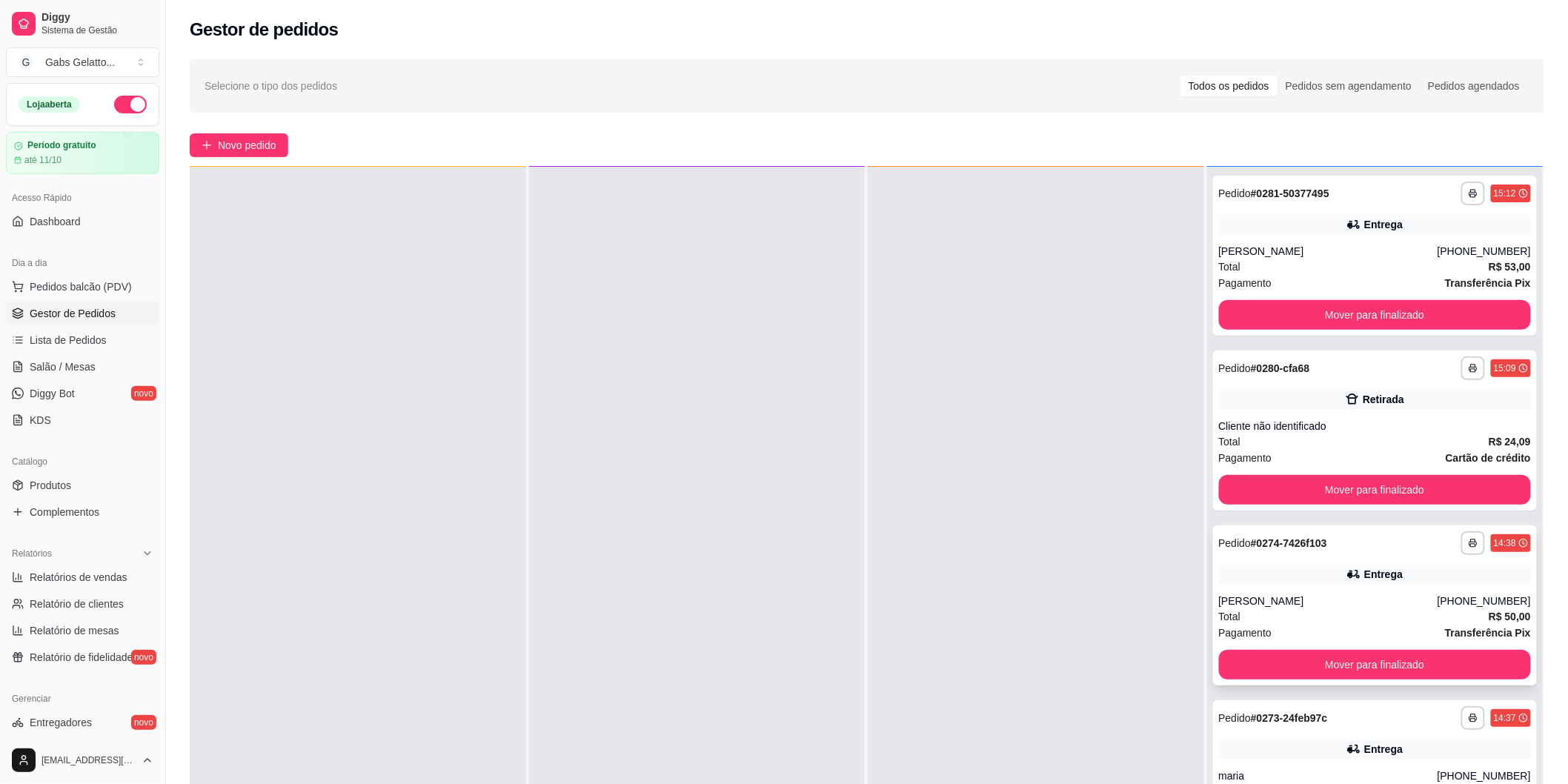
scroll to position [226, 0]
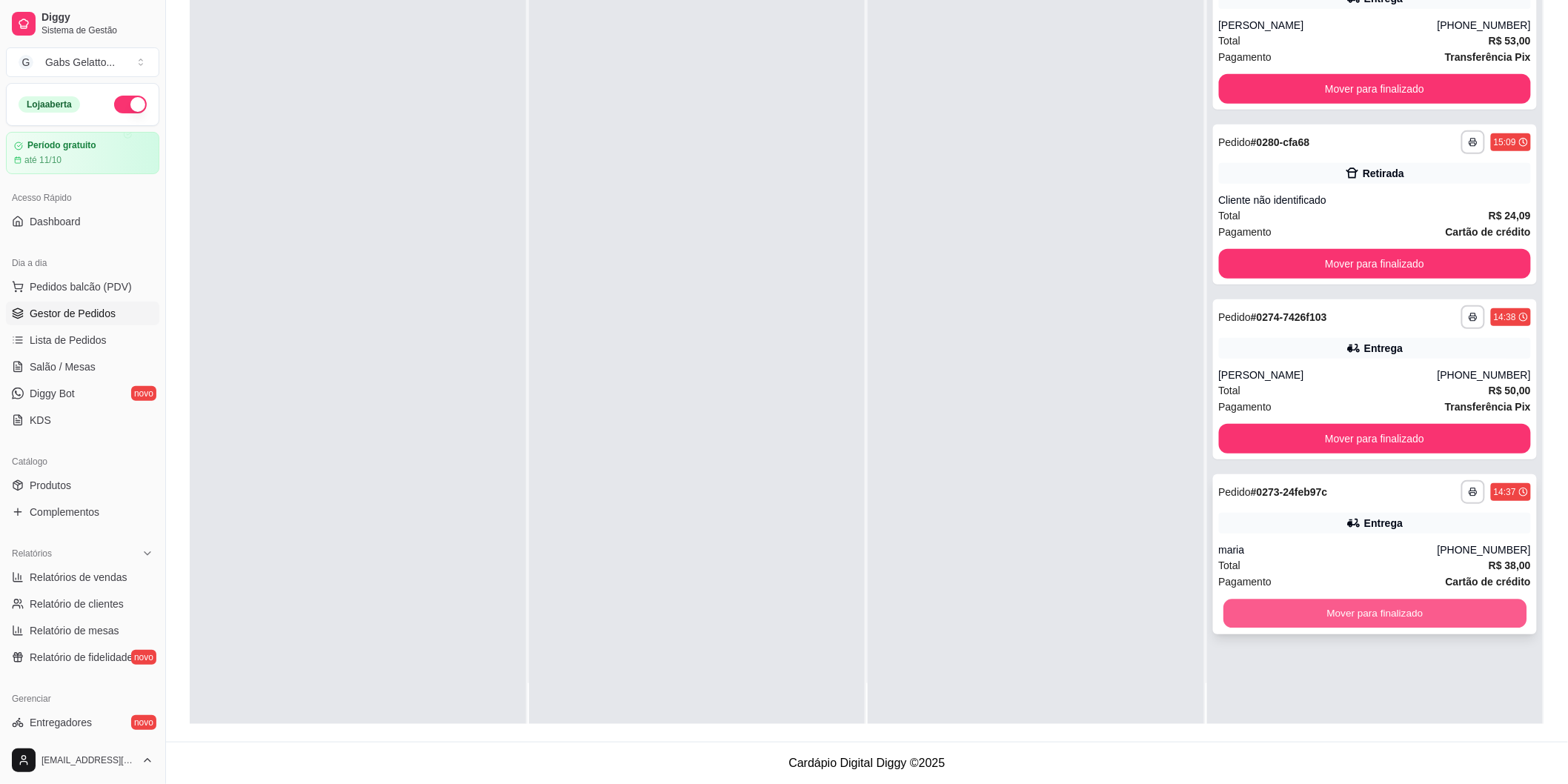
click at [1344, 608] on button "Mover para finalizado" at bounding box center [1374, 614] width 303 height 29
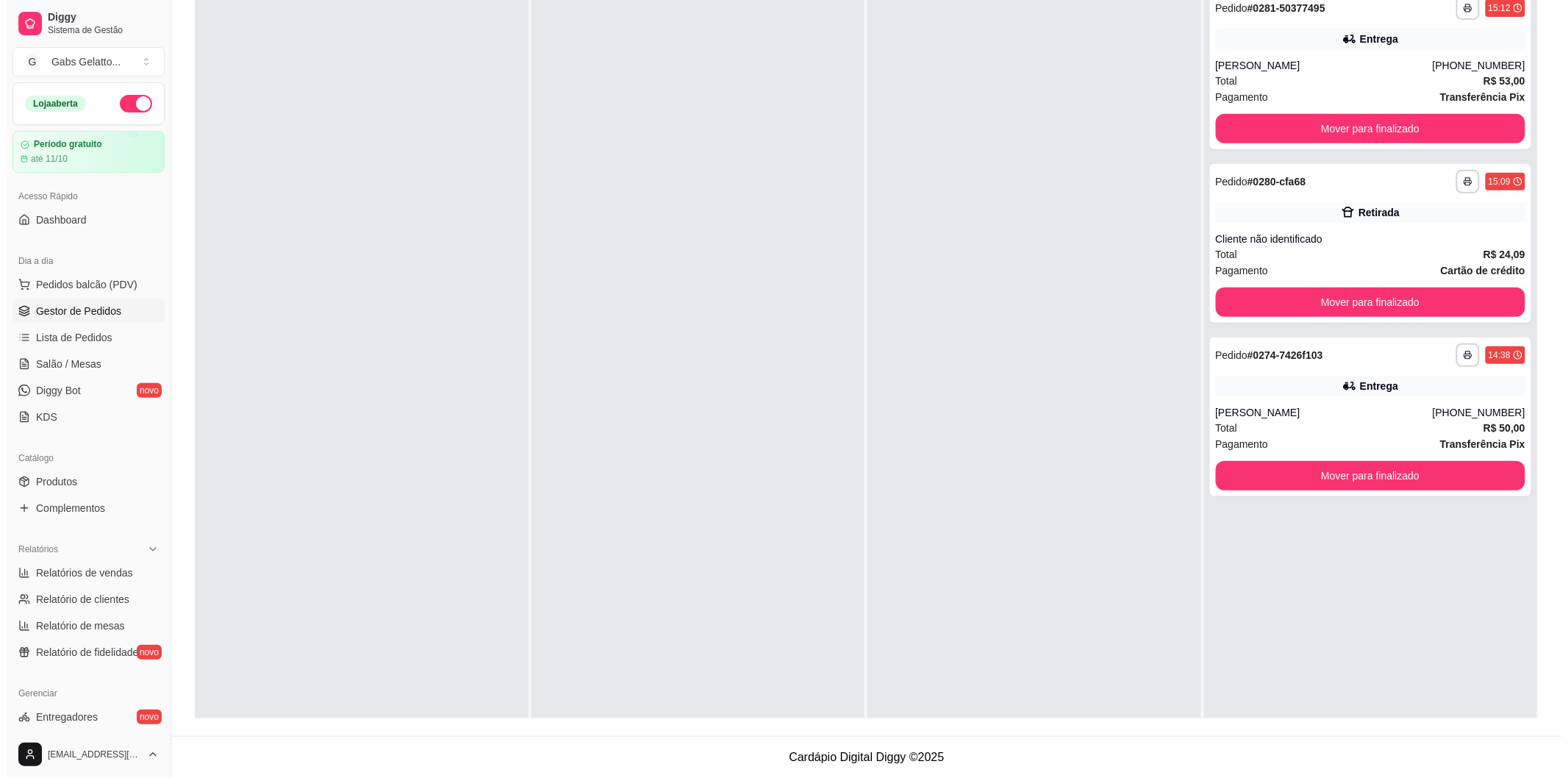
scroll to position [0, 0]
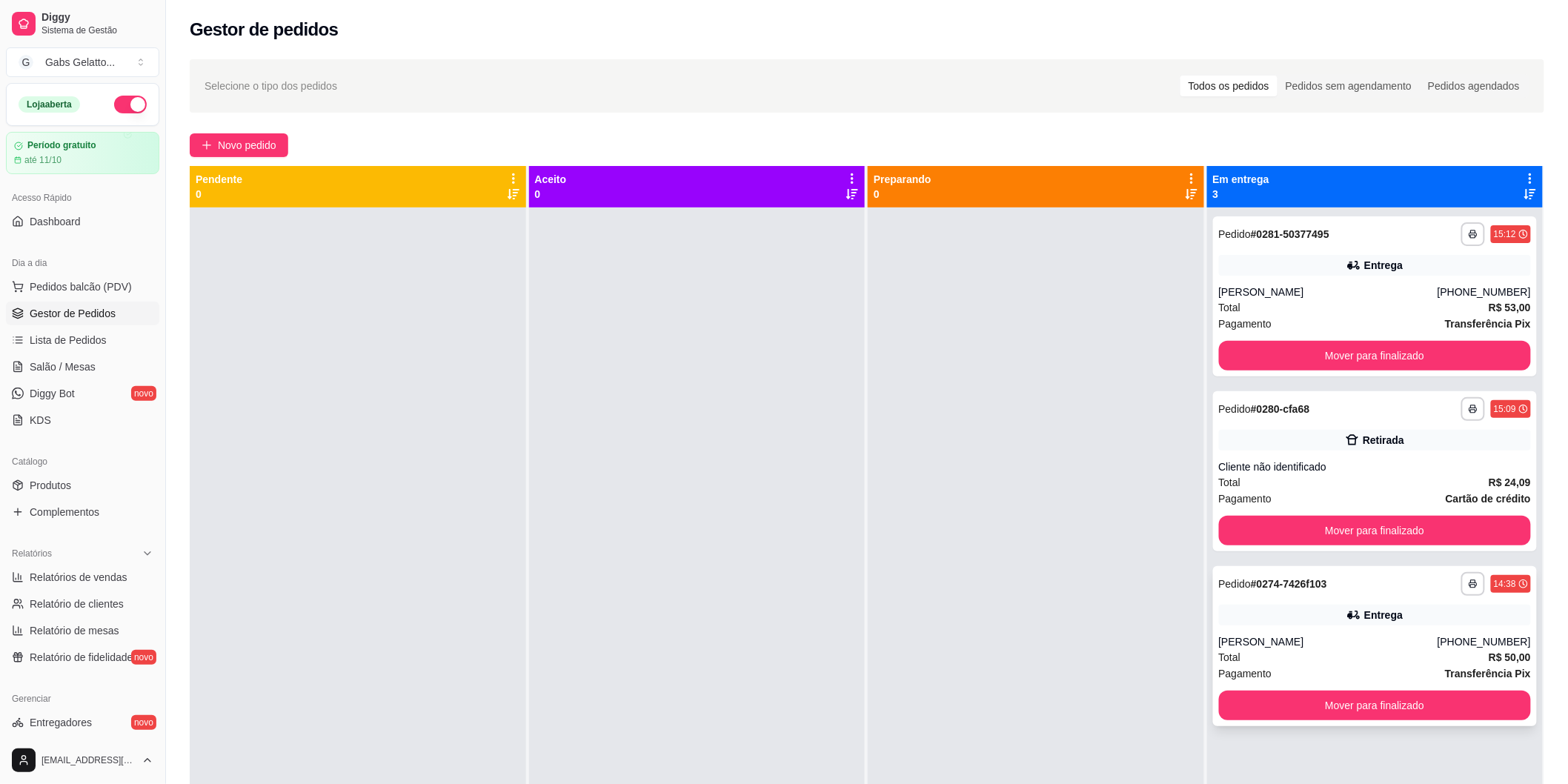
click at [1279, 613] on div "Entrega" at bounding box center [1375, 614] width 312 height 20
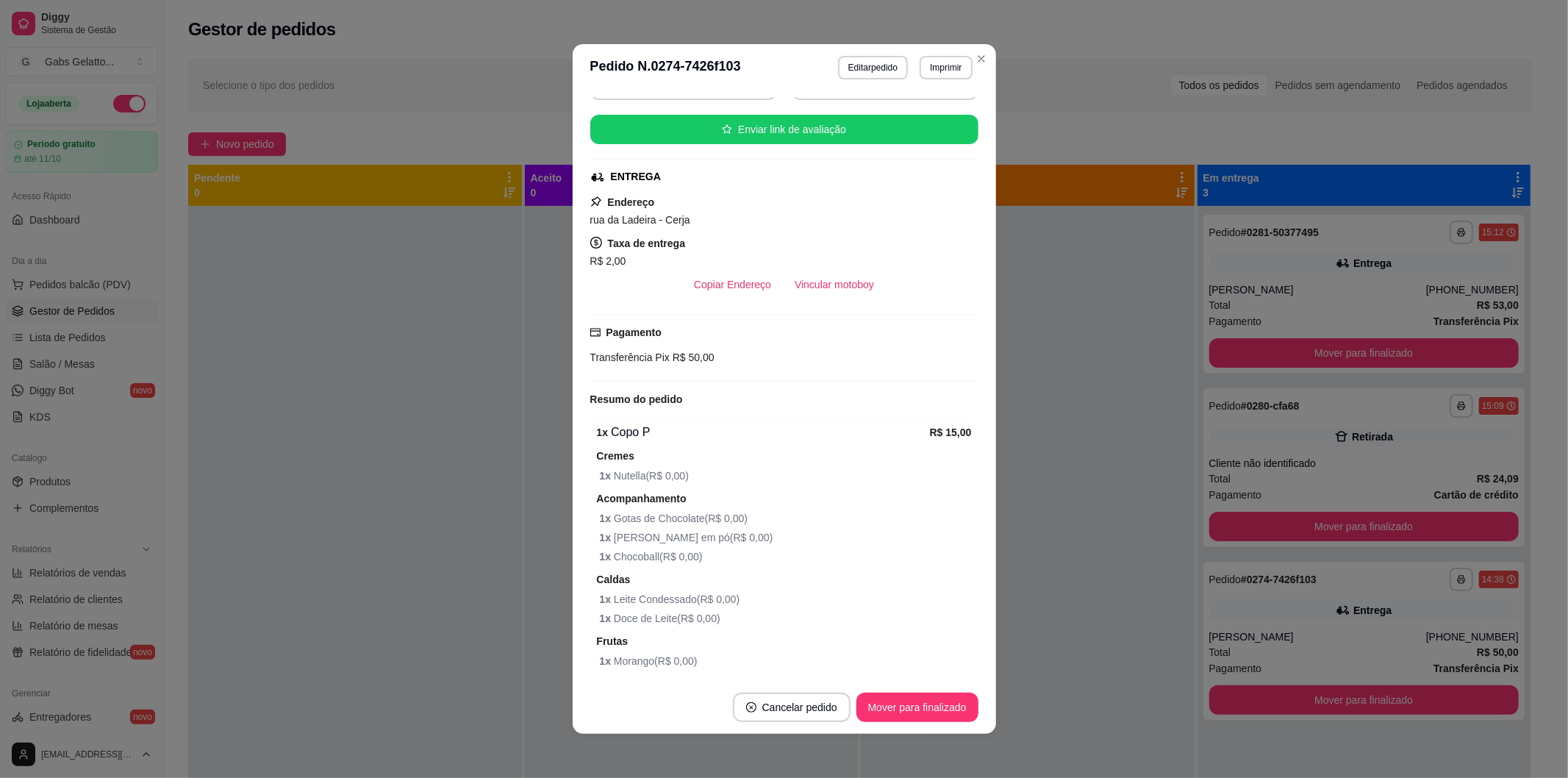
scroll to position [326, 0]
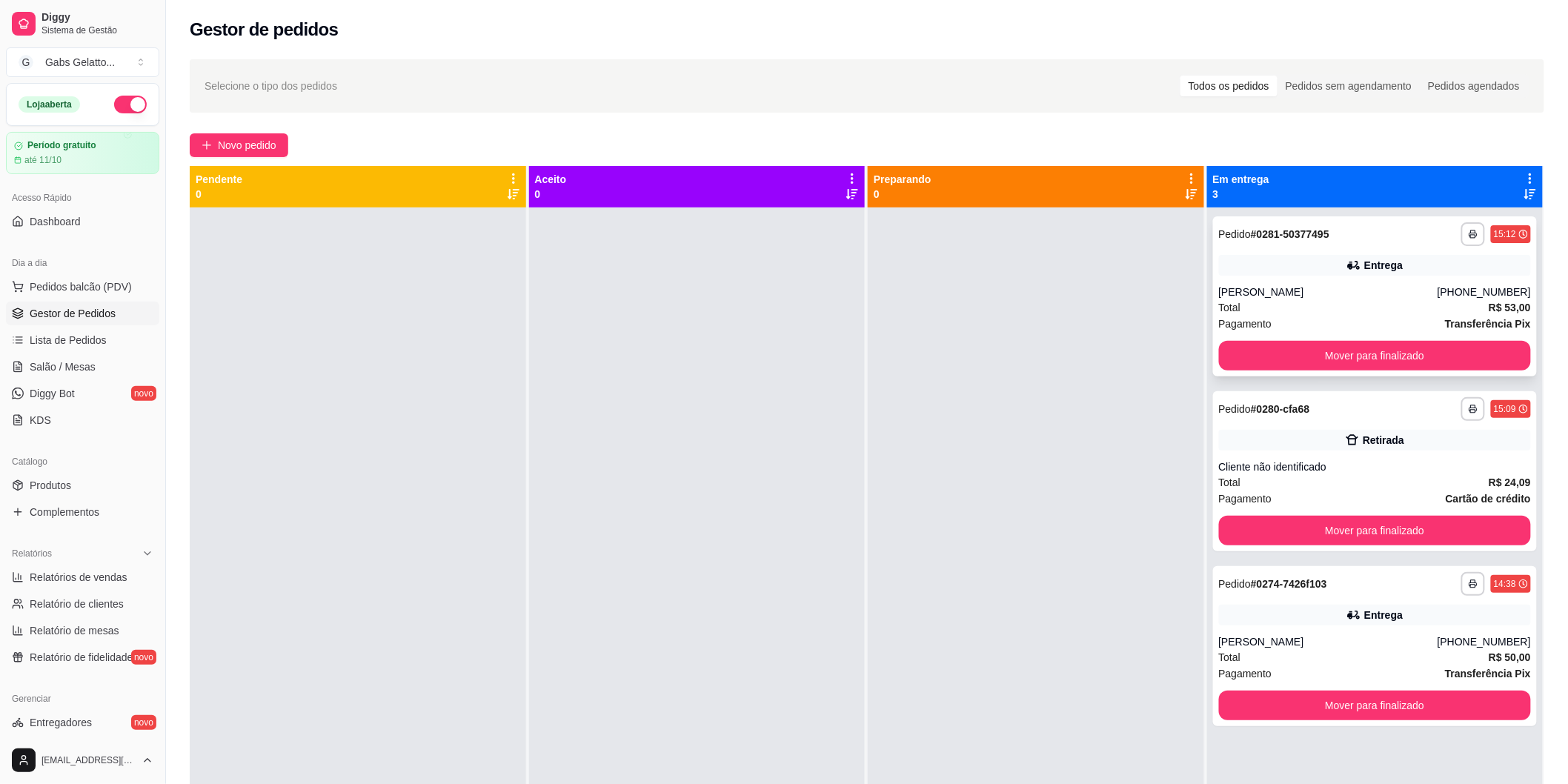
click at [1347, 274] on div "Entrega" at bounding box center [1375, 265] width 312 height 20
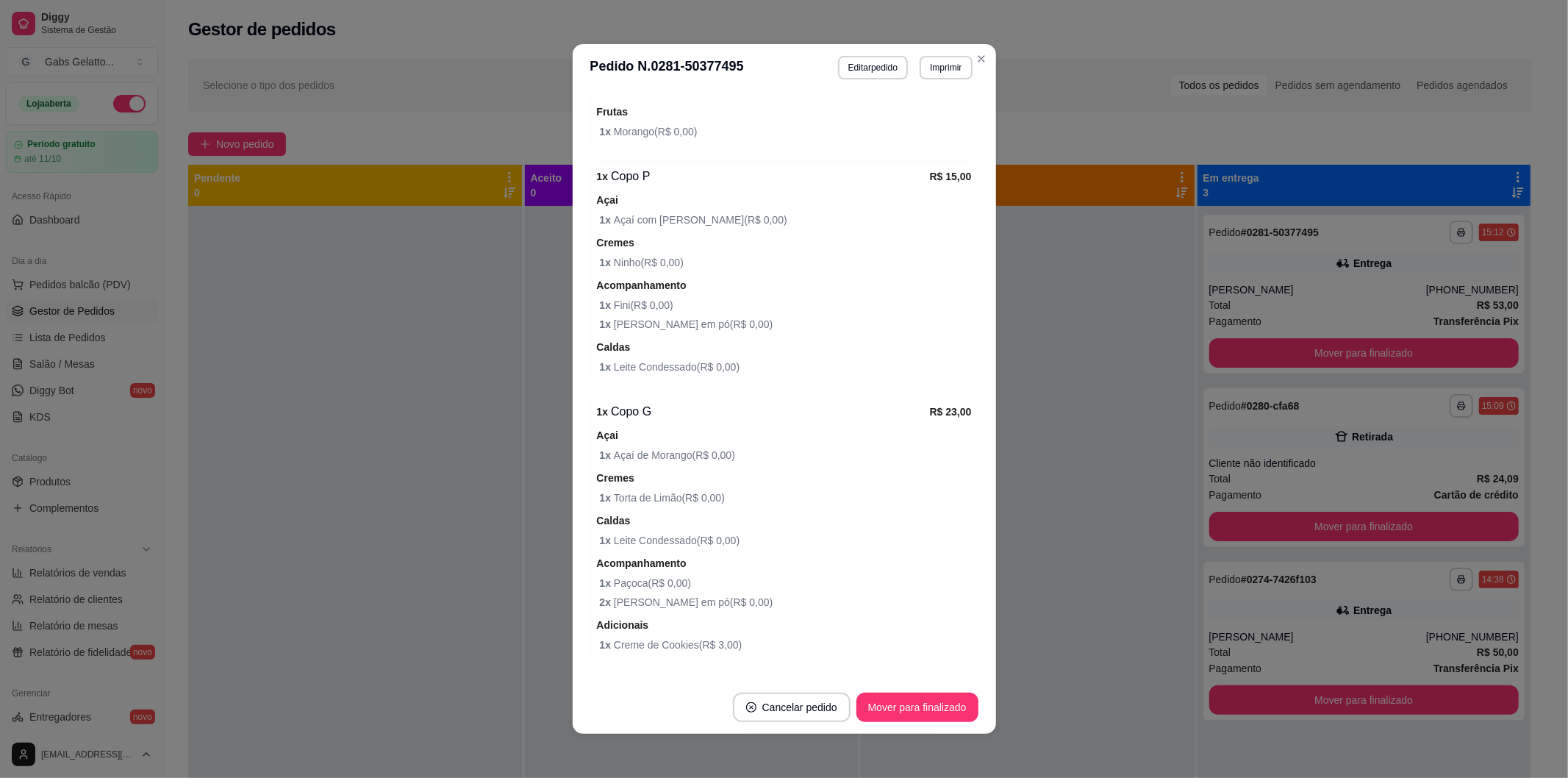
scroll to position [794, 0]
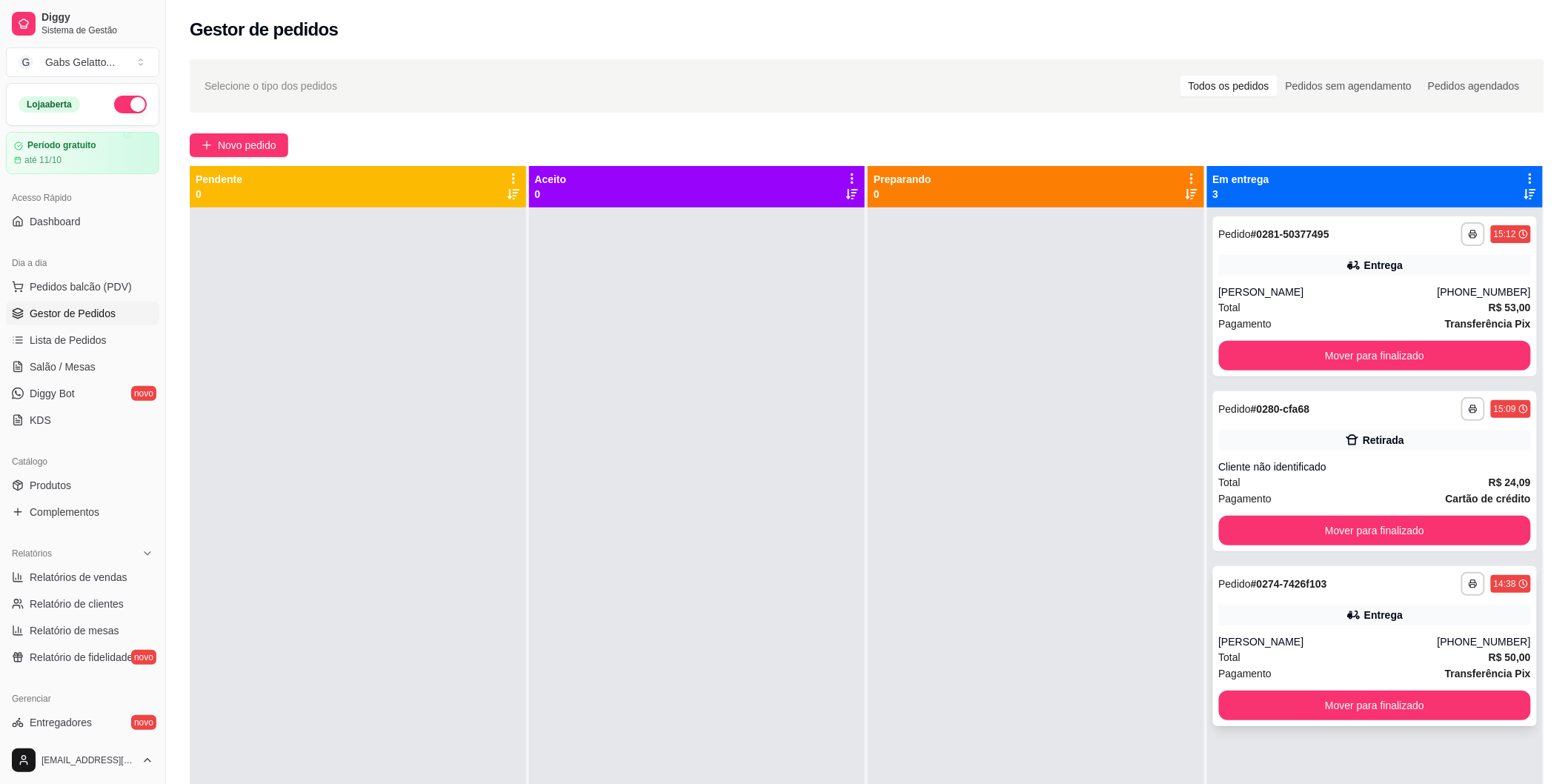
click at [1313, 657] on div "Total R$ 50,00" at bounding box center [1375, 657] width 312 height 17
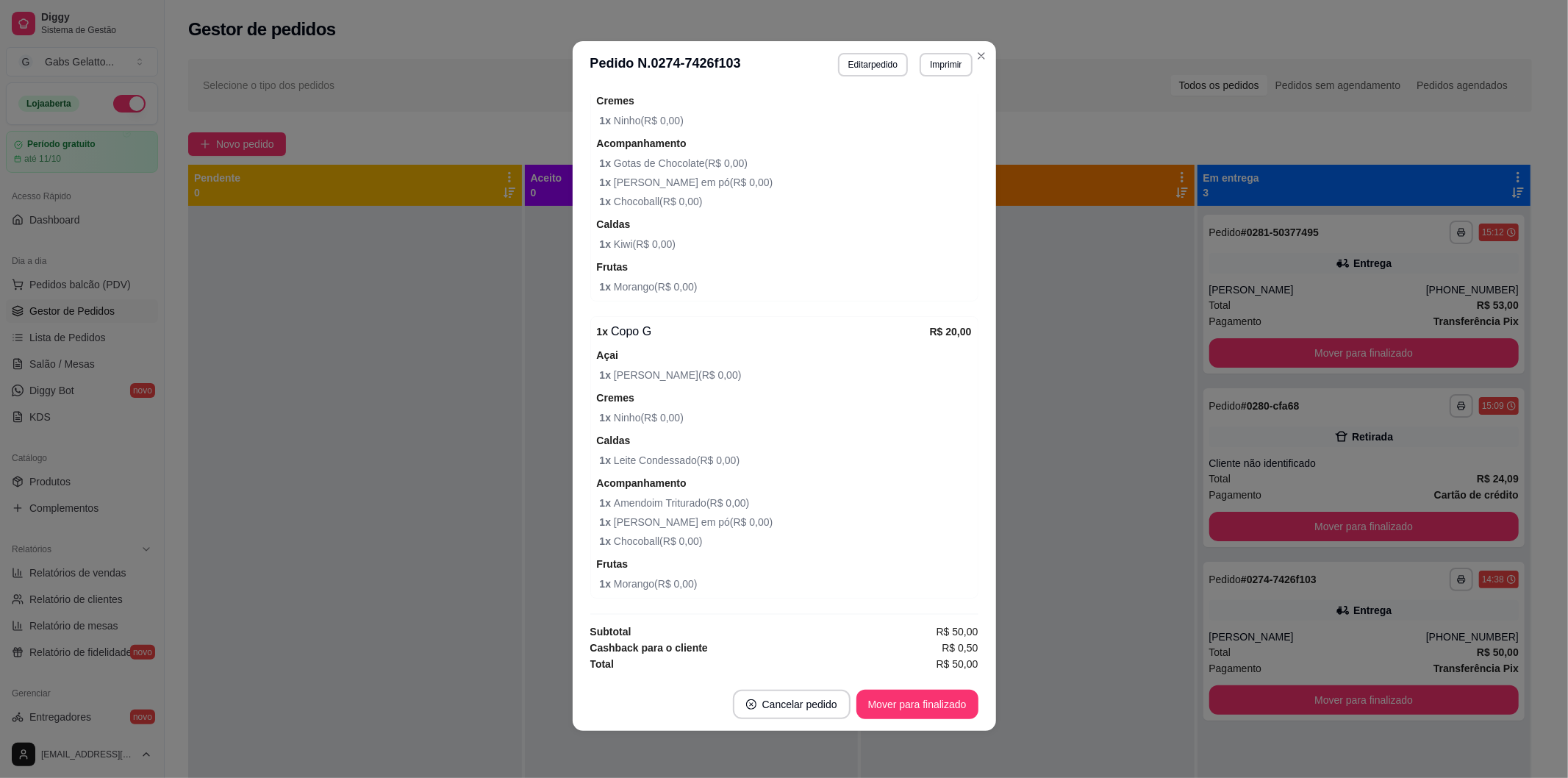
scroll to position [0, 0]
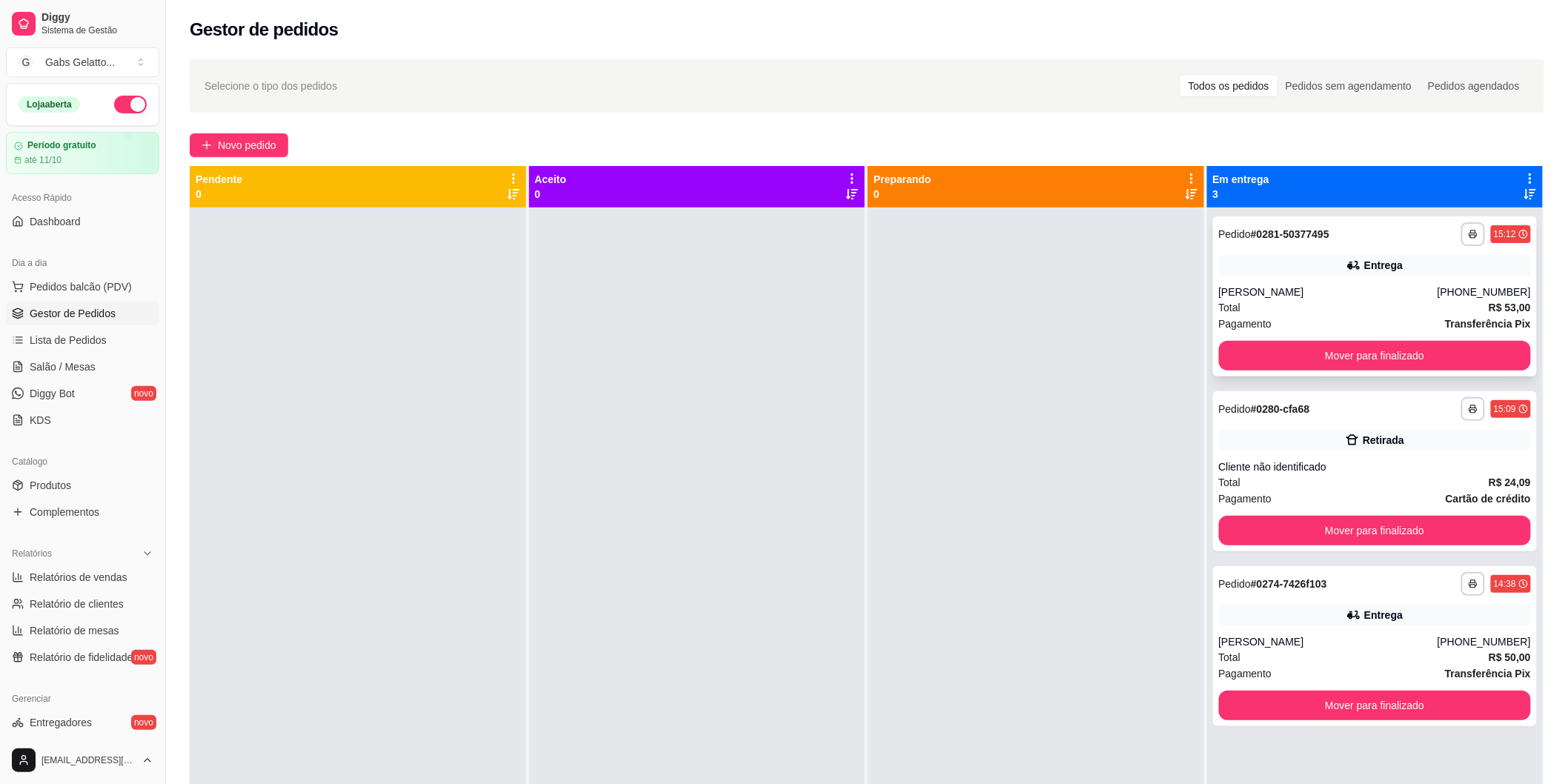
click at [1262, 289] on div "[PERSON_NAME]" at bounding box center [1329, 291] width 219 height 15
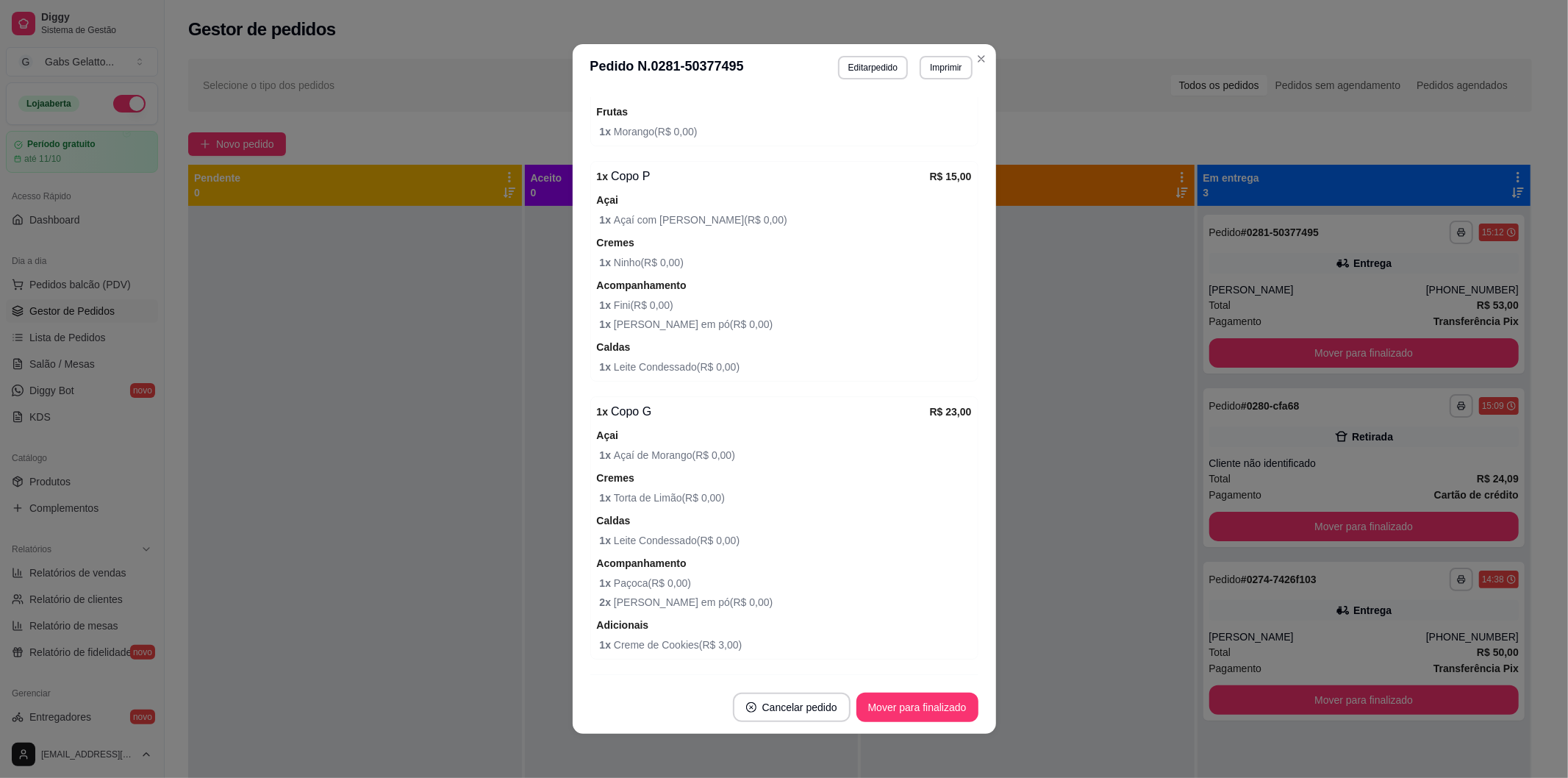
scroll to position [794, 0]
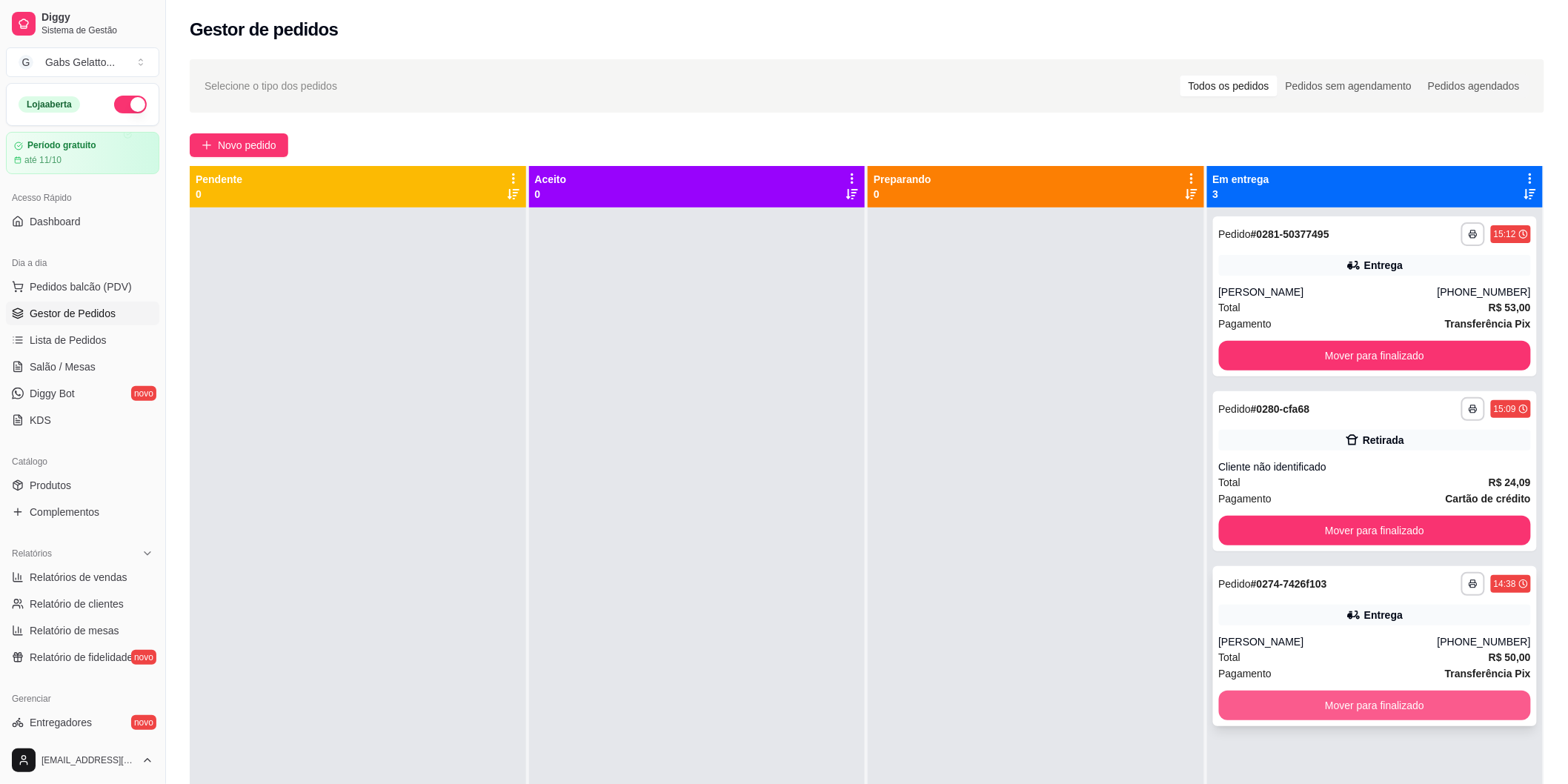
click at [1312, 693] on button "Mover para finalizado" at bounding box center [1375, 705] width 312 height 29
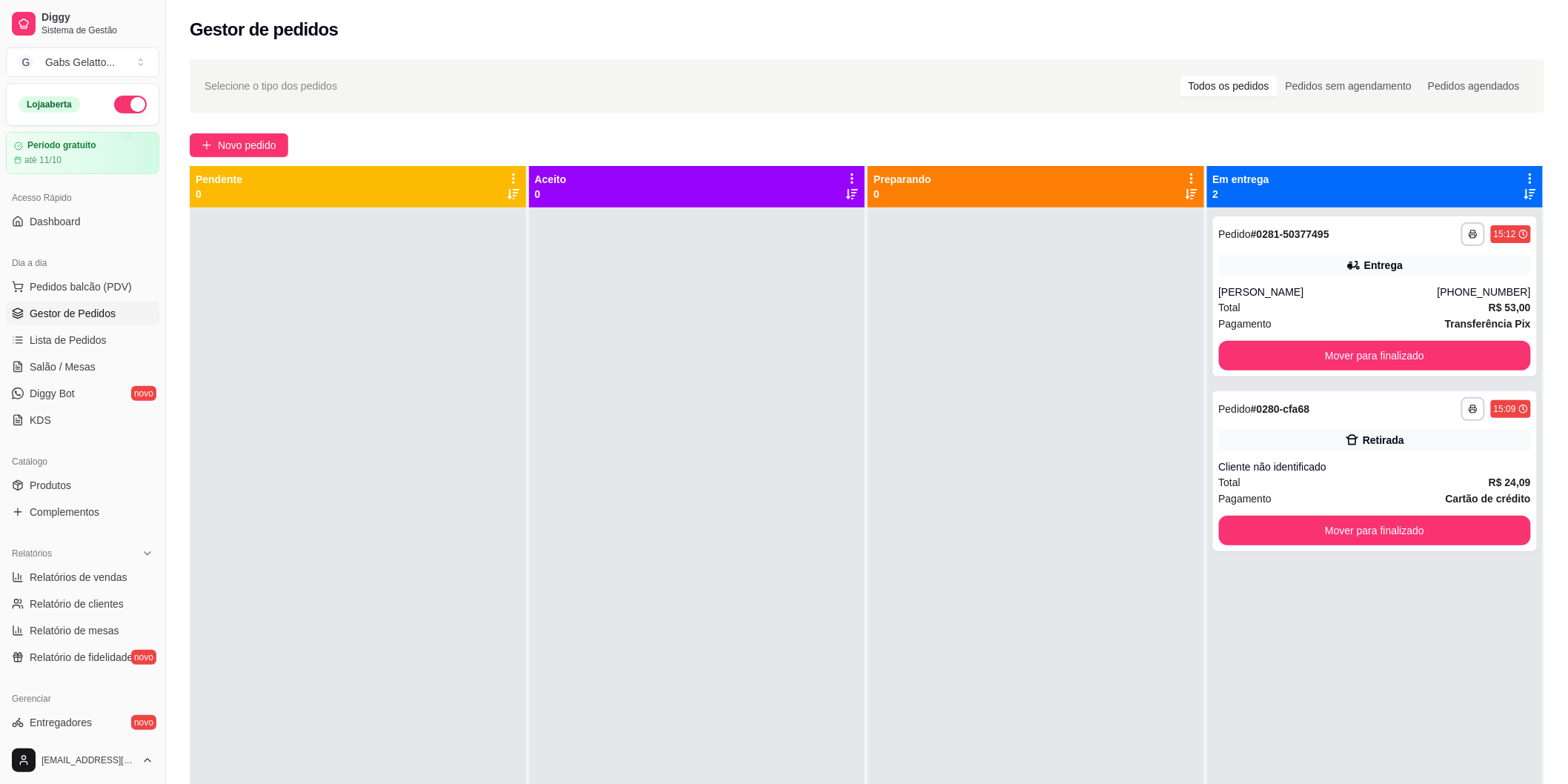
click at [1063, 441] on div at bounding box center [1037, 599] width 337 height 784
click at [1260, 450] on div "**********" at bounding box center [1376, 471] width 325 height 160
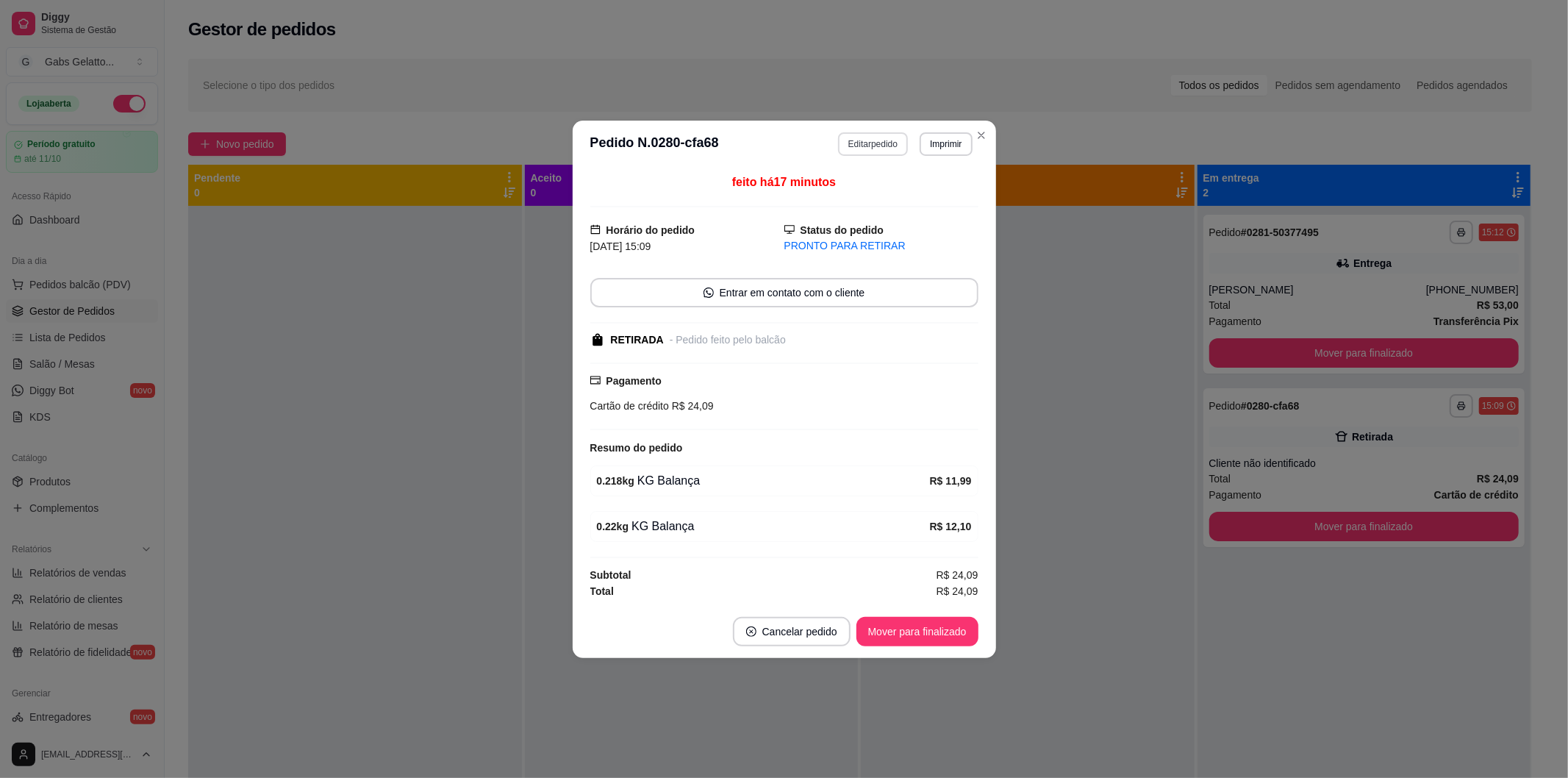
click at [889, 137] on button "Editar pedido" at bounding box center [873, 144] width 70 height 23
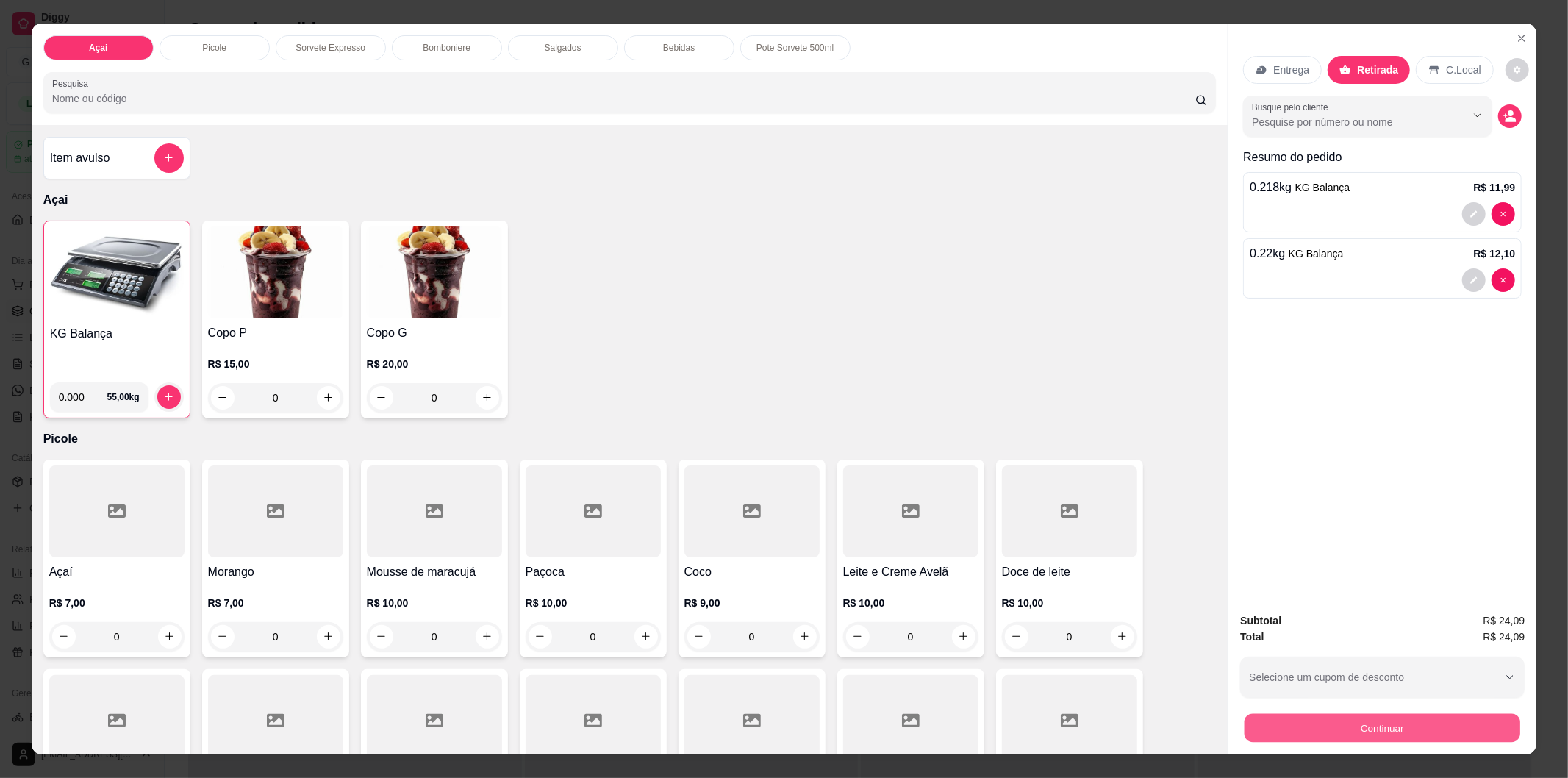
click at [1291, 717] on button "Continuar" at bounding box center [1383, 728] width 276 height 29
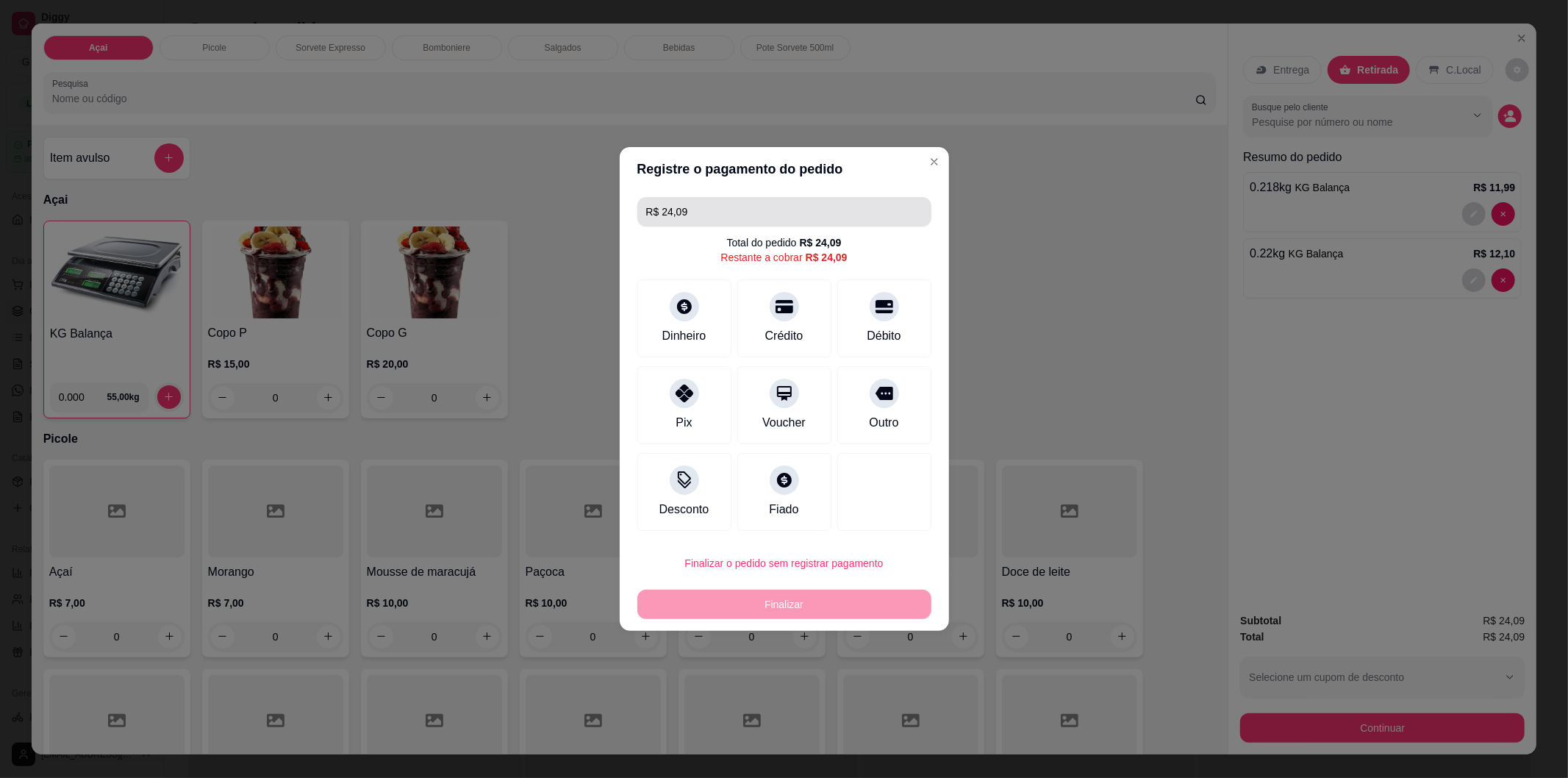
click at [803, 207] on input "R$ 24,09" at bounding box center [784, 211] width 276 height 29
click at [684, 310] on icon at bounding box center [685, 302] width 16 height 16
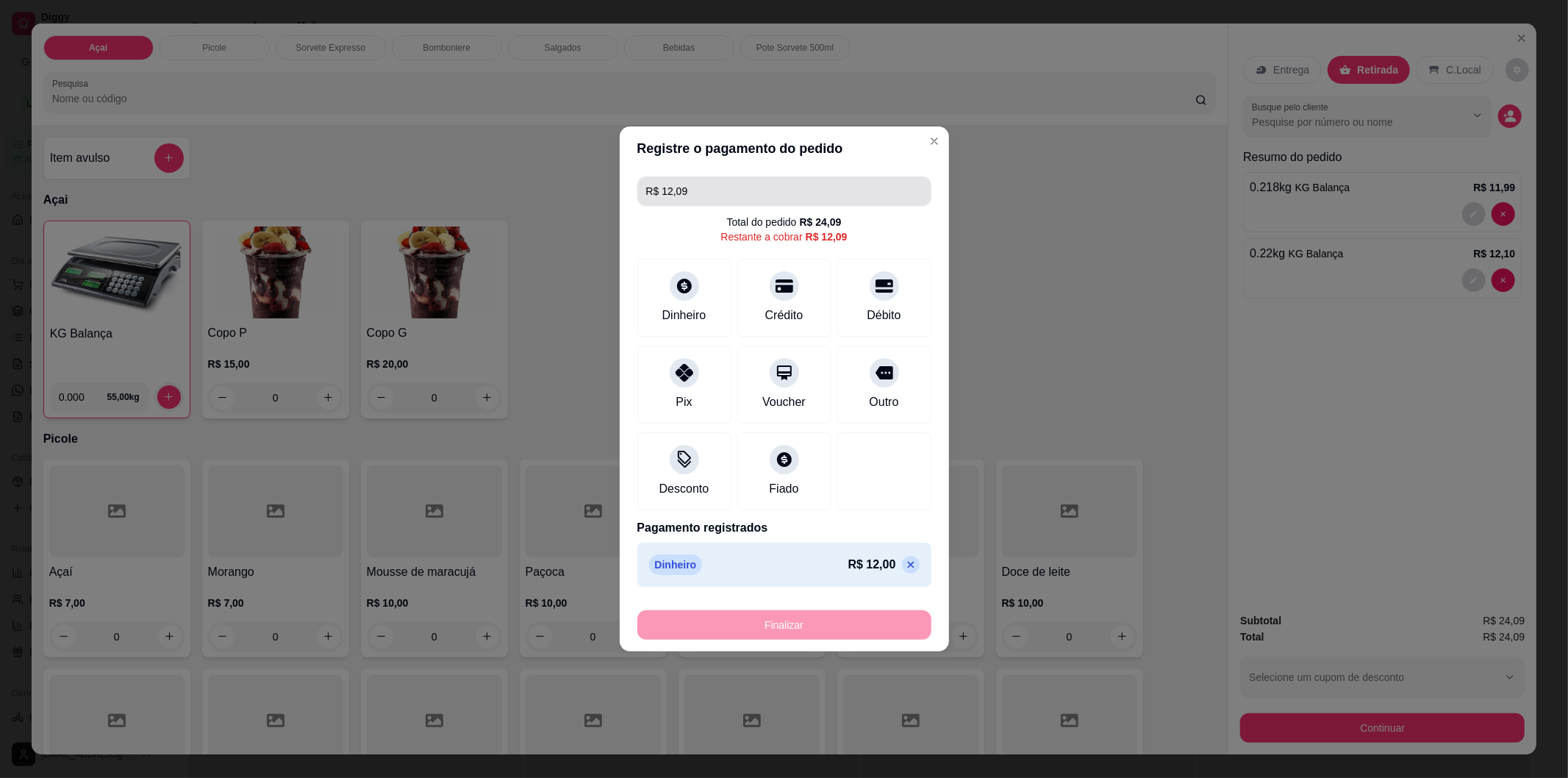
click at [744, 193] on input "R$ 12,09" at bounding box center [784, 191] width 276 height 29
click at [905, 570] on p at bounding box center [910, 565] width 17 height 17
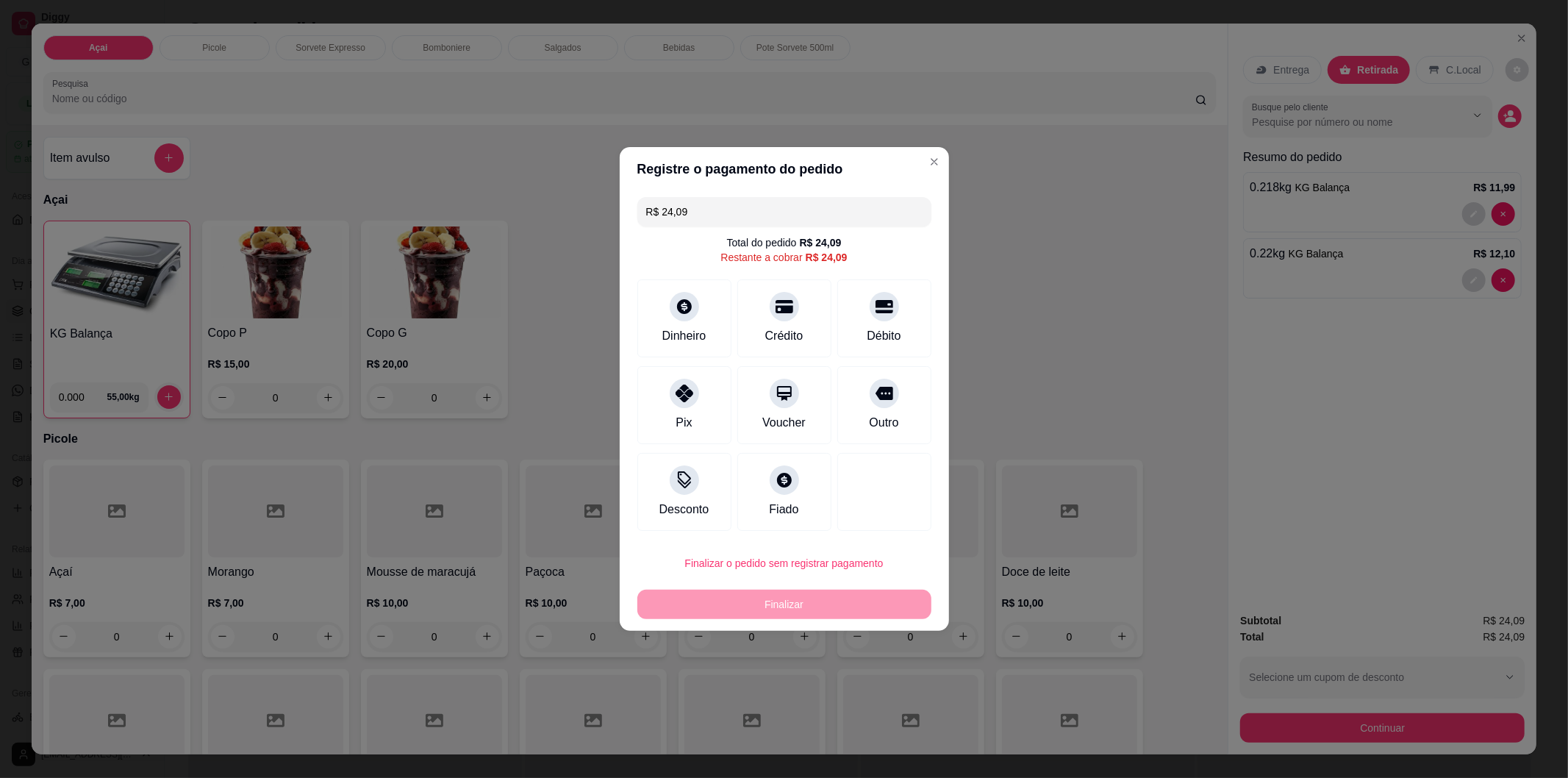
click at [770, 205] on input "R$ 24,09" at bounding box center [784, 211] width 276 height 29
click at [668, 307] on div at bounding box center [685, 302] width 33 height 33
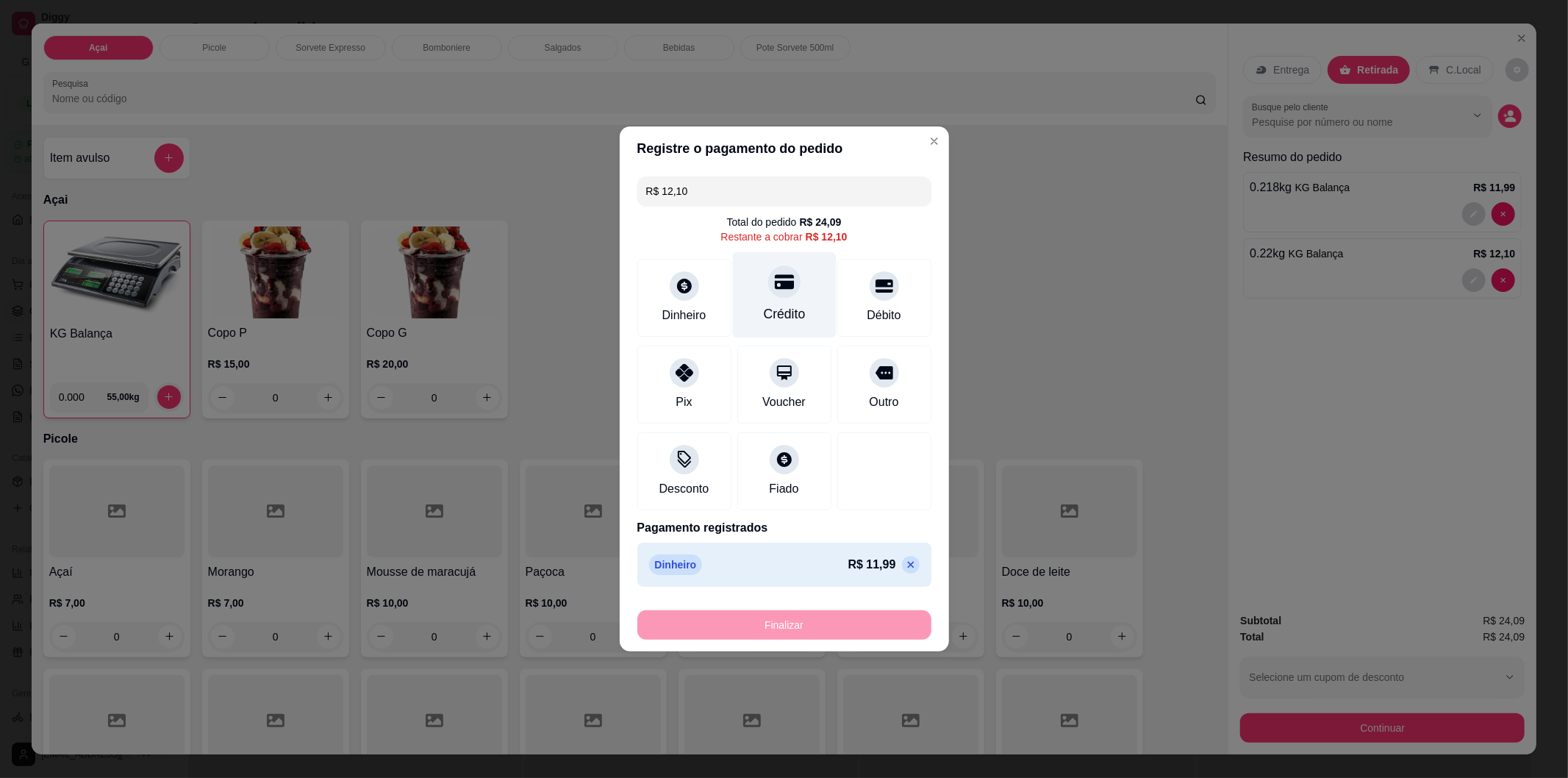
drag, startPoint x: 803, startPoint y: 297, endPoint x: 797, endPoint y: 301, distance: 7.2
click at [802, 297] on div "Crédito" at bounding box center [783, 294] width 103 height 86
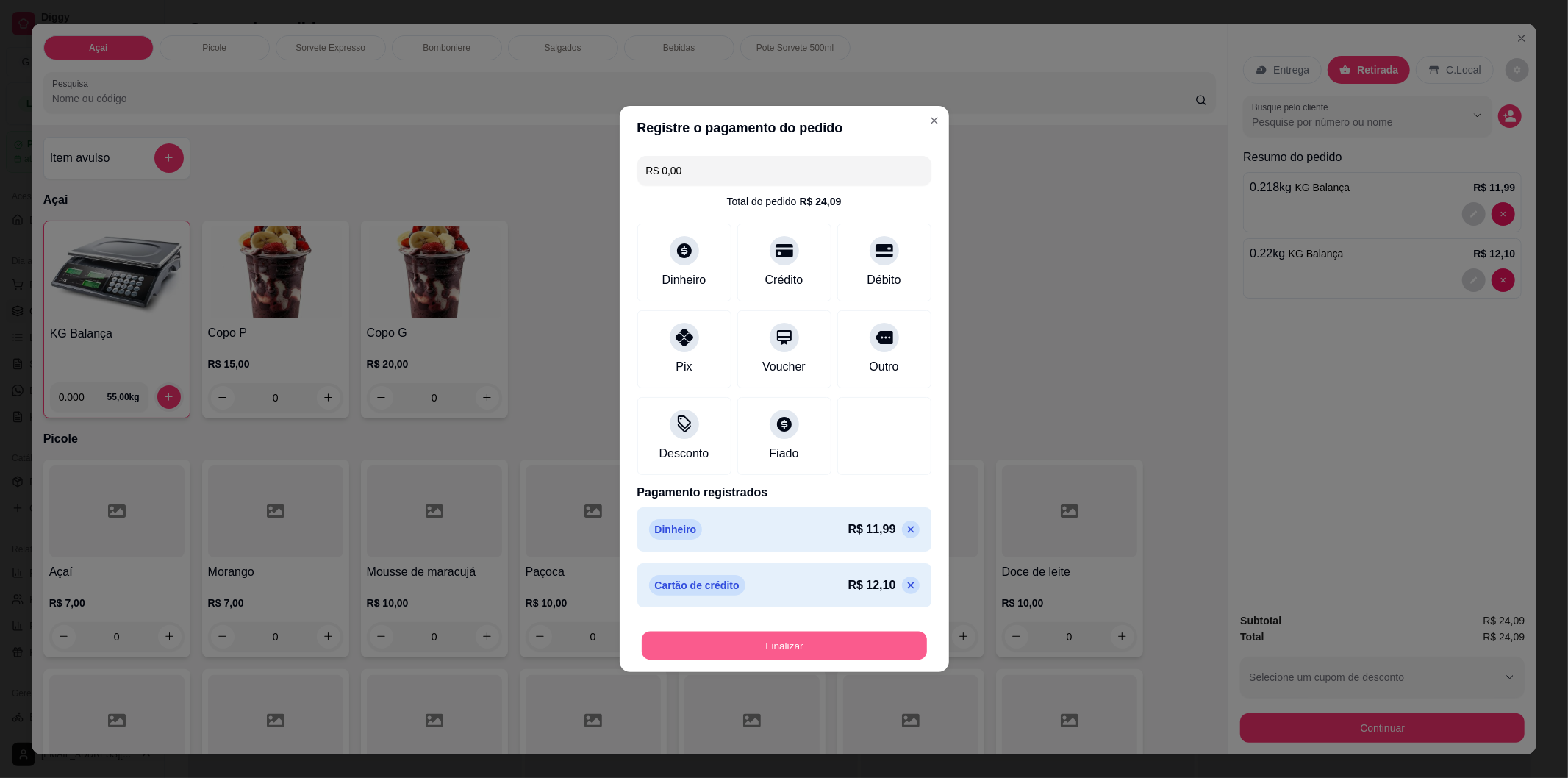
click at [801, 649] on button "Finalizar" at bounding box center [784, 646] width 285 height 29
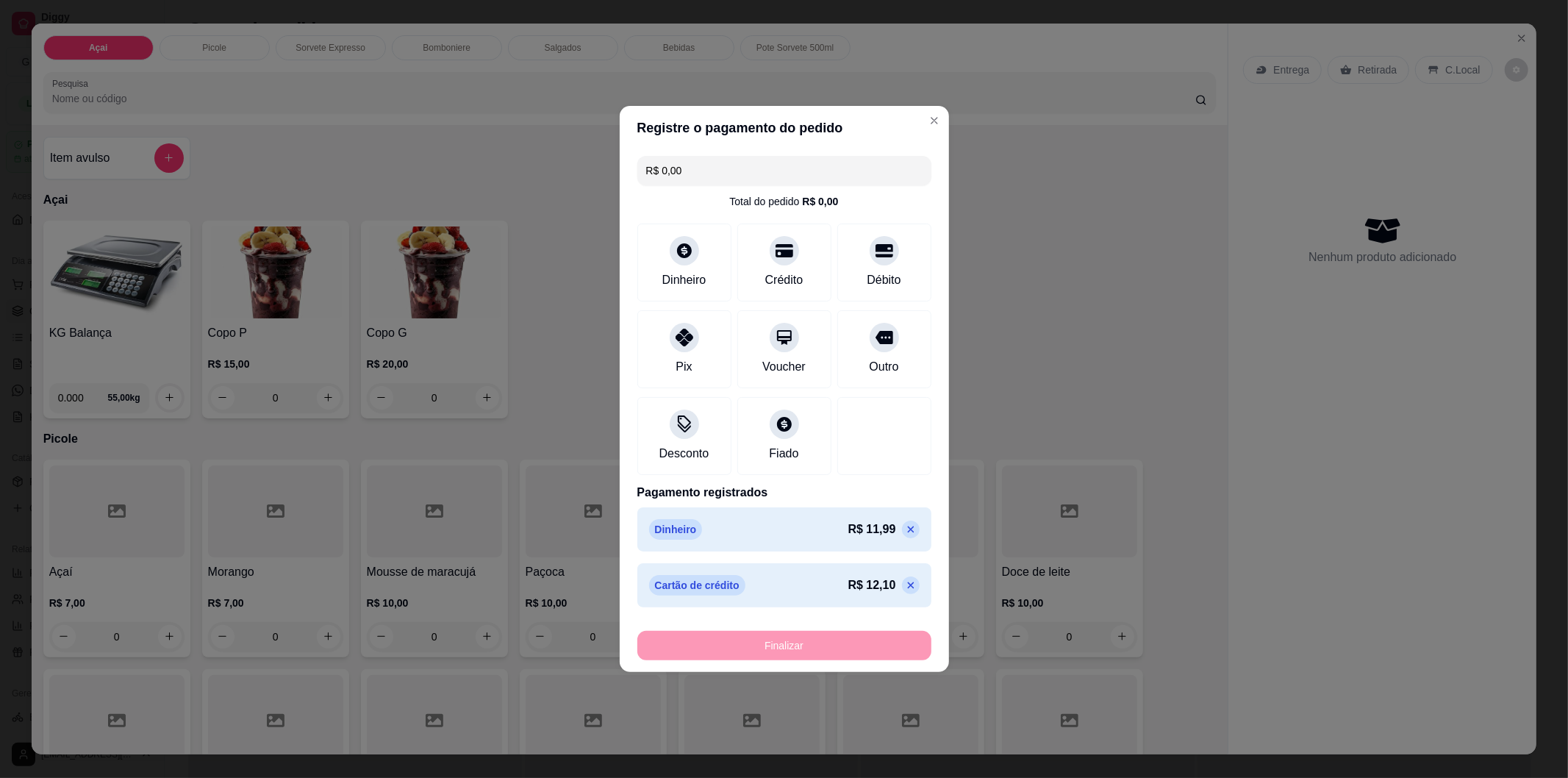
type input "-R$ 24,09"
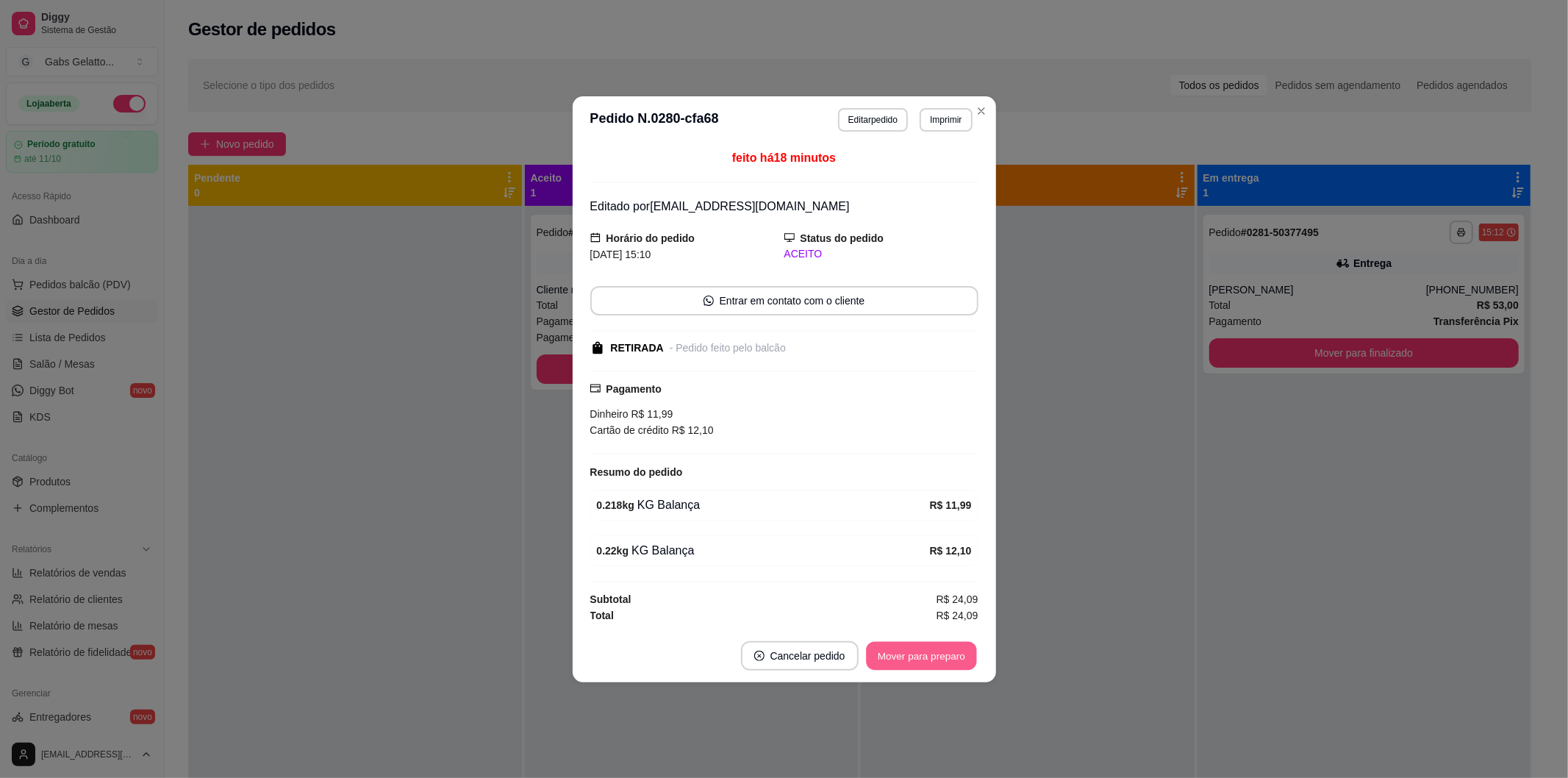
click at [909, 661] on button "Mover para preparo" at bounding box center [921, 655] width 110 height 29
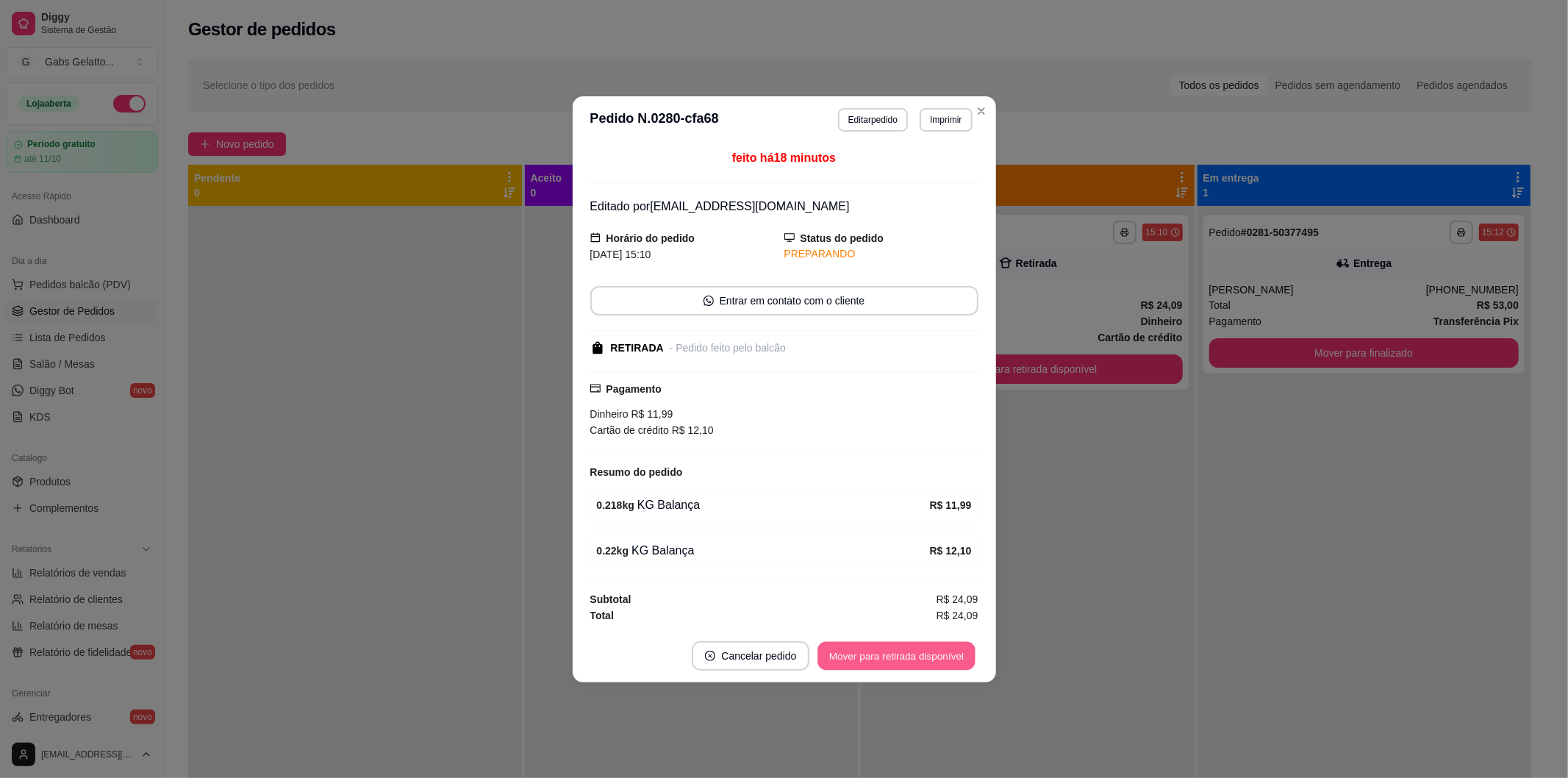
click at [923, 646] on button "Mover para retirada disponível" at bounding box center [897, 655] width 157 height 29
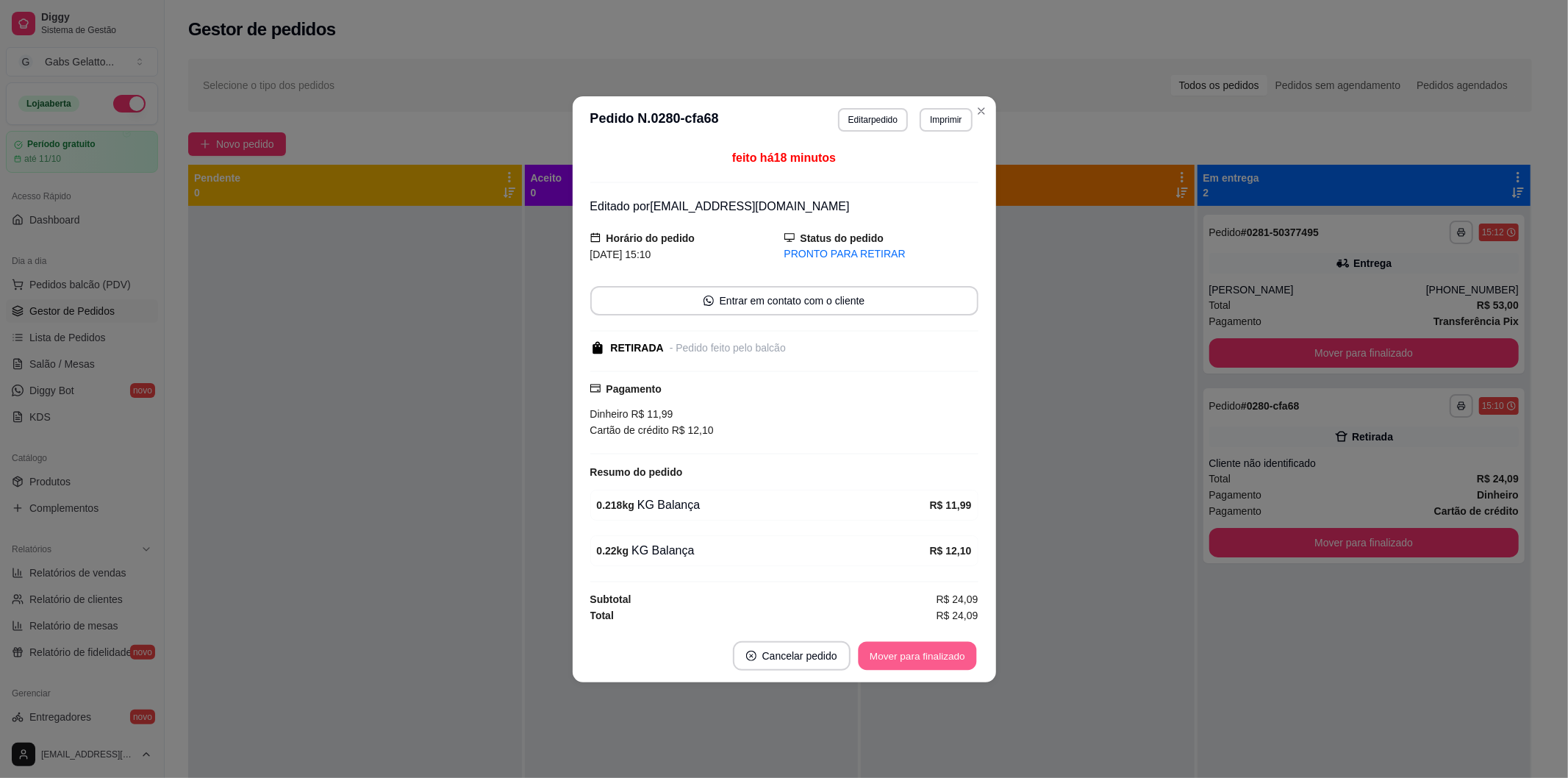
click at [922, 651] on button "Mover para finalizado" at bounding box center [917, 655] width 119 height 29
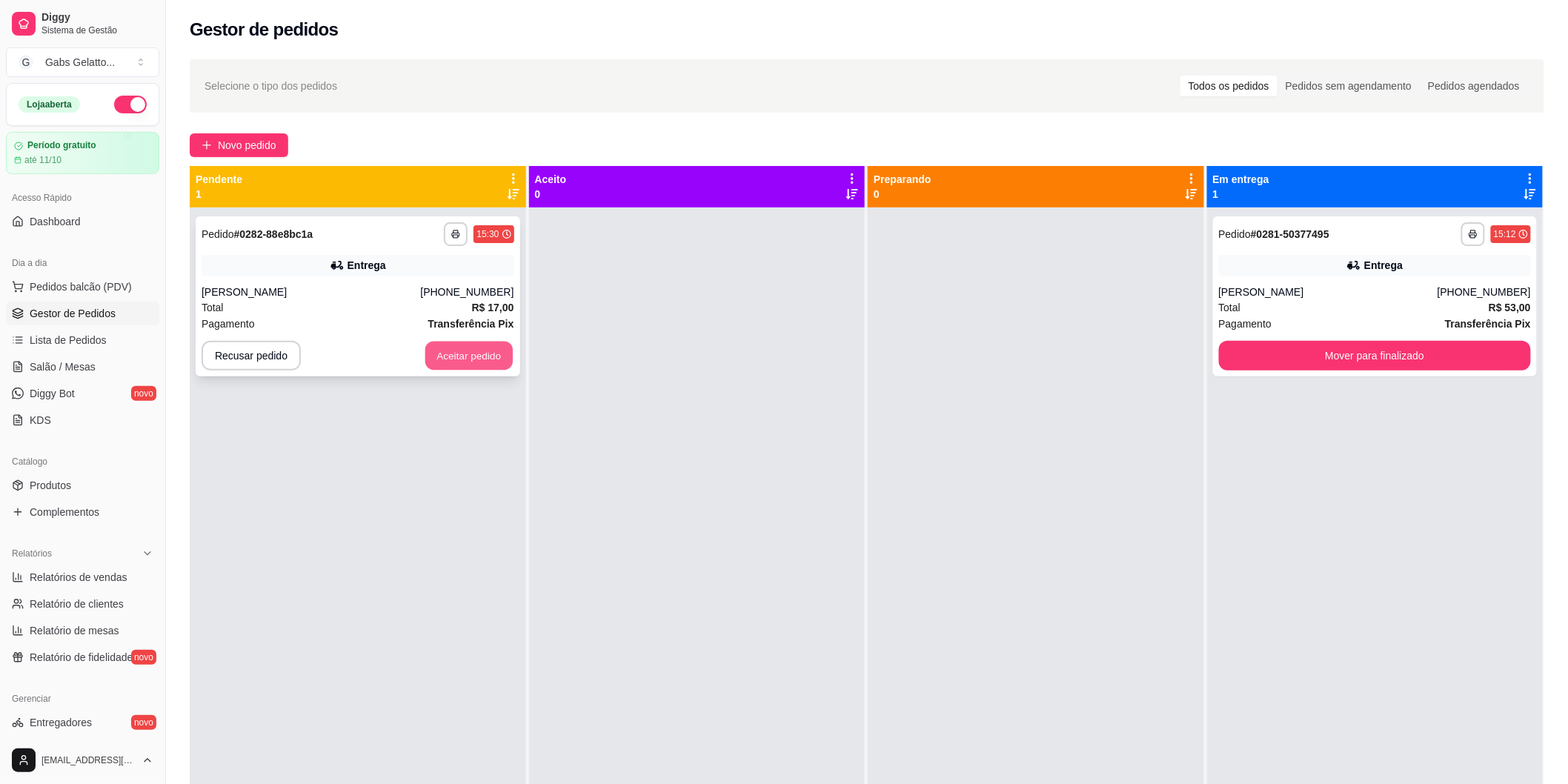
click at [490, 360] on button "Aceitar pedido" at bounding box center [469, 356] width 88 height 29
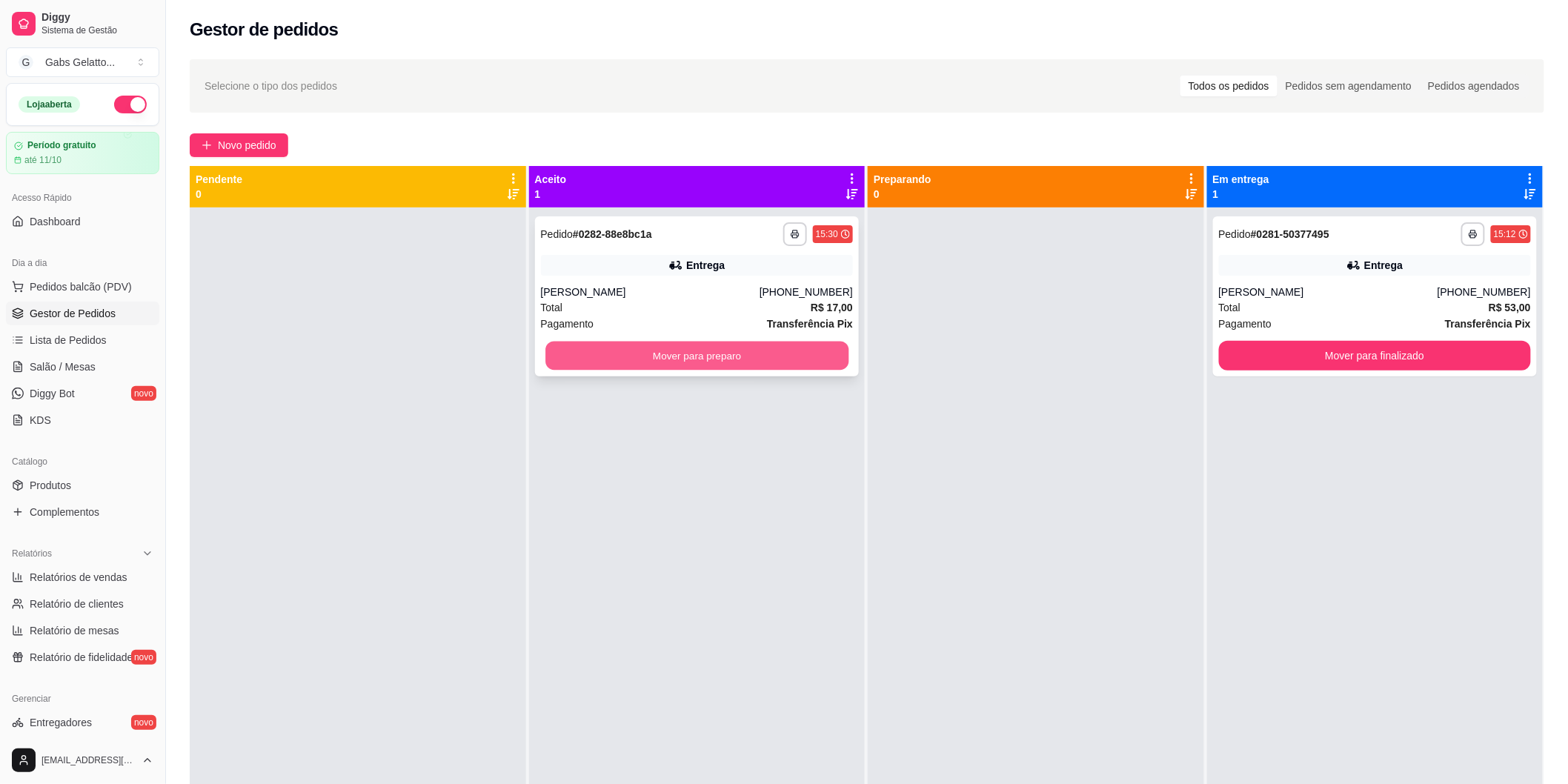
click at [680, 352] on button "Mover para preparo" at bounding box center [696, 356] width 303 height 29
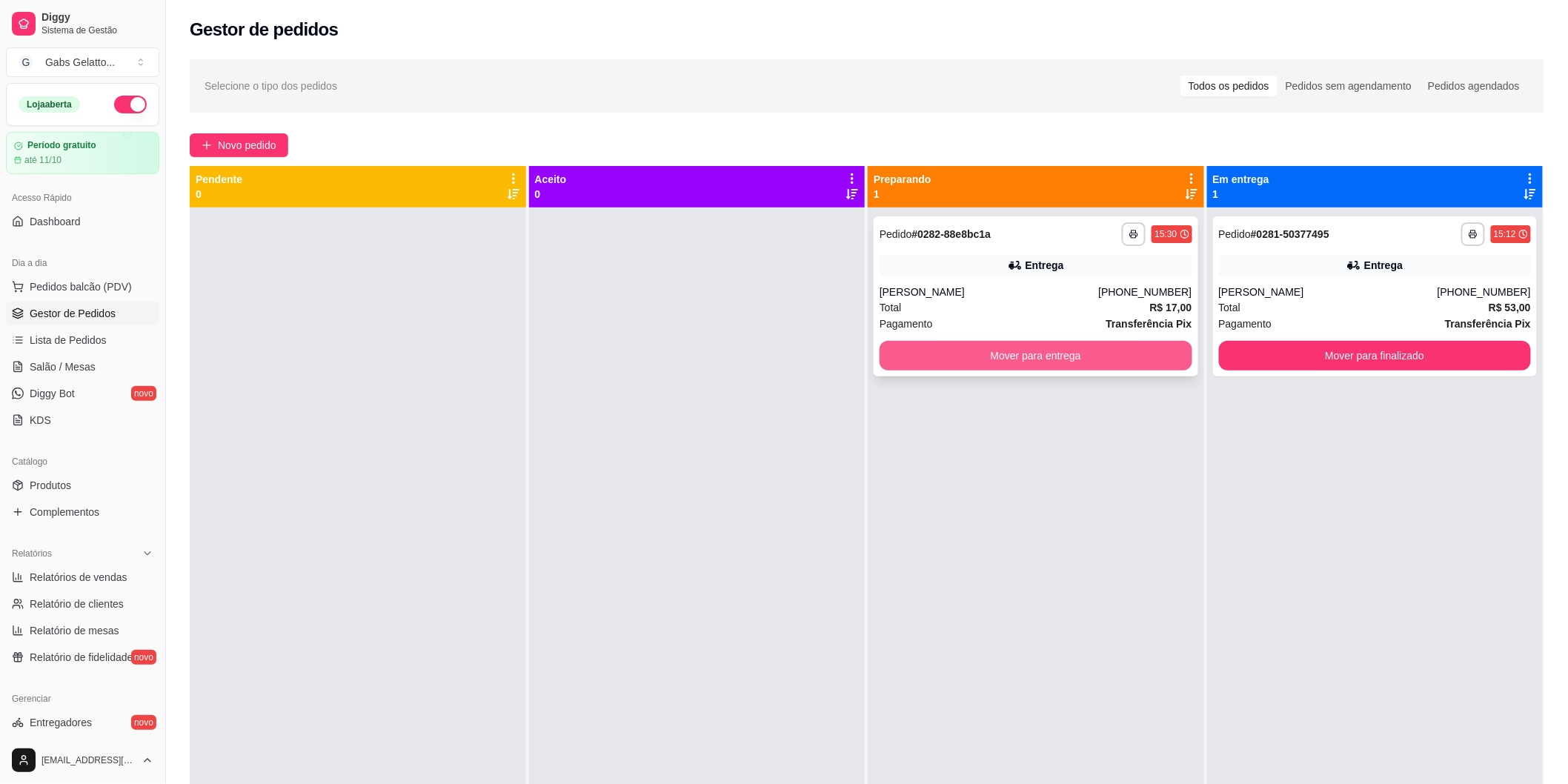
click at [1001, 306] on div "Total R$ 17,00" at bounding box center [1036, 307] width 312 height 17
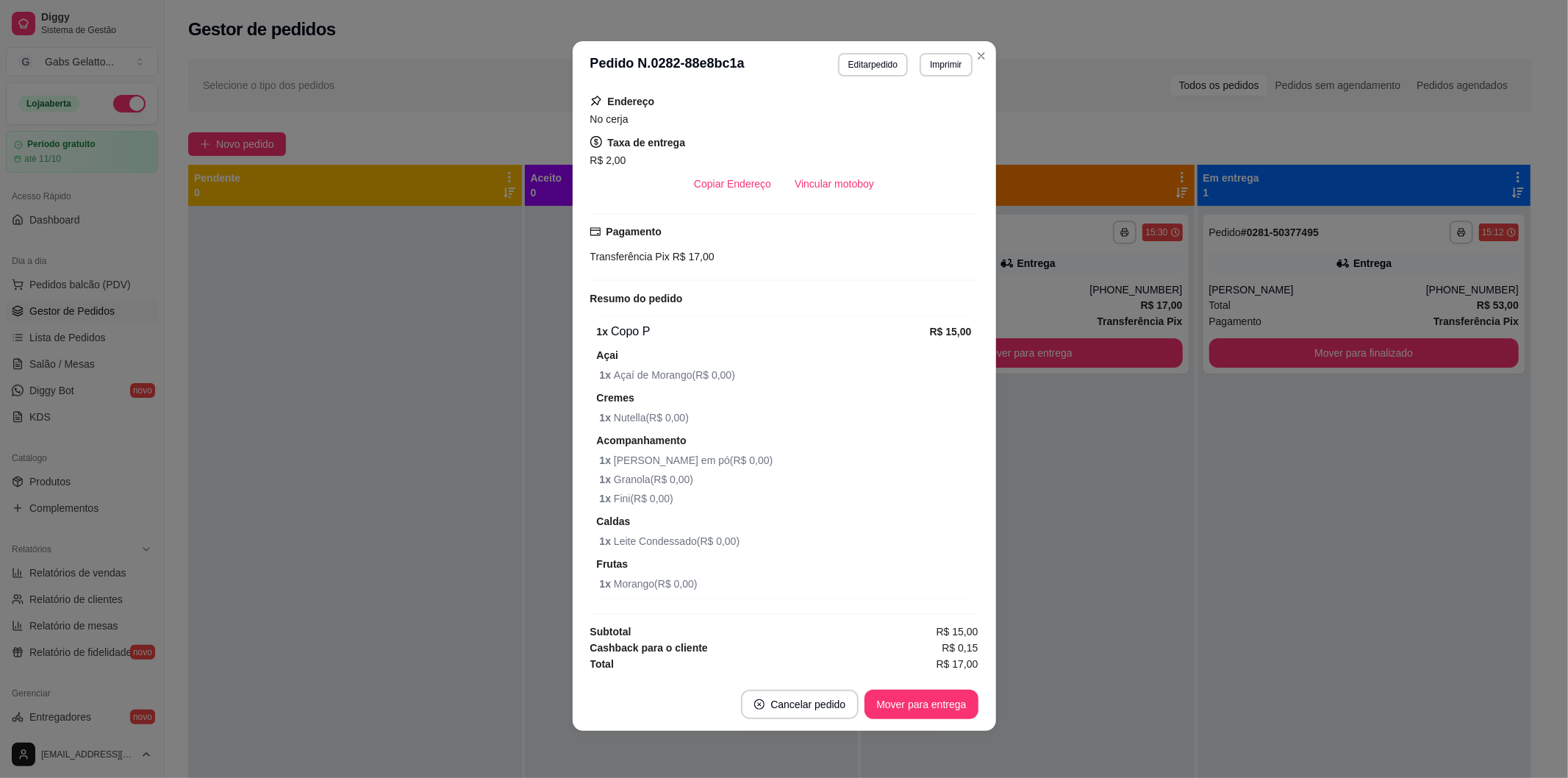
scroll to position [181, 0]
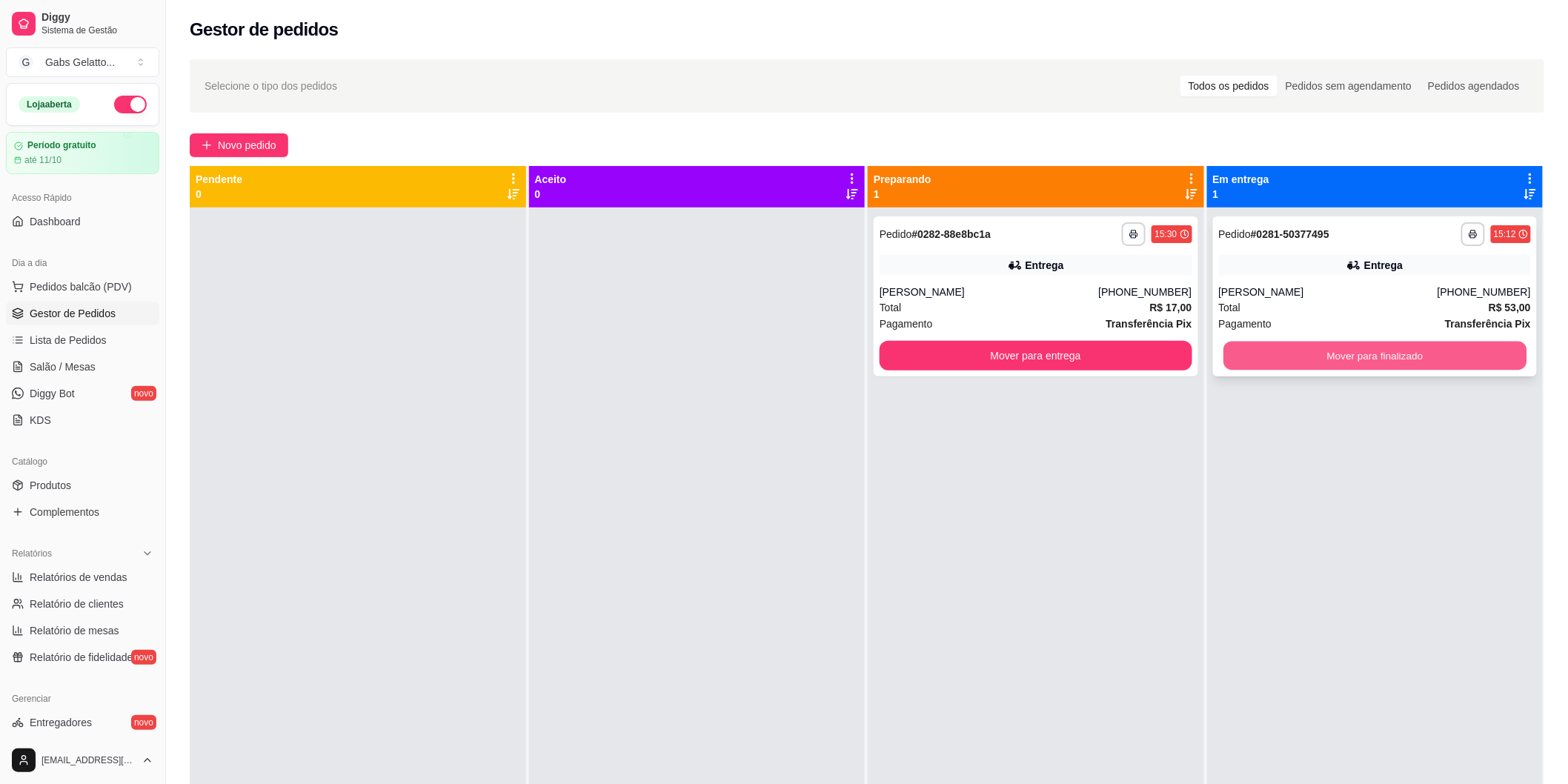
click at [1297, 350] on button "Mover para finalizado" at bounding box center [1374, 356] width 303 height 29
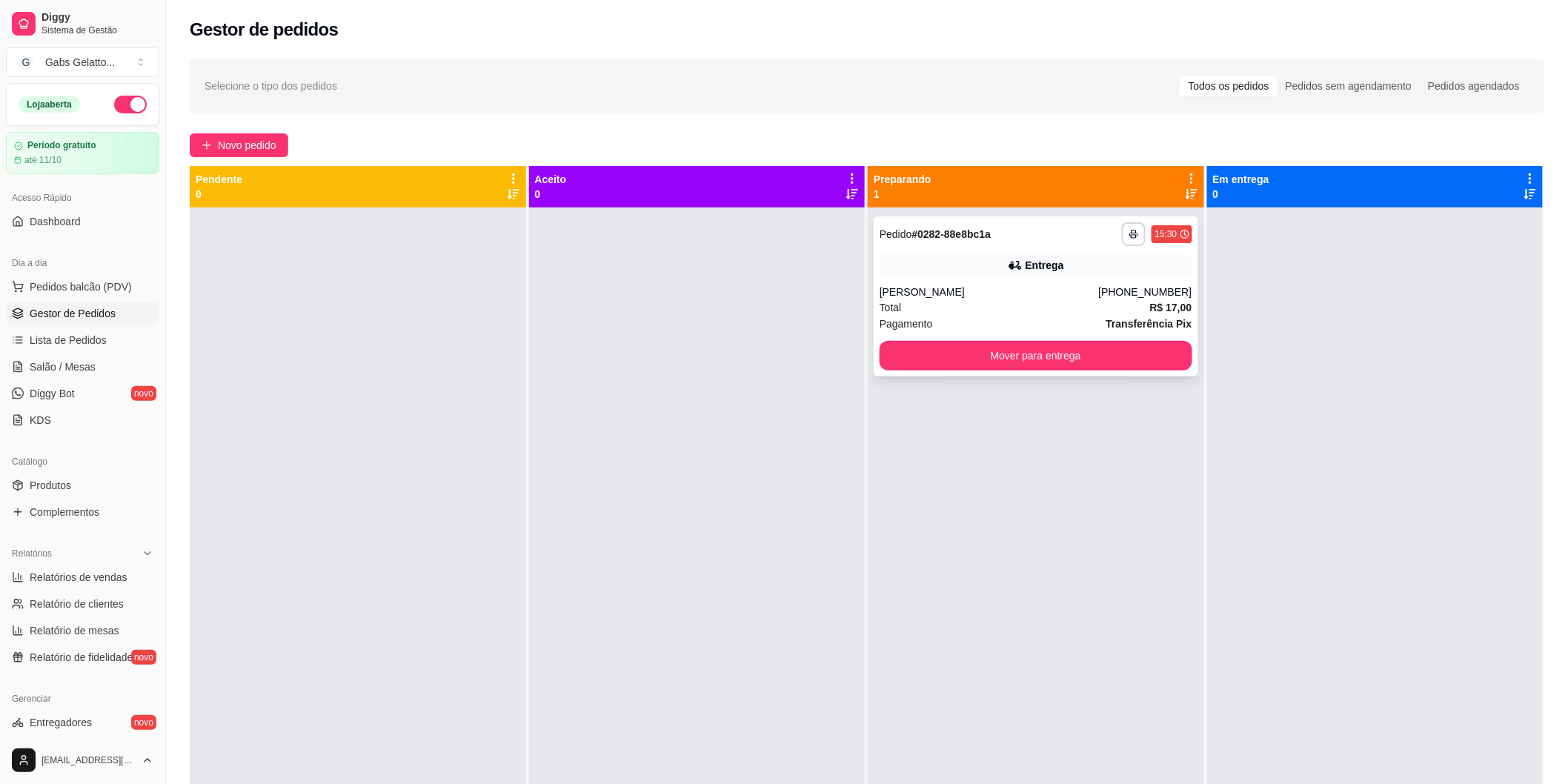
click at [1082, 269] on div "Entrega" at bounding box center [1036, 265] width 312 height 20
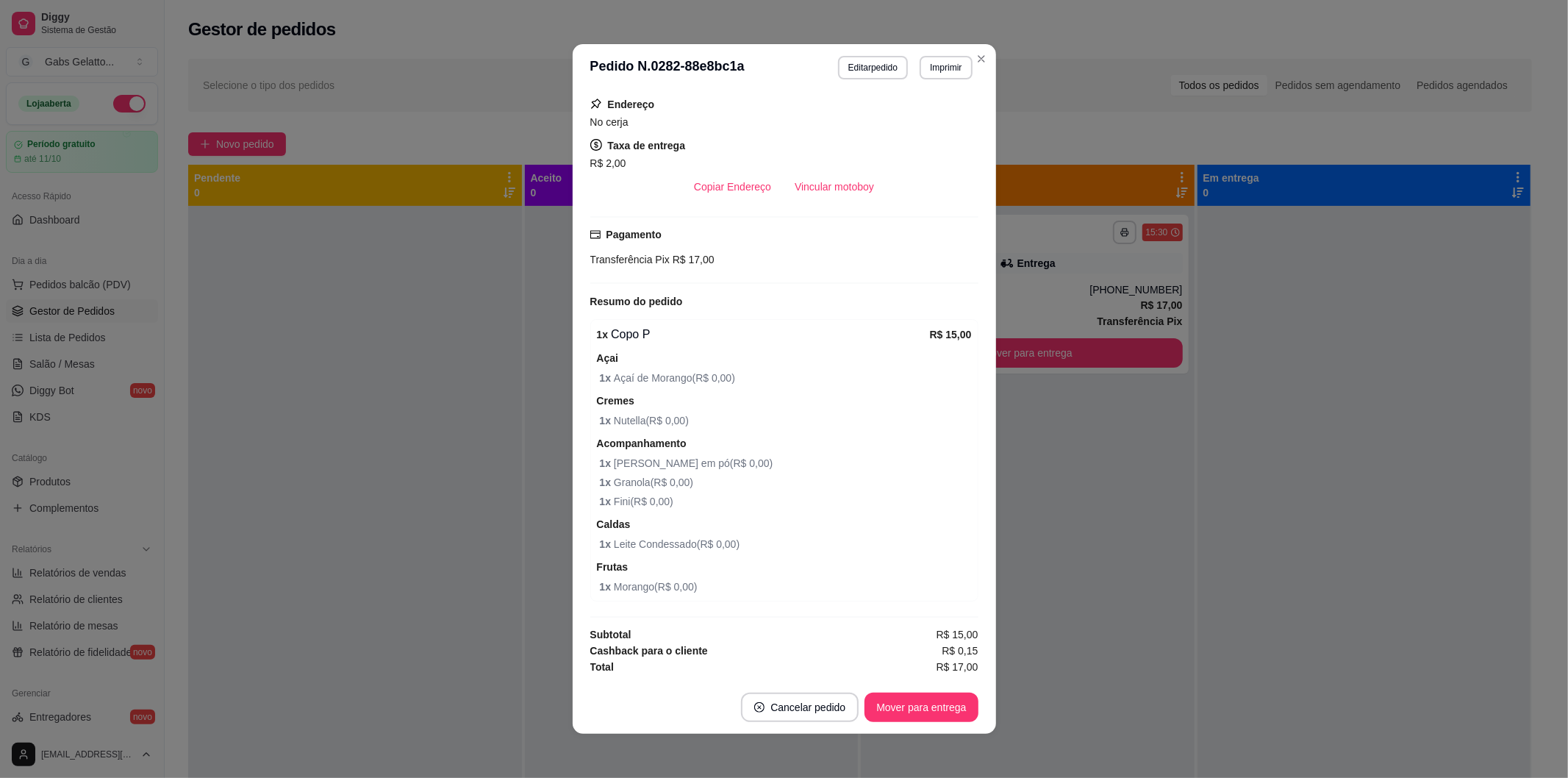
scroll to position [3, 0]
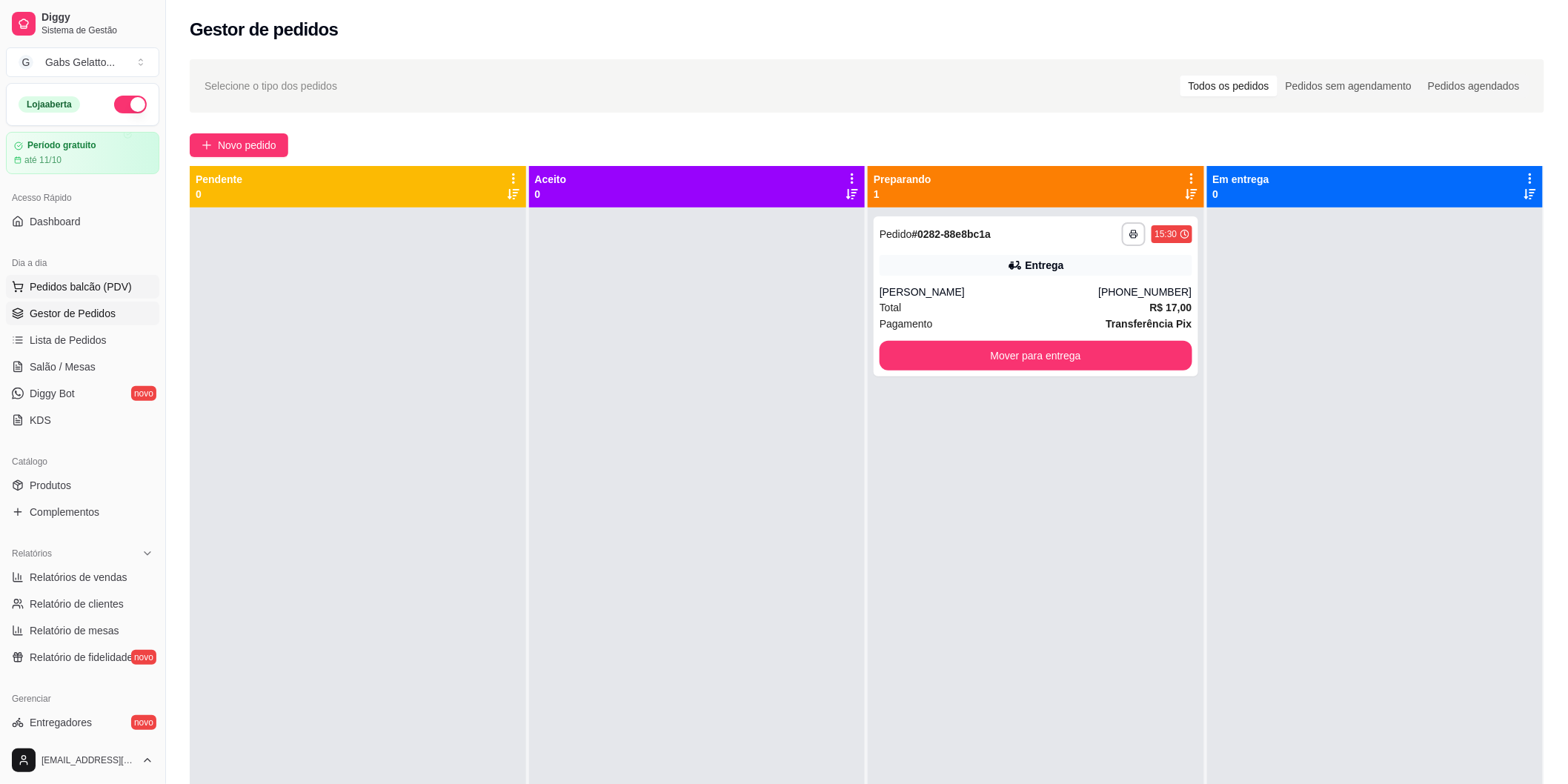
click at [79, 275] on button "Pedidos balcão (PDV)" at bounding box center [83, 287] width 154 height 23
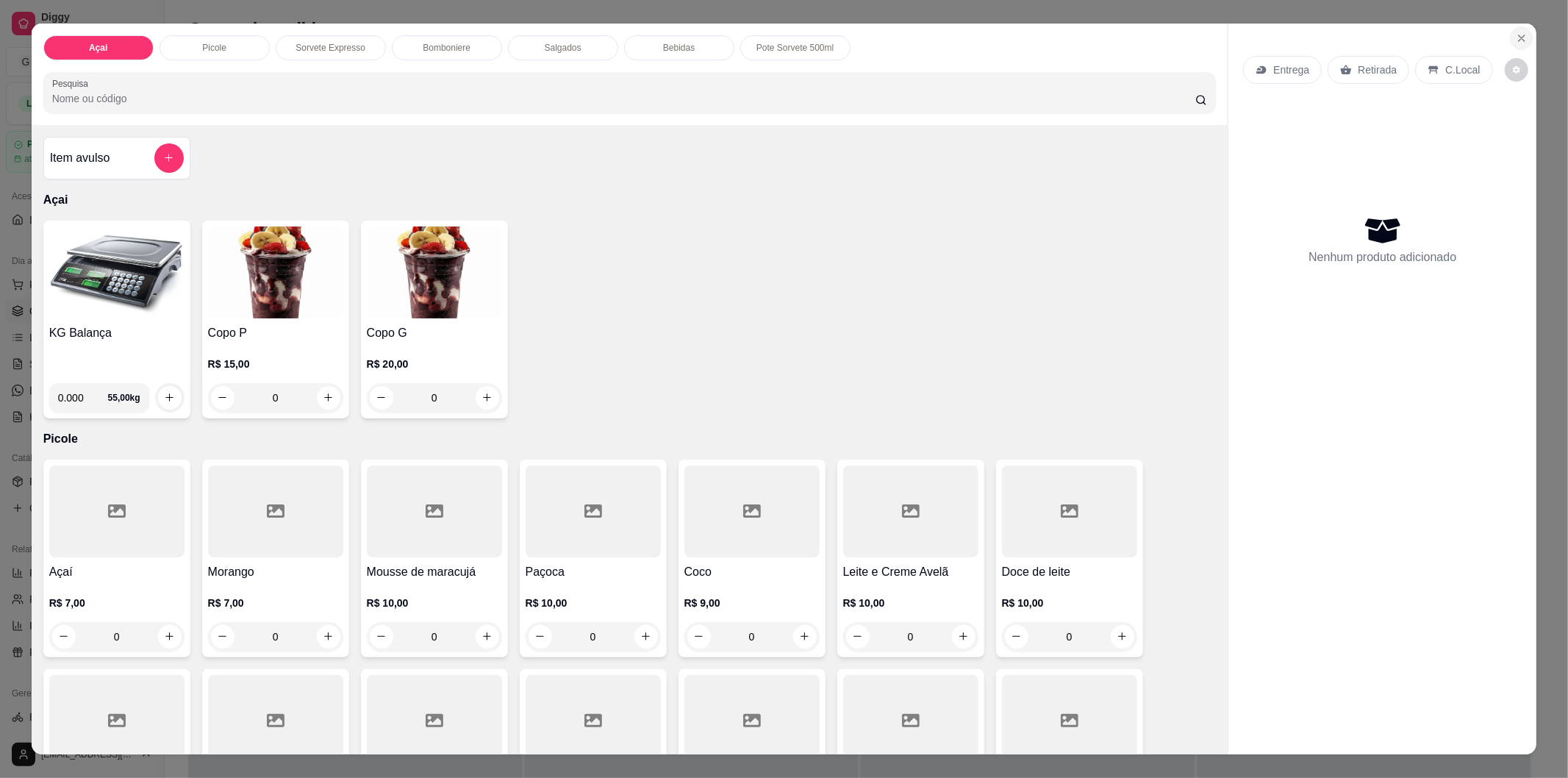
click at [1519, 36] on icon "Close" at bounding box center [1522, 39] width 6 height 6
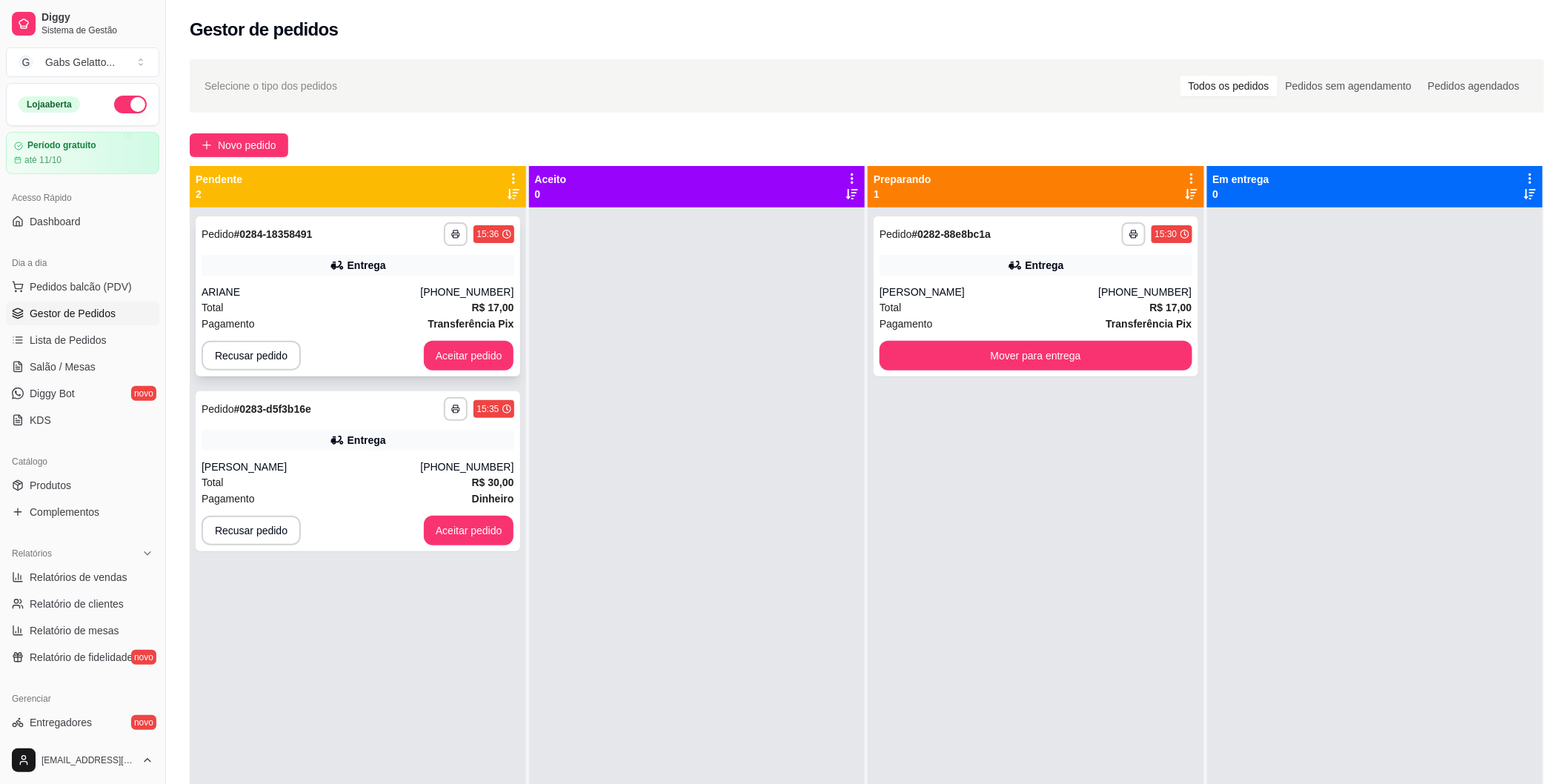
click at [334, 300] on div "Total R$ 17,00" at bounding box center [357, 307] width 312 height 17
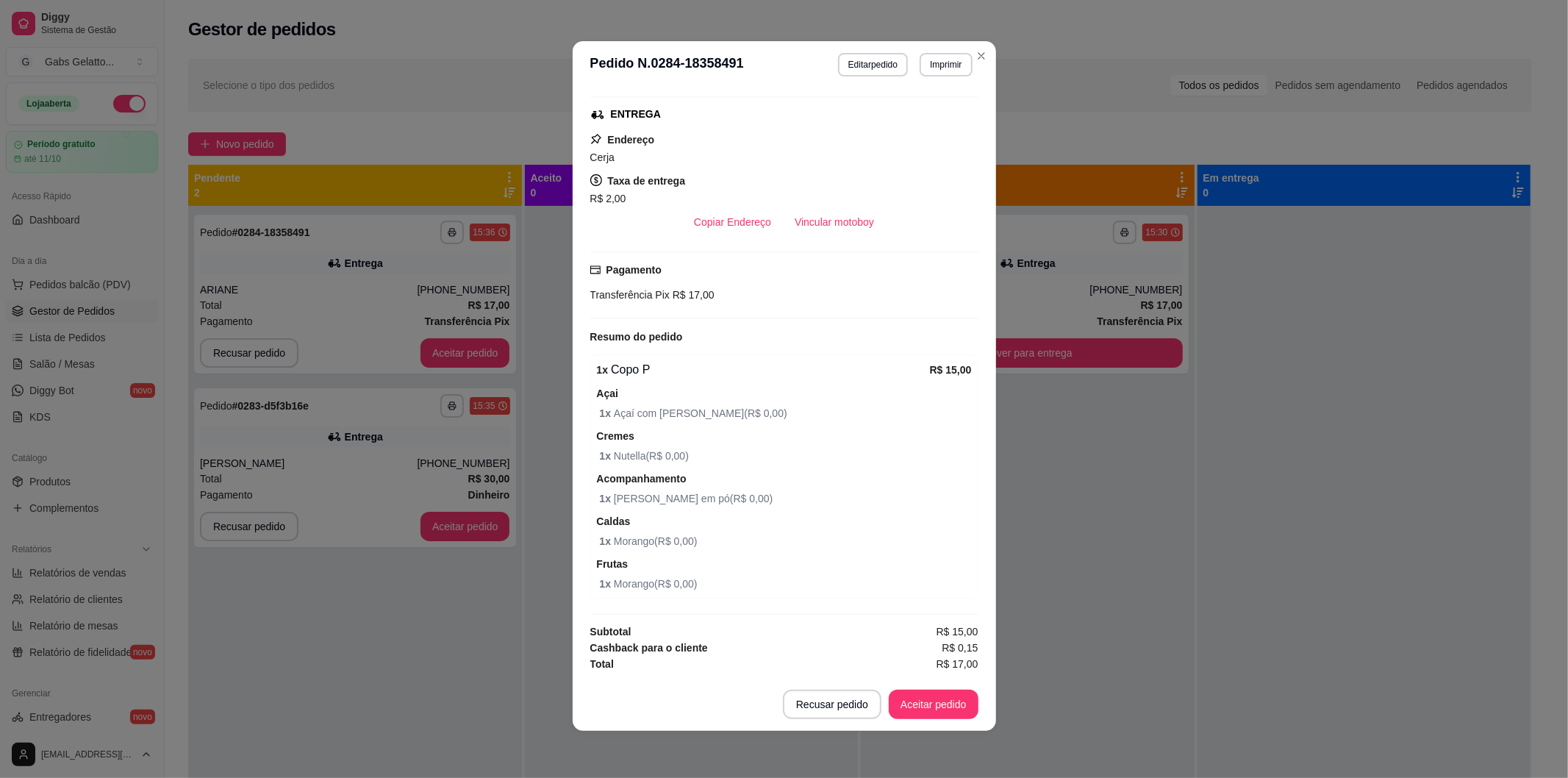
scroll to position [142, 0]
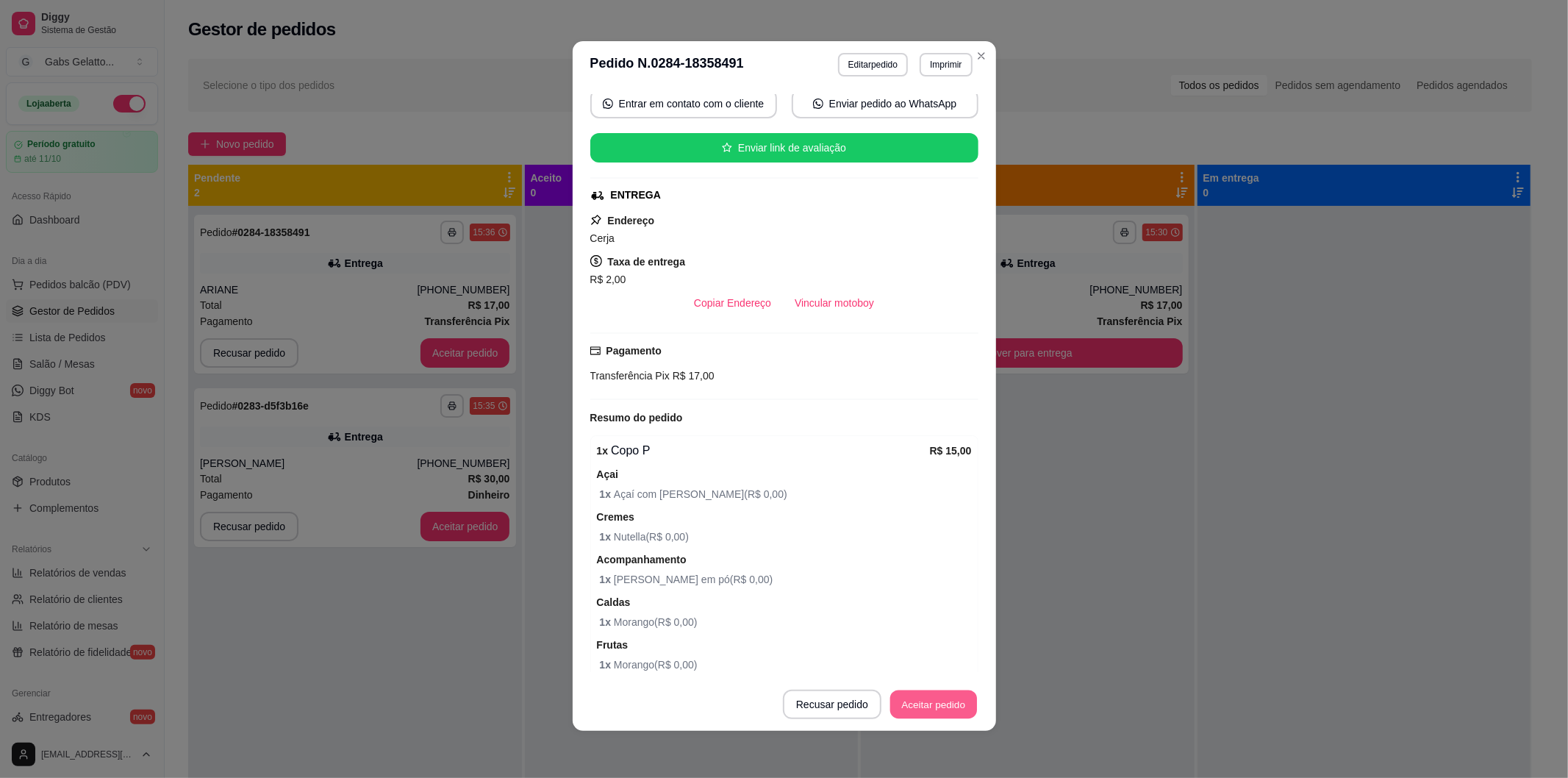
click at [907, 698] on button "Aceitar pedido" at bounding box center [934, 705] width 87 height 29
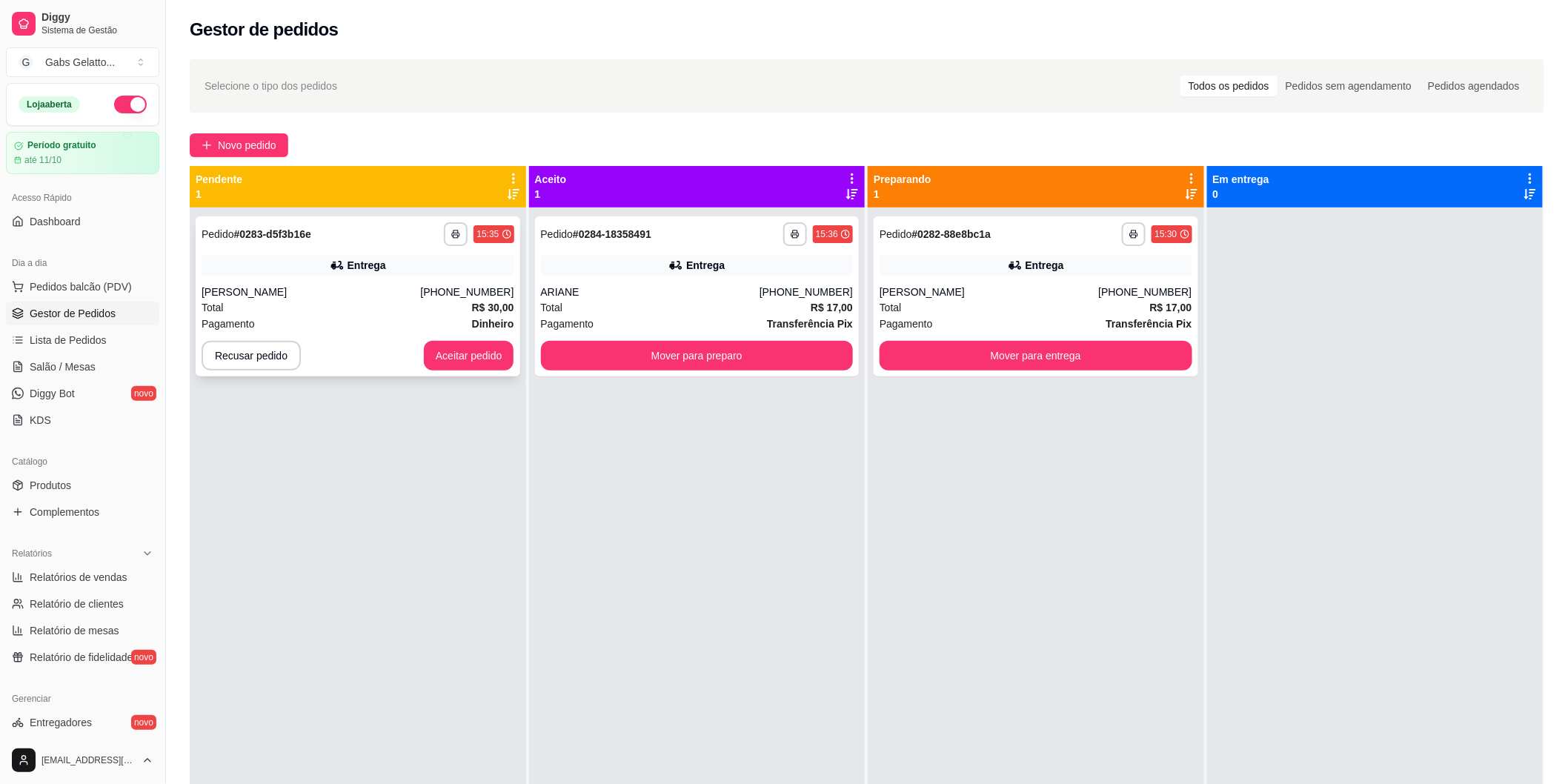
click at [390, 308] on div "Total R$ 30,00" at bounding box center [357, 307] width 312 height 17
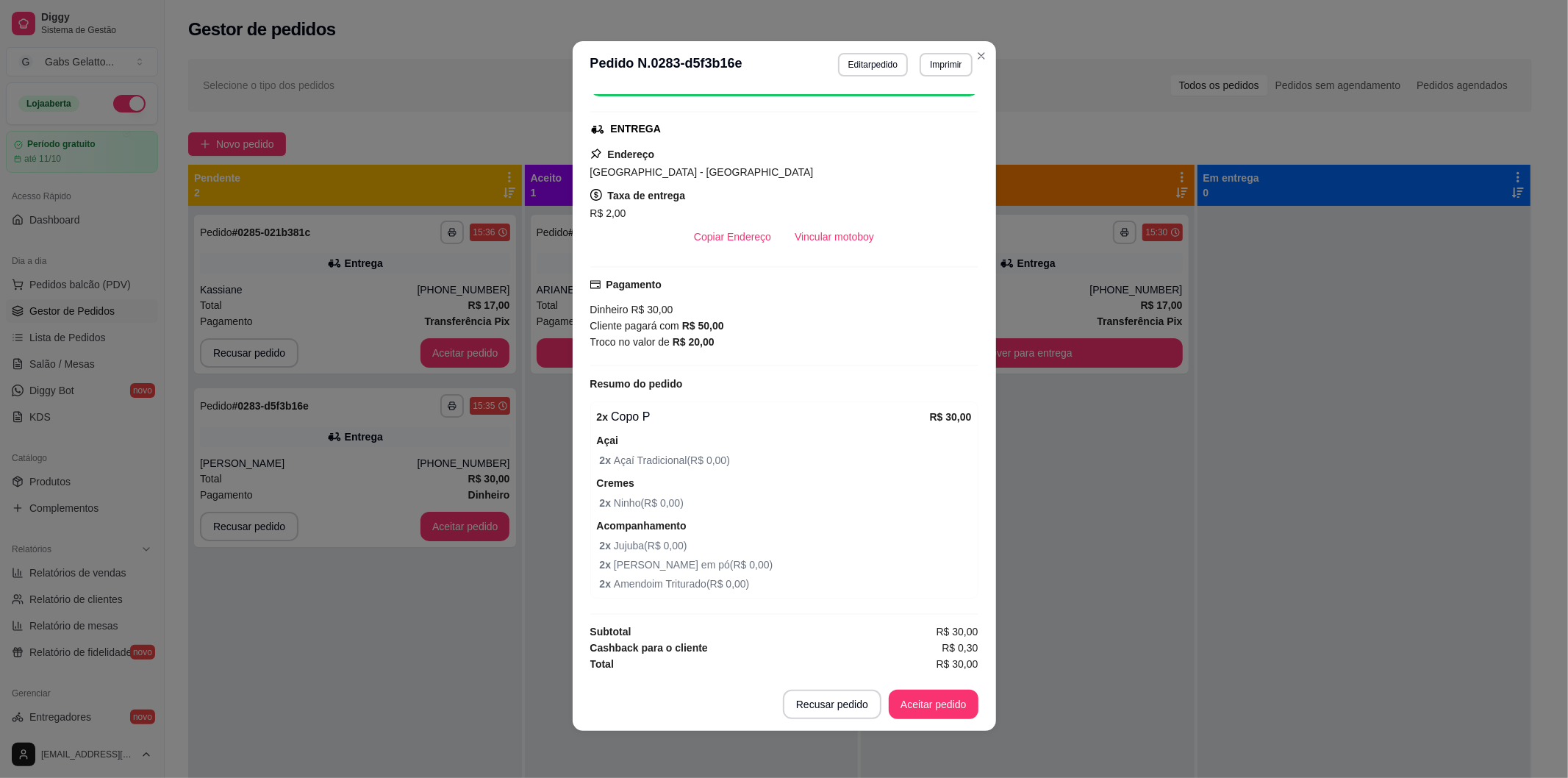
scroll to position [127, 0]
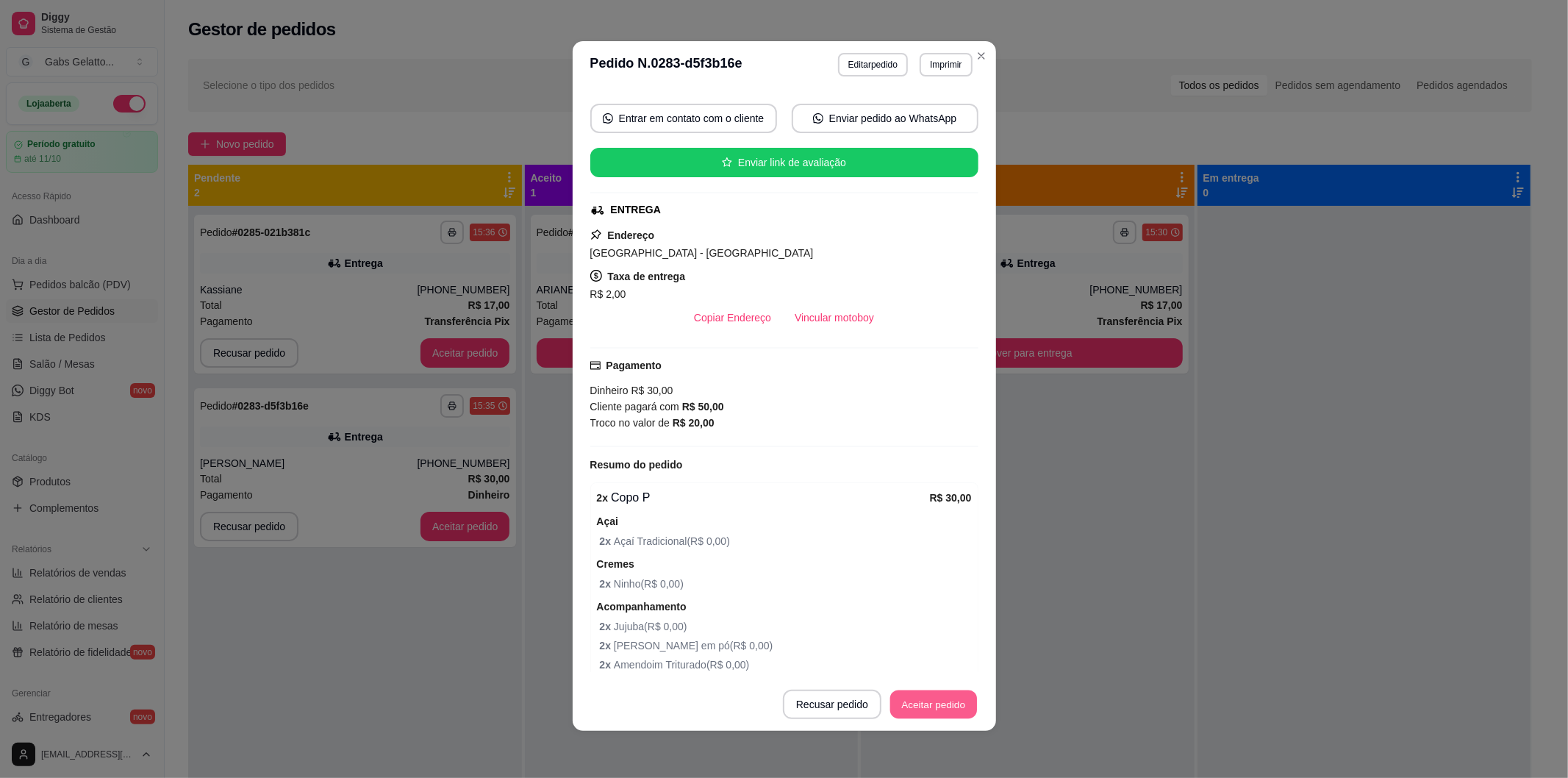
click at [892, 709] on button "Aceitar pedido" at bounding box center [934, 705] width 87 height 29
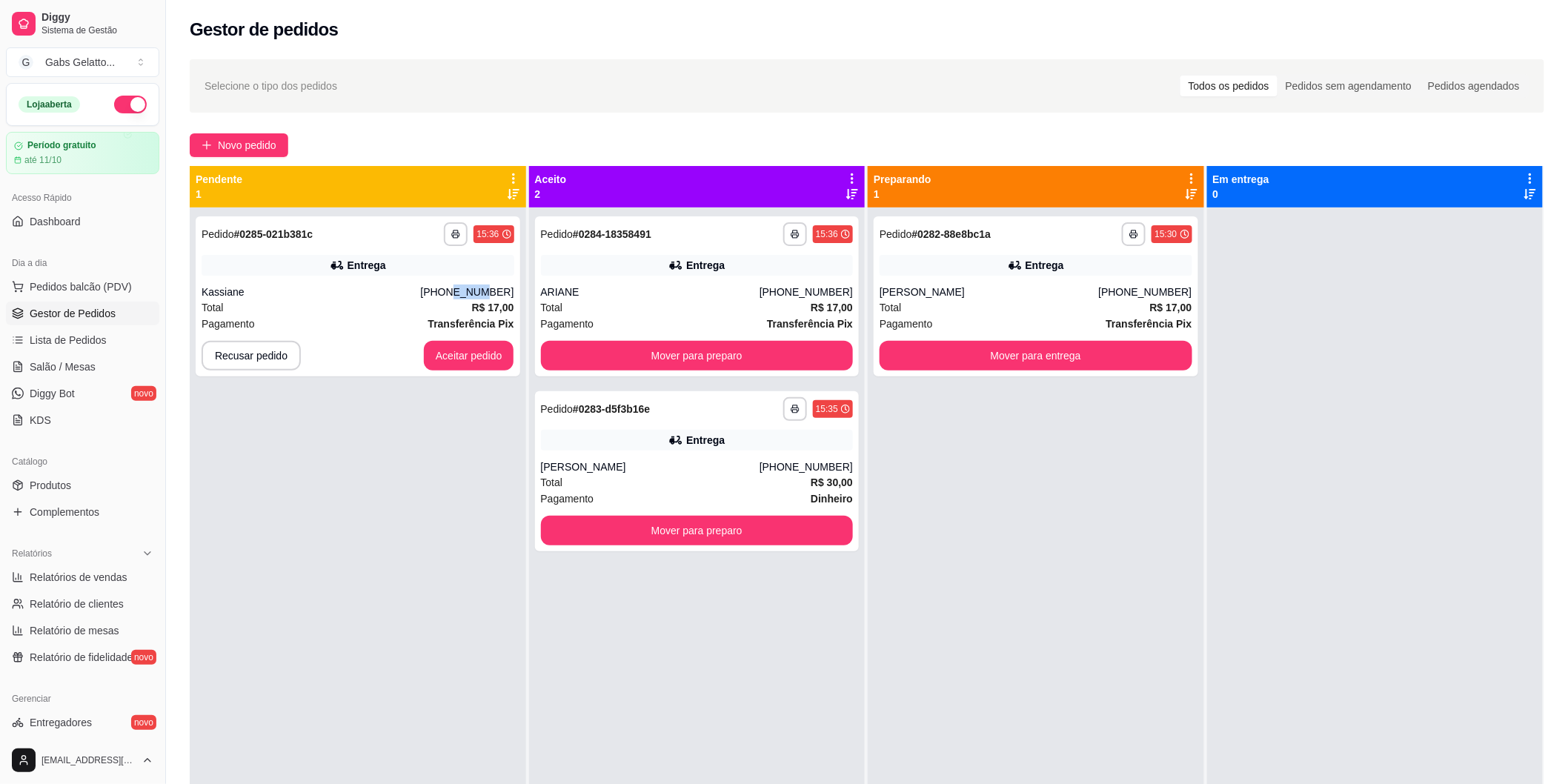
click at [465, 294] on div "[PHONE_NUMBER]" at bounding box center [467, 291] width 93 height 15
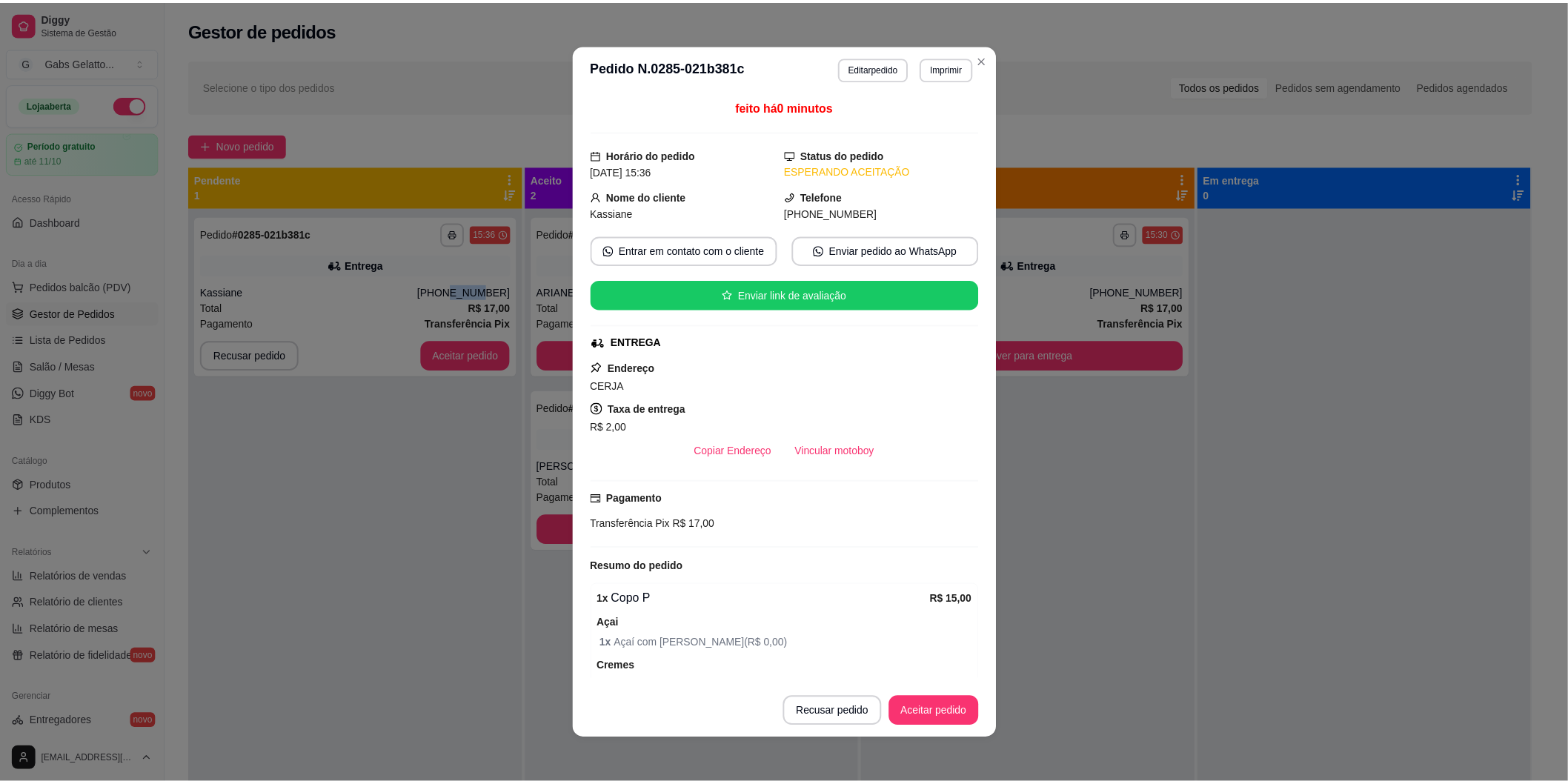
scroll to position [225, 0]
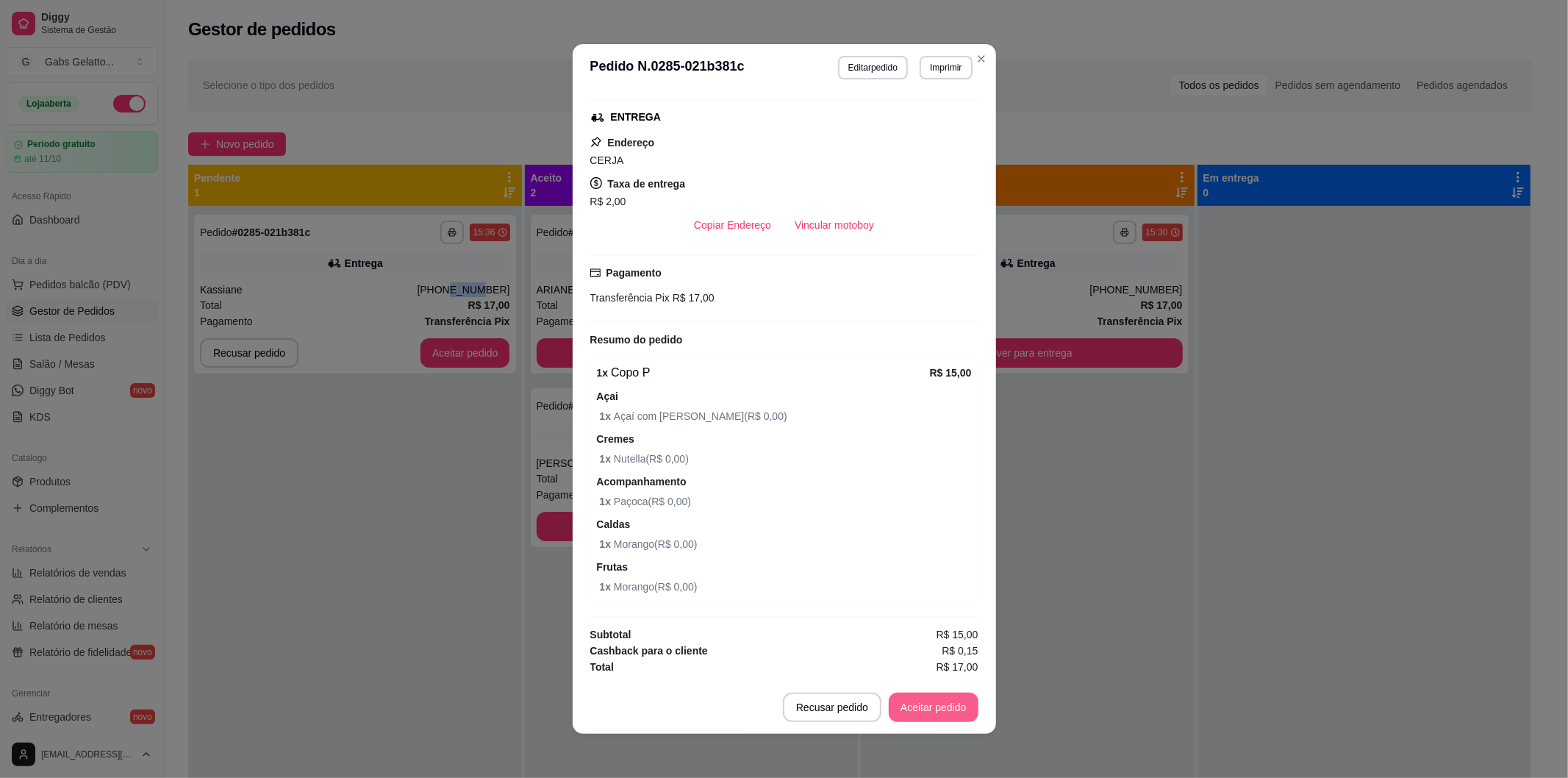
click at [917, 708] on button "Aceitar pedido" at bounding box center [934, 707] width 90 height 29
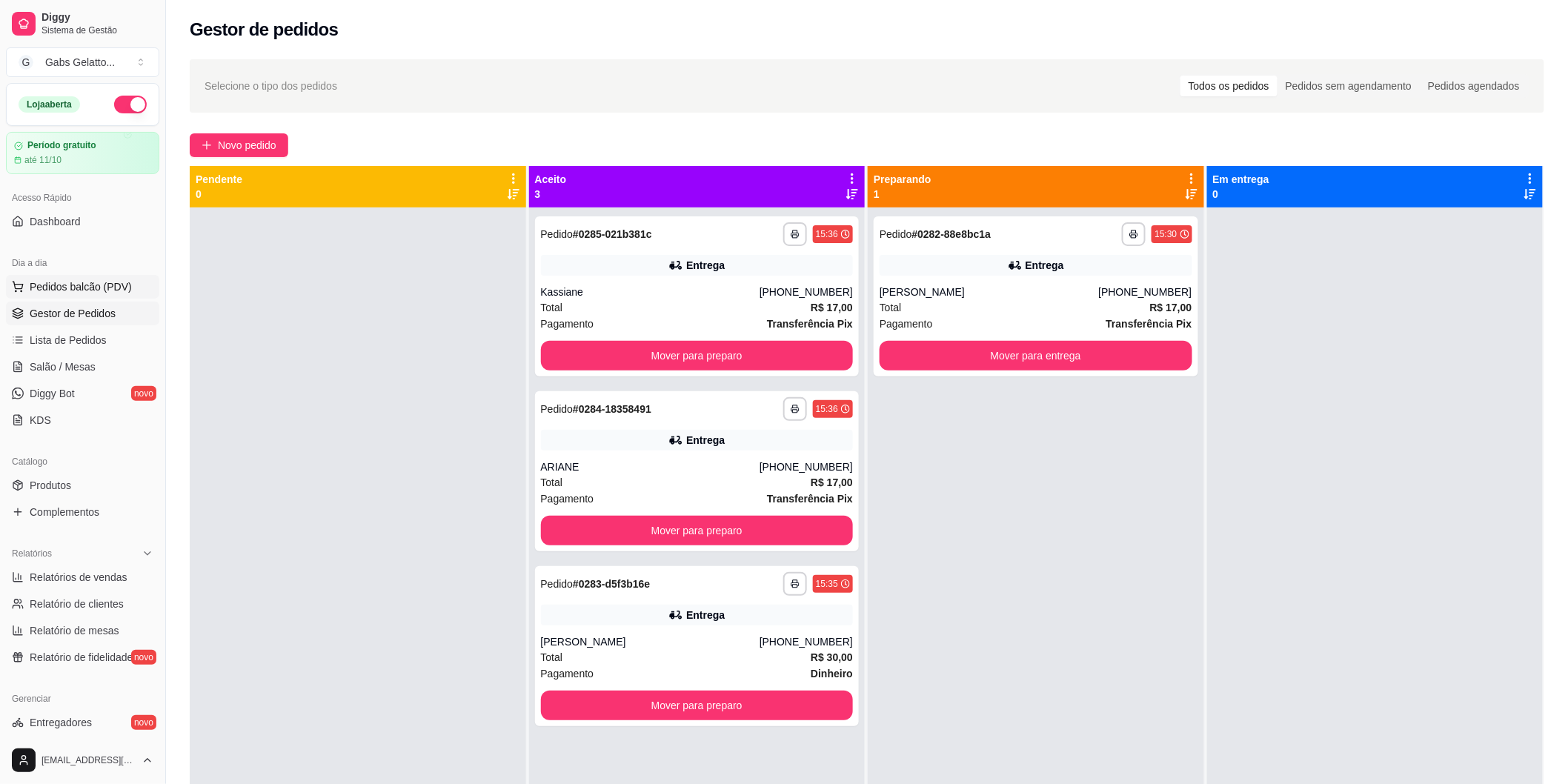
click at [116, 291] on span "Pedidos balcão (PDV)" at bounding box center [80, 286] width 102 height 15
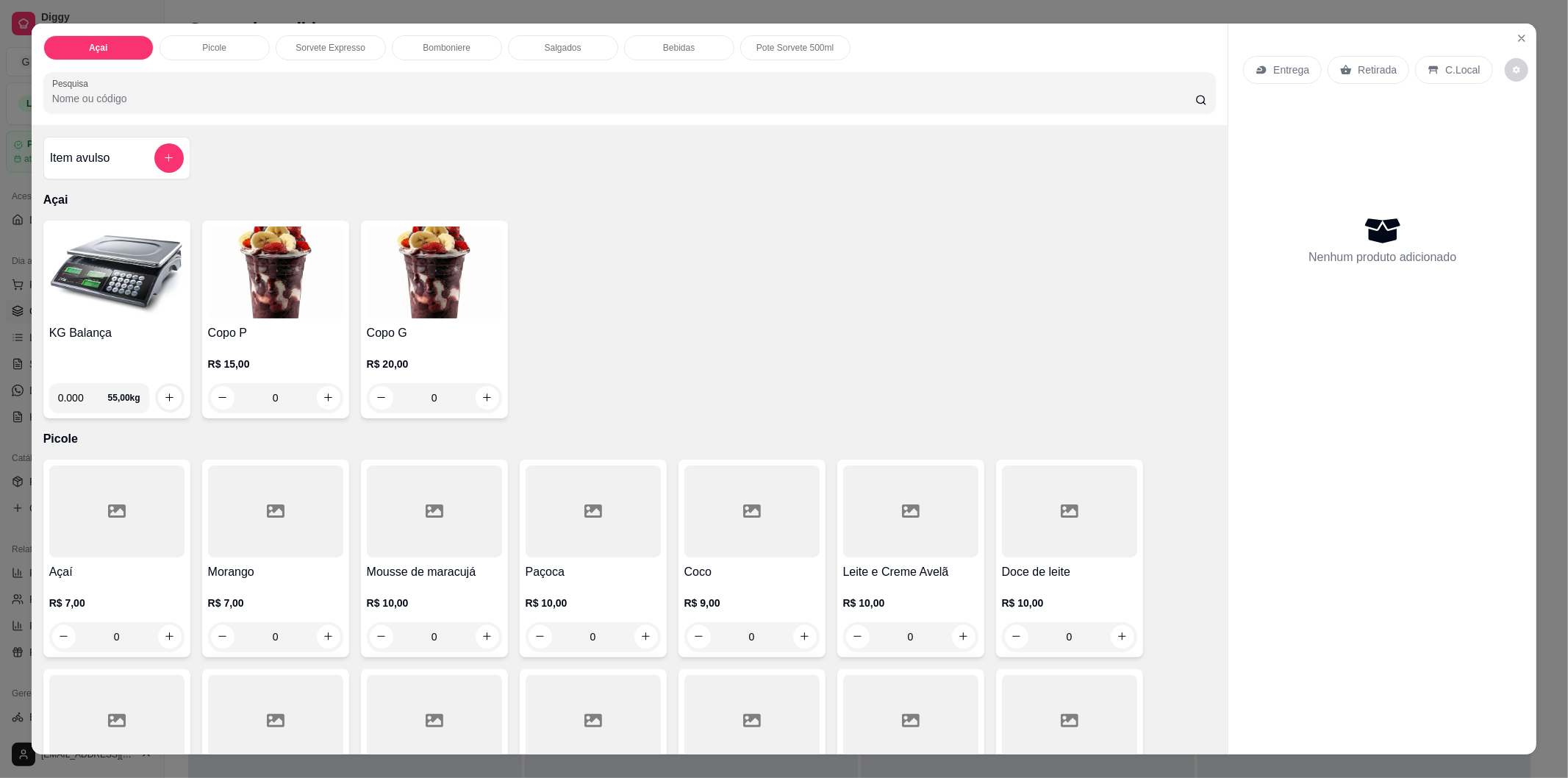
click at [83, 292] on img at bounding box center [117, 272] width 135 height 92
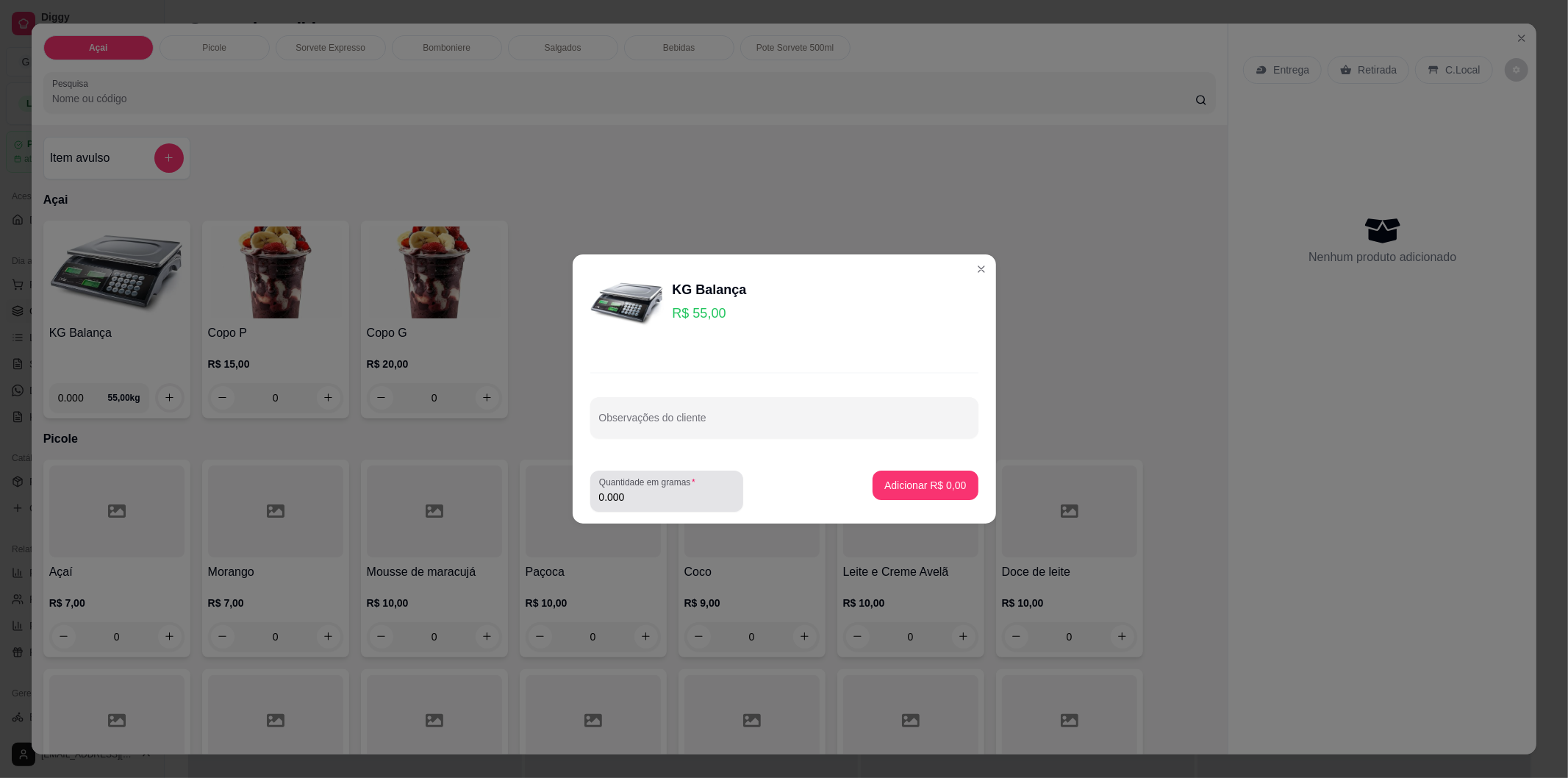
click at [656, 494] on input "0.000" at bounding box center [667, 496] width 135 height 14
type input "0.234"
click at [951, 489] on p "Adicionar R$ 12,87" at bounding box center [922, 485] width 85 height 14
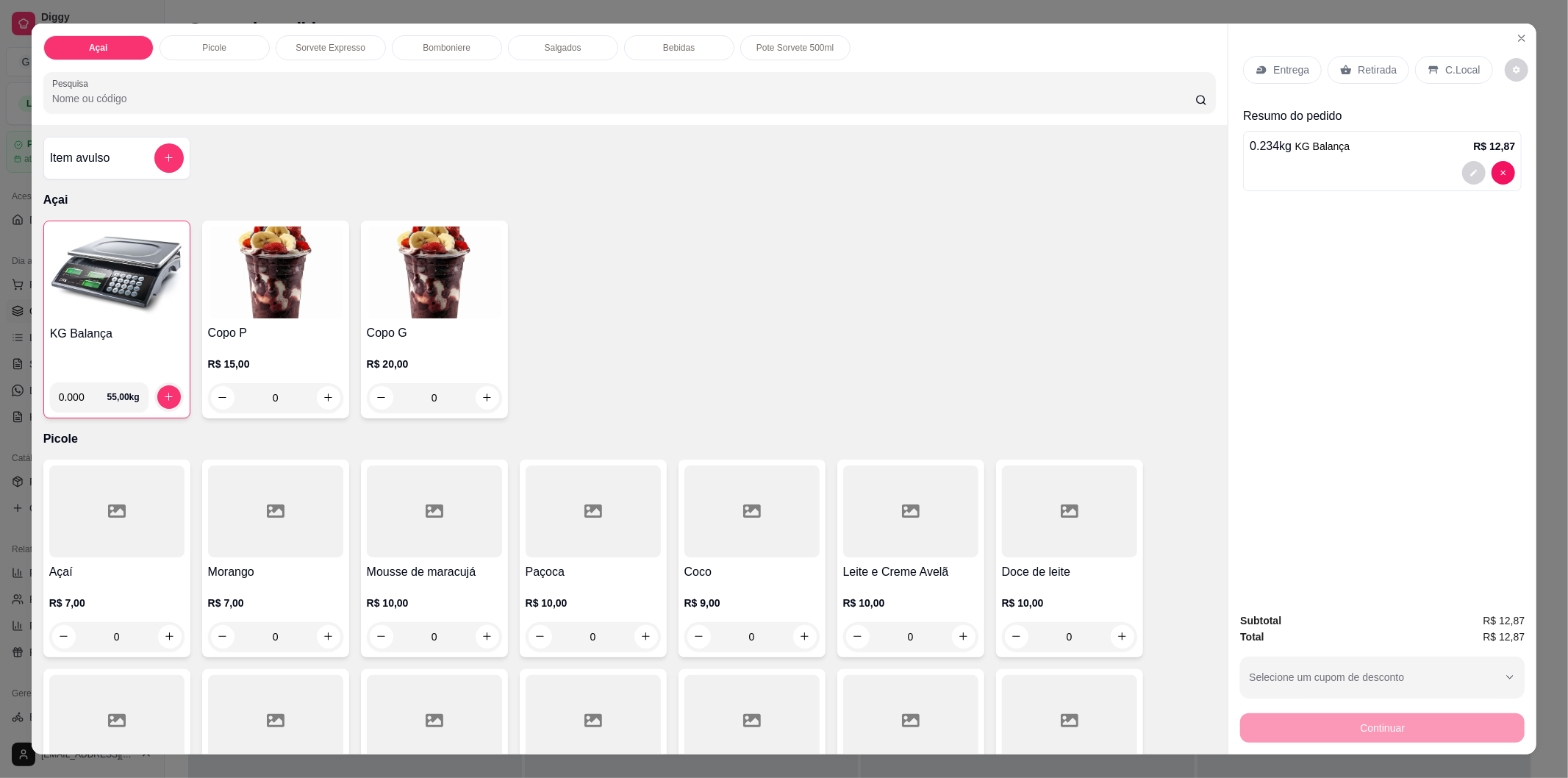
click at [1466, 81] on div "C.Local" at bounding box center [1454, 69] width 77 height 28
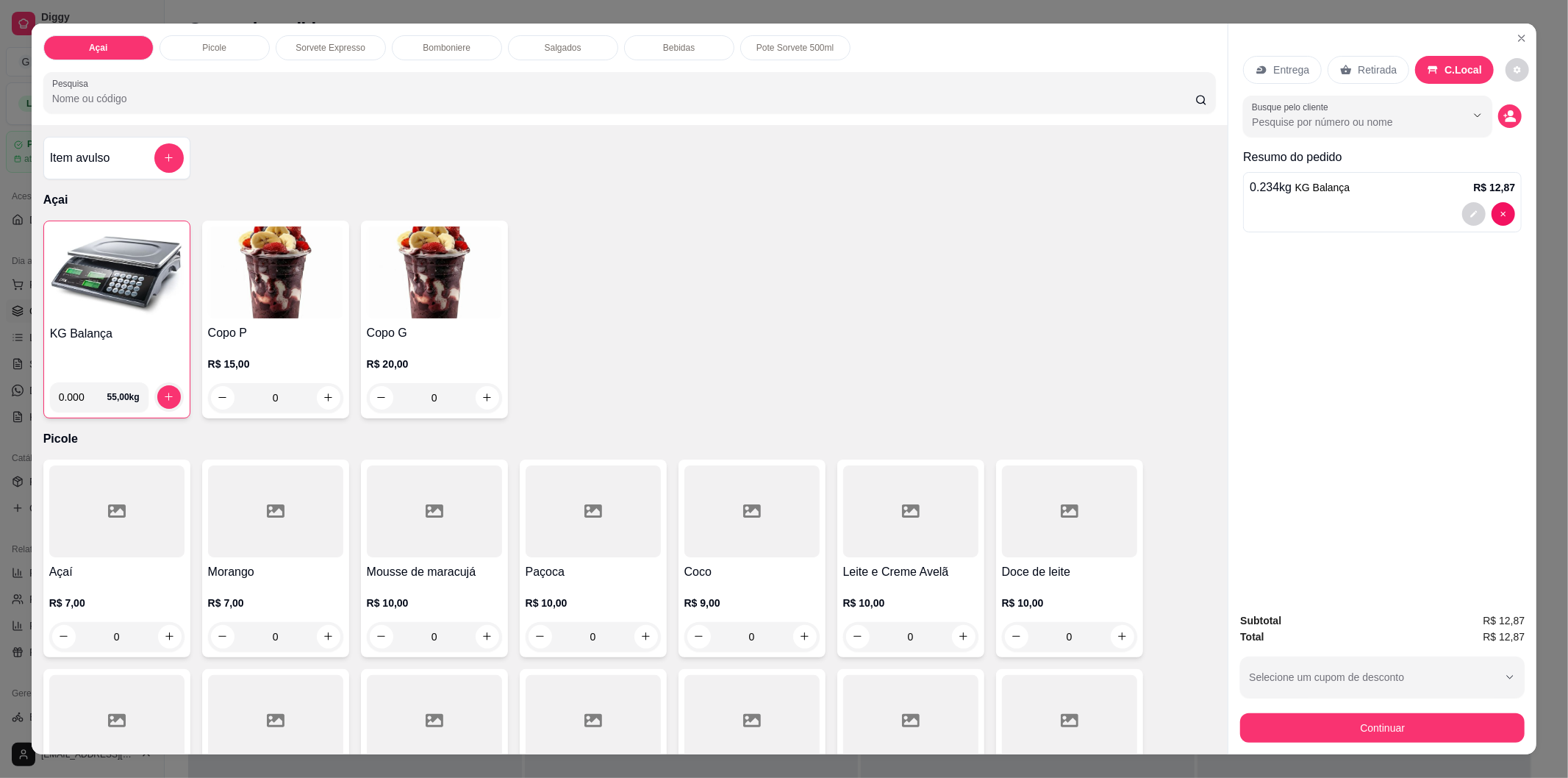
drag, startPoint x: 1387, startPoint y: 713, endPoint x: 1384, endPoint y: 724, distance: 11.4
click at [1386, 717] on div "Continuar" at bounding box center [1383, 726] width 285 height 33
click at [1384, 724] on button "Continuar" at bounding box center [1383, 728] width 285 height 29
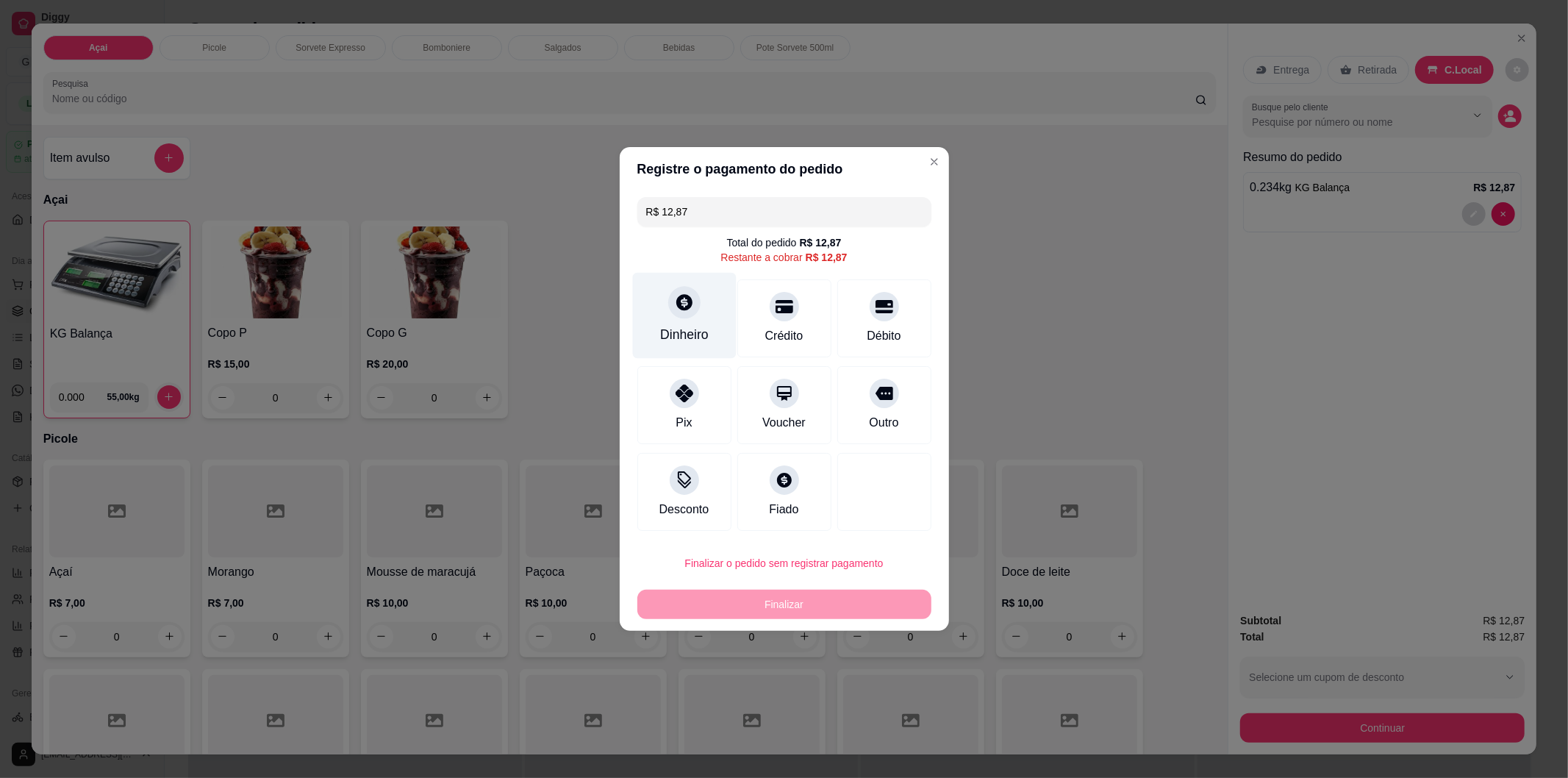
click at [701, 323] on div "Dinheiro" at bounding box center [684, 316] width 103 height 86
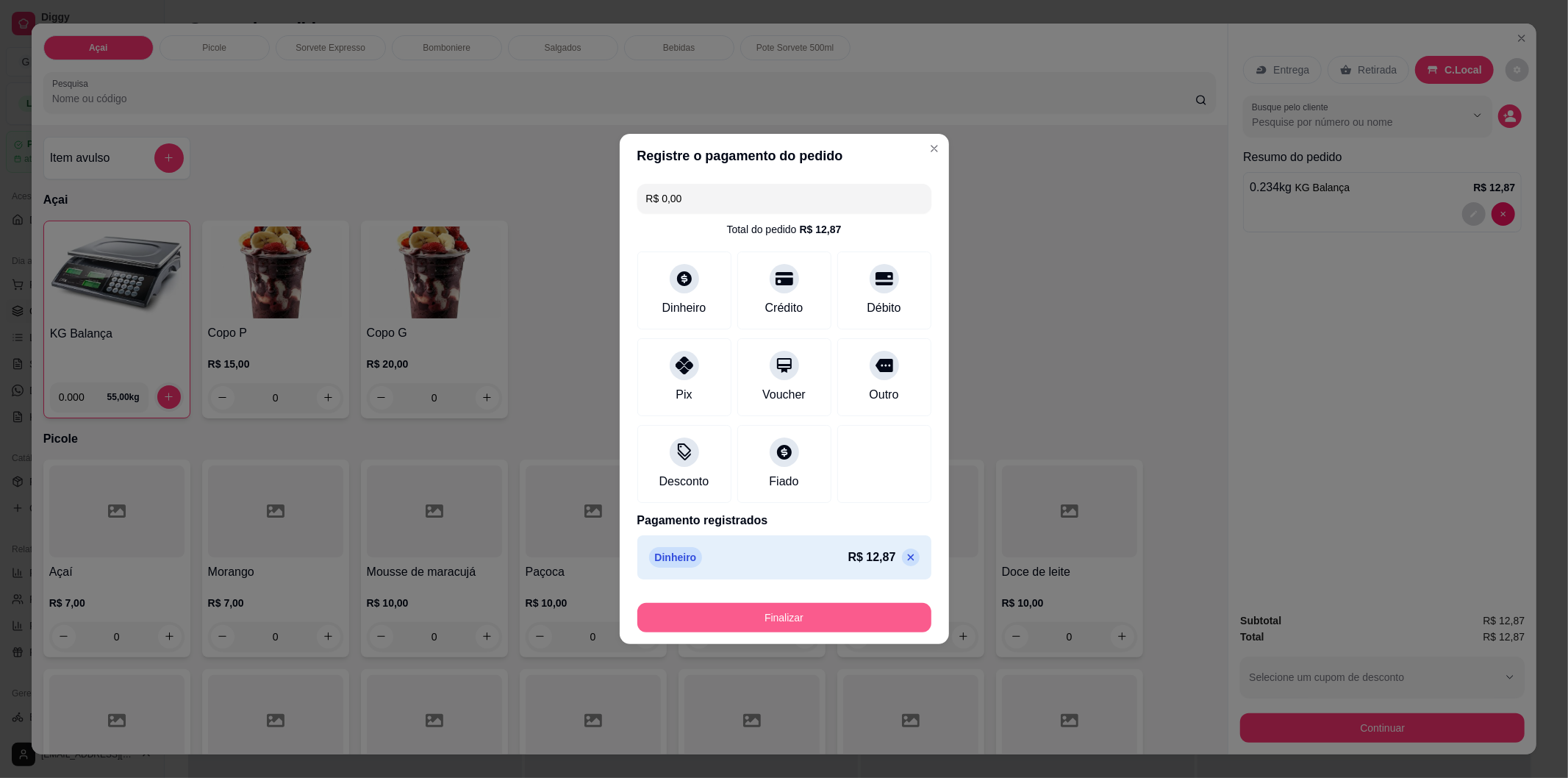
click at [787, 615] on button "Finalizar" at bounding box center [784, 617] width 294 height 29
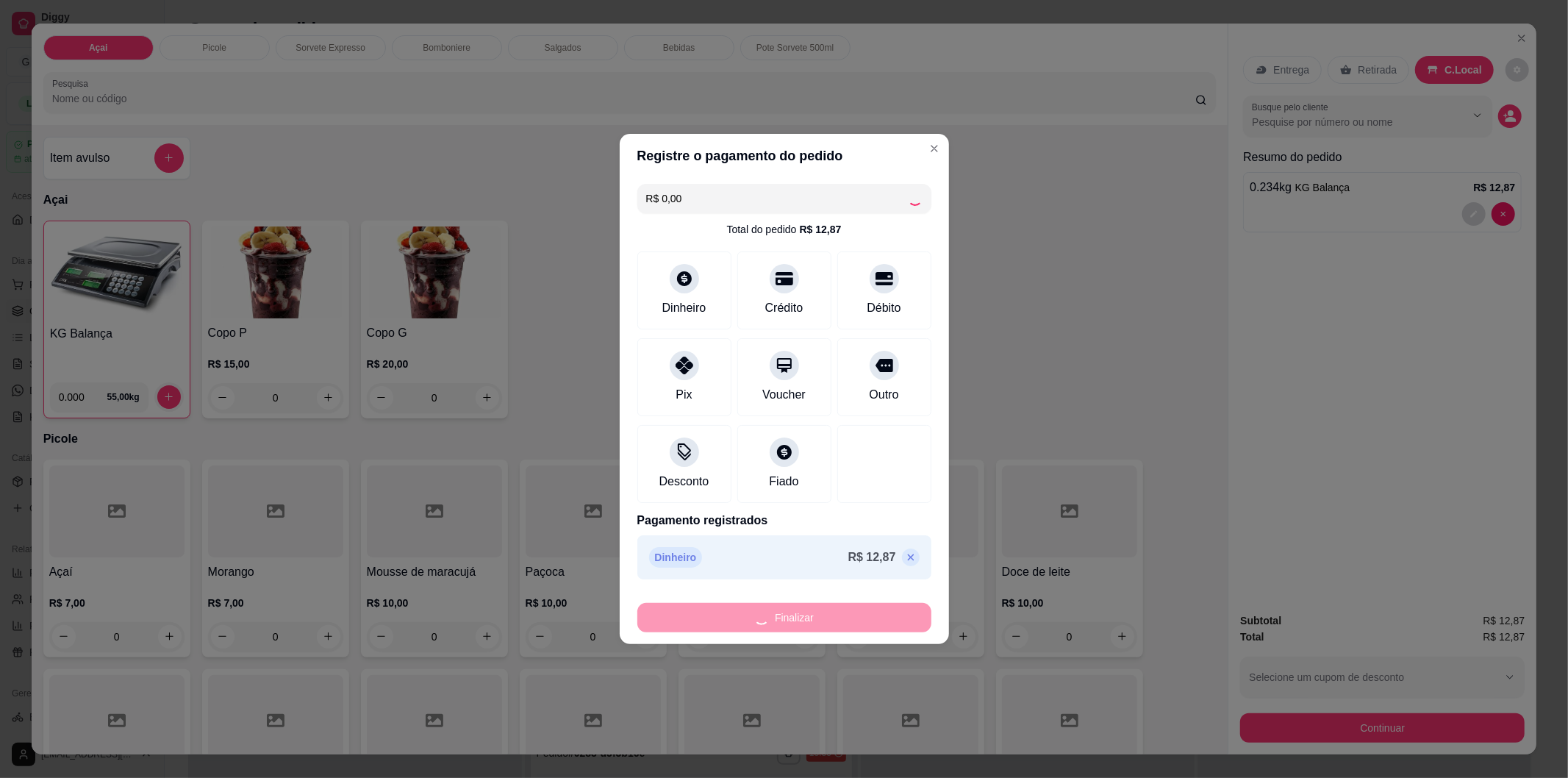
type input "-R$ 12,87"
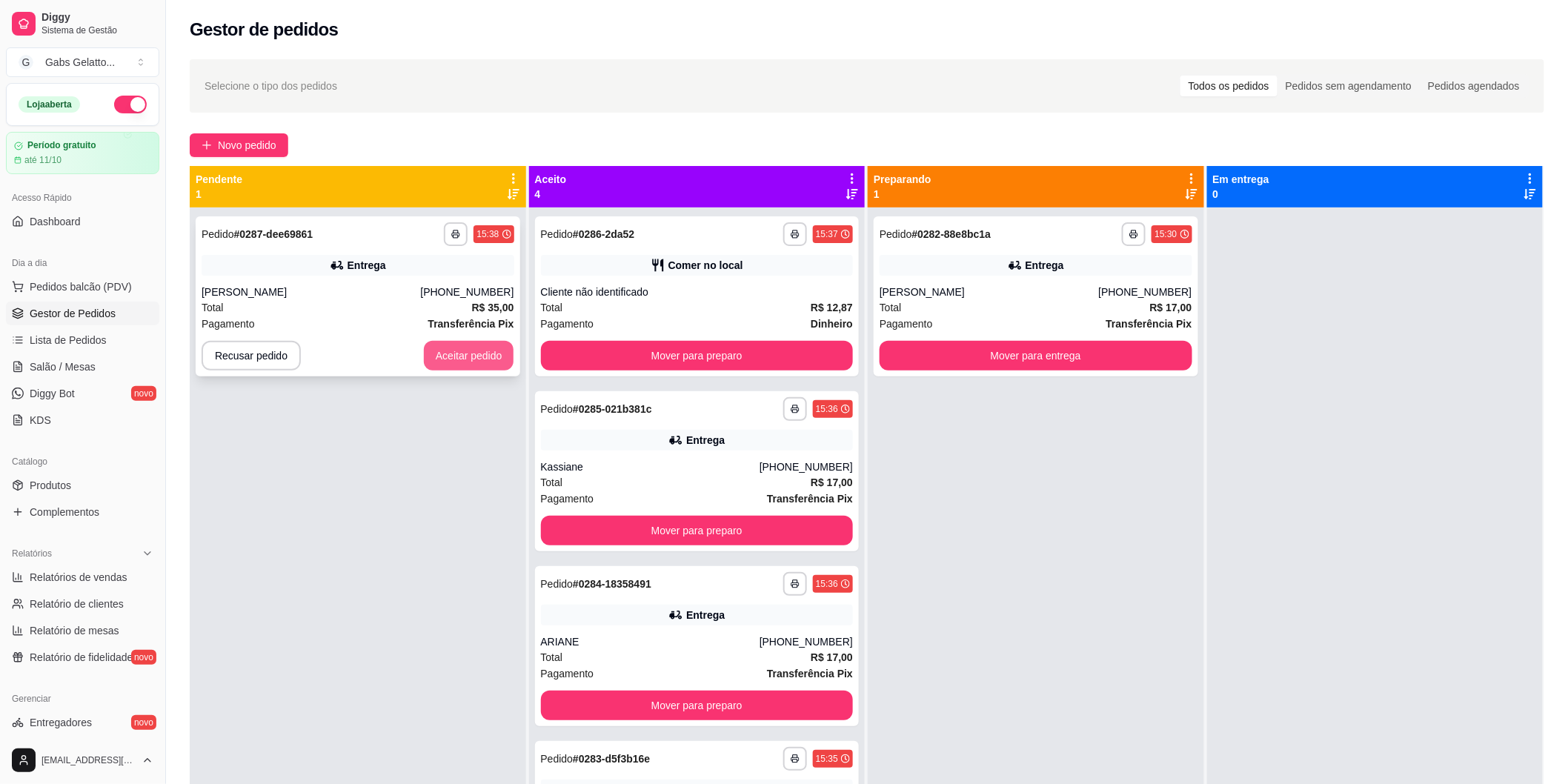
click at [440, 356] on button "Aceitar pedido" at bounding box center [469, 355] width 91 height 29
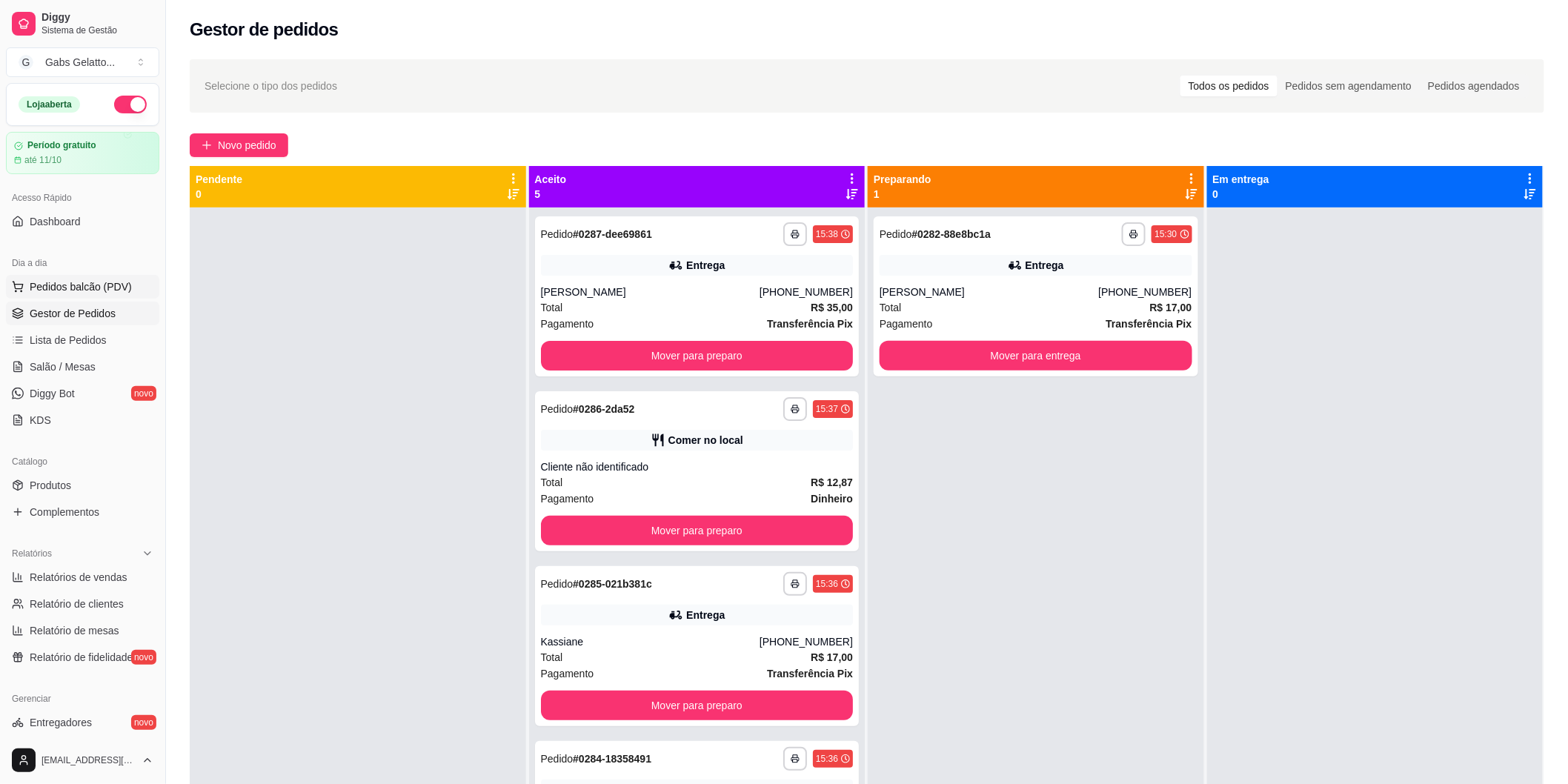
click at [90, 275] on button "Pedidos balcão (PDV)" at bounding box center [83, 287] width 154 height 23
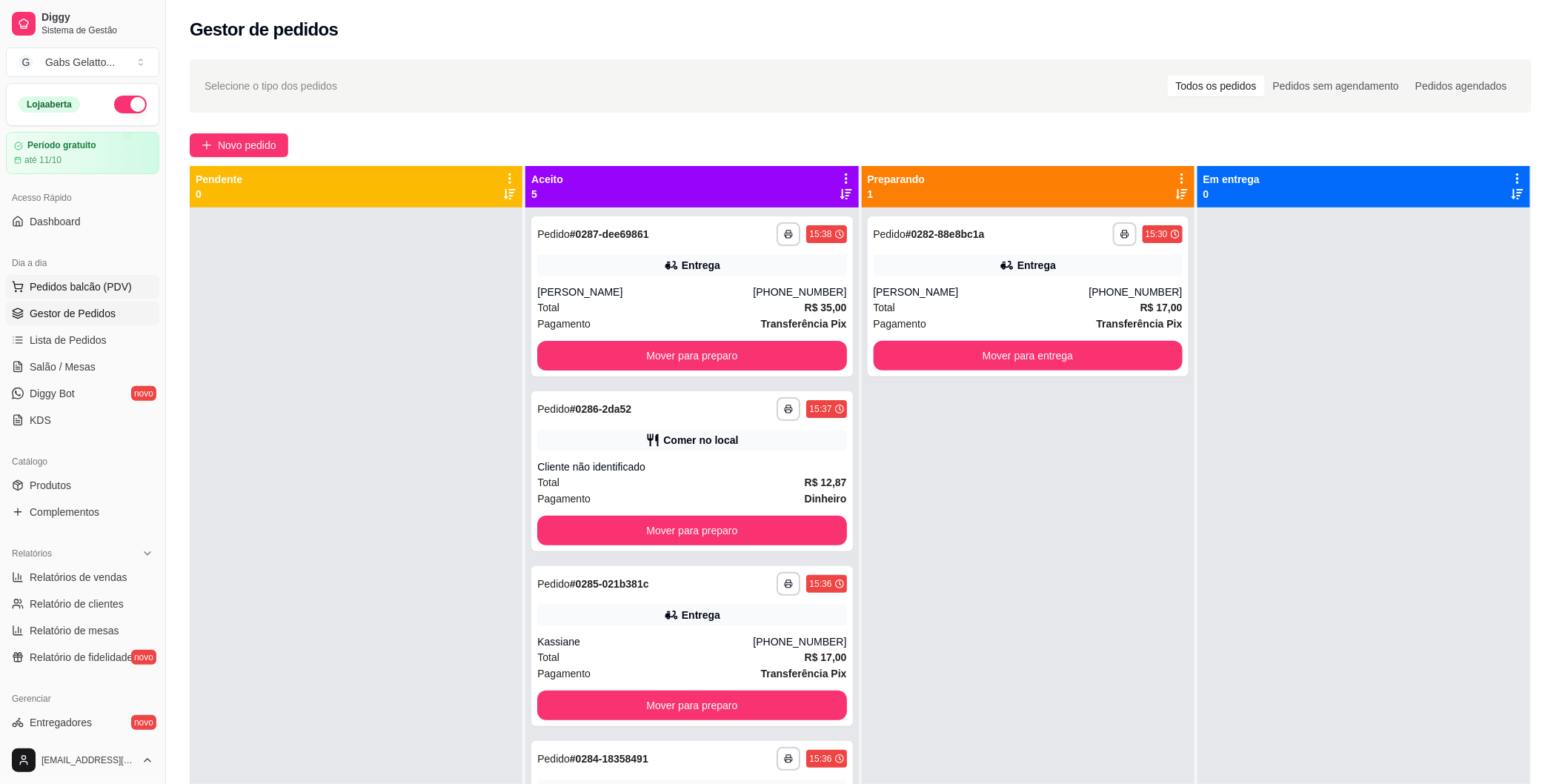
click at [91, 283] on img at bounding box center [108, 272] width 138 height 94
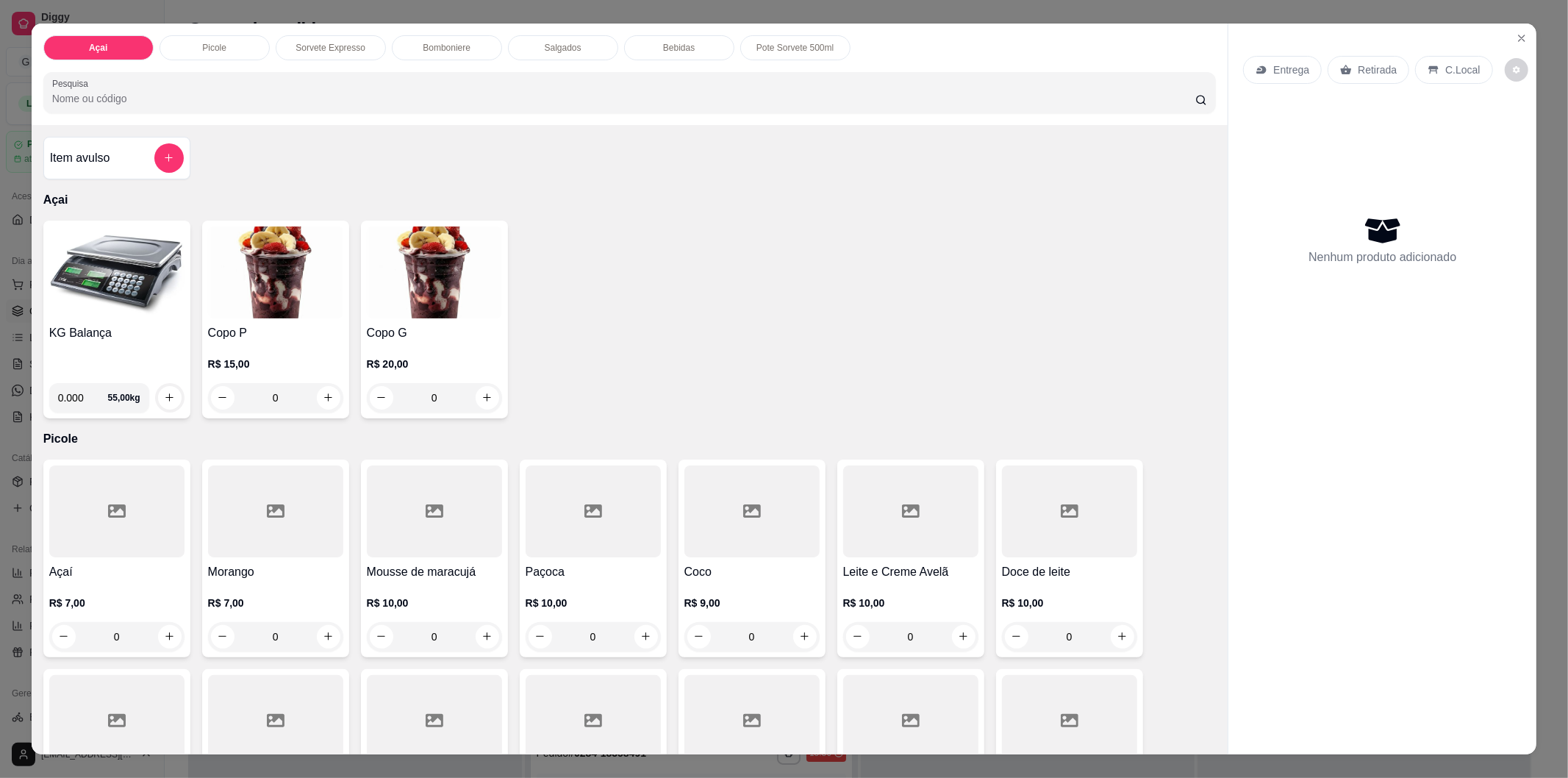
click at [132, 312] on img at bounding box center [117, 272] width 135 height 92
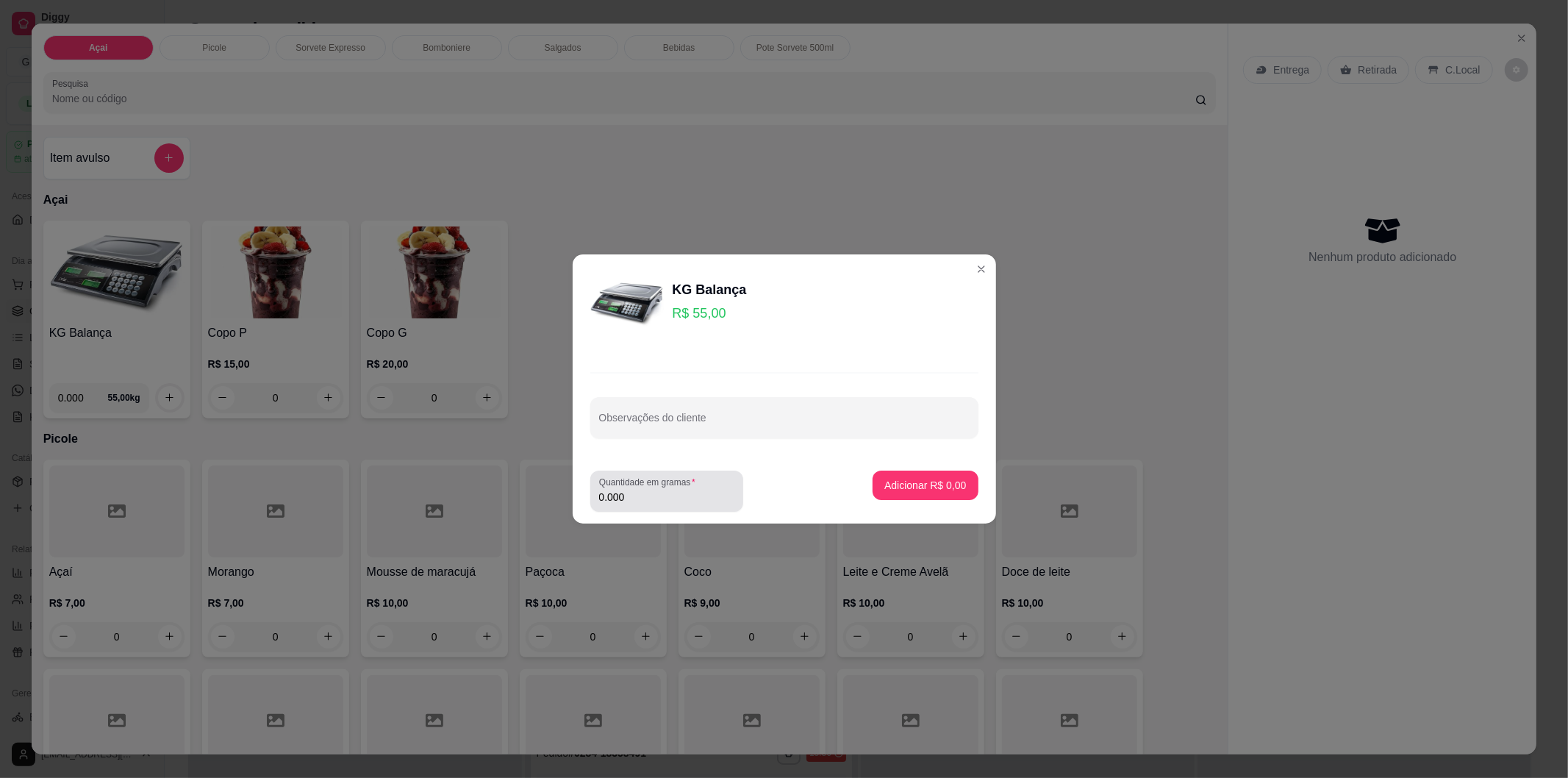
click at [644, 496] on input "0.000" at bounding box center [667, 496] width 135 height 14
type input "0.250"
click at [892, 480] on p "Adicionar R$ 13,75" at bounding box center [922, 485] width 88 height 14
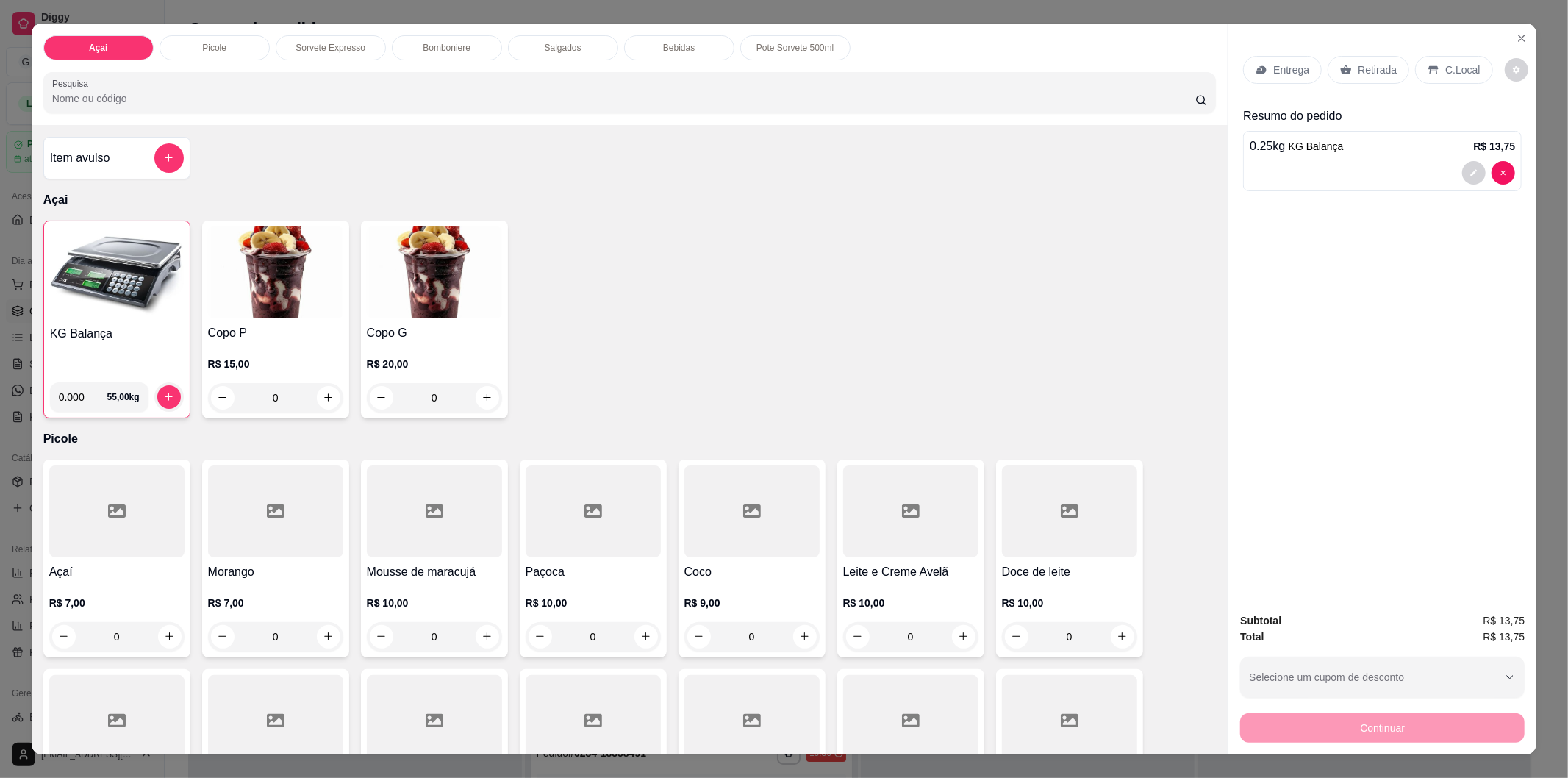
click at [1446, 57] on div "C.Local" at bounding box center [1454, 69] width 77 height 28
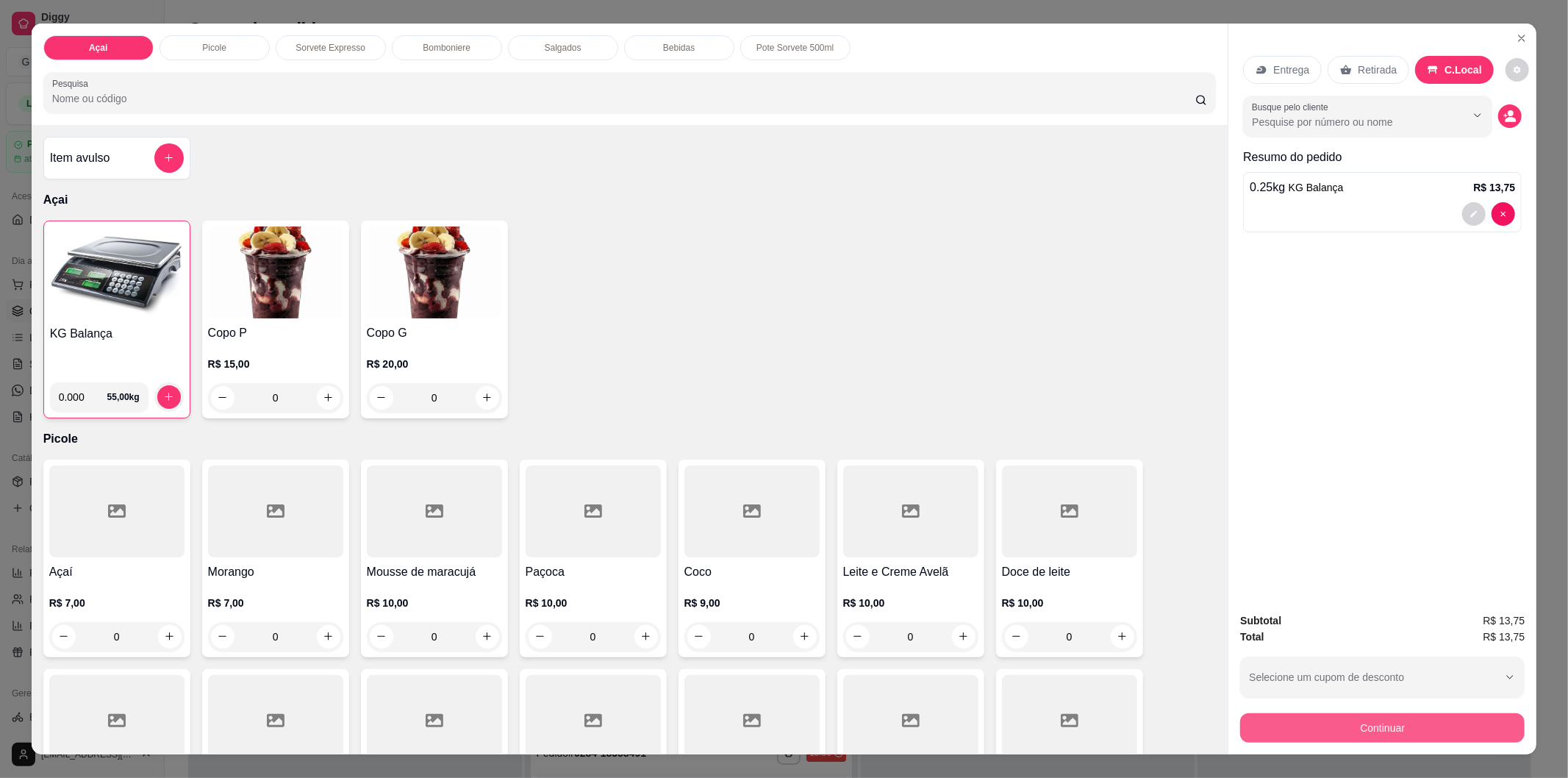
click at [1371, 735] on button "Continuar" at bounding box center [1383, 728] width 285 height 29
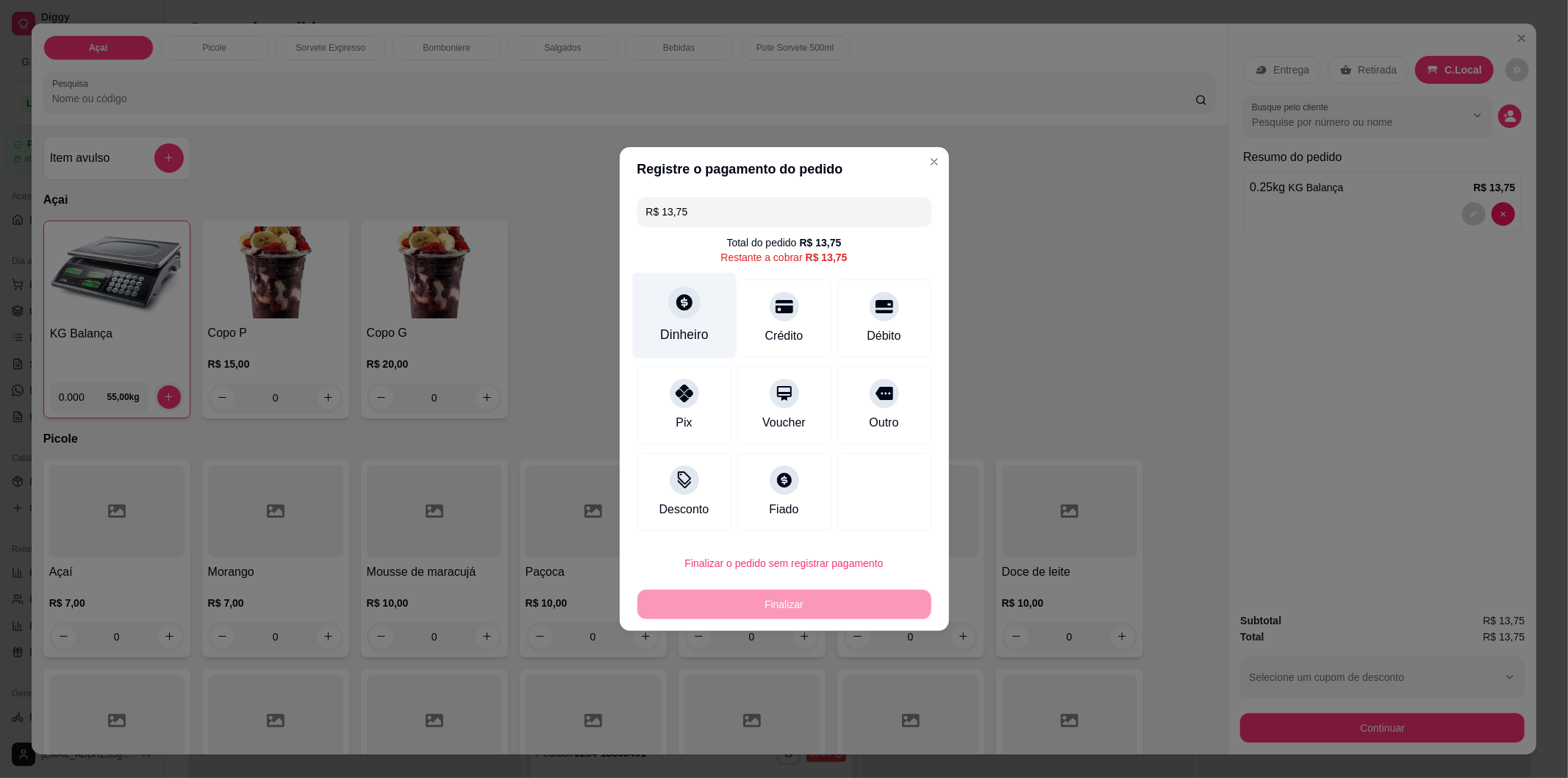
click at [666, 313] on div "Dinheiro" at bounding box center [684, 316] width 103 height 86
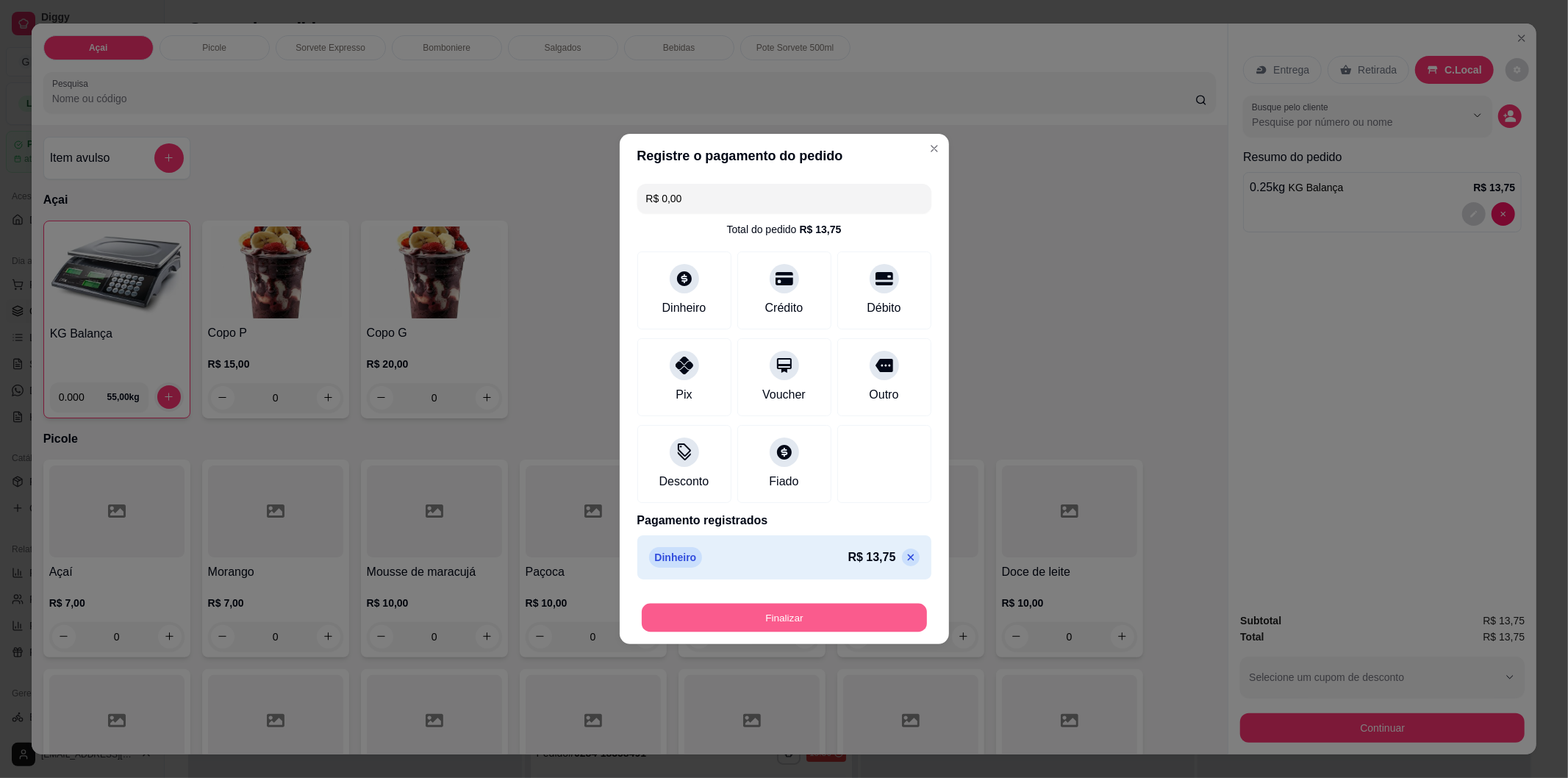
click at [834, 625] on button "Finalizar" at bounding box center [784, 618] width 285 height 29
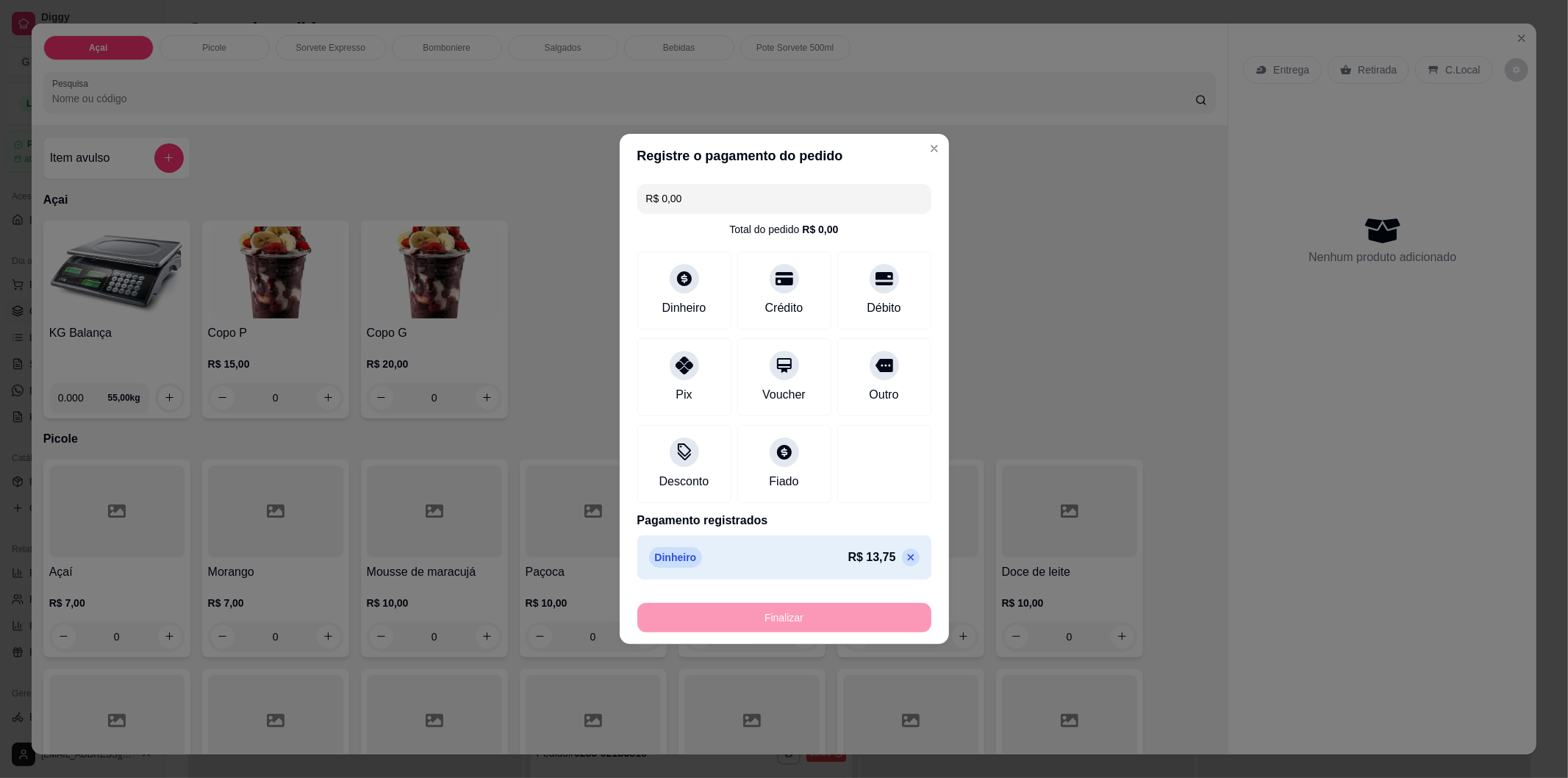
type input "-R$ 13,75"
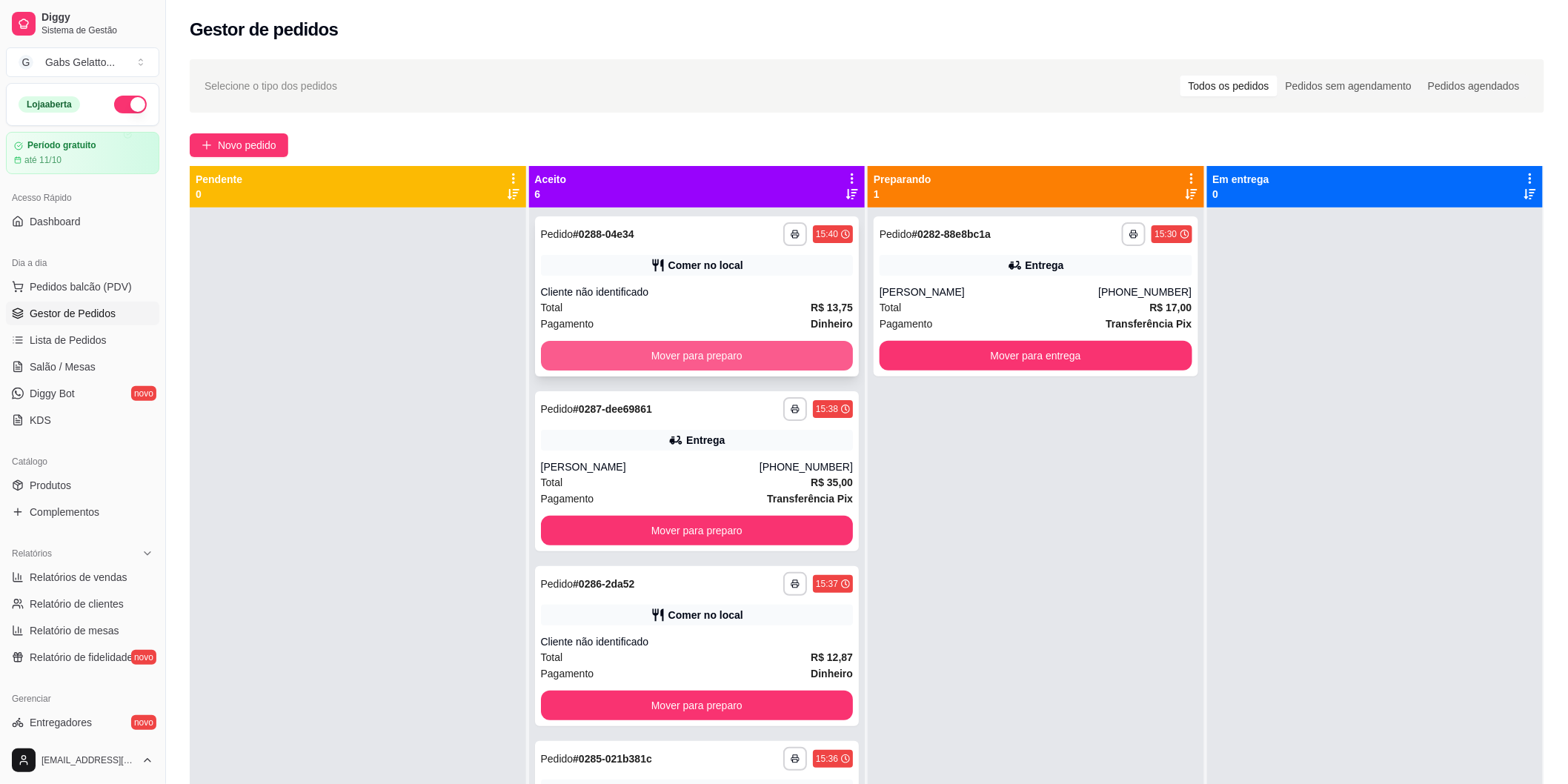
click at [695, 359] on button "Mover para preparo" at bounding box center [697, 355] width 312 height 29
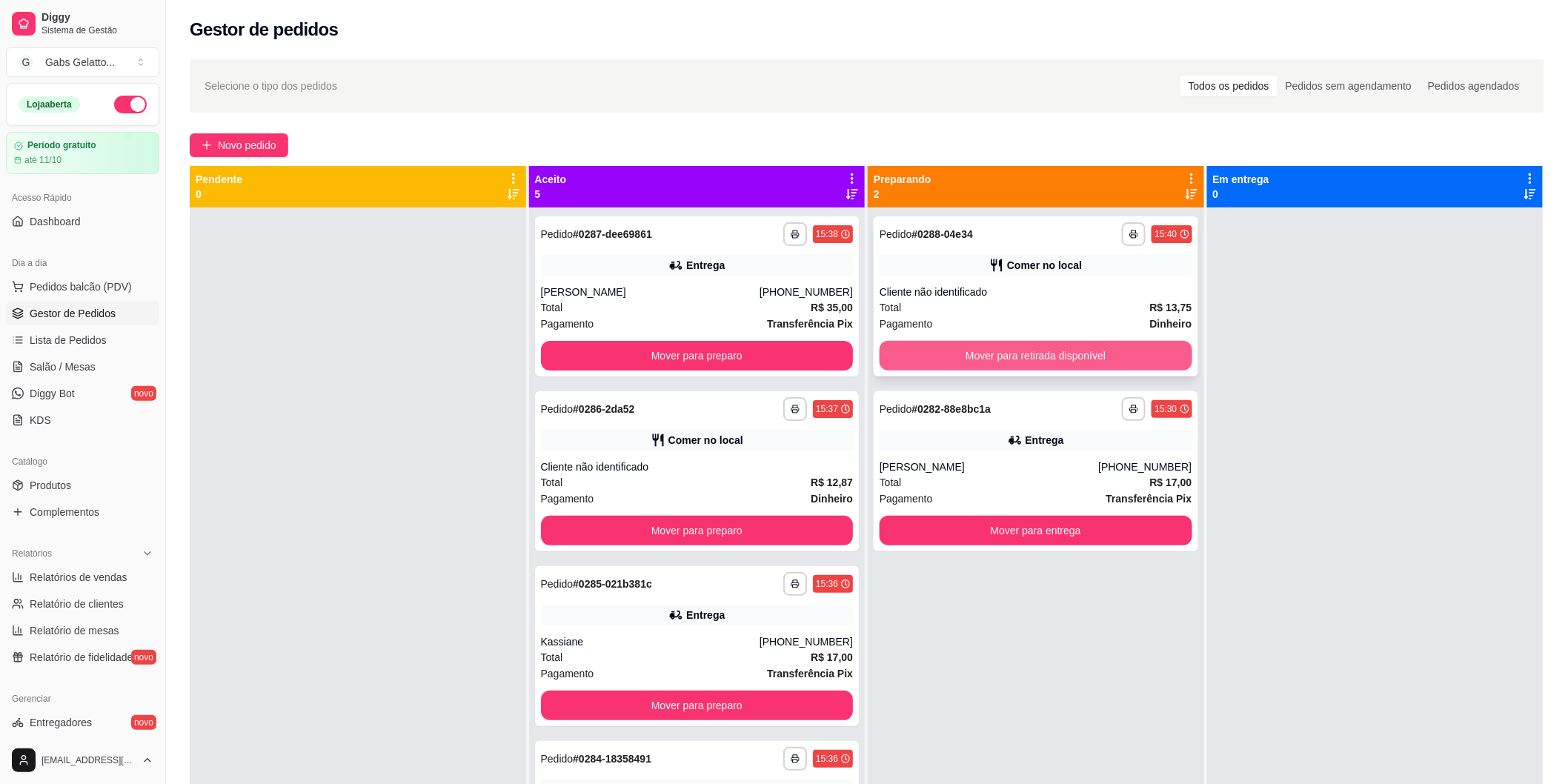
click at [980, 348] on button "Mover para retirada disponível" at bounding box center [1036, 355] width 312 height 29
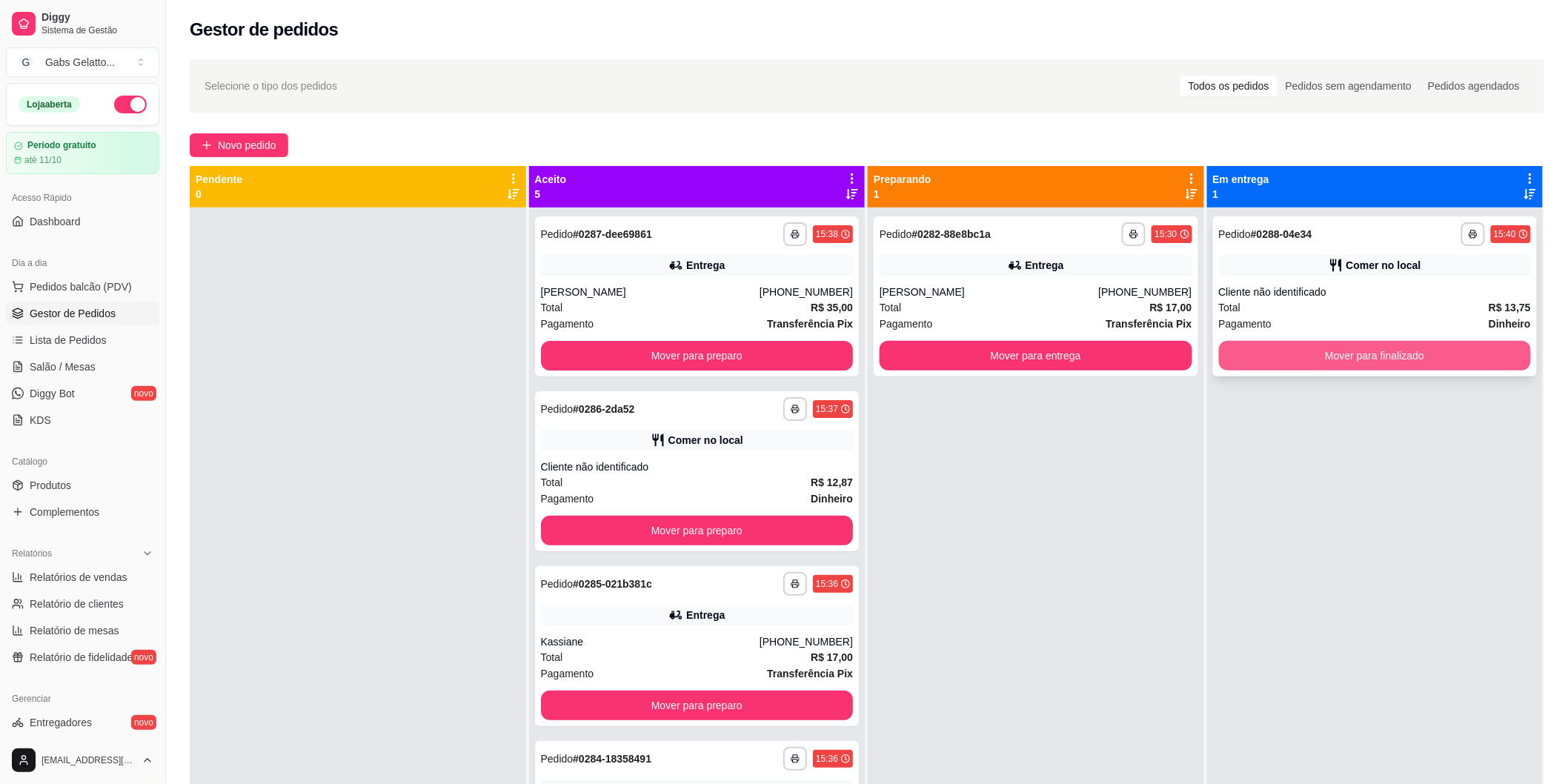
click at [1278, 348] on button "Mover para finalizado" at bounding box center [1375, 355] width 312 height 29
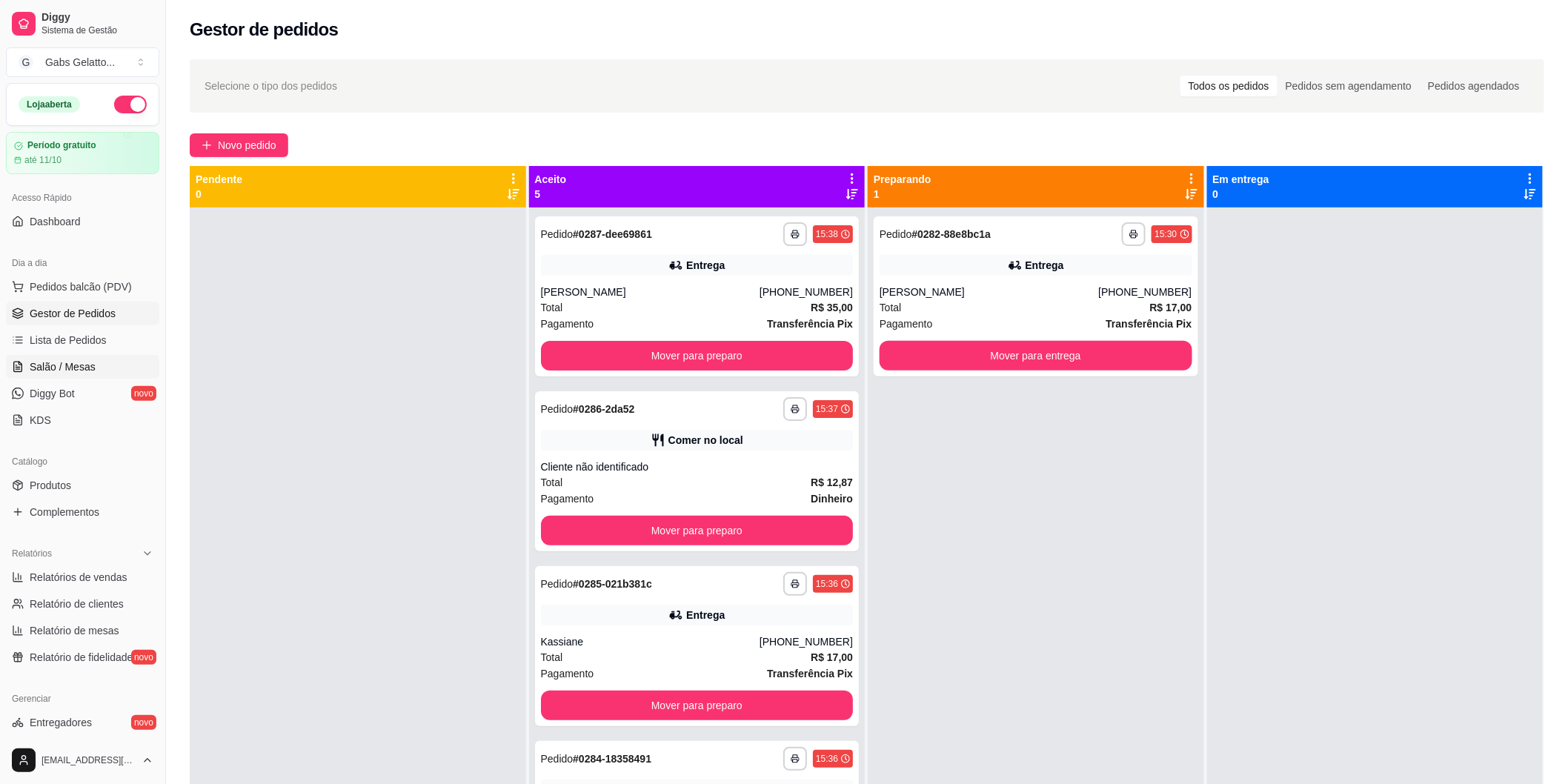
click at [72, 362] on span "Salão / Mesas" at bounding box center [62, 366] width 66 height 15
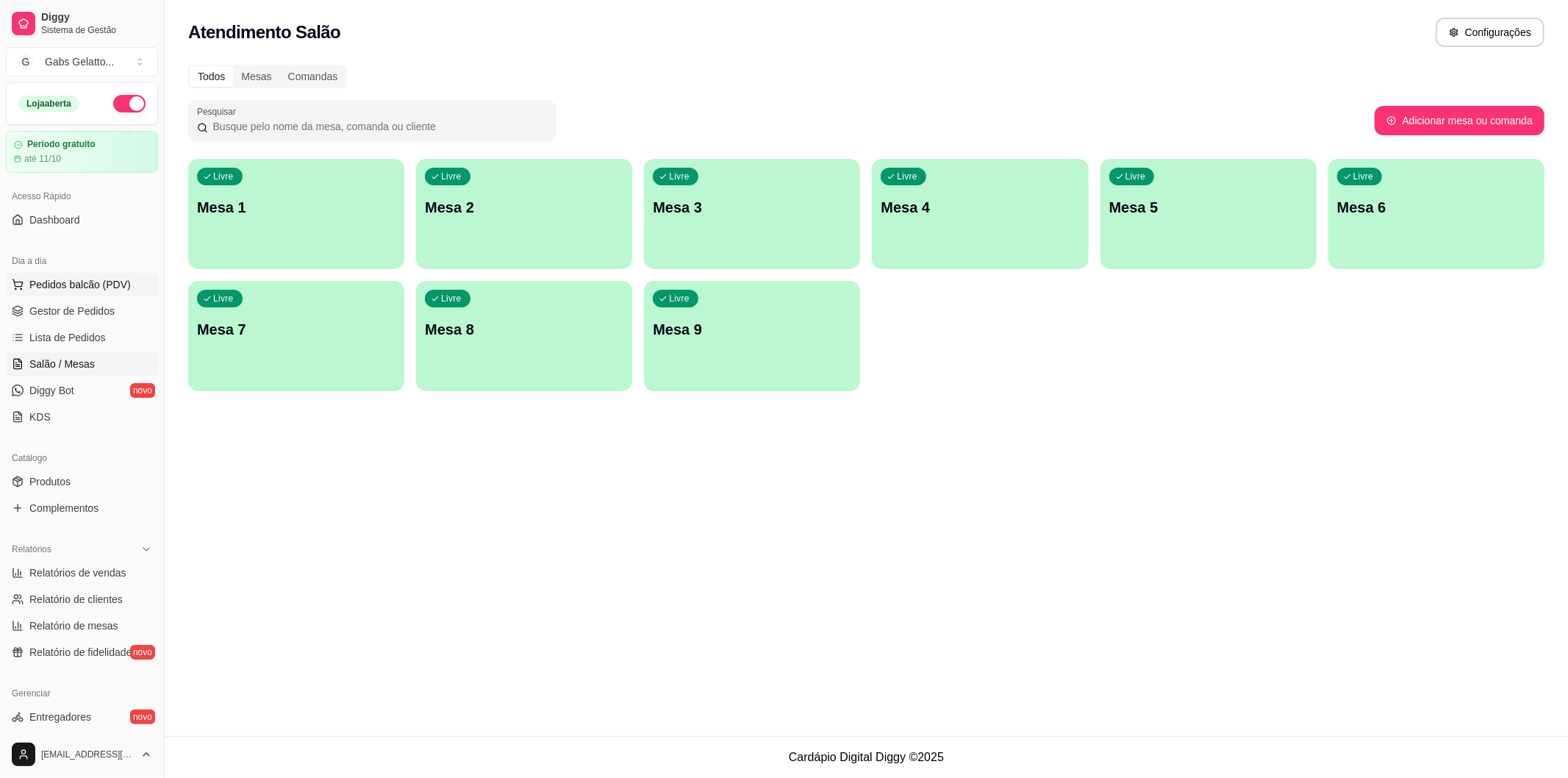
click at [47, 284] on span "Pedidos balcão (PDV)" at bounding box center [79, 284] width 101 height 14
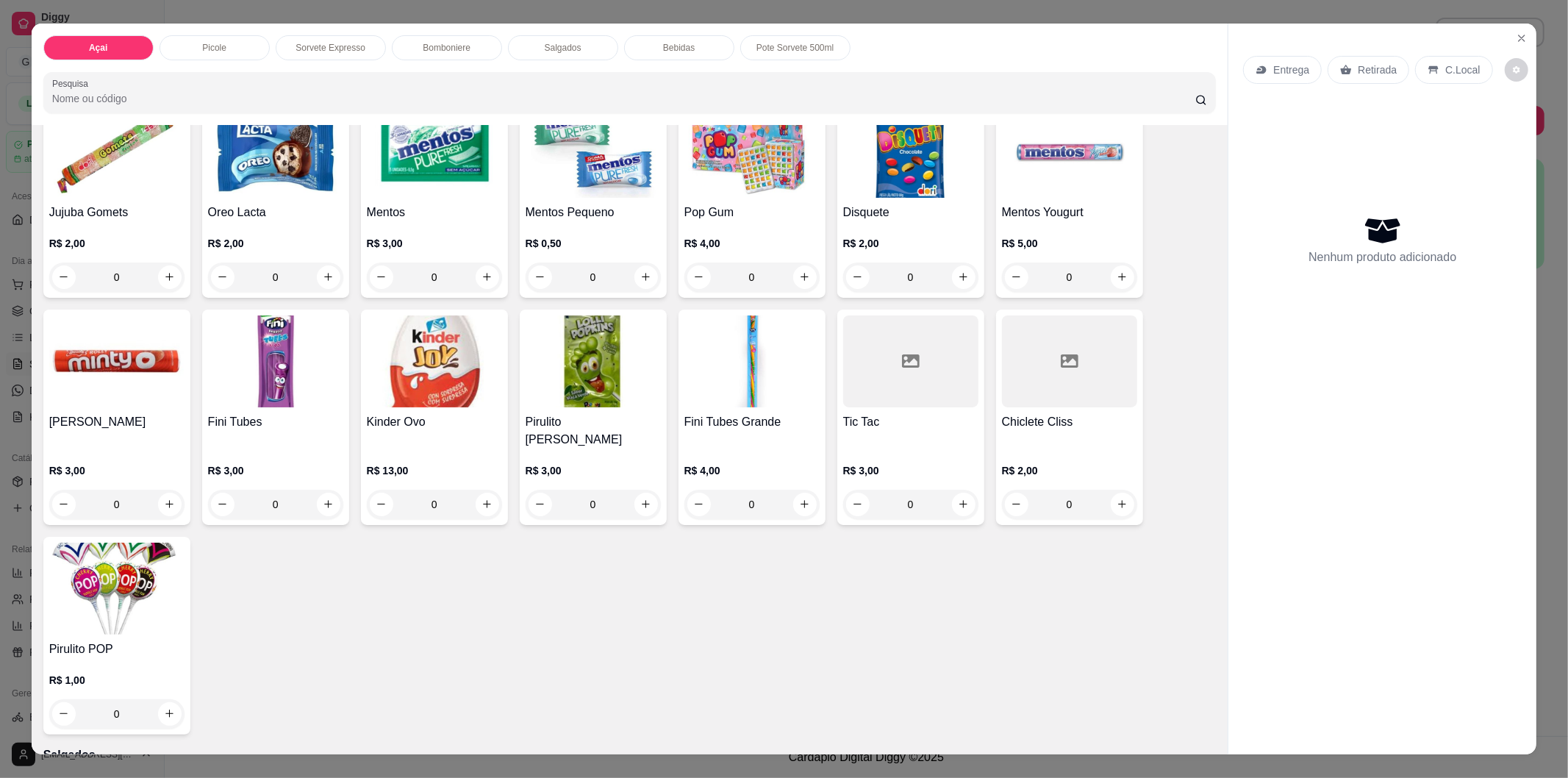
scroll to position [1402, 0]
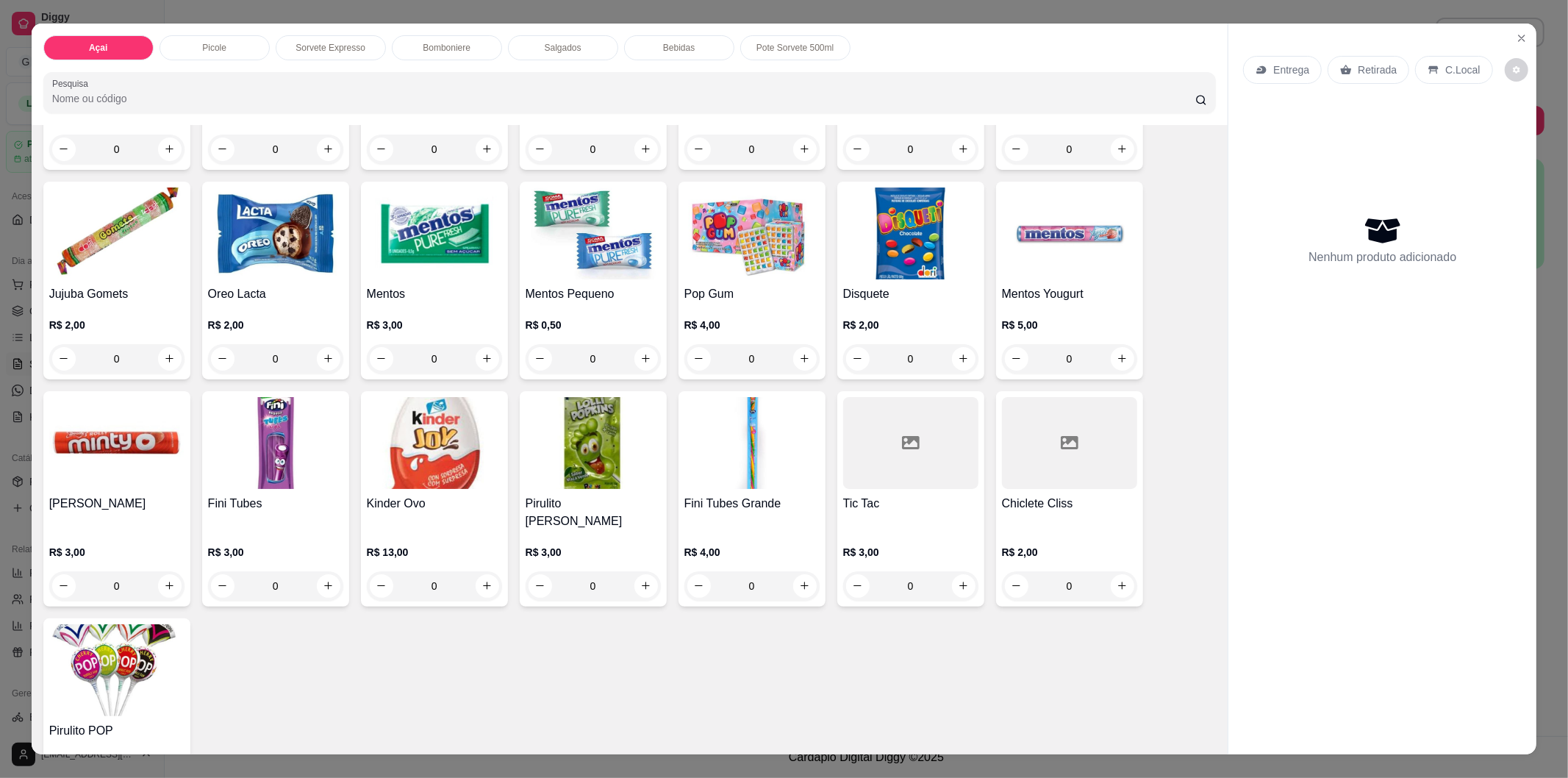
click at [900, 460] on div at bounding box center [910, 442] width 135 height 92
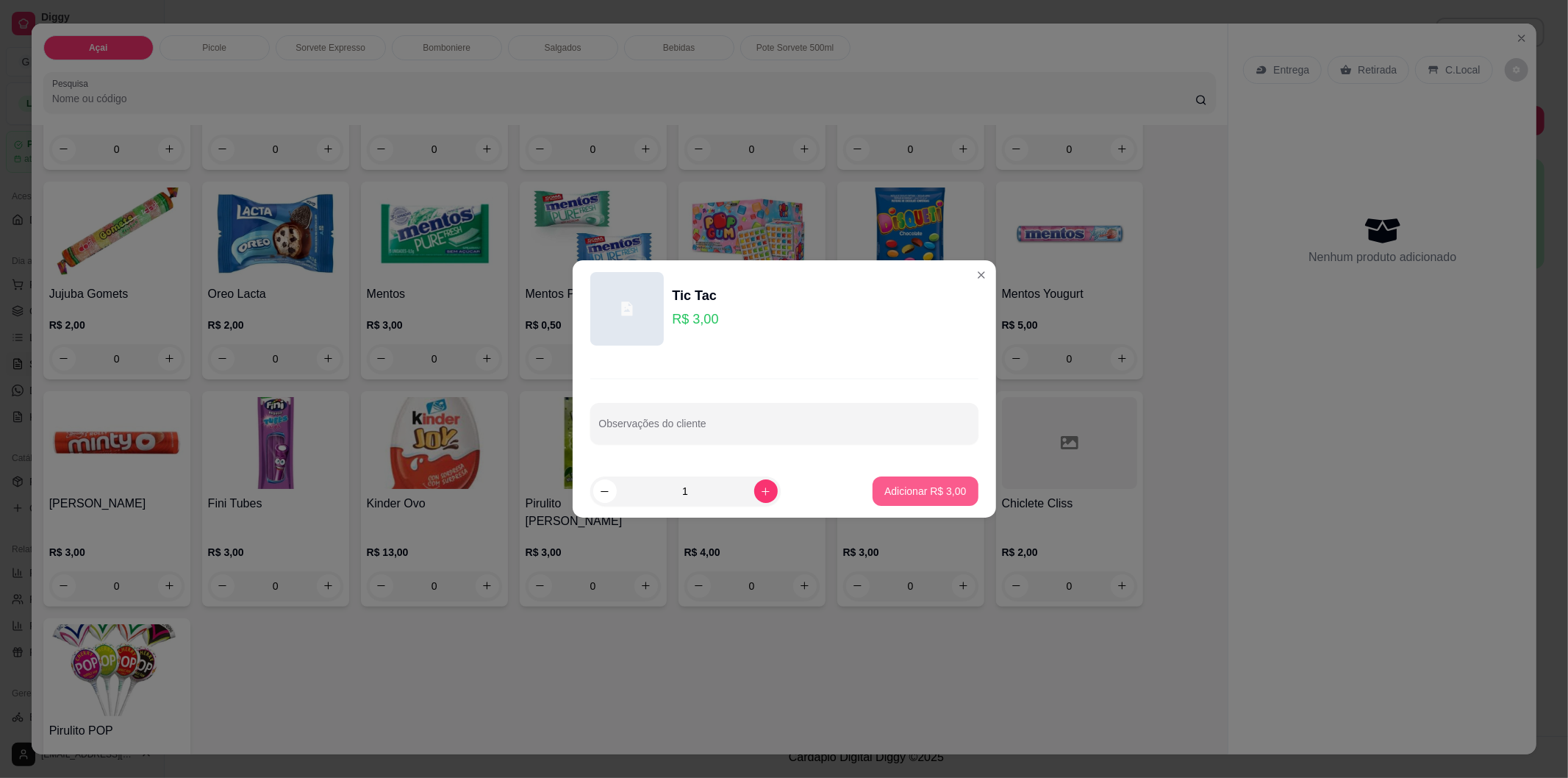
click at [927, 494] on p "Adicionar R$ 3,00" at bounding box center [925, 490] width 82 height 14
type input "1"
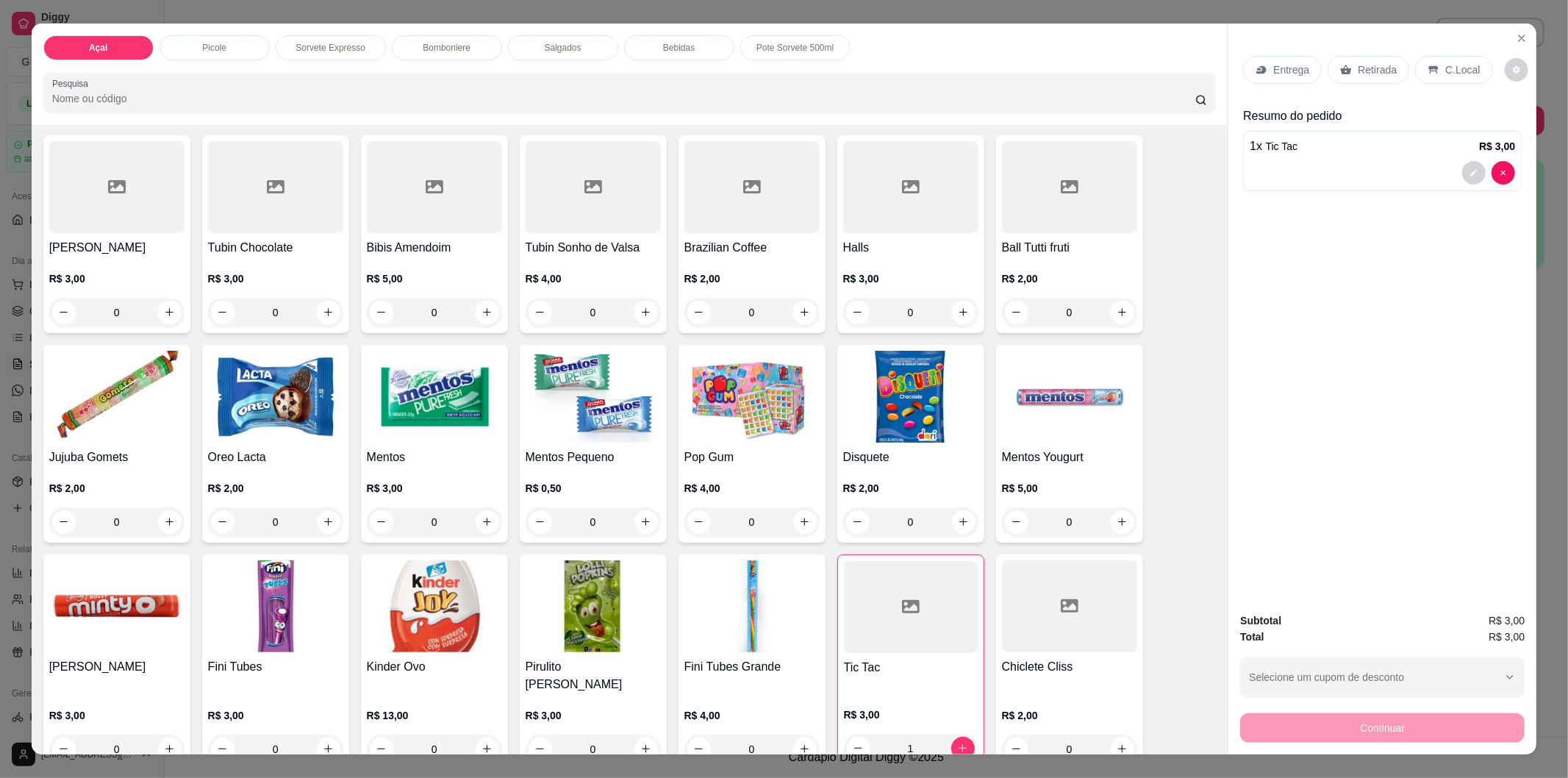
scroll to position [1320, 0]
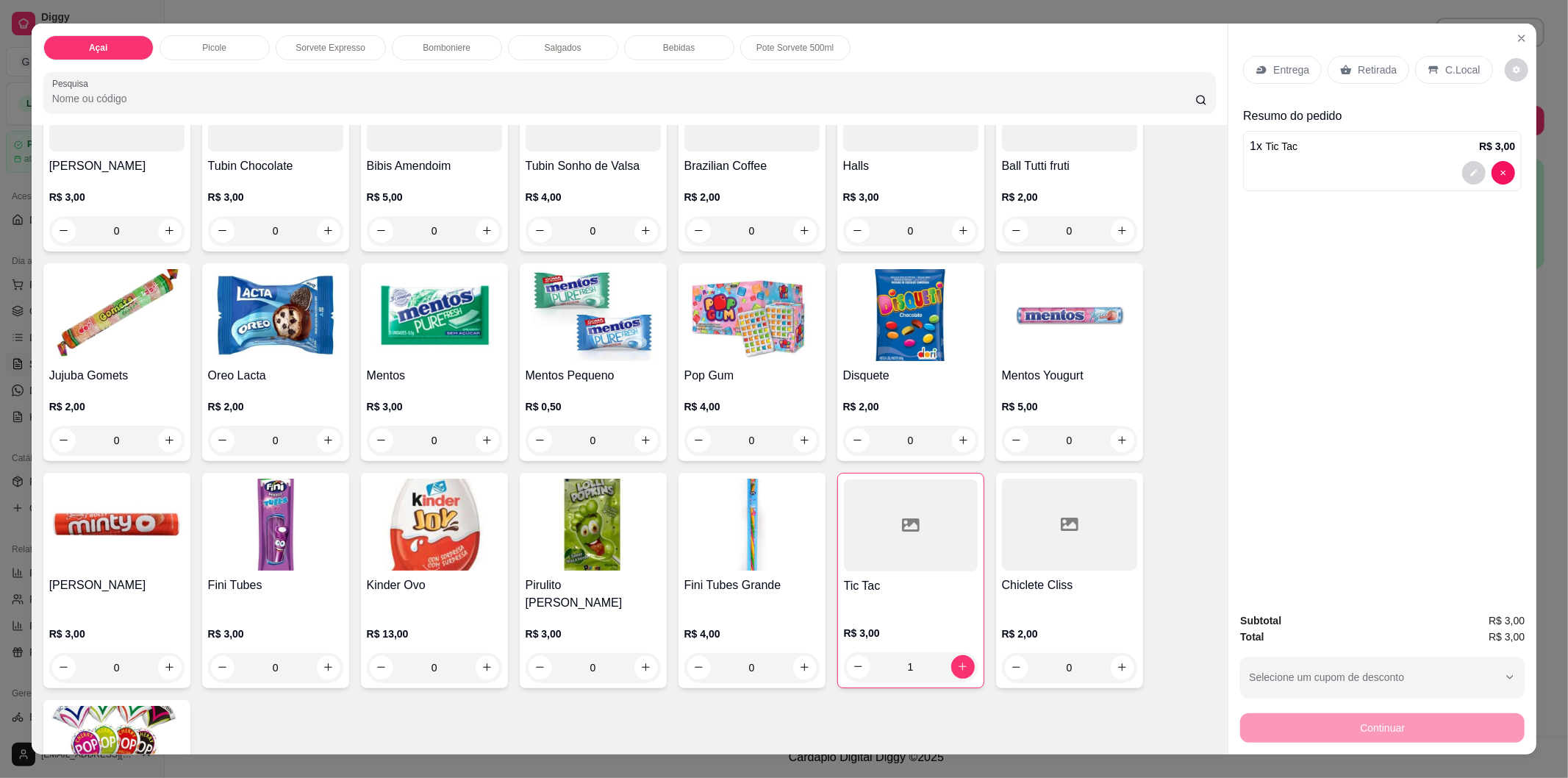
click at [1055, 515] on div at bounding box center [1070, 524] width 135 height 92
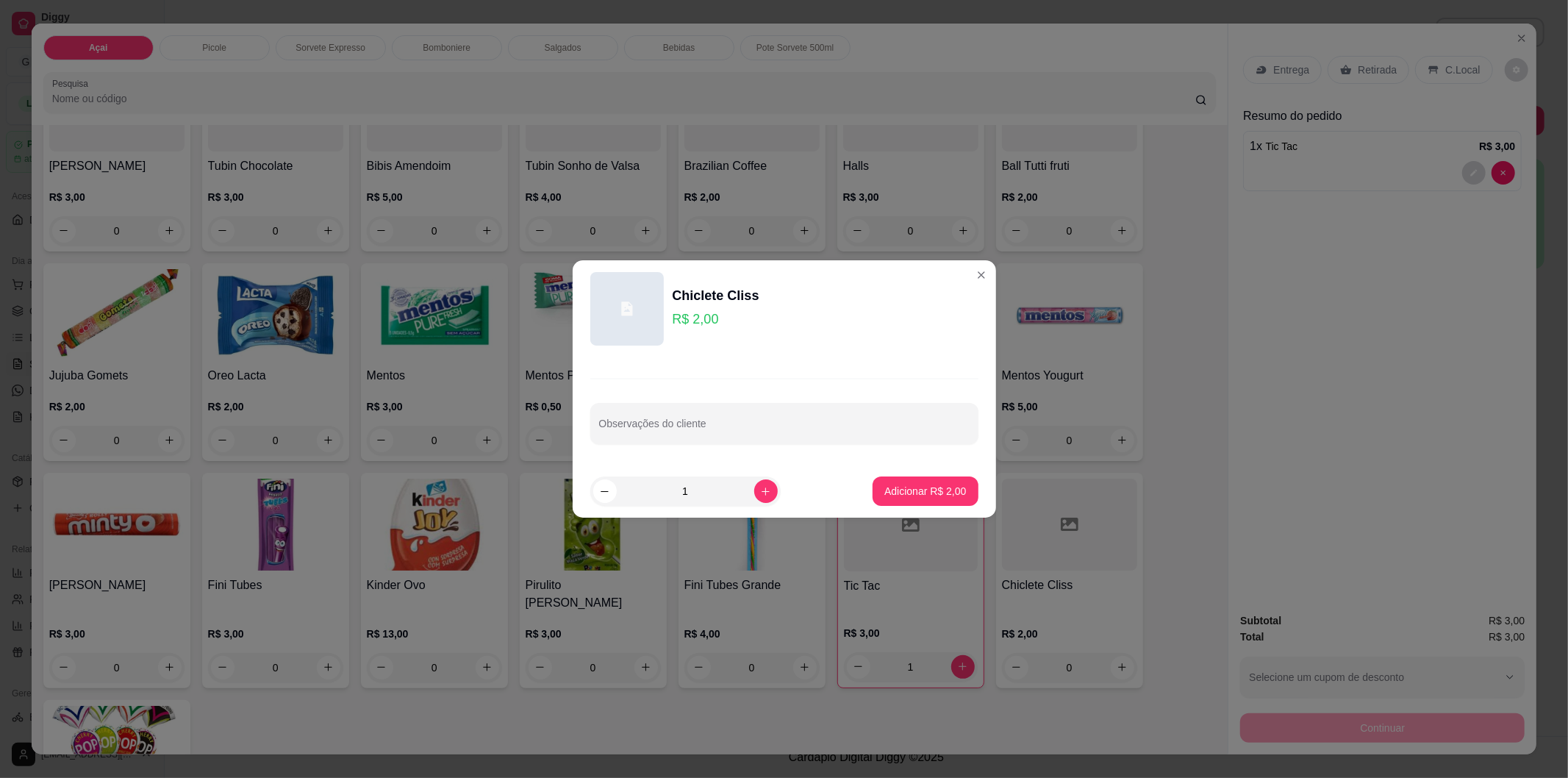
click at [936, 510] on footer "1 Adicionar R$ 2,00" at bounding box center [784, 490] width 424 height 53
click at [942, 492] on p "Adicionar R$ 2,00" at bounding box center [925, 490] width 82 height 14
type input "1"
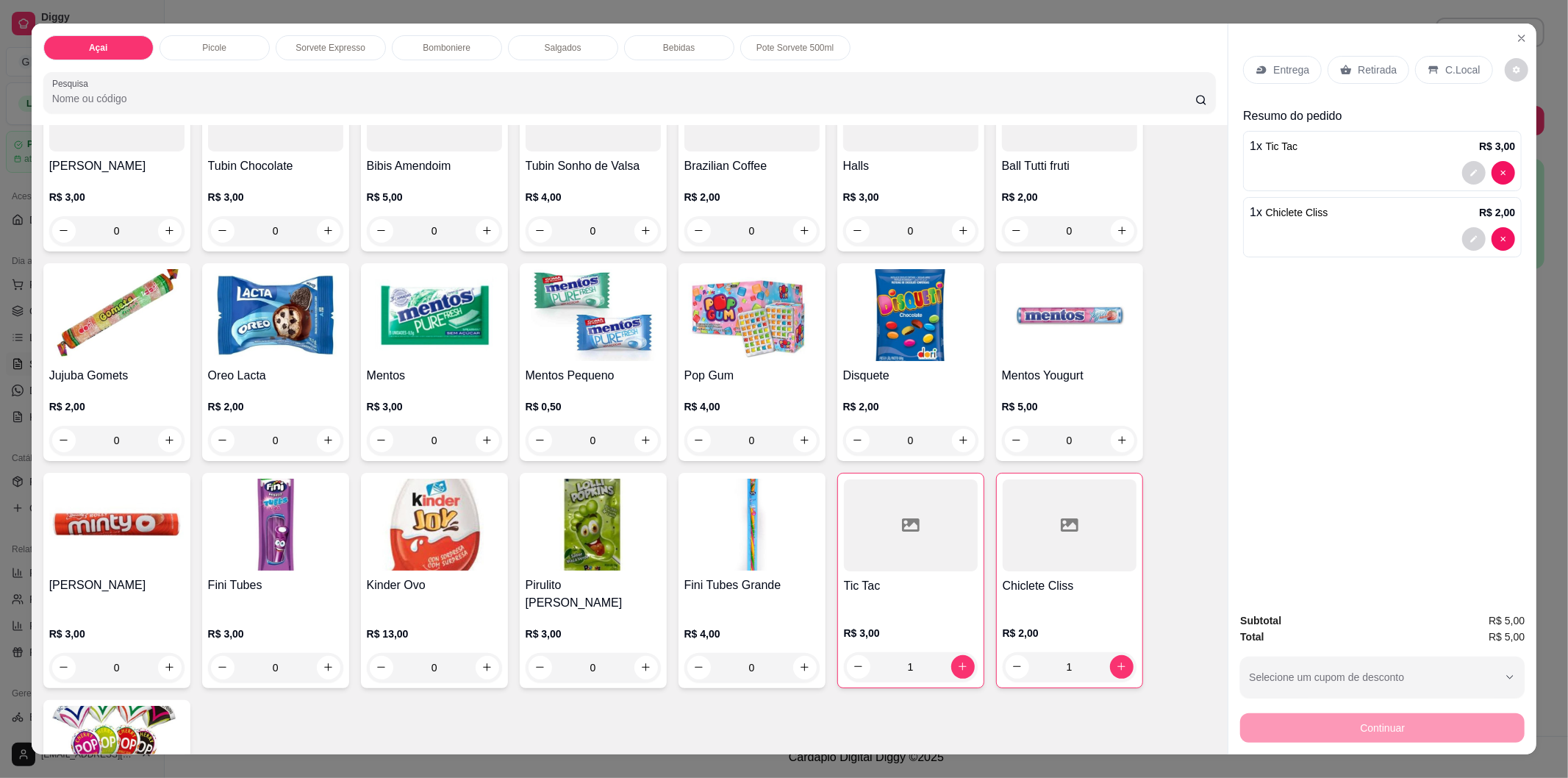
click at [1442, 56] on div "Entrega Retirada C.Local" at bounding box center [1383, 69] width 279 height 51
click at [1445, 69] on p "C.Local" at bounding box center [1463, 69] width 35 height 14
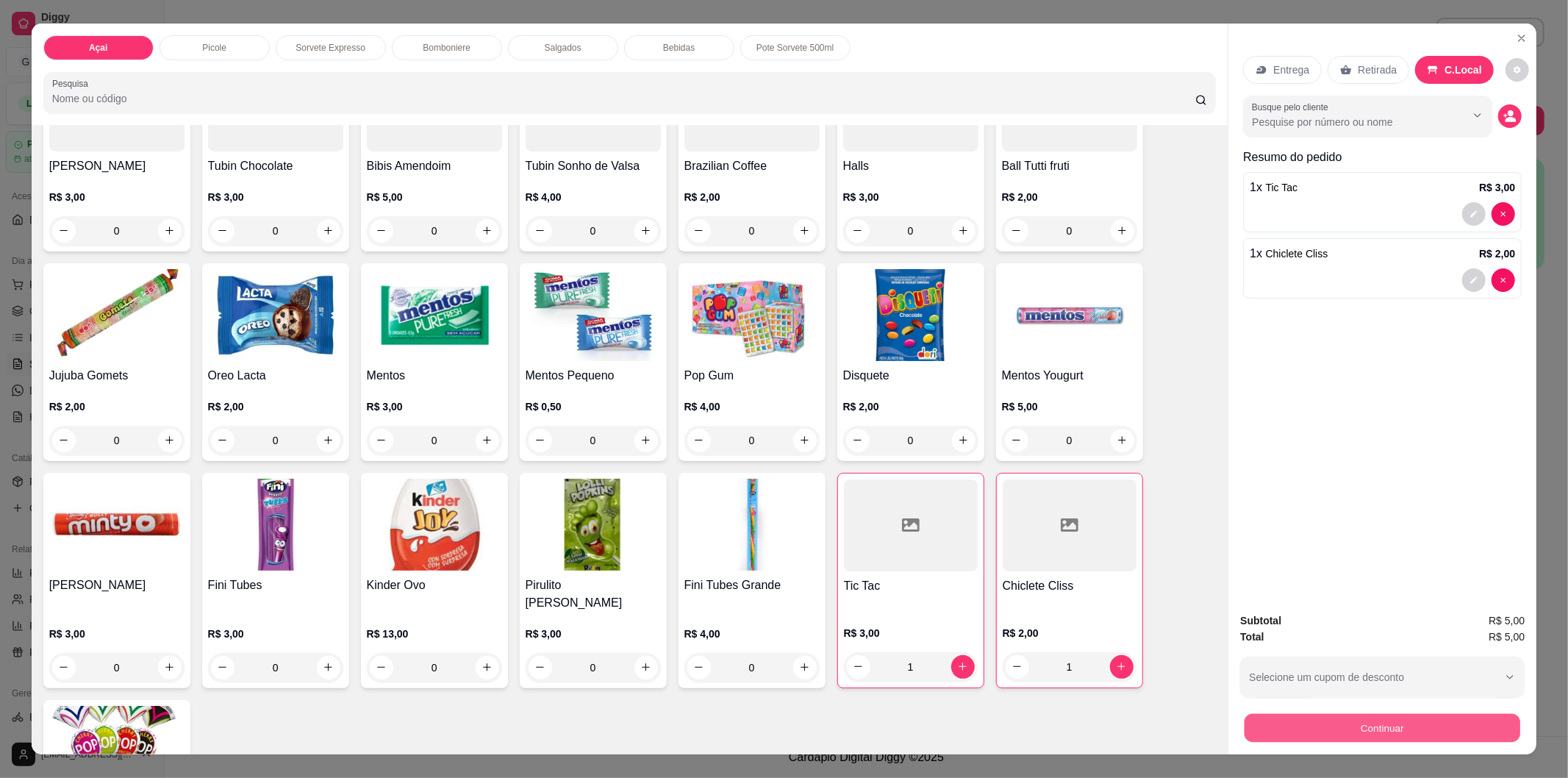
click at [1384, 730] on button "Continuar" at bounding box center [1383, 728] width 276 height 29
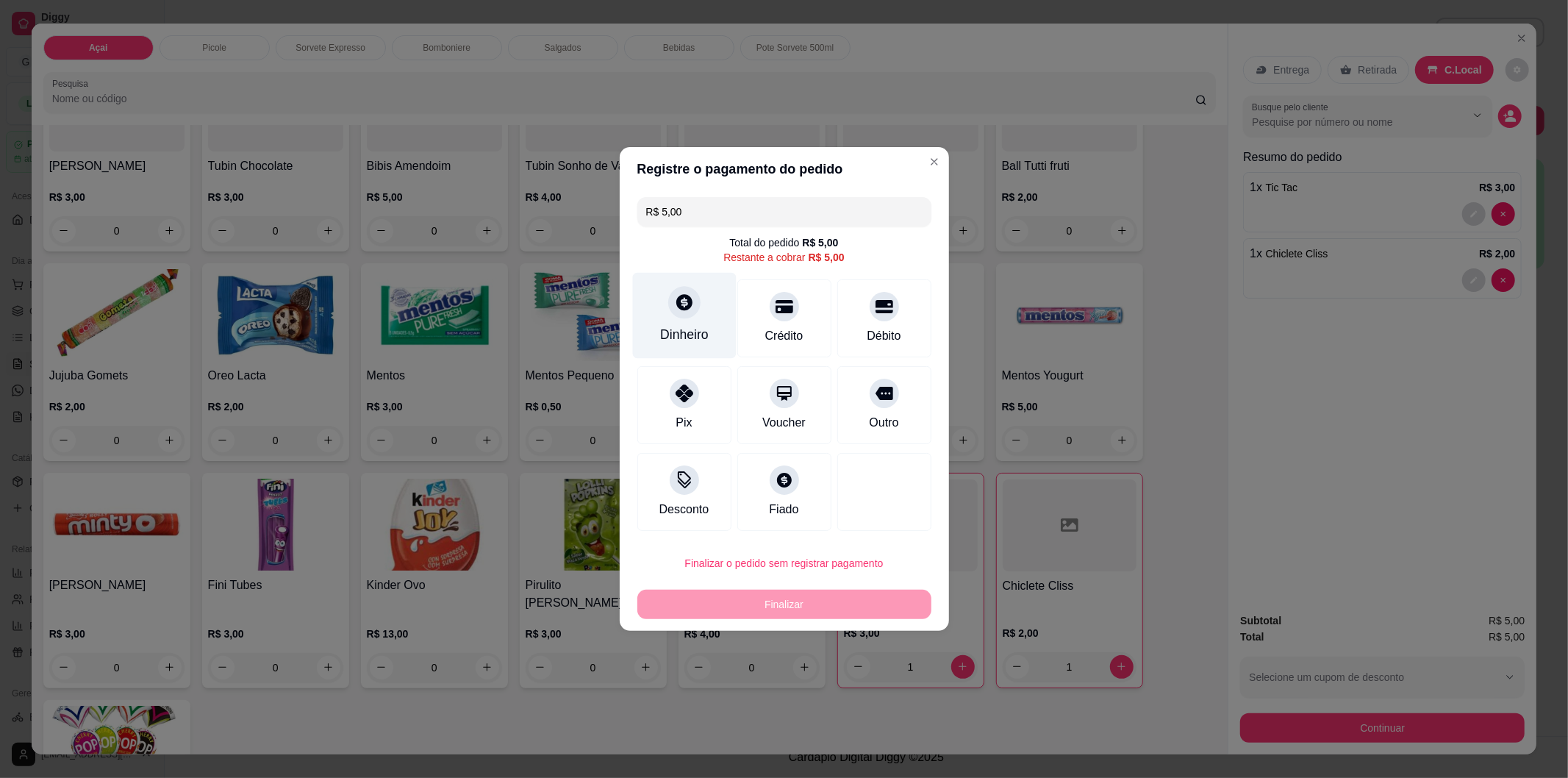
click at [689, 318] on div "Dinheiro" at bounding box center [684, 316] width 103 height 86
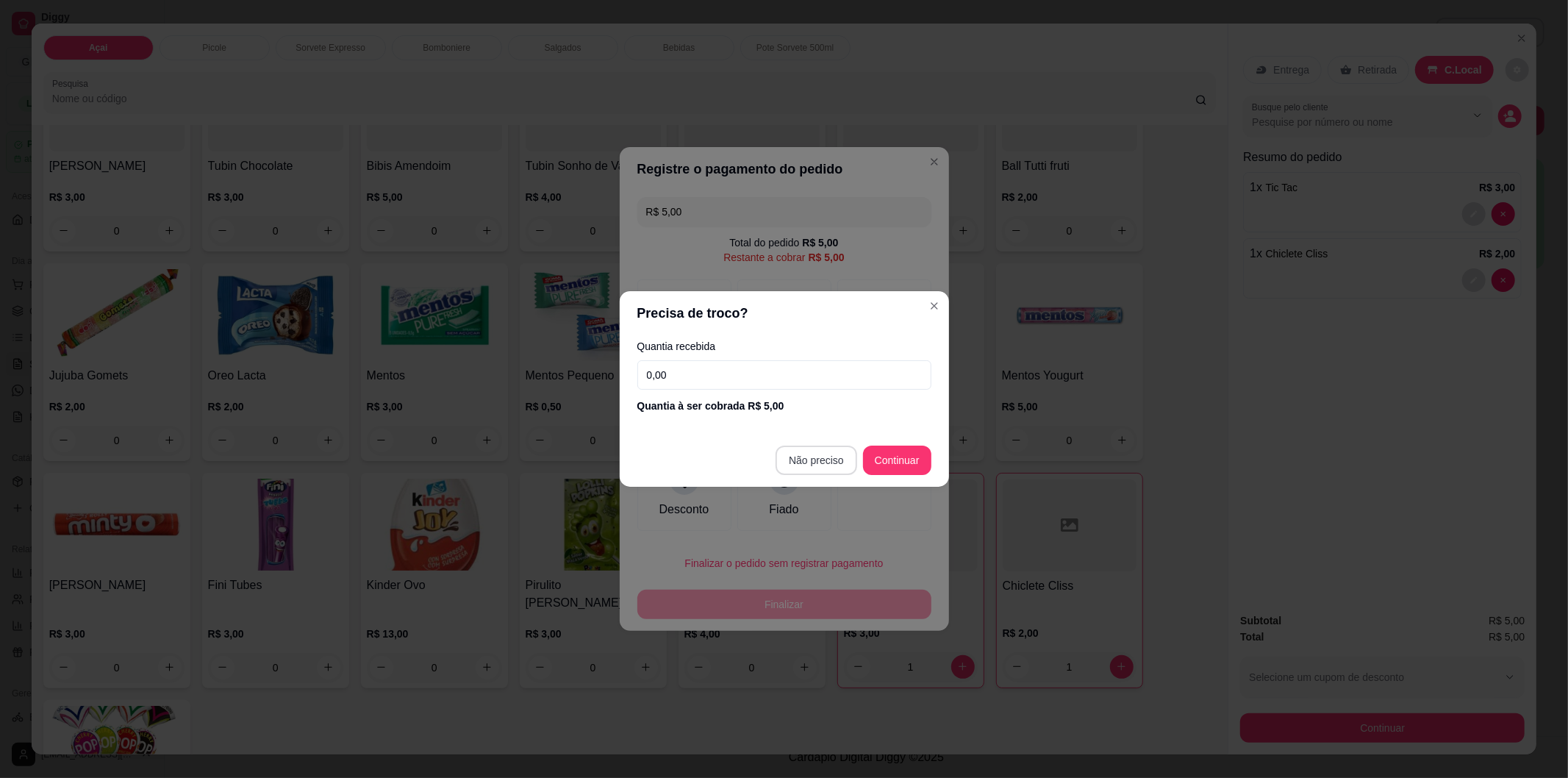
click at [825, 476] on footer "Não preciso Continuar" at bounding box center [784, 459] width 329 height 53
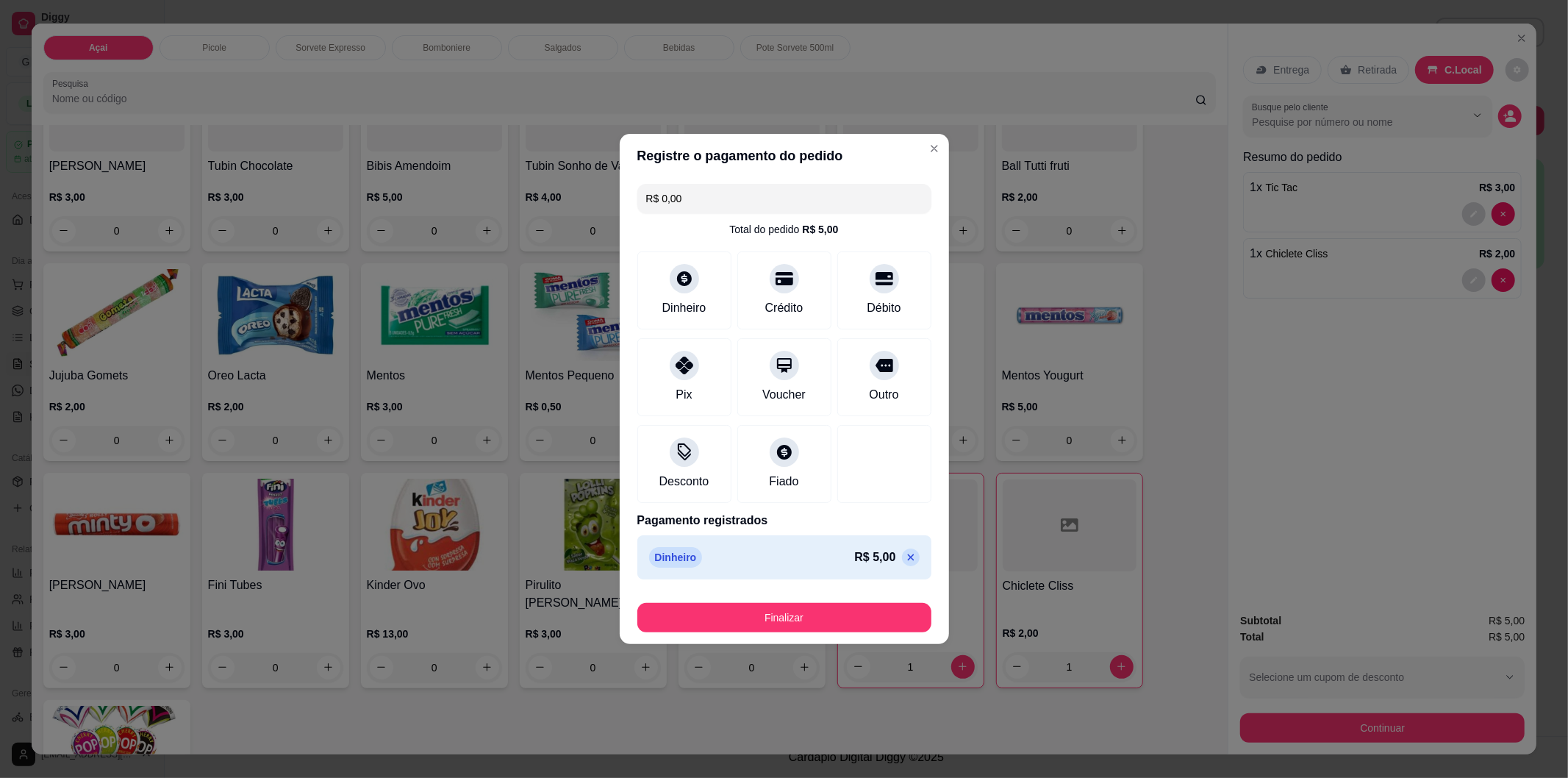
type input "R$ 0,00"
click at [807, 606] on button "Finalizar" at bounding box center [784, 617] width 294 height 29
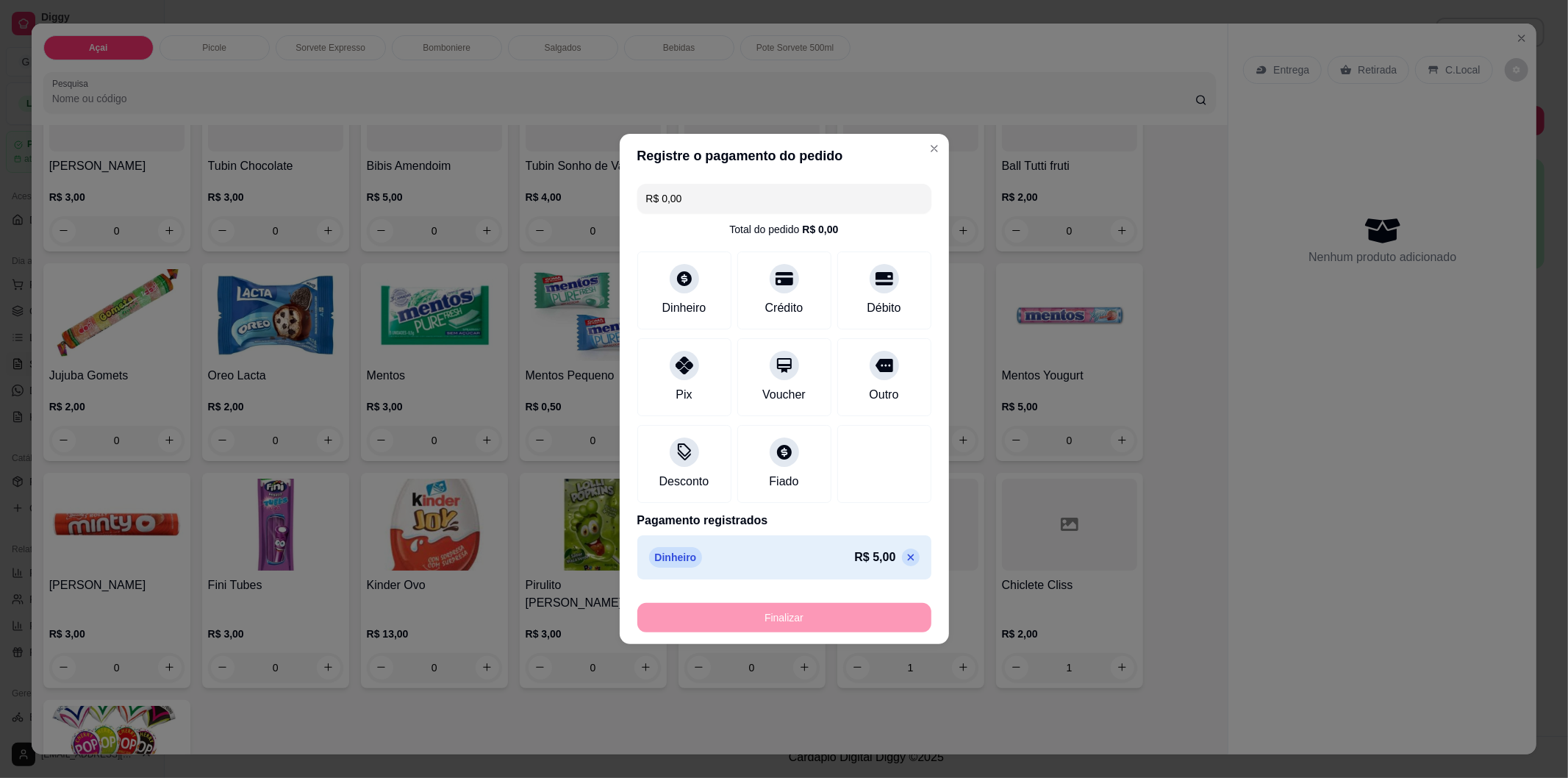
type input "0"
type input "-R$ 5,00"
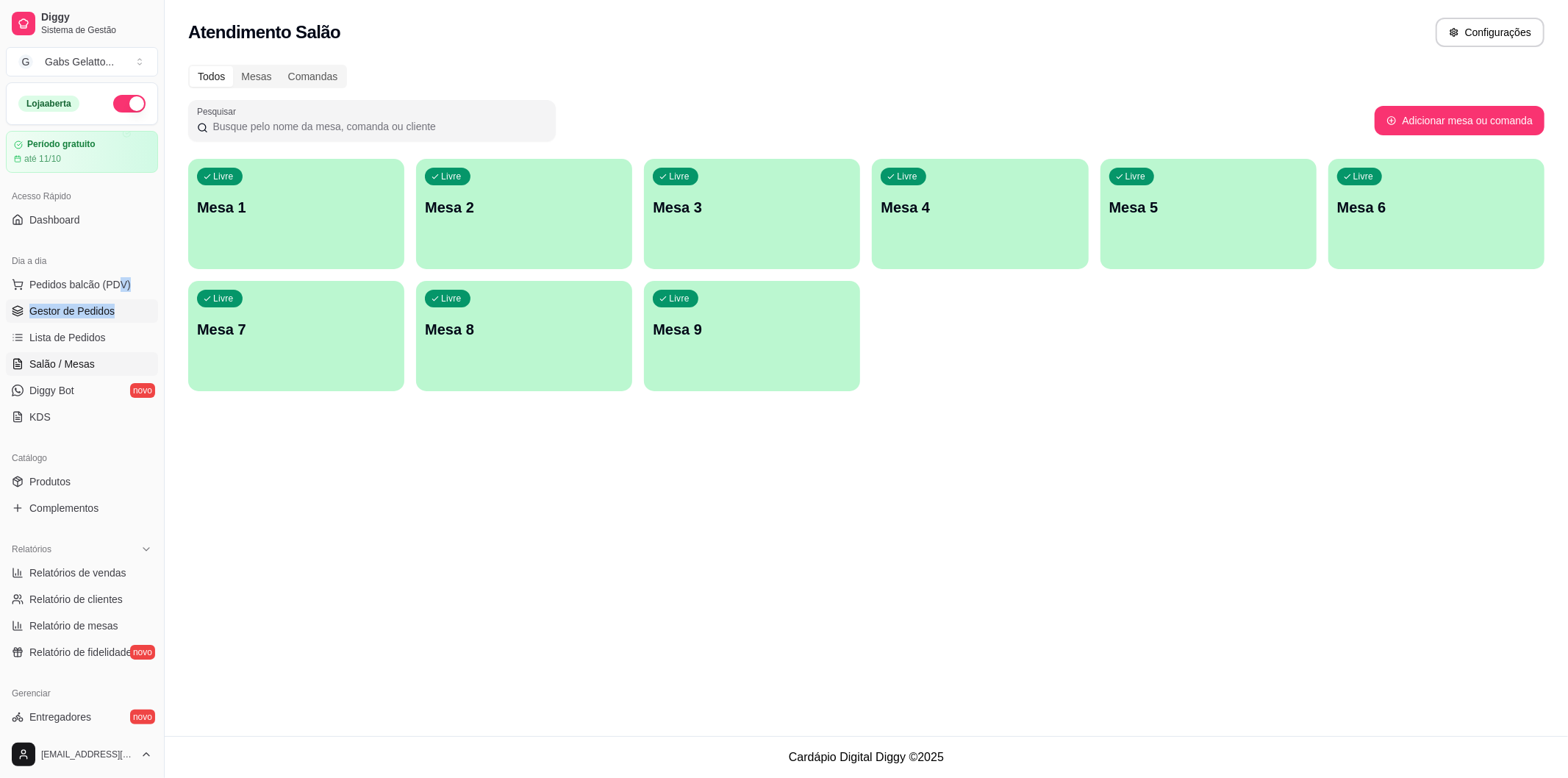
drag, startPoint x: 124, startPoint y: 300, endPoint x: 112, endPoint y: 313, distance: 17.7
click at [126, 301] on ul "Pedidos balcão (PDV) Gestor de Pedidos Lista de Pedidos Salão / Mesas Diggy Bot…" at bounding box center [82, 350] width 153 height 155
click at [110, 315] on span "Gestor de Pedidos" at bounding box center [71, 310] width 85 height 14
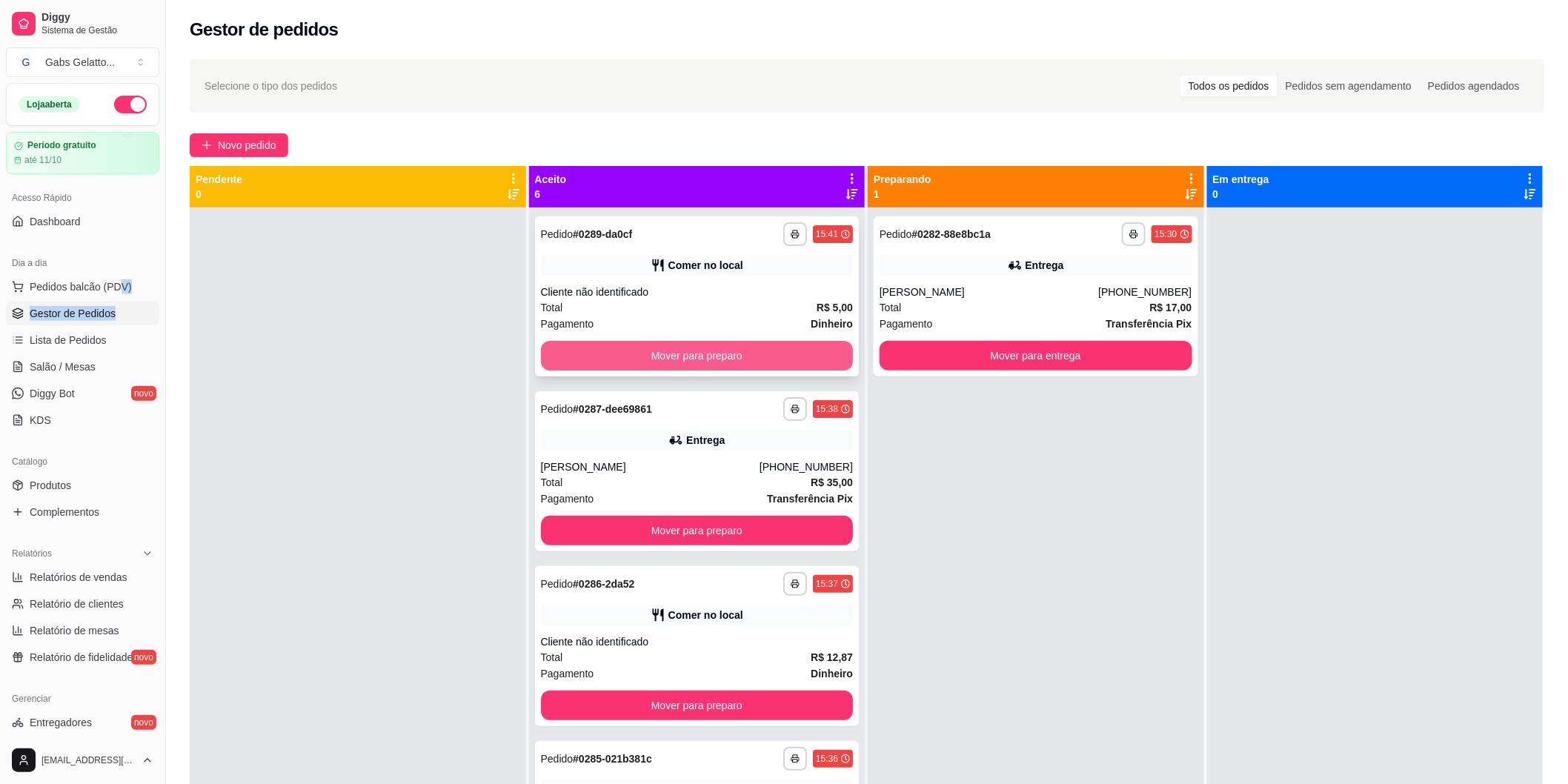
click at [701, 364] on button "Mover para preparo" at bounding box center [697, 355] width 312 height 29
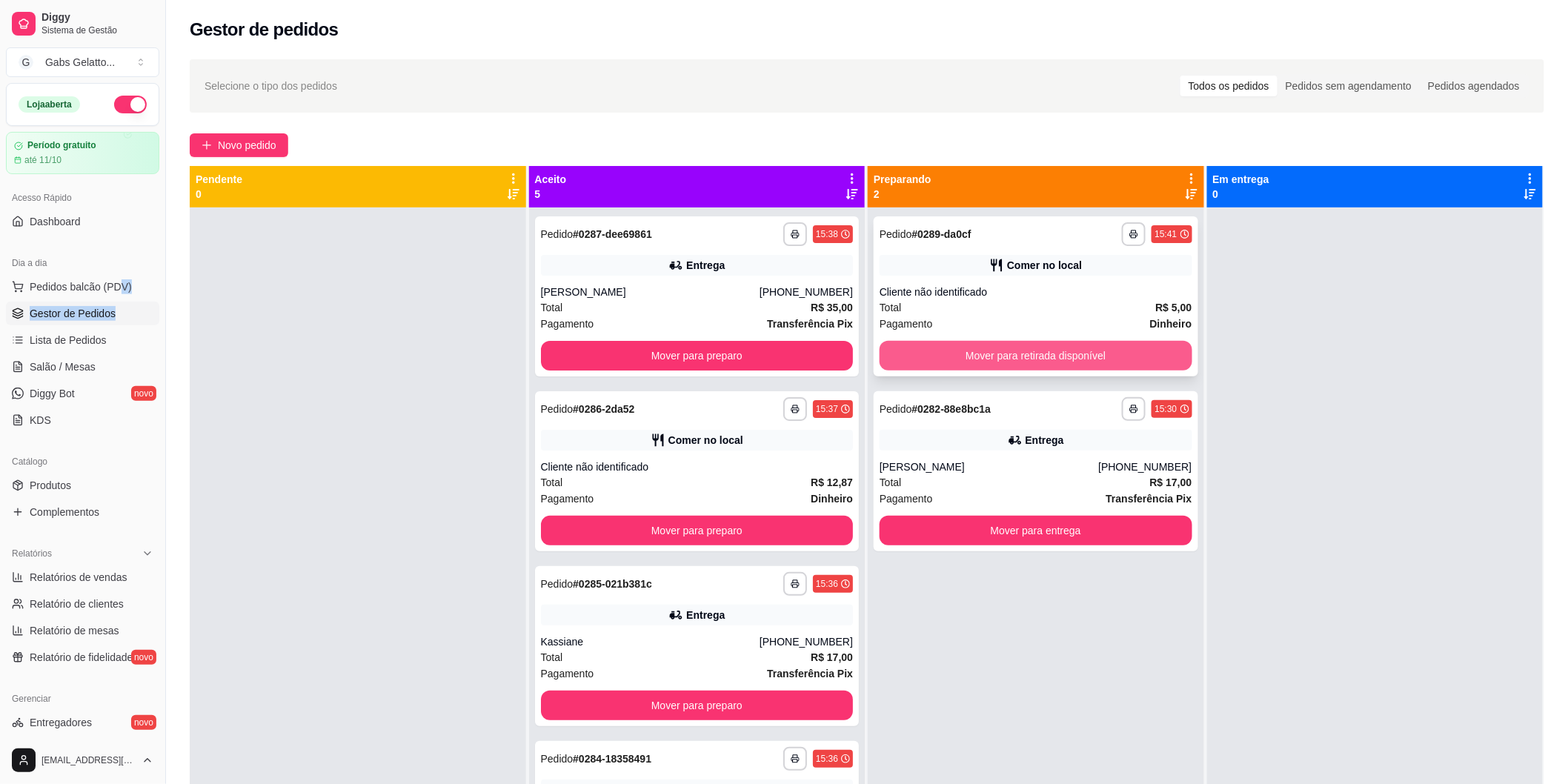
click at [1034, 354] on button "Mover para retirada disponível" at bounding box center [1036, 355] width 312 height 29
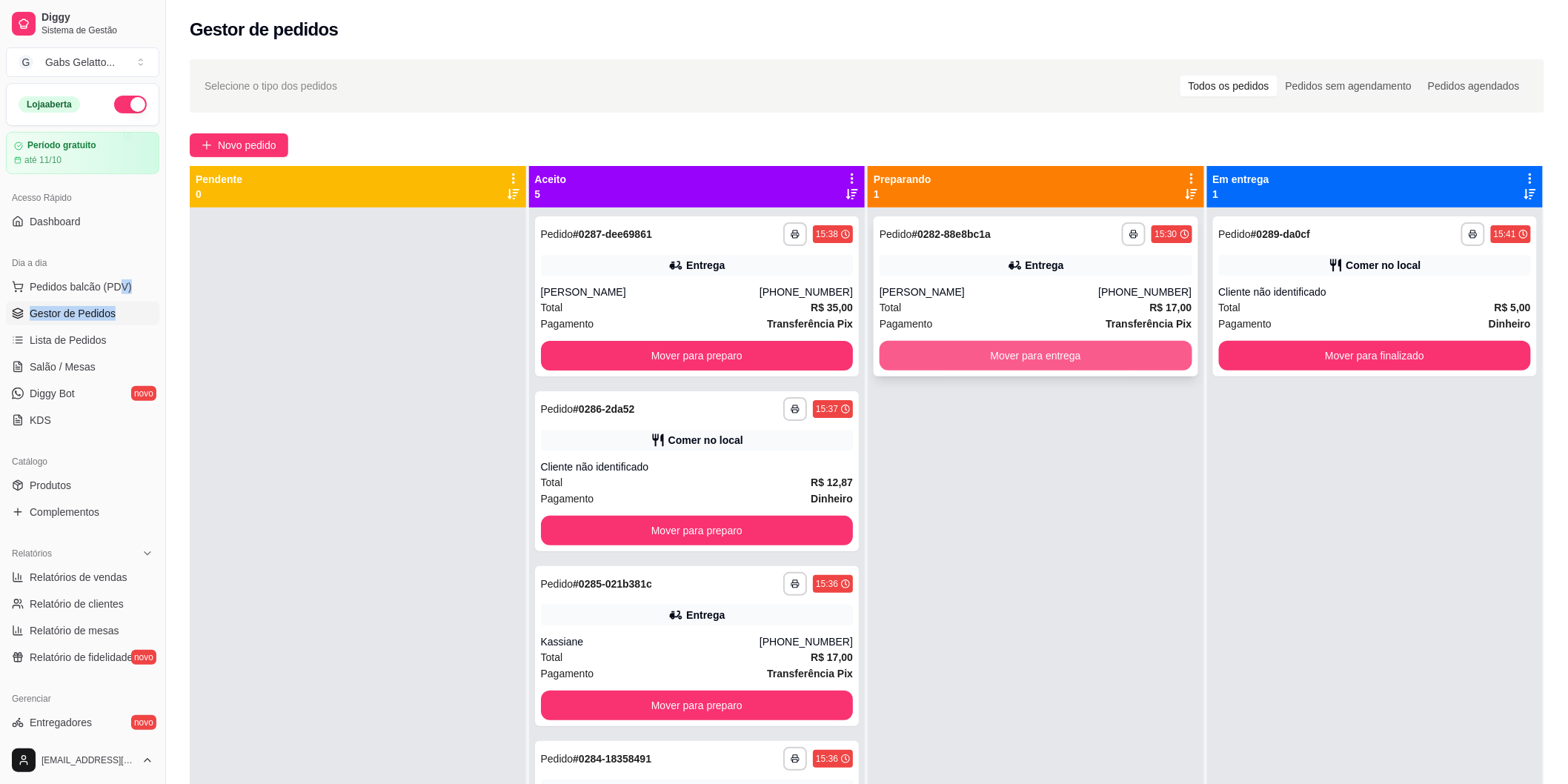
click at [1073, 360] on button "Mover para entrega" at bounding box center [1036, 355] width 312 height 29
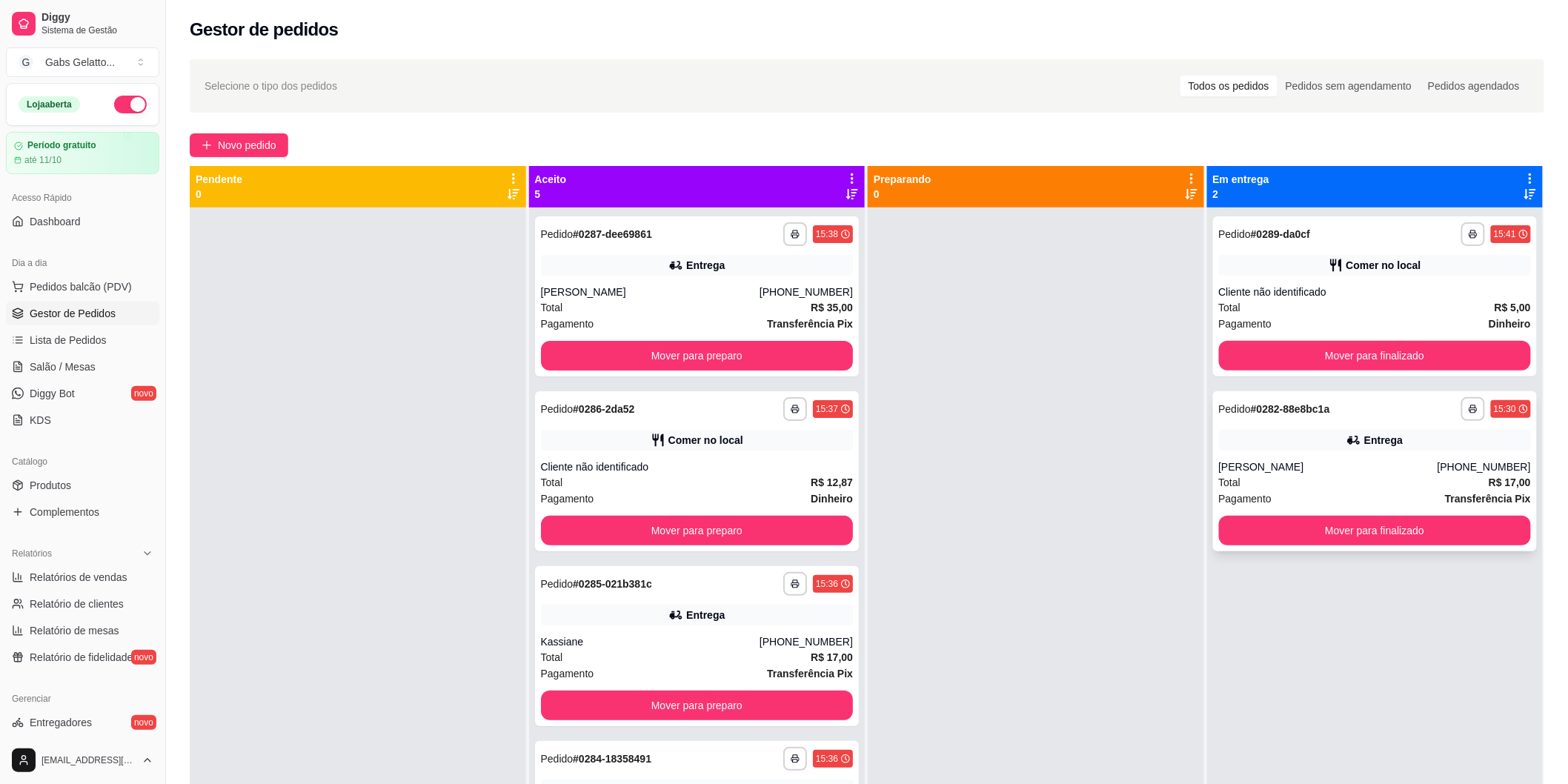
click at [1401, 457] on div "**********" at bounding box center [1376, 471] width 325 height 160
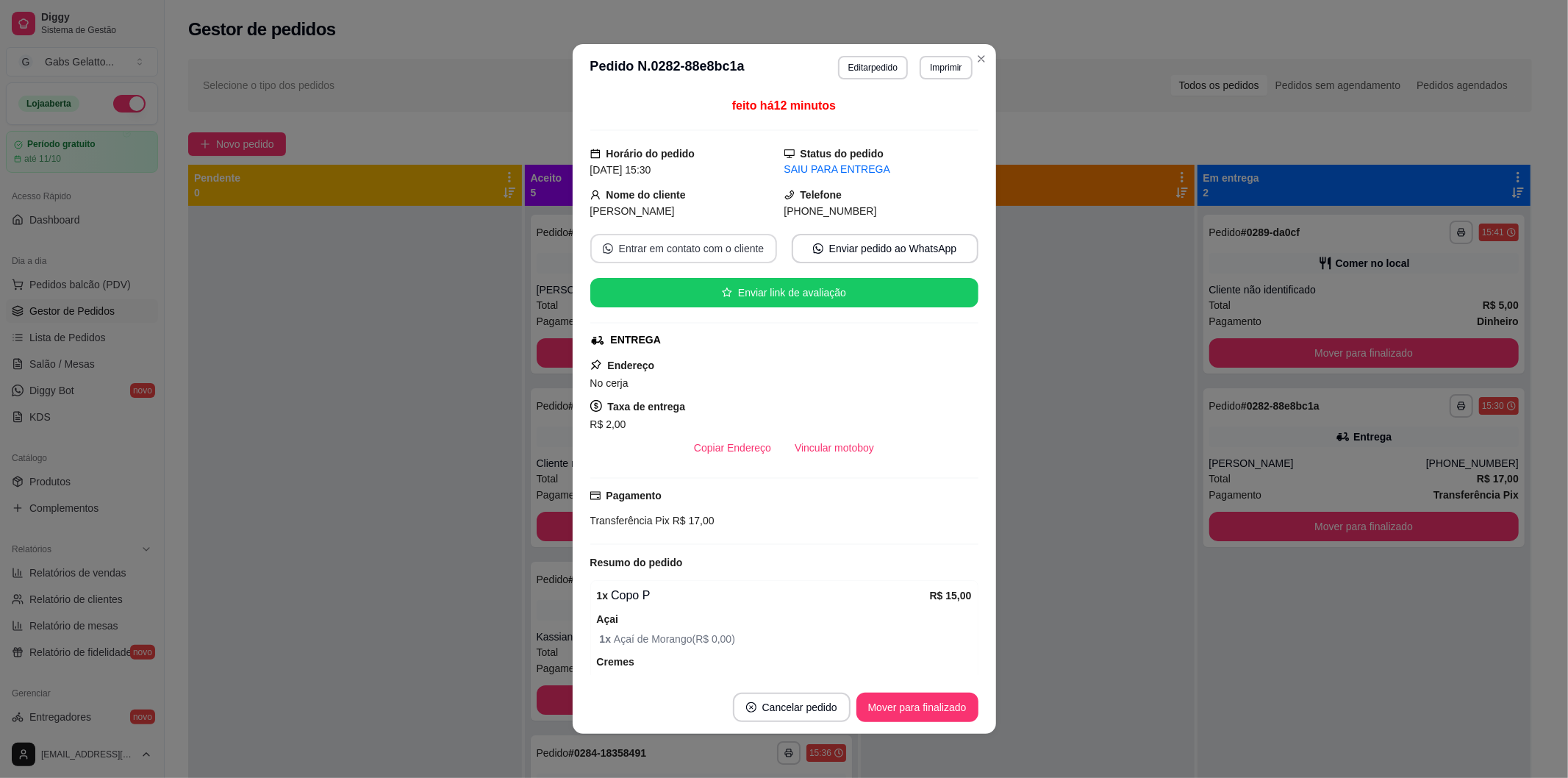
click at [736, 256] on button "Entrar em contato com o cliente" at bounding box center [683, 248] width 186 height 29
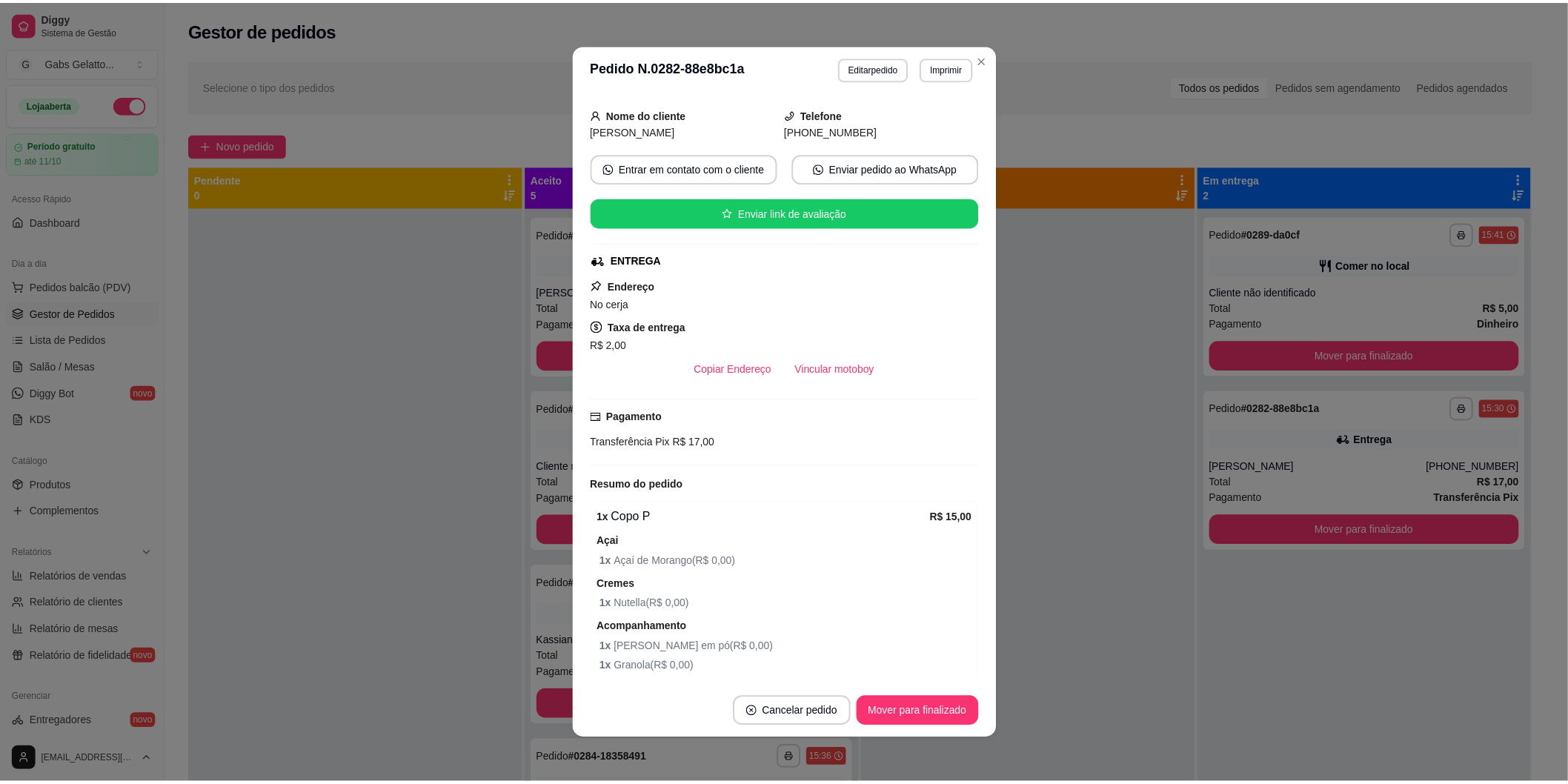
scroll to position [164, 0]
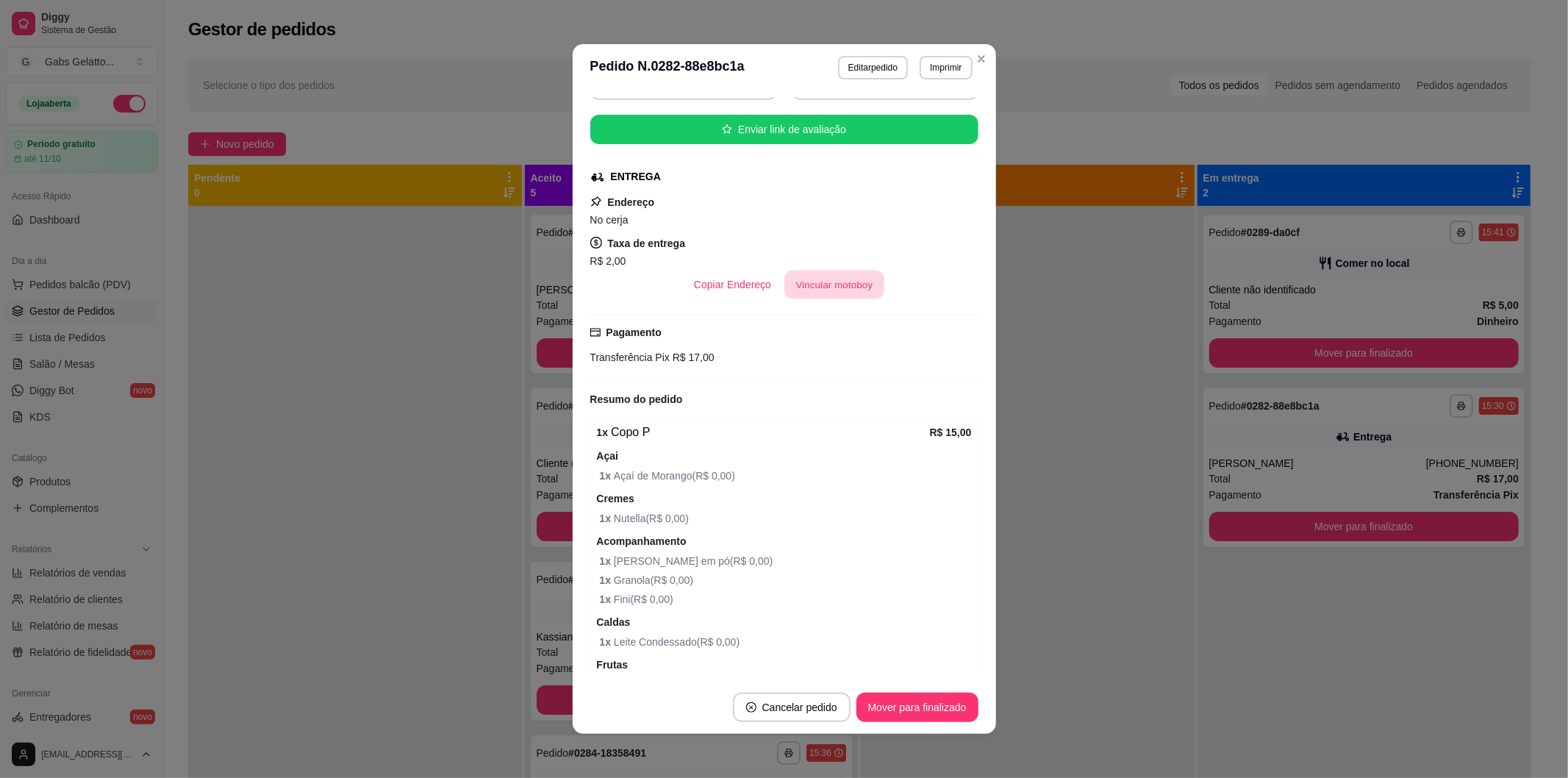
click at [843, 289] on button "Vincular motoboy" at bounding box center [834, 285] width 100 height 29
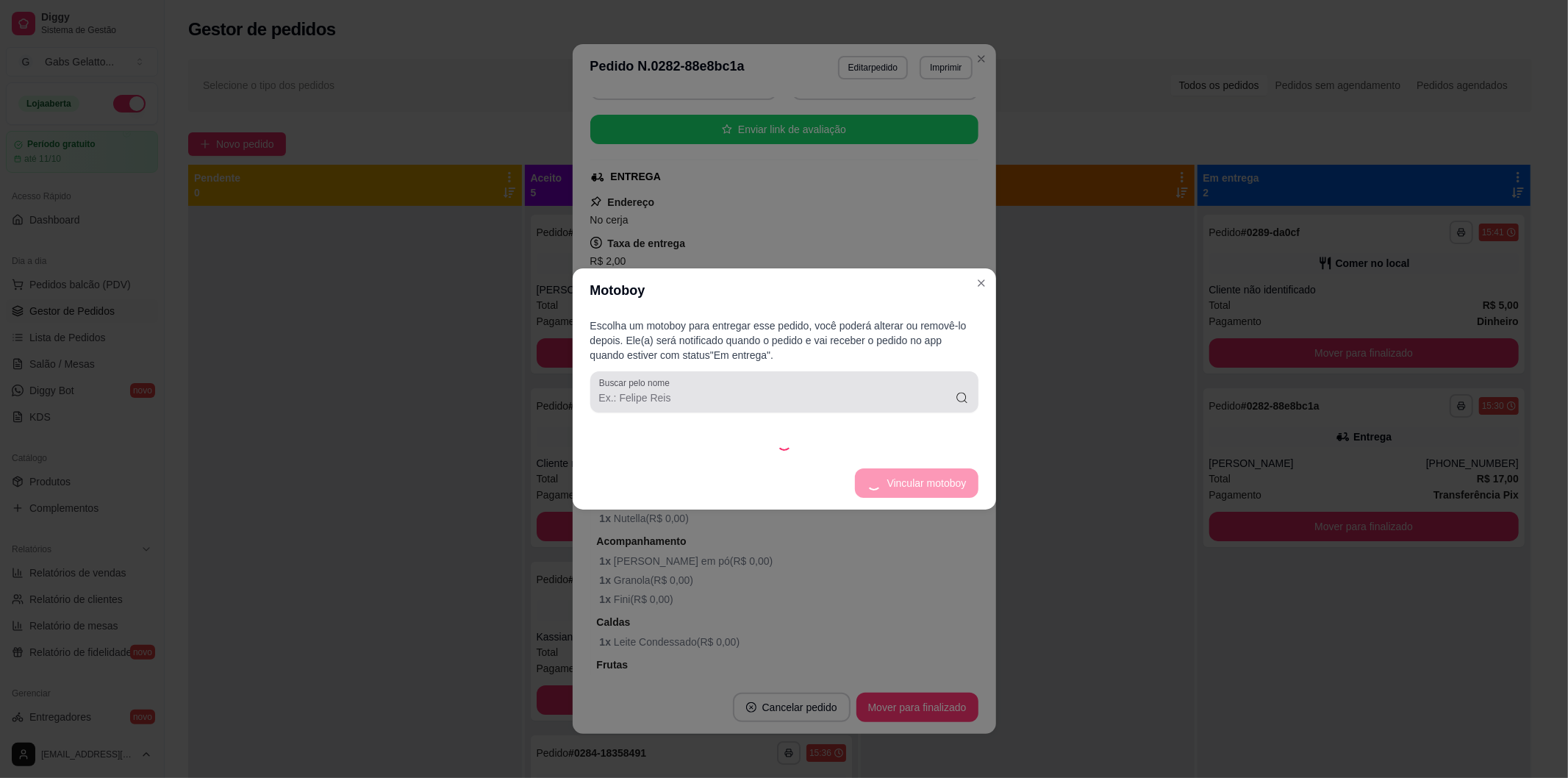
click at [838, 405] on input "Buscar pelo nome" at bounding box center [777, 397] width 356 height 14
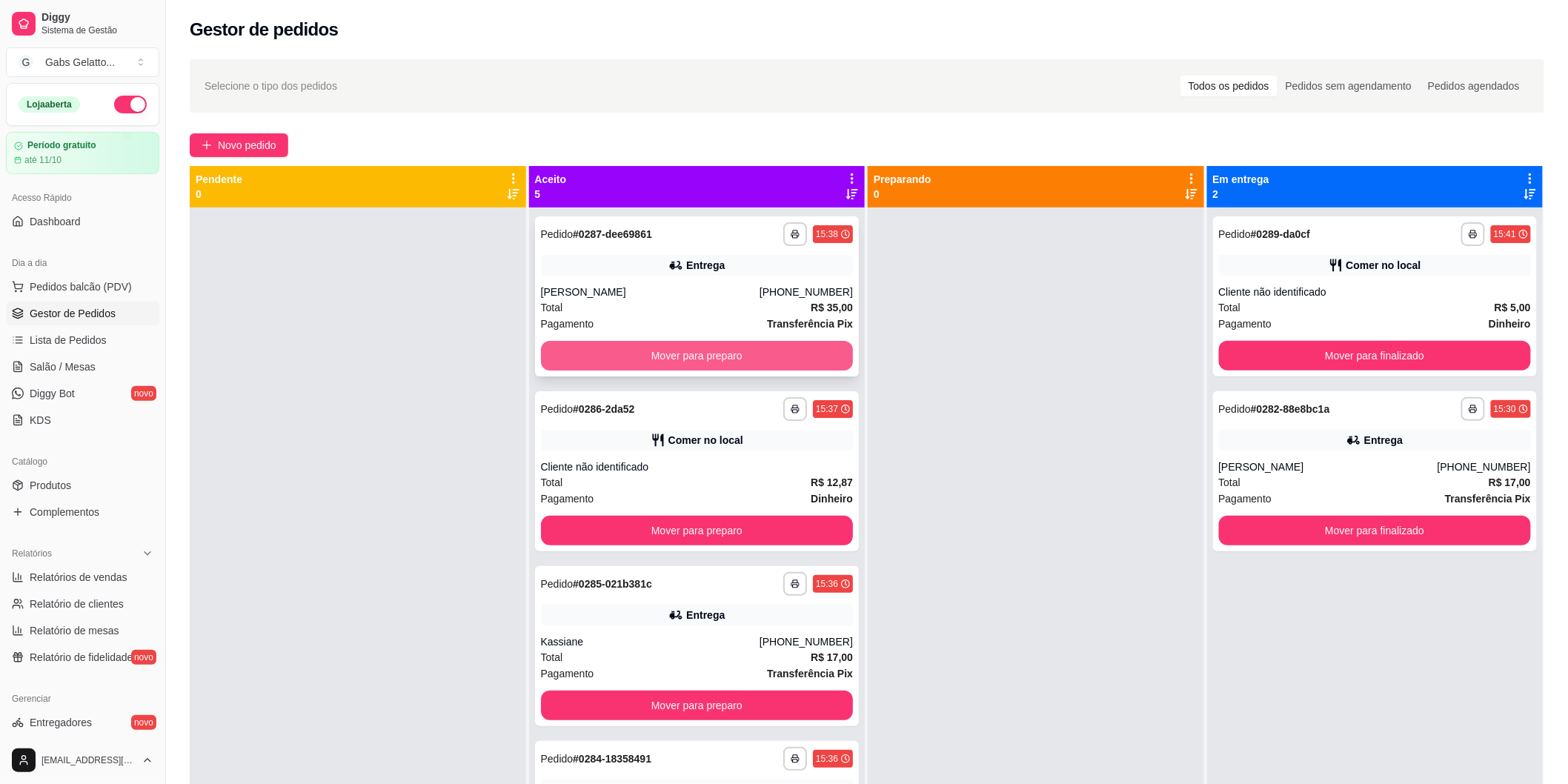
click at [682, 359] on button "Mover para preparo" at bounding box center [697, 355] width 312 height 29
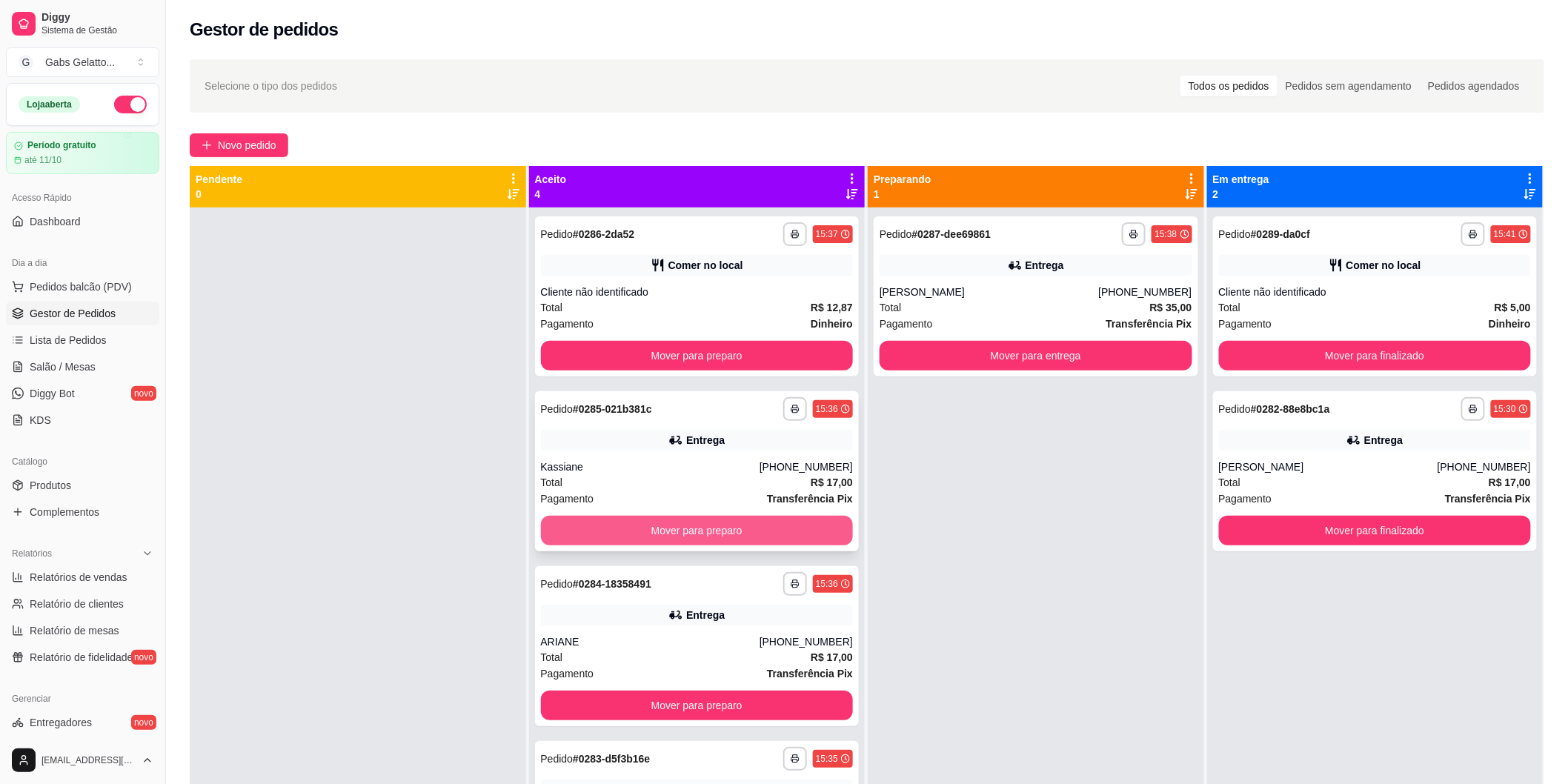
click at [723, 522] on button "Mover para preparo" at bounding box center [697, 530] width 312 height 29
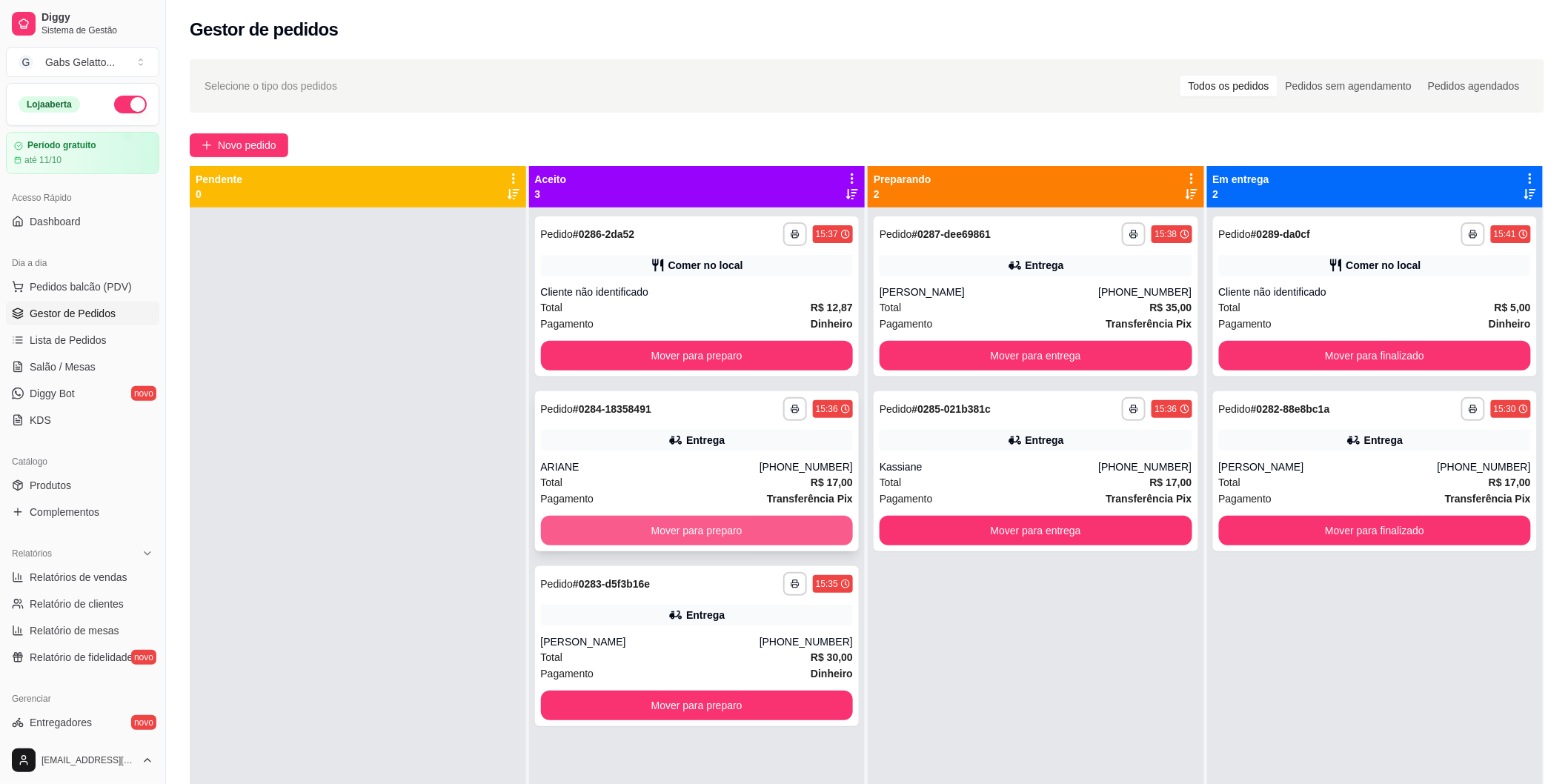
click at [737, 530] on button "Mover para preparo" at bounding box center [697, 530] width 312 height 29
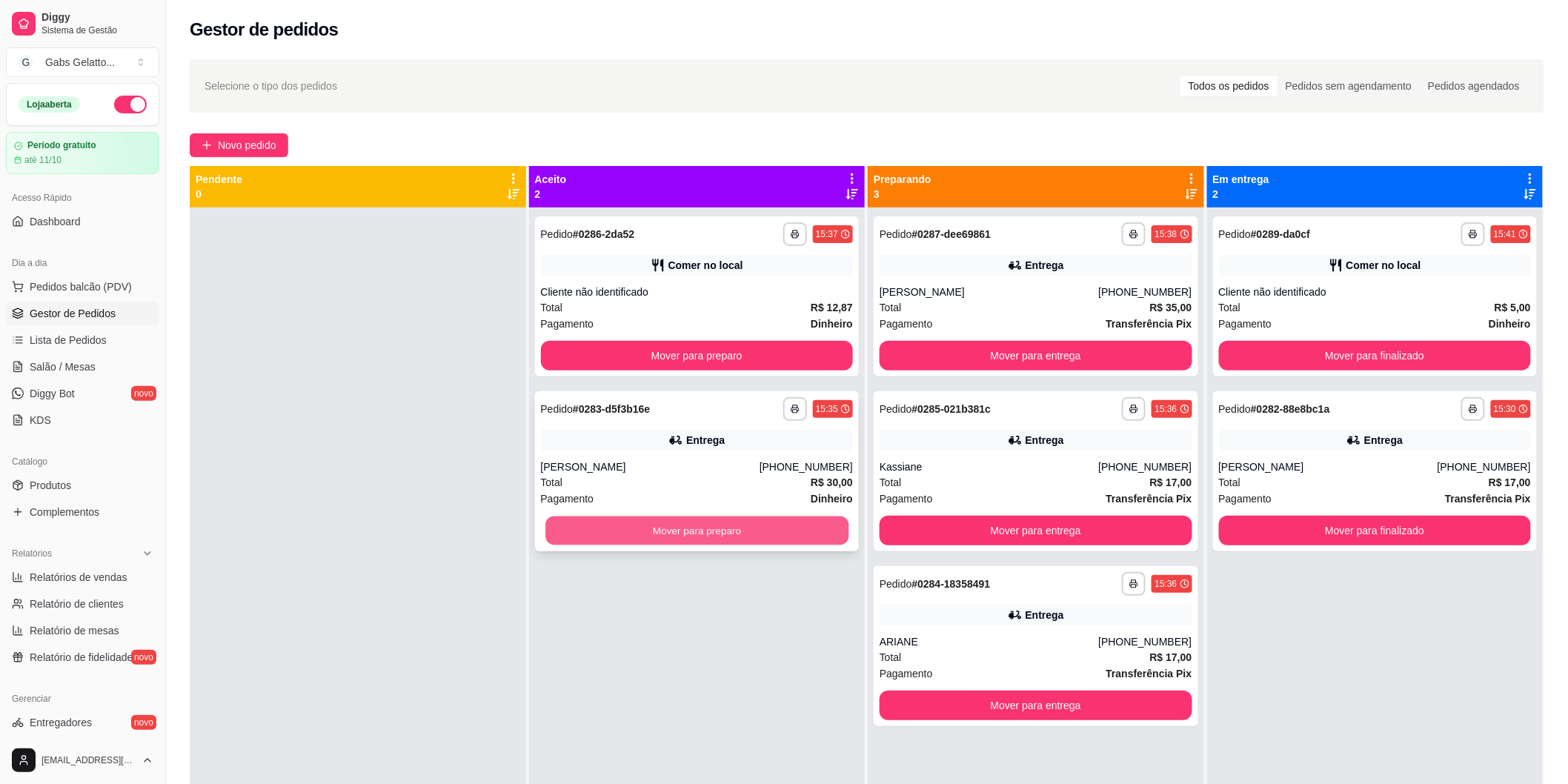
click at [723, 535] on button "Mover para preparo" at bounding box center [696, 531] width 303 height 29
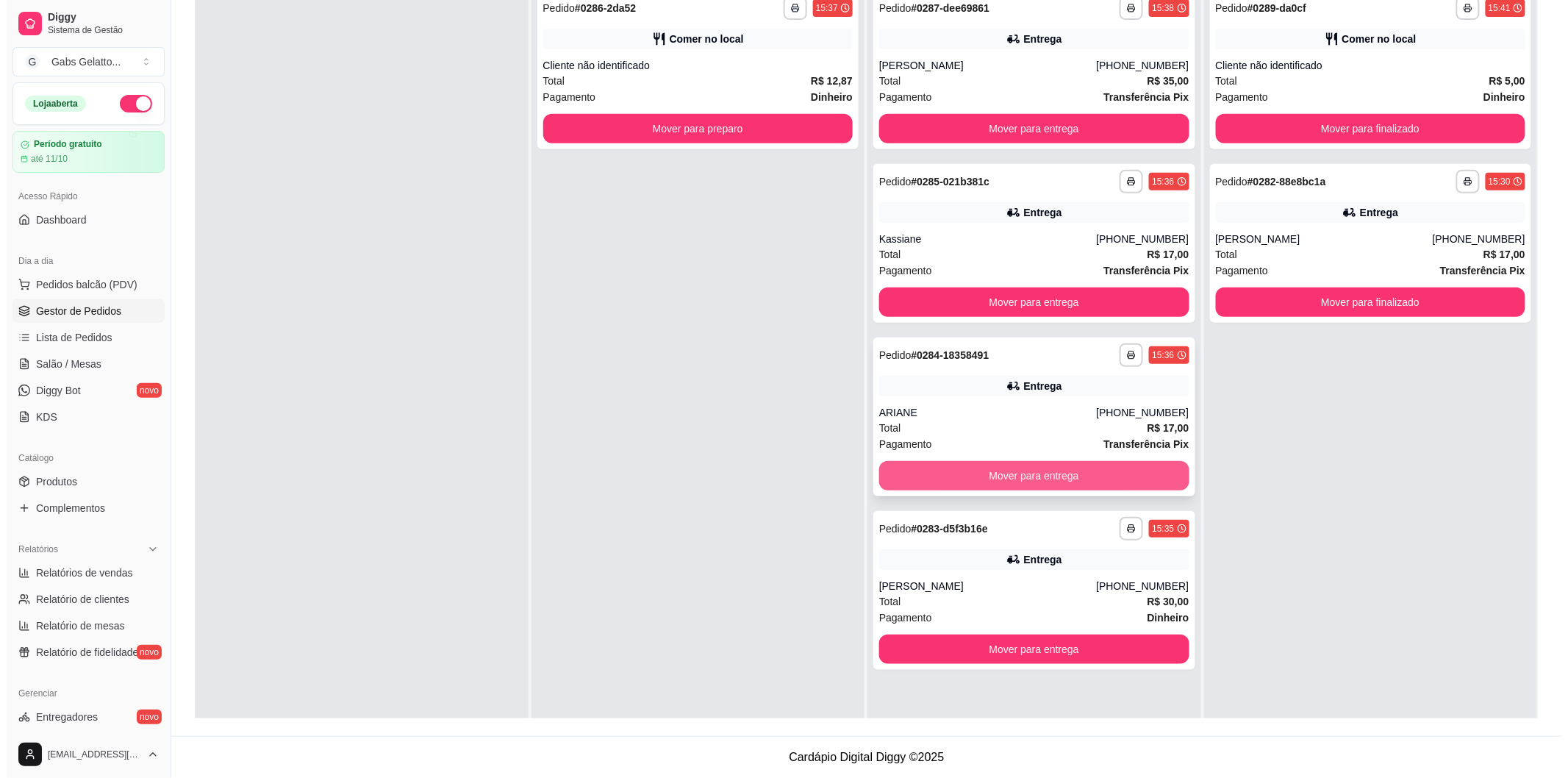
scroll to position [143, 0]
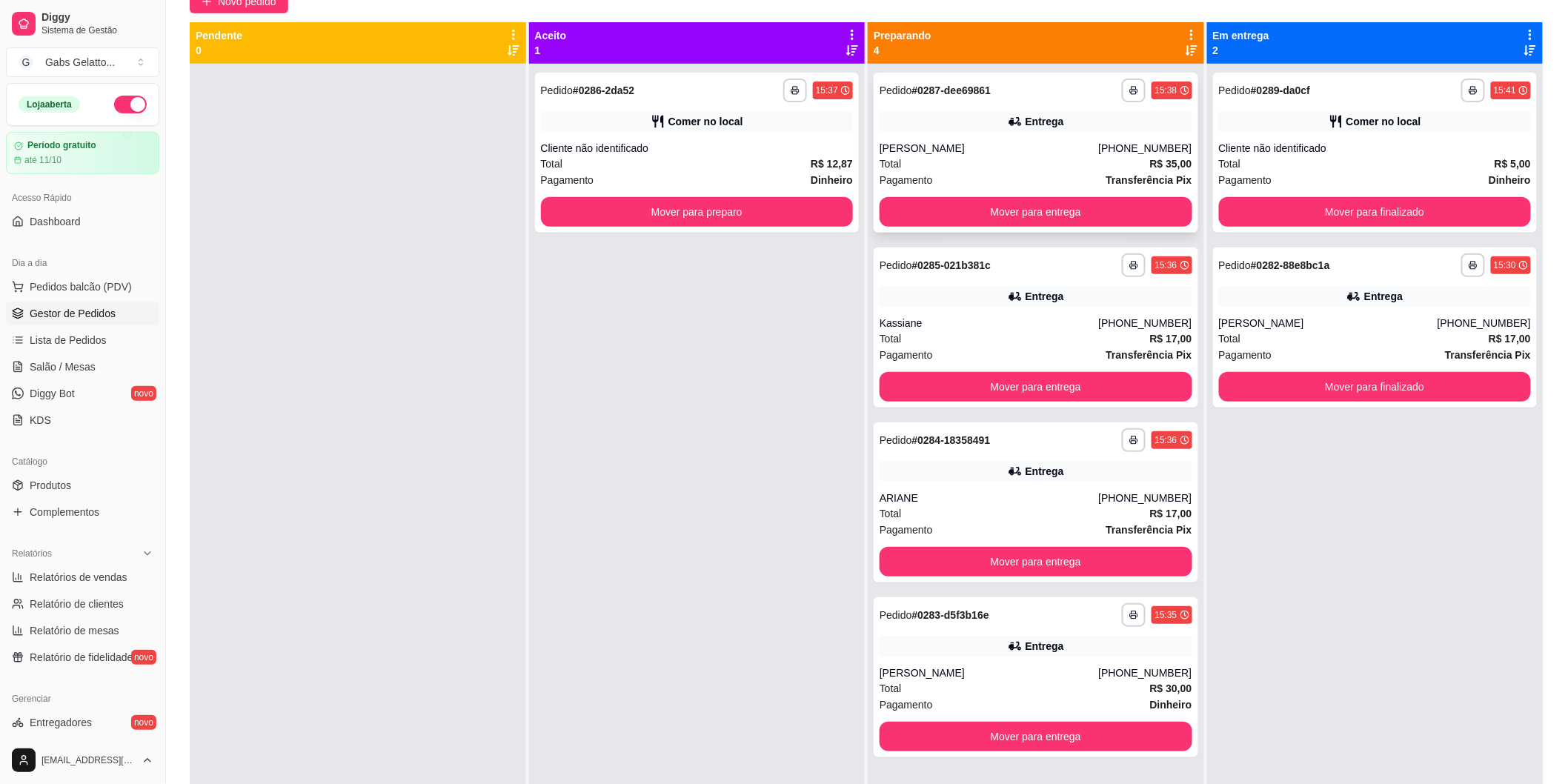
click at [980, 135] on div "**********" at bounding box center [1037, 153] width 325 height 160
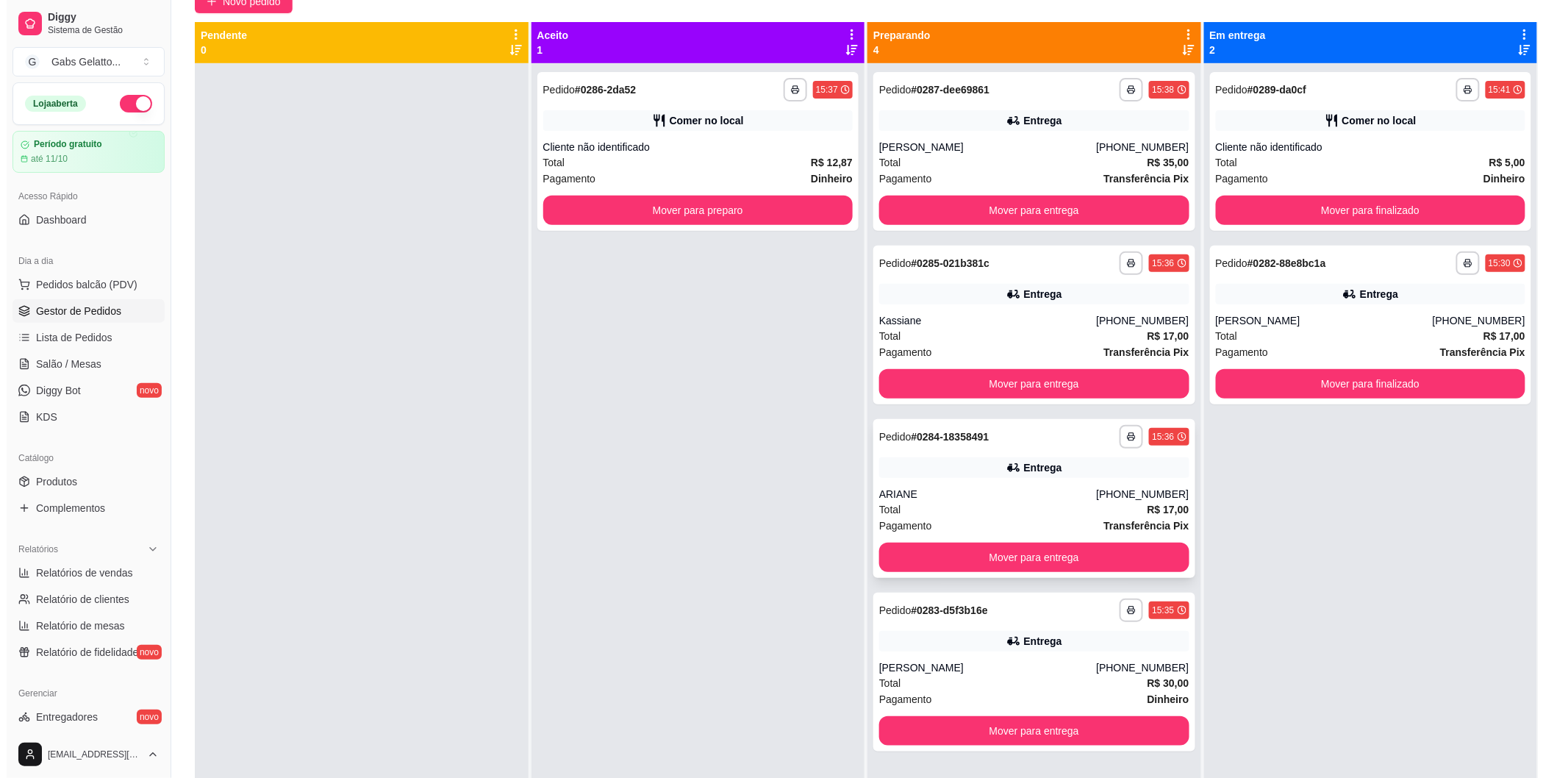
scroll to position [41, 0]
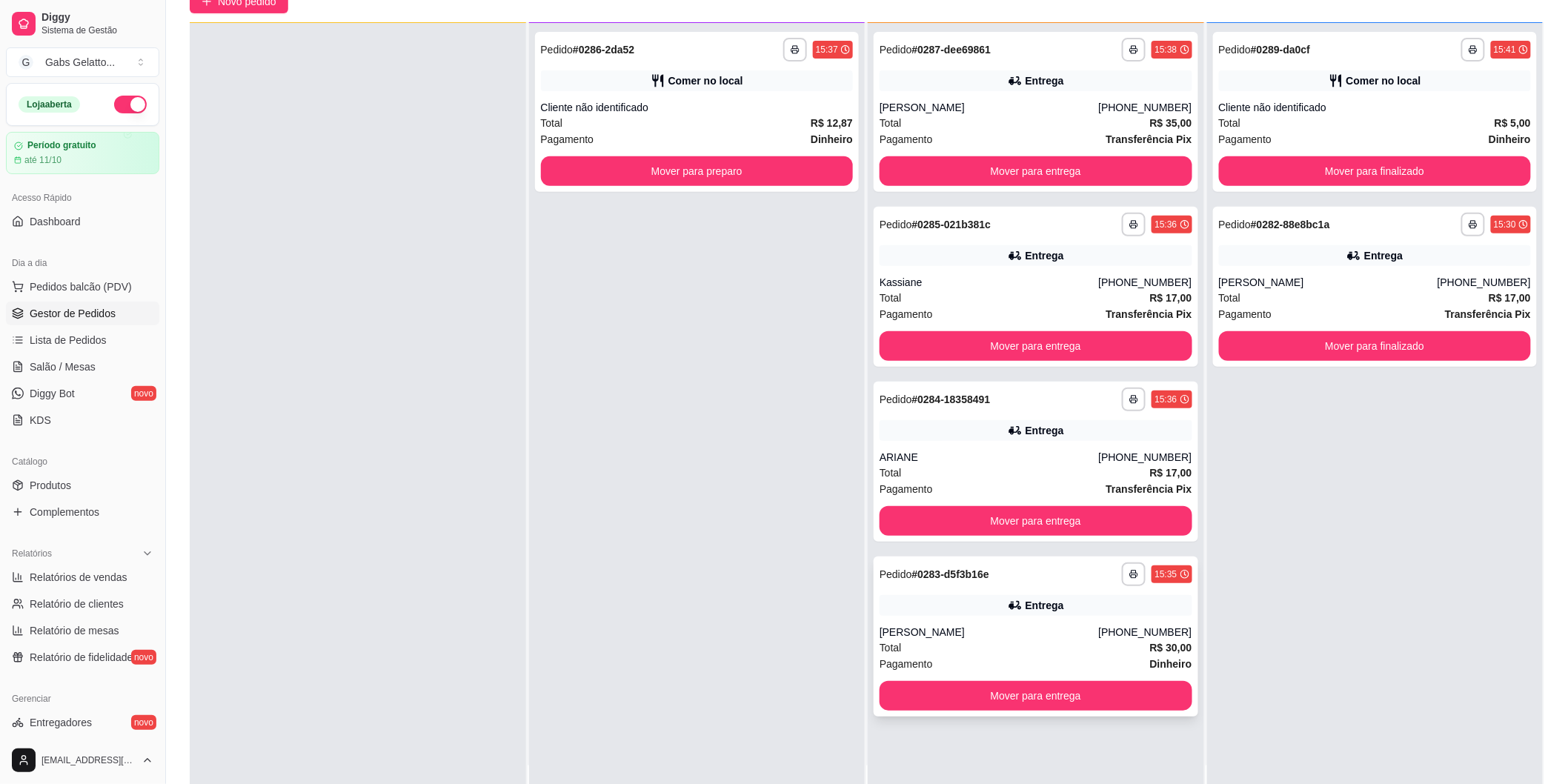
click at [1058, 584] on div "**********" at bounding box center [1036, 574] width 312 height 23
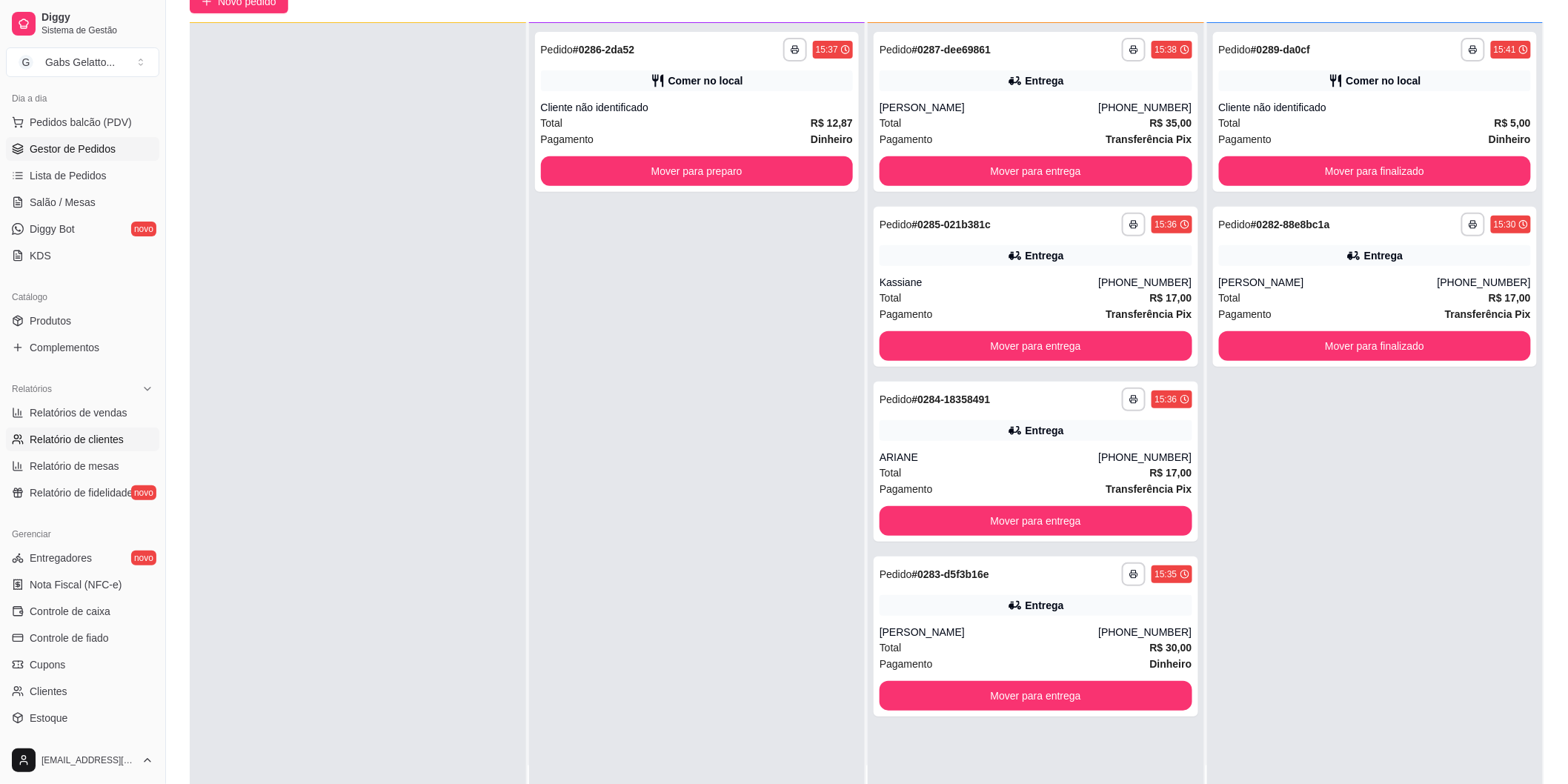
scroll to position [247, 0]
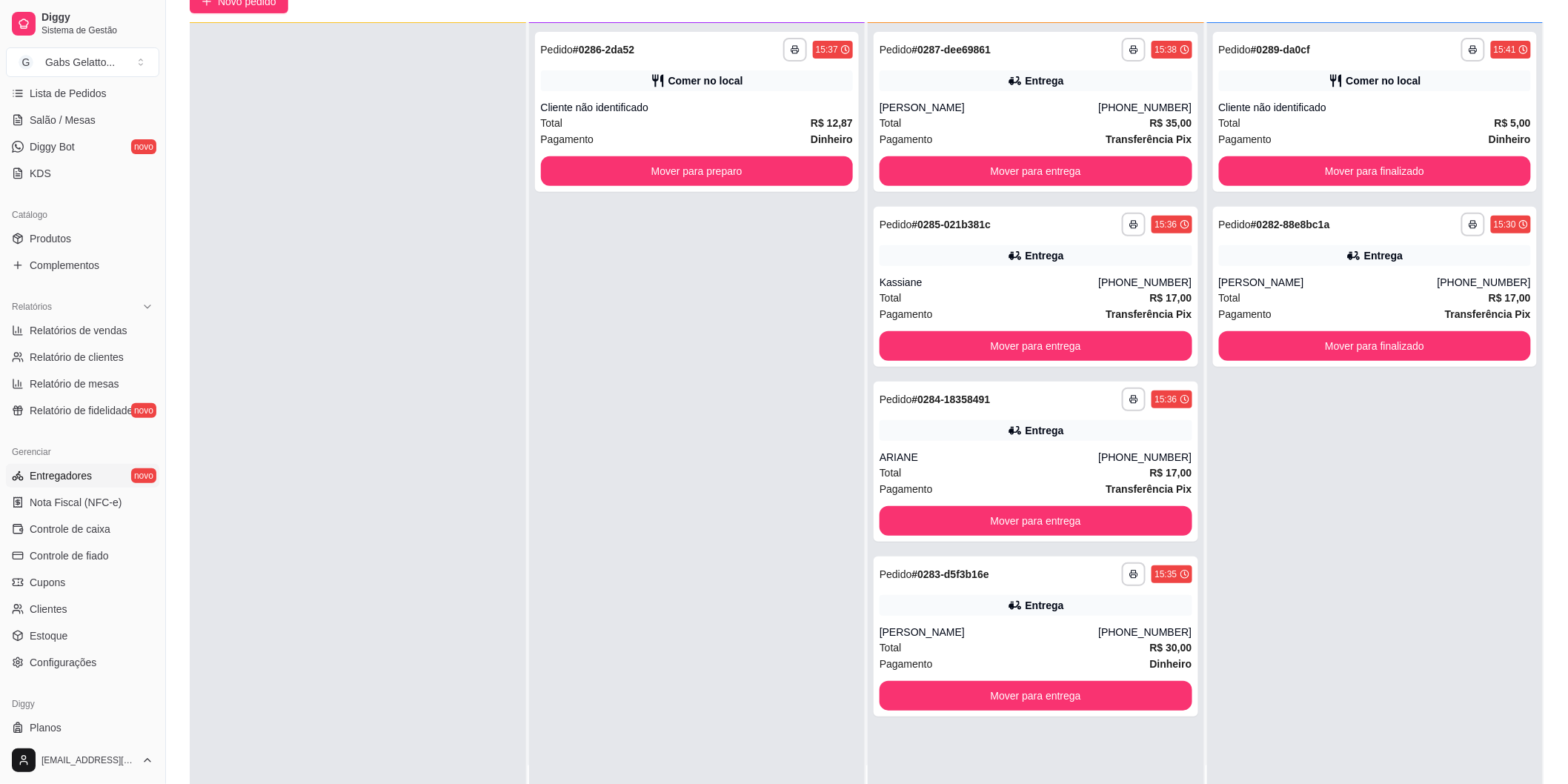
click at [78, 480] on span "Entregadores" at bounding box center [60, 475] width 62 height 15
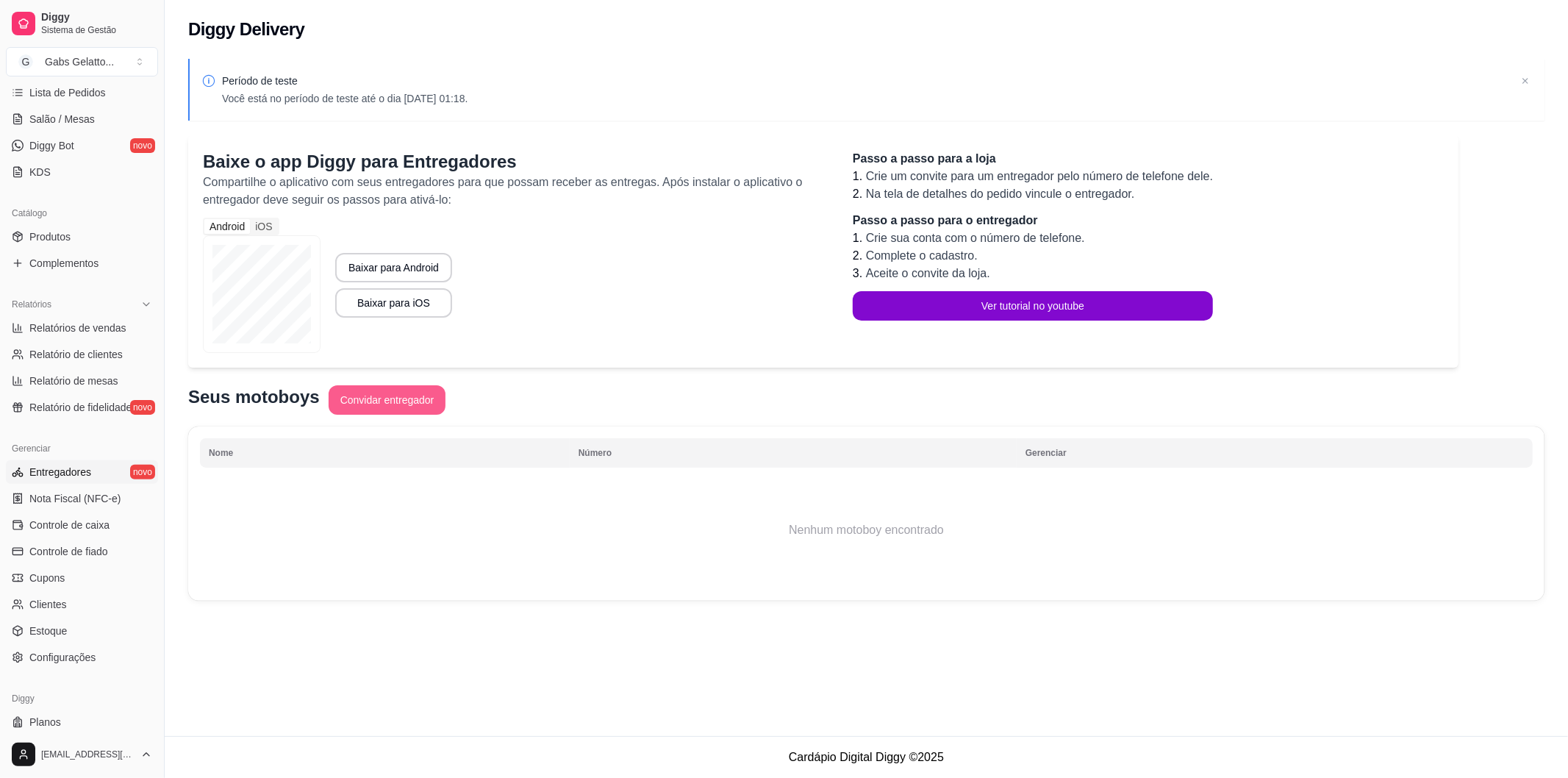
click at [368, 406] on button "Convidar entregador" at bounding box center [387, 400] width 118 height 29
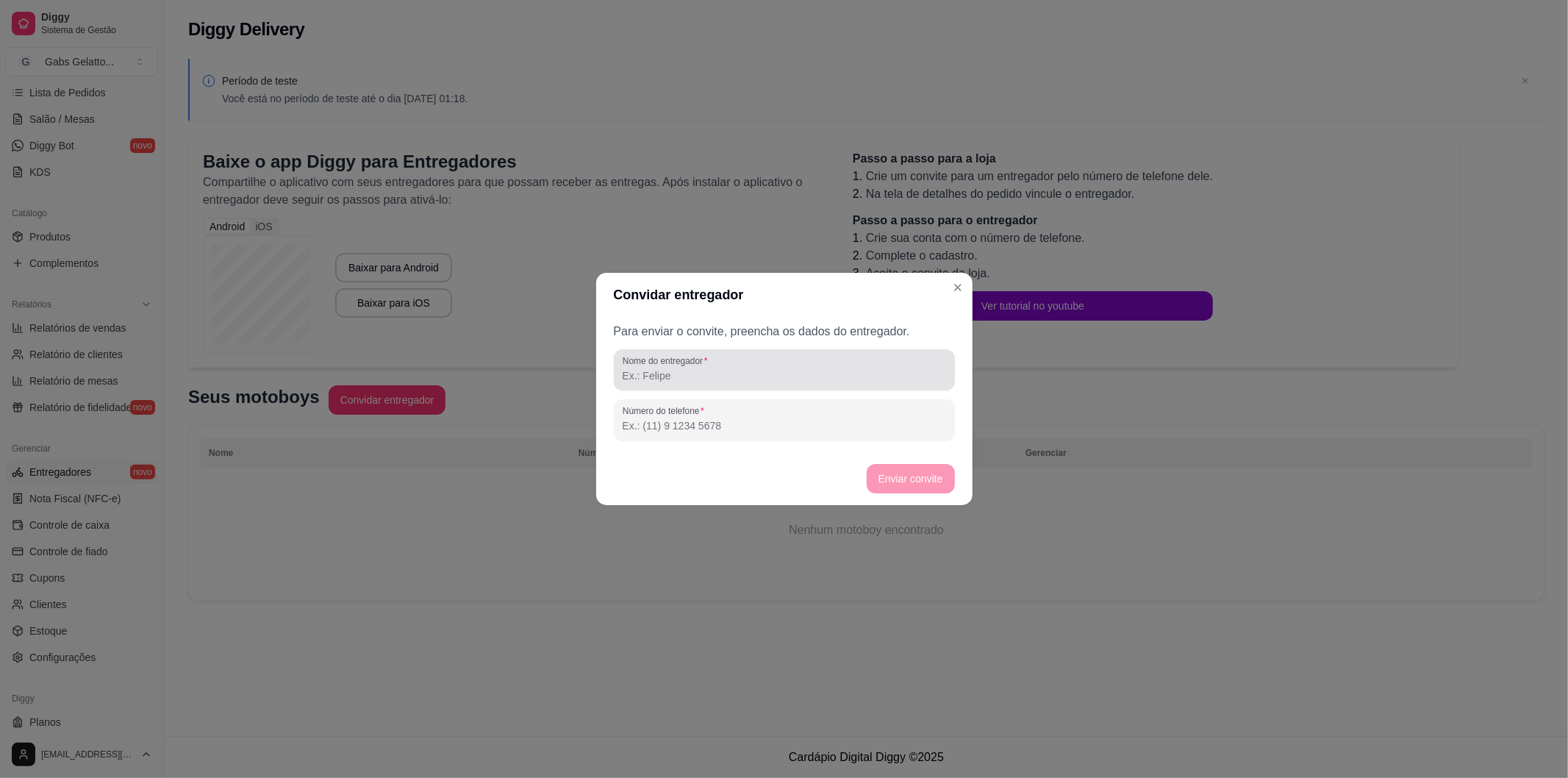
click at [674, 385] on div "Nome do entregador" at bounding box center [784, 370] width 341 height 42
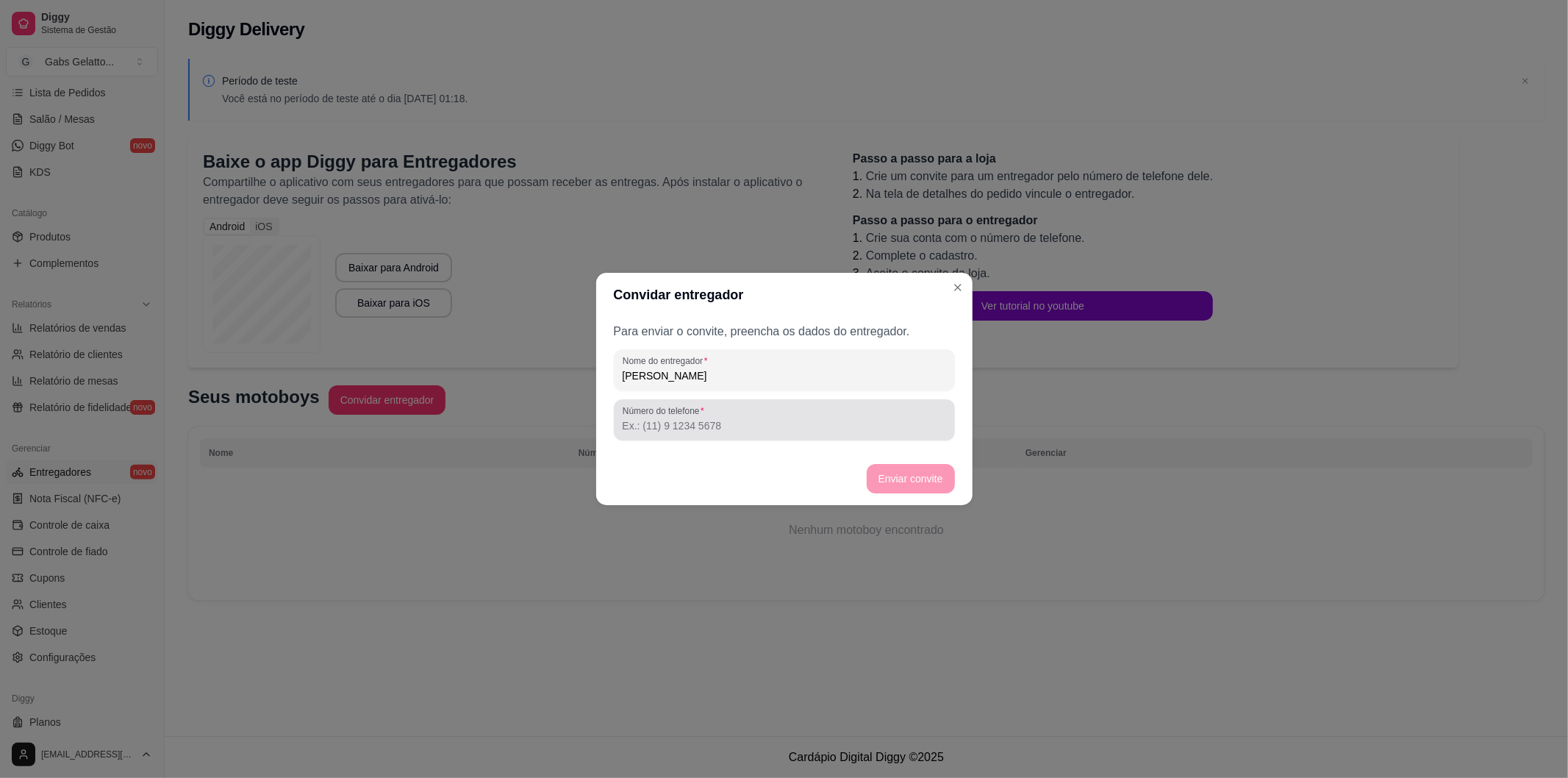
type input "[PERSON_NAME]"
click at [700, 430] on input "Número do telefone" at bounding box center [784, 425] width 323 height 14
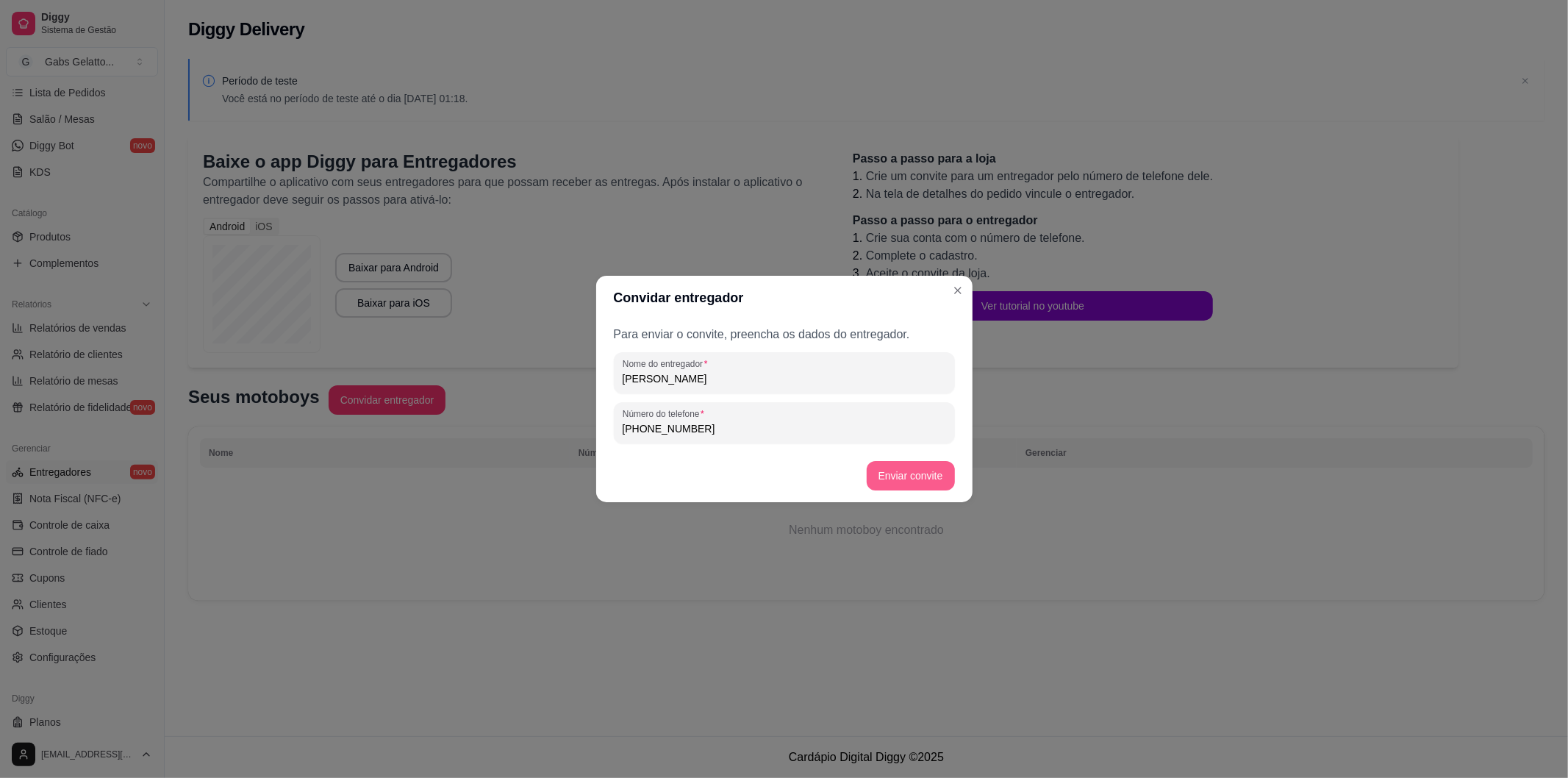
type input "[PHONE_NUMBER]"
click at [883, 481] on button "Enviar convite" at bounding box center [910, 475] width 88 height 29
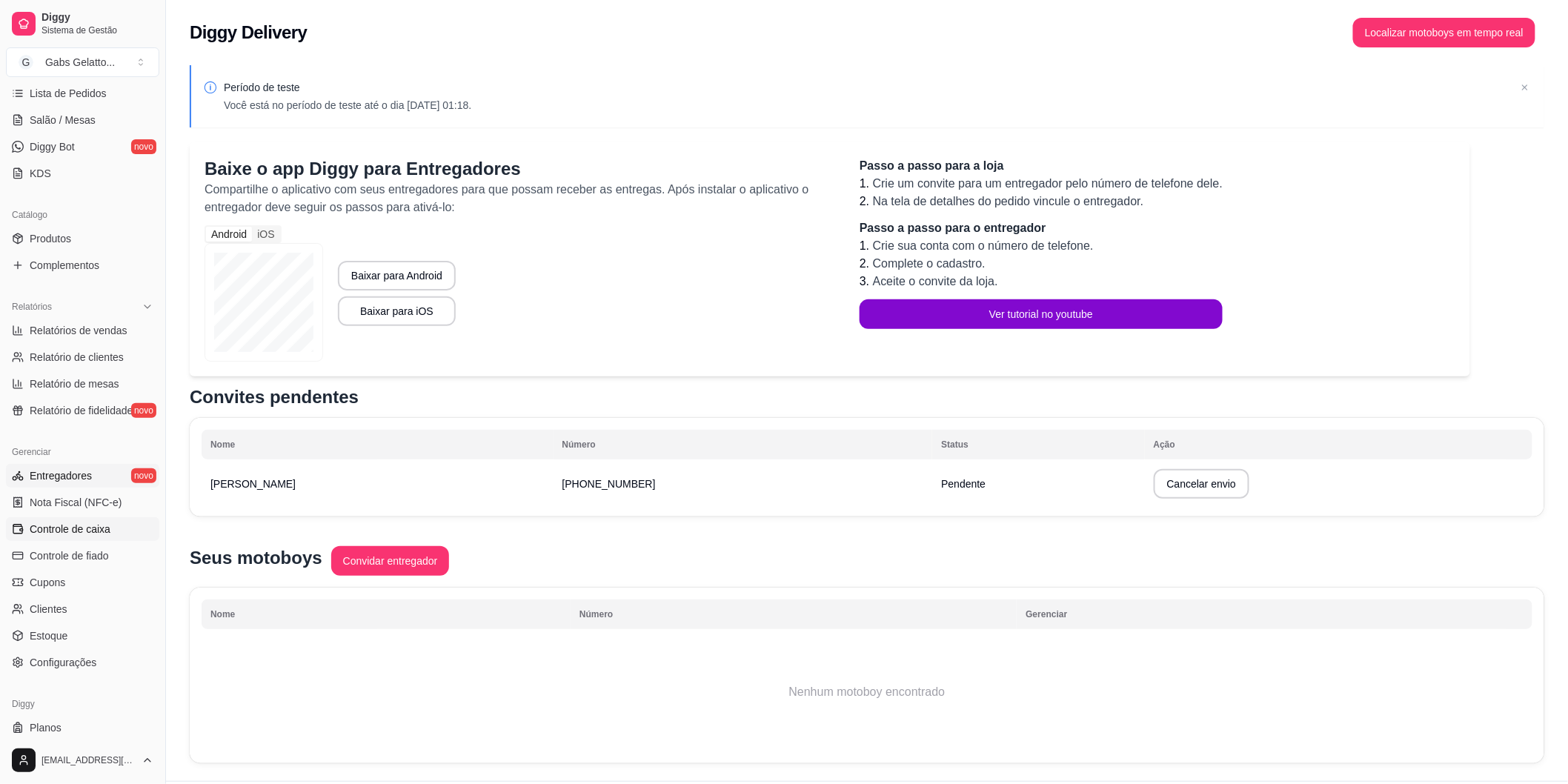
click at [79, 526] on span "Controle de caixa" at bounding box center [69, 528] width 81 height 15
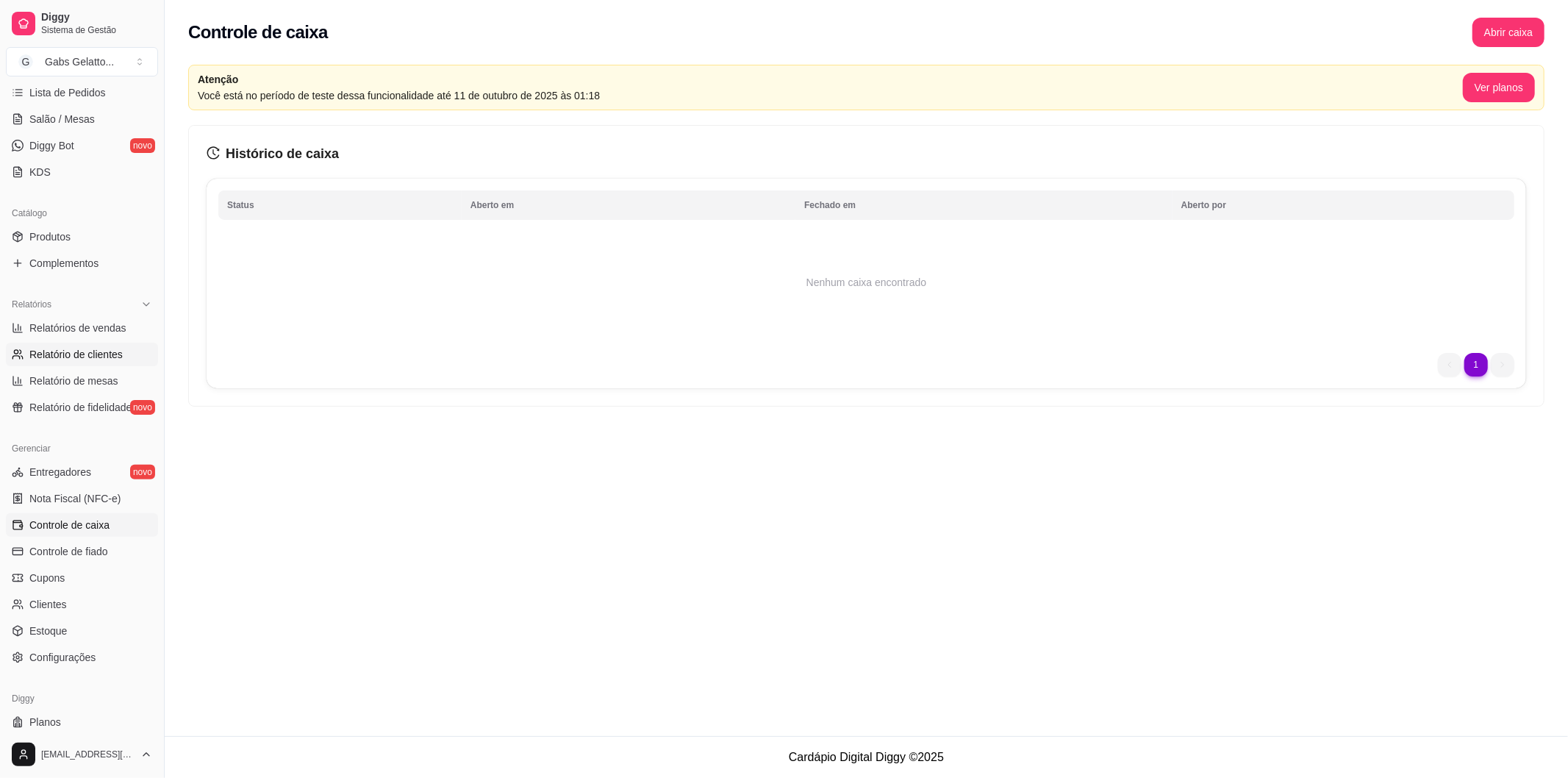
click at [94, 349] on span "Relatório de clientes" at bounding box center [75, 353] width 94 height 14
select select "30"
select select "HIGHEST_TOTAL_SPENT_WITH_ORDERS"
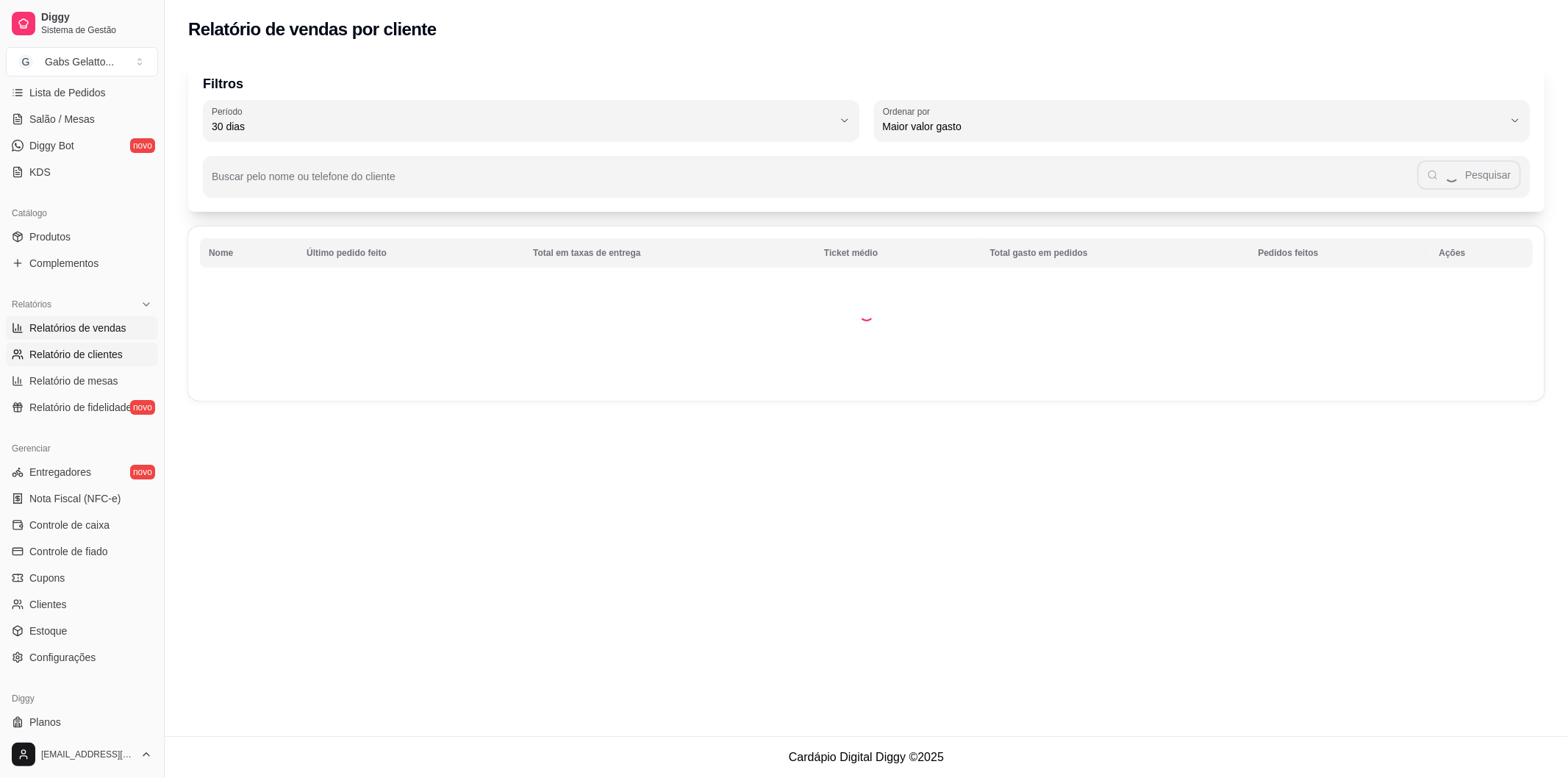
click at [109, 336] on link "Relatórios de vendas" at bounding box center [82, 327] width 153 height 23
select select "ALL"
select select "0"
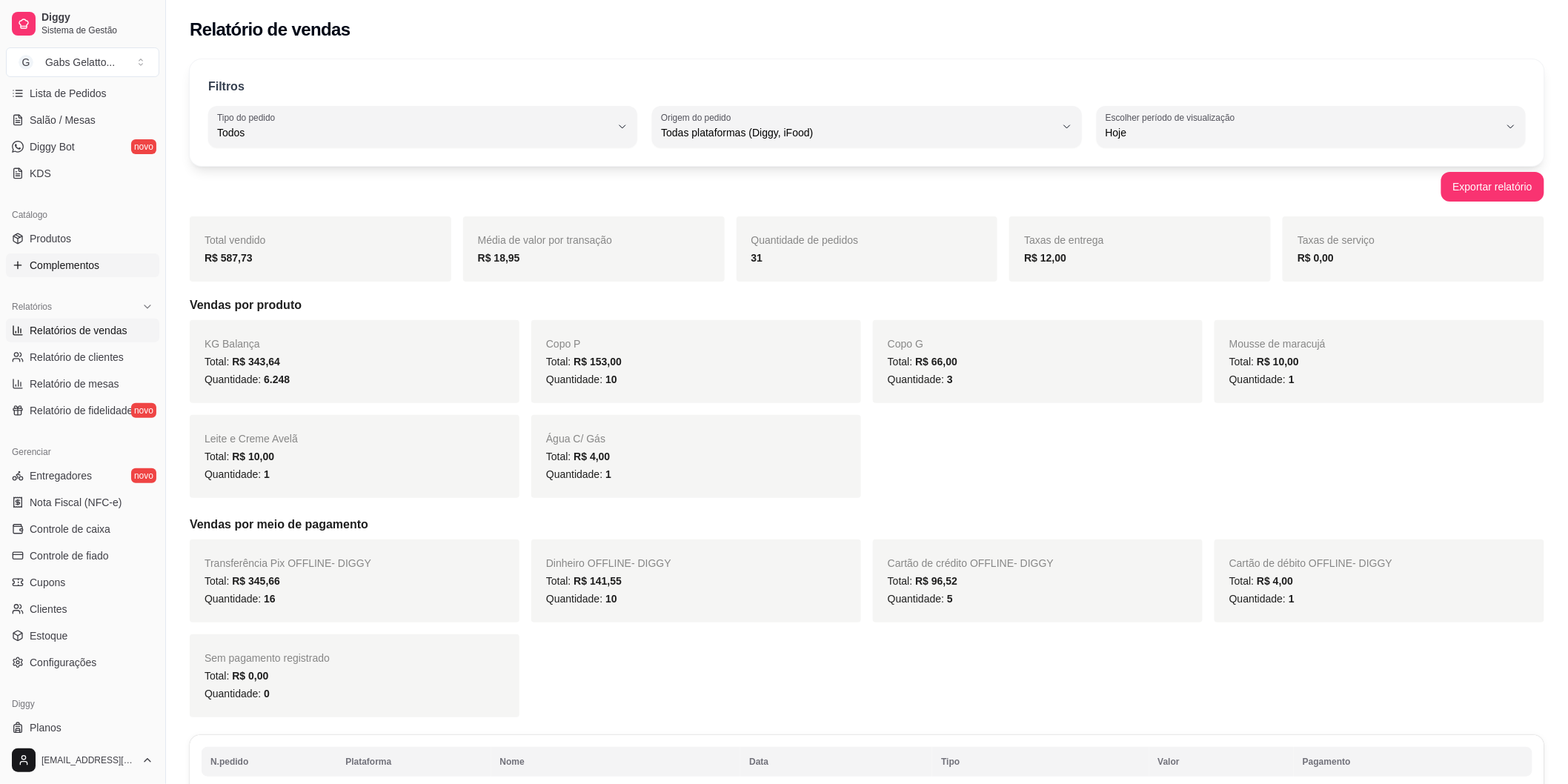
scroll to position [164, 0]
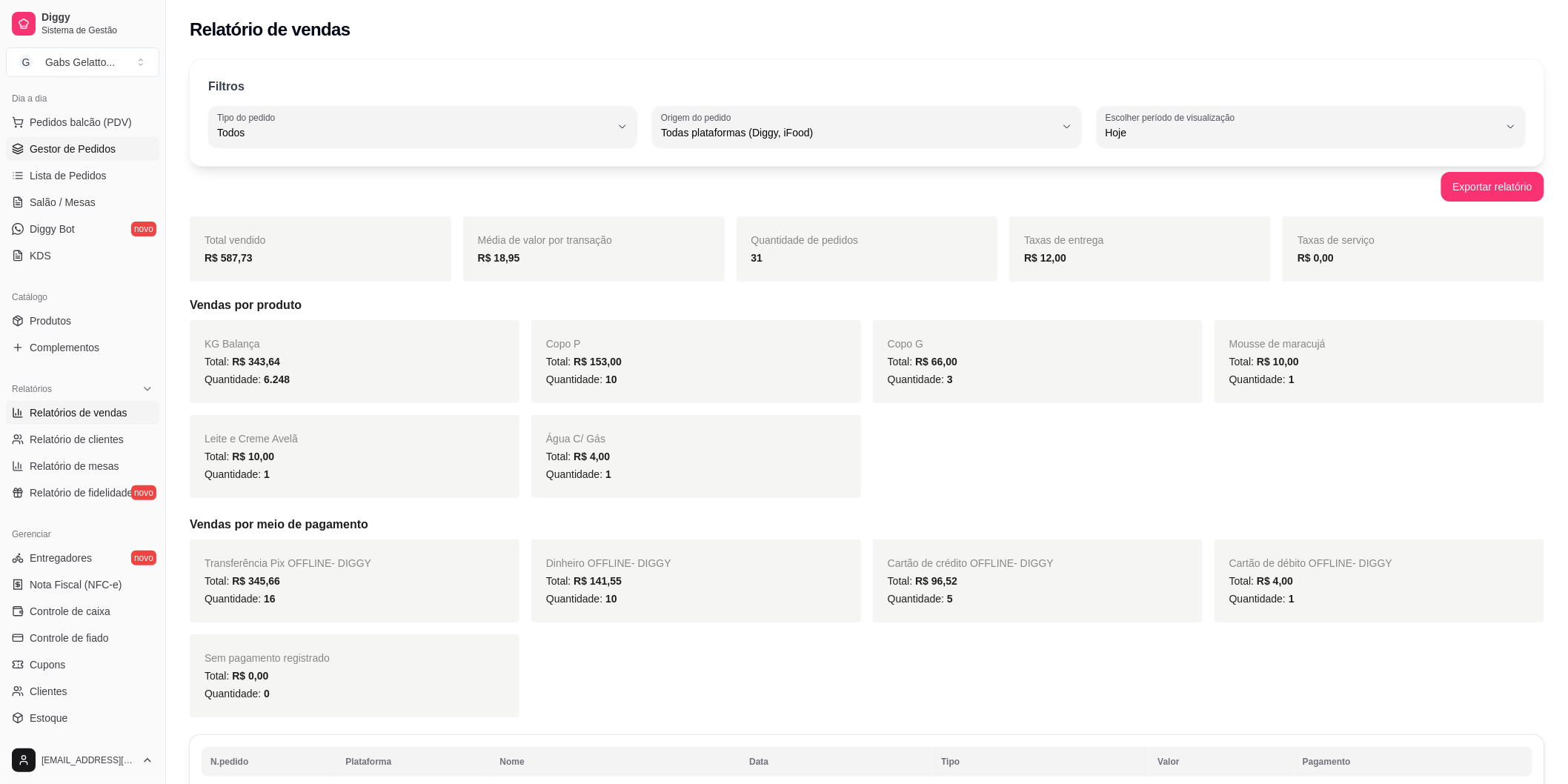
click at [99, 157] on link "Gestor de Pedidos" at bounding box center [83, 149] width 154 height 23
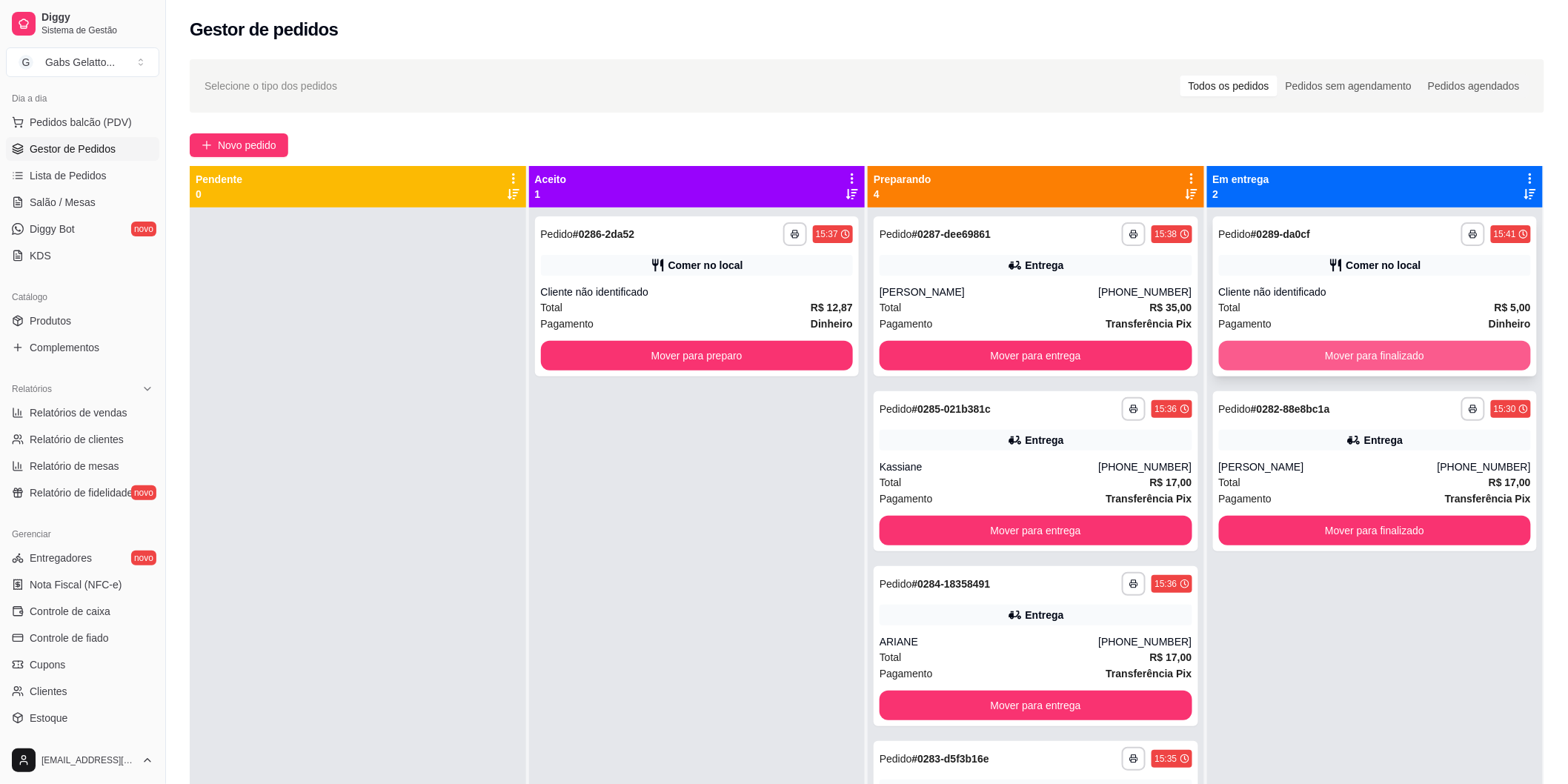
click at [1283, 352] on button "Mover para finalizado" at bounding box center [1375, 355] width 312 height 29
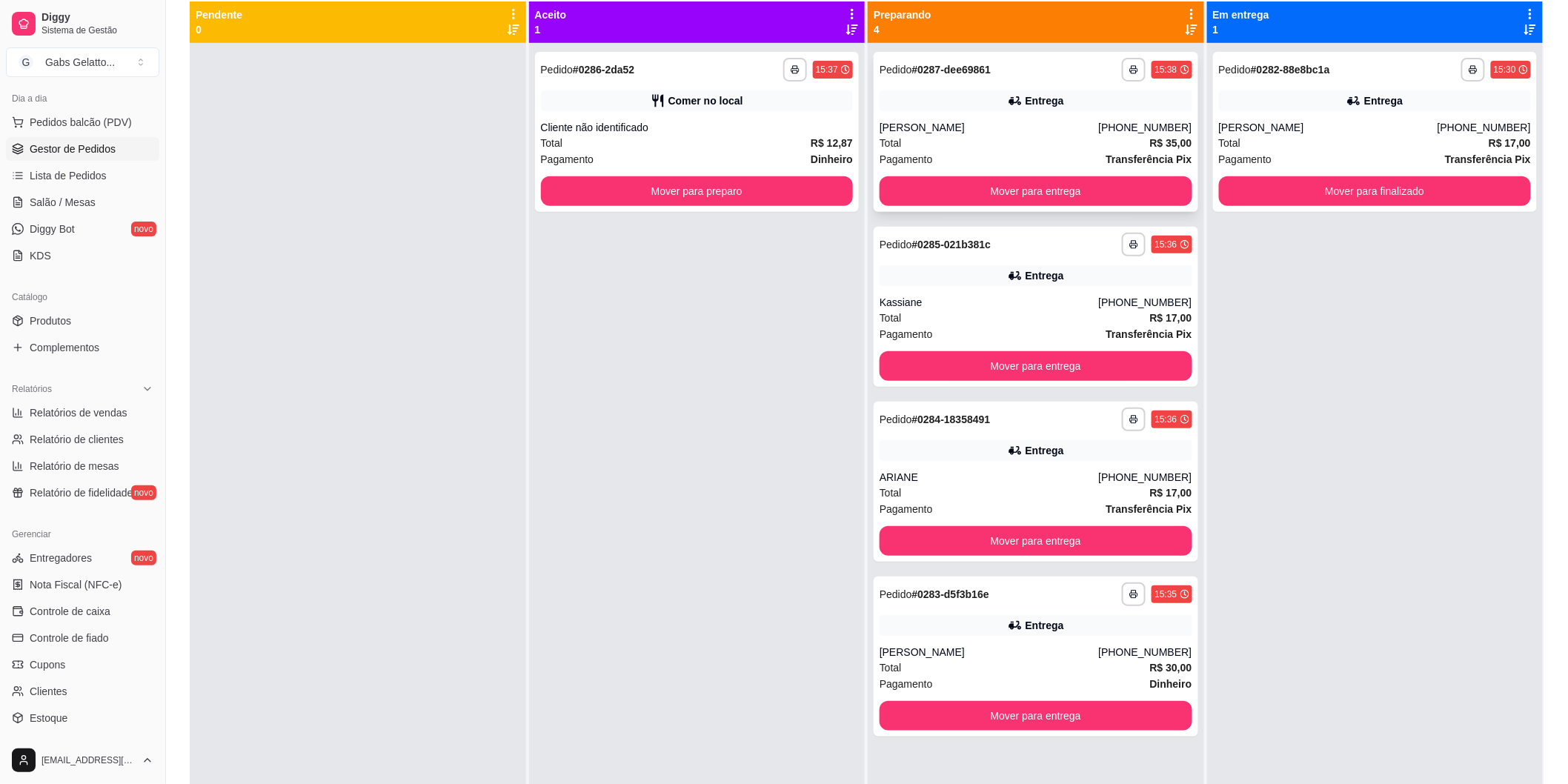
click at [1047, 112] on div "**********" at bounding box center [1037, 131] width 325 height 160
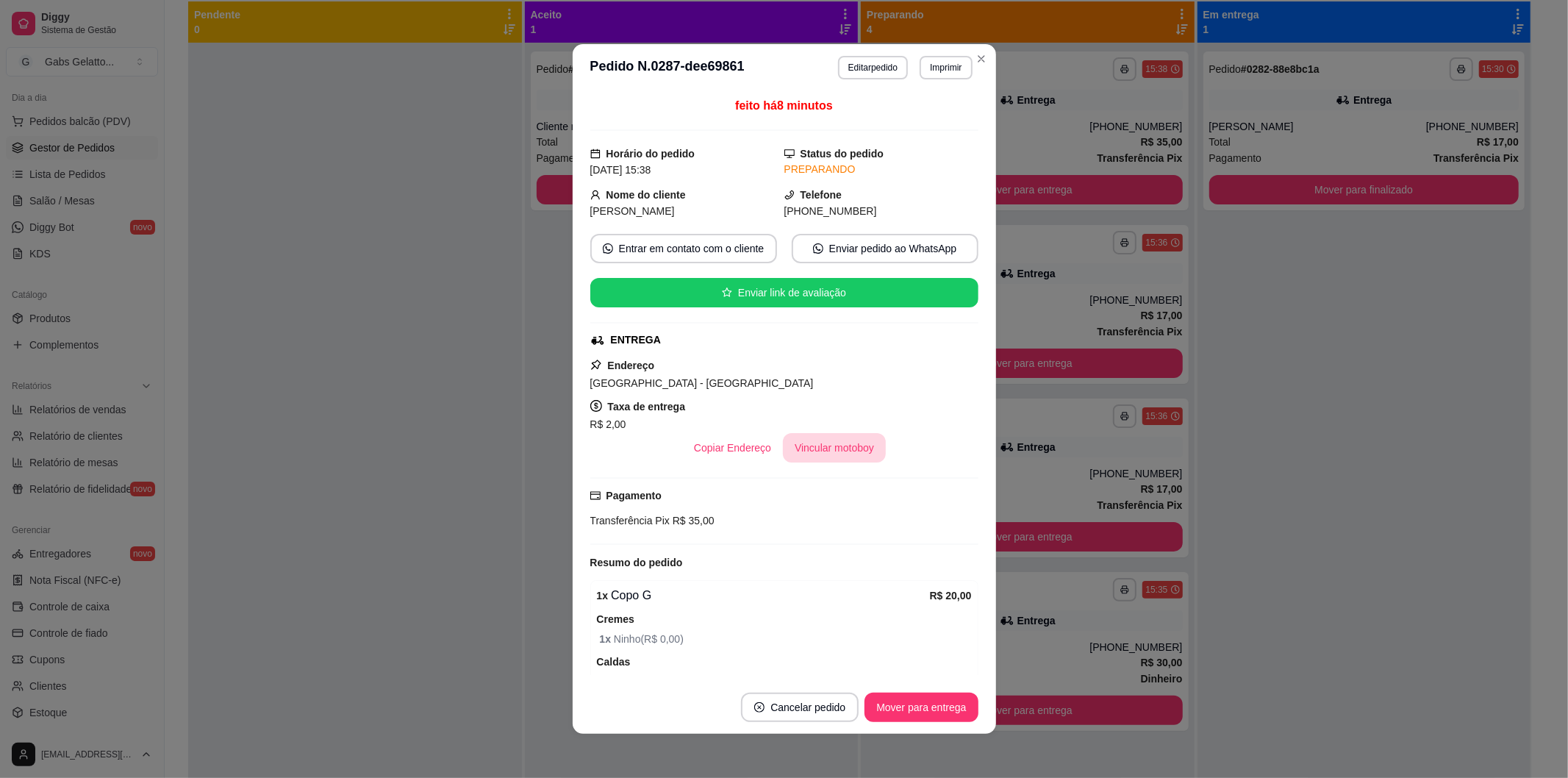
click at [794, 444] on button "Vincular motoboy" at bounding box center [834, 448] width 103 height 29
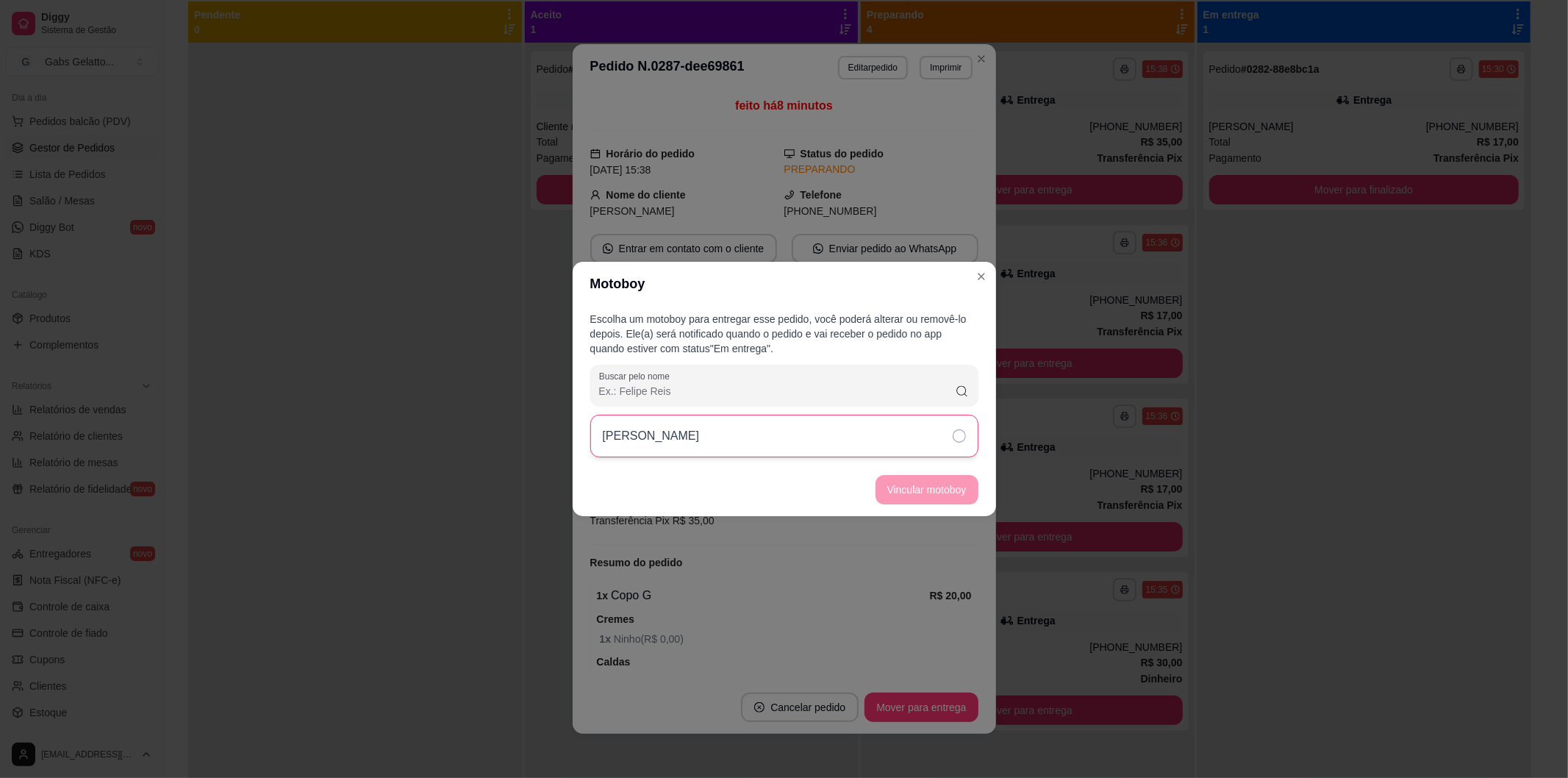
click at [906, 442] on div "[PERSON_NAME]" at bounding box center [784, 435] width 388 height 42
click at [956, 494] on button "Vincular motoboy" at bounding box center [927, 489] width 103 height 29
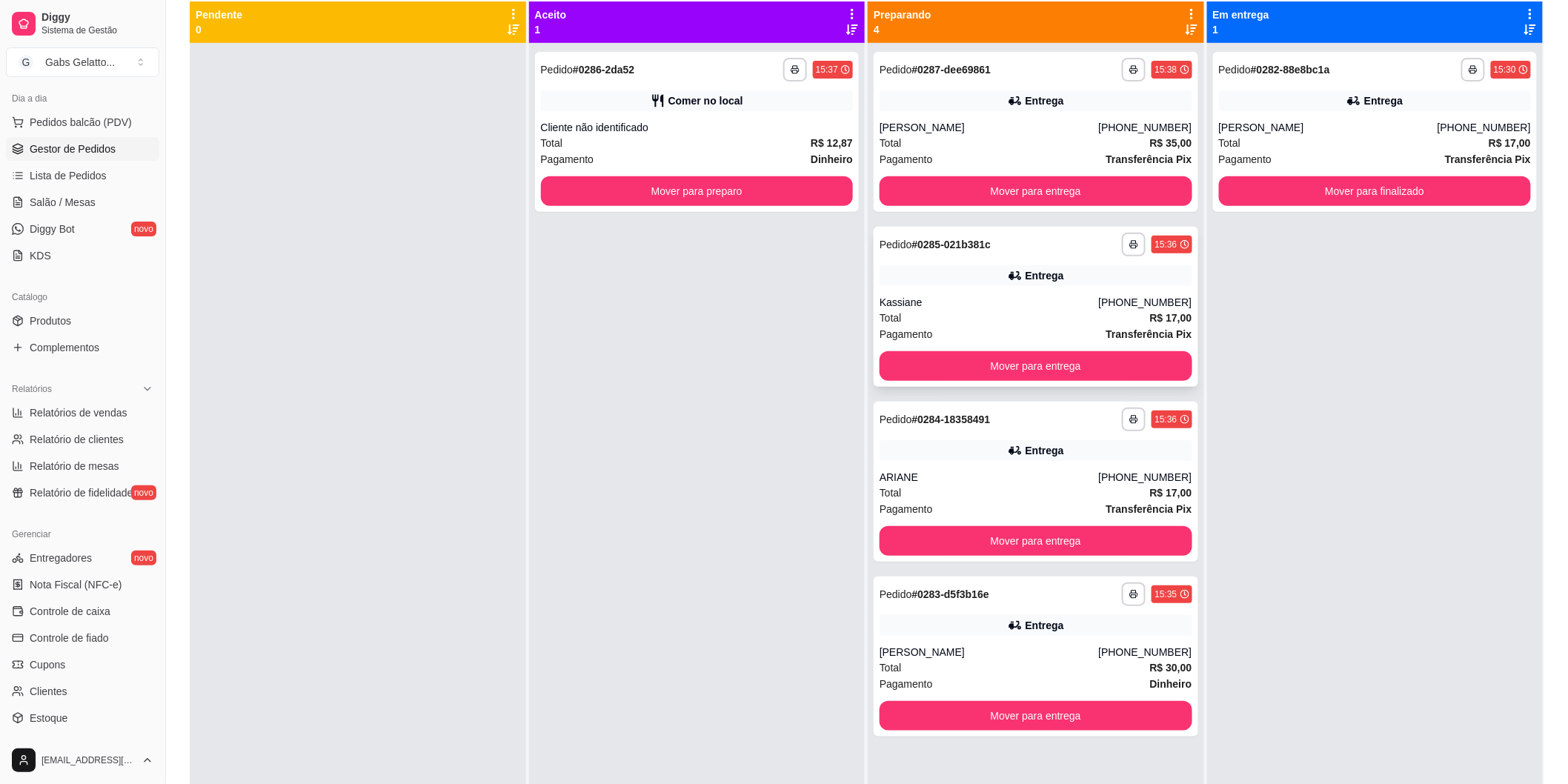
click at [1003, 298] on div "Kassiane" at bounding box center [989, 302] width 219 height 15
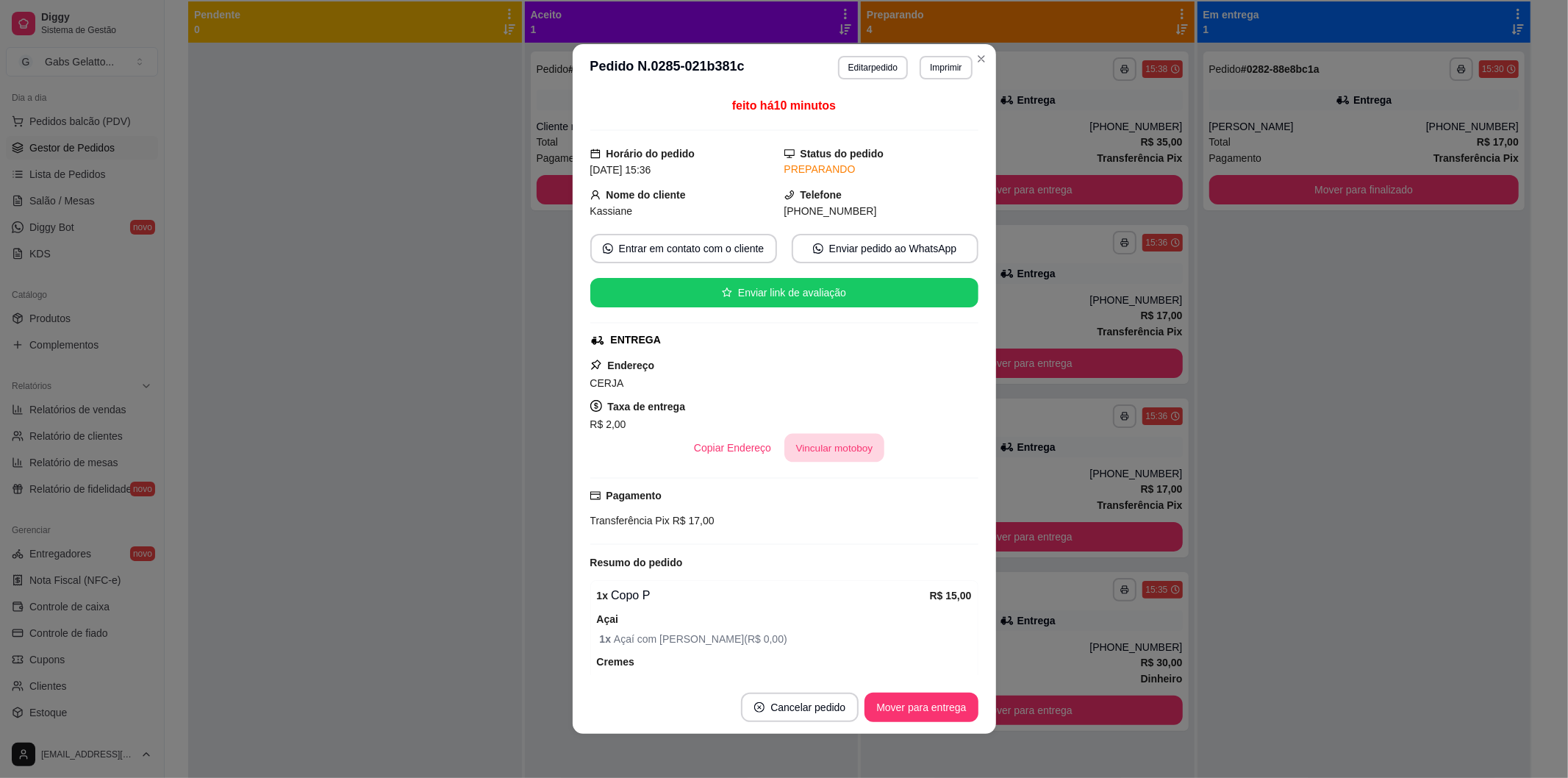
click at [807, 451] on button "Vincular motoboy" at bounding box center [834, 448] width 100 height 29
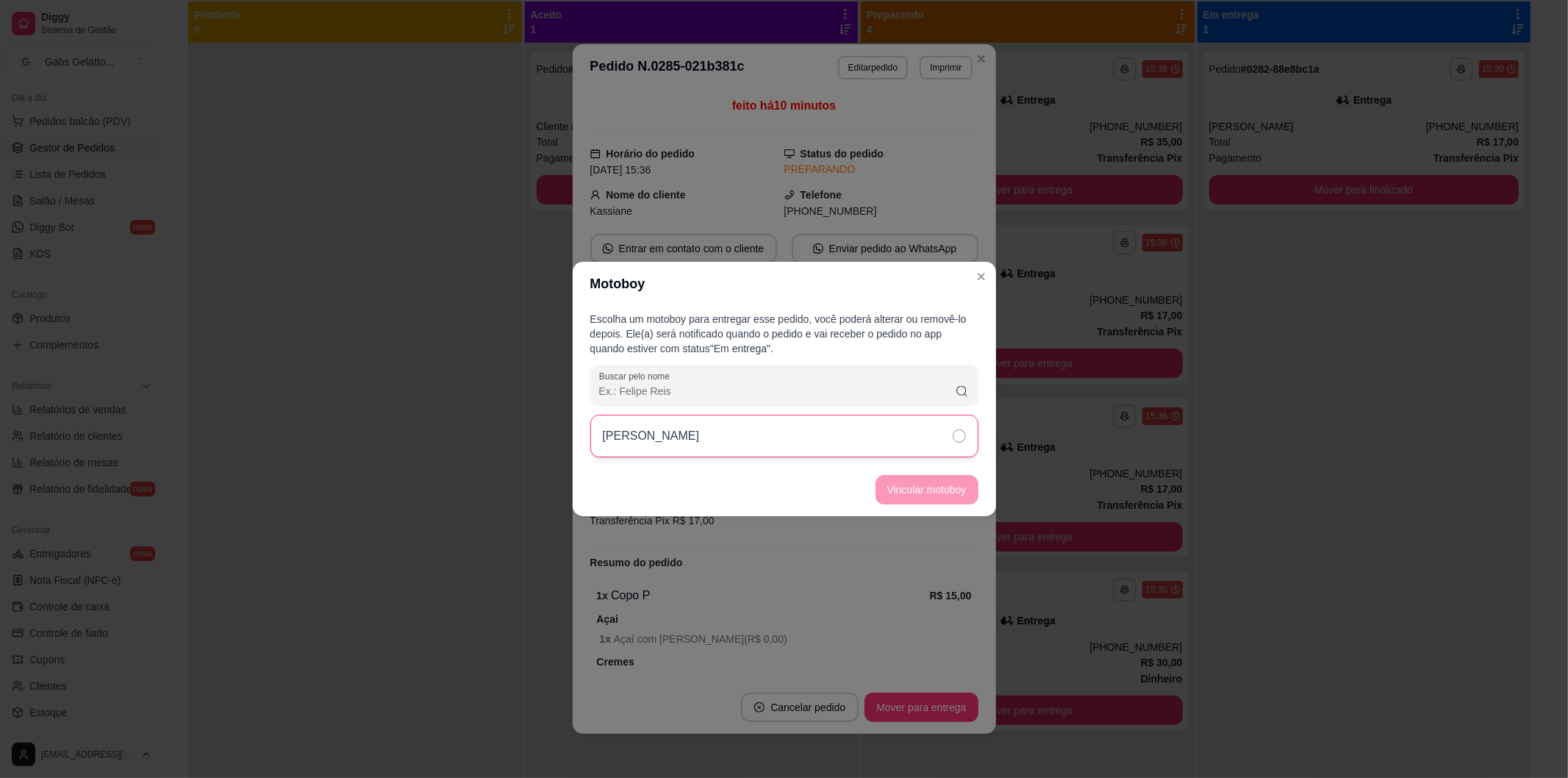
click at [936, 427] on div "[PERSON_NAME]" at bounding box center [784, 435] width 388 height 42
click at [943, 495] on button "Vincular motoboy" at bounding box center [927, 489] width 103 height 29
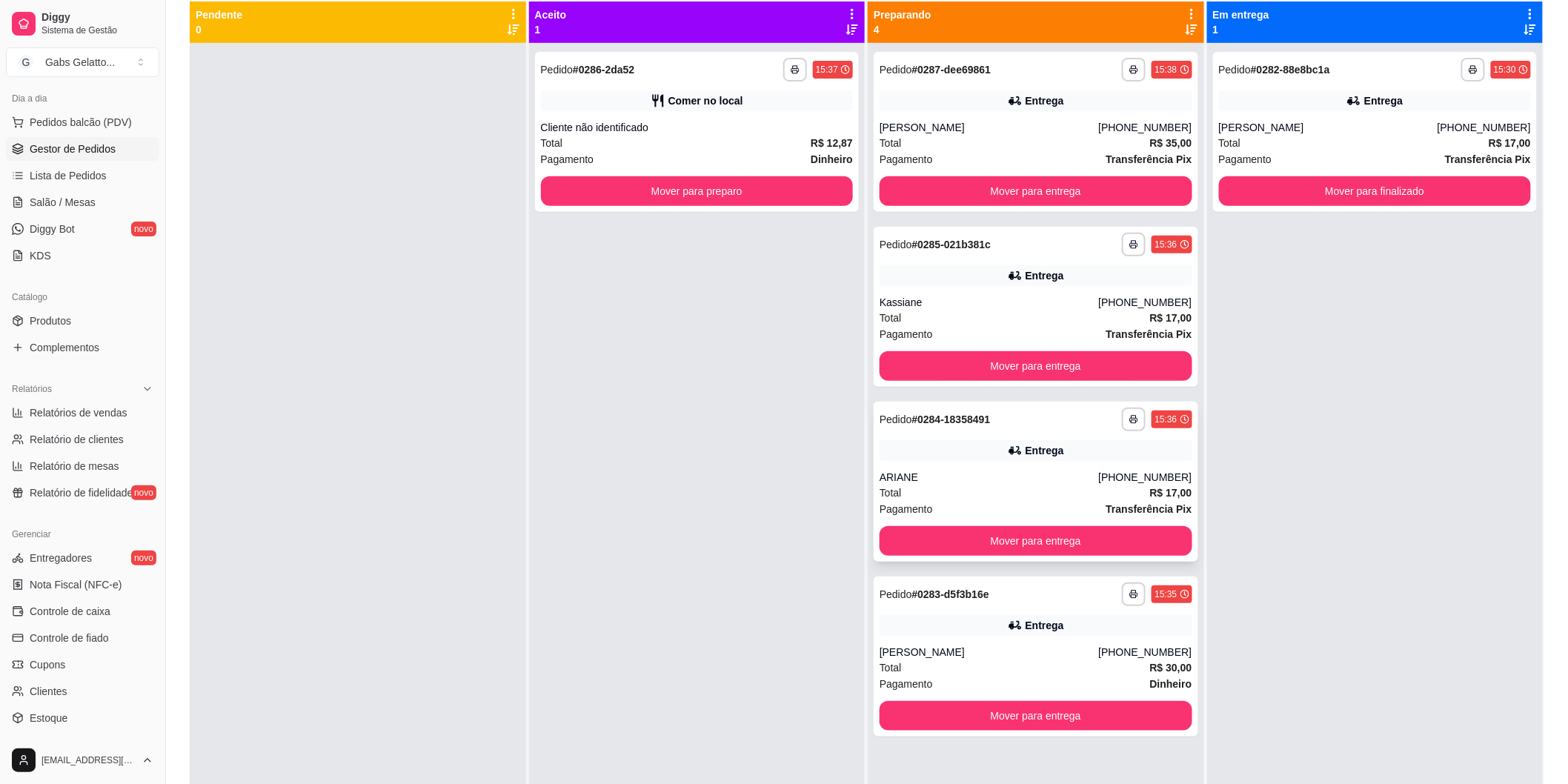
click at [1086, 477] on div "ARIANE" at bounding box center [989, 477] width 219 height 15
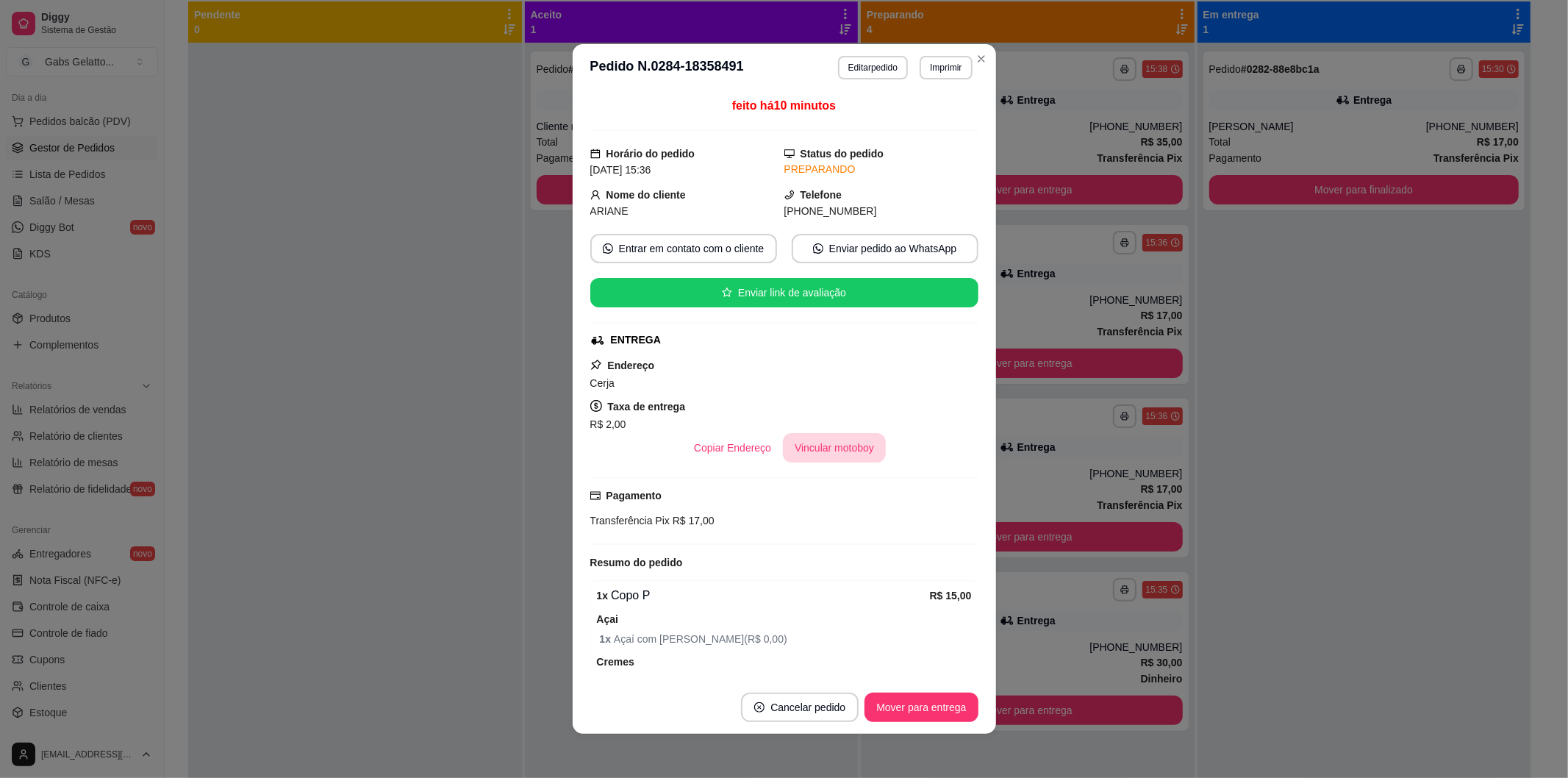
click at [824, 452] on button "Vincular motoboy" at bounding box center [834, 448] width 103 height 29
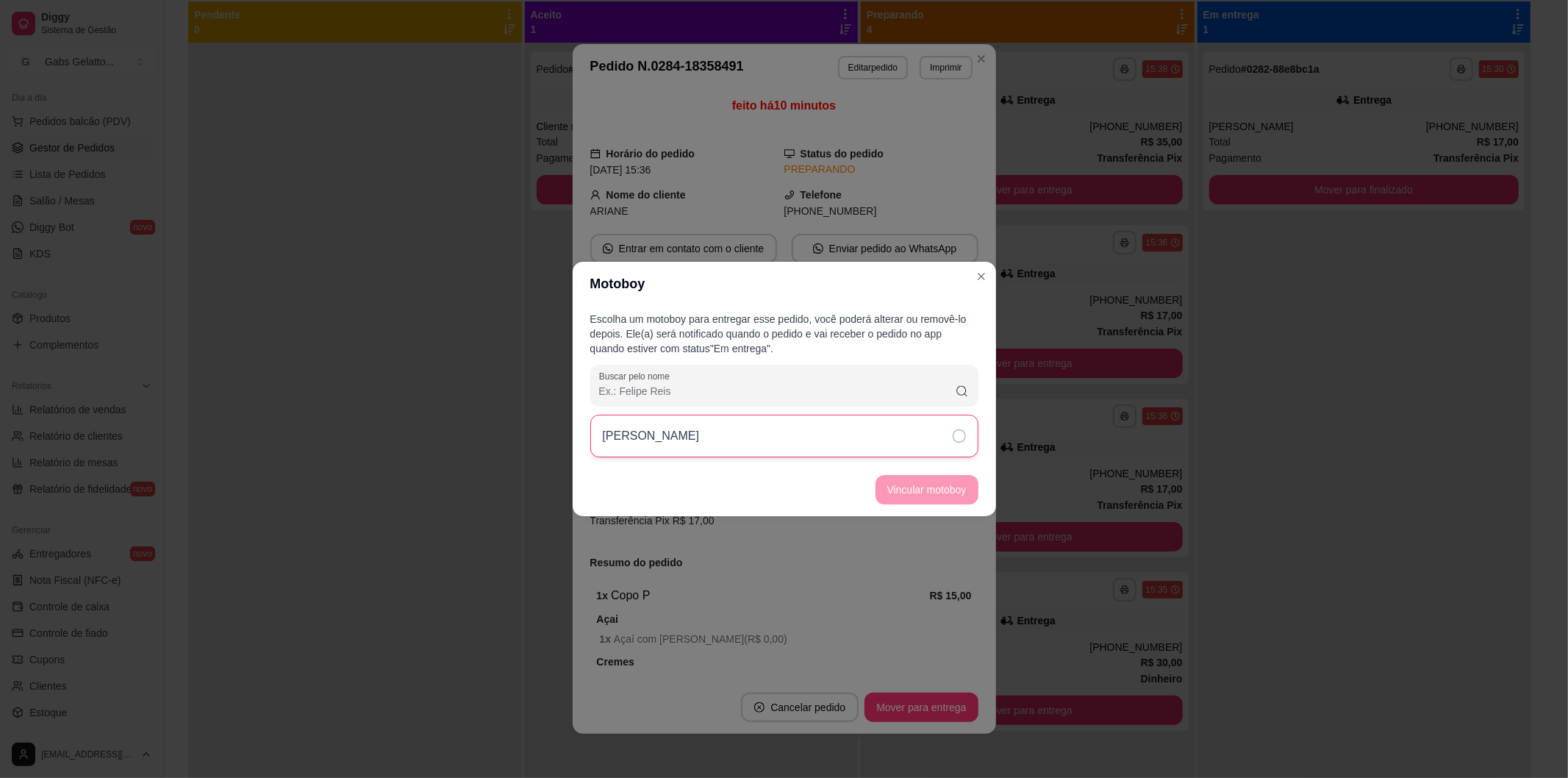
click at [941, 430] on div "[PERSON_NAME]" at bounding box center [784, 435] width 388 height 42
click at [932, 494] on button "Vincular motoboy" at bounding box center [927, 489] width 103 height 29
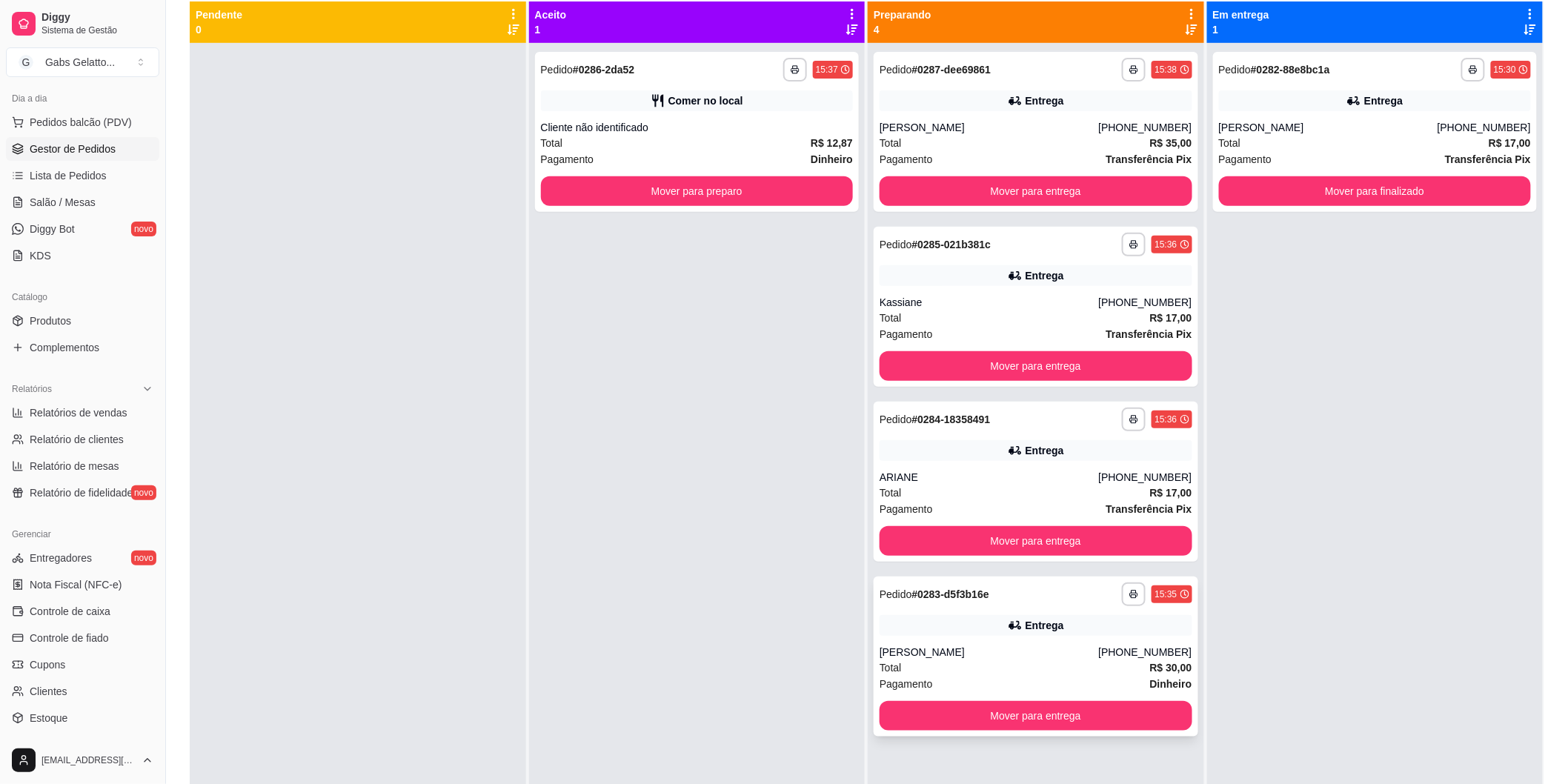
click at [1073, 629] on div "Entrega" at bounding box center [1036, 624] width 312 height 20
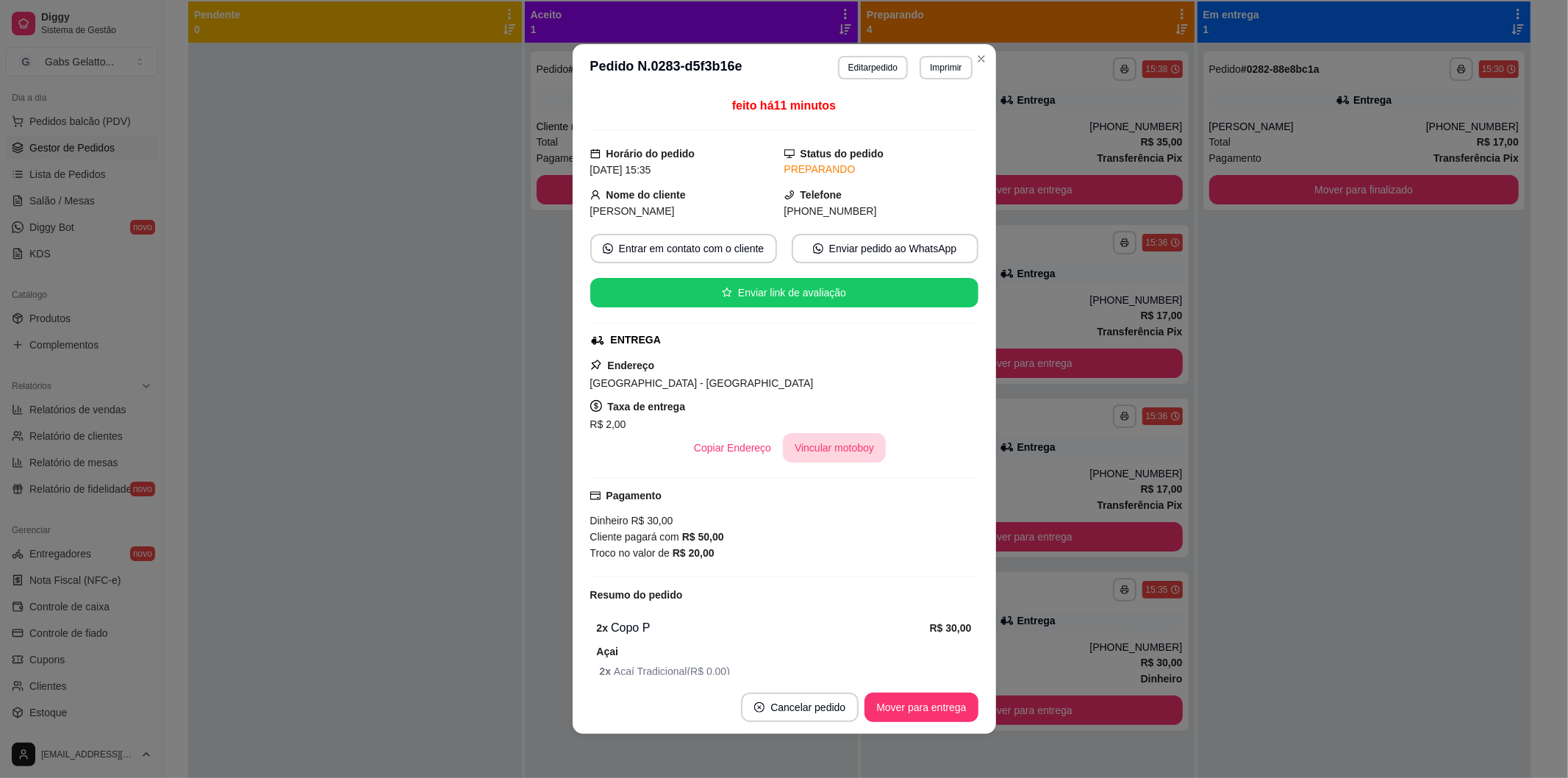
click at [839, 452] on button "Vincular motoboy" at bounding box center [834, 448] width 103 height 29
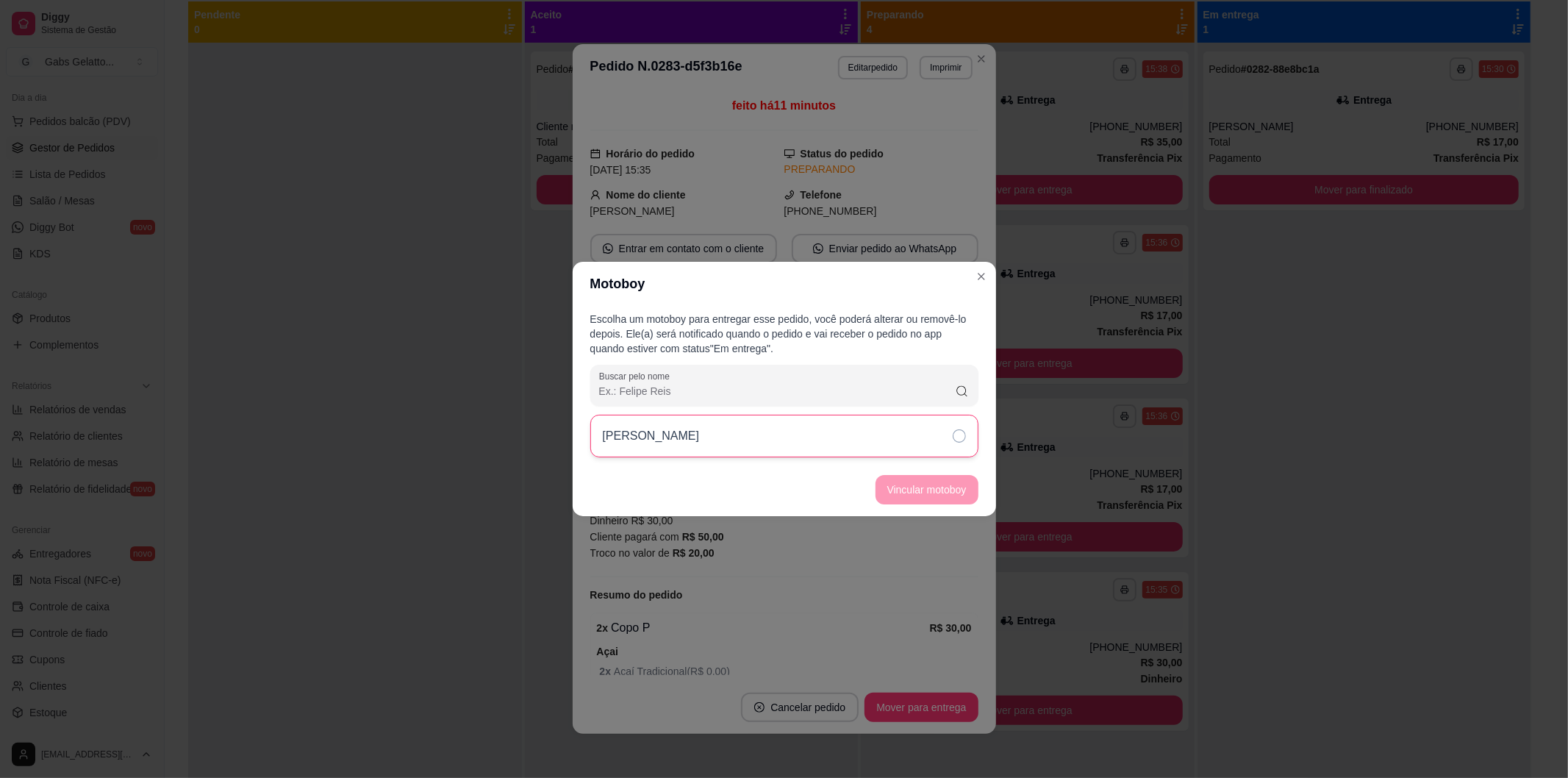
click at [905, 453] on div "[PERSON_NAME]" at bounding box center [784, 435] width 388 height 42
click at [944, 484] on button "Vincular motoboy" at bounding box center [927, 489] width 103 height 29
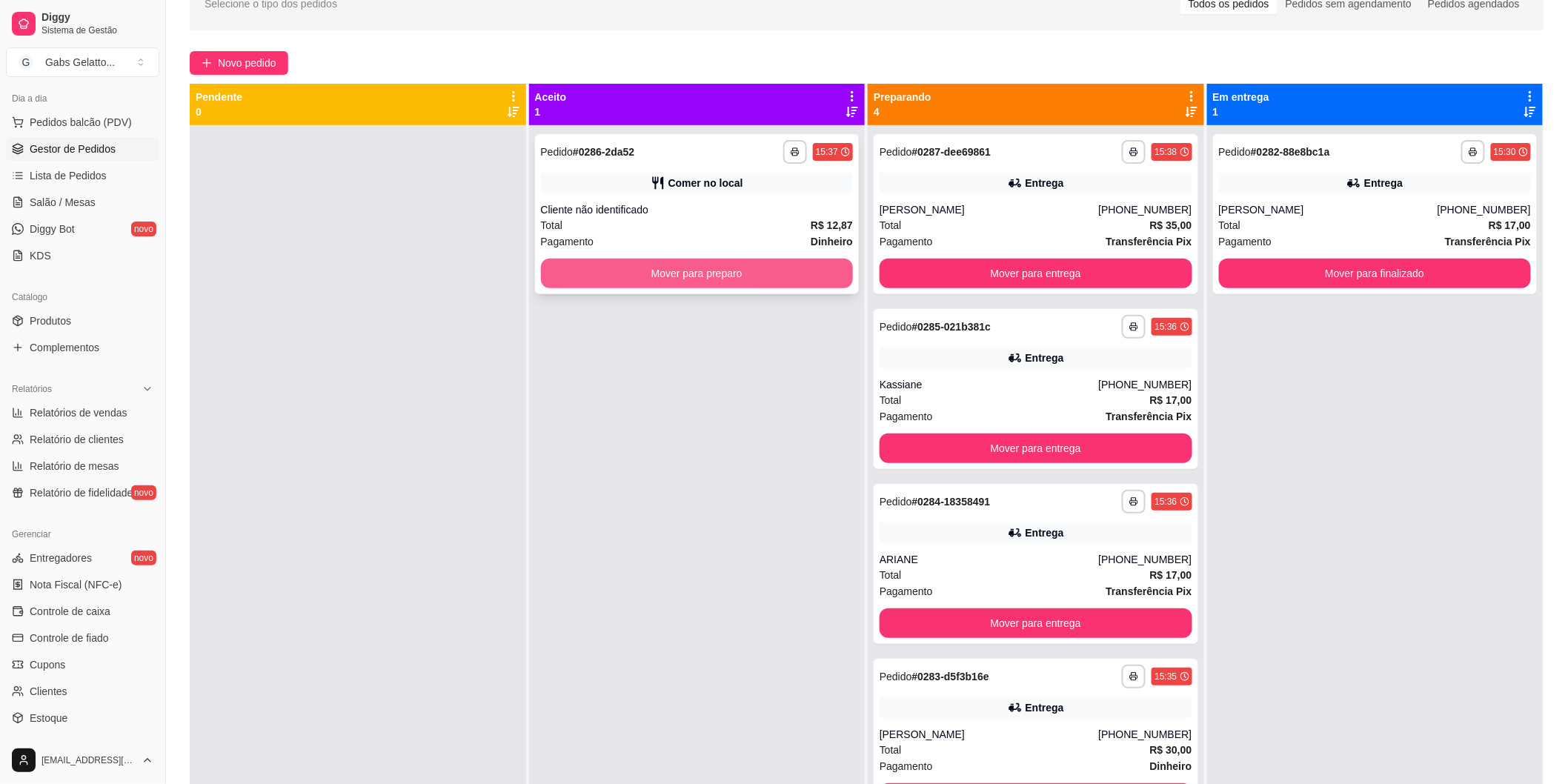
click at [771, 278] on button "Mover para preparo" at bounding box center [697, 273] width 312 height 29
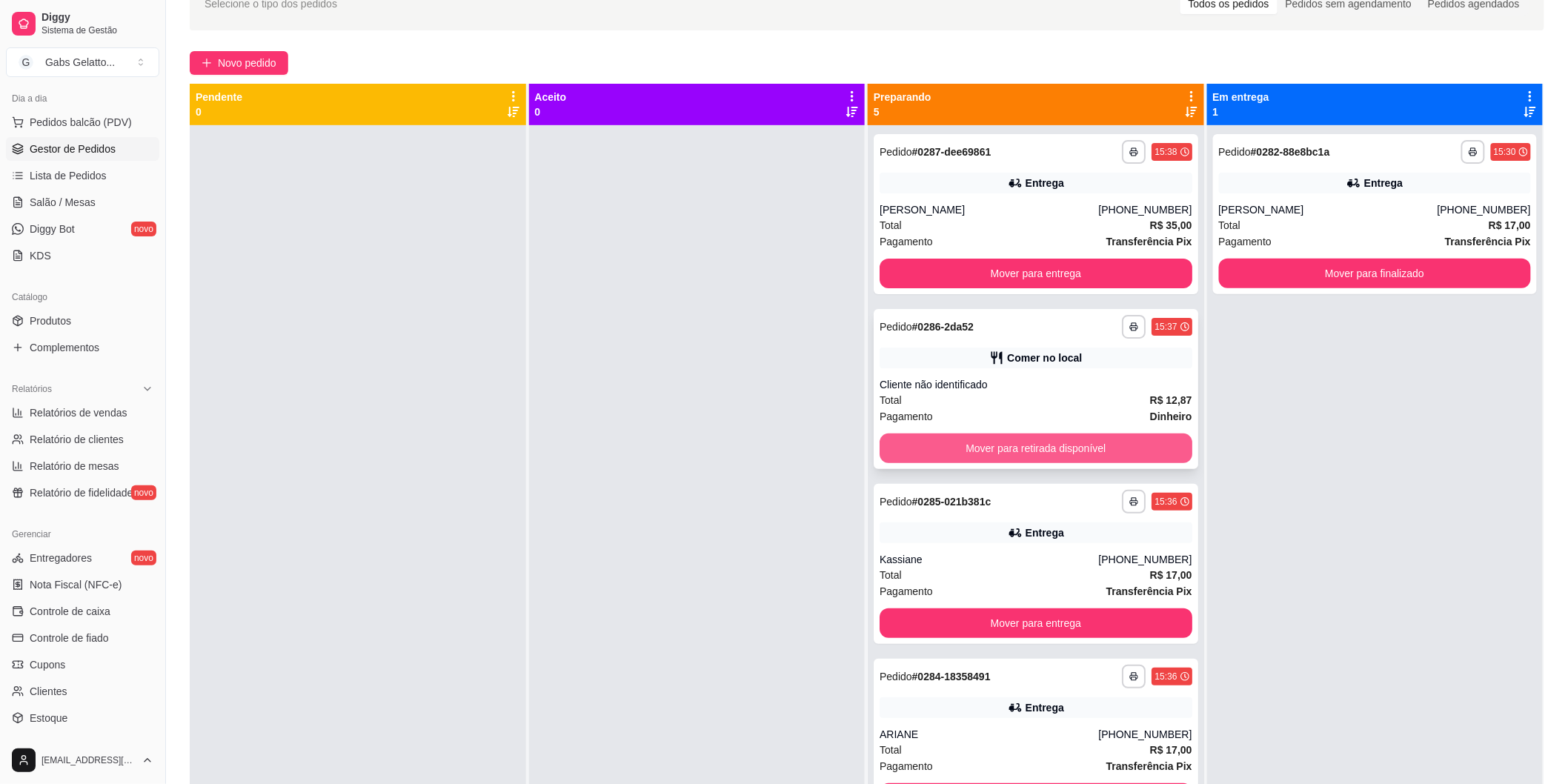
click at [1018, 449] on button "Mover para retirada disponível" at bounding box center [1036, 447] width 312 height 29
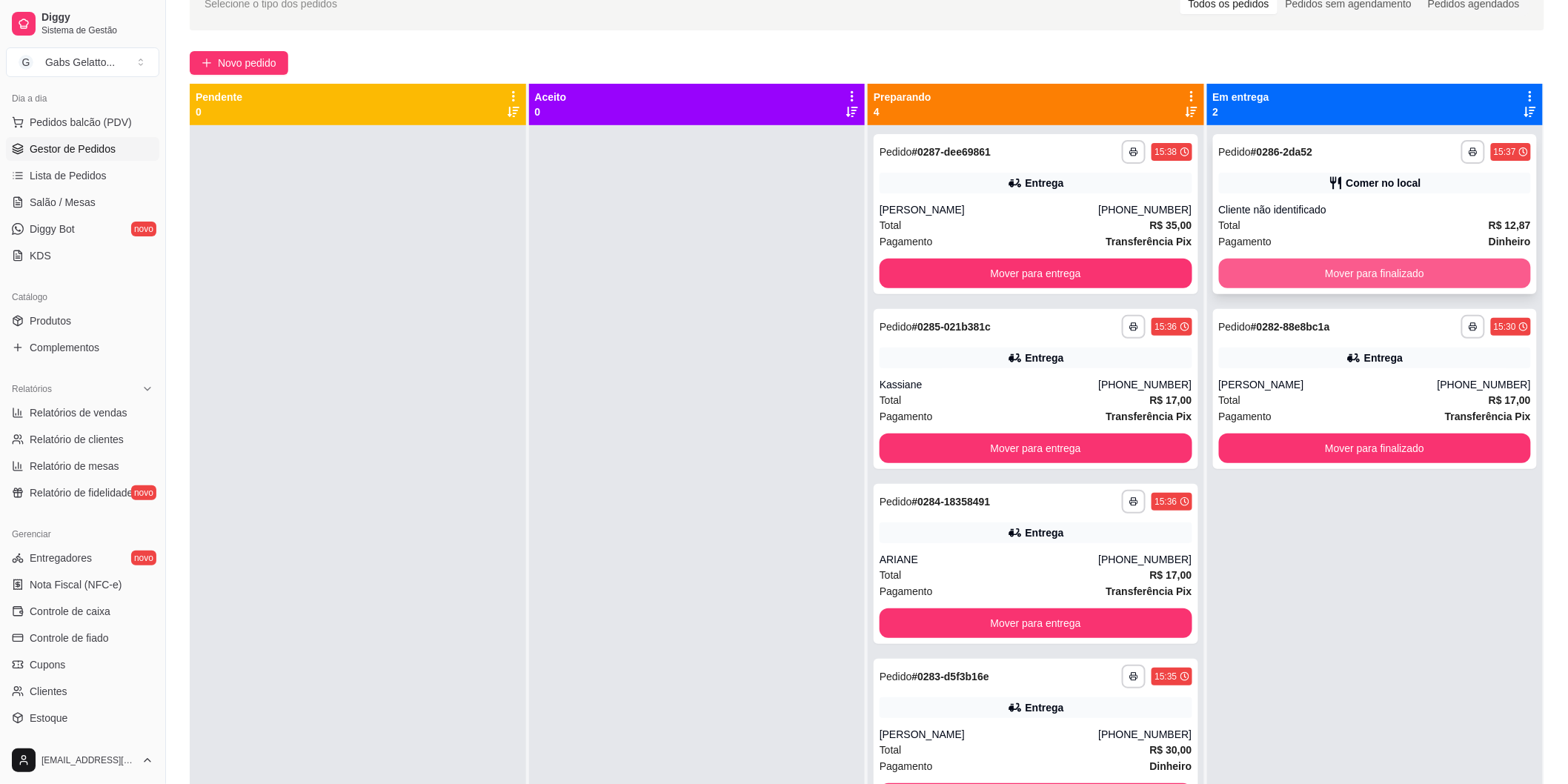
click at [1352, 271] on button "Mover para finalizado" at bounding box center [1375, 273] width 312 height 29
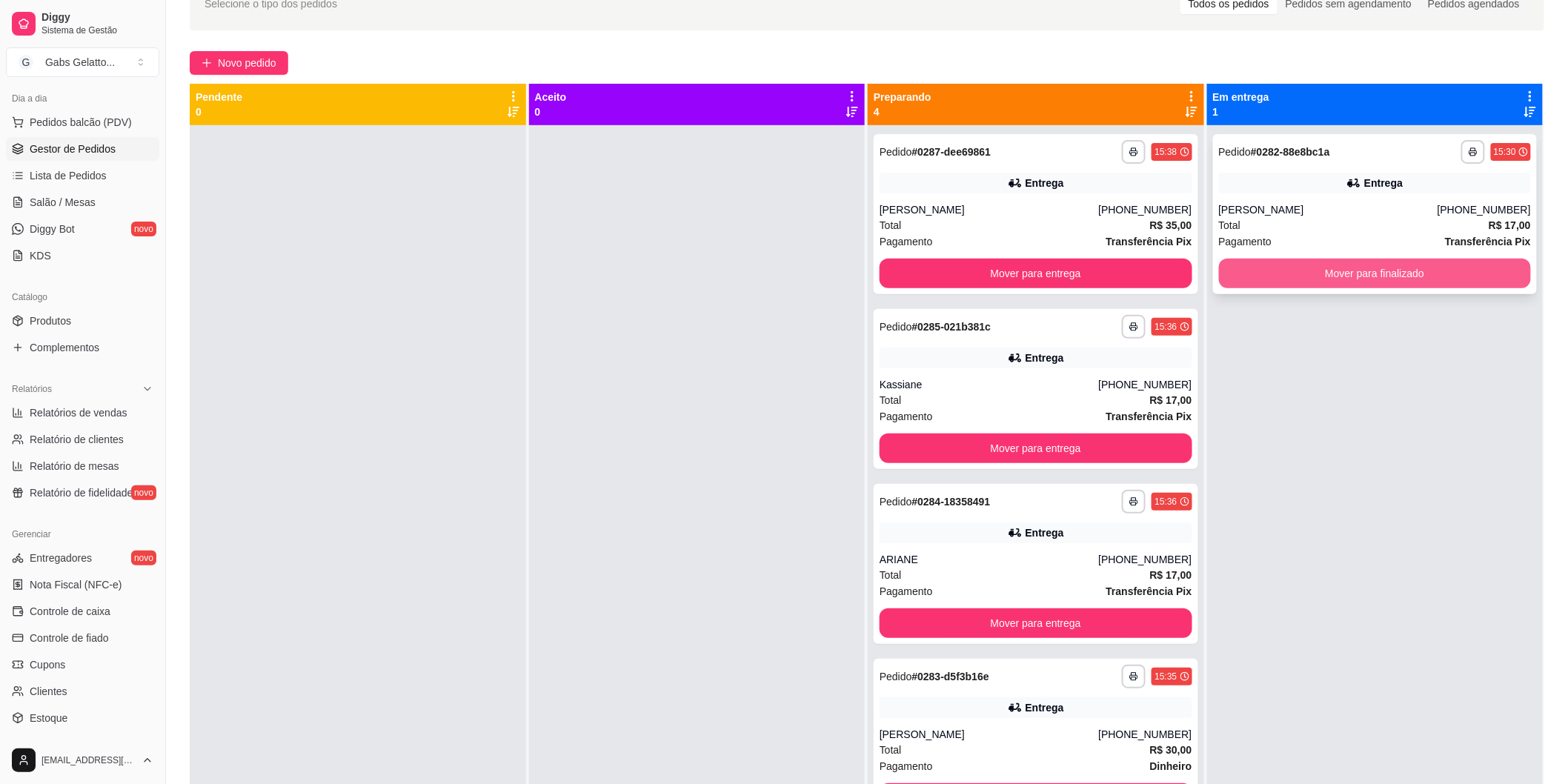
click at [1358, 278] on button "Mover para finalizado" at bounding box center [1375, 273] width 312 height 29
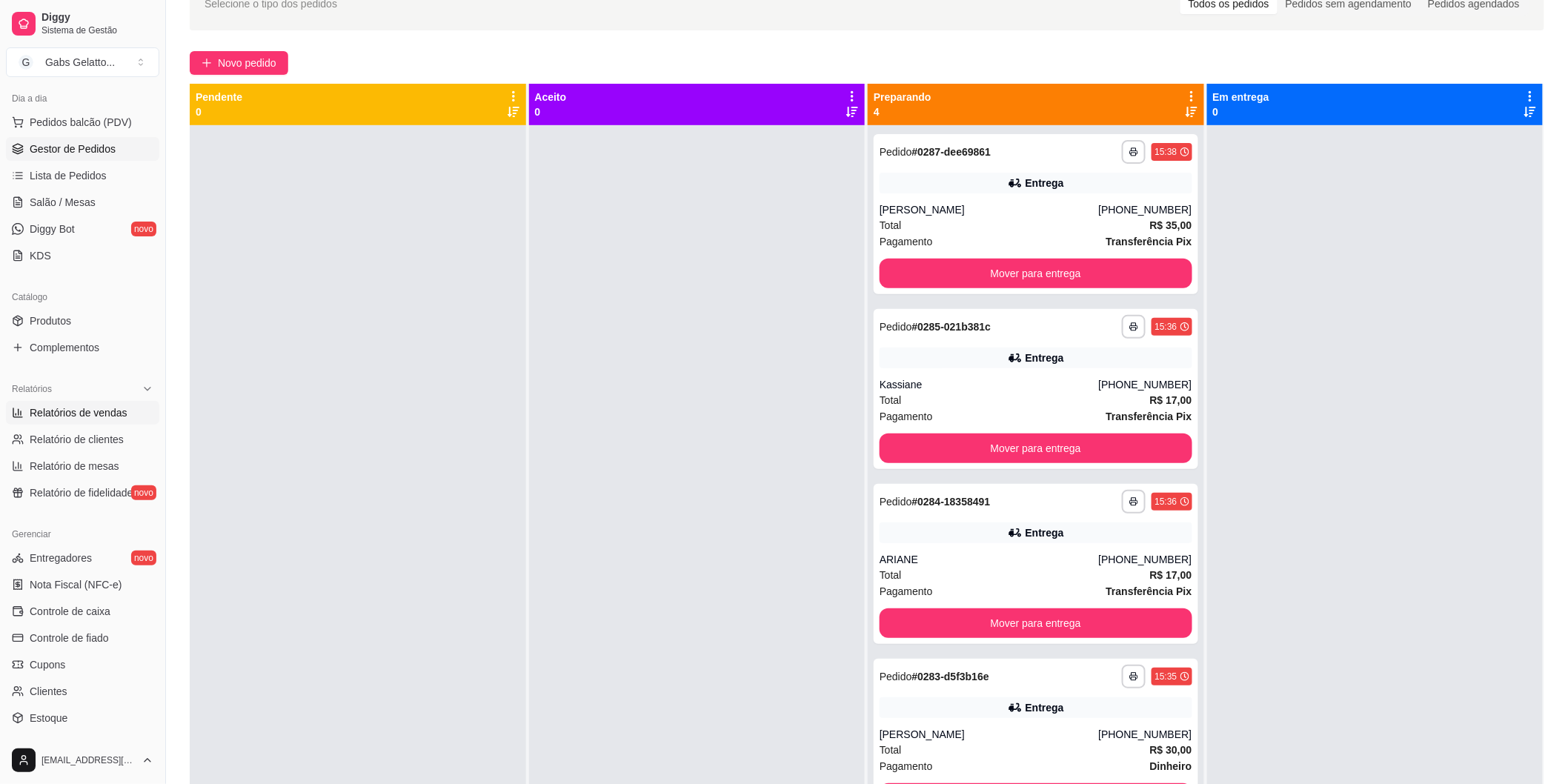
click at [42, 417] on span "Relatórios de vendas" at bounding box center [78, 412] width 98 height 15
select select "ALL"
select select "0"
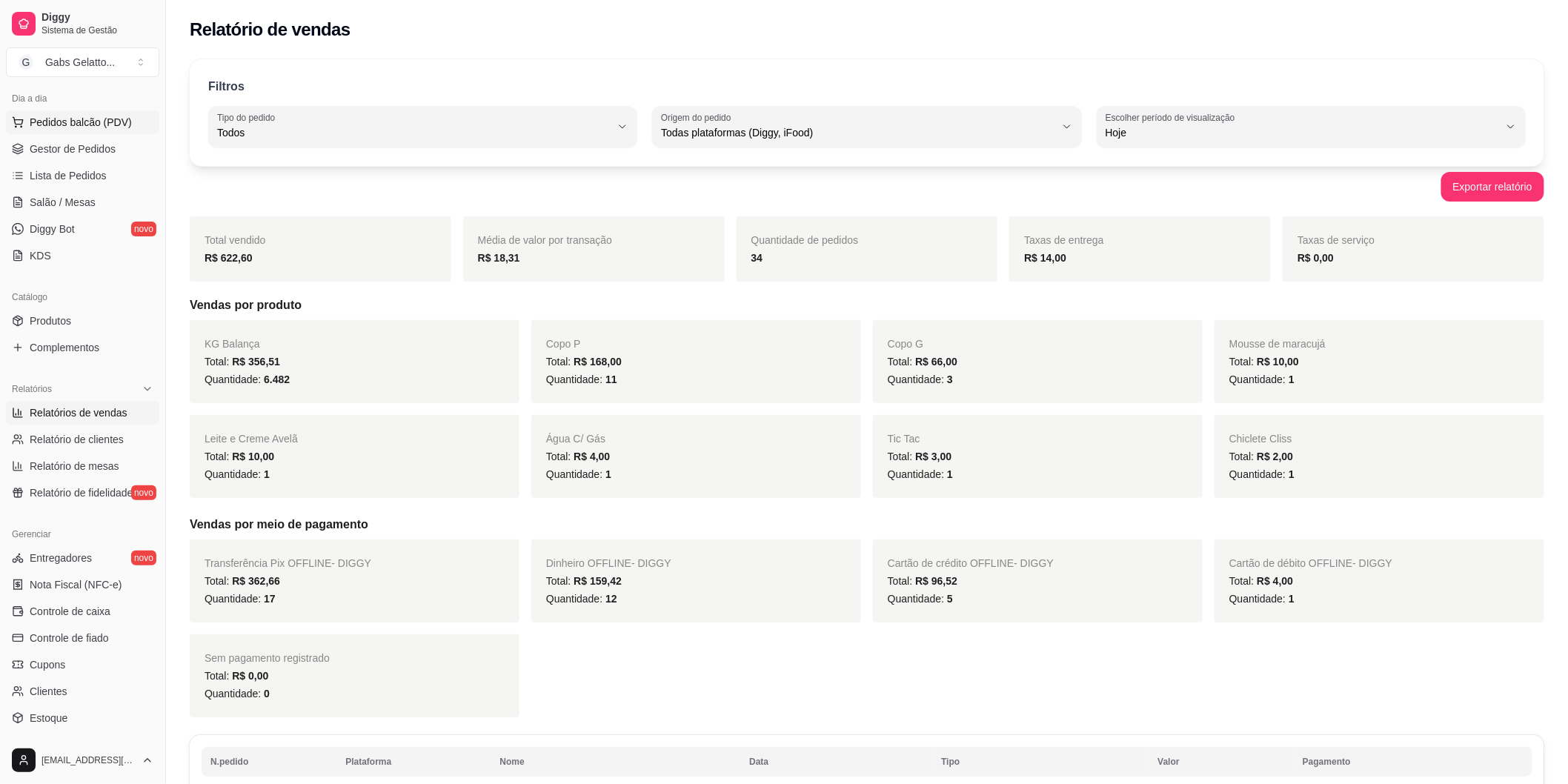
click at [110, 133] on button "Pedidos balcão (PDV)" at bounding box center [83, 122] width 154 height 23
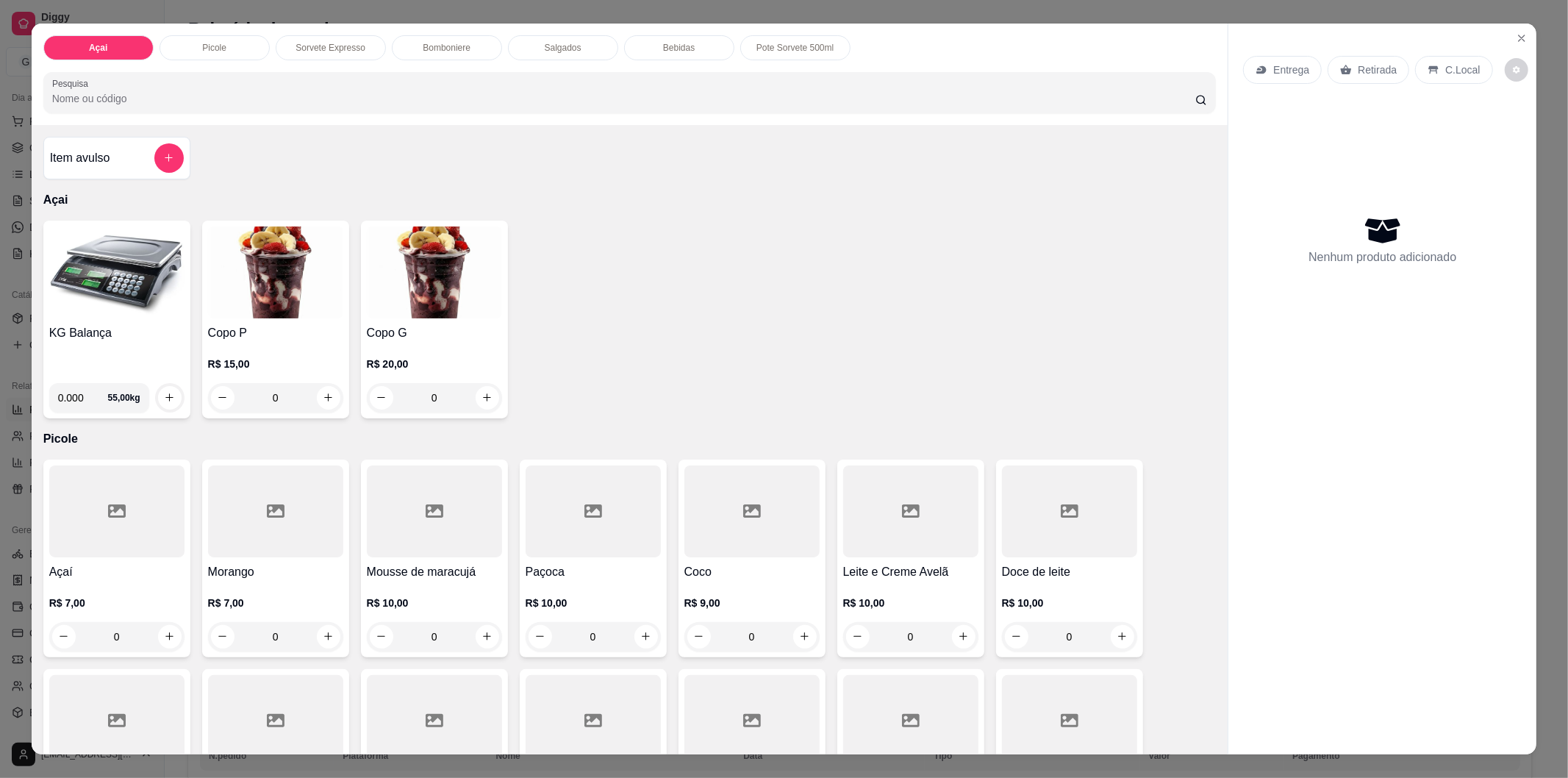
click at [570, 46] on p "Salgados" at bounding box center [563, 47] width 37 height 12
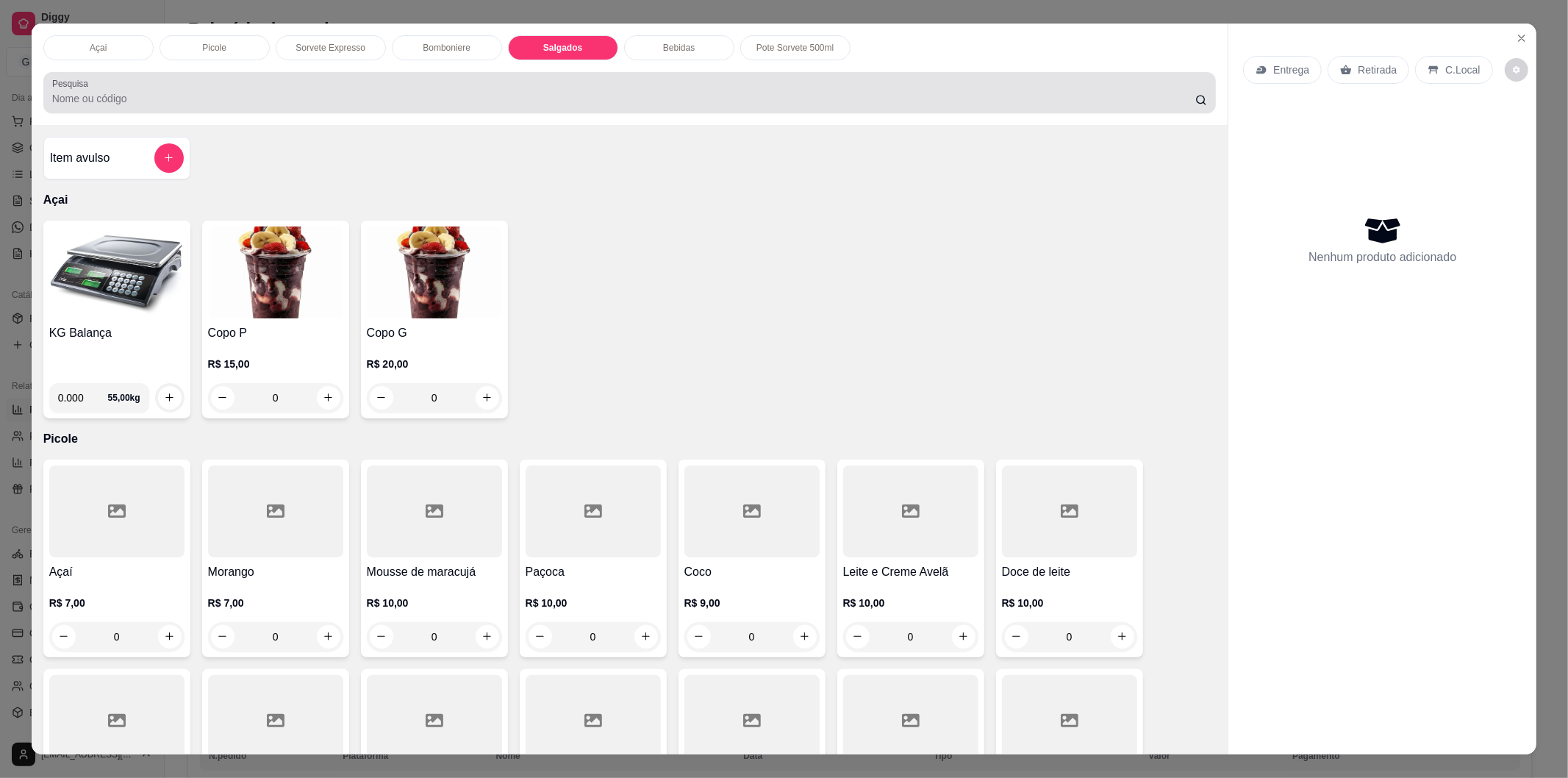
scroll to position [23, 0]
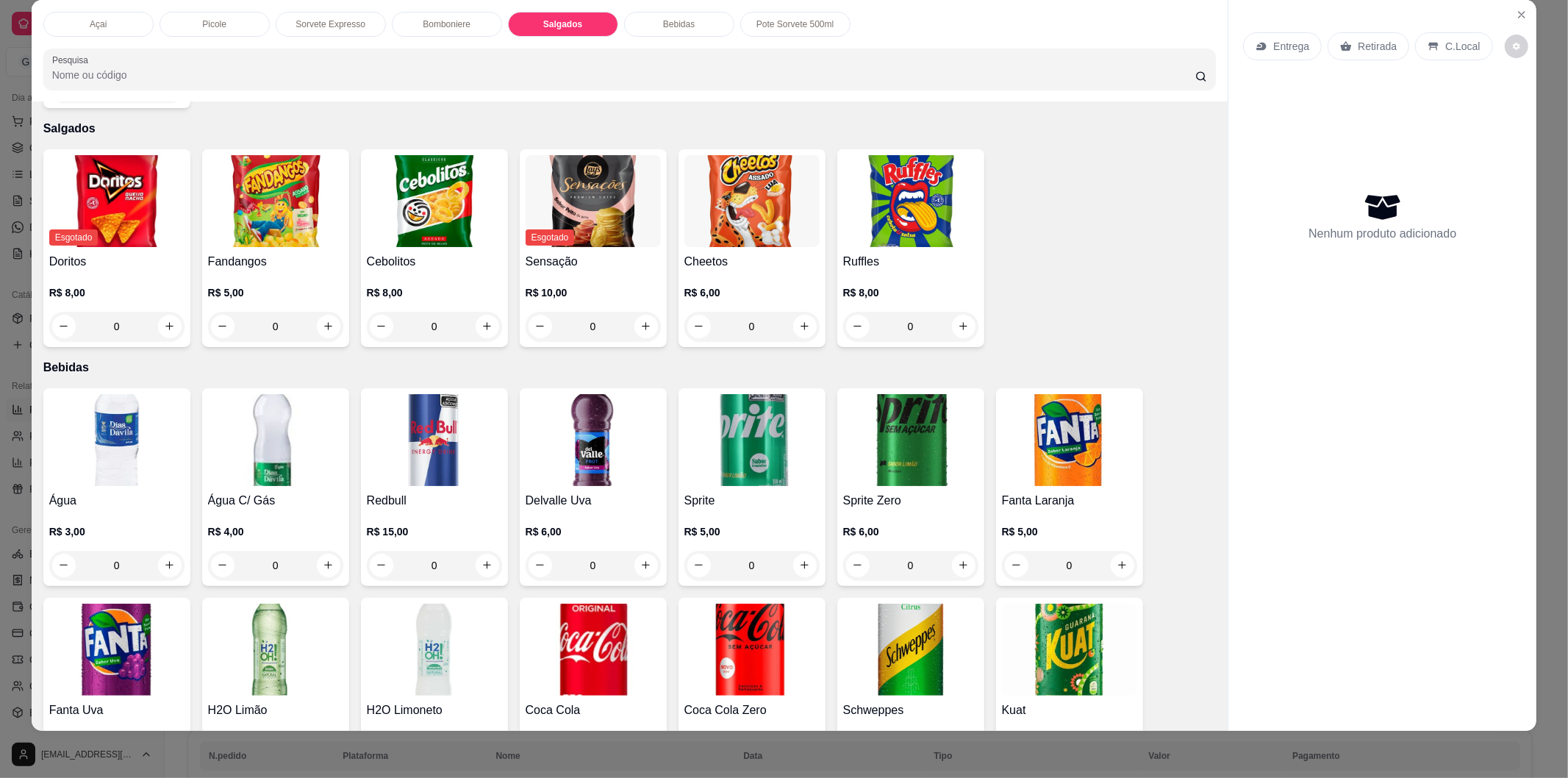
click at [211, 13] on div "Picole" at bounding box center [214, 24] width 110 height 25
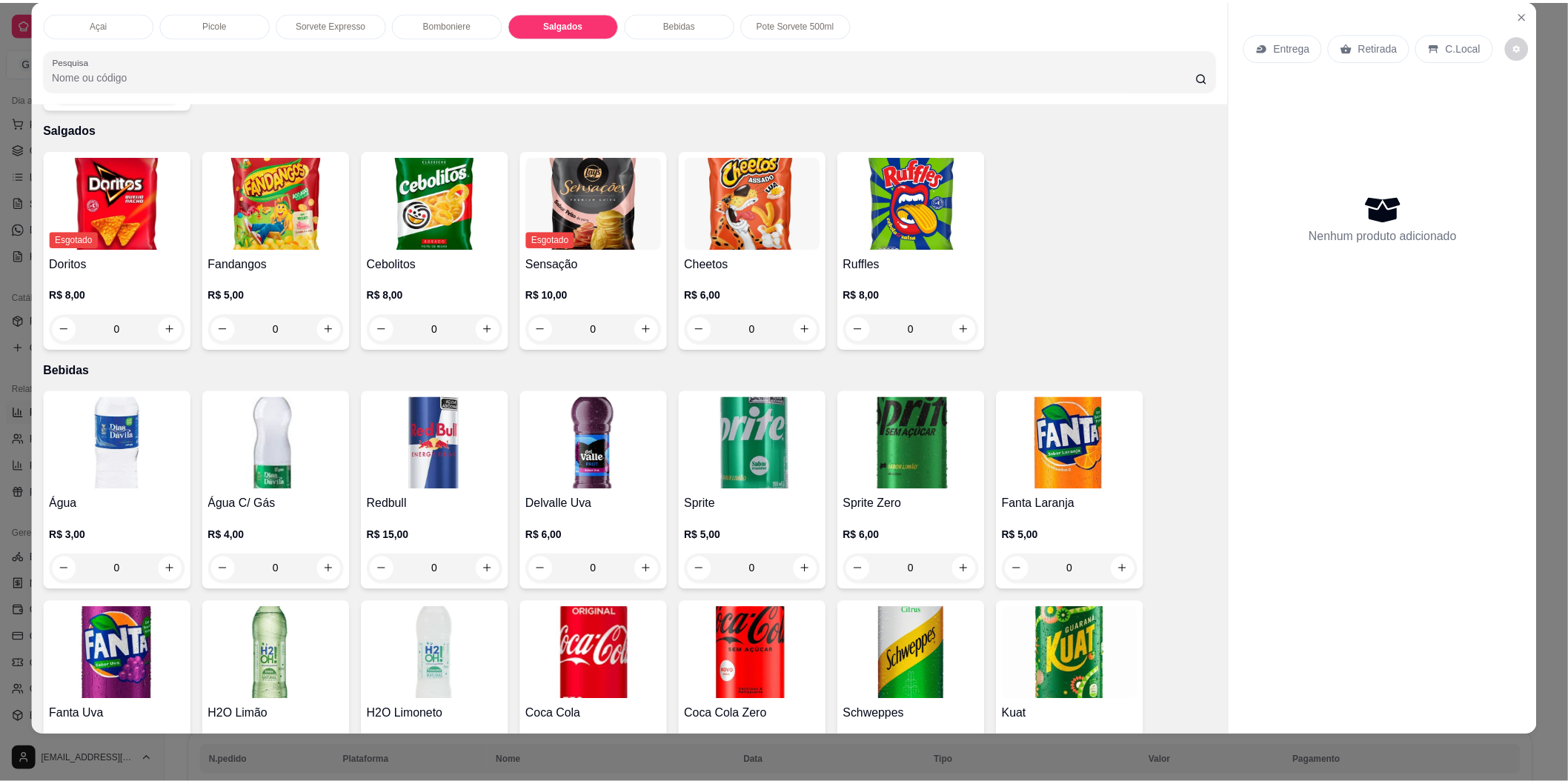
scroll to position [307, 0]
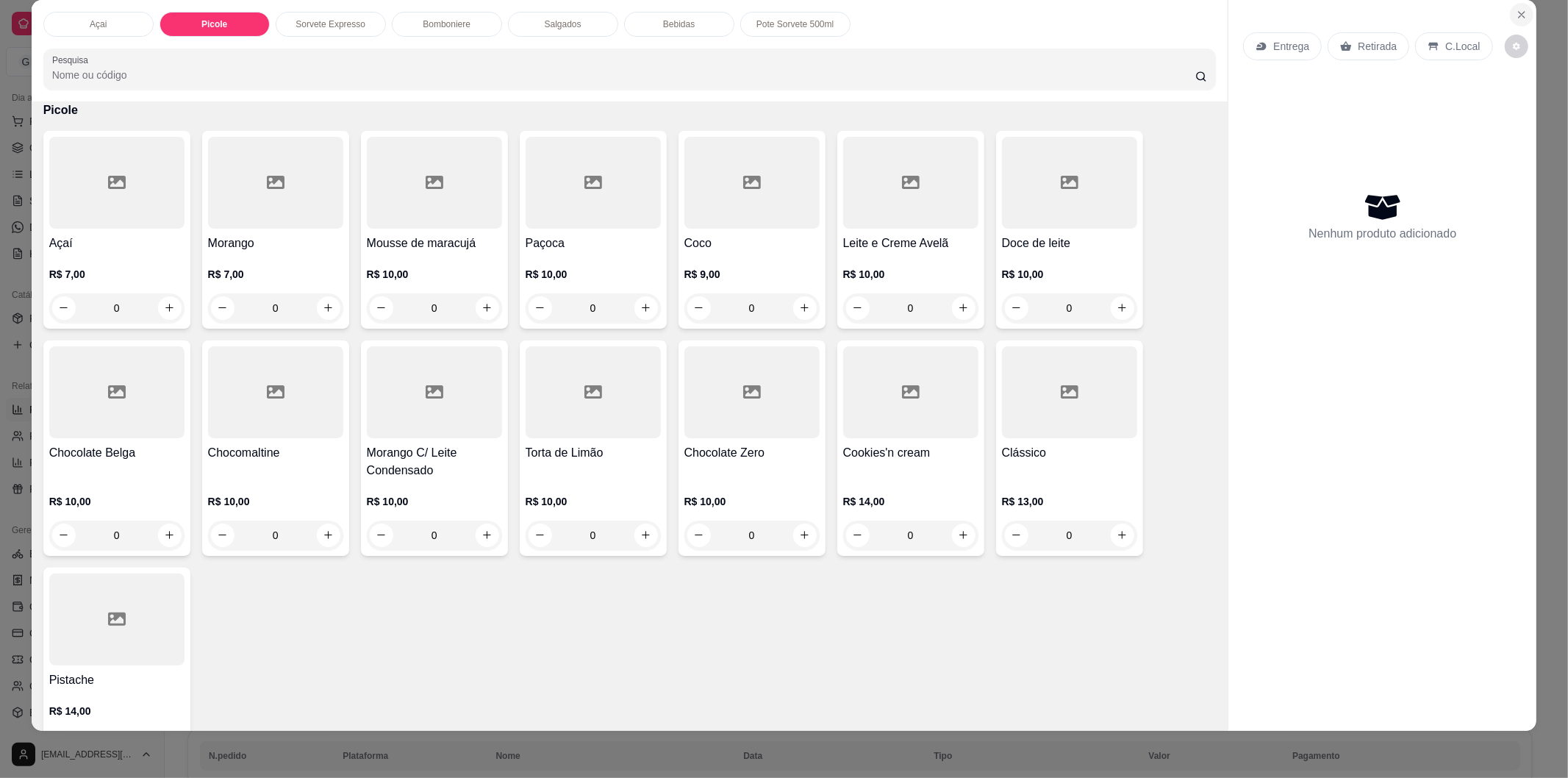
click at [1519, 8] on button "Close" at bounding box center [1522, 14] width 23 height 23
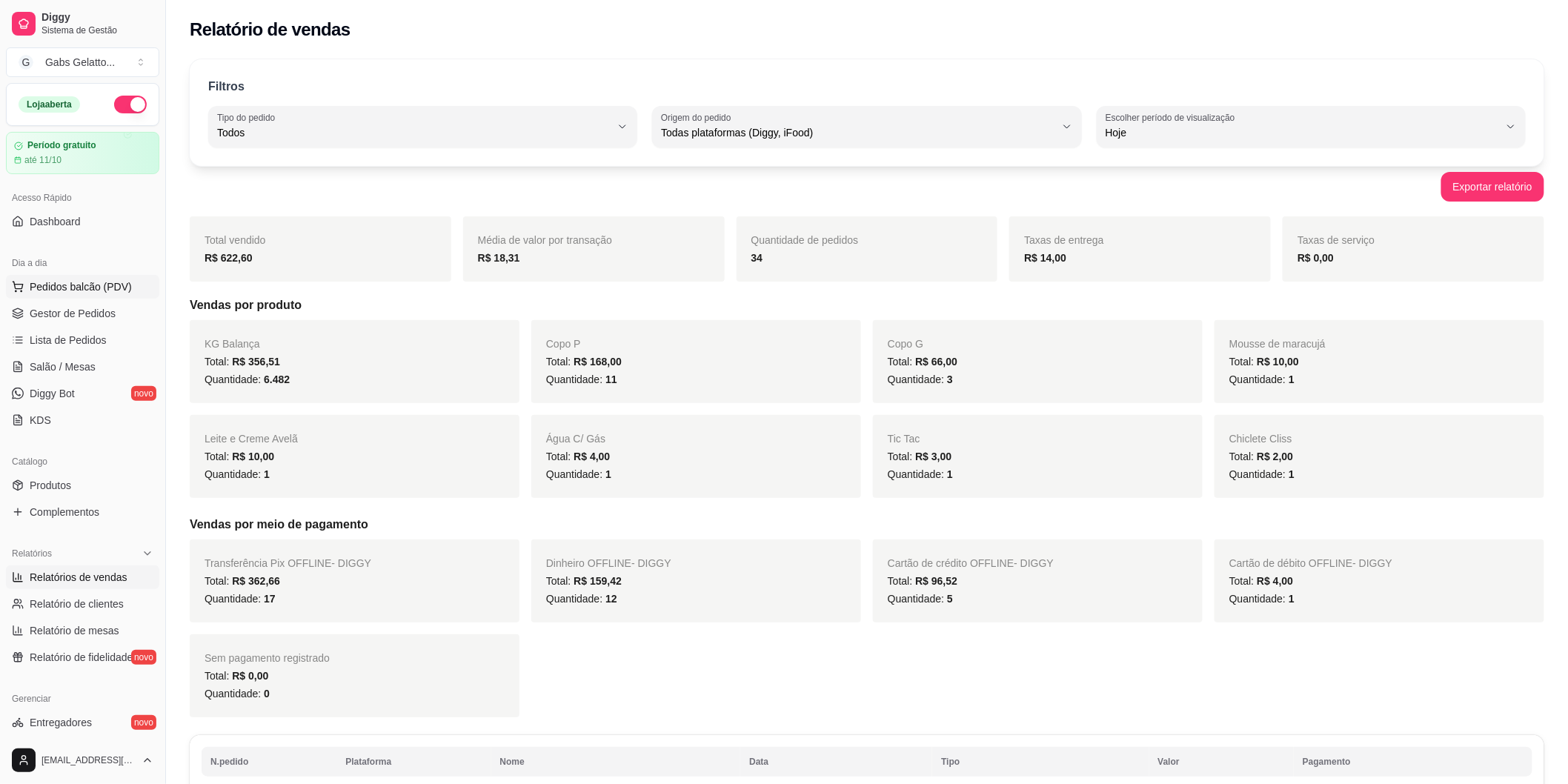
click at [86, 290] on span "Pedidos balcão (PDV)" at bounding box center [80, 286] width 102 height 15
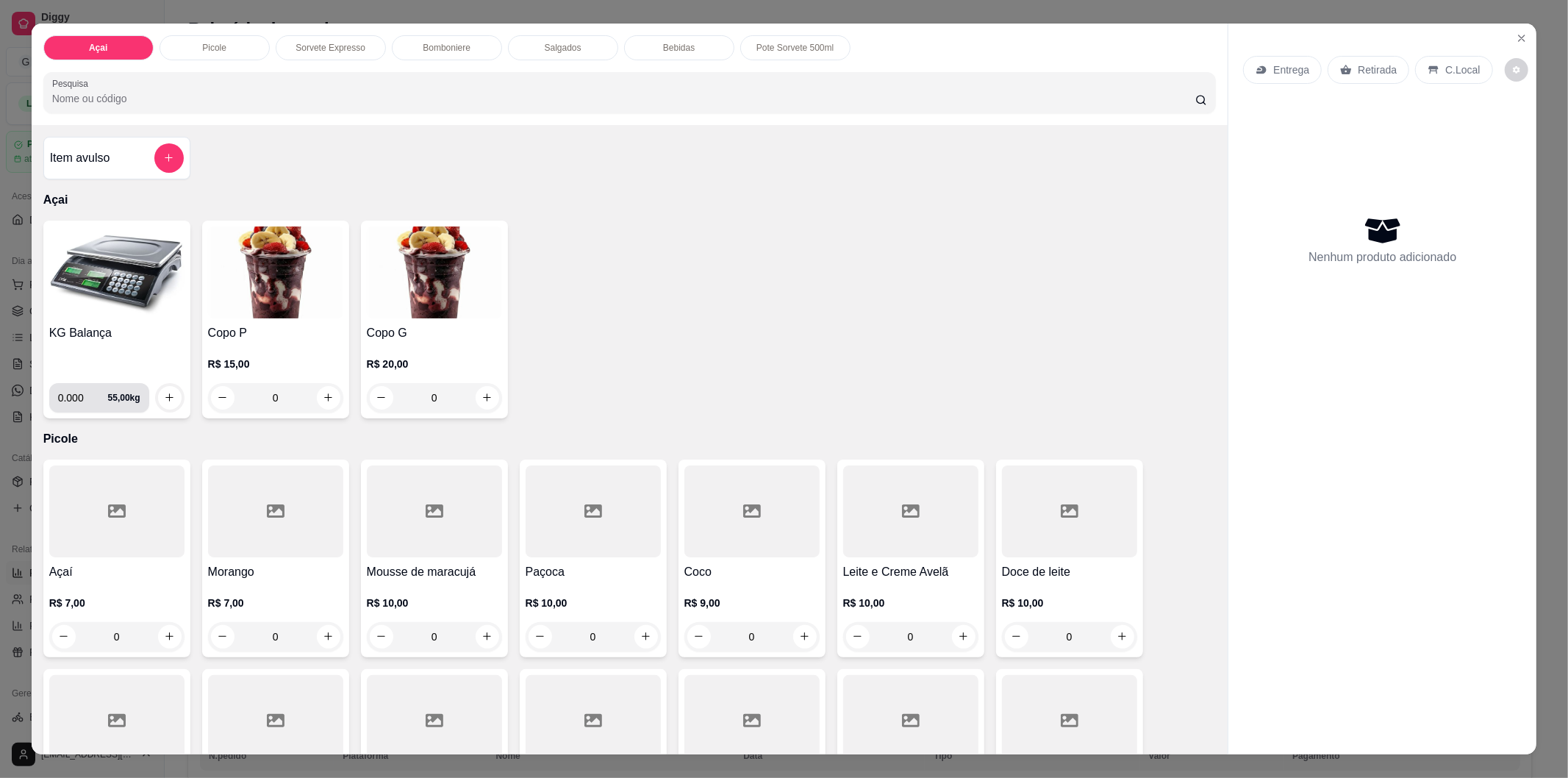
click at [77, 396] on input "0.000" at bounding box center [83, 398] width 50 height 29
type input "0.274"
click at [158, 387] on button "increase-product-quantity" at bounding box center [170, 398] width 23 height 23
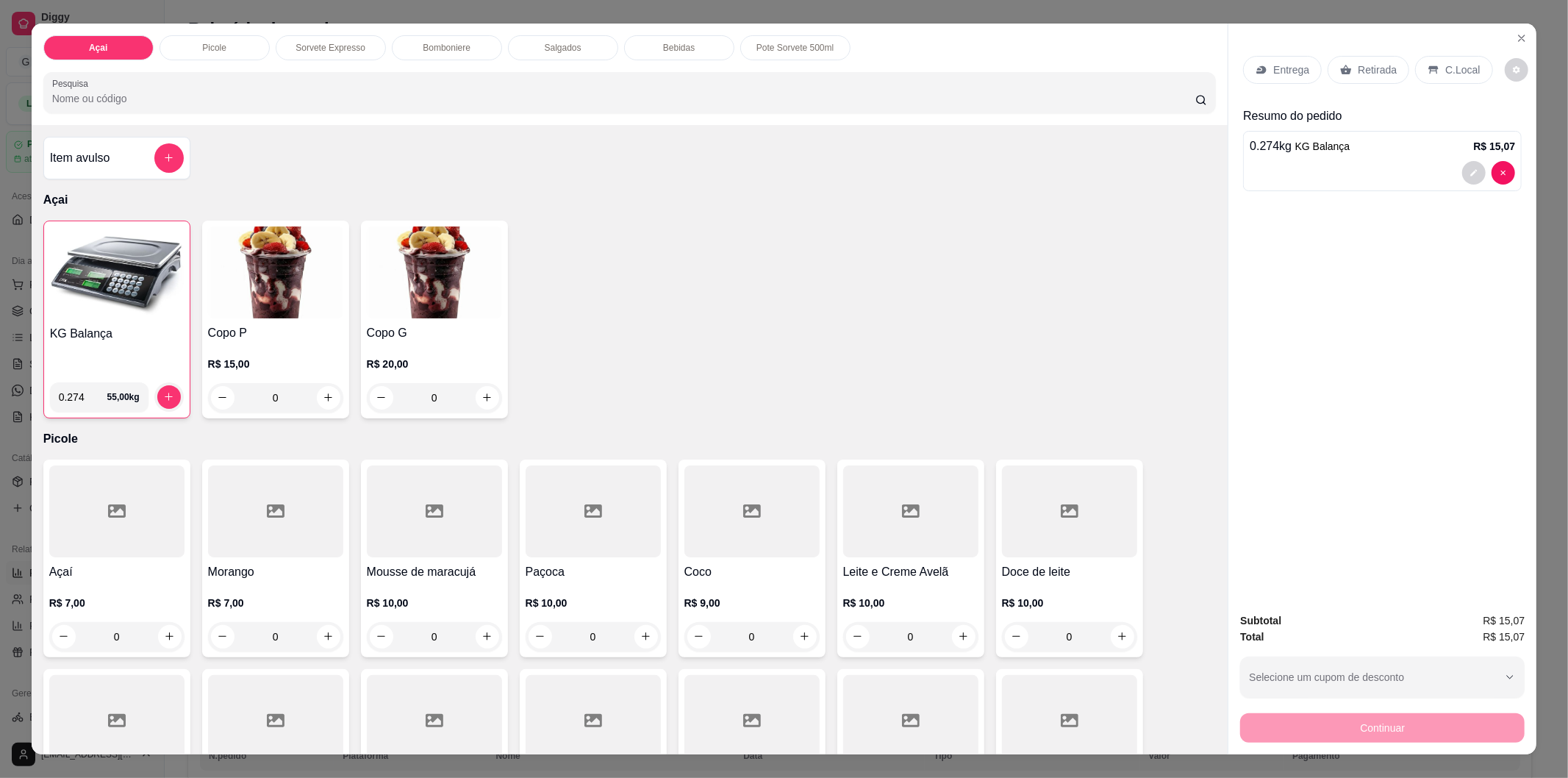
click at [1464, 74] on p "C.Local" at bounding box center [1463, 69] width 35 height 14
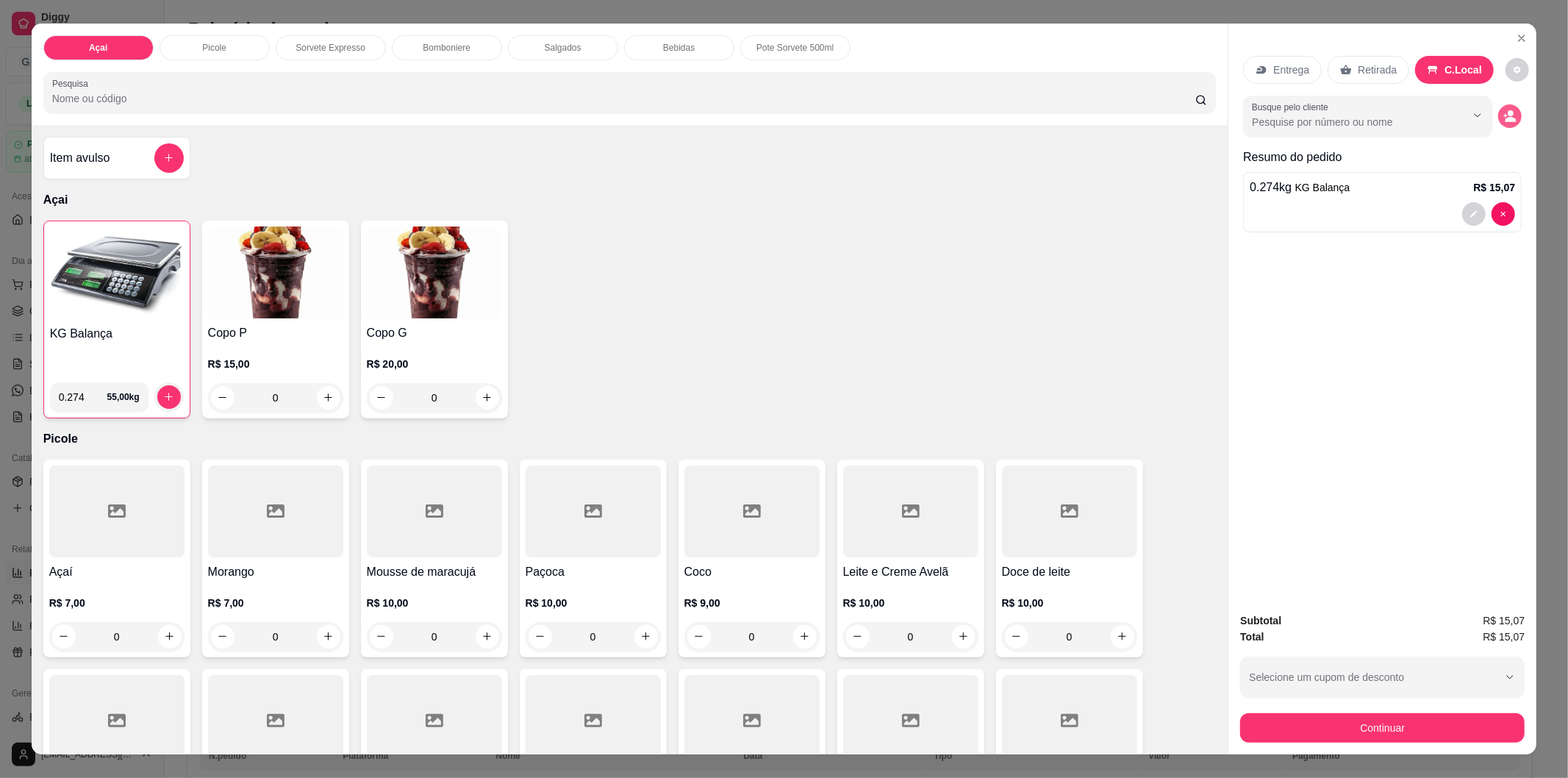
click at [1508, 116] on icon "decrease-product-quantity" at bounding box center [1510, 116] width 14 height 14
click at [1336, 125] on input "Busque pelo cliente" at bounding box center [1347, 122] width 190 height 14
type input "ha"
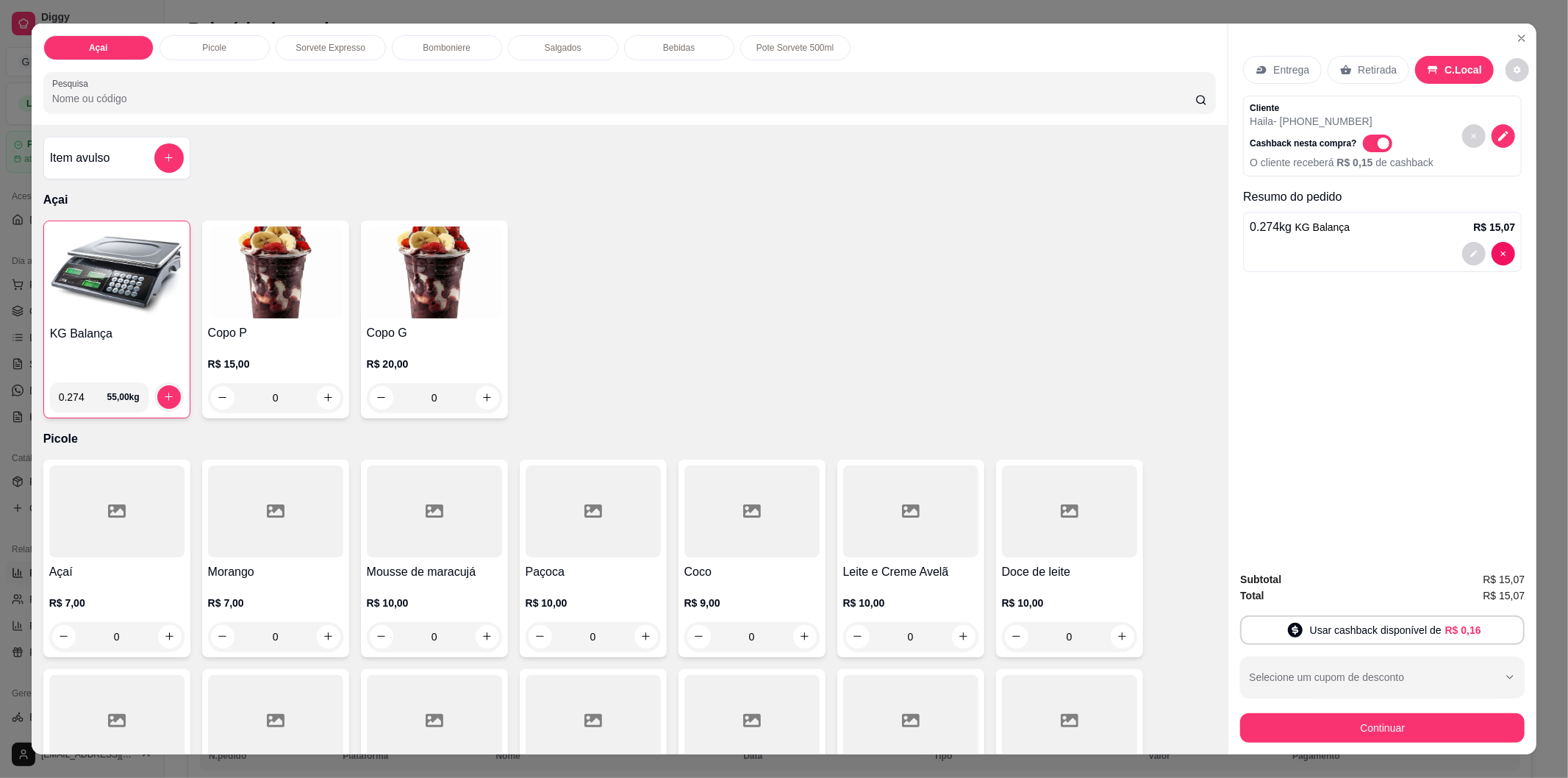
click at [1398, 716] on button "Continuar" at bounding box center [1383, 728] width 285 height 29
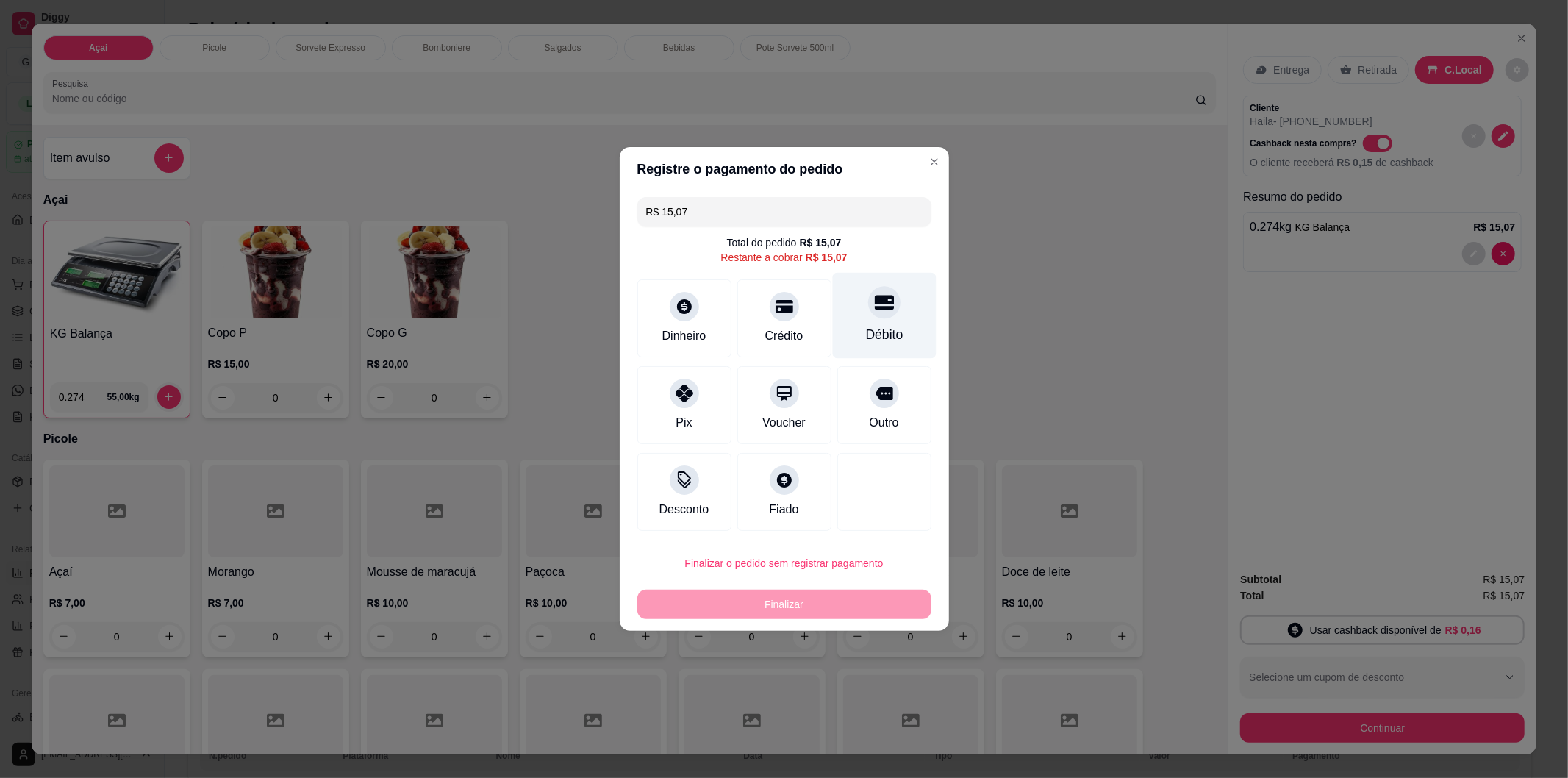
click at [864, 317] on div "Débito" at bounding box center [883, 316] width 103 height 86
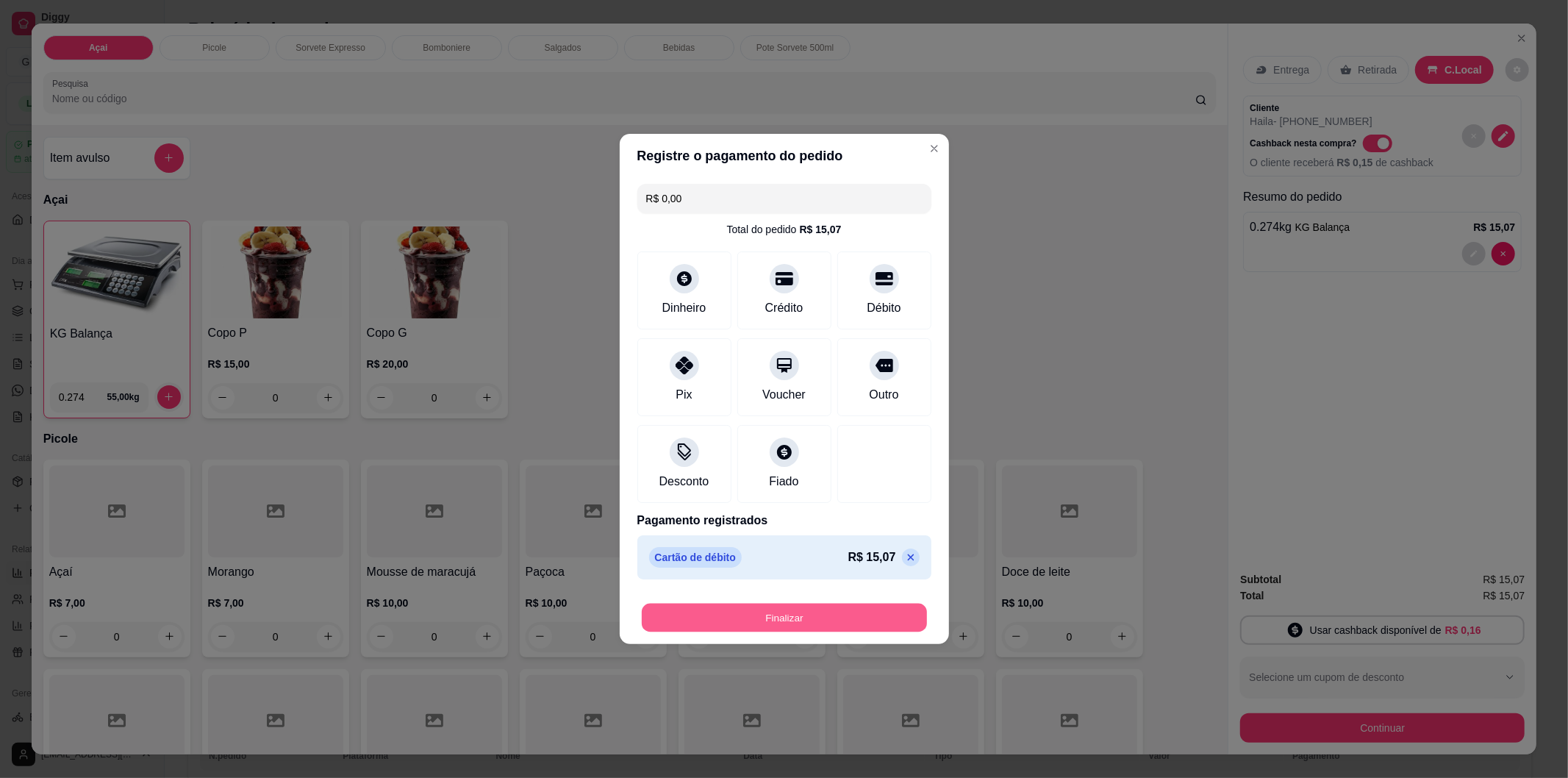
click at [803, 615] on button "Finalizar" at bounding box center [784, 618] width 285 height 29
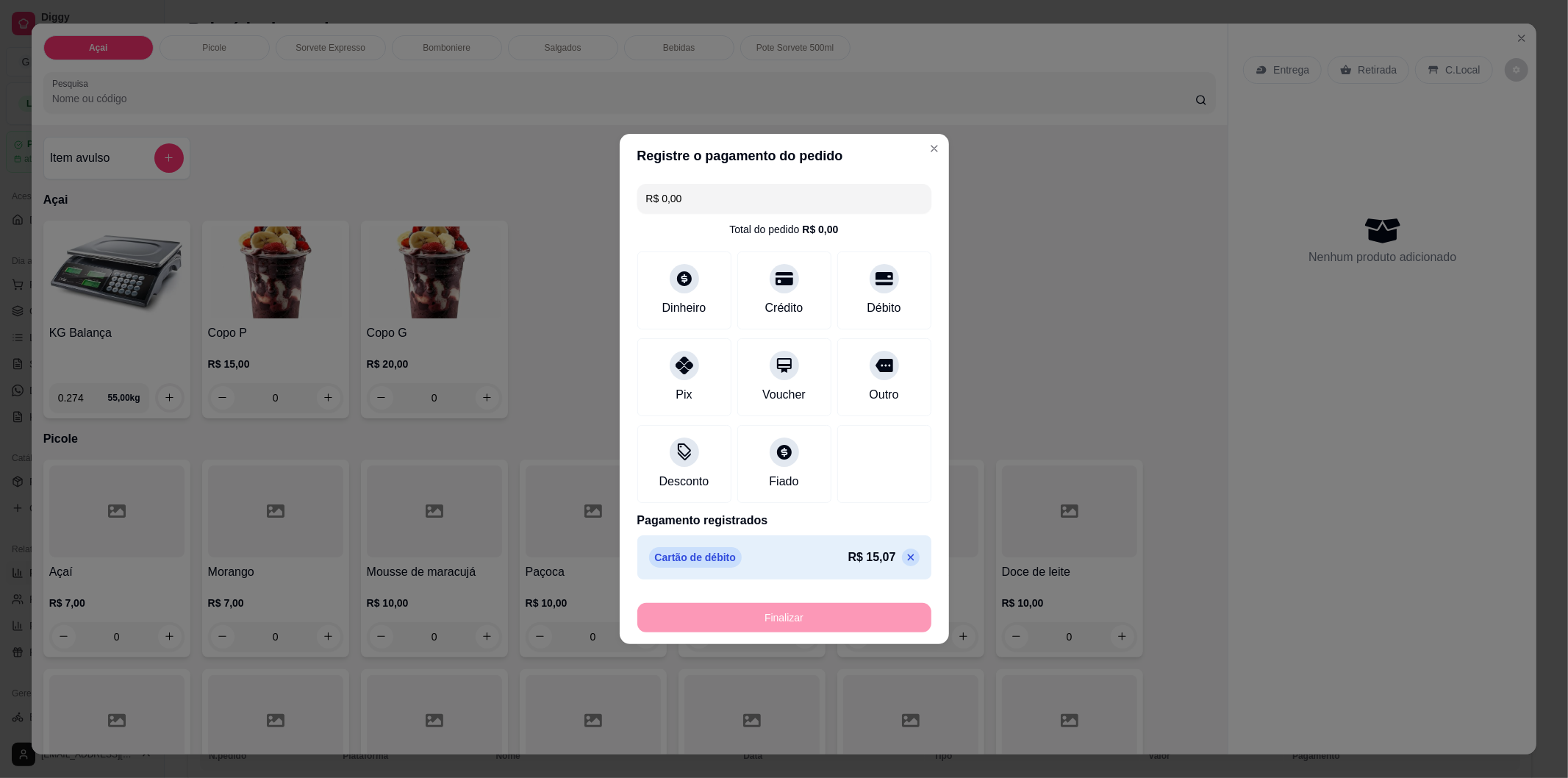
type input "-R$ 15,07"
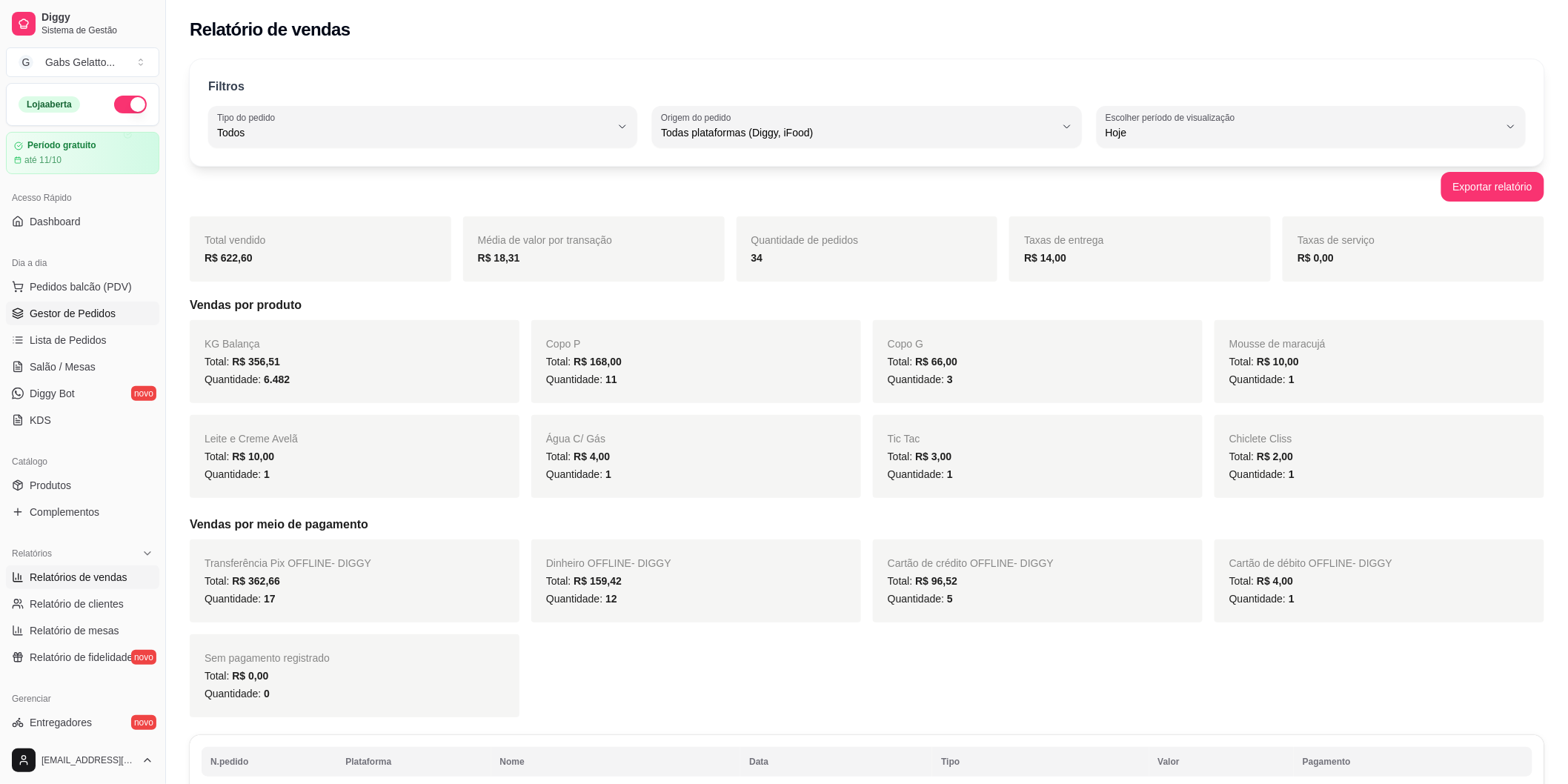
click at [124, 304] on link "Gestor de Pedidos" at bounding box center [83, 313] width 154 height 23
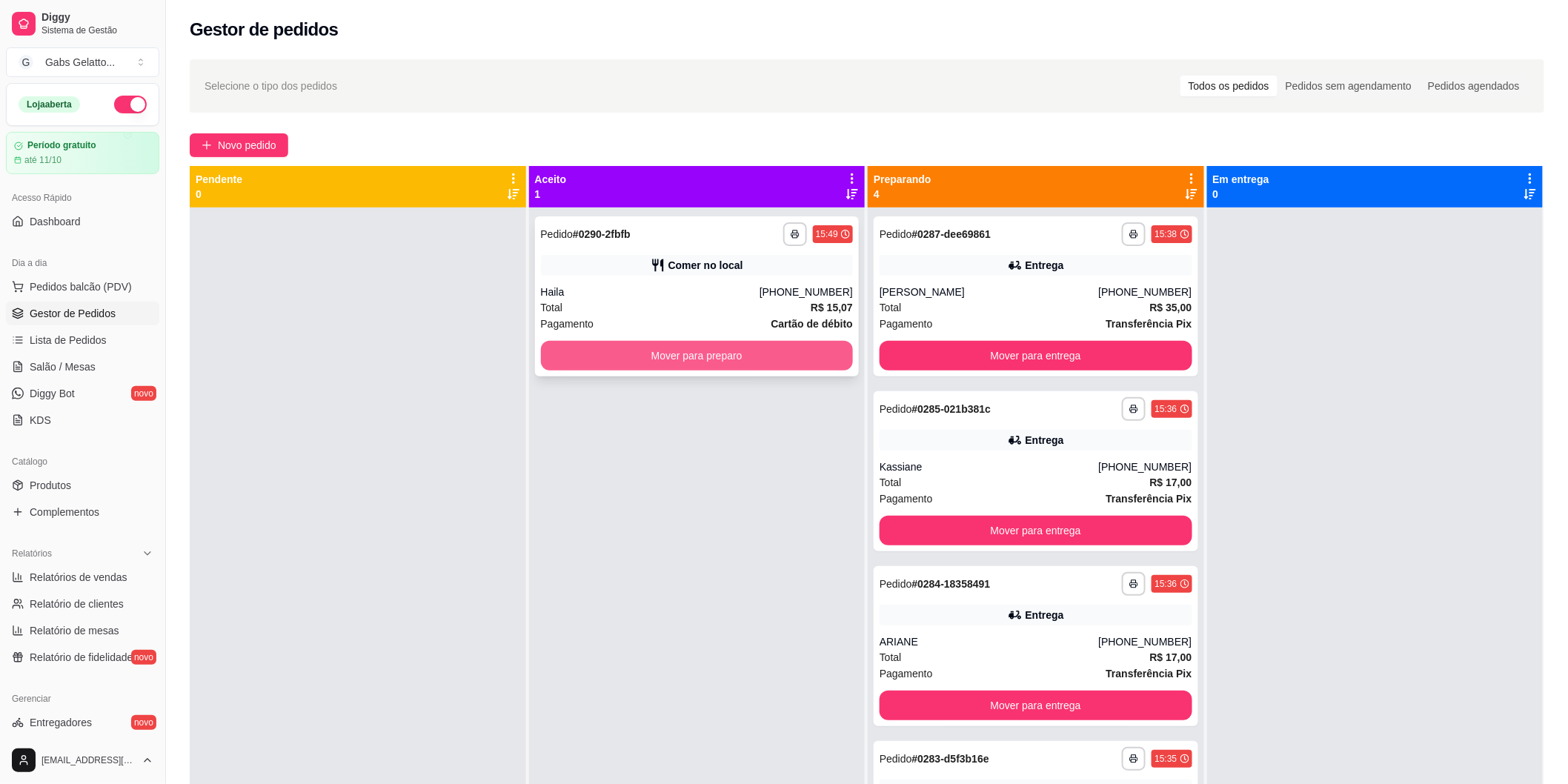
click at [753, 359] on button "Mover para preparo" at bounding box center [697, 355] width 312 height 29
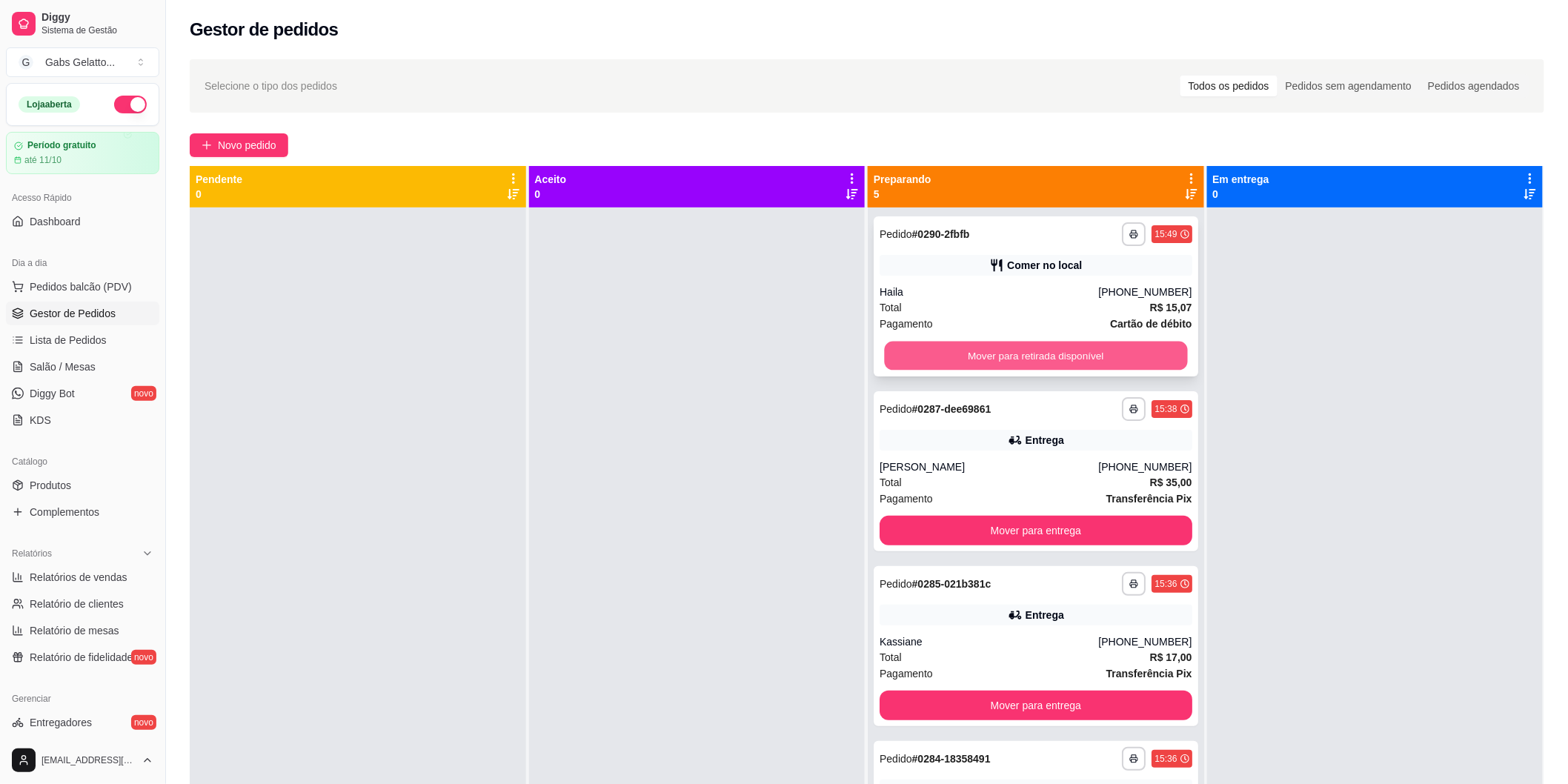
click at [1032, 356] on button "Mover para retirada disponível" at bounding box center [1035, 356] width 303 height 29
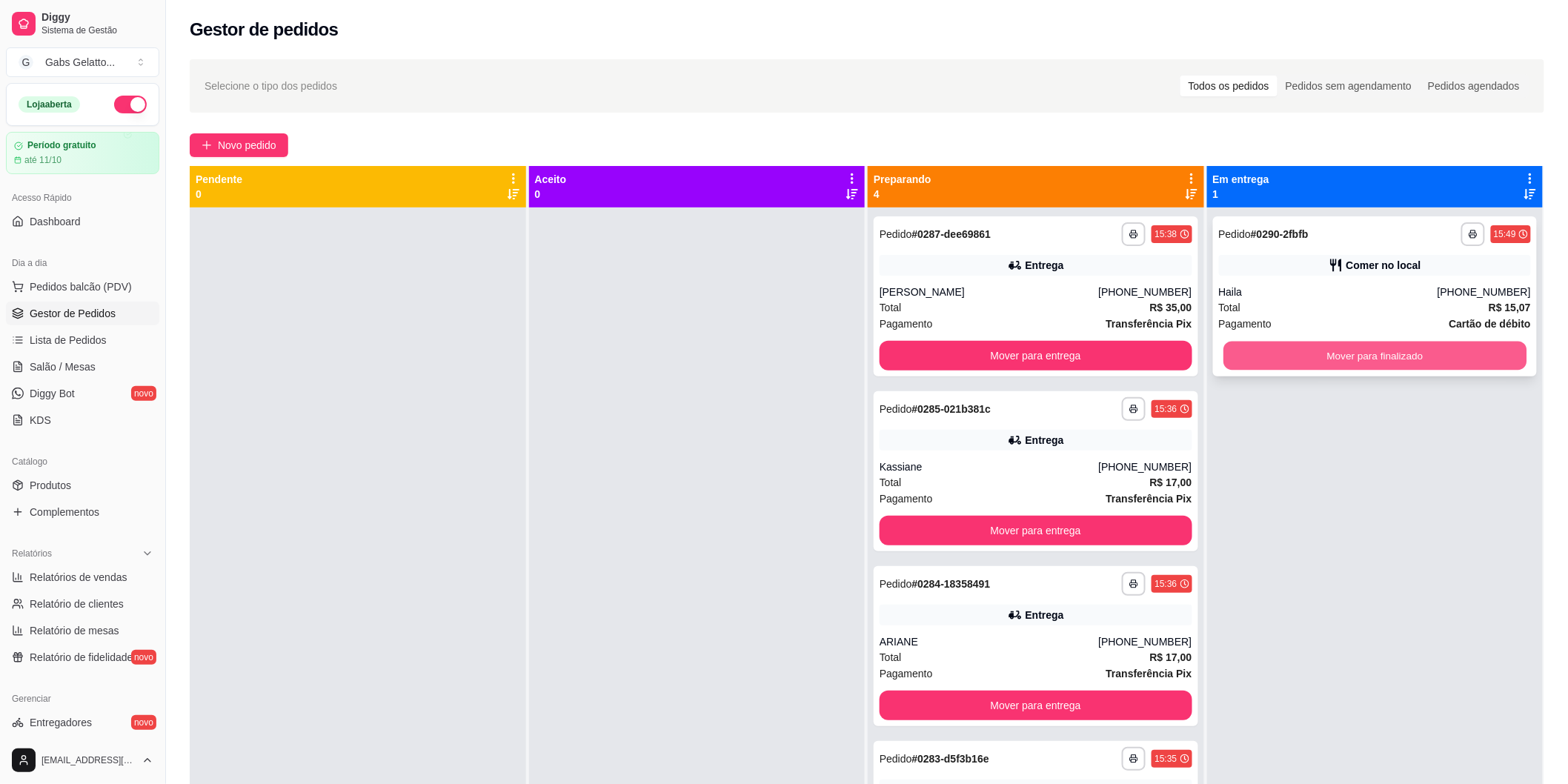
click at [1363, 354] on button "Mover para finalizado" at bounding box center [1374, 356] width 303 height 29
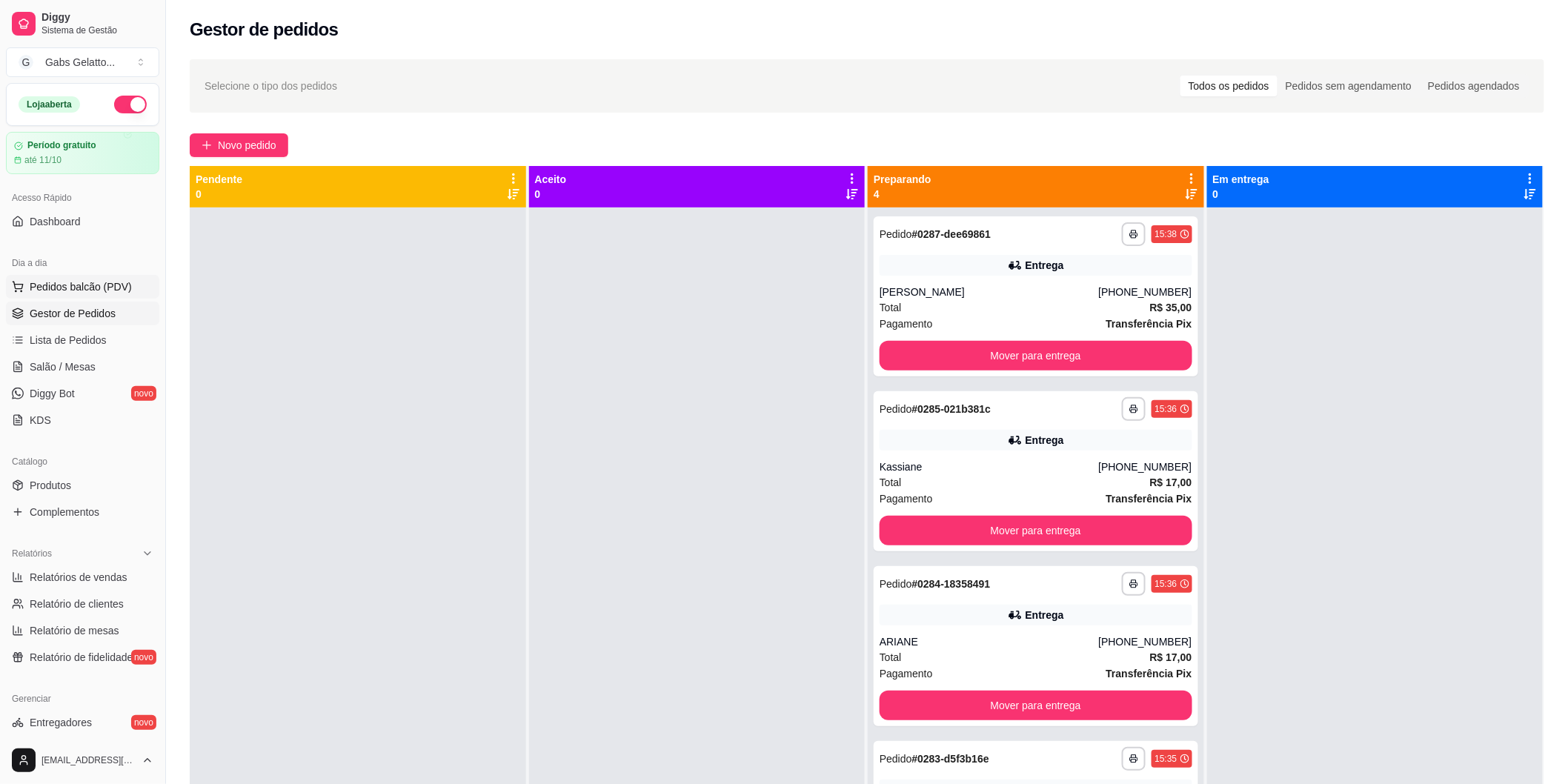
click at [75, 280] on span "Pedidos balcão (PDV)" at bounding box center [80, 286] width 102 height 15
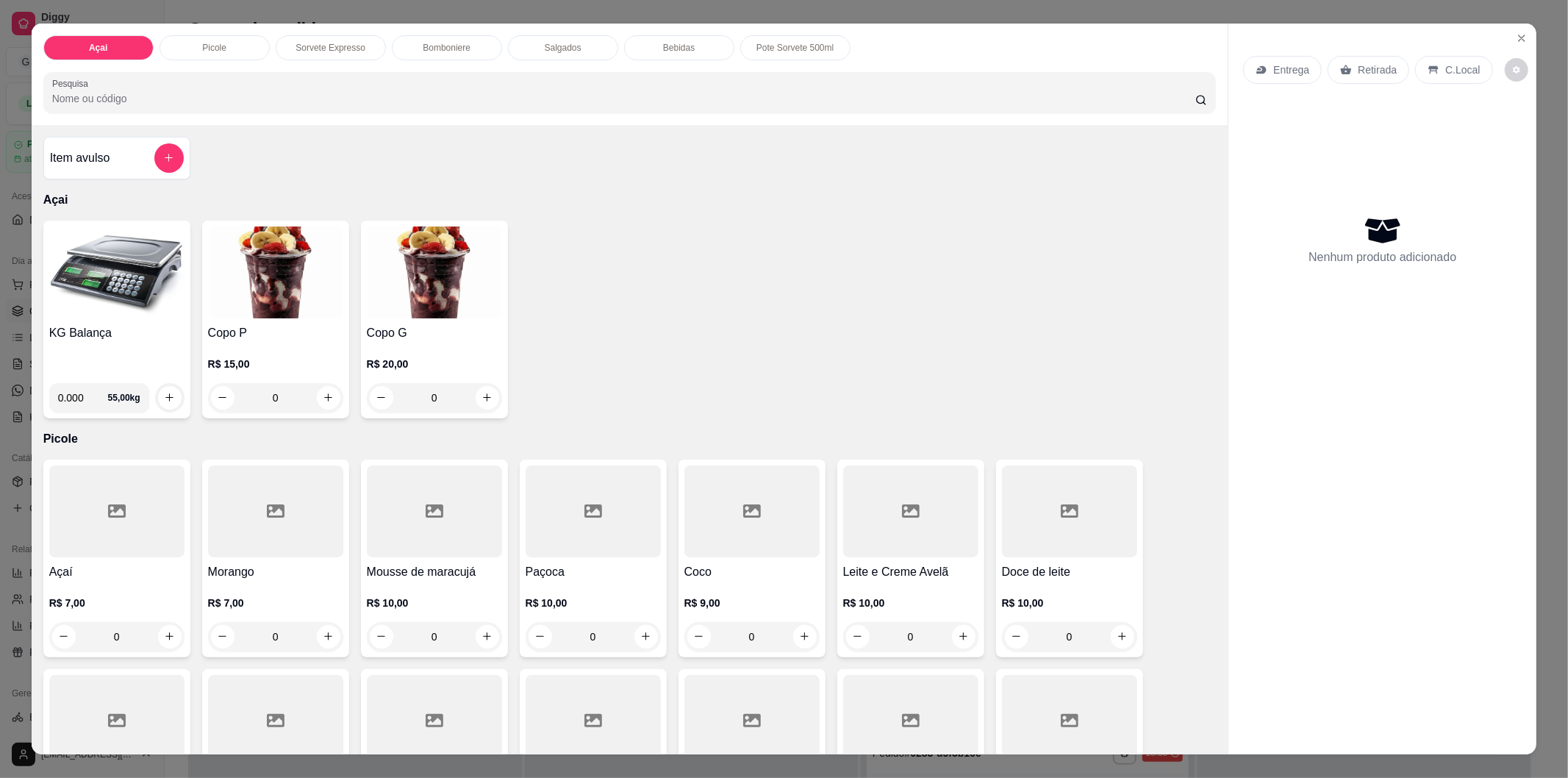
click at [248, 46] on div "Picole" at bounding box center [214, 48] width 110 height 25
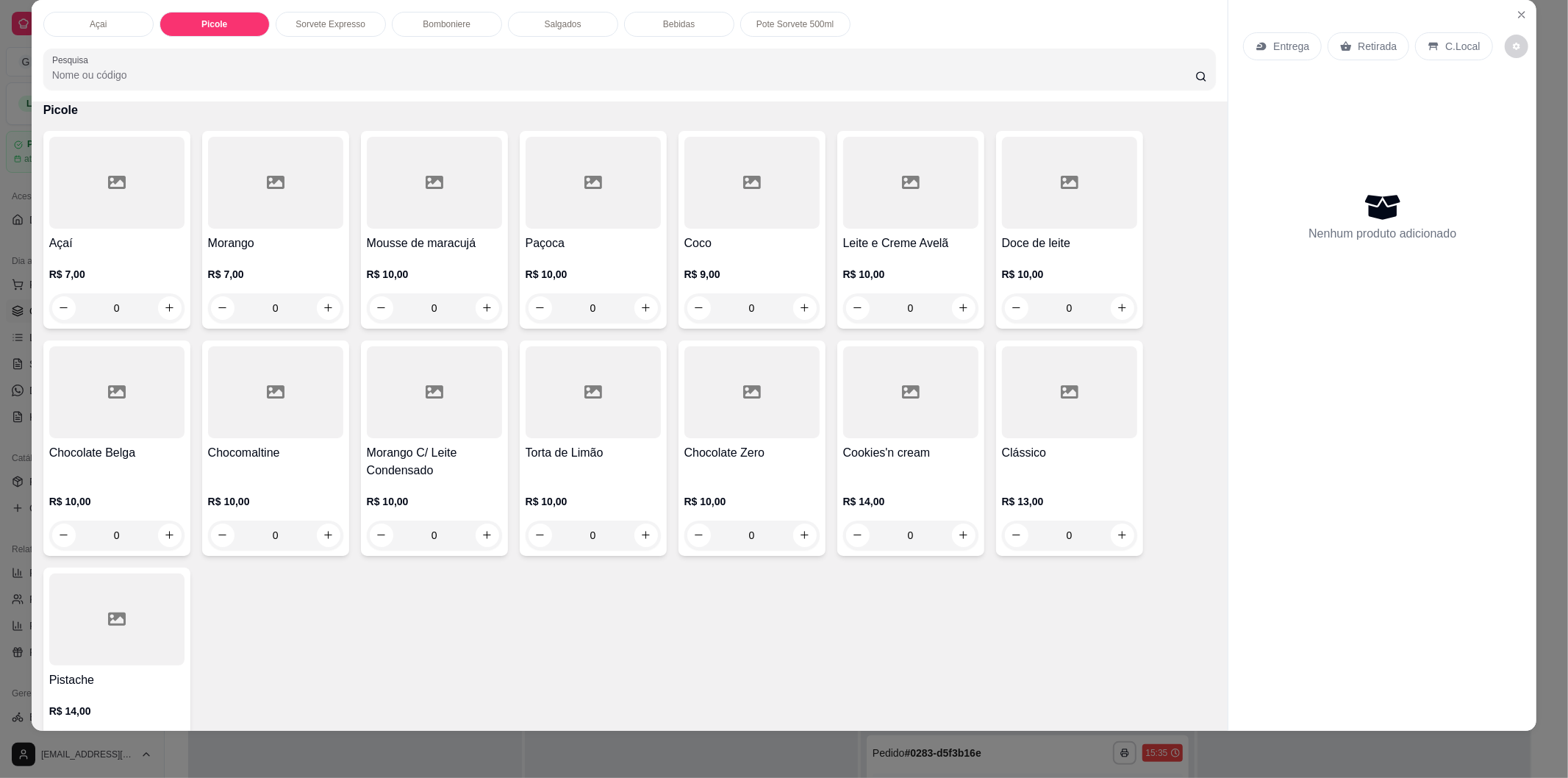
scroll to position [387, 0]
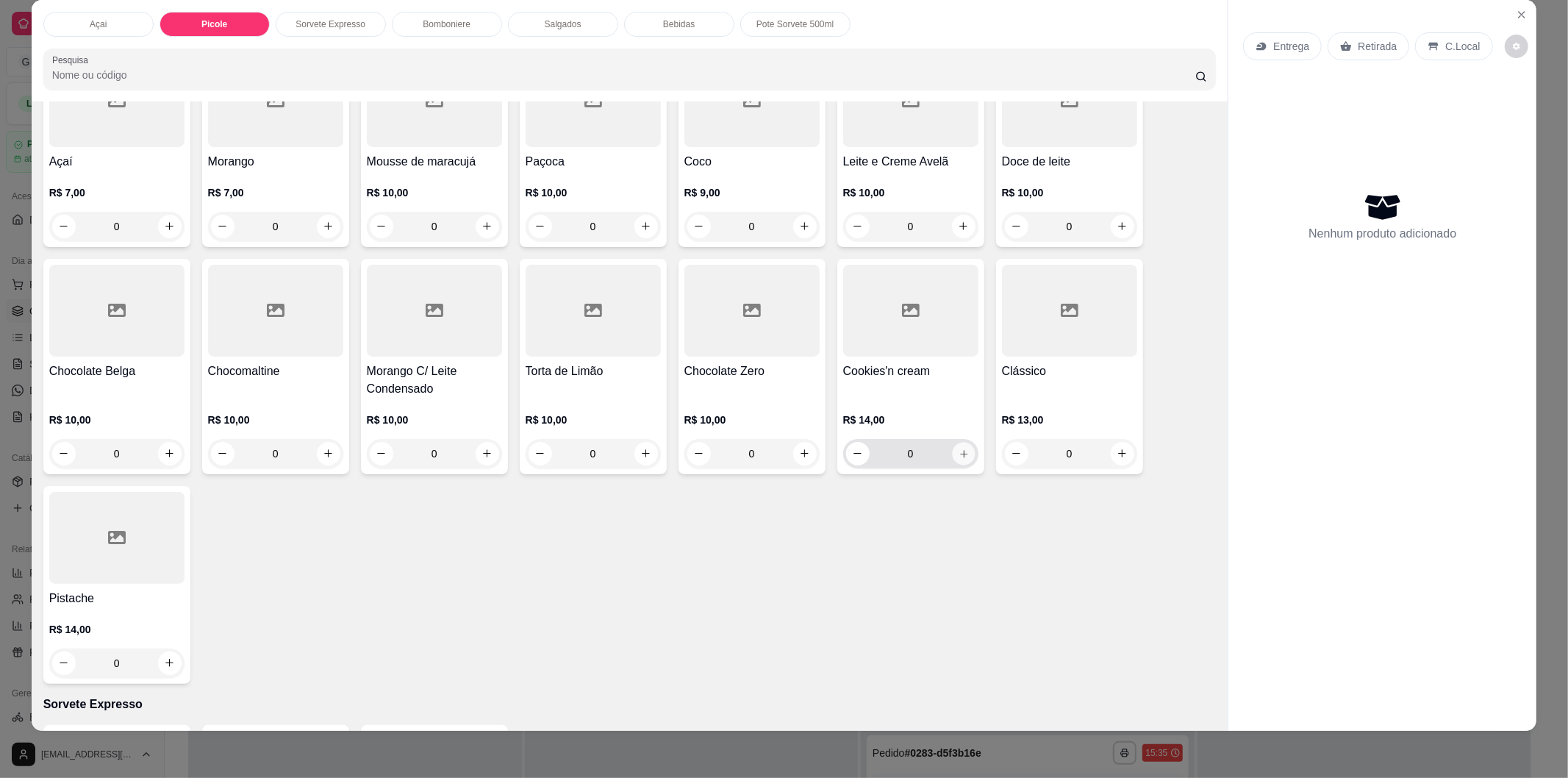
click at [952, 452] on button "increase-product-quantity" at bounding box center [964, 454] width 23 height 23
type input "1"
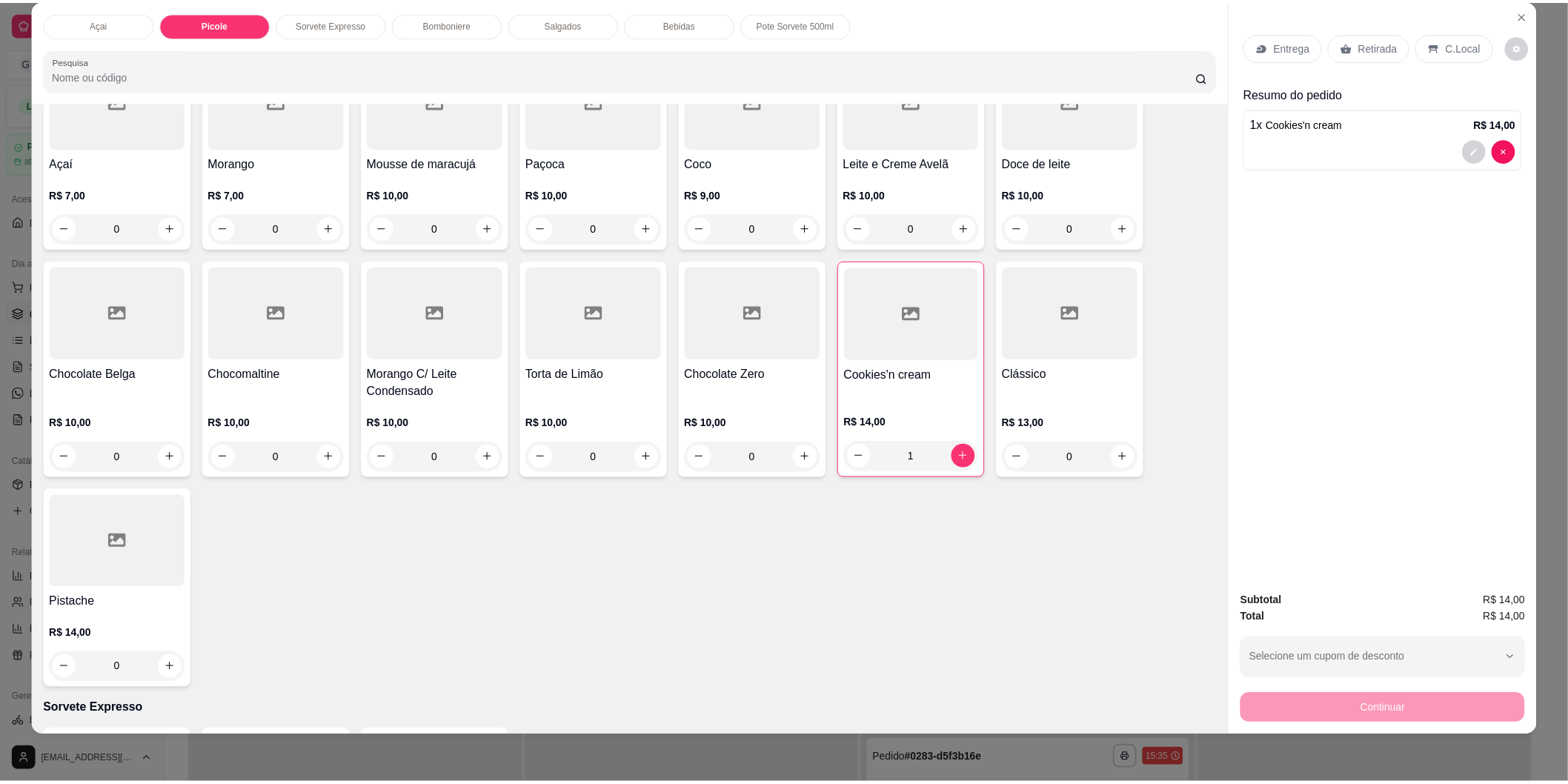
scroll to position [307, 0]
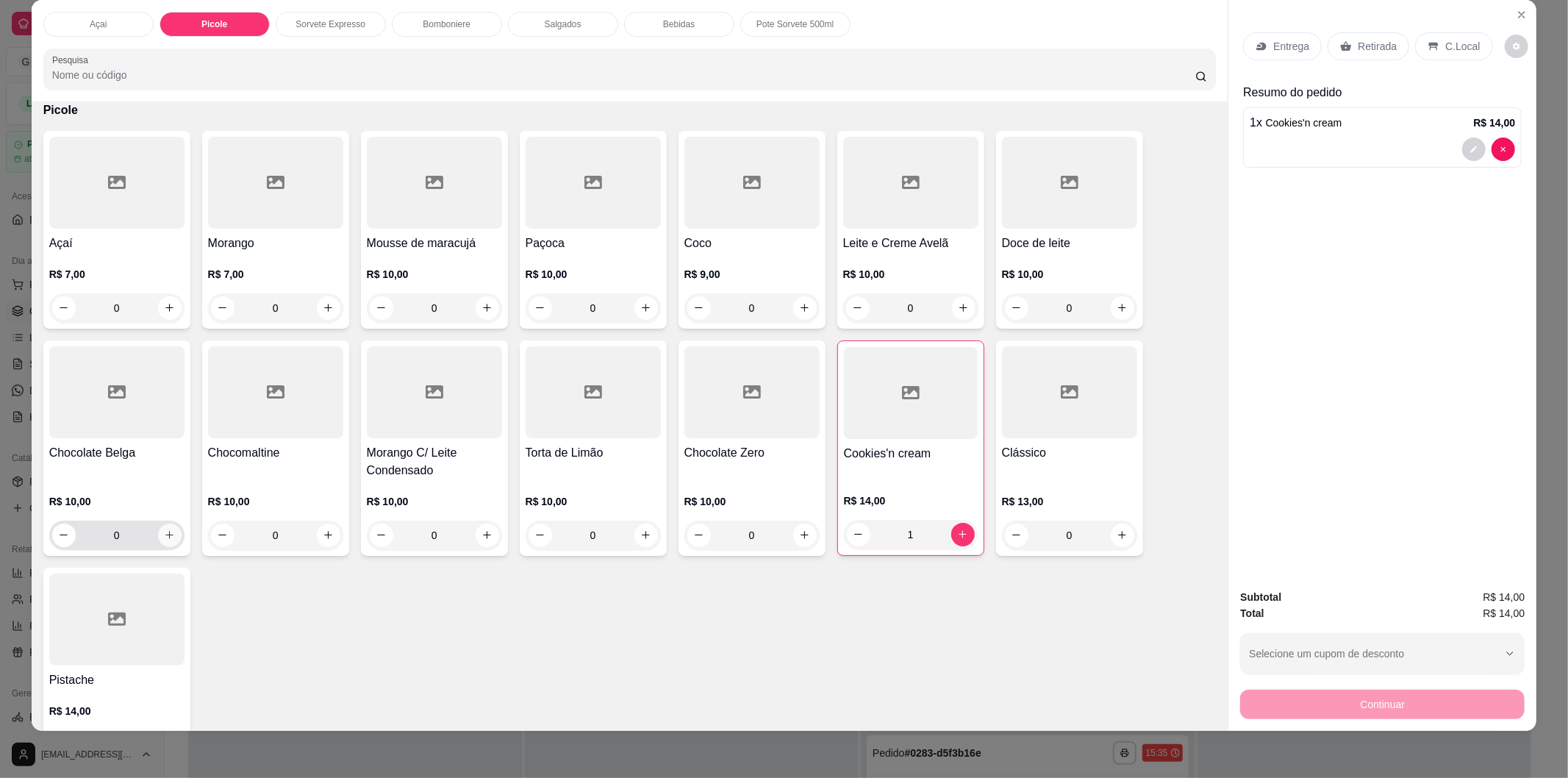
click at [164, 533] on icon "increase-product-quantity" at bounding box center [169, 534] width 11 height 11
type input "1"
click at [1446, 45] on p "C.Local" at bounding box center [1463, 45] width 35 height 14
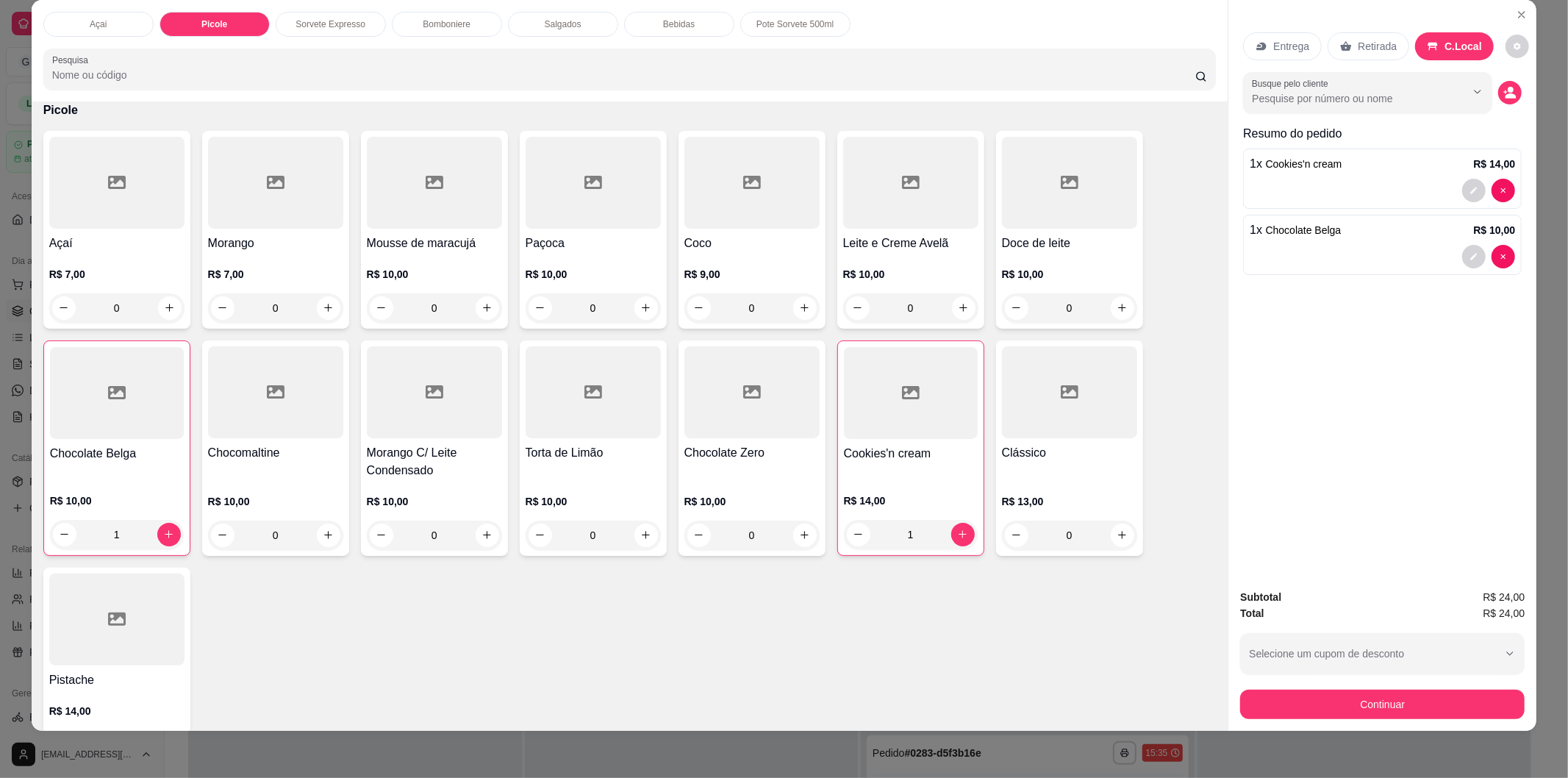
click at [1414, 686] on div "Subtotal R$ 24,00 Total R$ 24,00 Selecione um cupom de desconto Selecione um cu…" at bounding box center [1383, 653] width 285 height 130
click at [1411, 693] on button "Continuar" at bounding box center [1383, 704] width 285 height 29
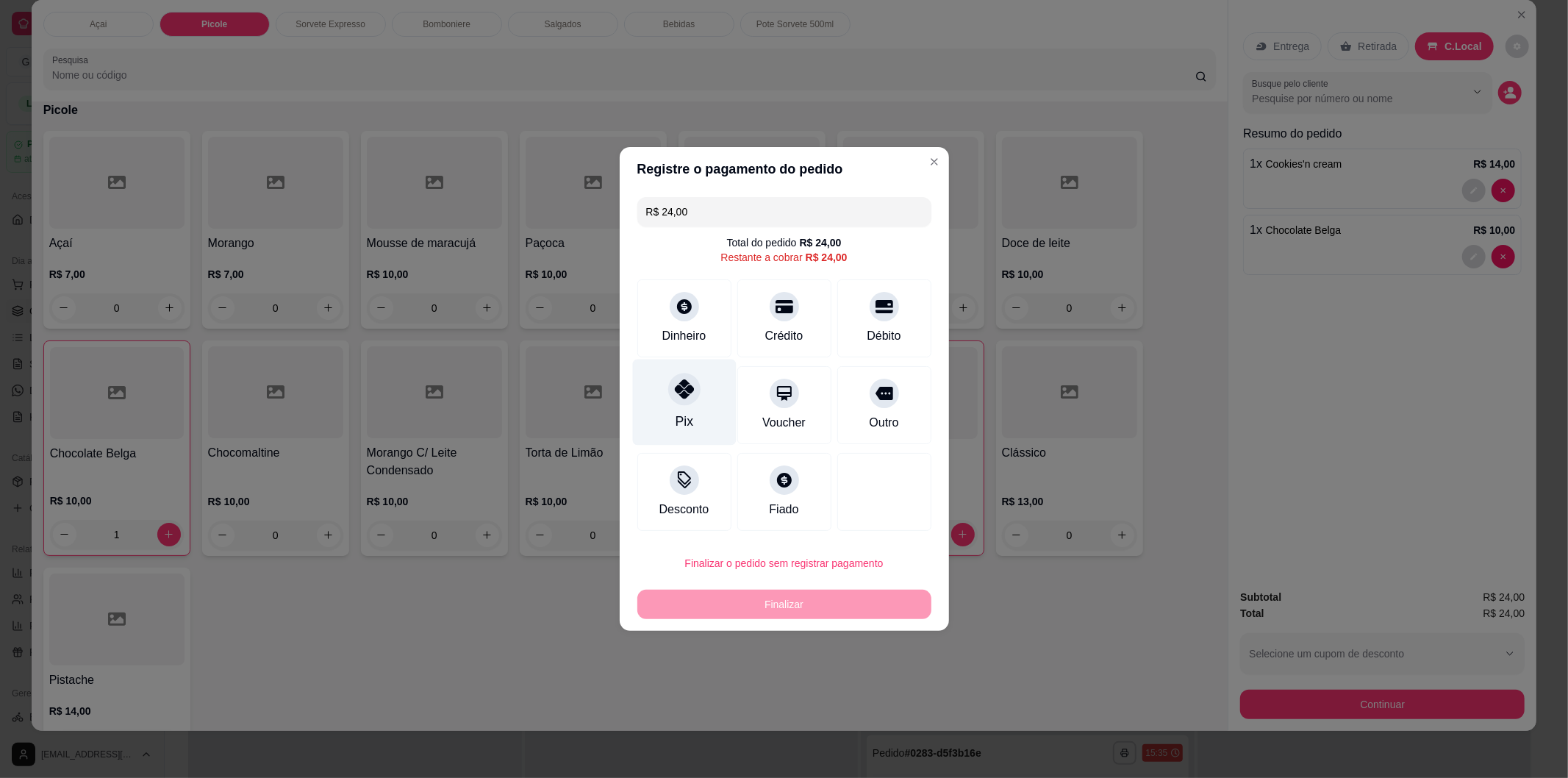
click at [678, 399] on icon at bounding box center [684, 389] width 19 height 19
type input "R$ 0,00"
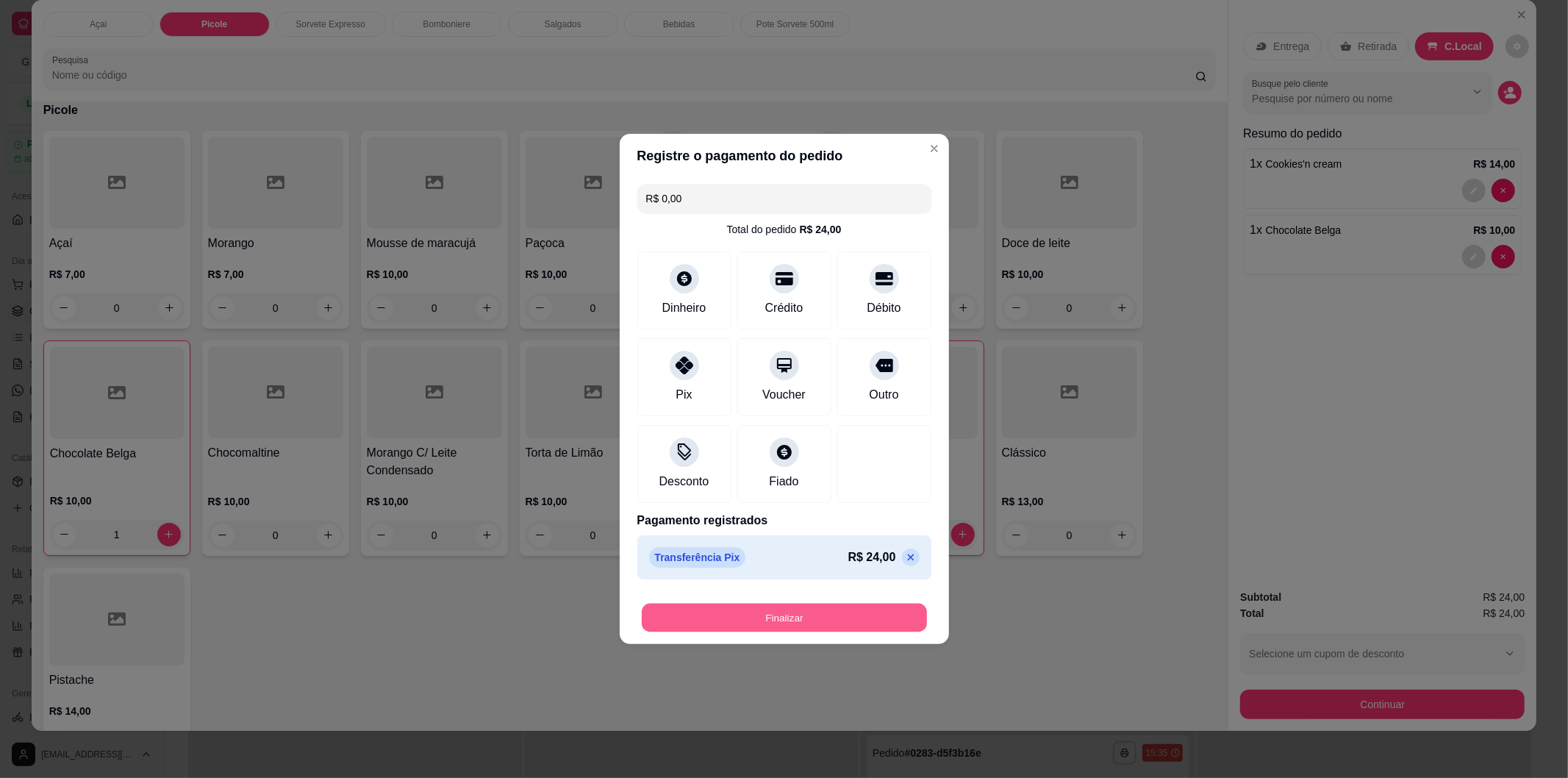
click at [770, 611] on button "Finalizar" at bounding box center [784, 618] width 285 height 29
click at [770, 611] on div "Finalizar" at bounding box center [784, 617] width 294 height 29
type input "0"
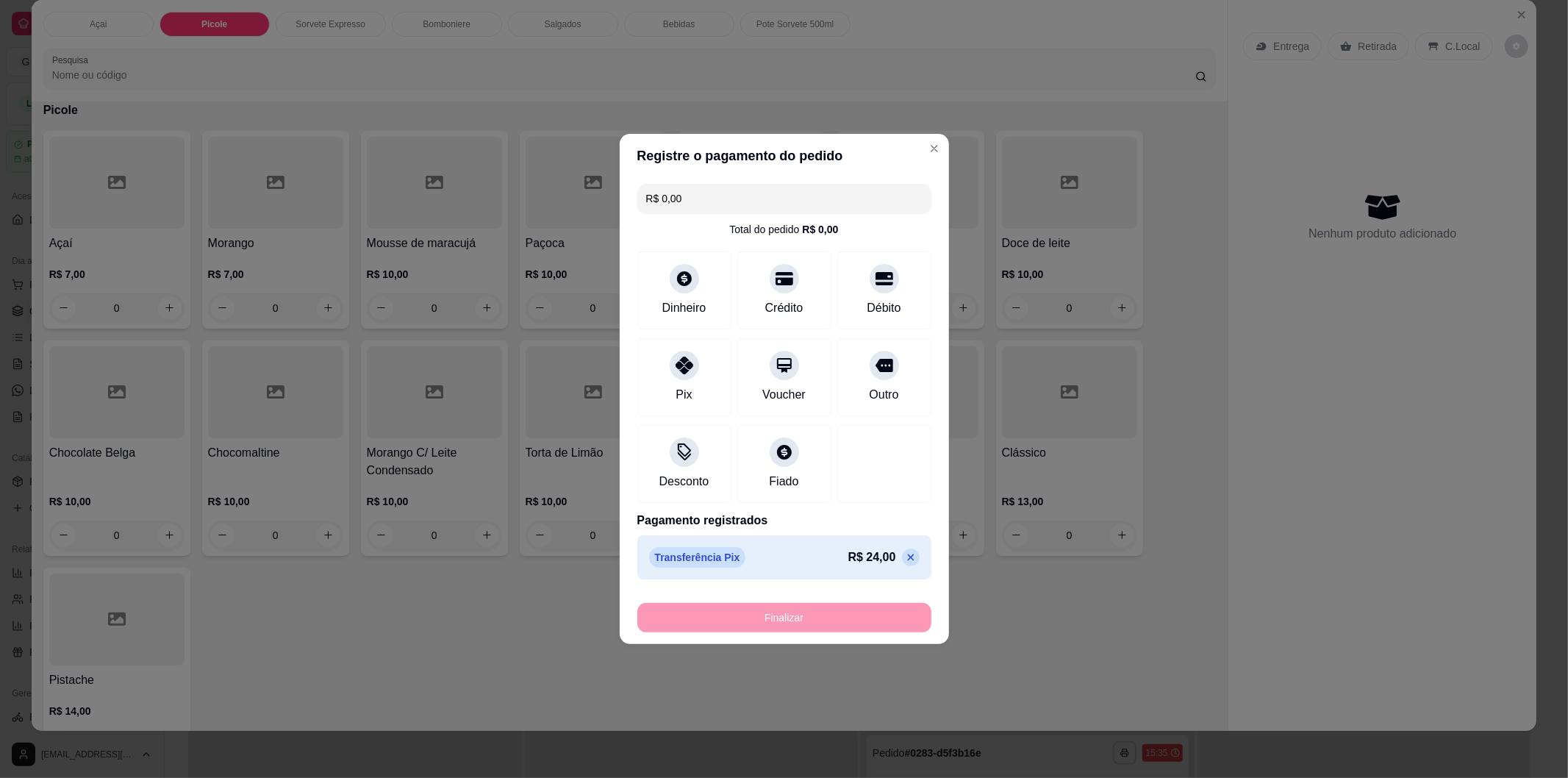
type input "-R$ 24,00"
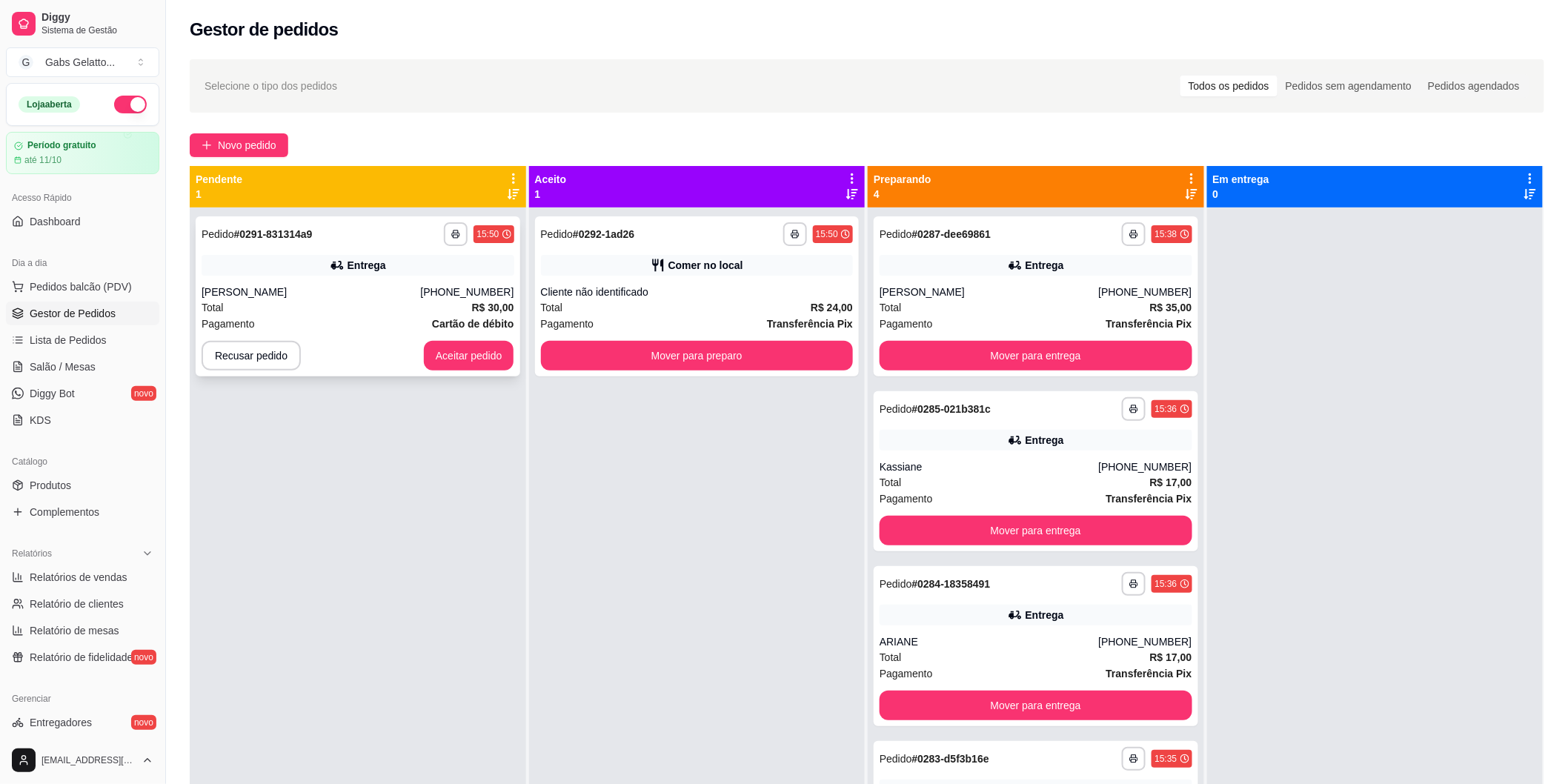
click at [461, 344] on button "Aceitar pedido" at bounding box center [469, 355] width 91 height 29
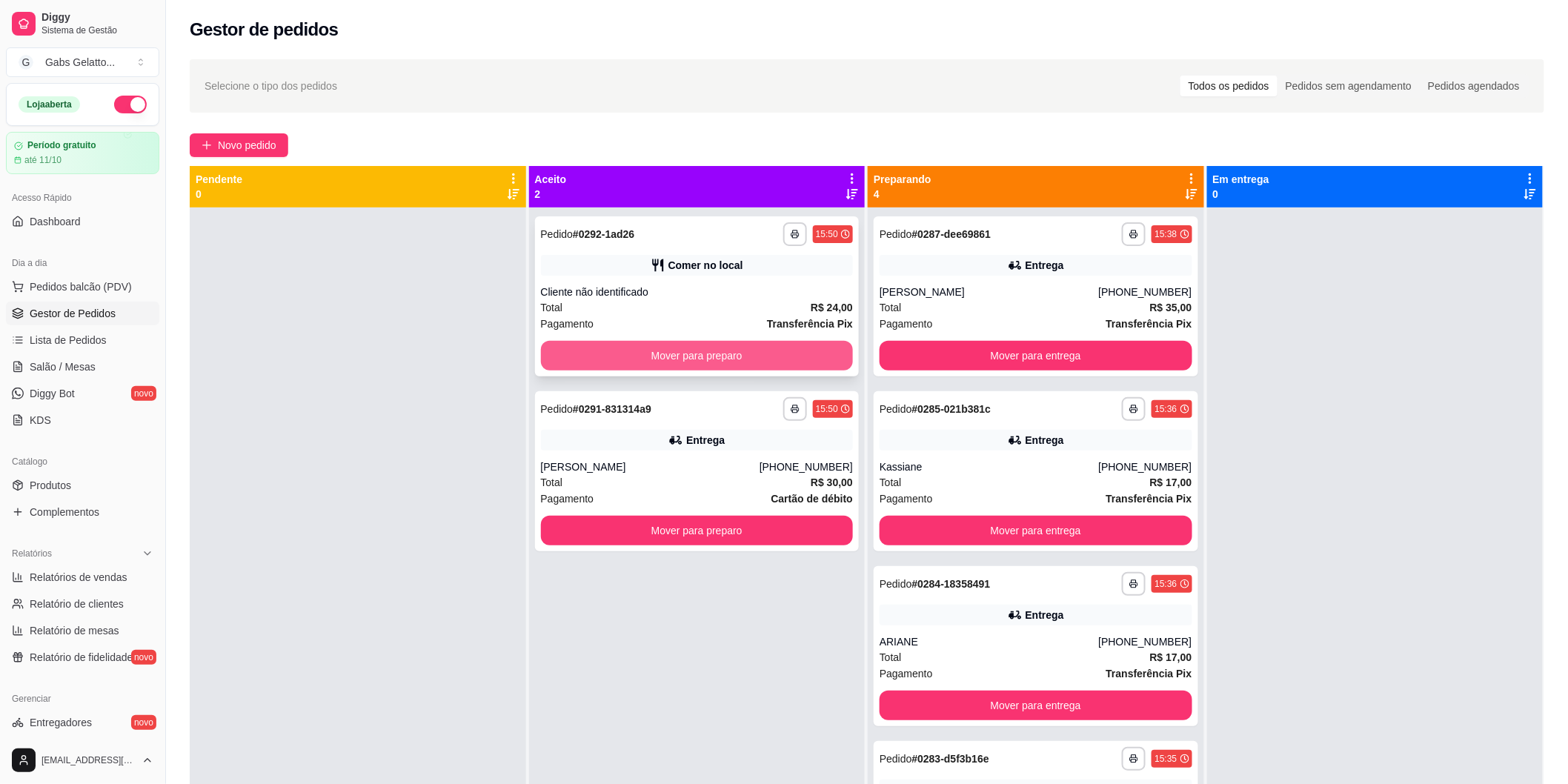
click at [750, 361] on button "Mover para preparo" at bounding box center [697, 355] width 312 height 29
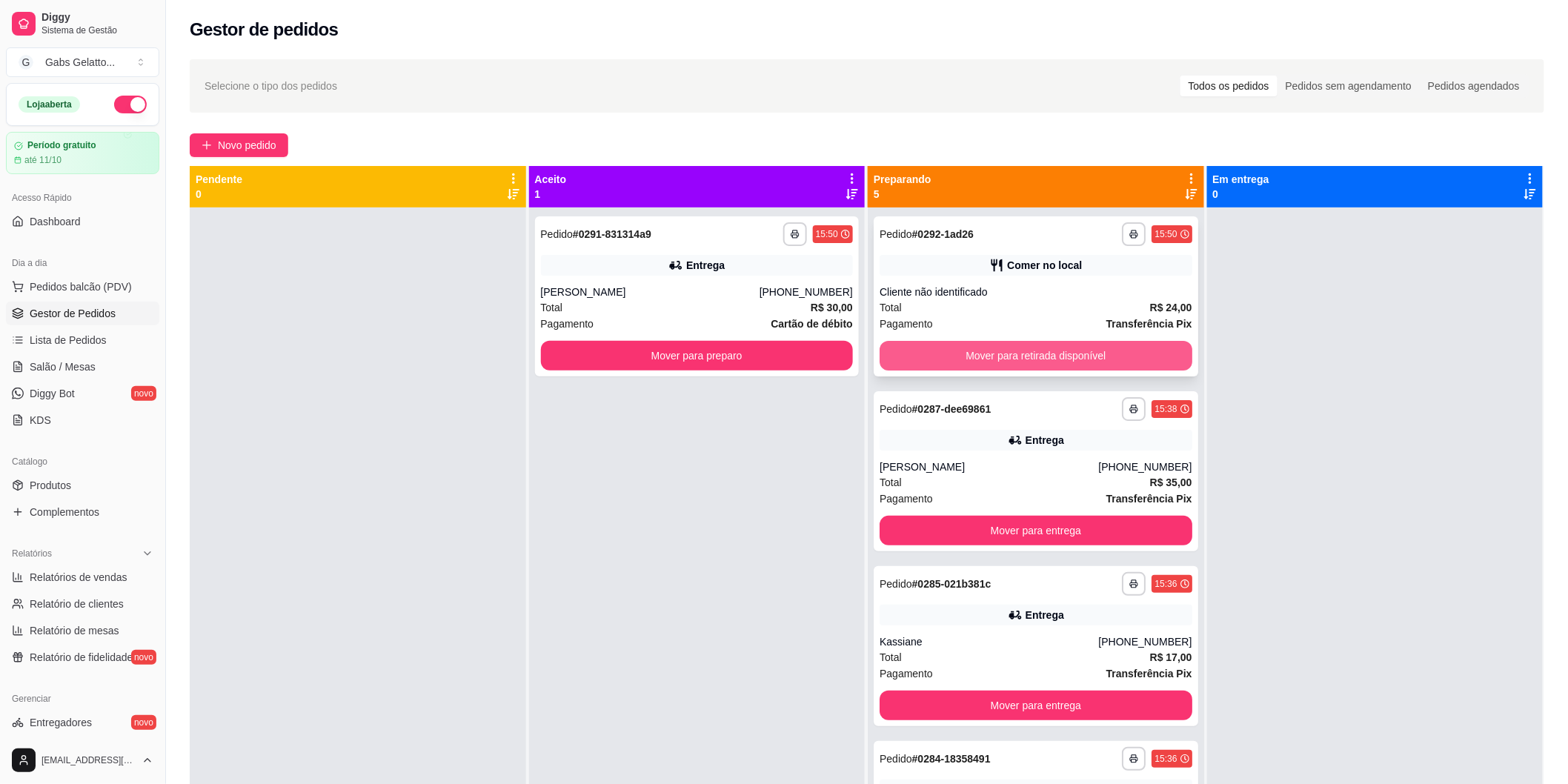
click at [1034, 363] on button "Mover para retirada disponível" at bounding box center [1036, 355] width 312 height 29
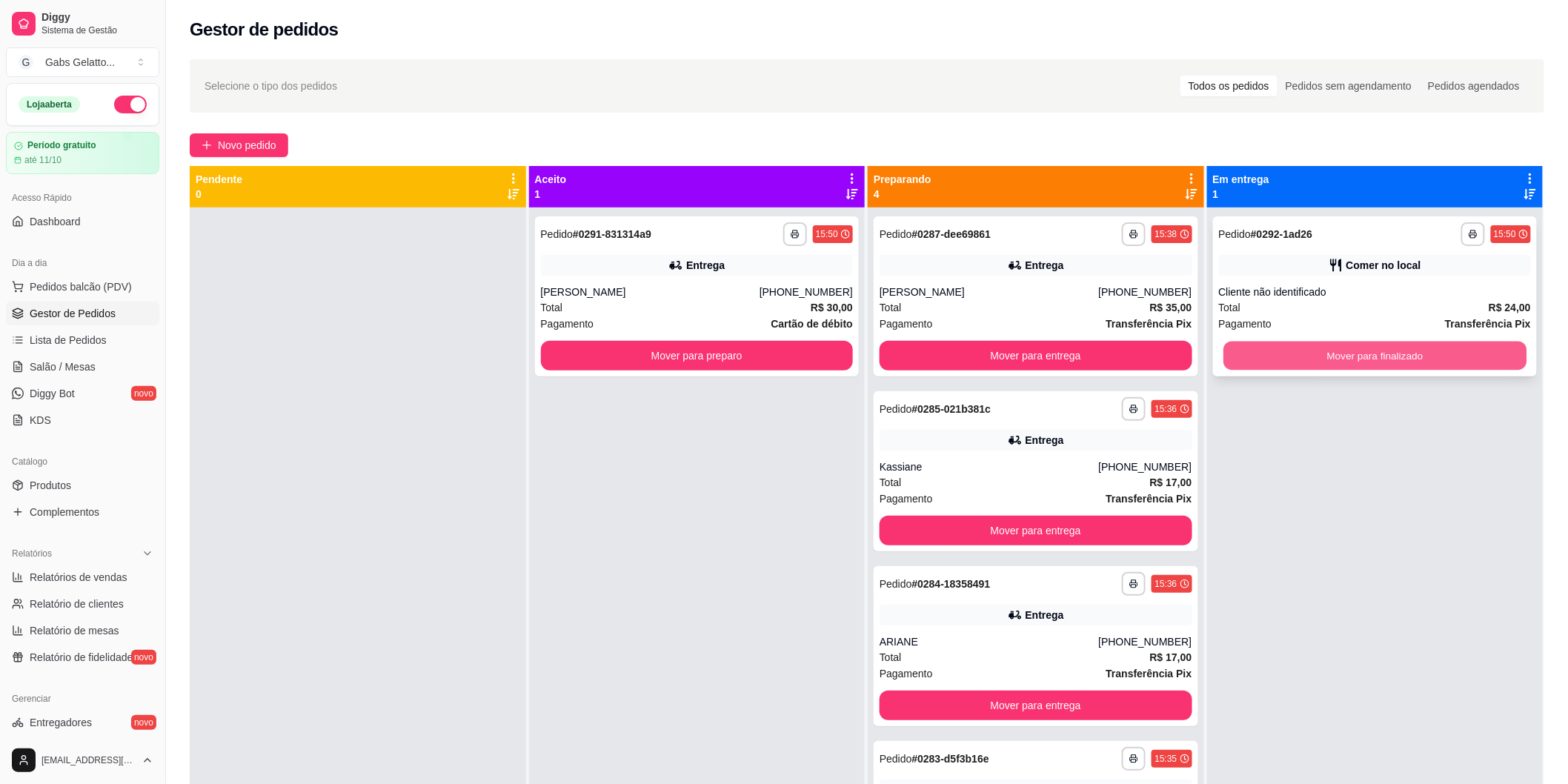
click at [1342, 358] on button "Mover para finalizado" at bounding box center [1374, 356] width 303 height 29
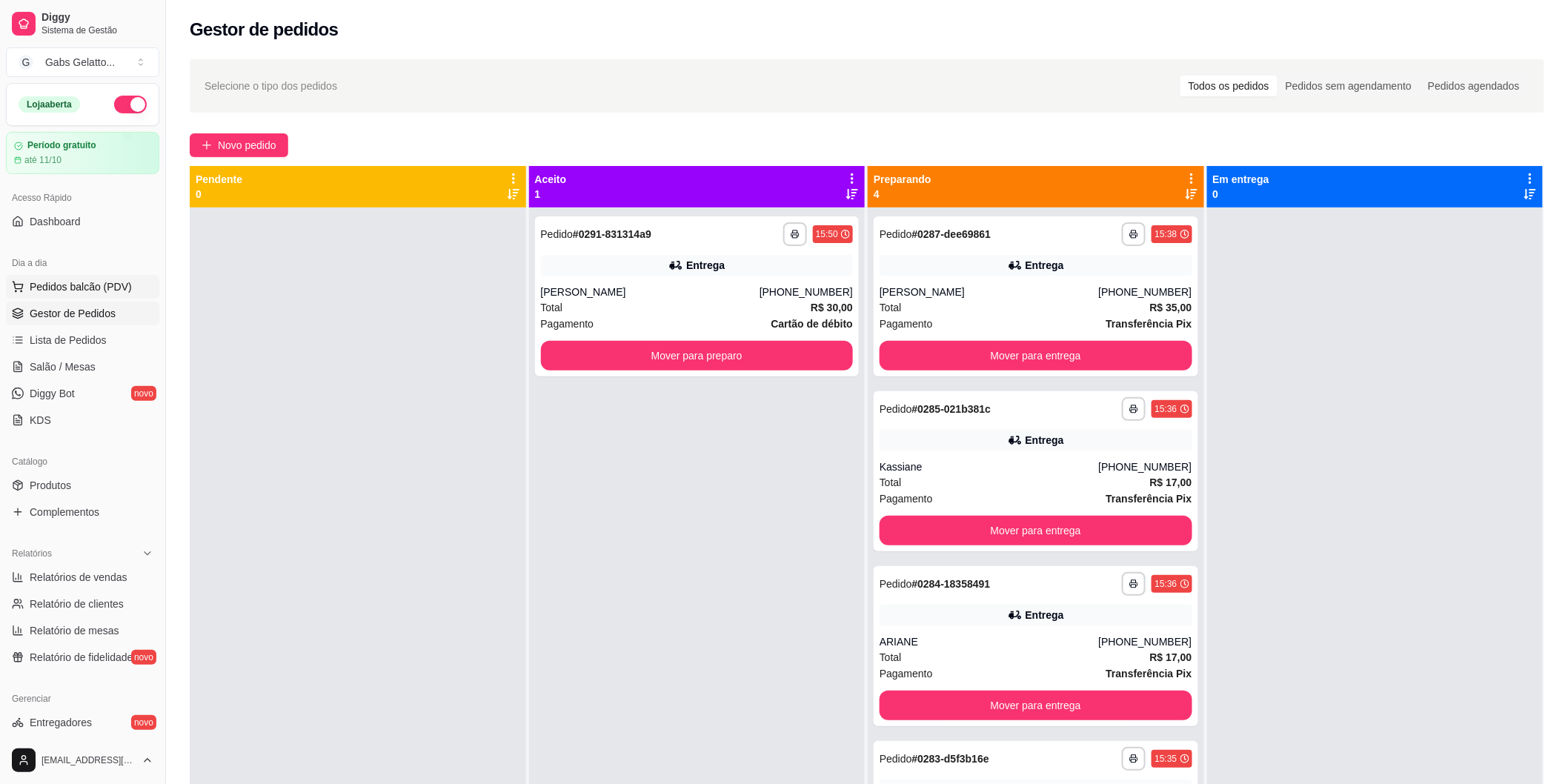
click at [102, 294] on button "Pedidos balcão (PDV)" at bounding box center [83, 287] width 154 height 23
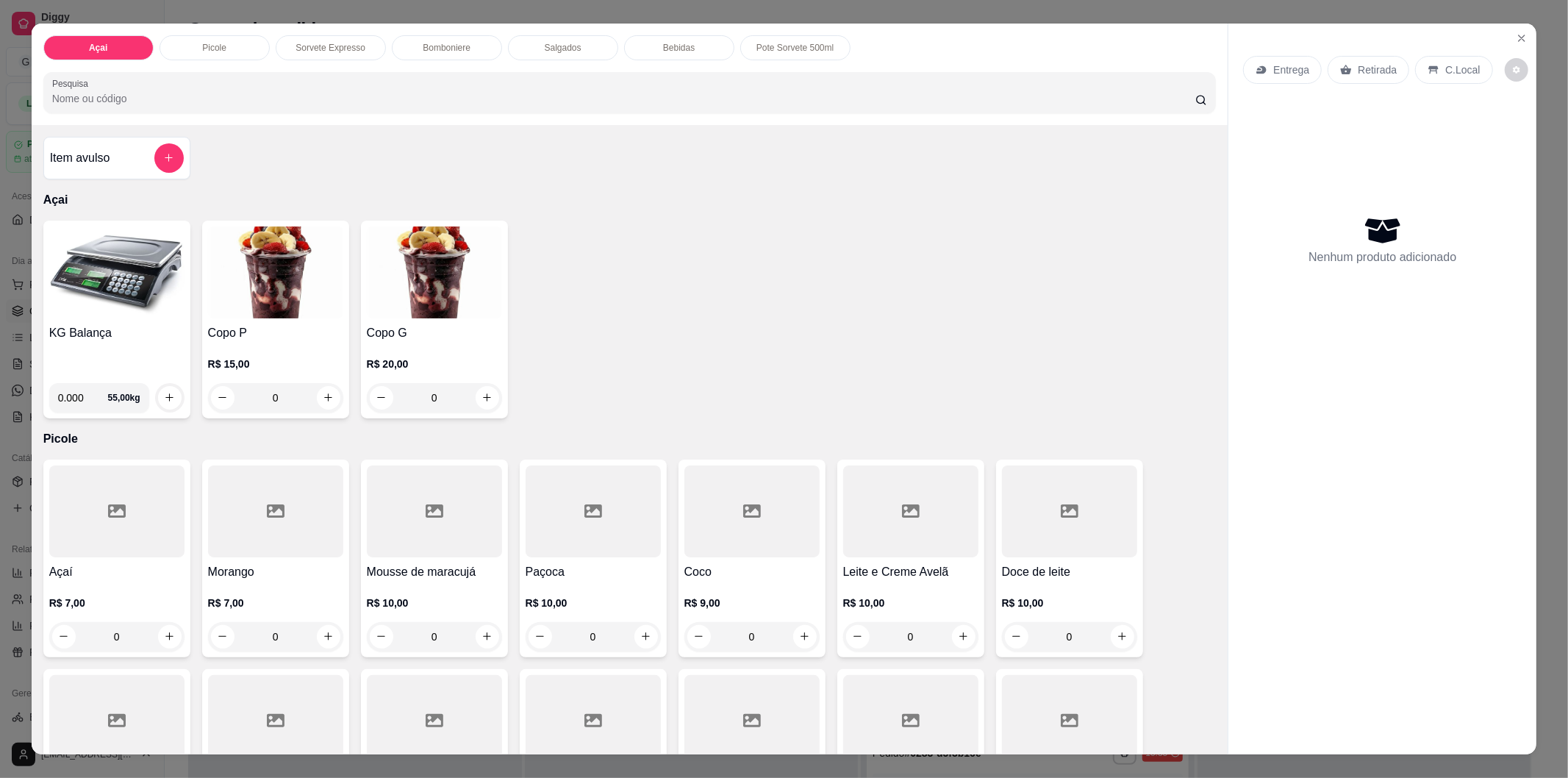
click at [75, 391] on input "0.000" at bounding box center [83, 398] width 50 height 29
type input "0.484"
click at [173, 403] on button "increase-product-quantity" at bounding box center [170, 398] width 23 height 23
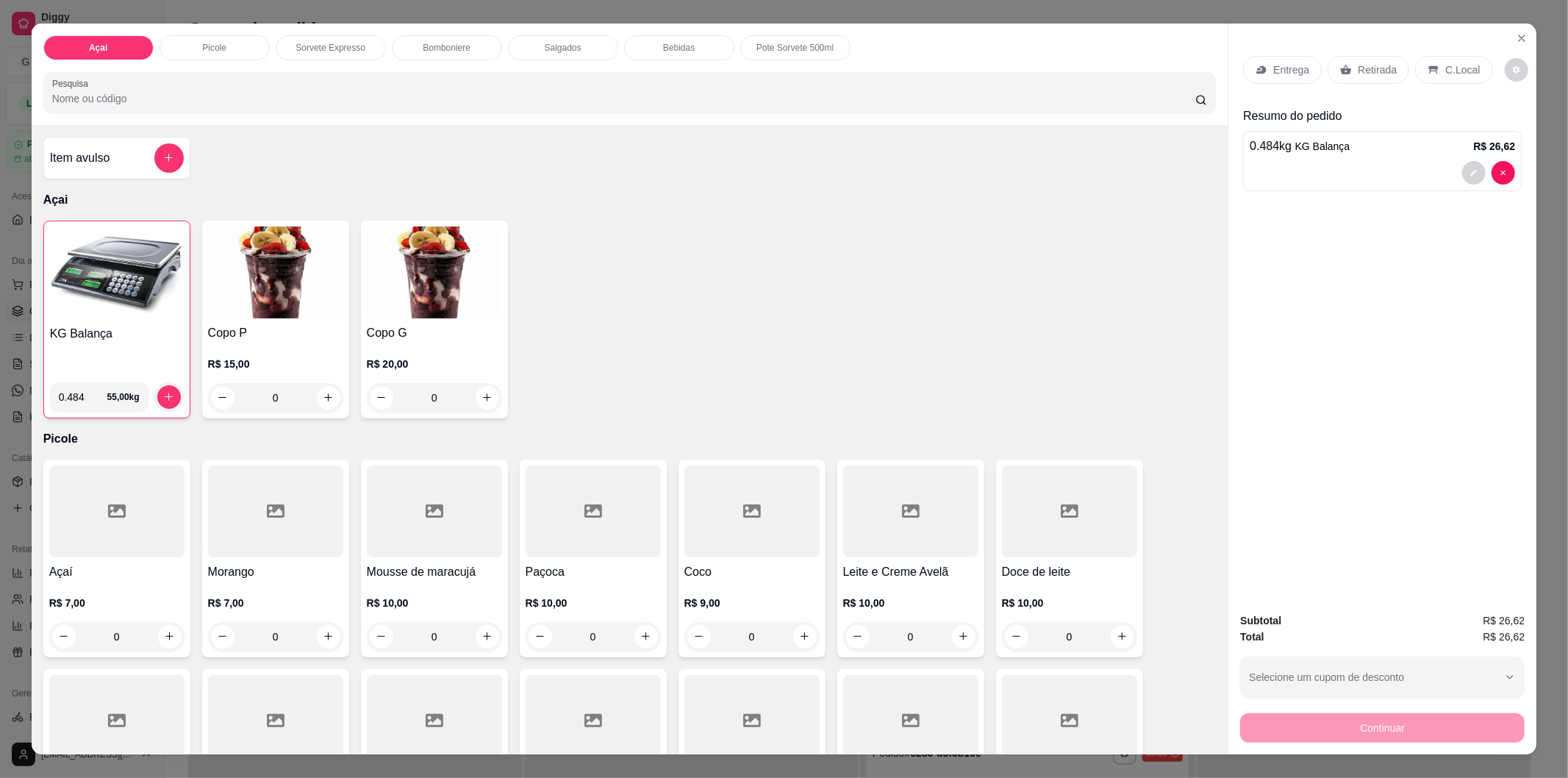
click at [1445, 65] on p "C.Local" at bounding box center [1463, 69] width 35 height 14
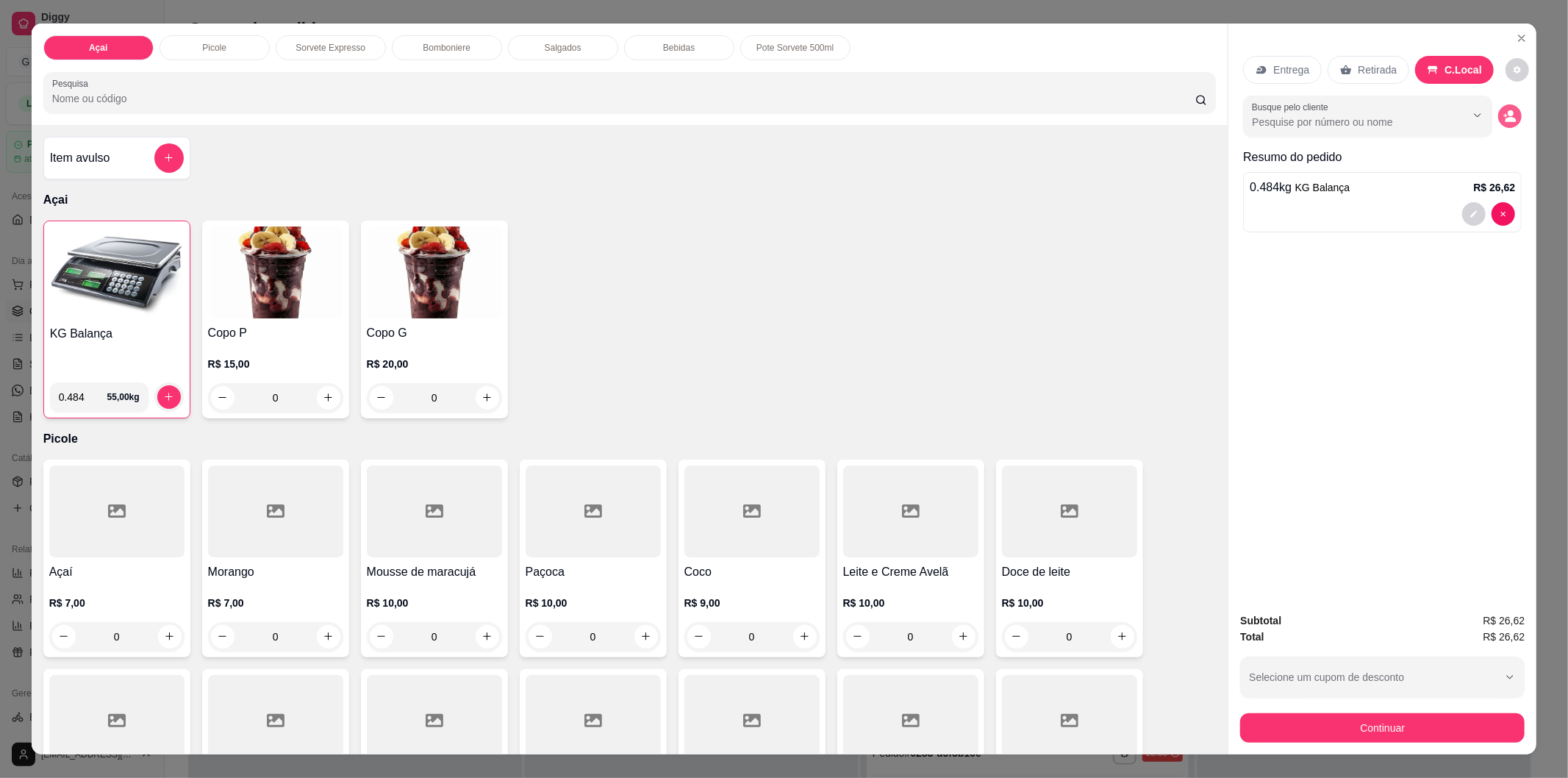
click at [1499, 125] on button "decrease-product-quantity" at bounding box center [1510, 116] width 23 height 23
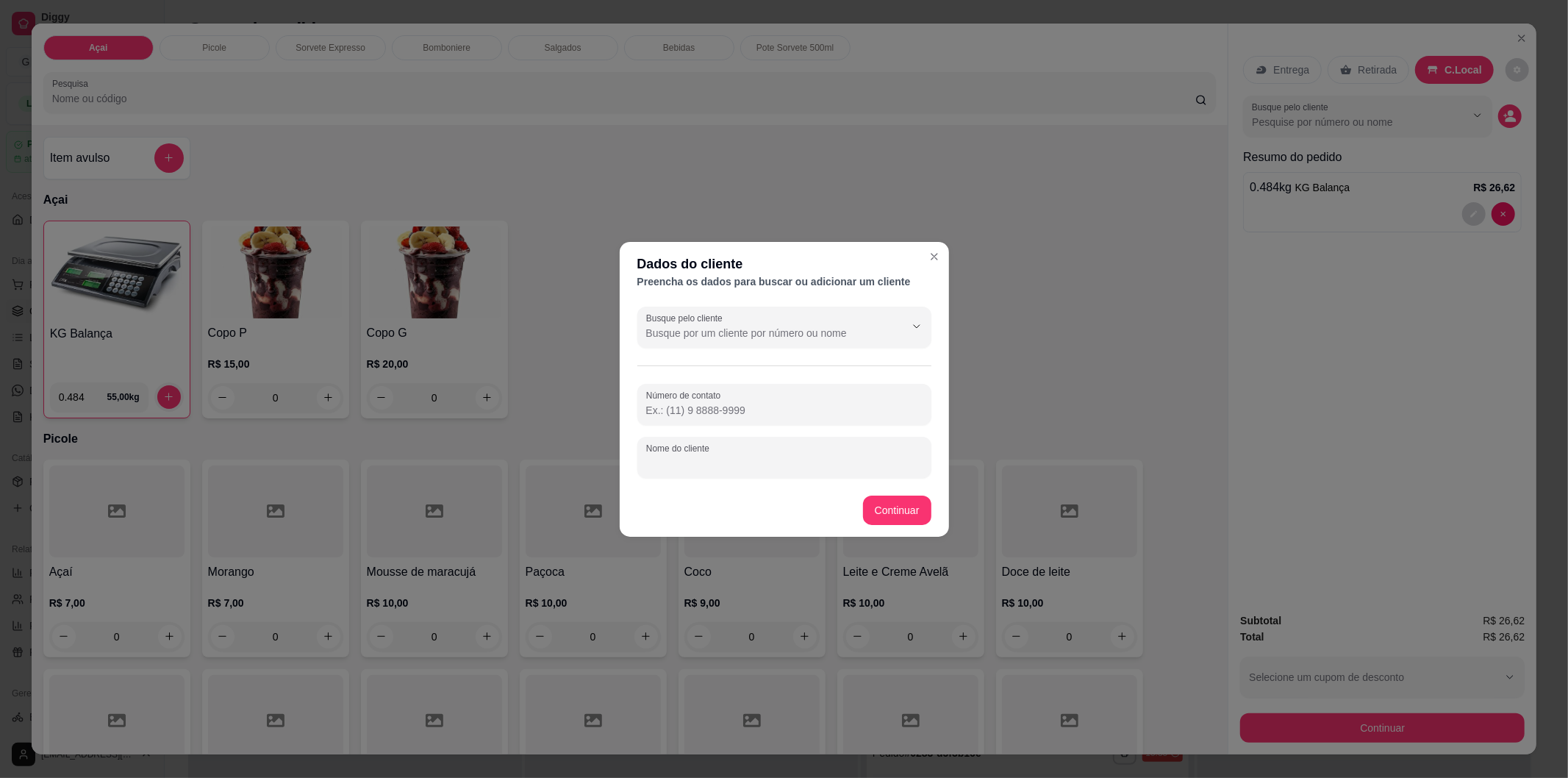
click at [784, 460] on input "Nome do cliente" at bounding box center [784, 462] width 276 height 14
click at [742, 402] on div at bounding box center [784, 404] width 276 height 29
type input "7"
type input "[PHONE_NUMBER]"
click at [747, 456] on input "Nome do cliente" at bounding box center [784, 462] width 276 height 14
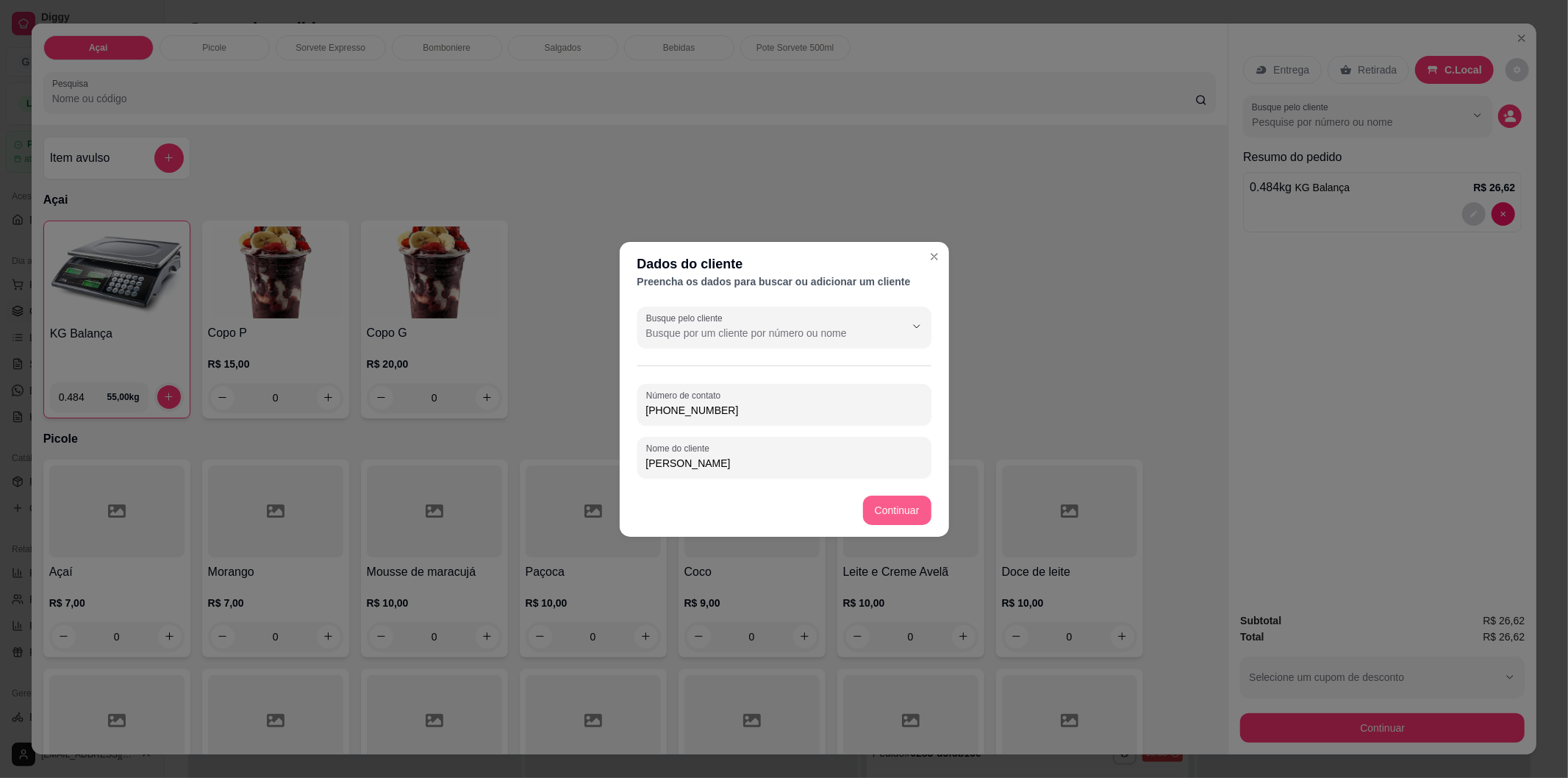
type input "[PERSON_NAME]"
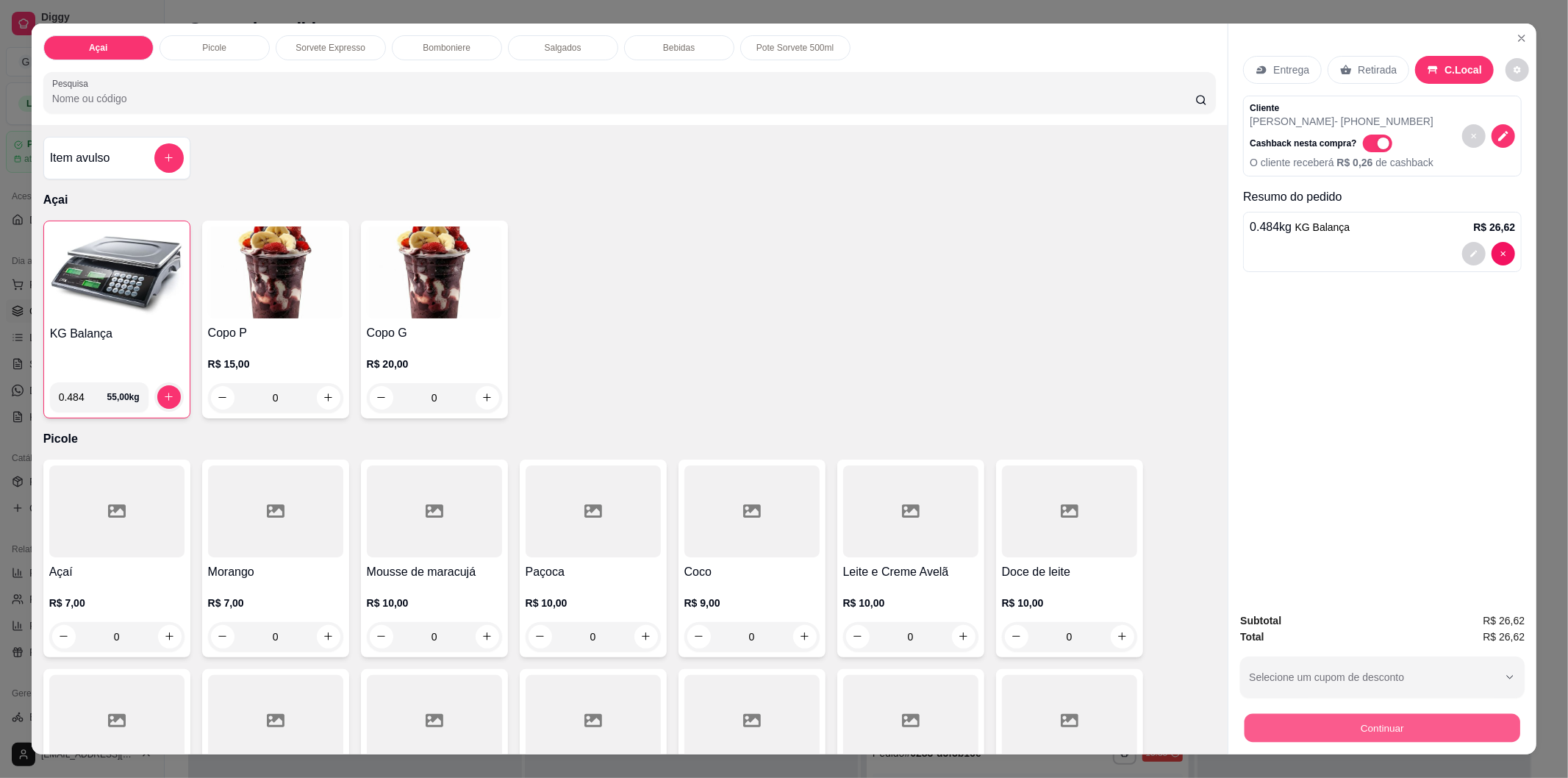
click at [1324, 724] on button "Continuar" at bounding box center [1383, 728] width 276 height 29
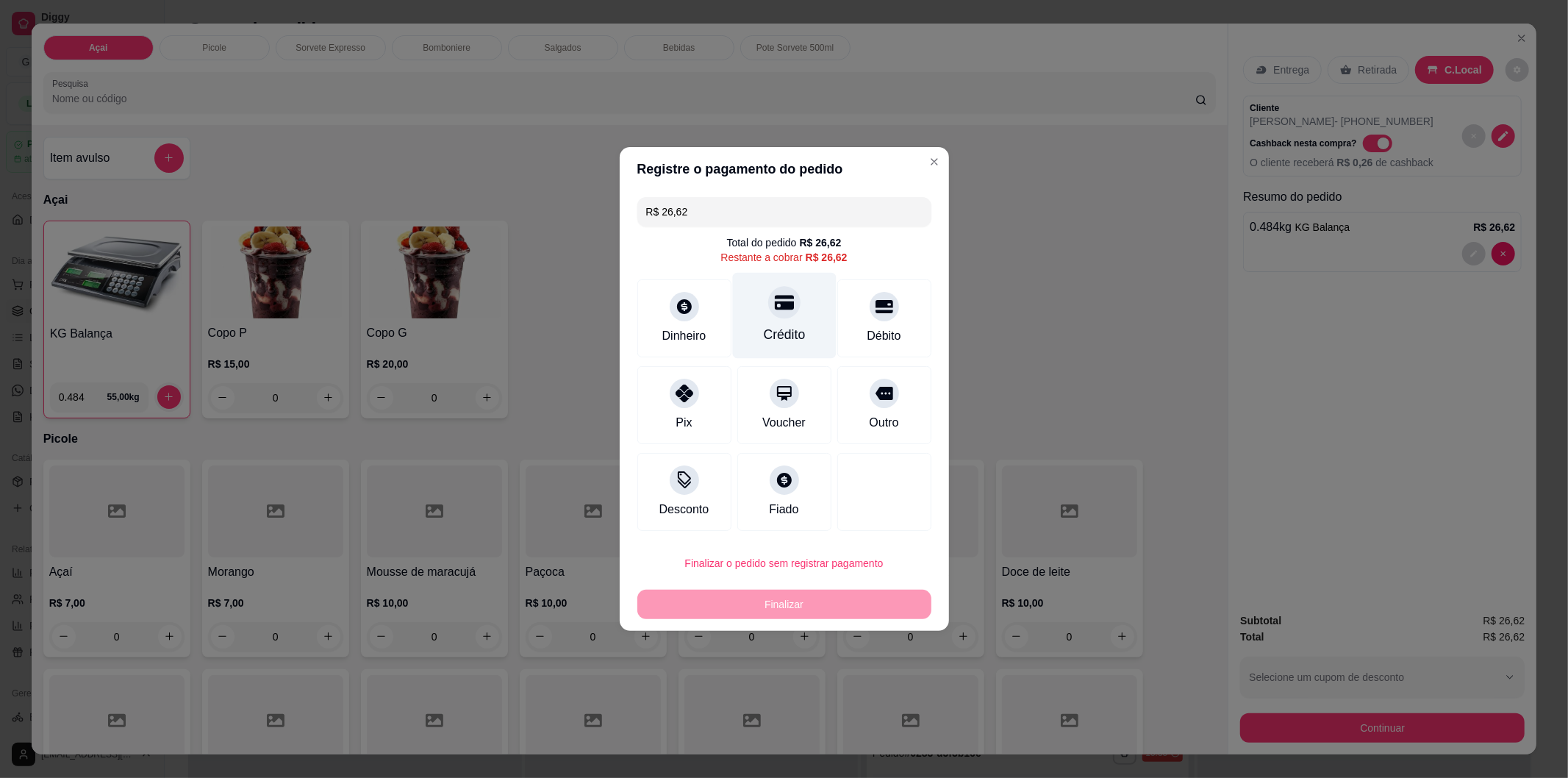
click at [781, 322] on div "Crédito" at bounding box center [783, 316] width 103 height 86
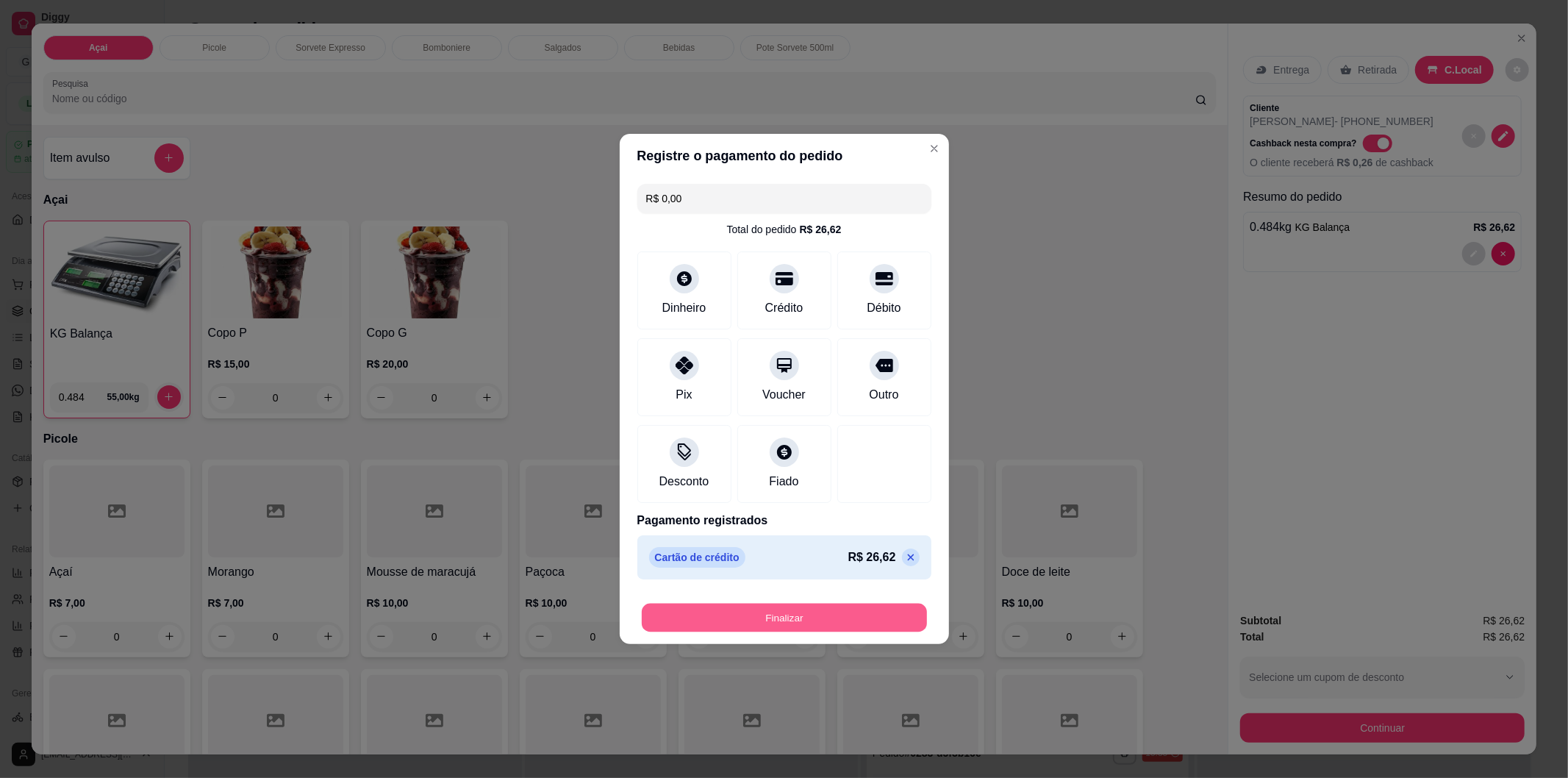
click at [779, 618] on button "Finalizar" at bounding box center [784, 618] width 285 height 29
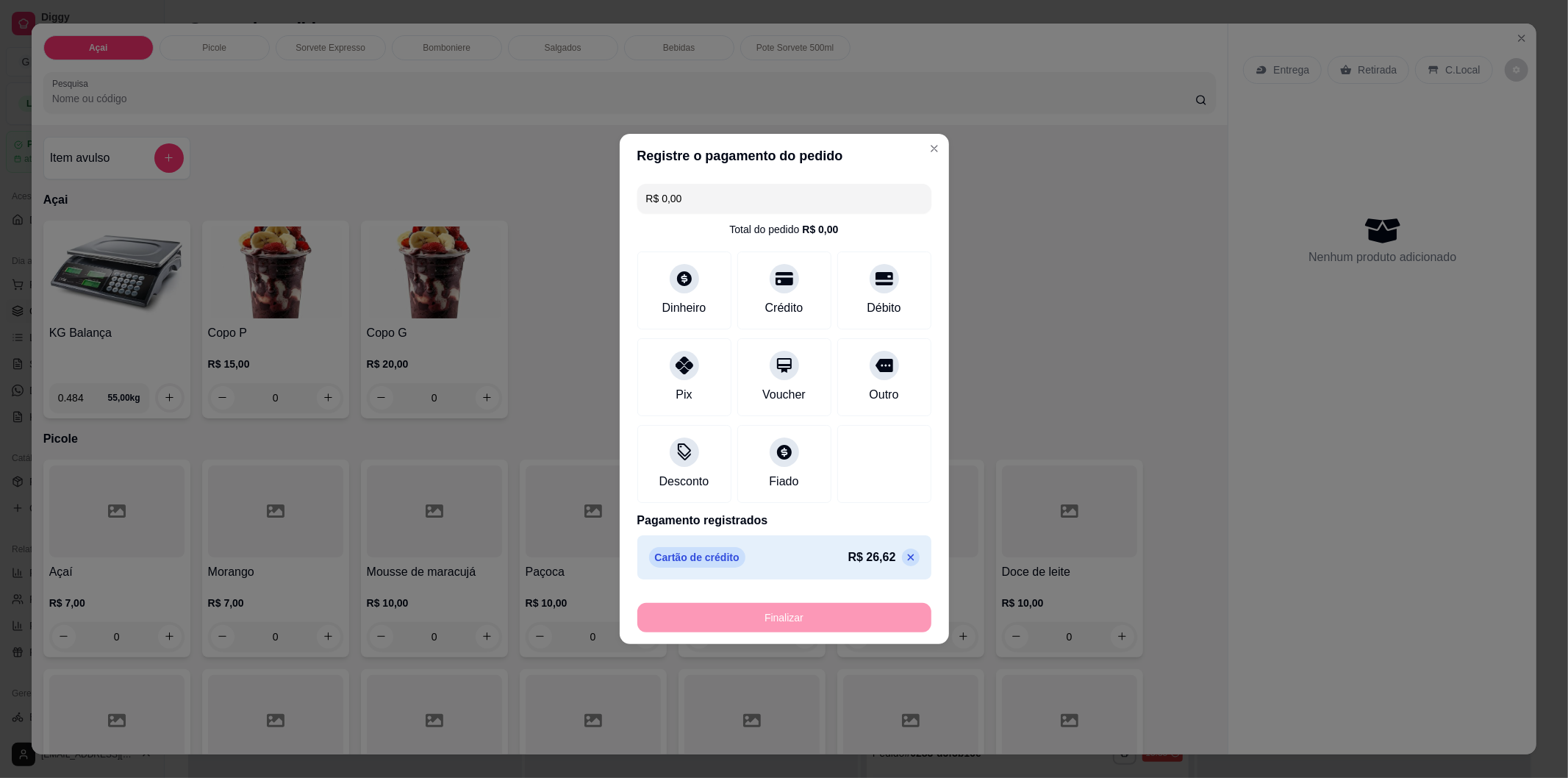
type input "-R$ 26,62"
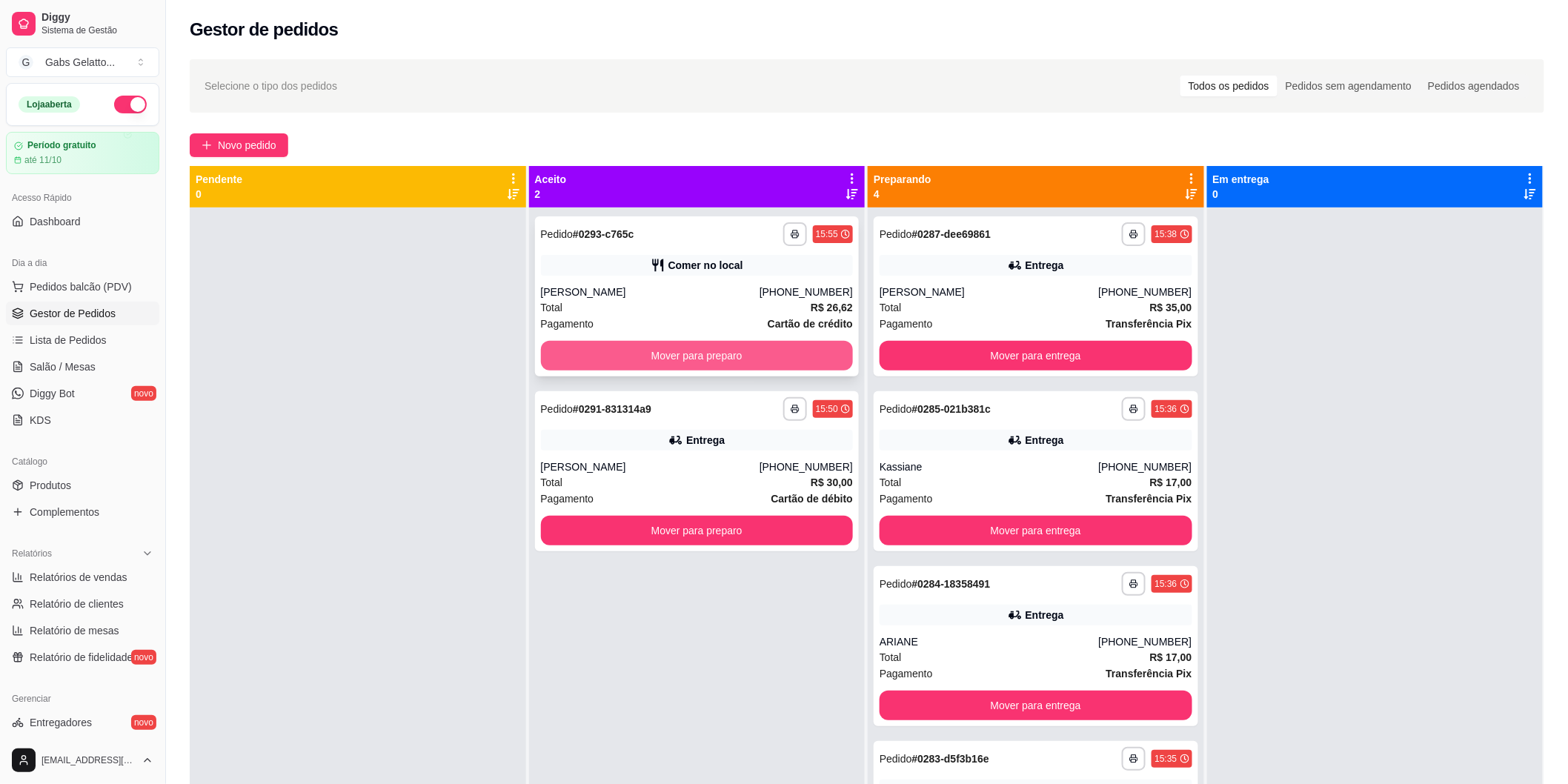
click at [750, 352] on button "Mover para preparo" at bounding box center [697, 355] width 312 height 29
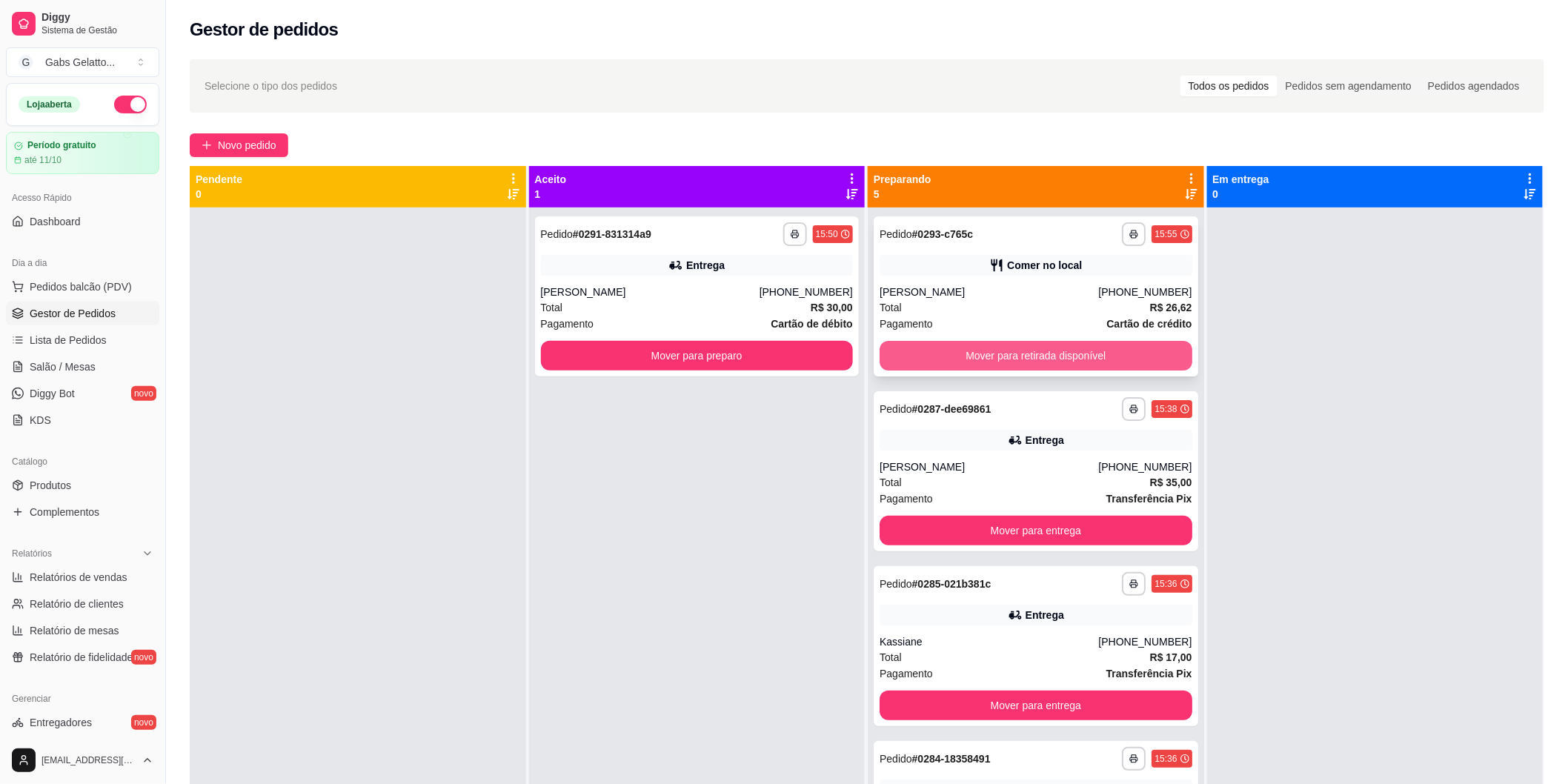
click at [1070, 354] on button "Mover para retirada disponível" at bounding box center [1036, 355] width 312 height 29
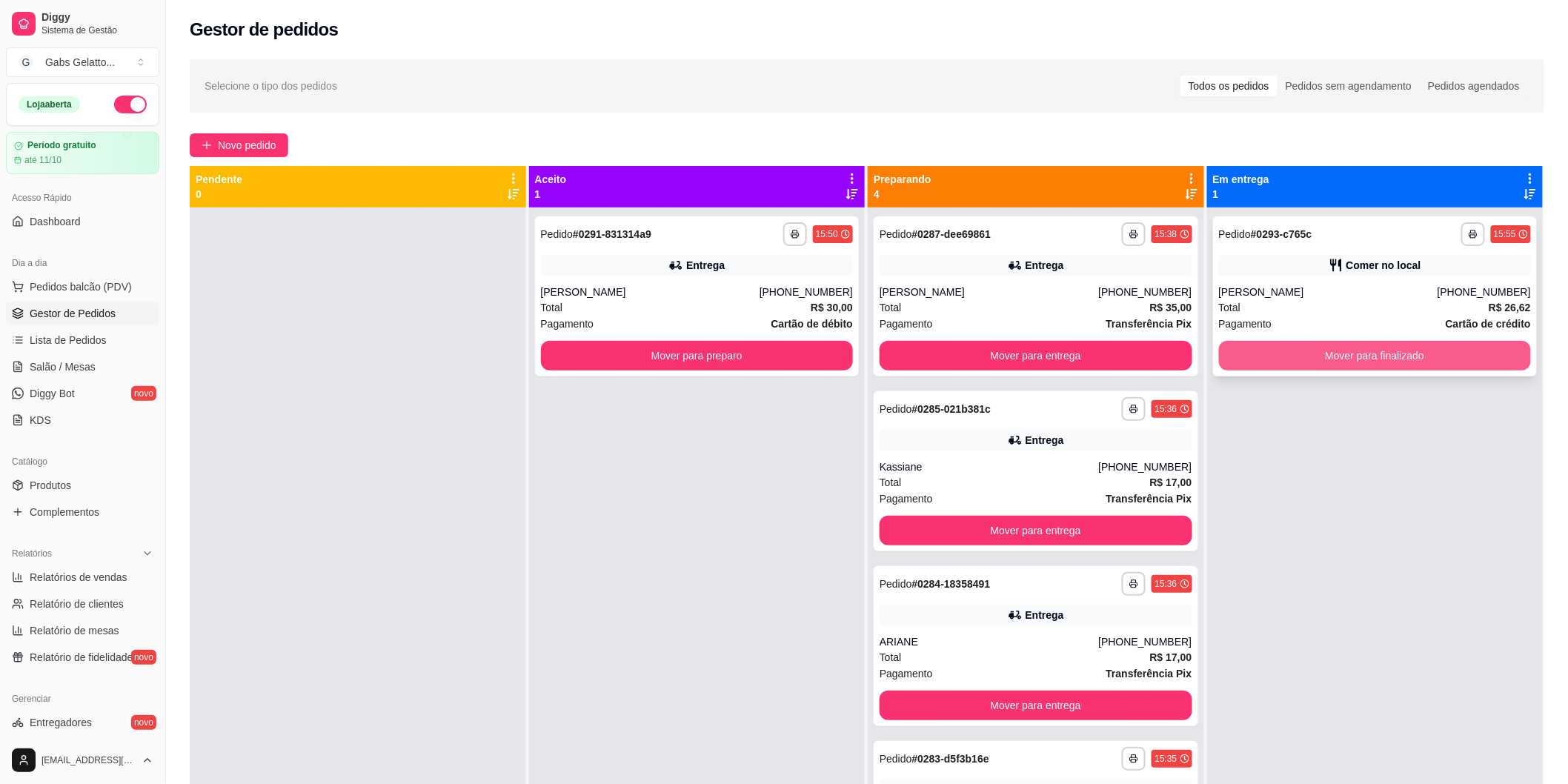
click at [1357, 364] on button "Mover para finalizado" at bounding box center [1375, 355] width 312 height 29
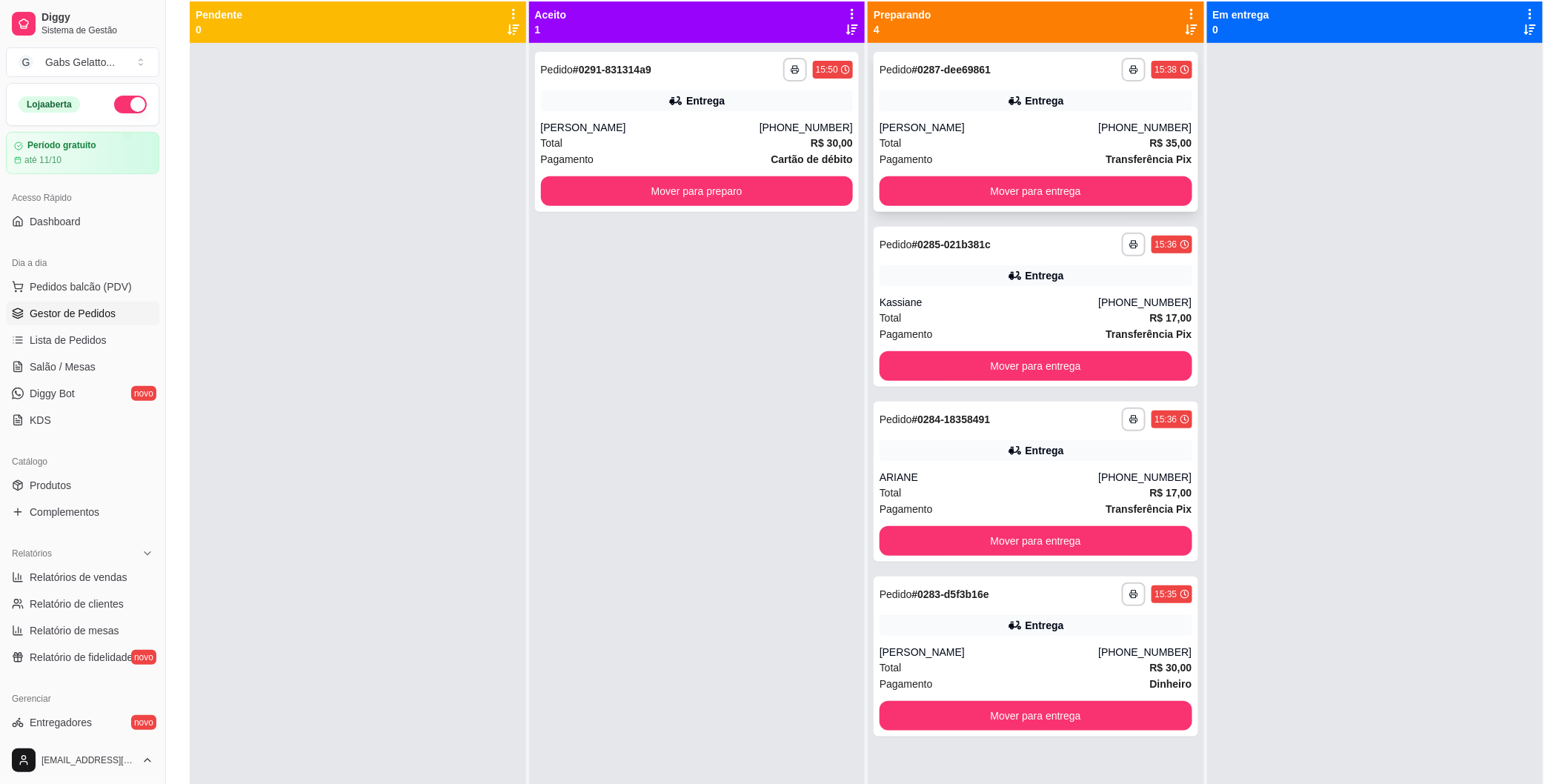
click at [1017, 130] on div "[PERSON_NAME]" at bounding box center [989, 126] width 219 height 15
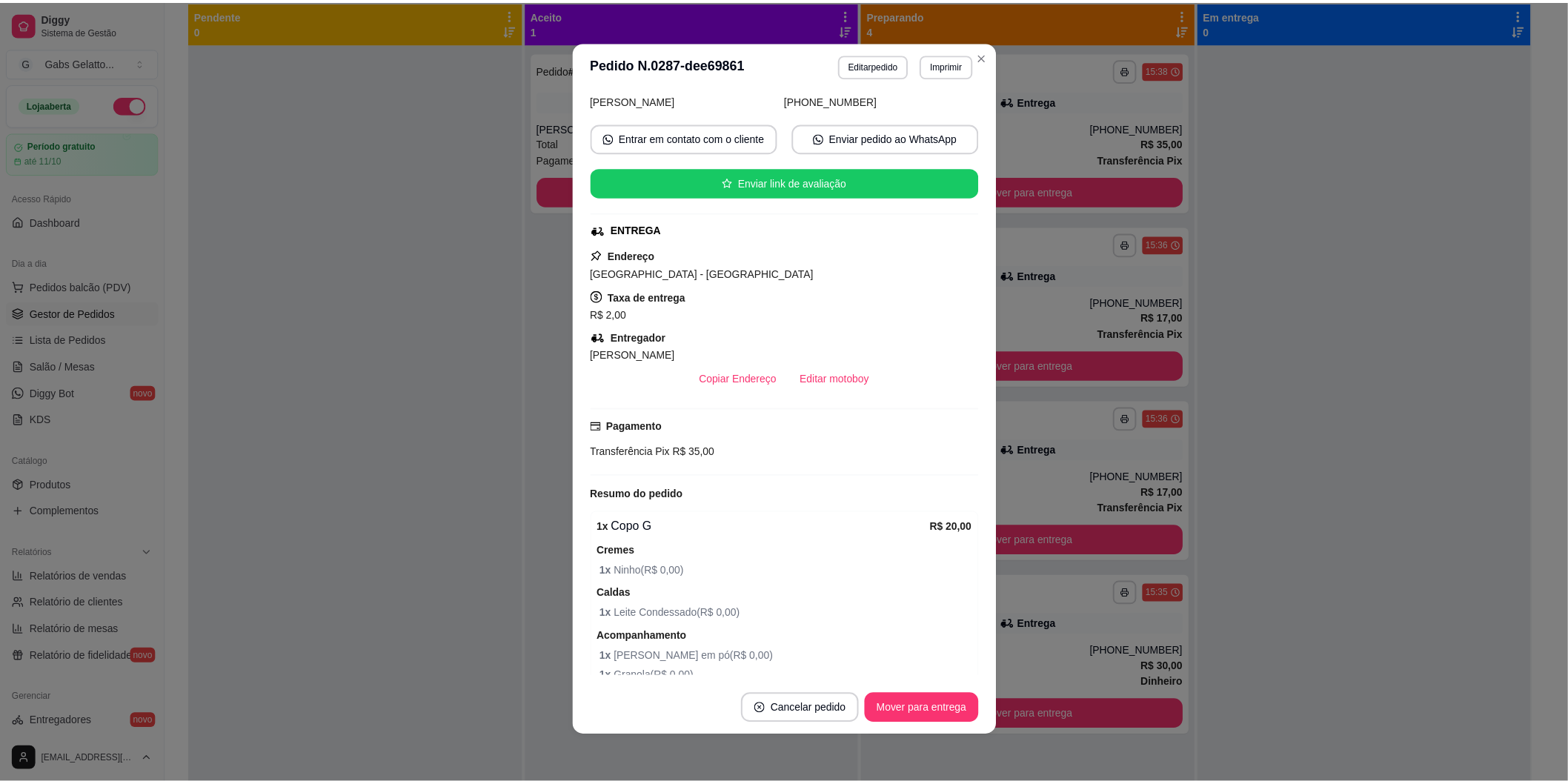
scroll to position [193, 0]
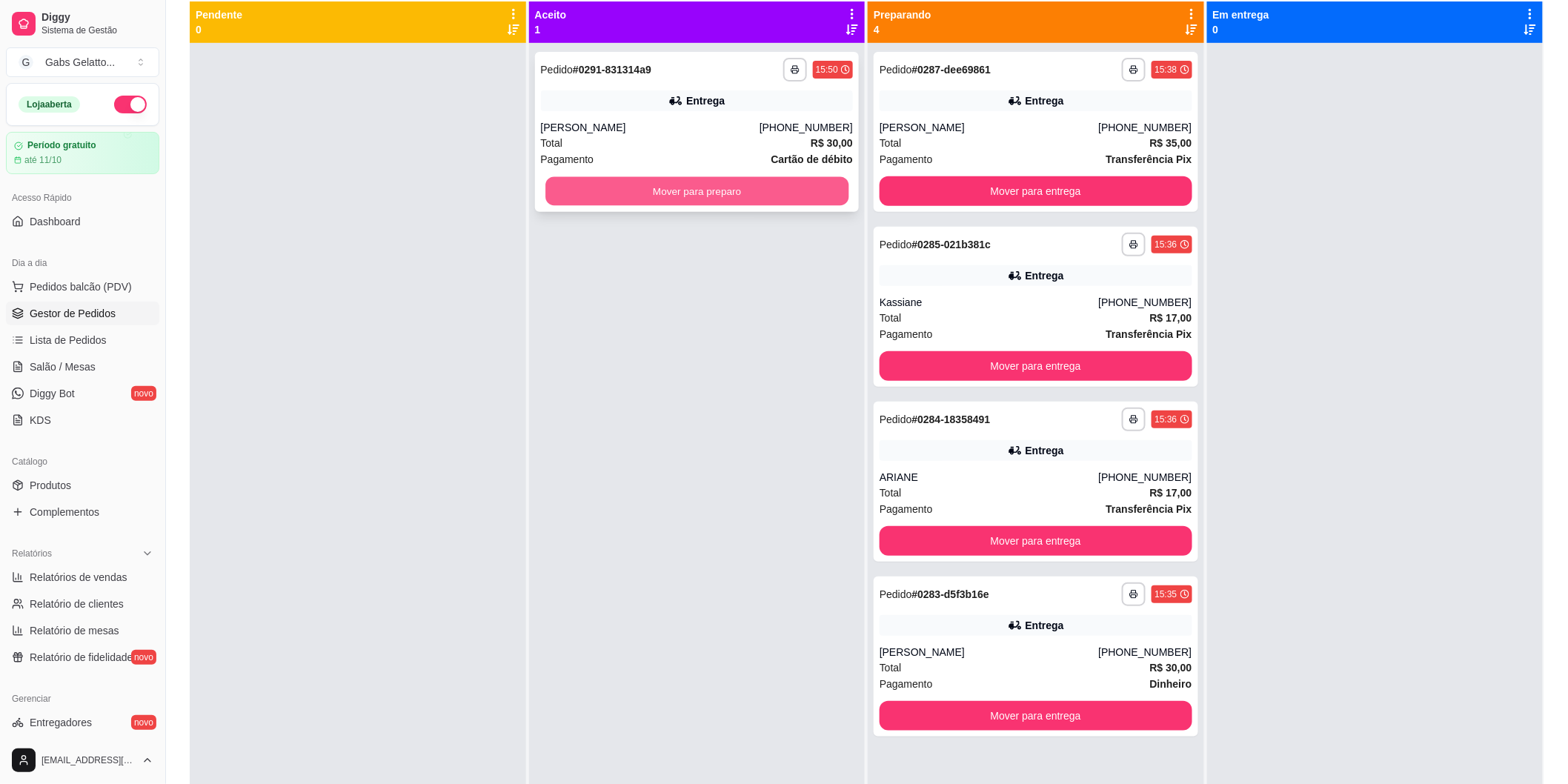
click at [802, 202] on button "Mover para preparo" at bounding box center [696, 192] width 303 height 29
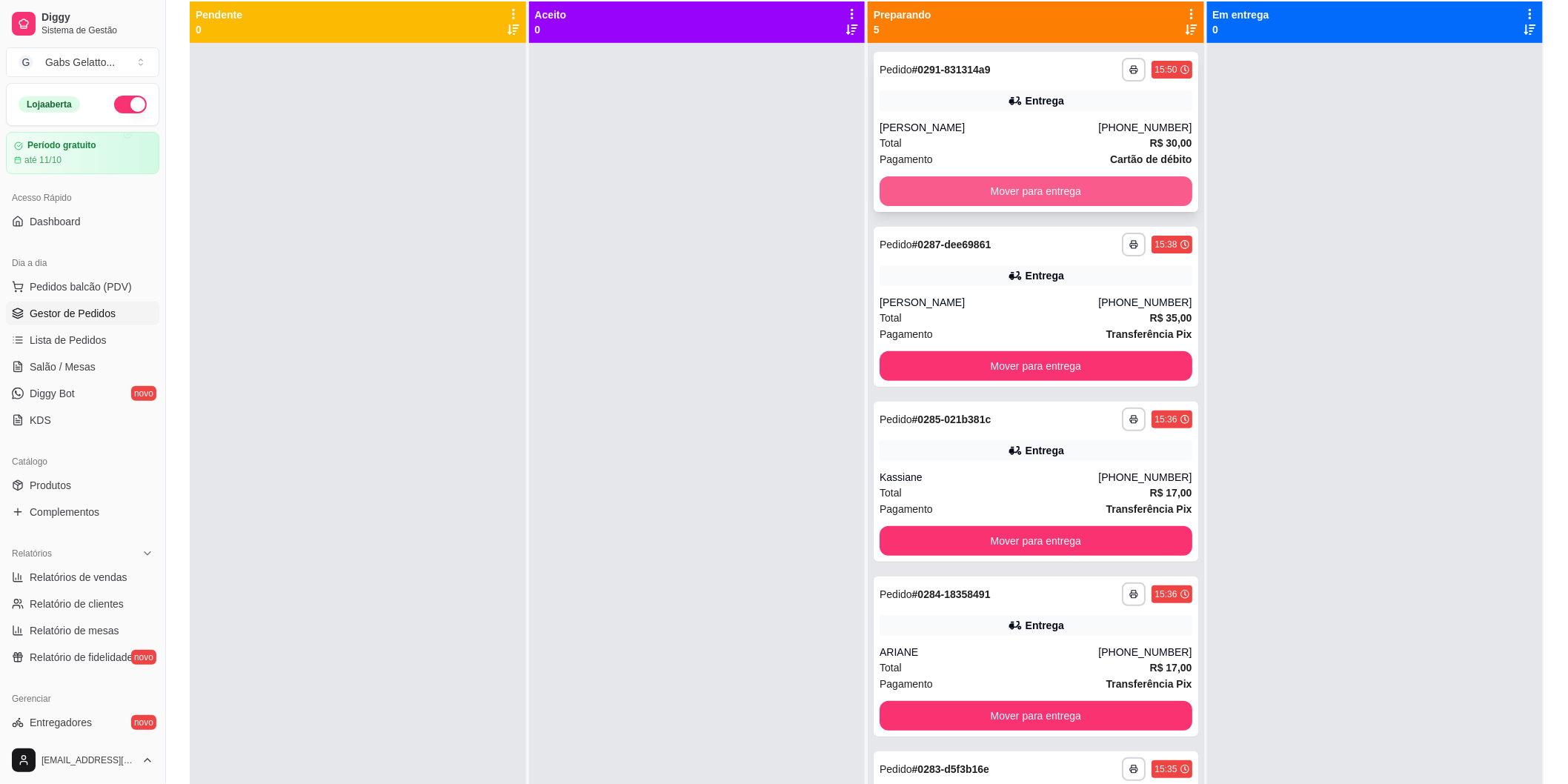
click at [1021, 195] on button "Mover para entrega" at bounding box center [1036, 191] width 312 height 29
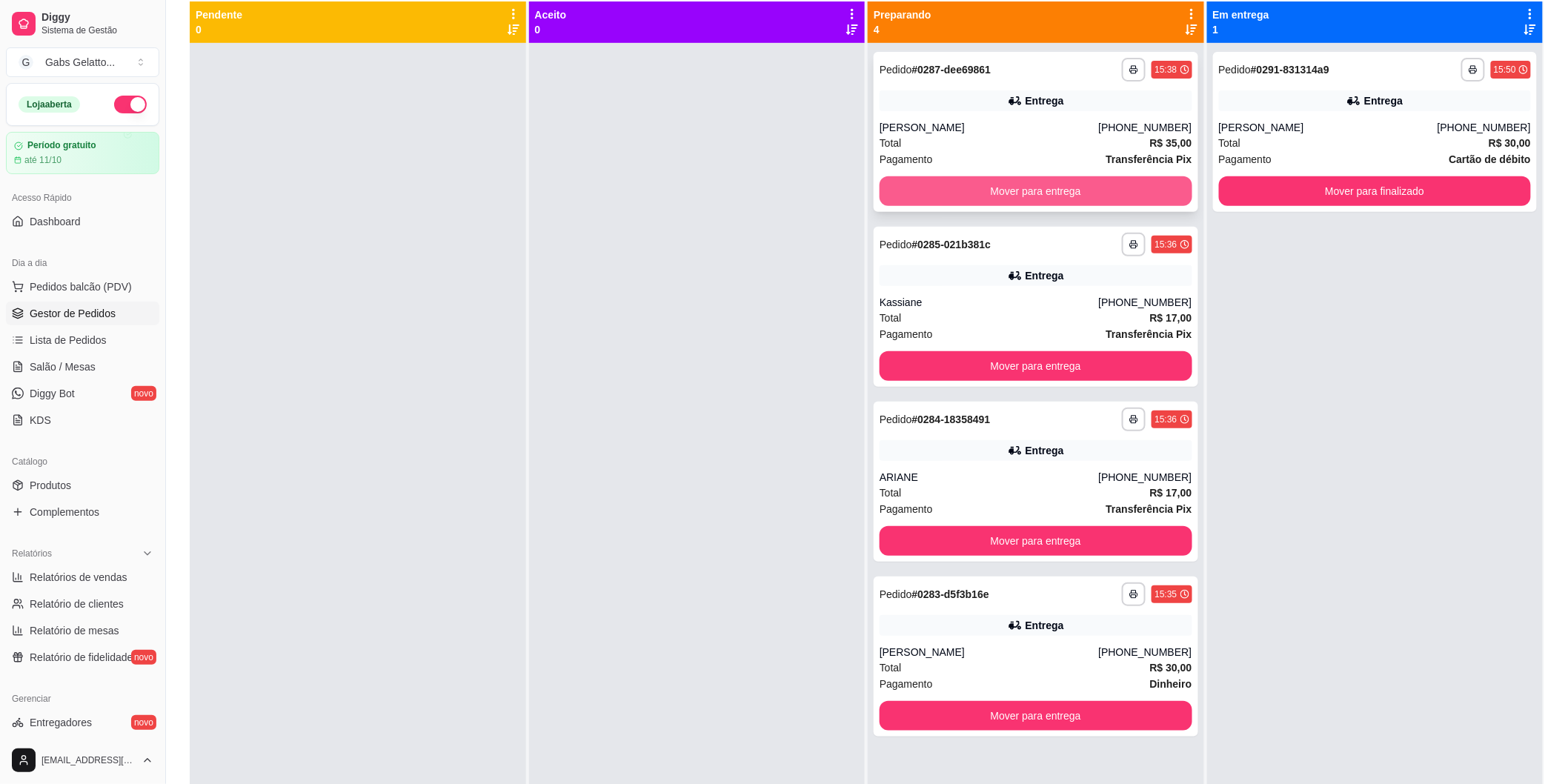
click at [1058, 191] on button "Mover para entrega" at bounding box center [1036, 191] width 312 height 29
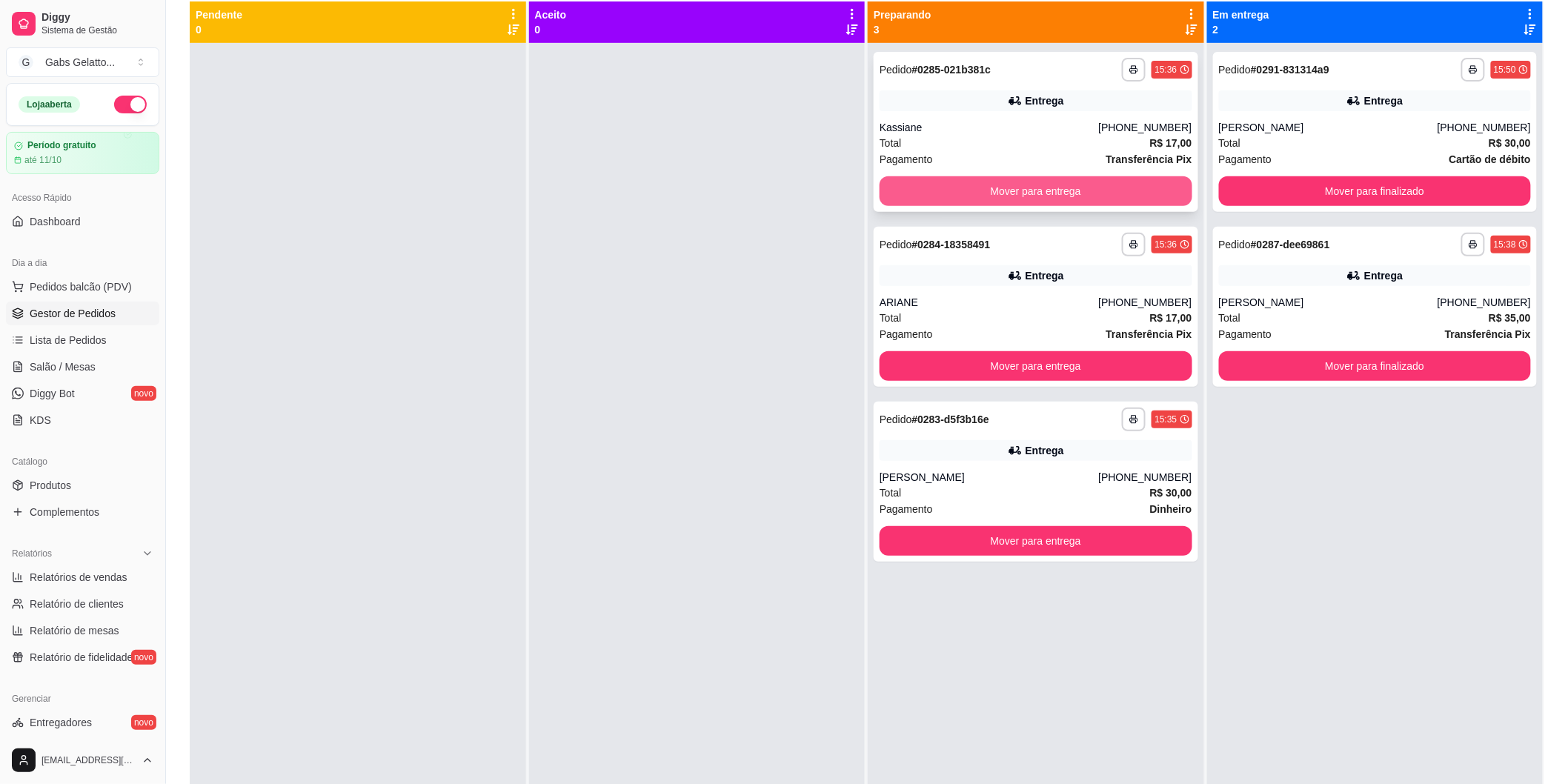
click at [1058, 196] on button "Mover para entrega" at bounding box center [1036, 191] width 312 height 29
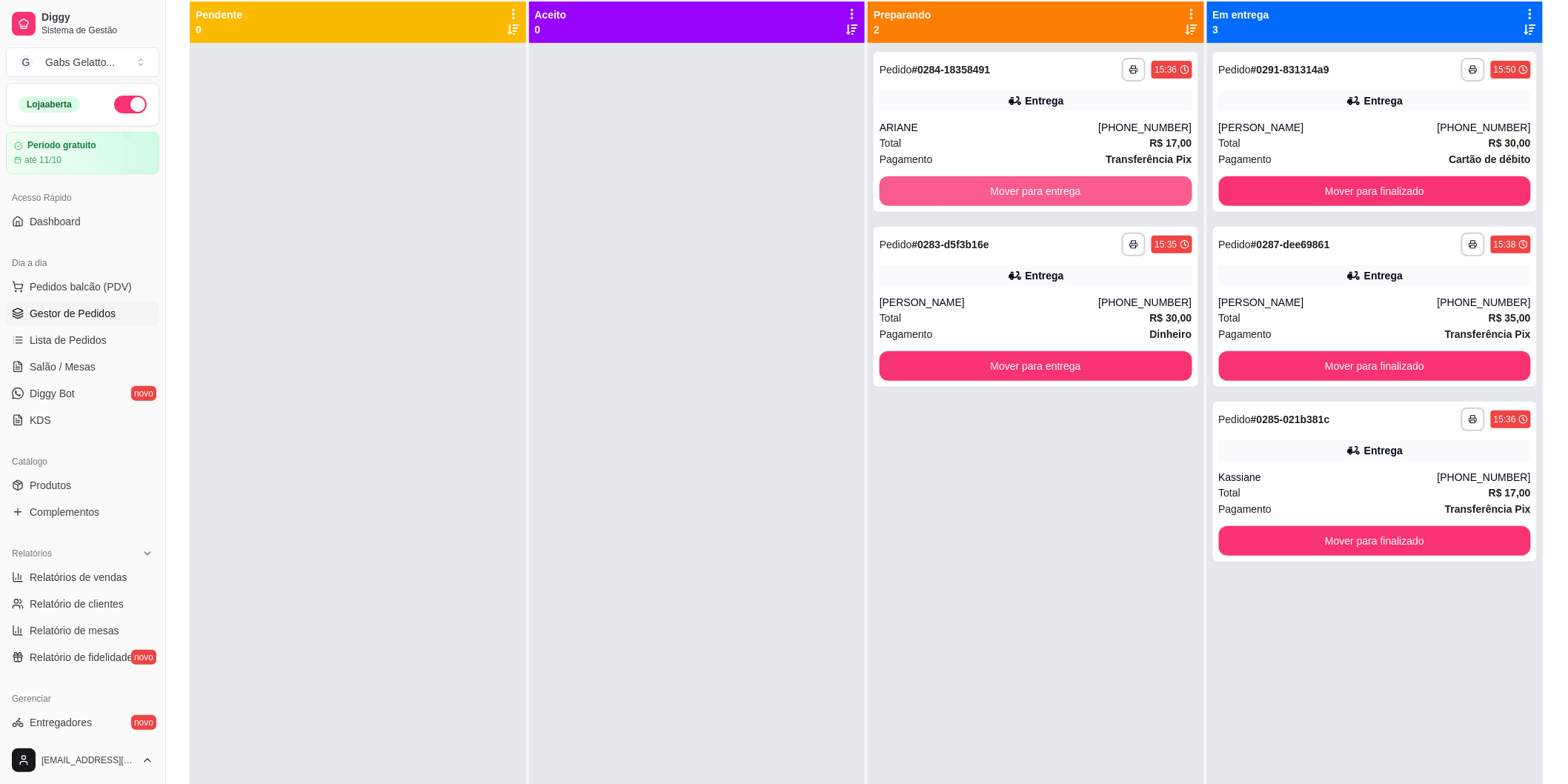
click at [1055, 197] on button "Mover para entrega" at bounding box center [1036, 191] width 312 height 29
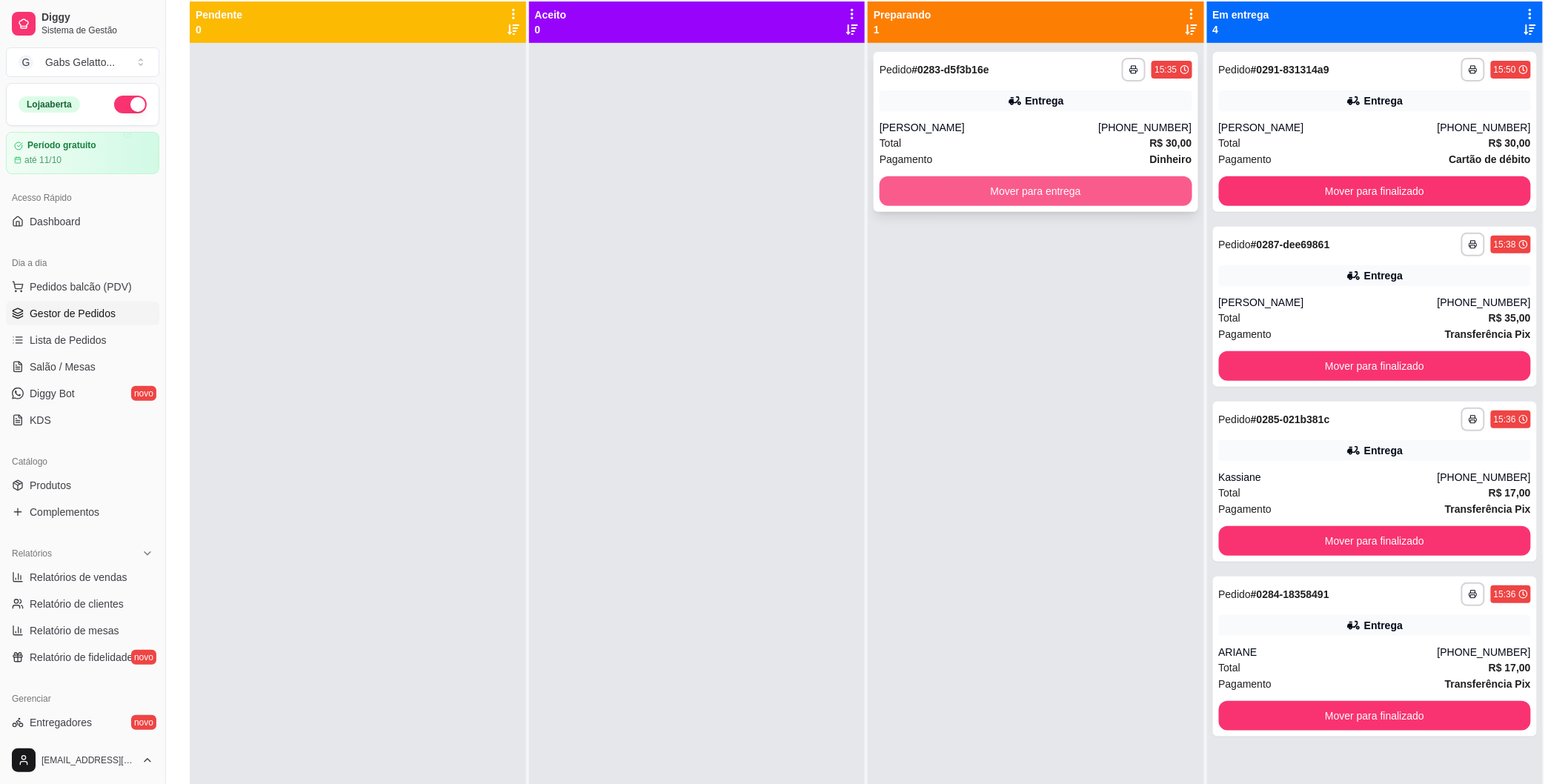
click at [1070, 200] on button "Mover para entrega" at bounding box center [1036, 191] width 312 height 29
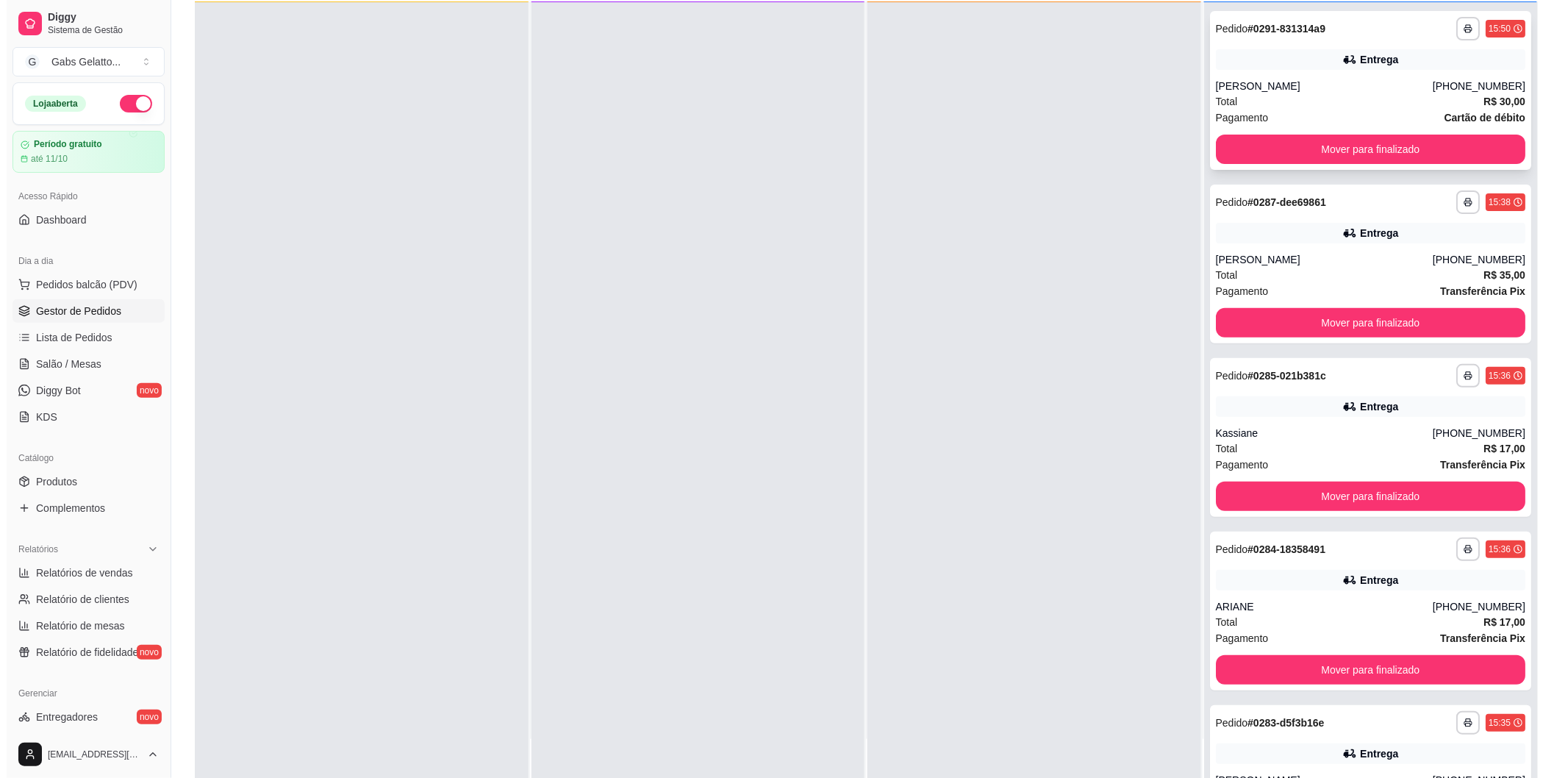
scroll to position [0, 0]
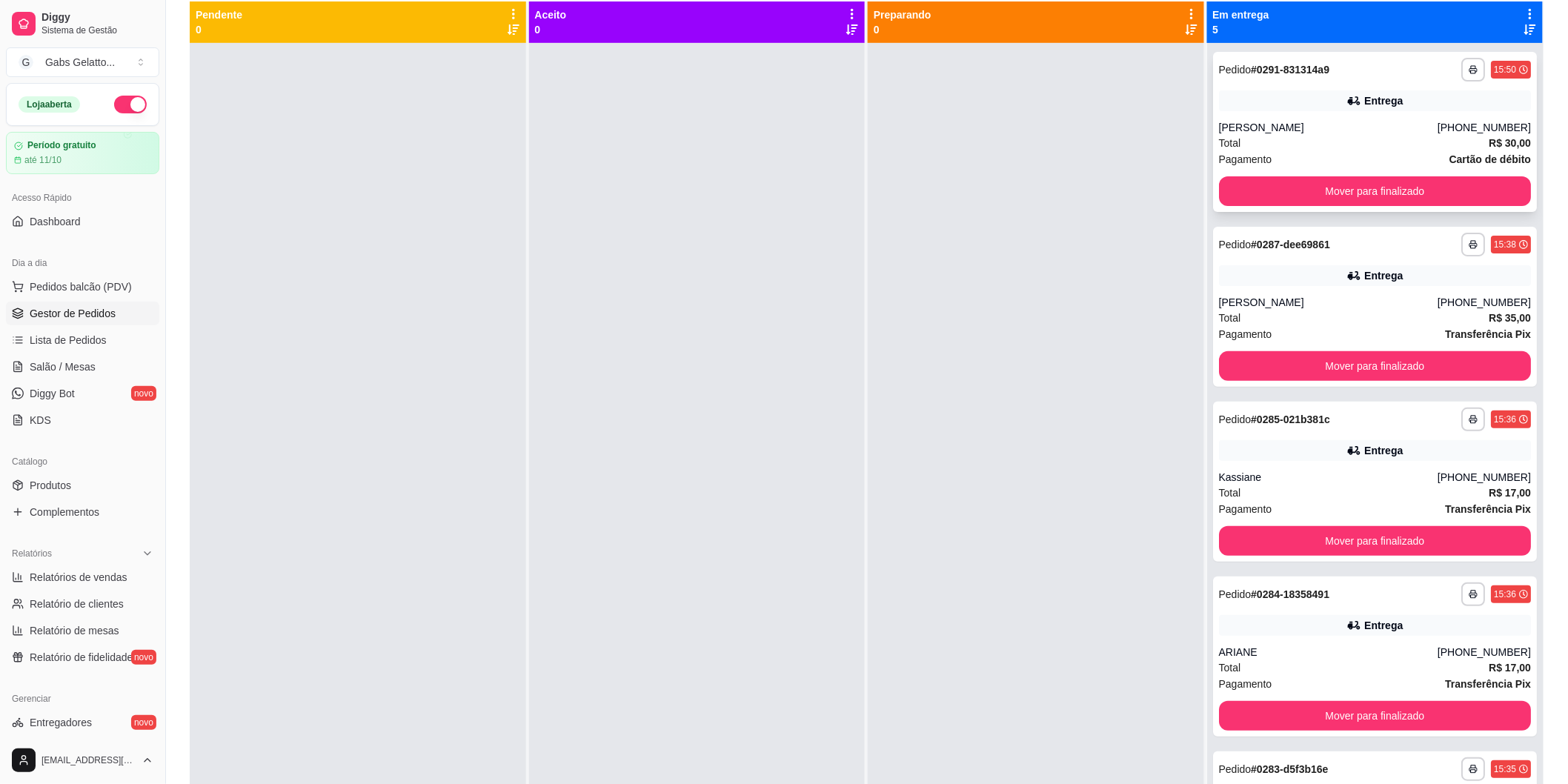
click at [1329, 111] on div "**********" at bounding box center [1376, 131] width 325 height 160
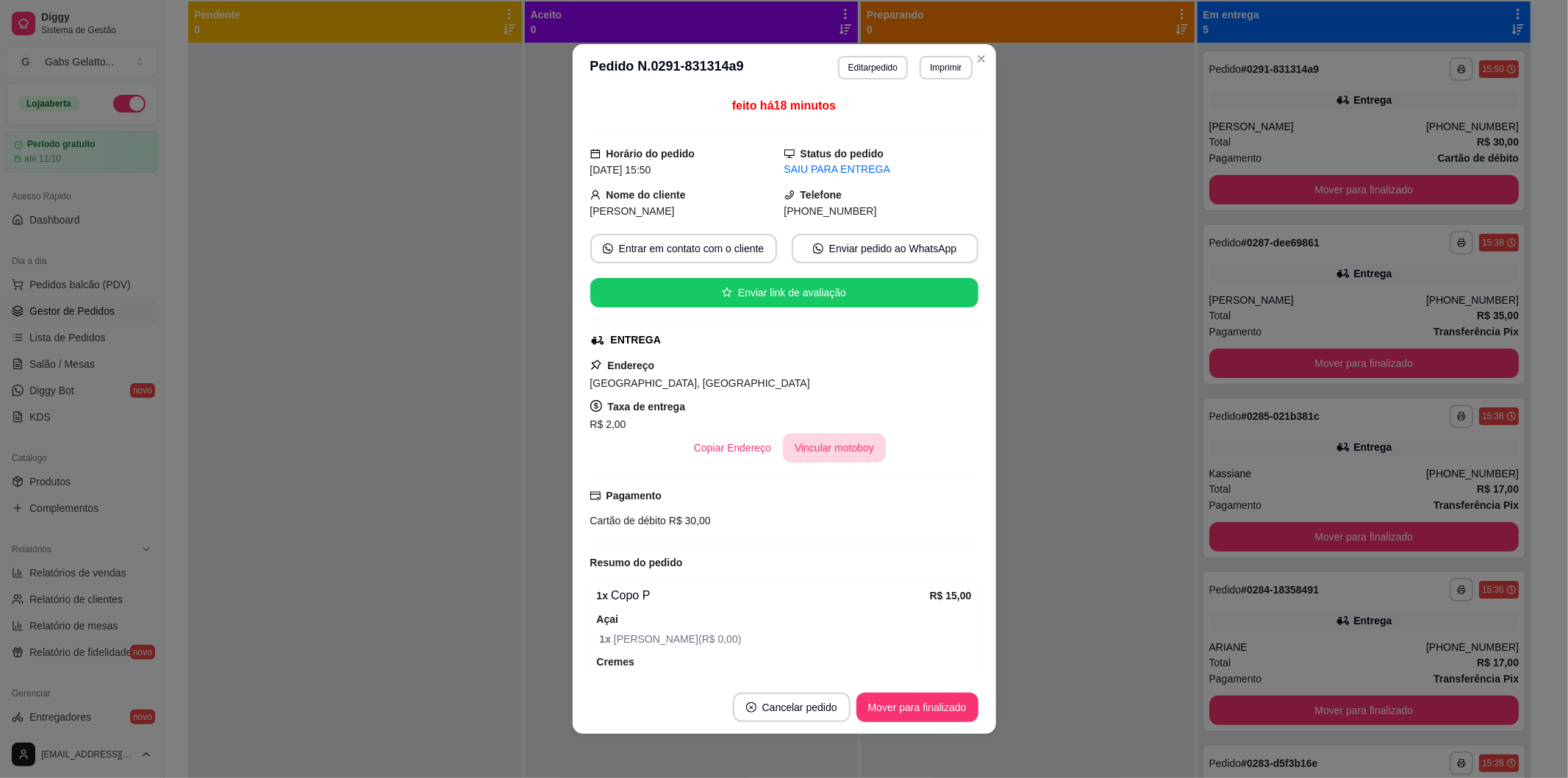
click at [819, 437] on button "Vincular motoboy" at bounding box center [834, 448] width 103 height 29
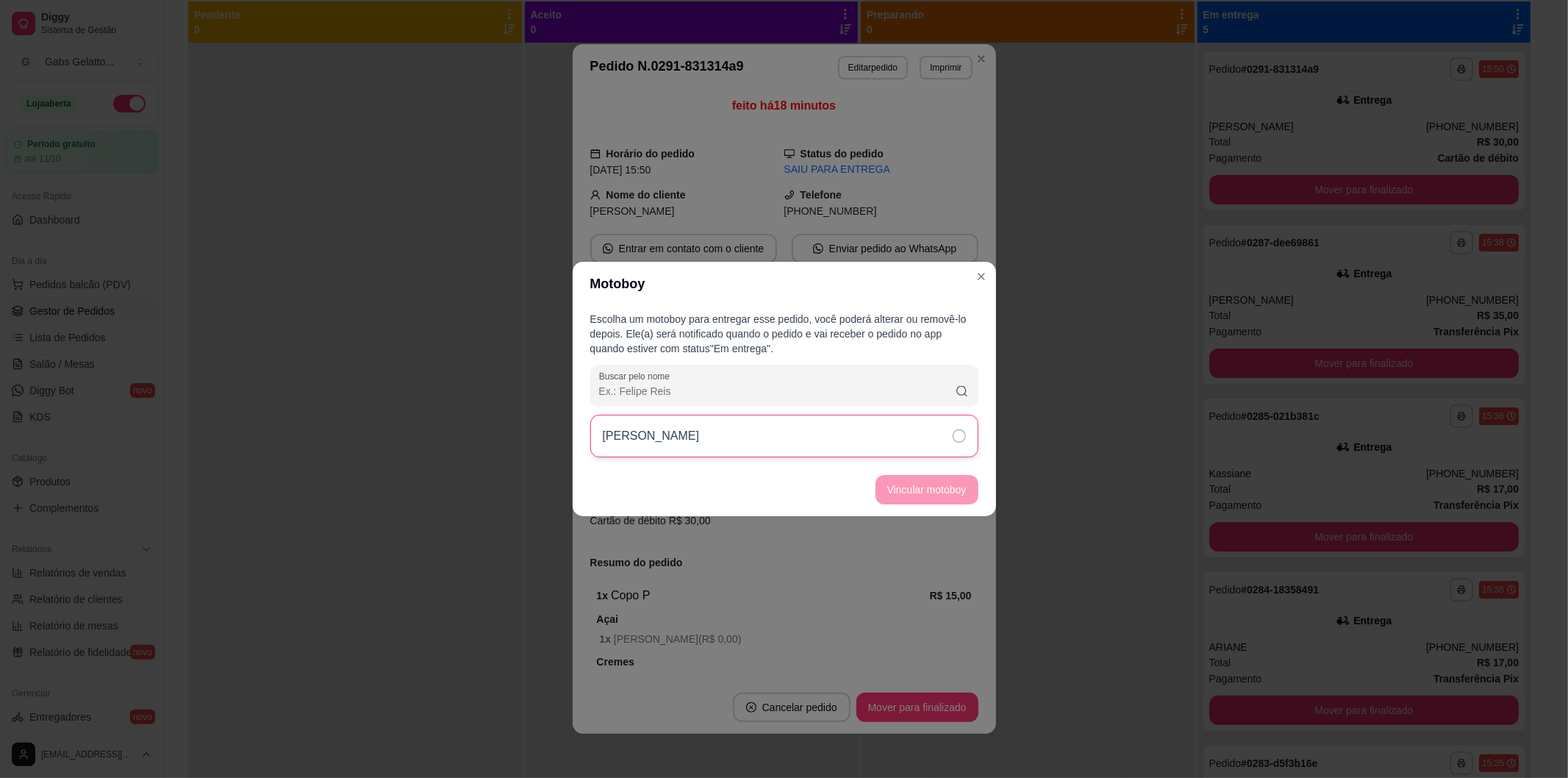
click at [835, 449] on div "[PERSON_NAME]" at bounding box center [784, 435] width 388 height 42
click at [895, 483] on button "Vincular motoboy" at bounding box center [927, 490] width 100 height 29
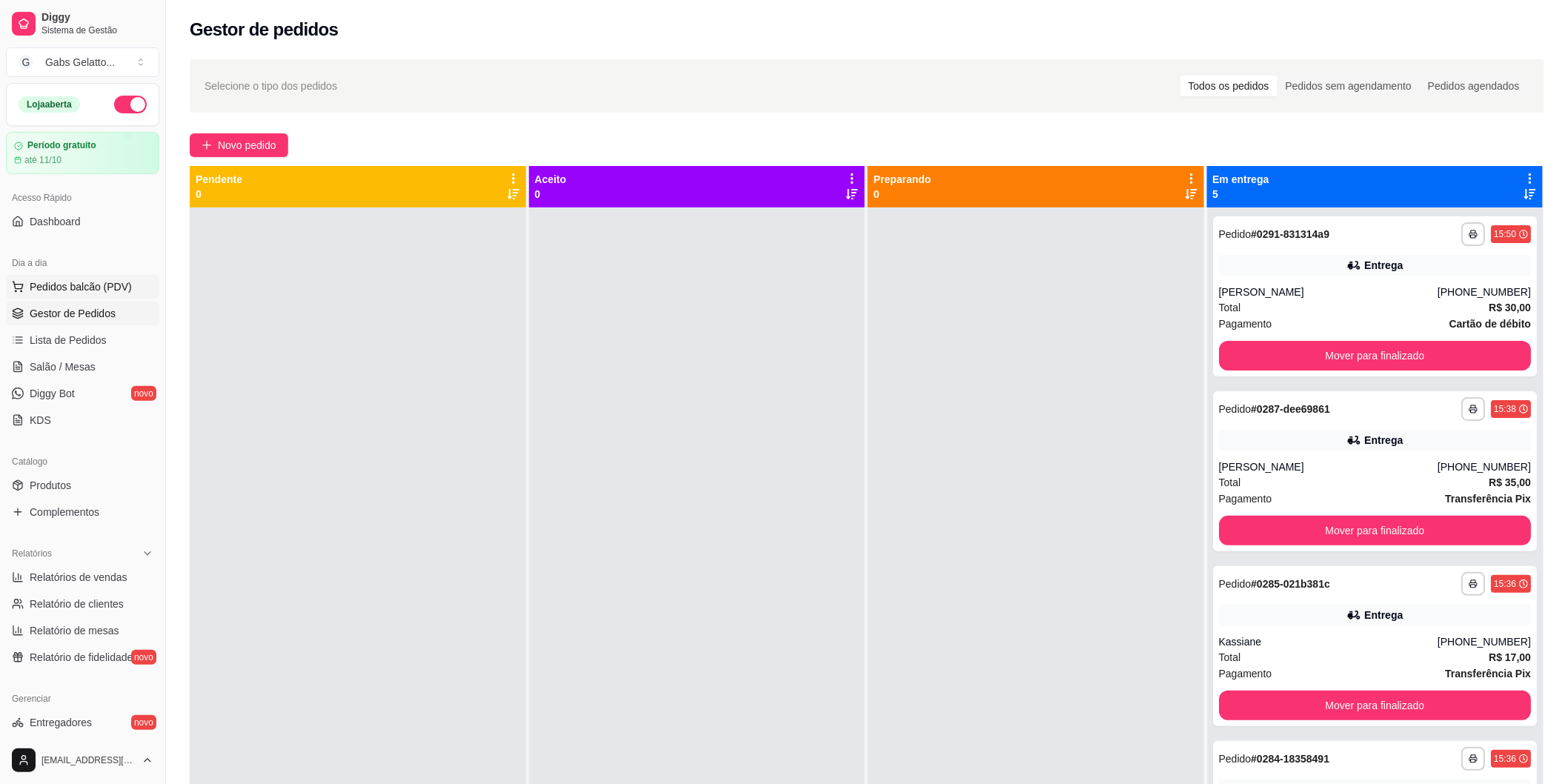
click at [69, 292] on span "Pedidos balcão (PDV)" at bounding box center [80, 286] width 102 height 15
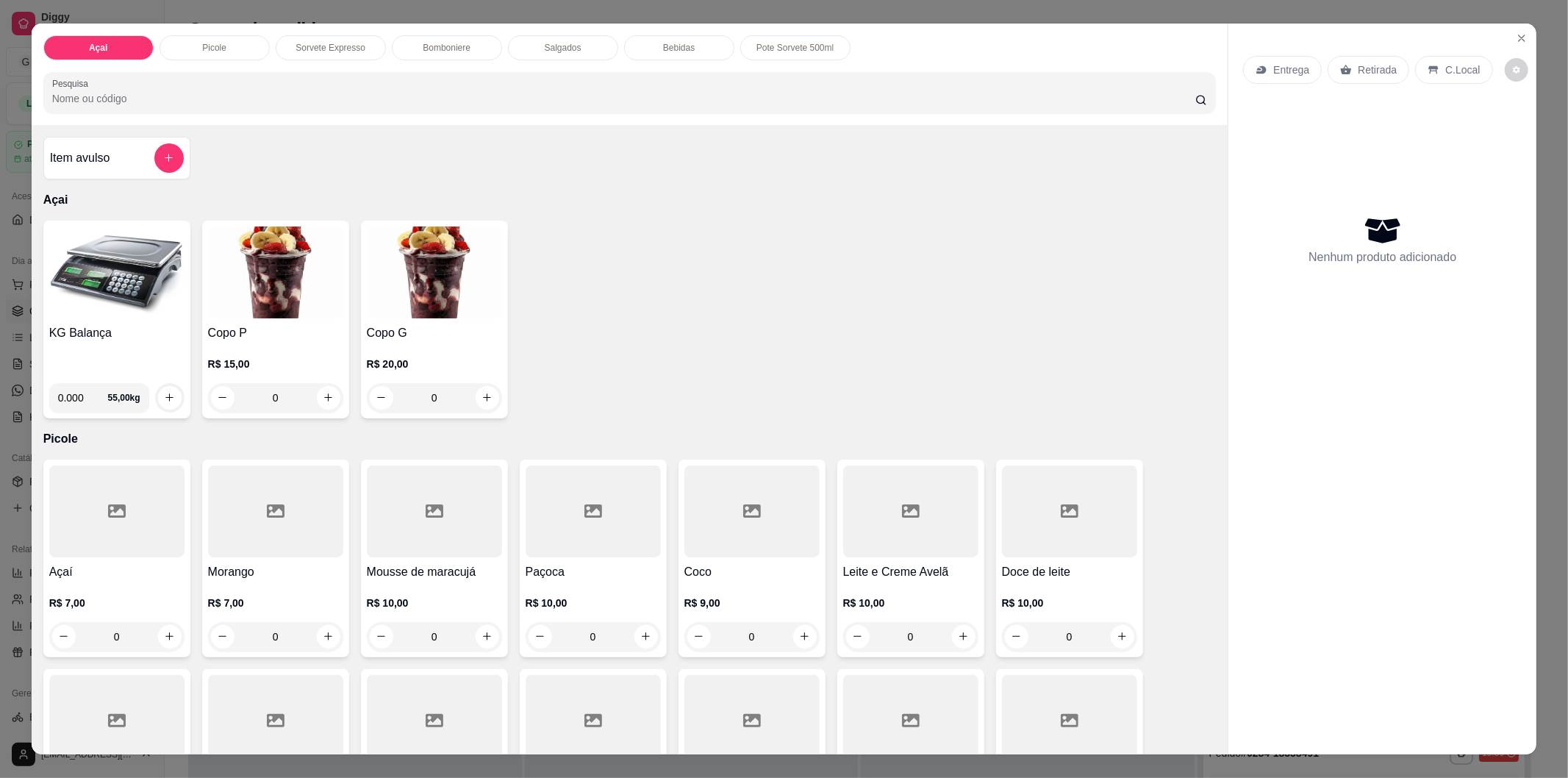
click at [120, 303] on img at bounding box center [117, 272] width 135 height 92
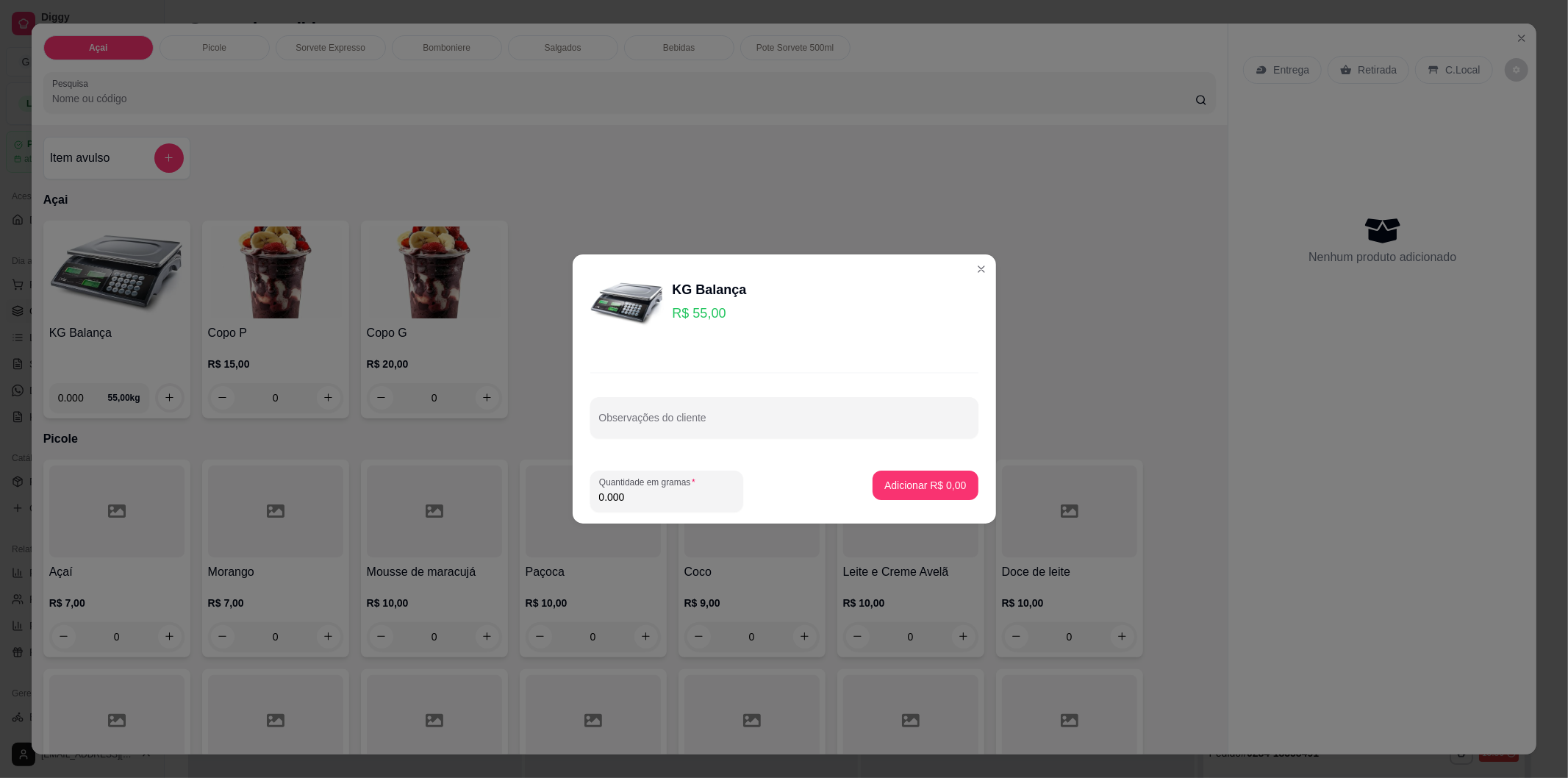
click at [638, 495] on input "0.000" at bounding box center [667, 496] width 135 height 14
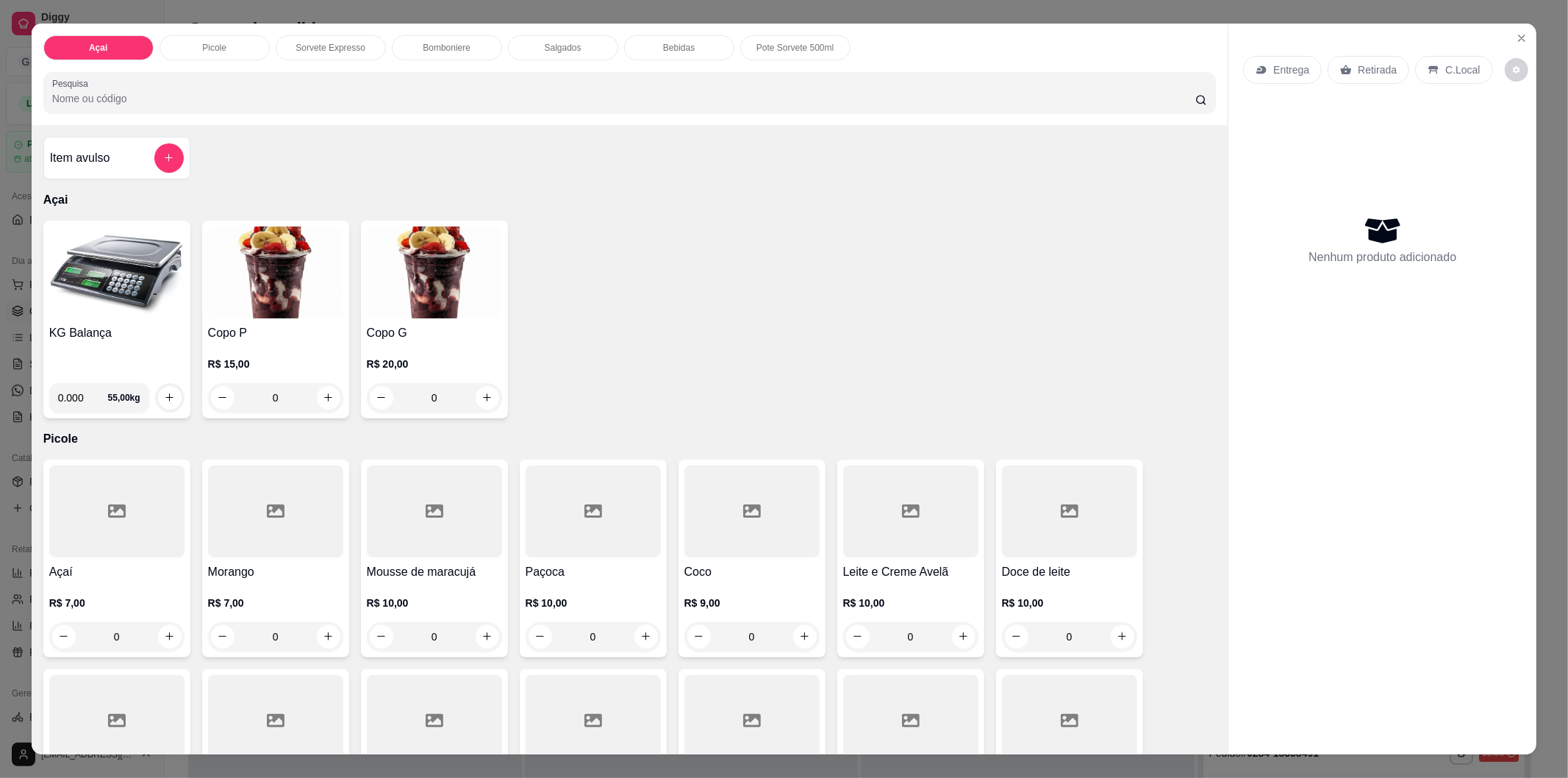
click at [126, 240] on img at bounding box center [117, 272] width 135 height 92
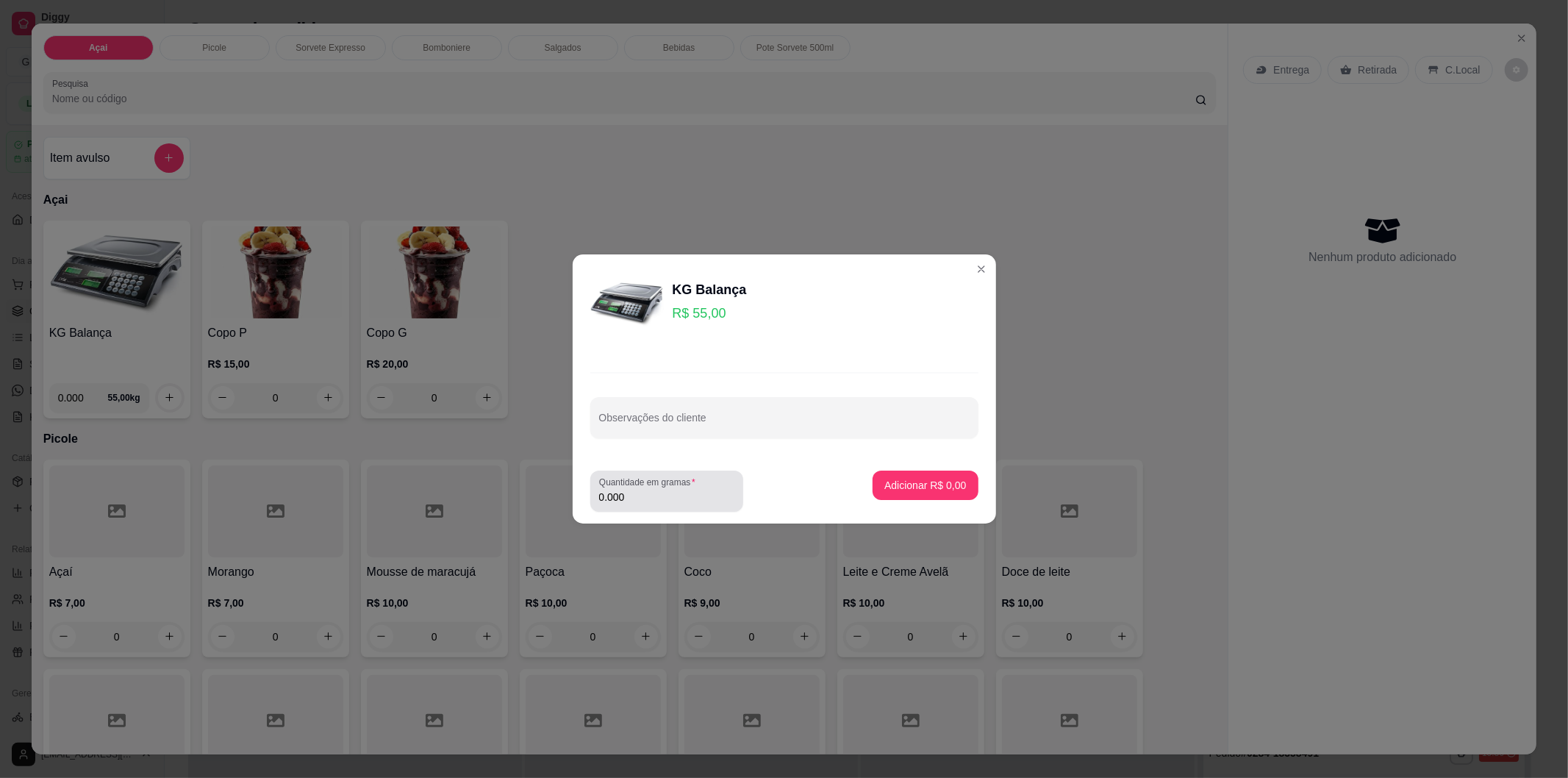
click at [657, 488] on label "Quantidade em gramas" at bounding box center [650, 482] width 101 height 13
click at [657, 489] on input "0.000" at bounding box center [667, 496] width 135 height 14
click at [725, 498] on icon "Loading..." at bounding box center [722, 492] width 29 height 29
click at [675, 508] on div "Quantidade em gramas 0.000" at bounding box center [666, 490] width 153 height 42
type input "0.434"
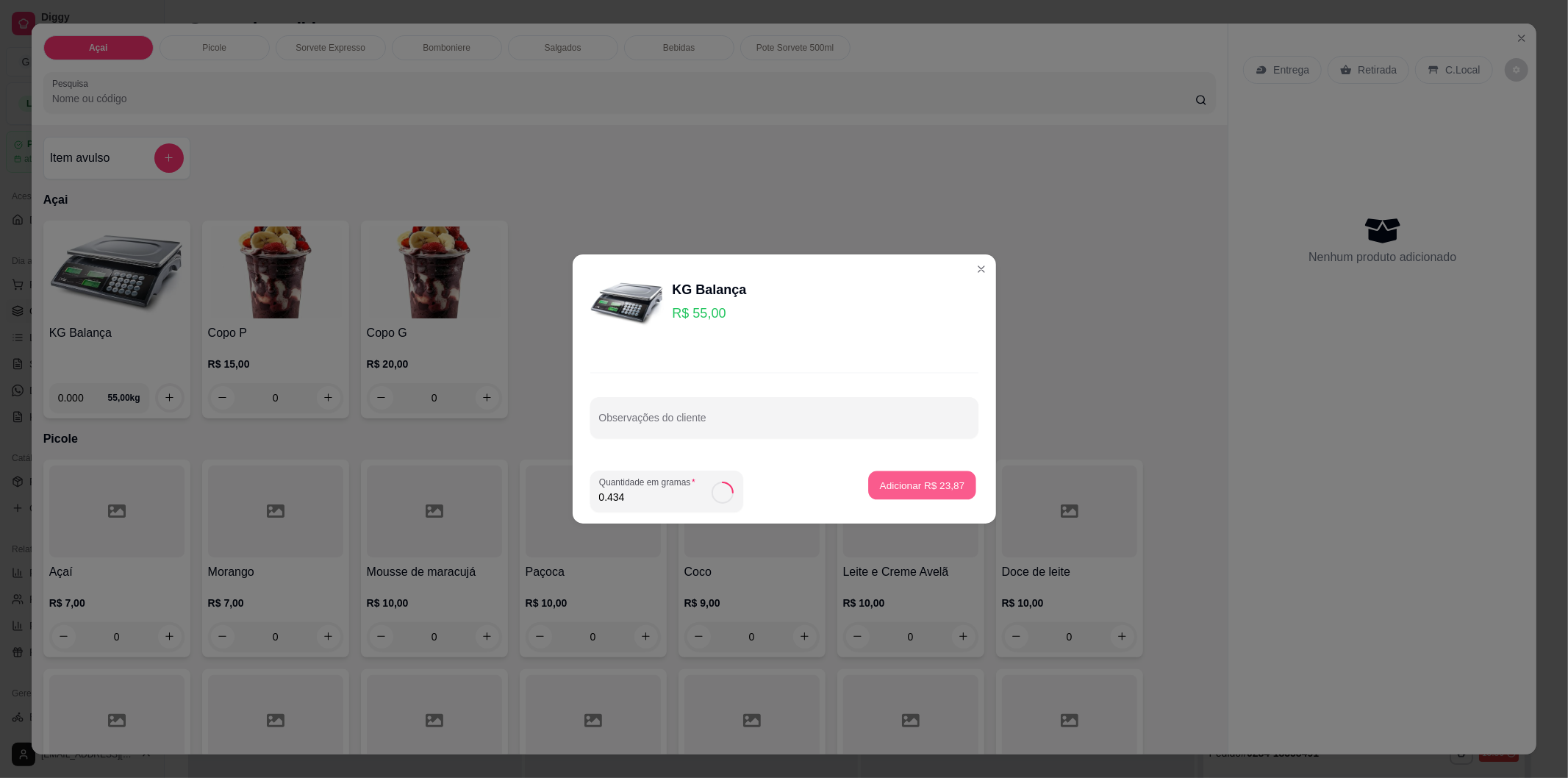
click at [892, 478] on p "Adicionar R$ 23,87" at bounding box center [922, 485] width 85 height 14
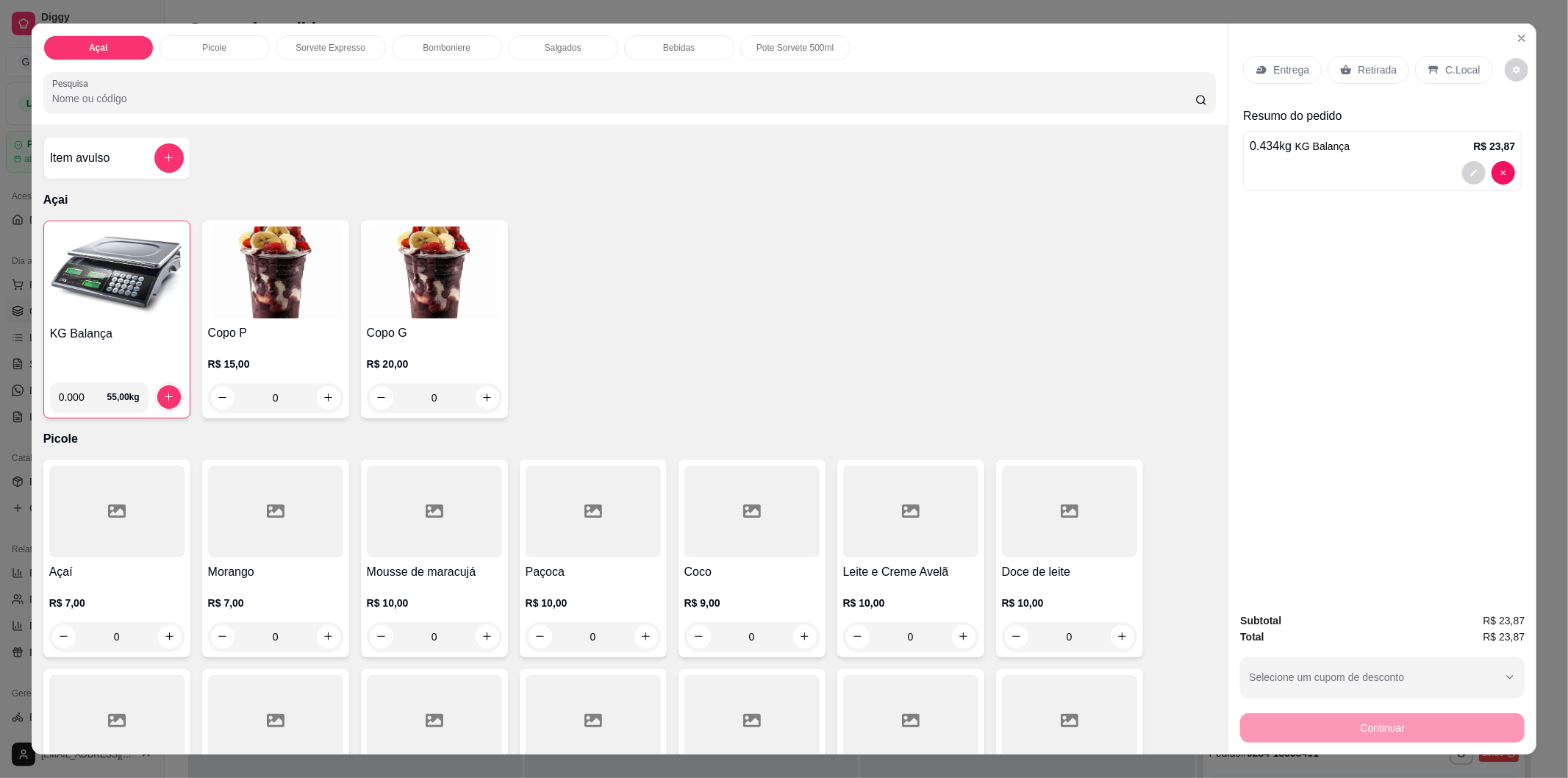
click at [163, 306] on img at bounding box center [117, 272] width 134 height 92
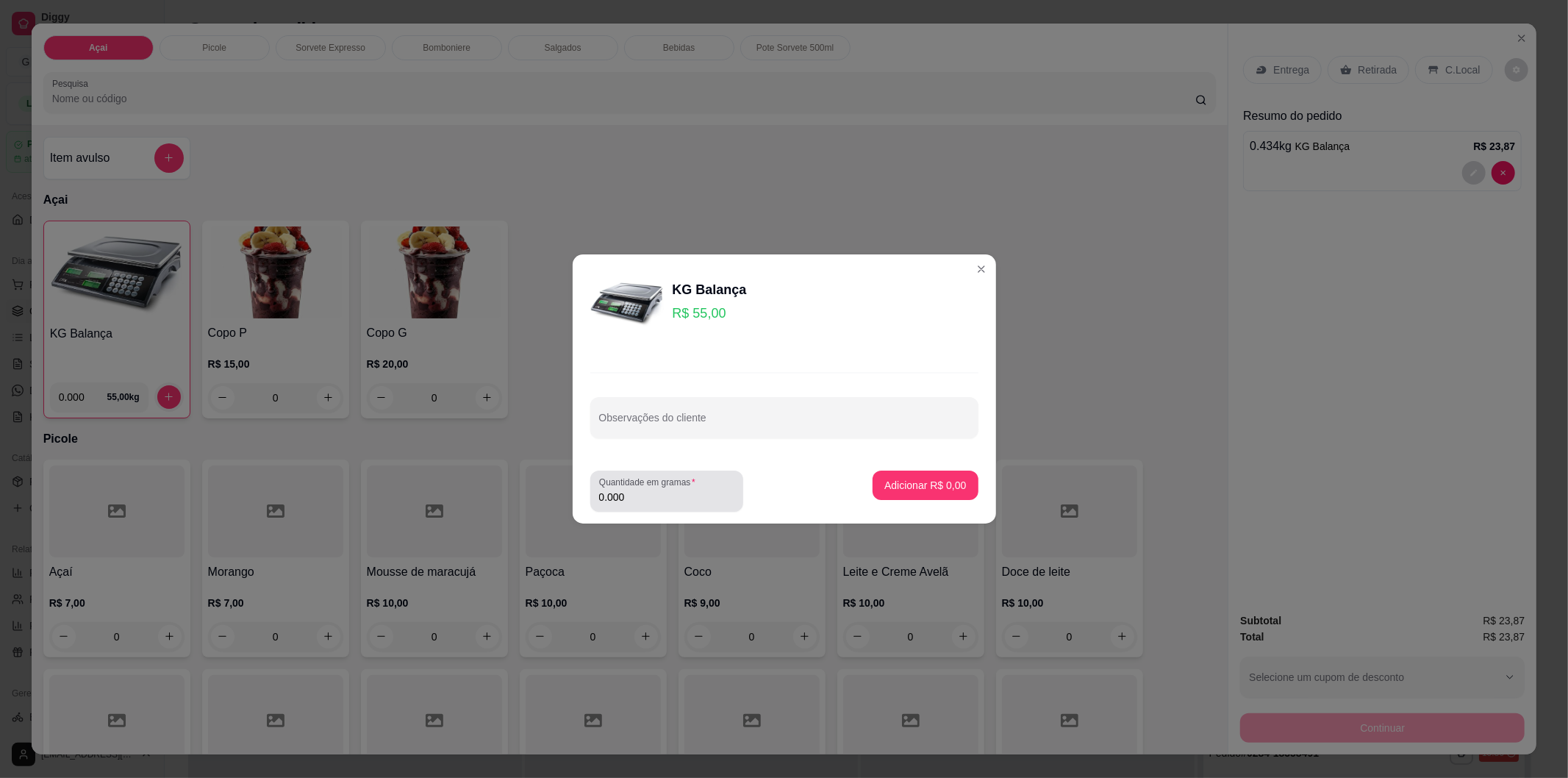
click at [660, 502] on input "0.000" at bounding box center [667, 496] width 135 height 14
type input "0.408"
click at [908, 476] on button "Adicionar R$ 22,44" at bounding box center [922, 485] width 111 height 29
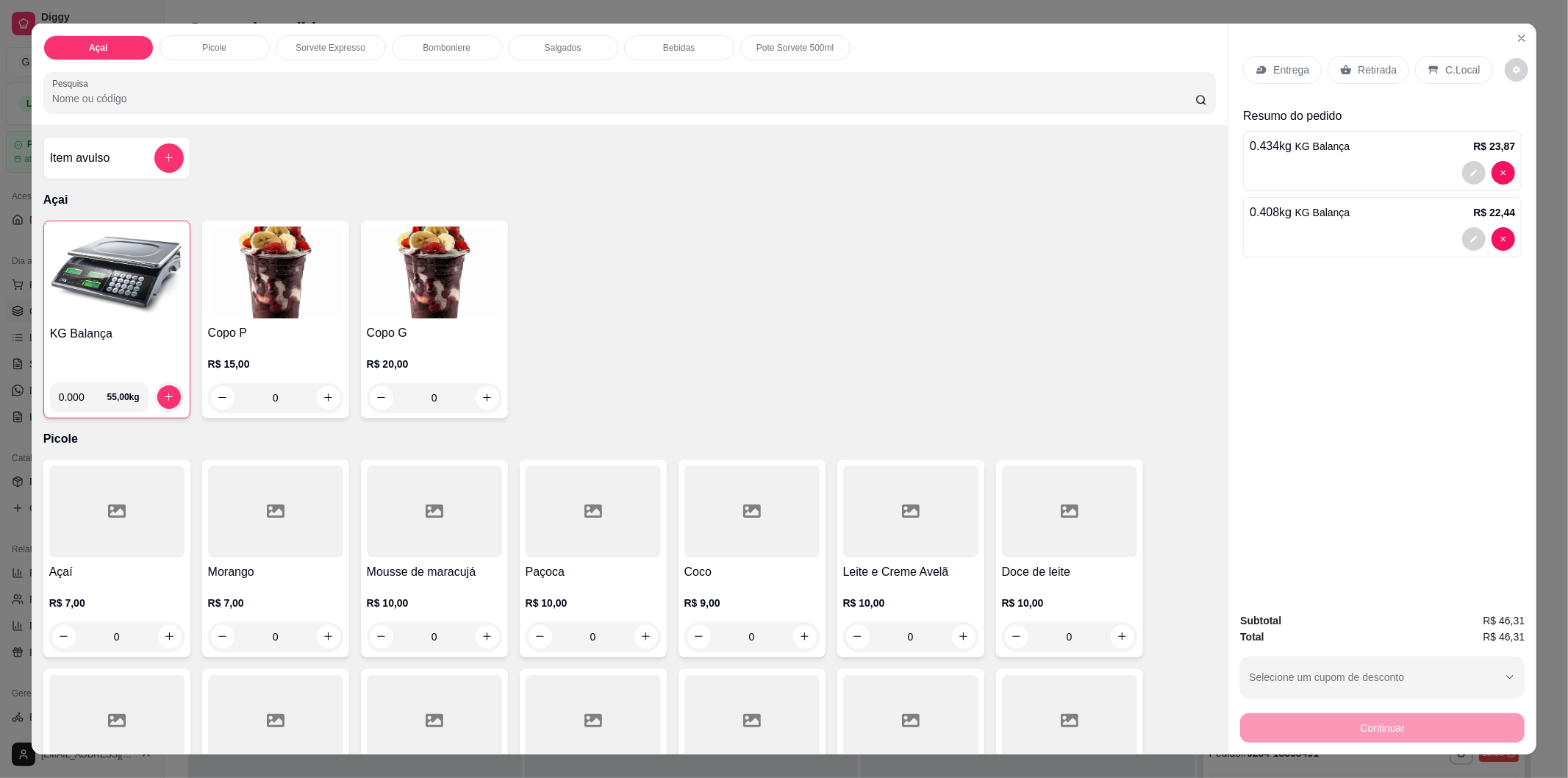
click at [1428, 65] on icon at bounding box center [1434, 69] width 12 height 12
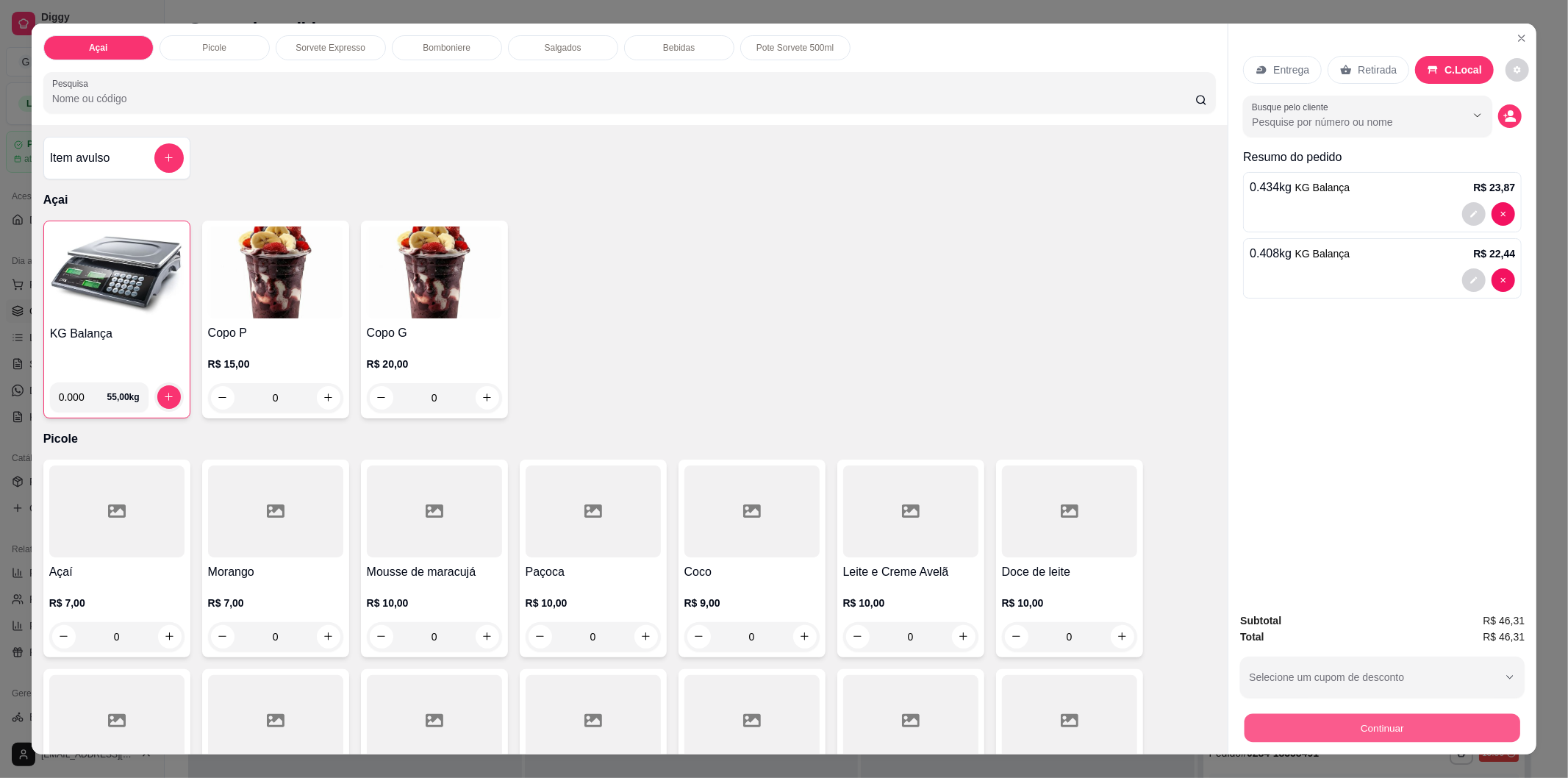
click at [1353, 742] on button "Continuar" at bounding box center [1383, 728] width 276 height 29
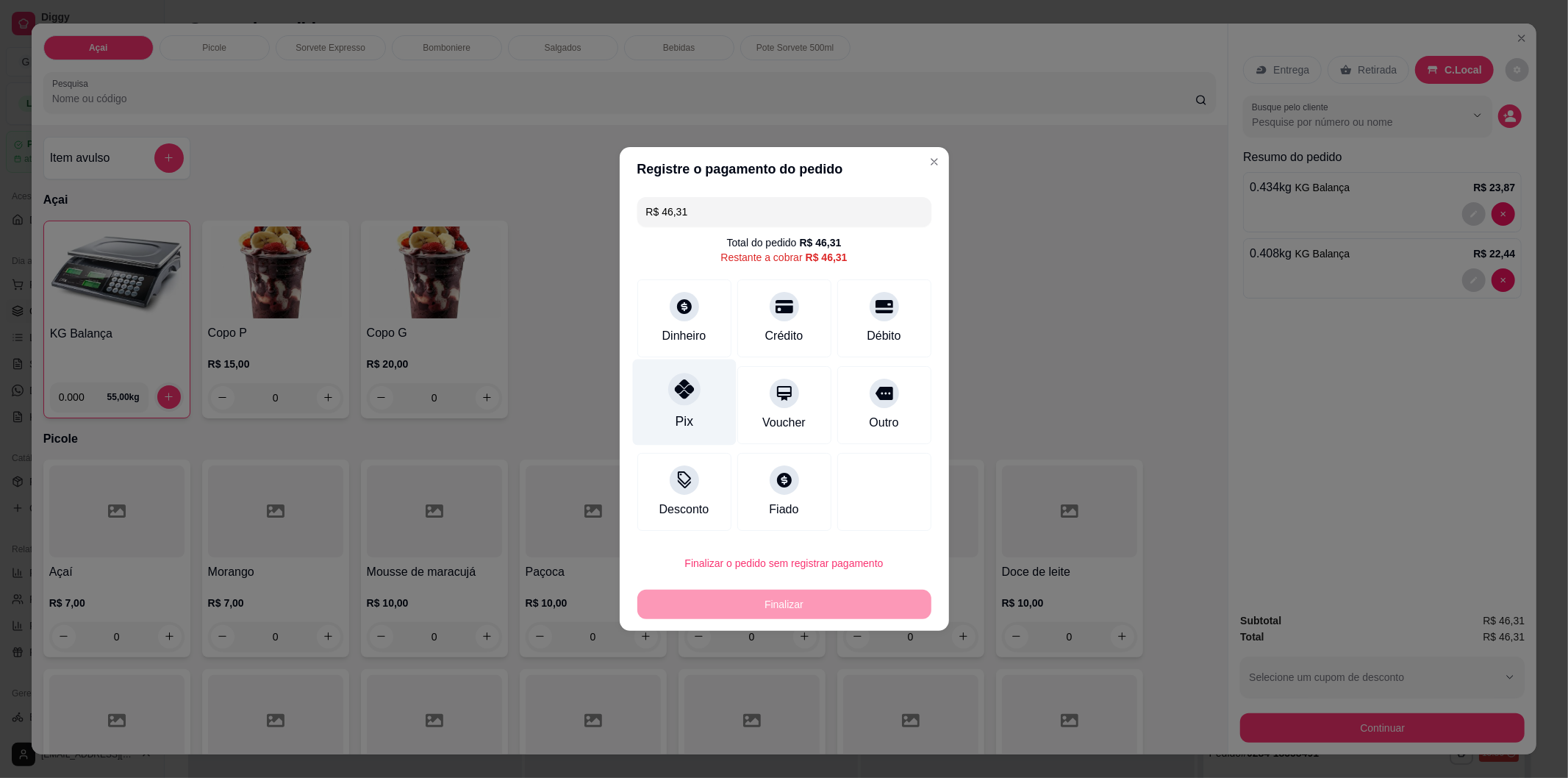
click at [673, 413] on div "Pix" at bounding box center [684, 402] width 103 height 86
type input "R$ 0,00"
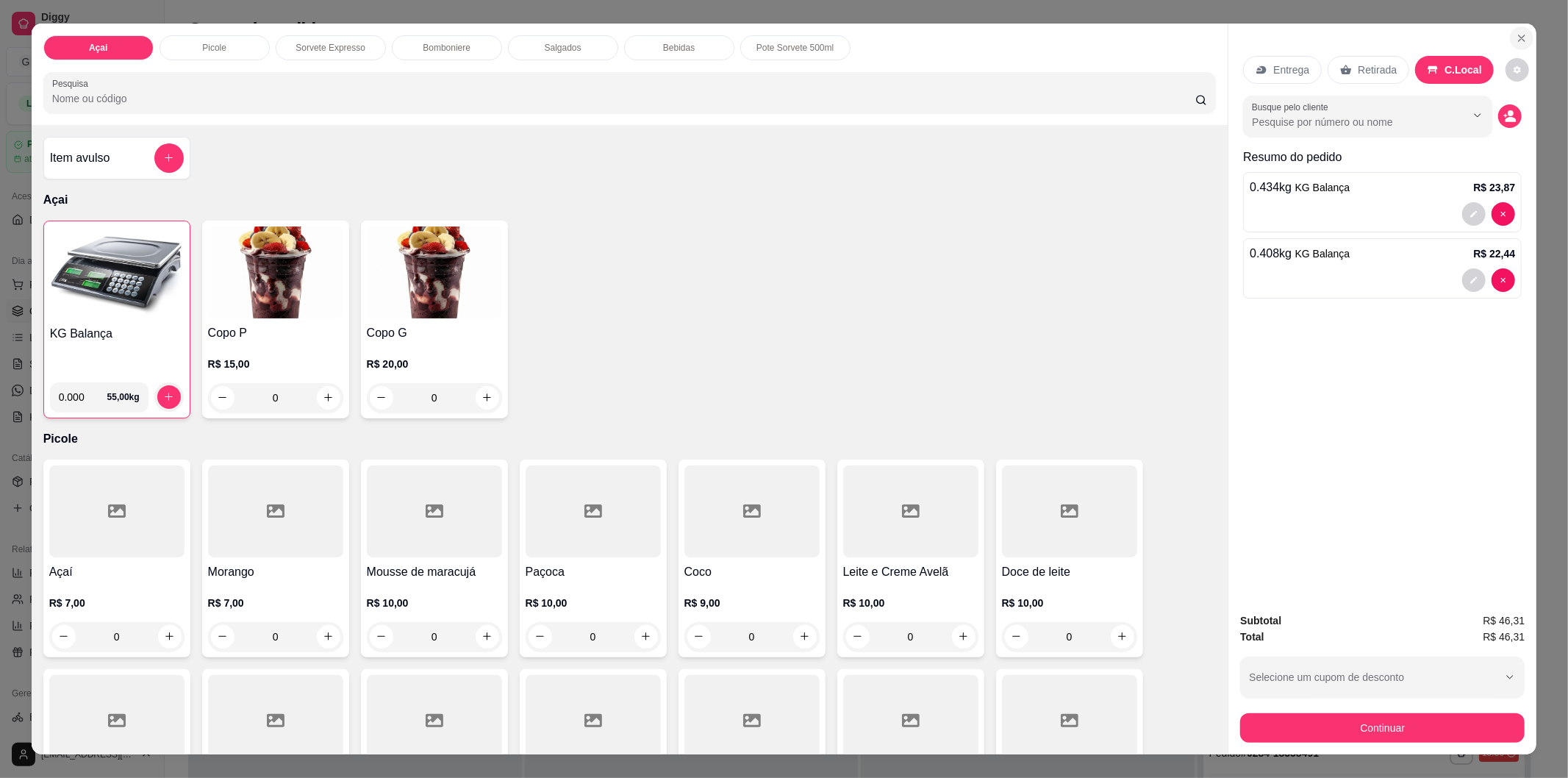
click at [1522, 39] on icon "Close" at bounding box center [1522, 39] width 12 height 12
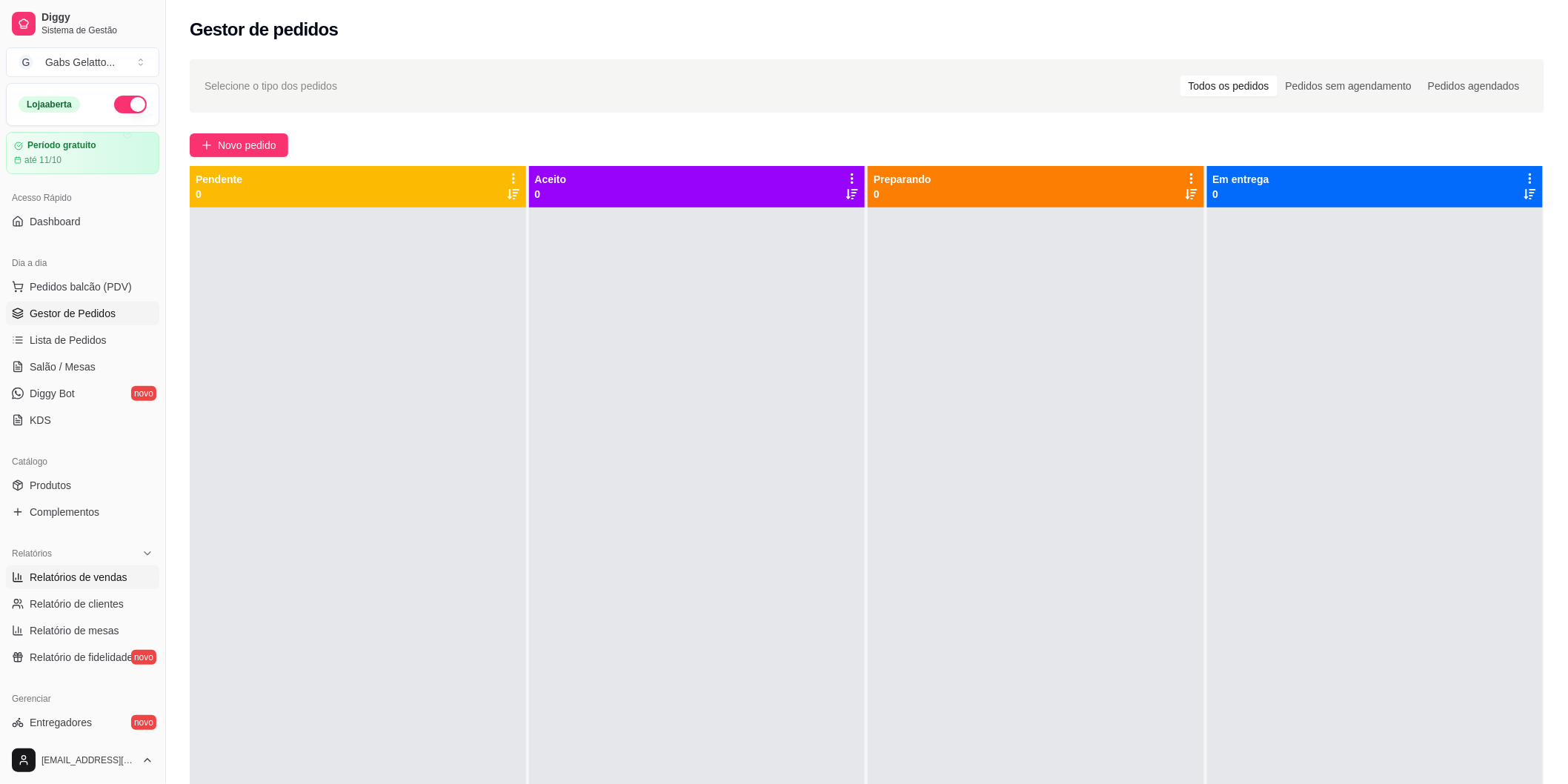
click at [109, 580] on span "Relatórios de vendas" at bounding box center [78, 577] width 98 height 15
select select "ALL"
select select "0"
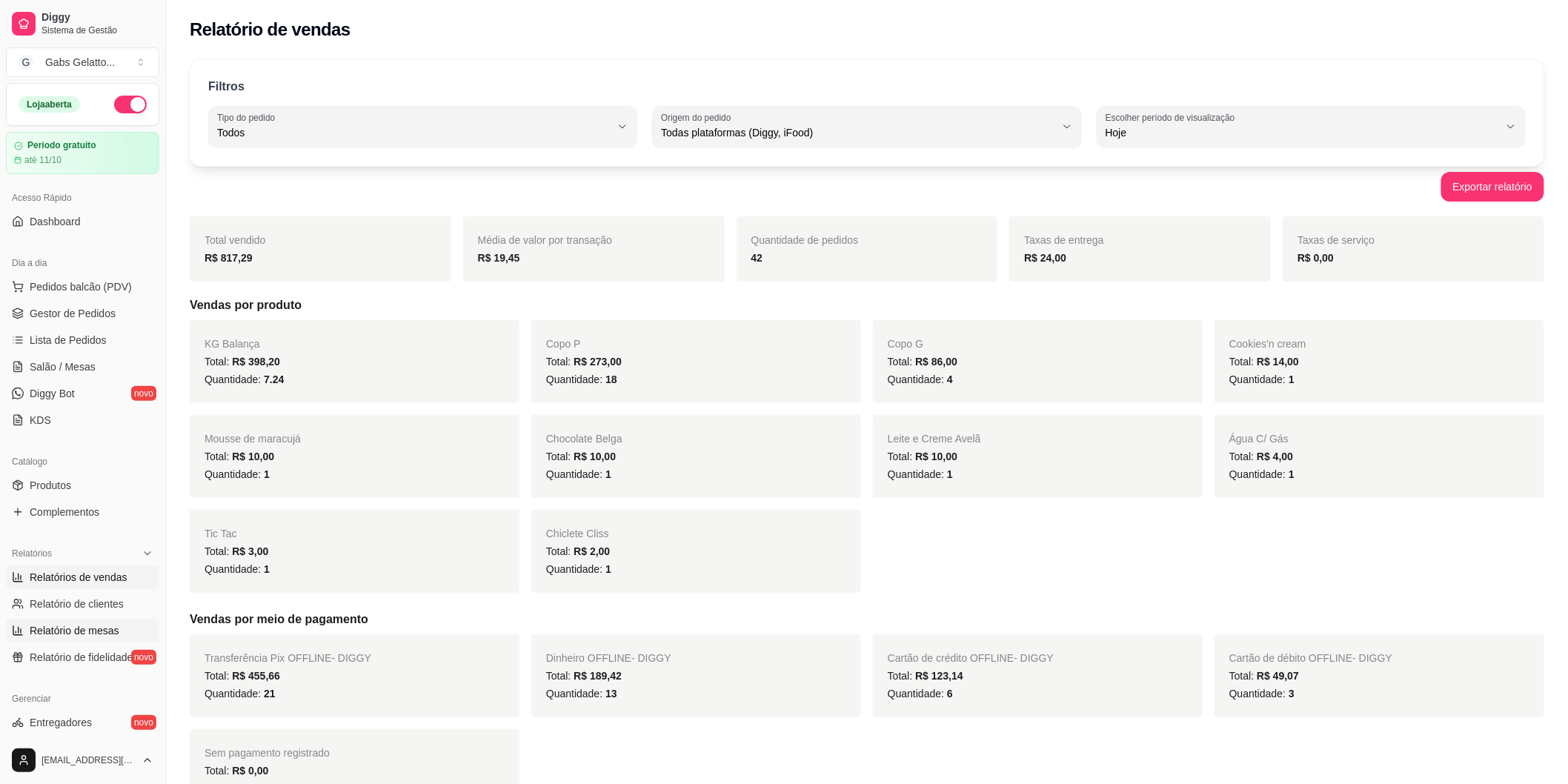
click at [83, 620] on link "Relatório de mesas" at bounding box center [83, 630] width 154 height 23
select select "TOTAL_OF_ORDERS"
select select "7"
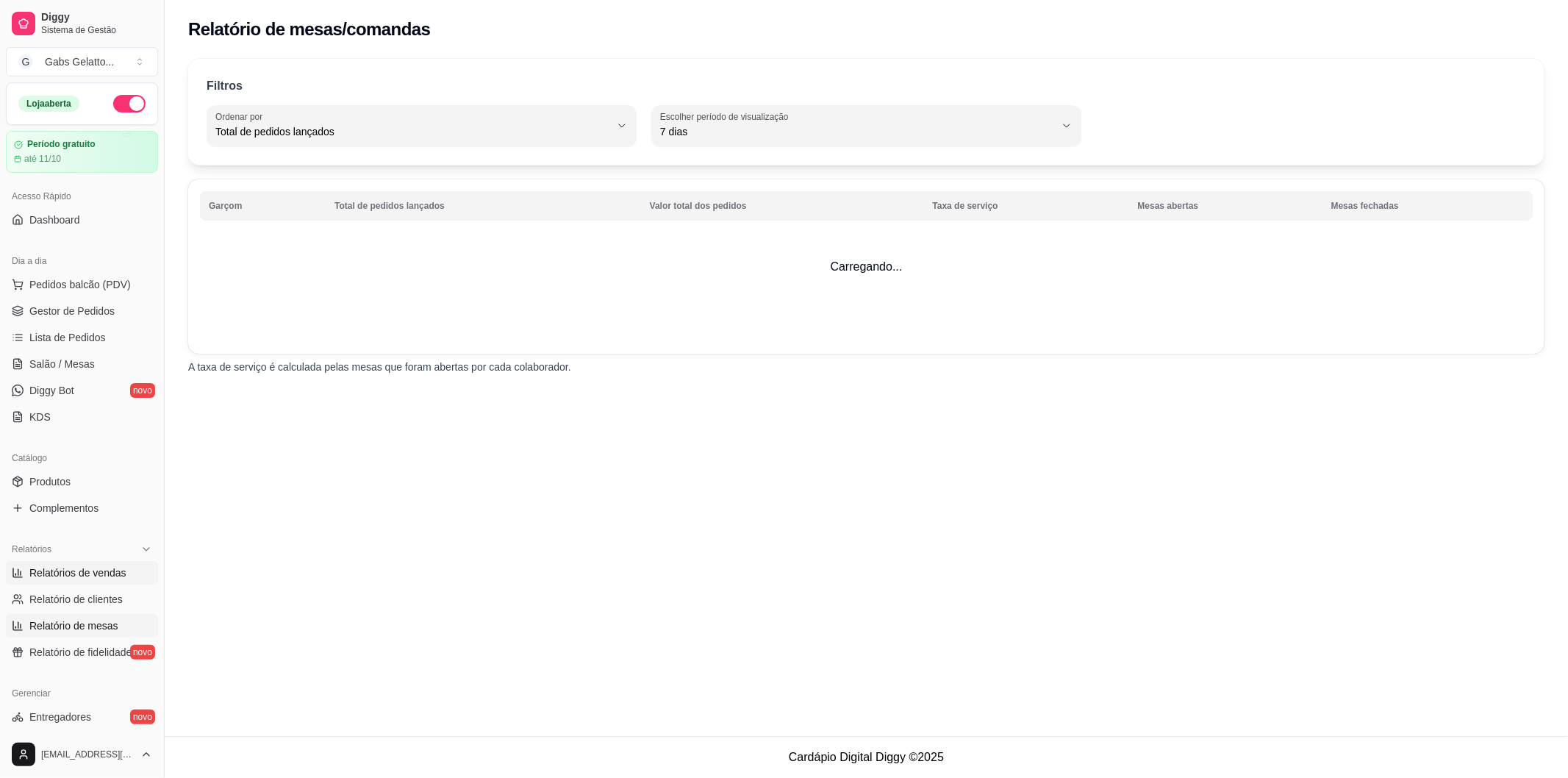
click at [70, 570] on span "Relatórios de vendas" at bounding box center [77, 572] width 98 height 14
select select "ALL"
select select "0"
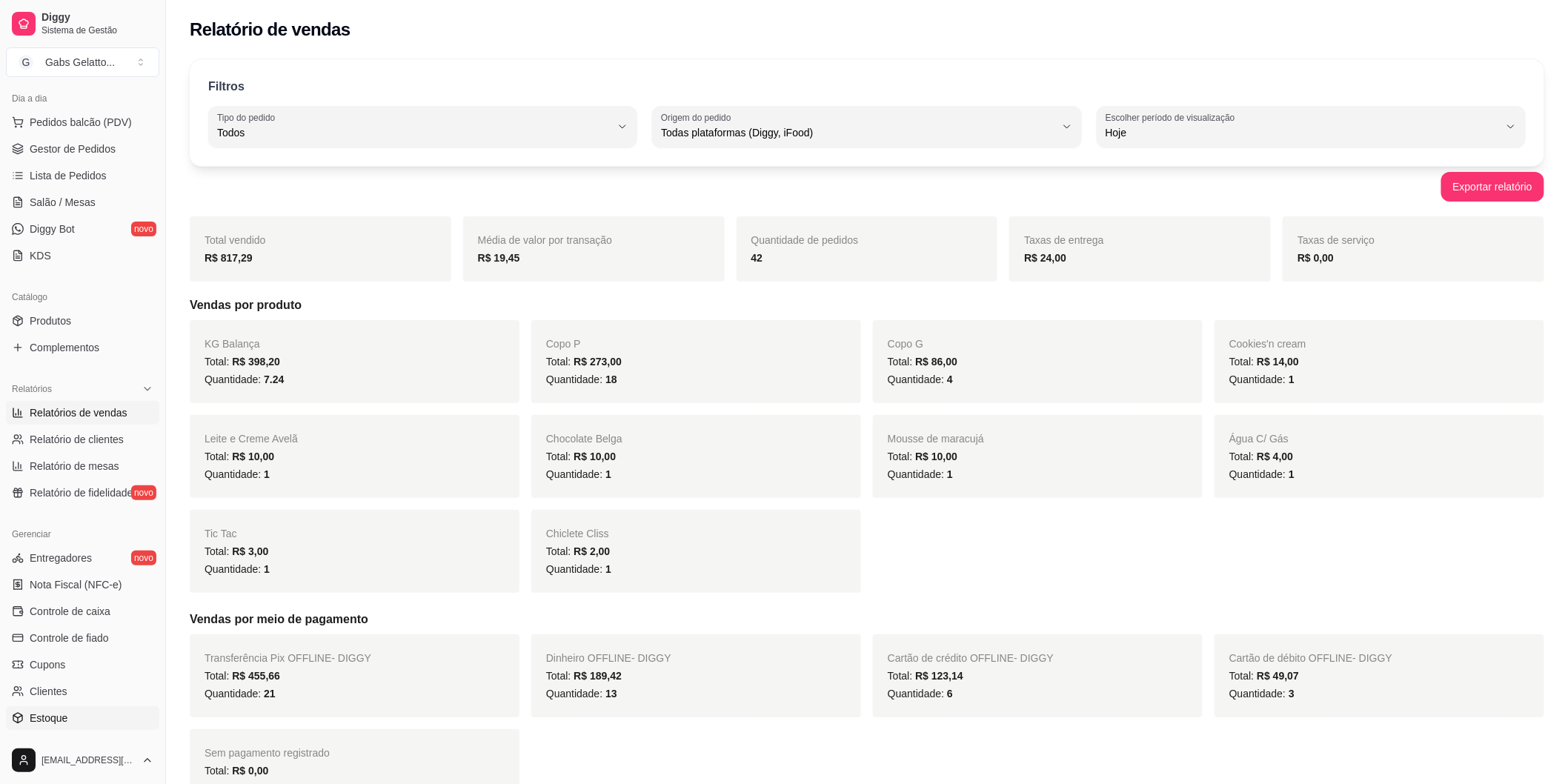
scroll to position [247, 0]
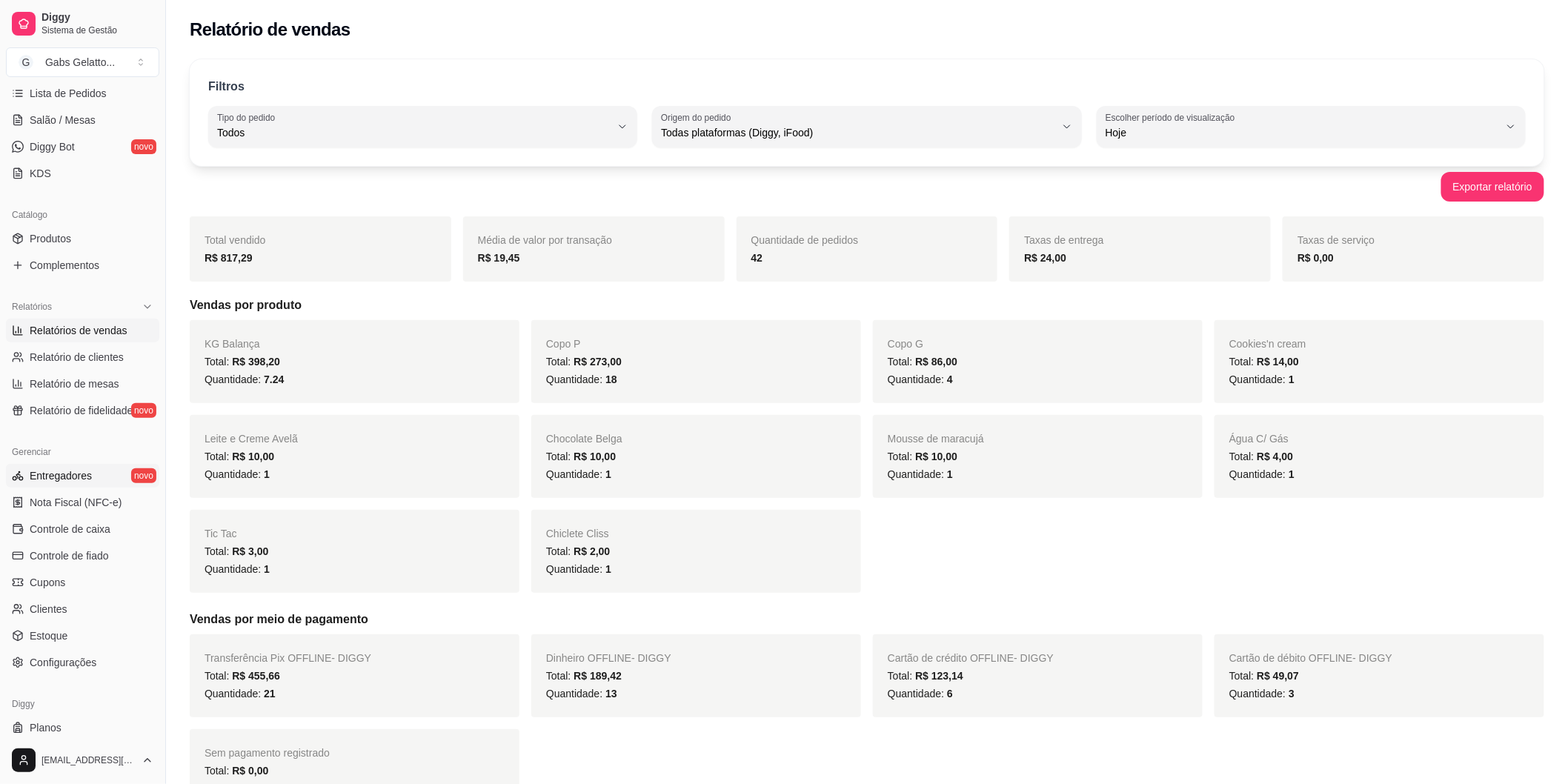
click at [70, 476] on span "Entregadores" at bounding box center [60, 475] width 62 height 15
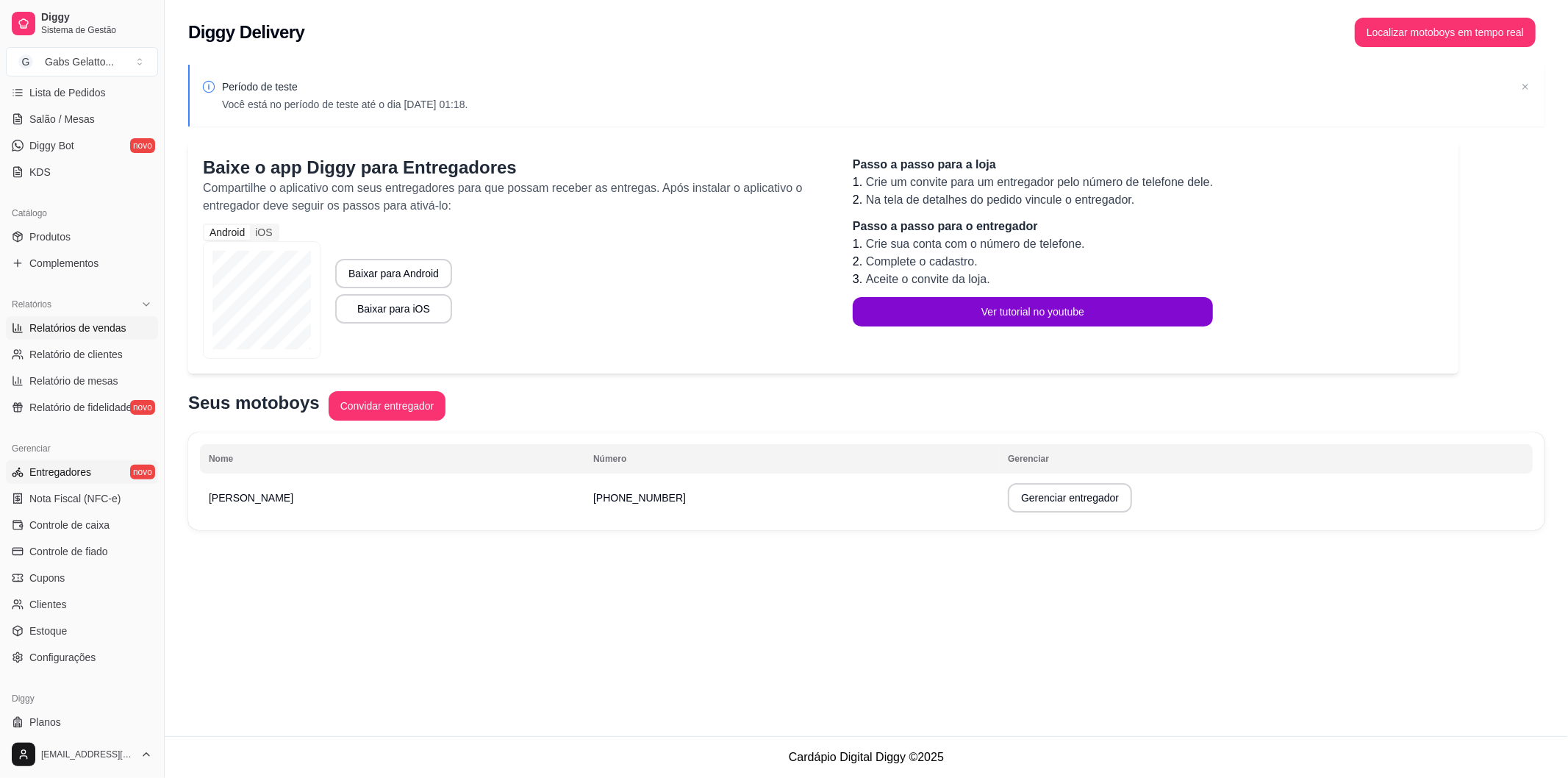
click at [90, 333] on span "Relatórios de vendas" at bounding box center [77, 327] width 98 height 14
select select "ALL"
select select "0"
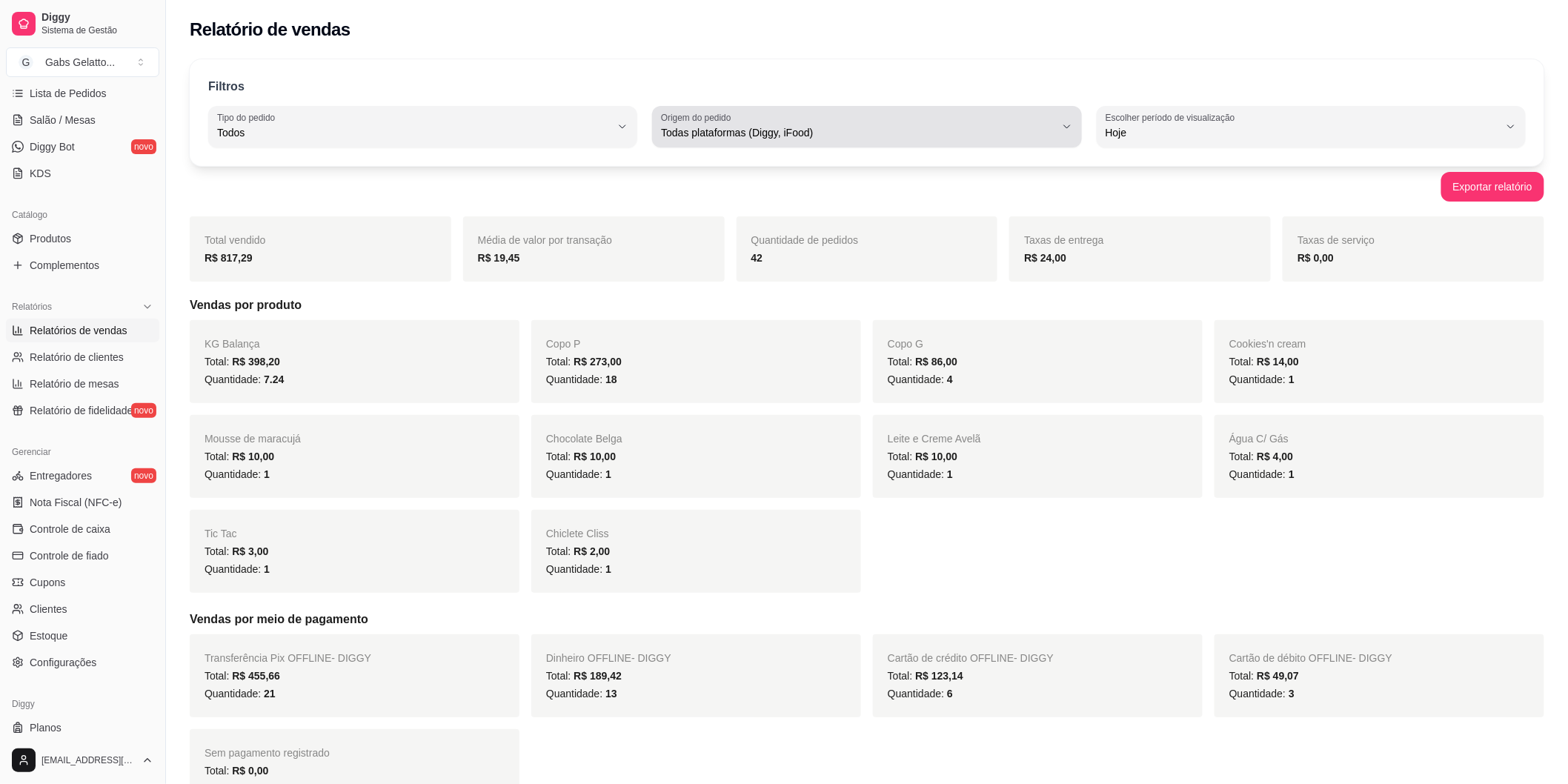
click at [983, 137] on span "Todas plataformas (Diggy, iFood)" at bounding box center [857, 132] width 393 height 15
click at [828, 191] on span "Diggy" at bounding box center [859, 192] width 375 height 14
type input "DIGGY"
select select "DIGGY"
click at [825, 128] on span "Diggy" at bounding box center [857, 132] width 393 height 15
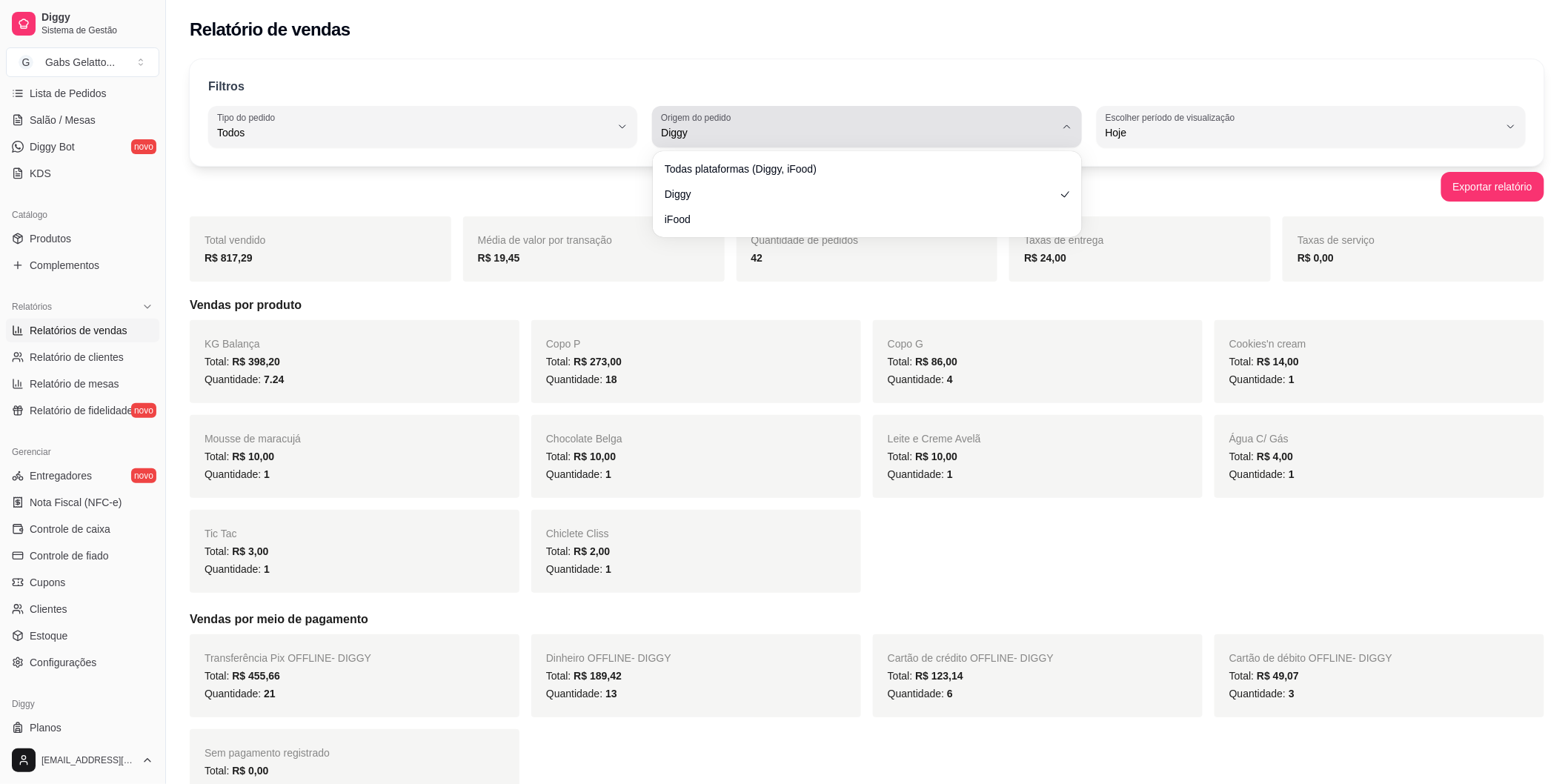
click at [825, 128] on span "Diggy" at bounding box center [857, 132] width 393 height 15
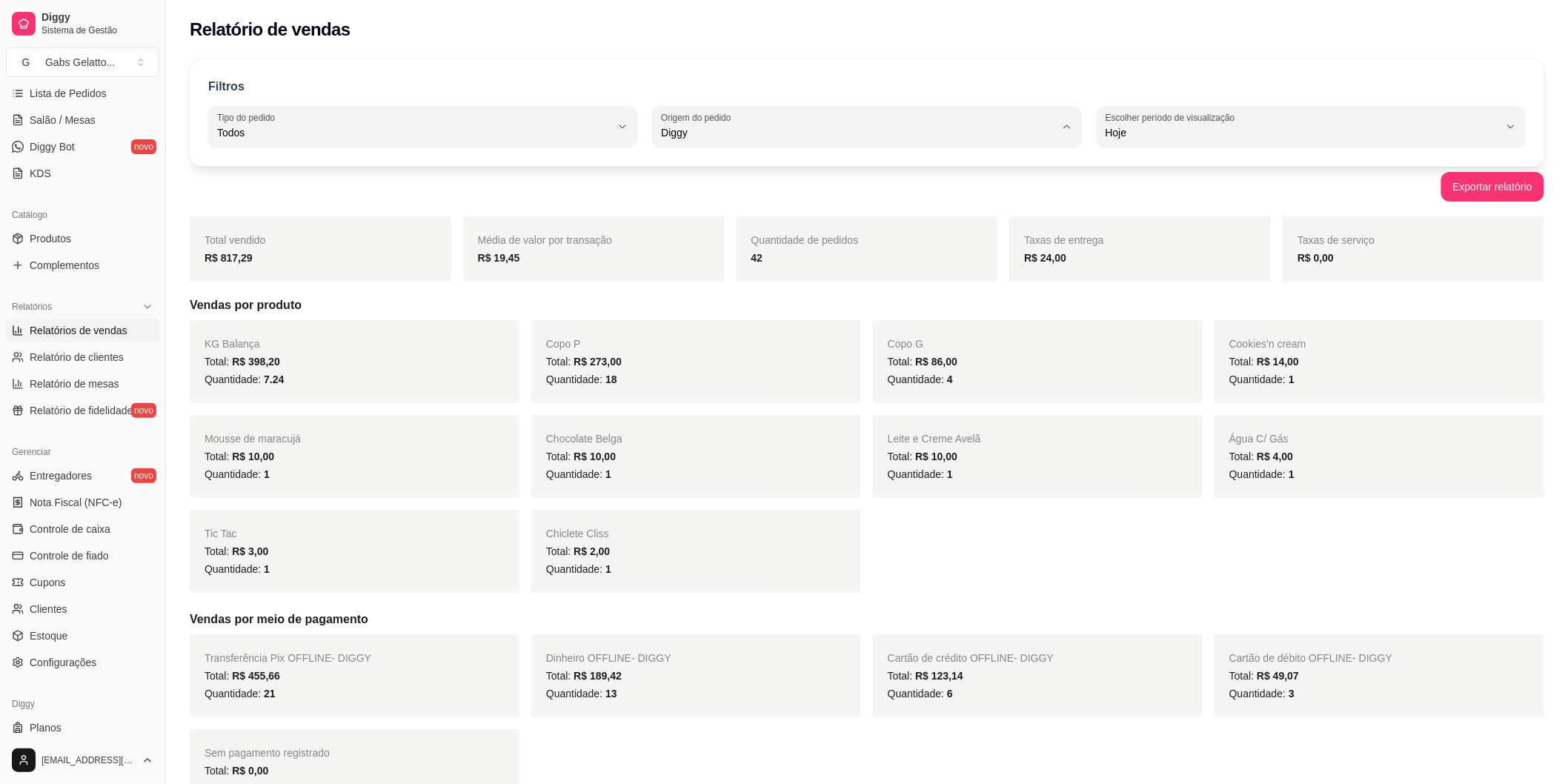
click at [738, 213] on span "iFood" at bounding box center [859, 216] width 375 height 14
type input "IFOOD"
select select "IFOOD"
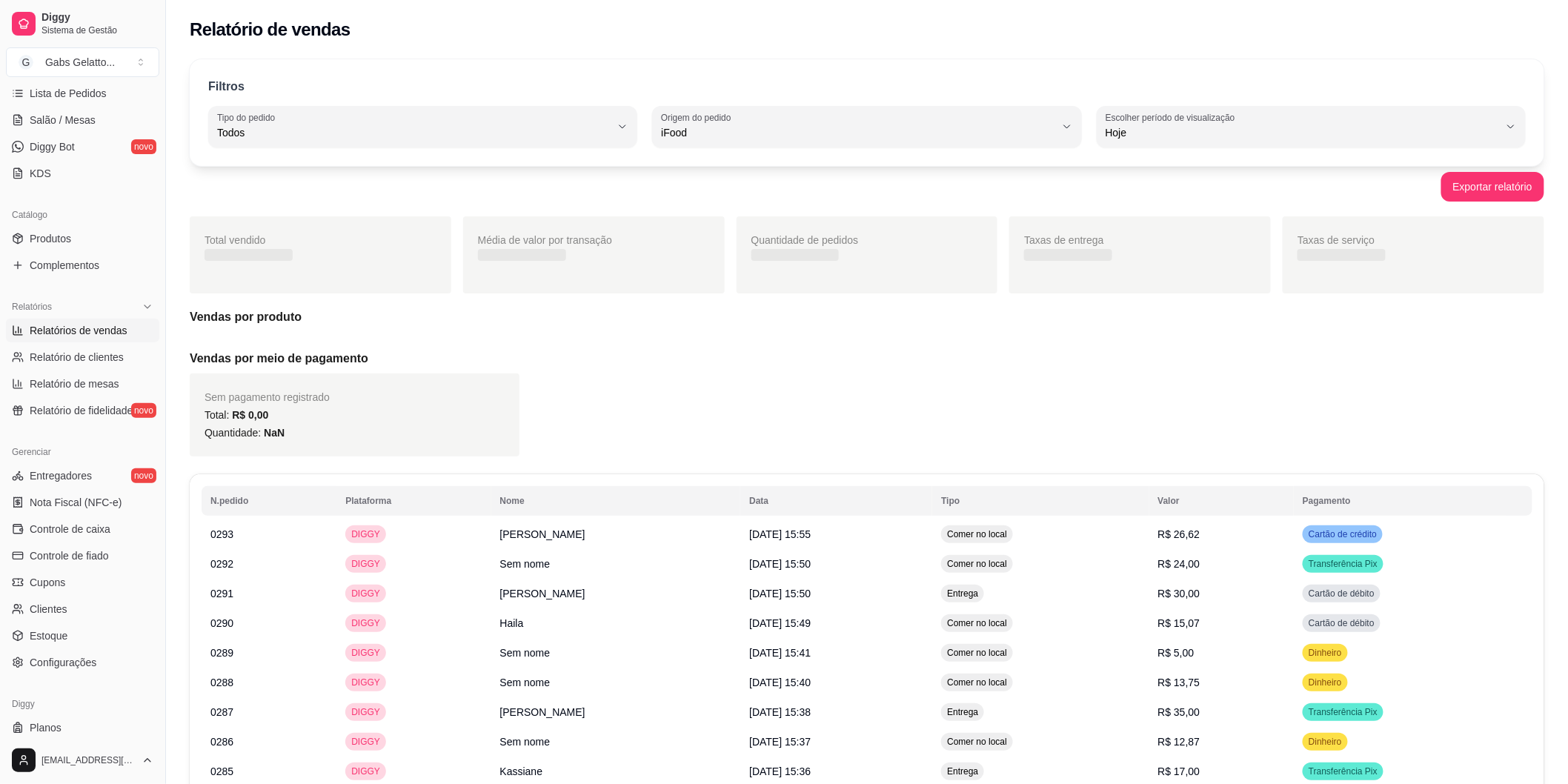
scroll to position [14, 0]
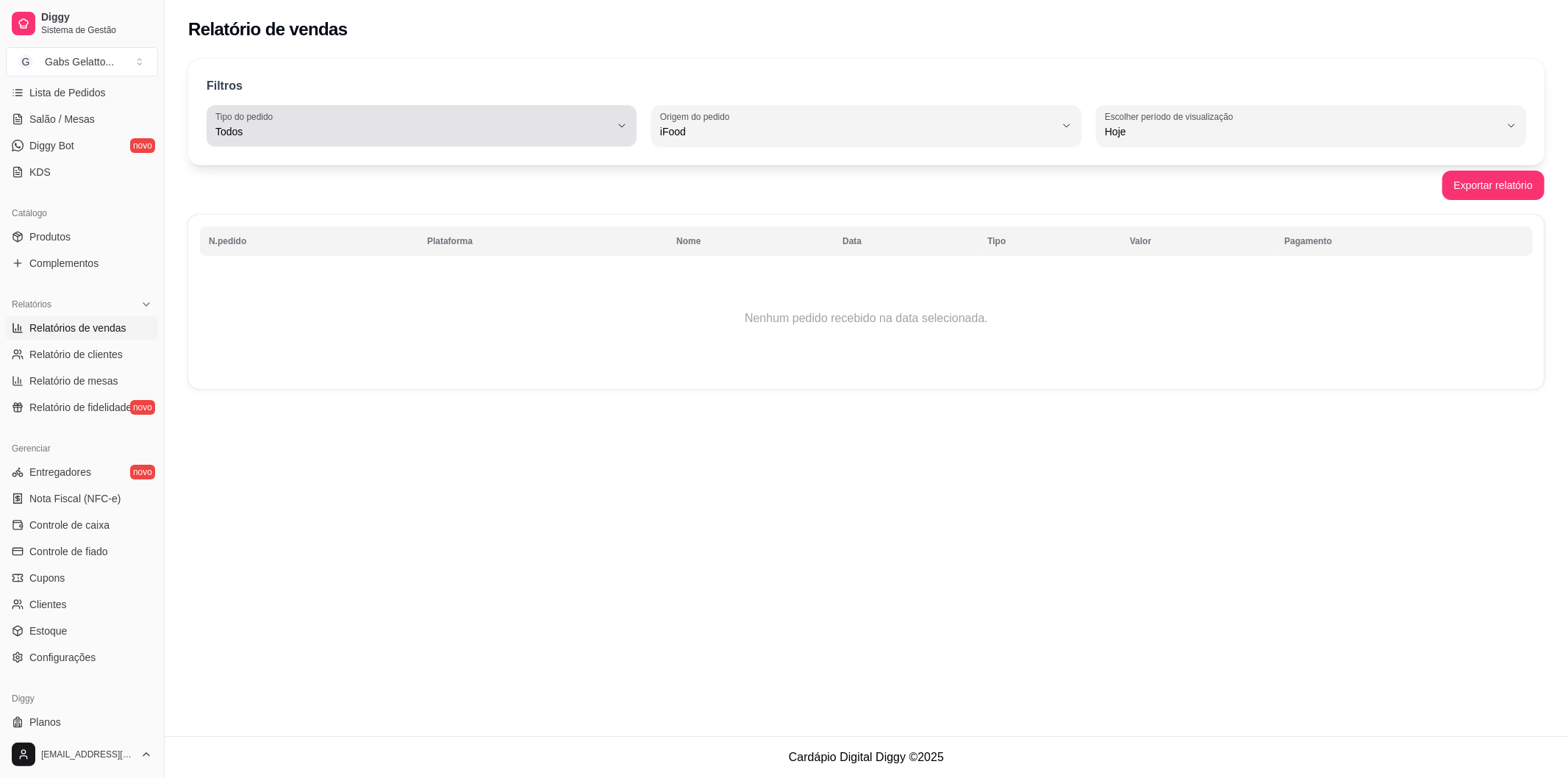
click at [422, 134] on span "Todos" at bounding box center [412, 131] width 395 height 14
click at [390, 192] on span "Entrega" at bounding box center [415, 190] width 377 height 14
type input "DELIVERY"
select select "DELIVERY"
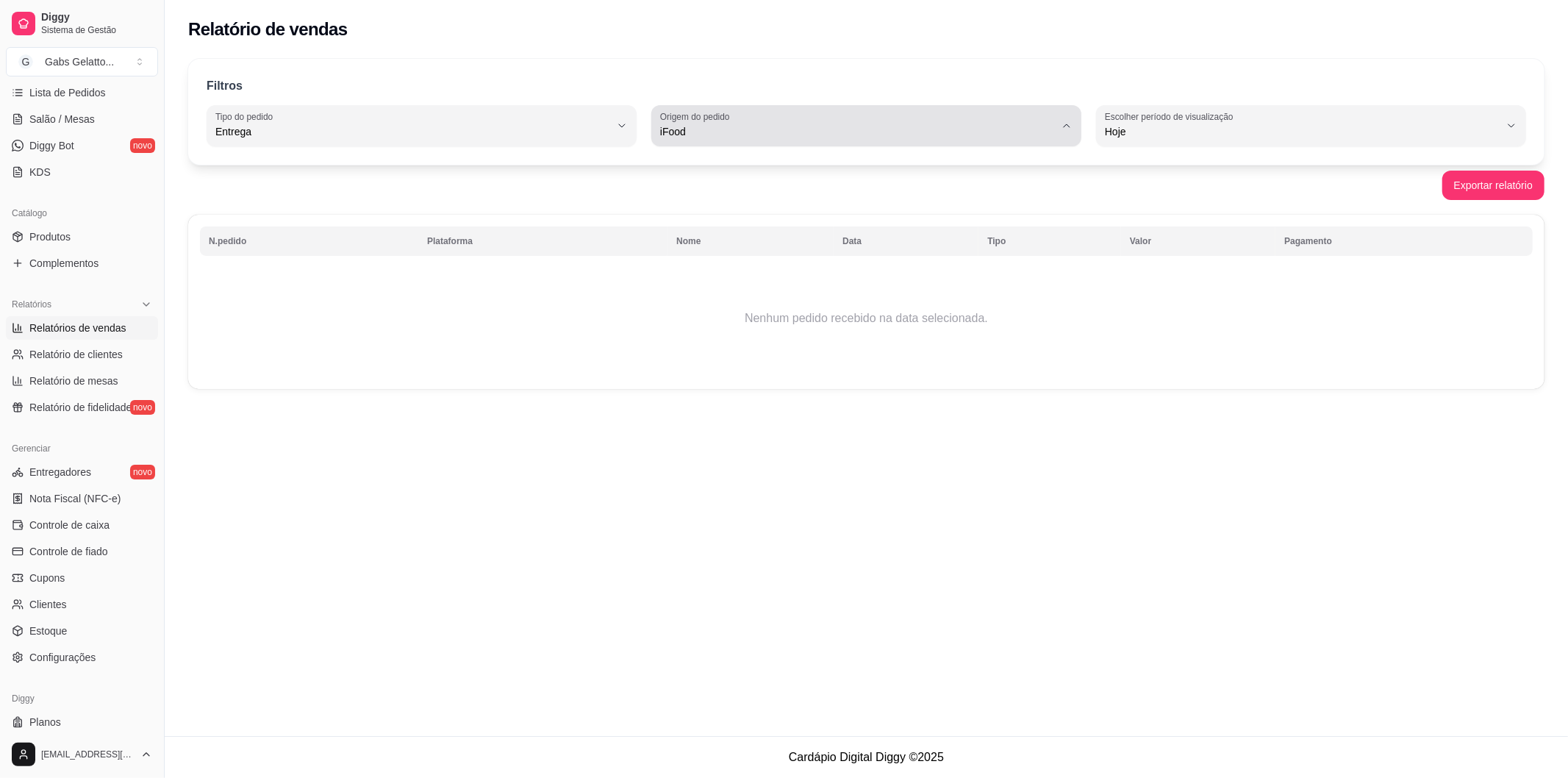
click at [744, 131] on span "iFood" at bounding box center [857, 131] width 395 height 14
click at [714, 174] on span "Todas plataformas (Diggy, iFood)" at bounding box center [859, 166] width 377 height 14
type input "ALL"
select select "ALL"
click at [714, 174] on li "Todas plataformas (Diggy, iFood)" at bounding box center [867, 167] width 402 height 23
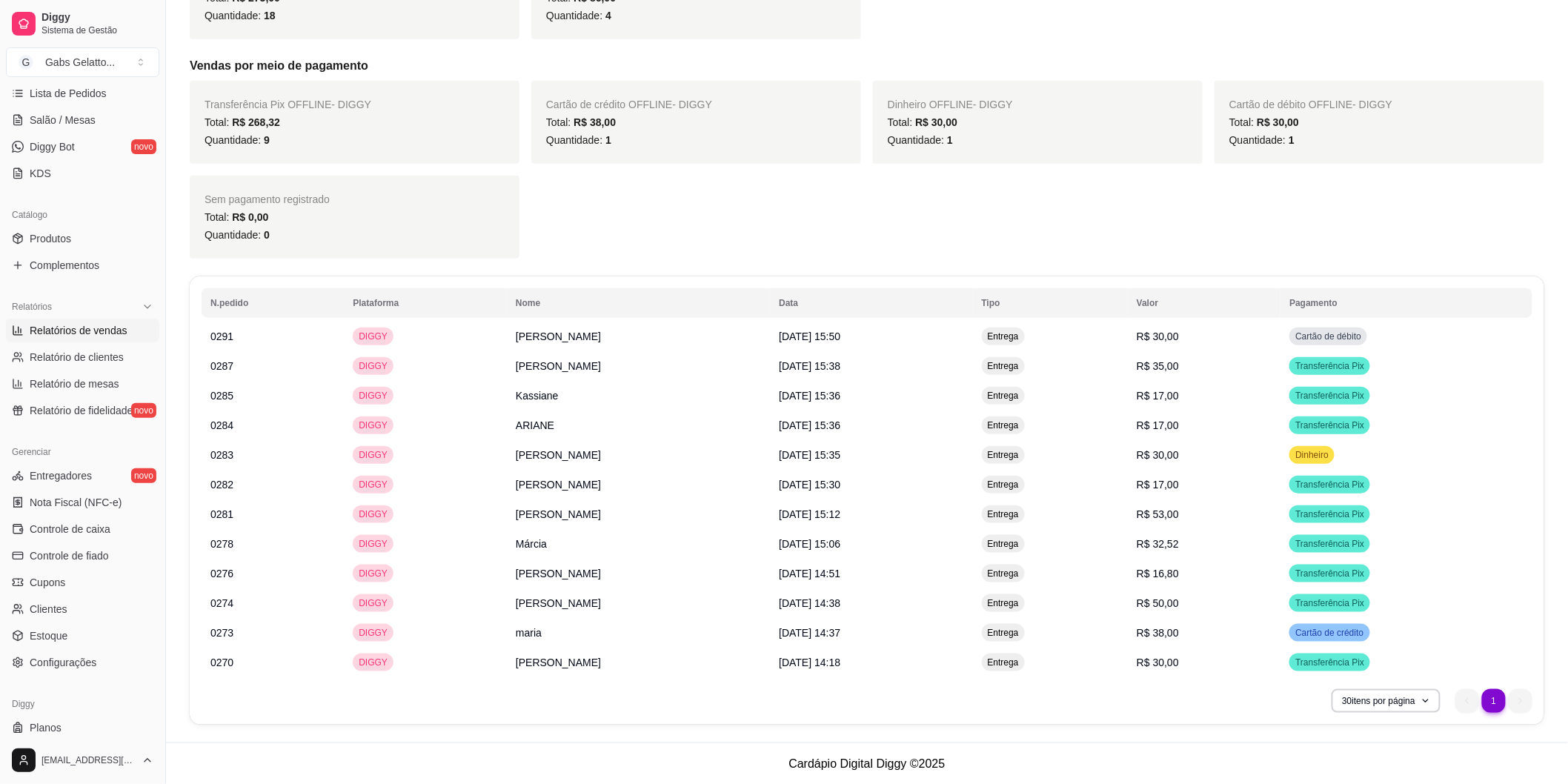
scroll to position [0, 0]
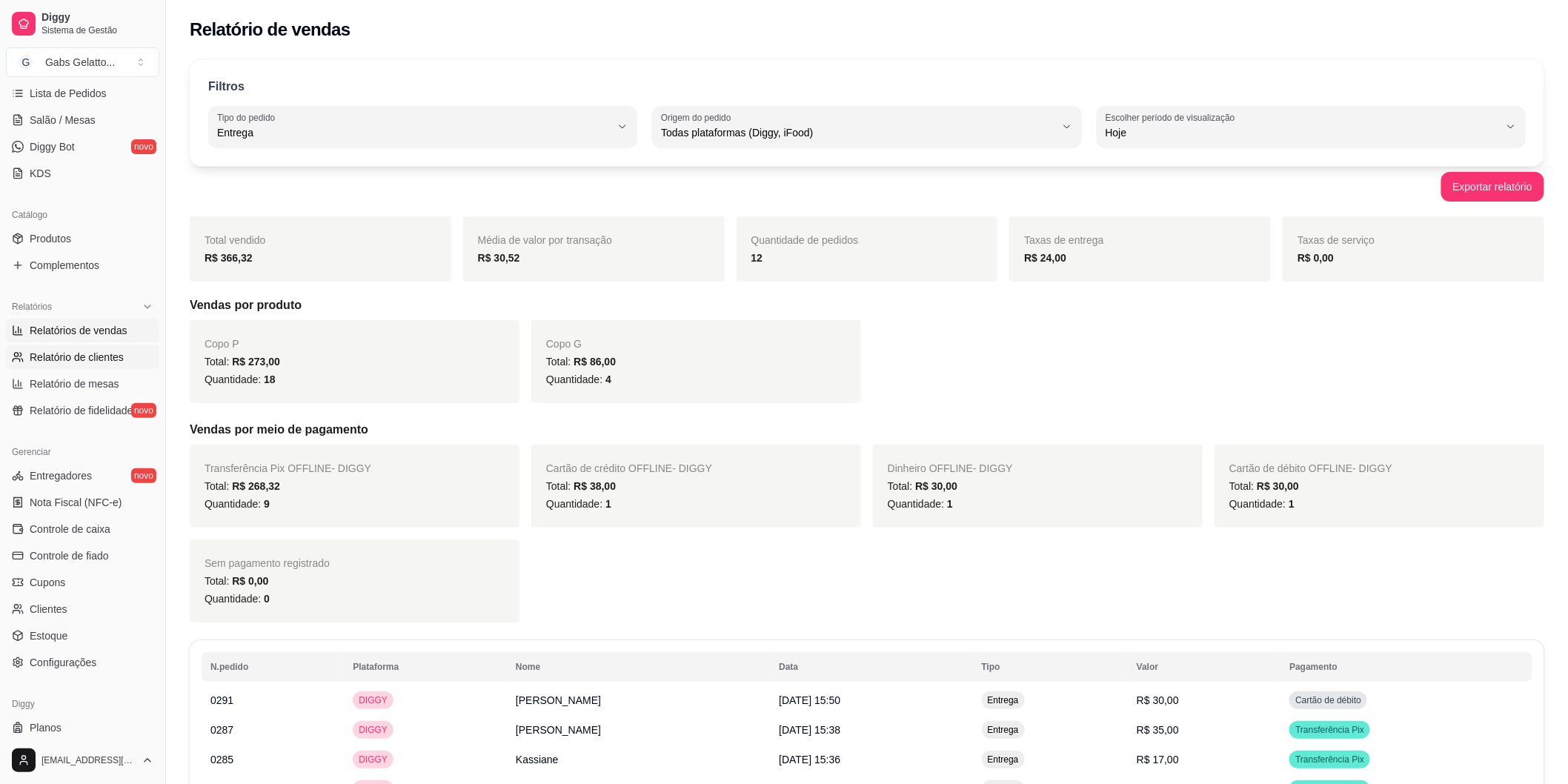
click at [88, 346] on link "Relatório de clientes" at bounding box center [83, 357] width 154 height 23
select select "30"
select select "HIGHEST_TOTAL_SPENT_WITH_ORDERS"
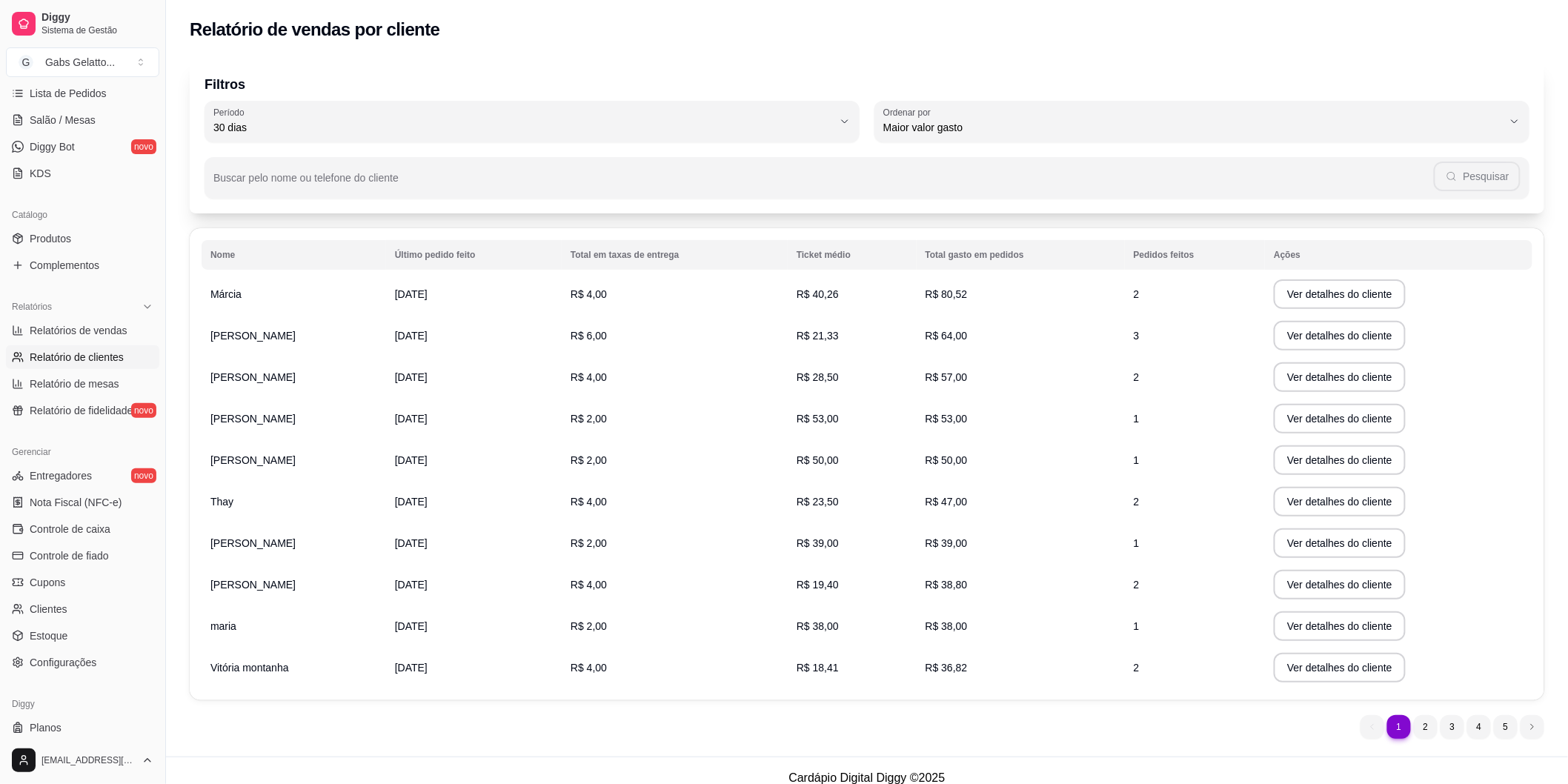
scroll to position [14, 0]
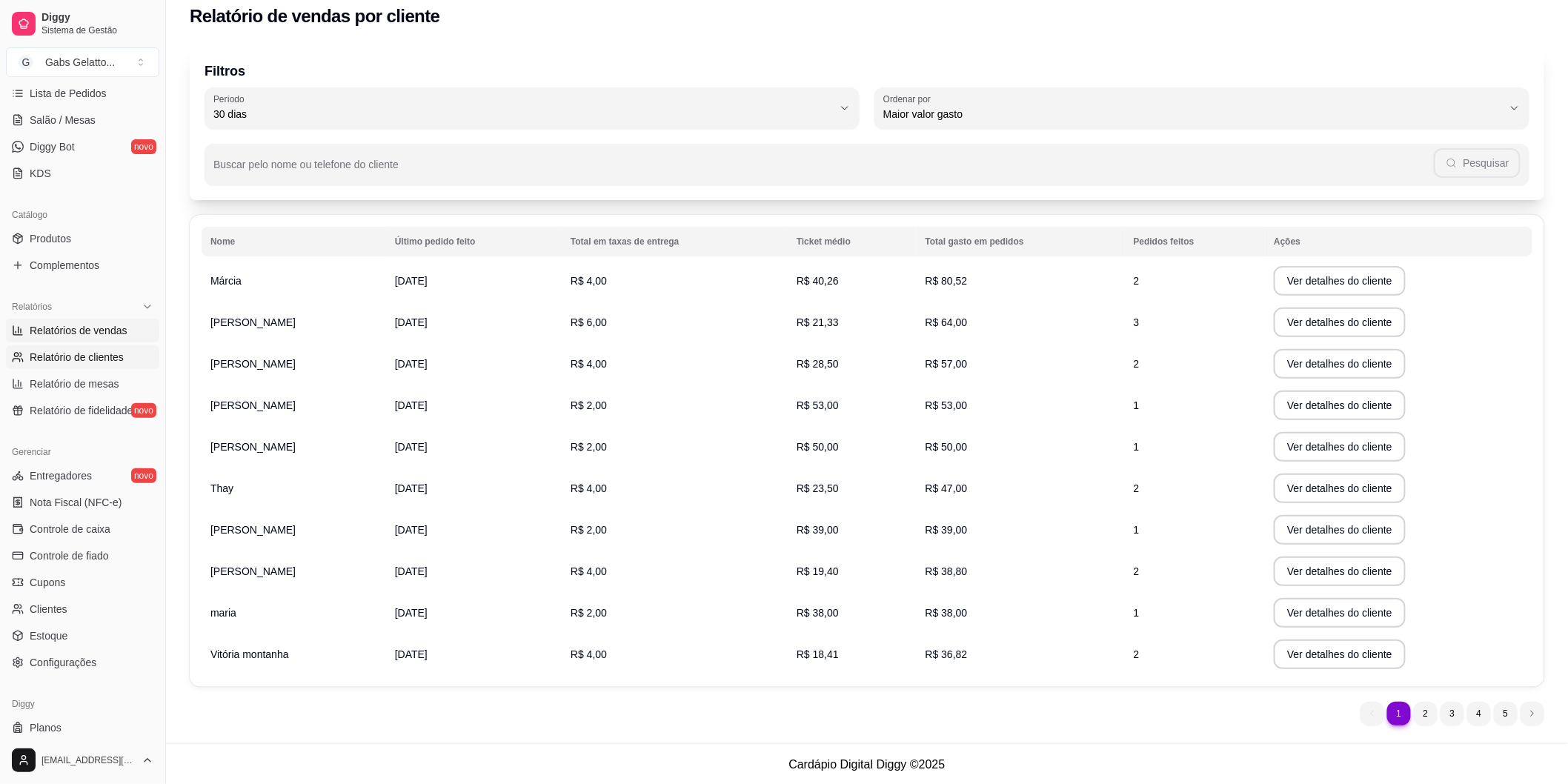
click at [93, 332] on span "Relatórios de vendas" at bounding box center [78, 330] width 98 height 15
select select "ALL"
select select "0"
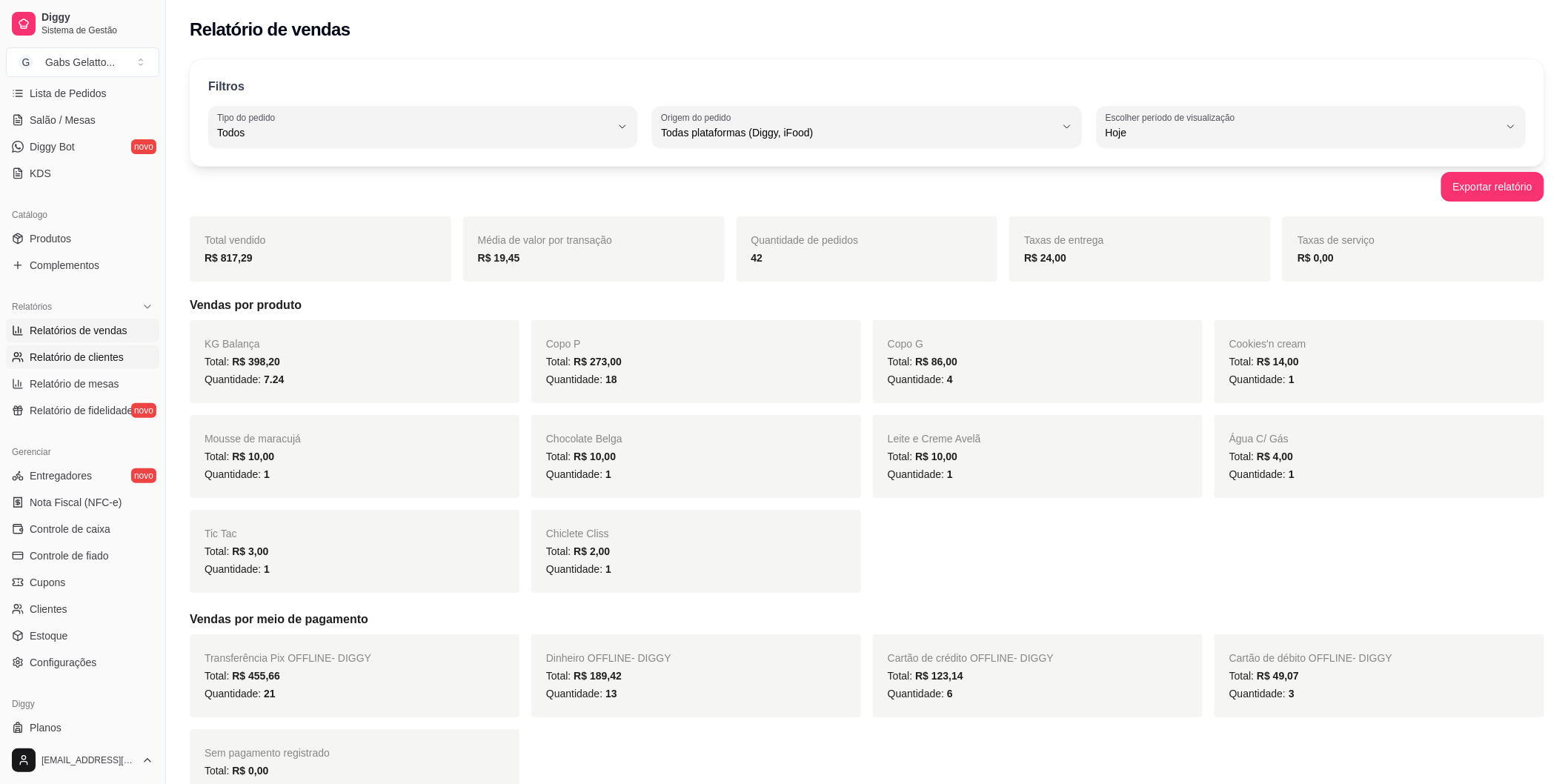
click at [113, 356] on span "Relatório de clientes" at bounding box center [76, 356] width 94 height 15
select select "30"
select select "HIGHEST_TOTAL_SPENT_WITH_ORDERS"
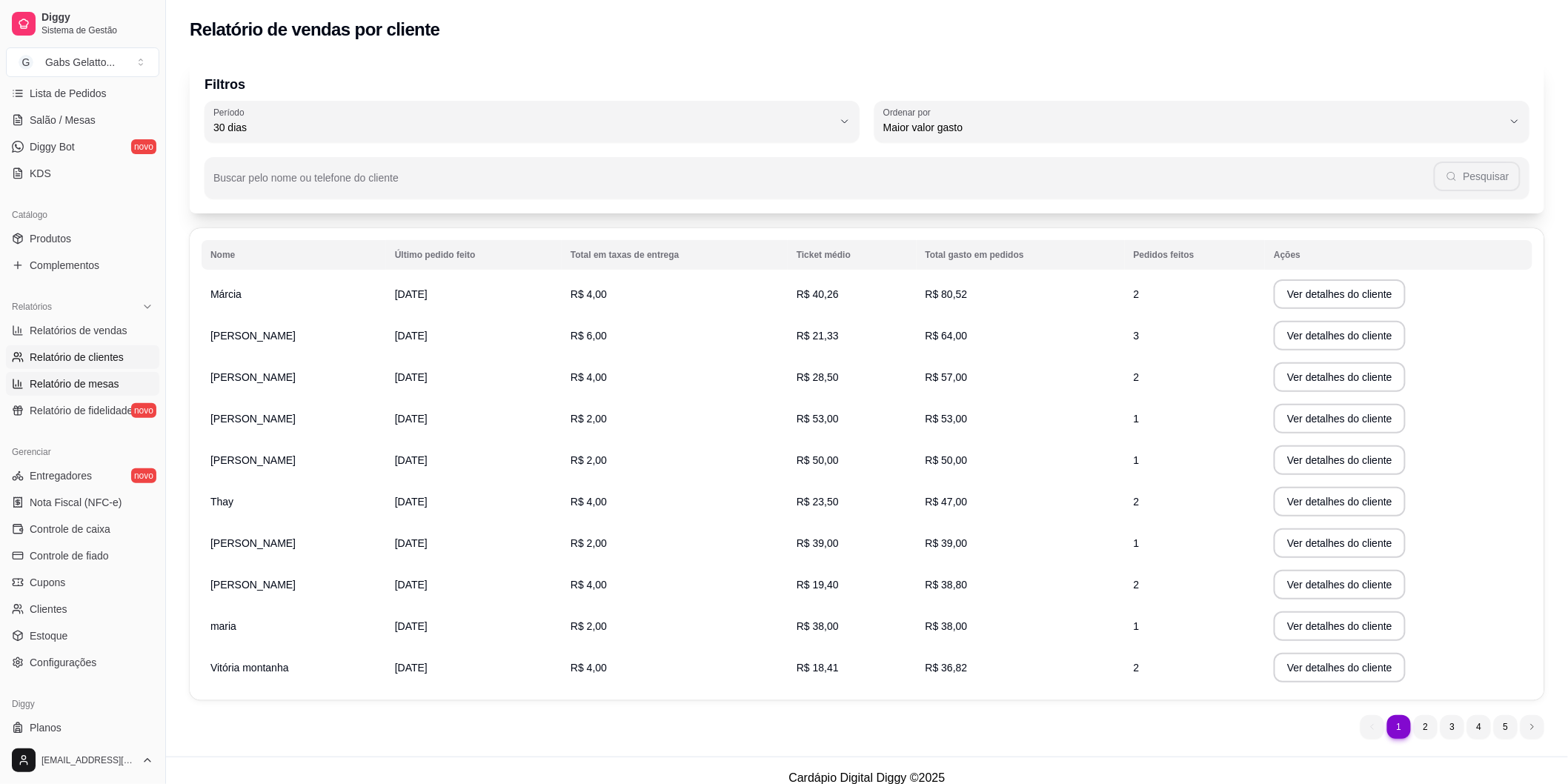
click at [74, 383] on span "Relatório de mesas" at bounding box center [74, 383] width 90 height 15
select select "TOTAL_OF_ORDERS"
select select "7"
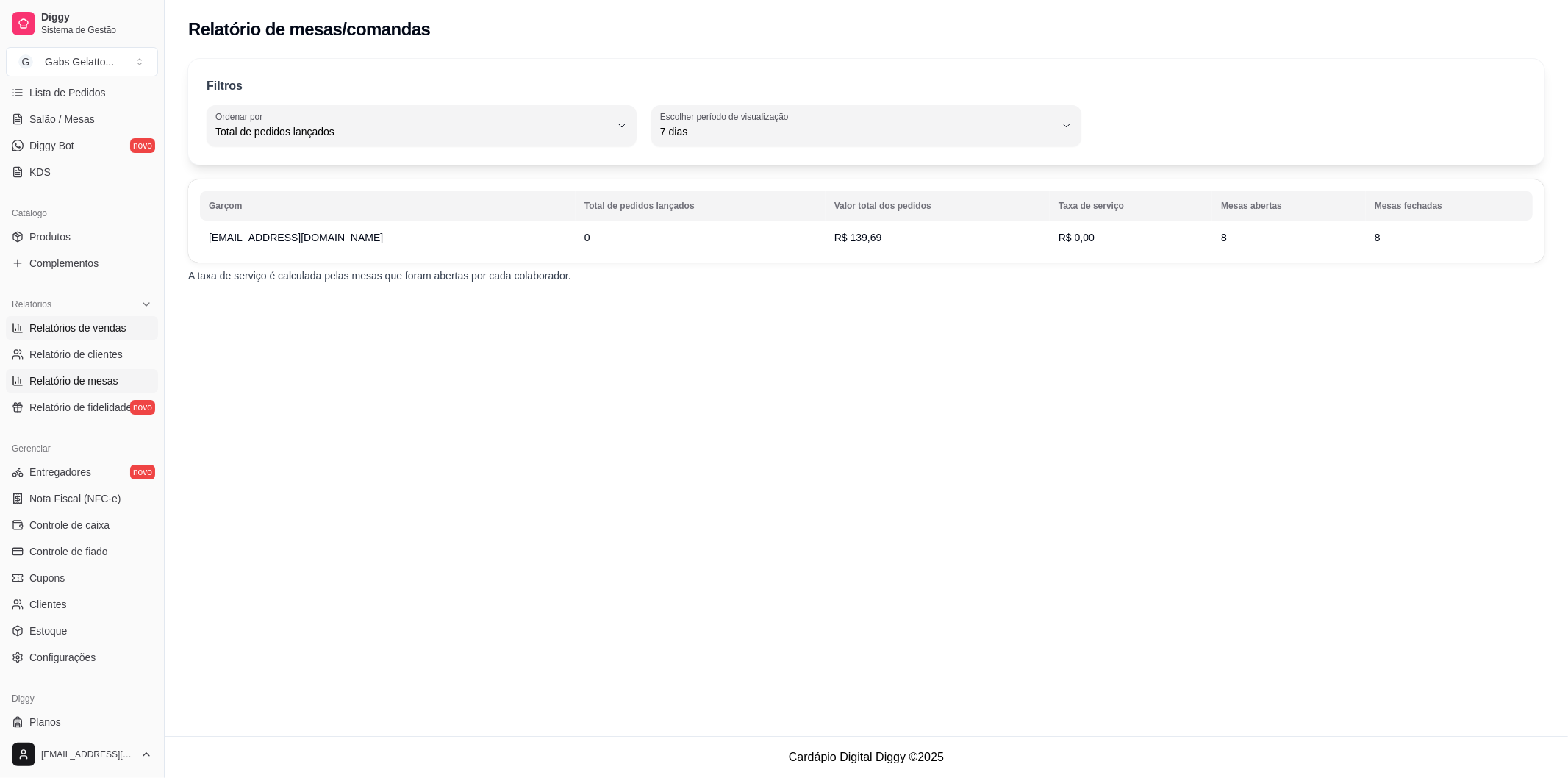
click at [106, 334] on span "Relatórios de vendas" at bounding box center [77, 327] width 98 height 14
select select "ALL"
select select "0"
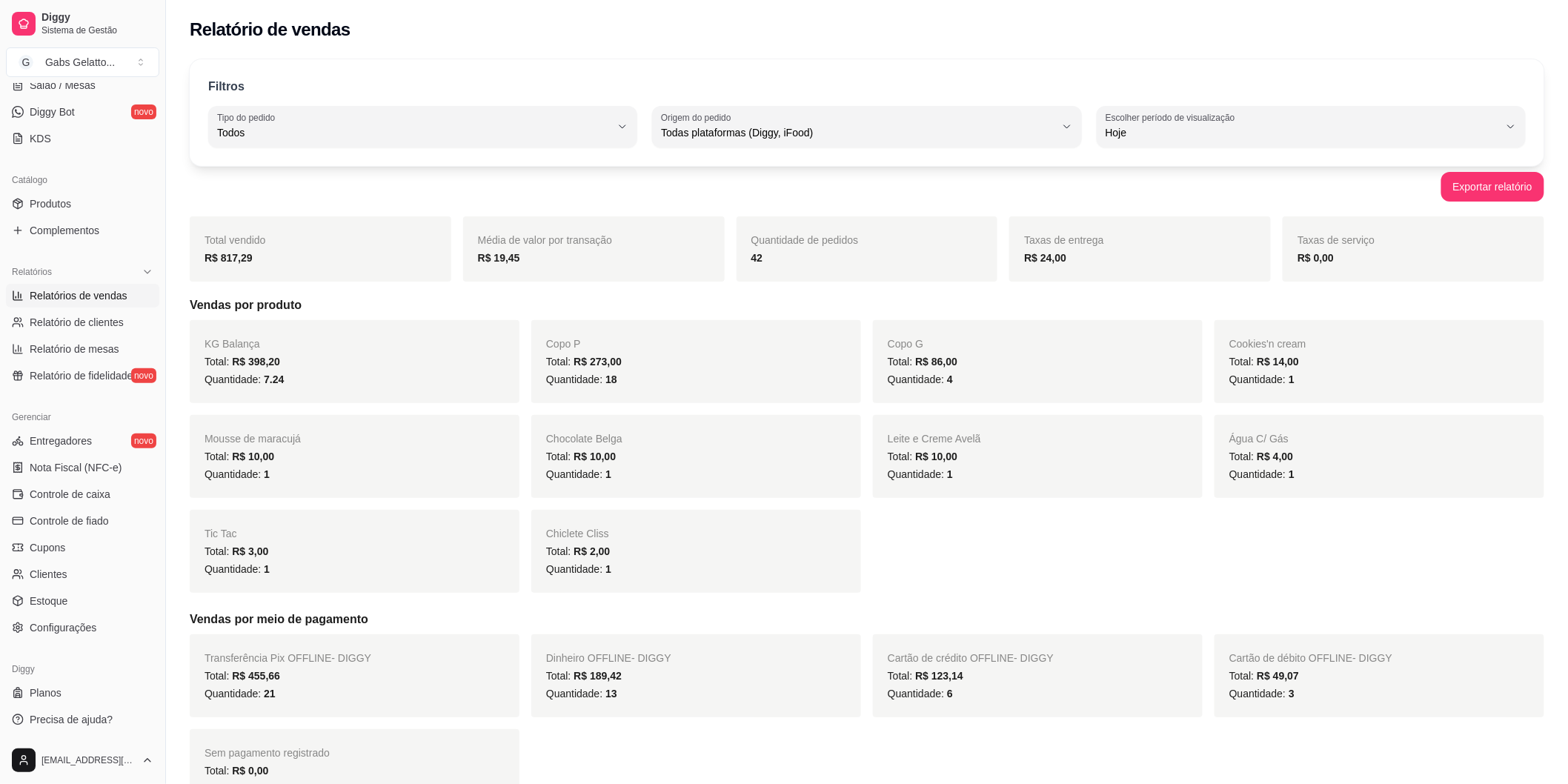
scroll to position [83, 0]
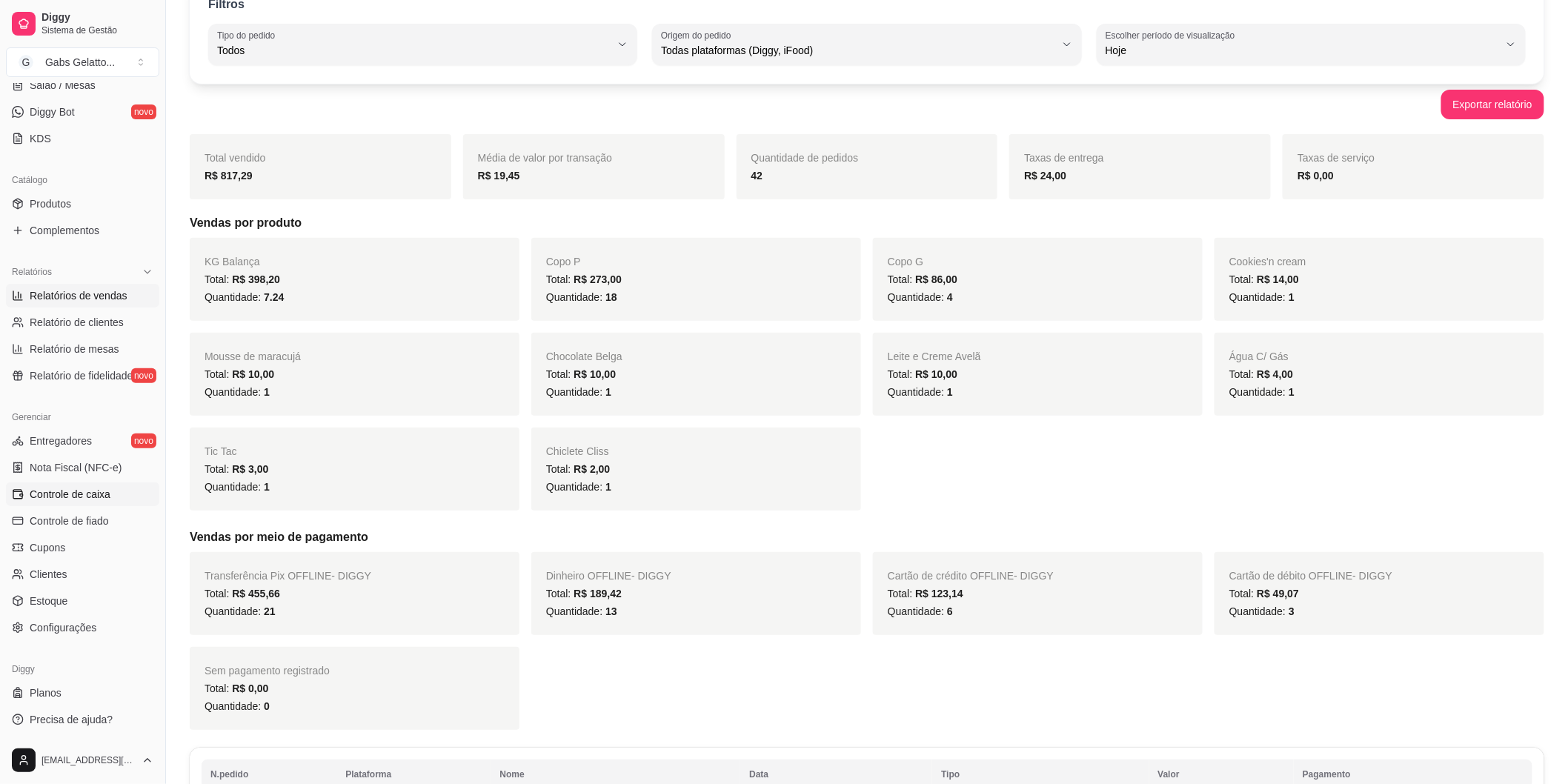
click at [86, 497] on span "Controle de caixa" at bounding box center [69, 493] width 81 height 15
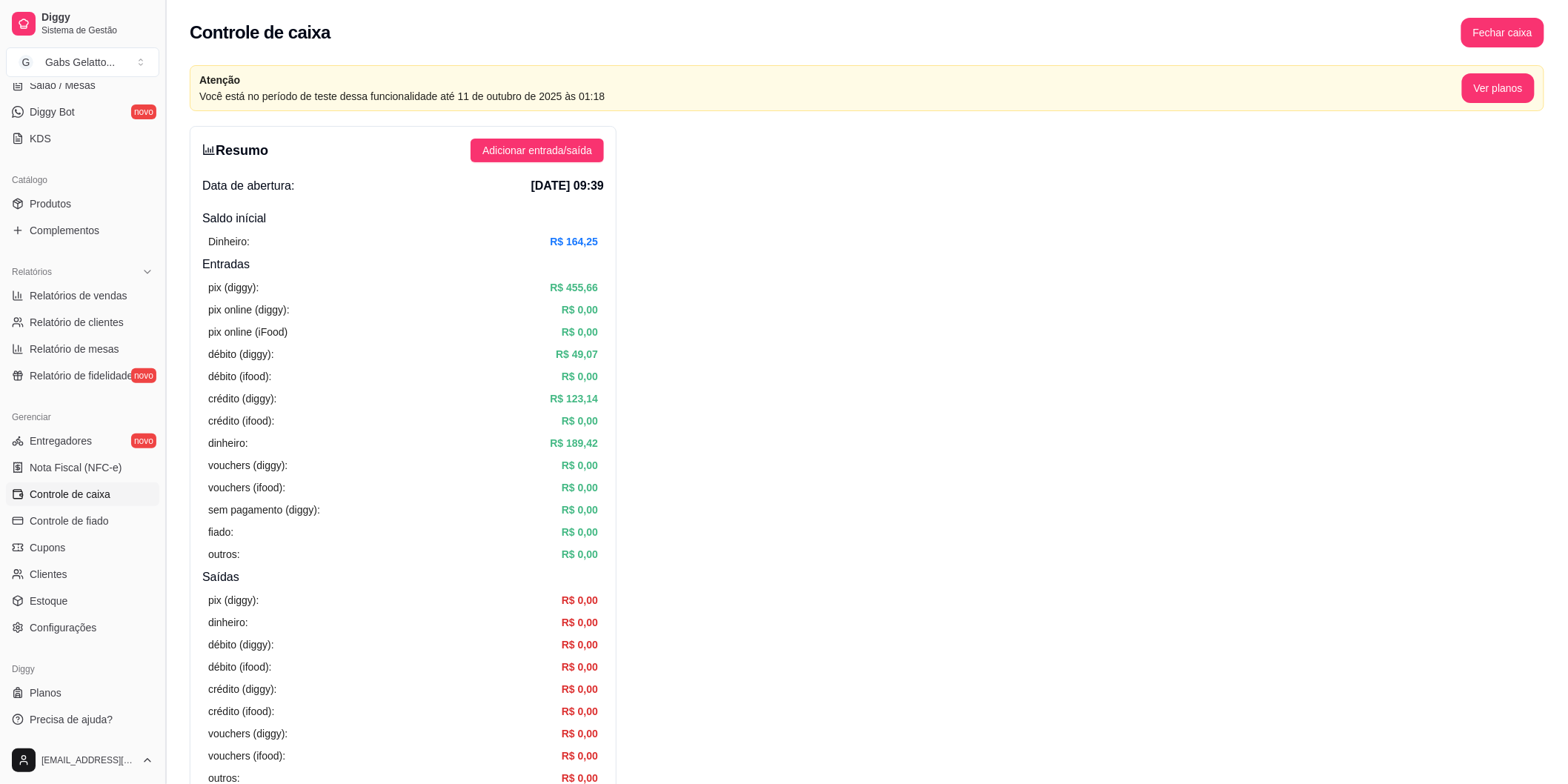
scroll to position [83, 0]
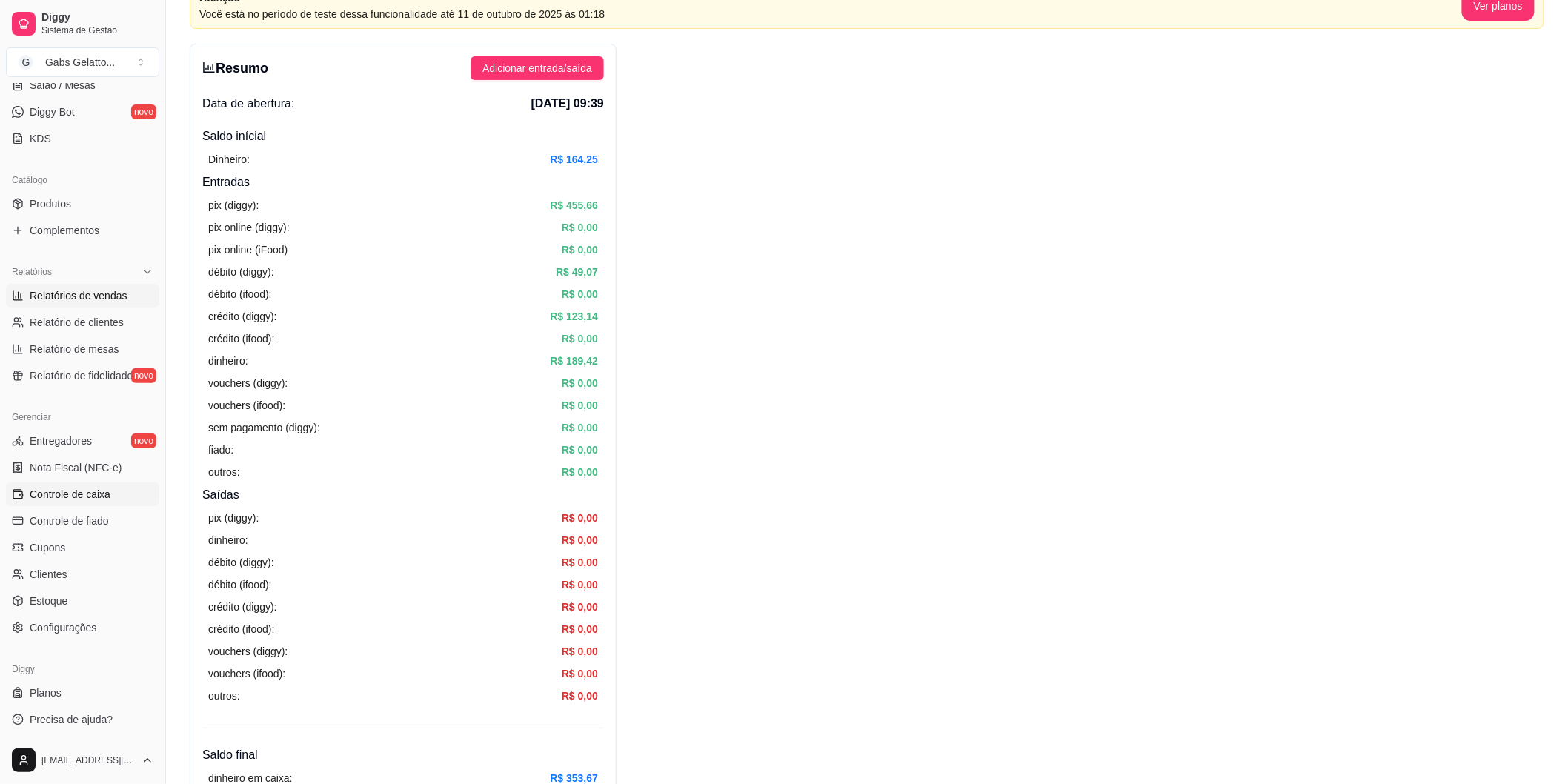
click at [114, 303] on link "Relatórios de vendas" at bounding box center [83, 296] width 154 height 23
select select "ALL"
select select "0"
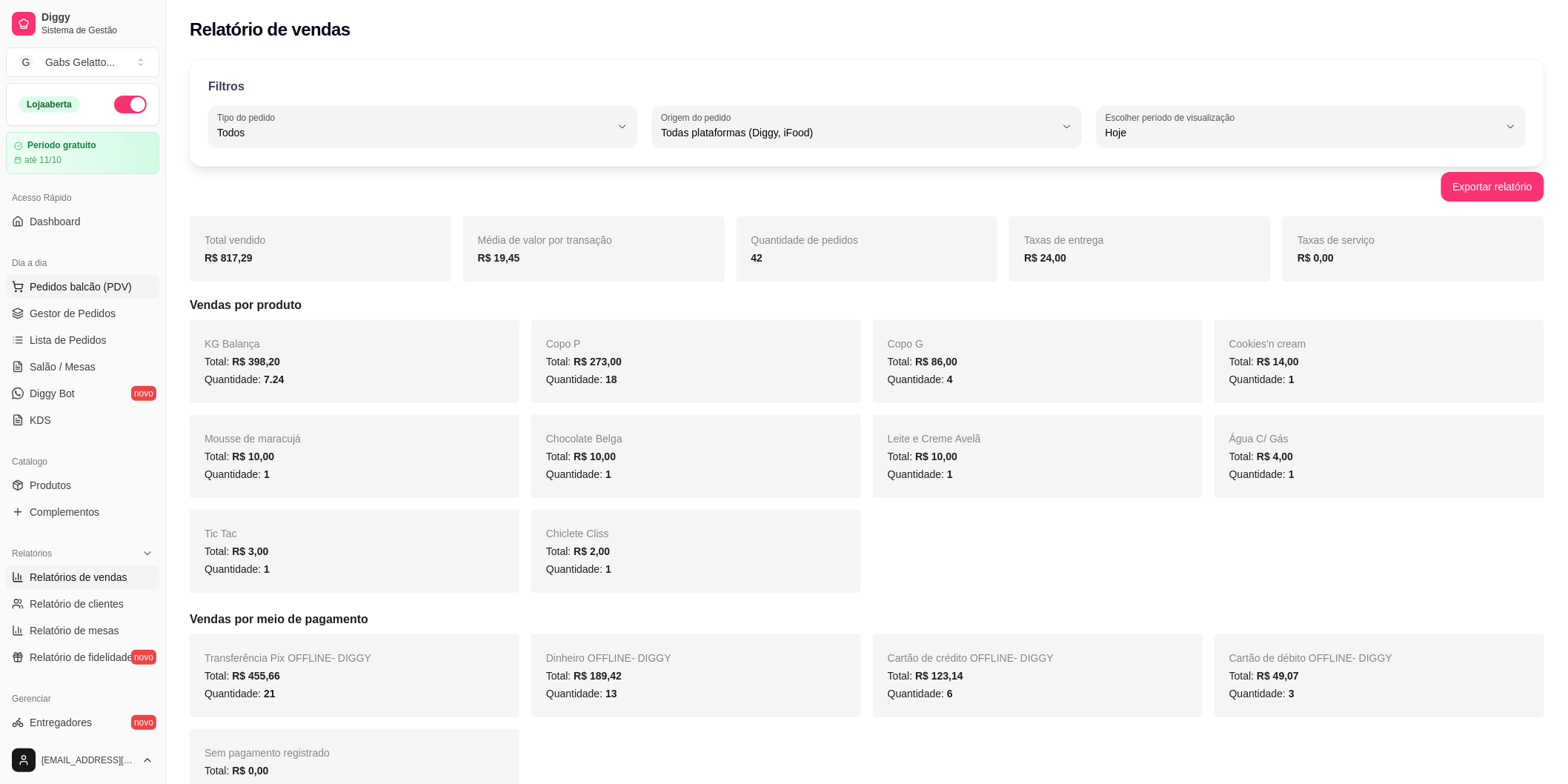
click at [107, 278] on button "Pedidos balcão (PDV)" at bounding box center [83, 287] width 154 height 23
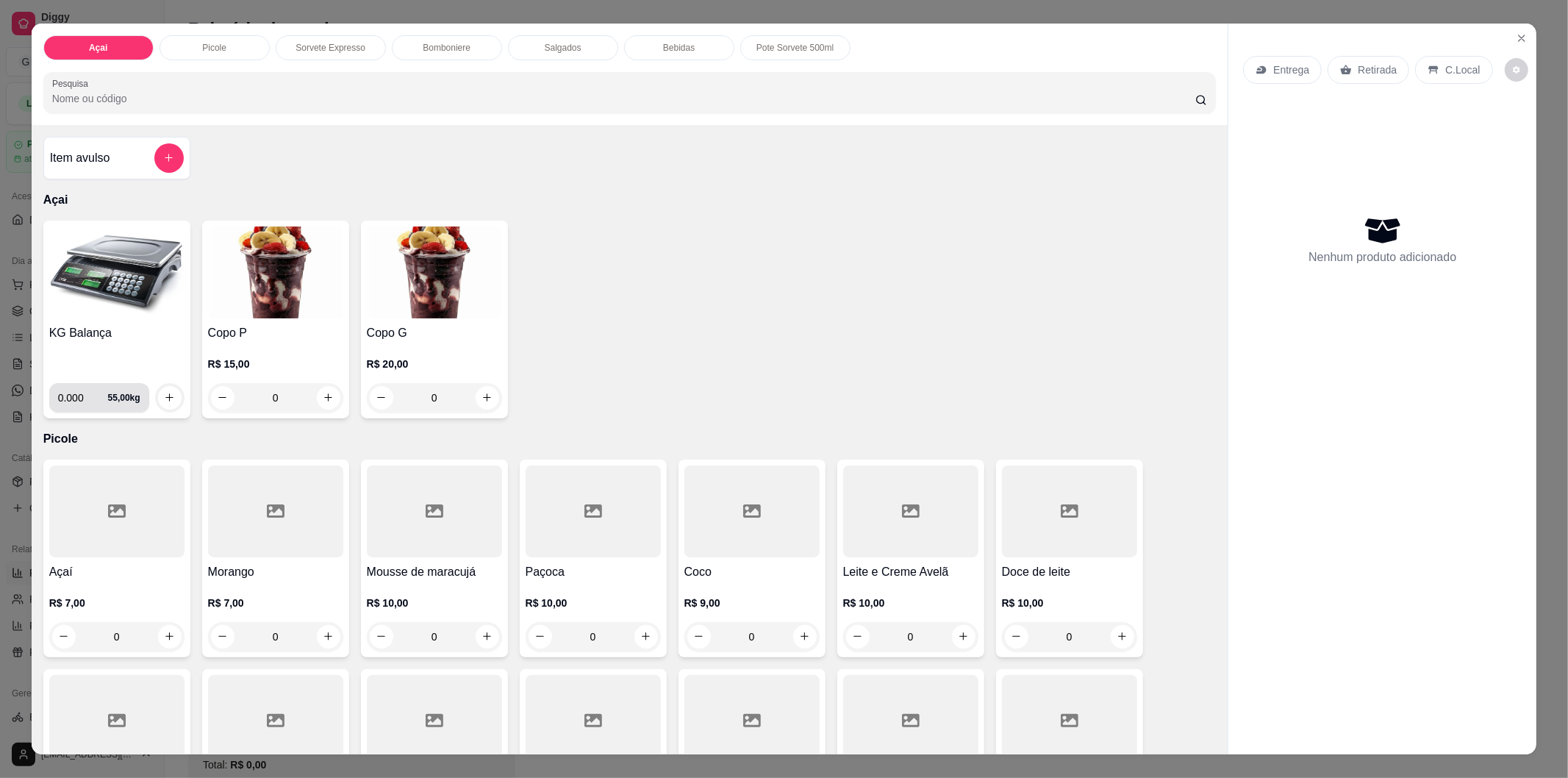
click at [82, 393] on input "0.000" at bounding box center [83, 398] width 50 height 29
type input "0.520"
click at [168, 399] on icon "increase-product-quantity" at bounding box center [169, 397] width 11 height 11
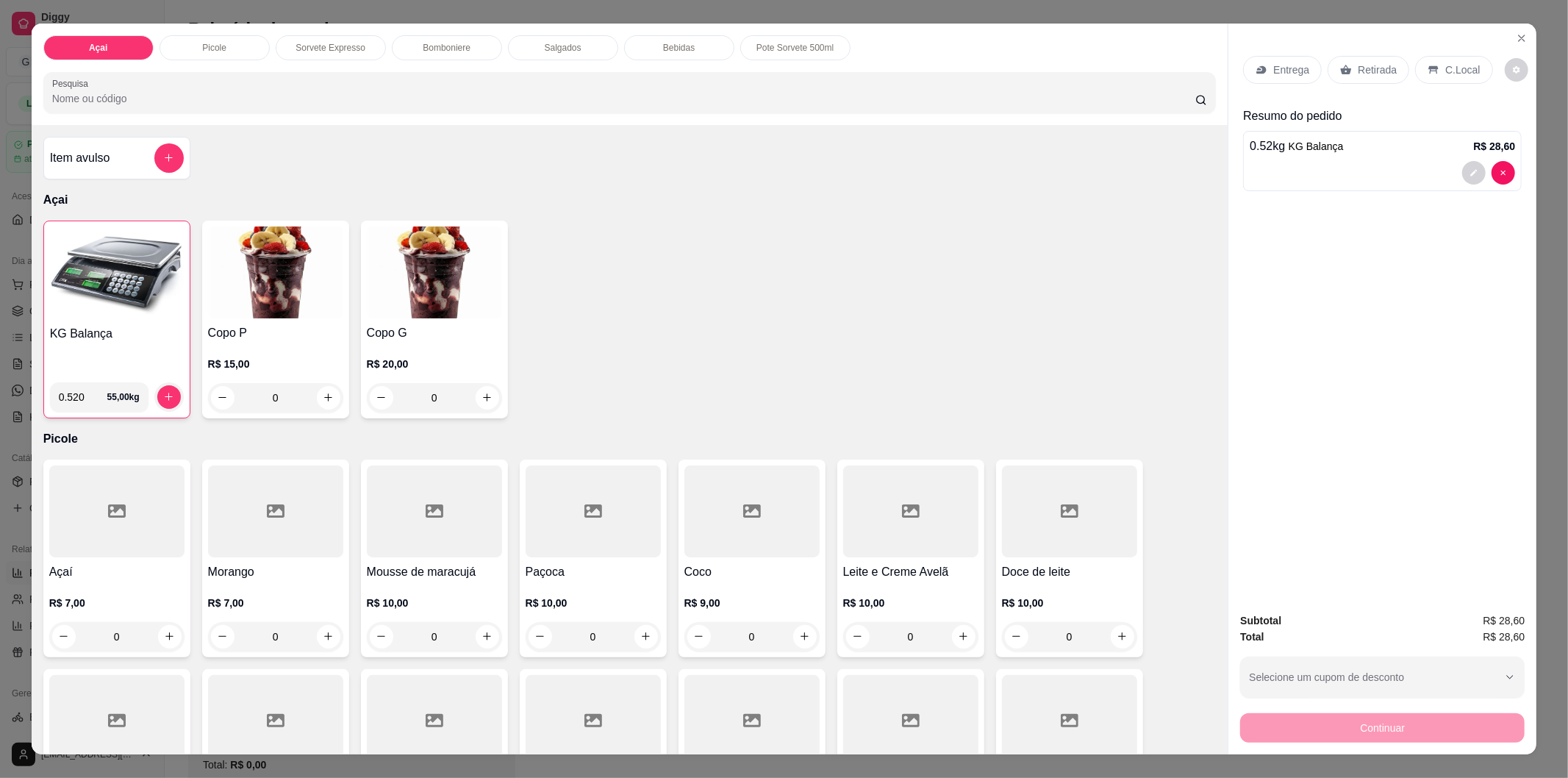
click at [1460, 63] on p "C.Local" at bounding box center [1463, 69] width 35 height 14
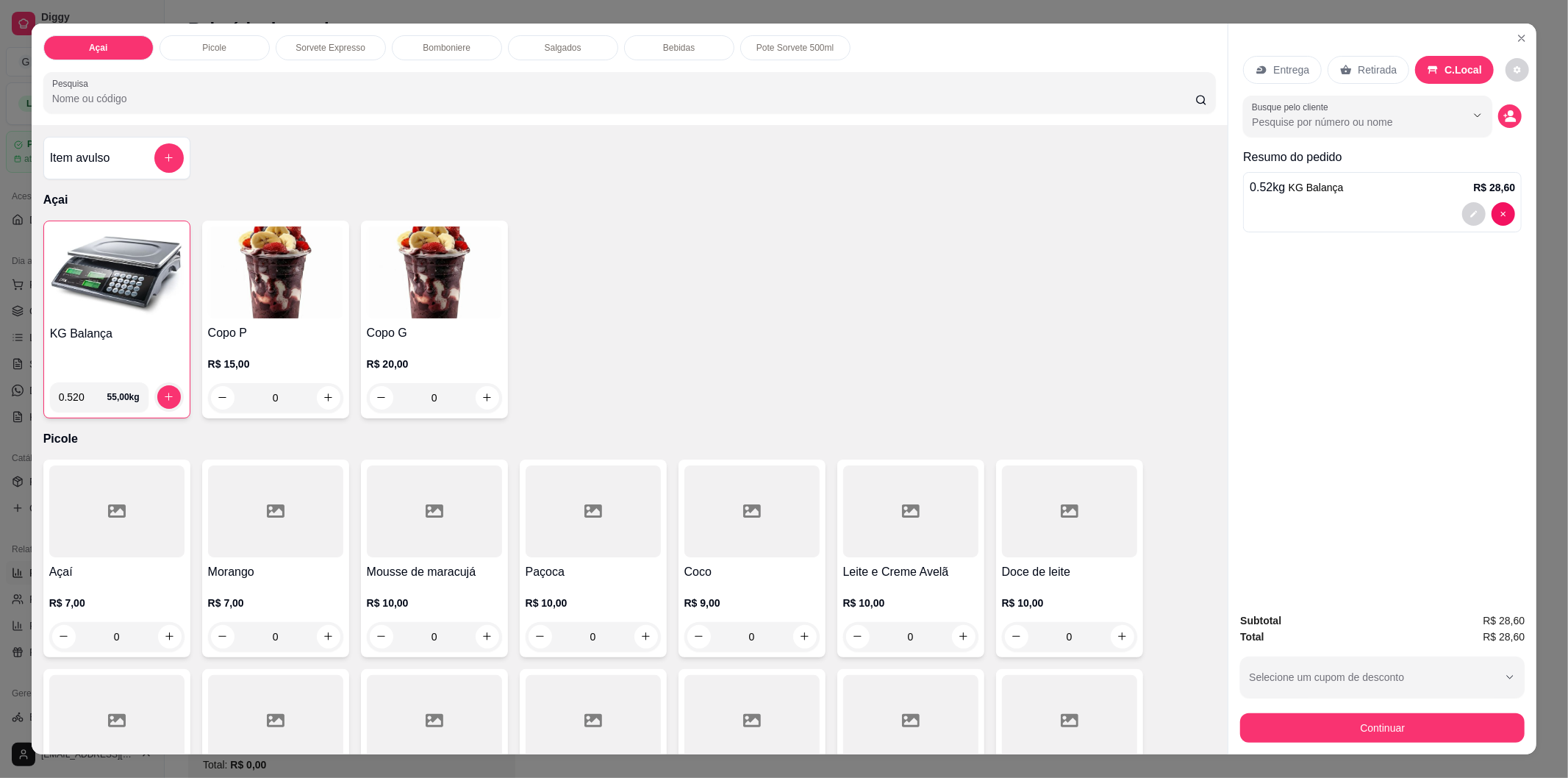
click at [1329, 713] on button "Continuar" at bounding box center [1383, 728] width 285 height 29
click at [1366, 715] on button "Continuar" at bounding box center [1383, 728] width 285 height 29
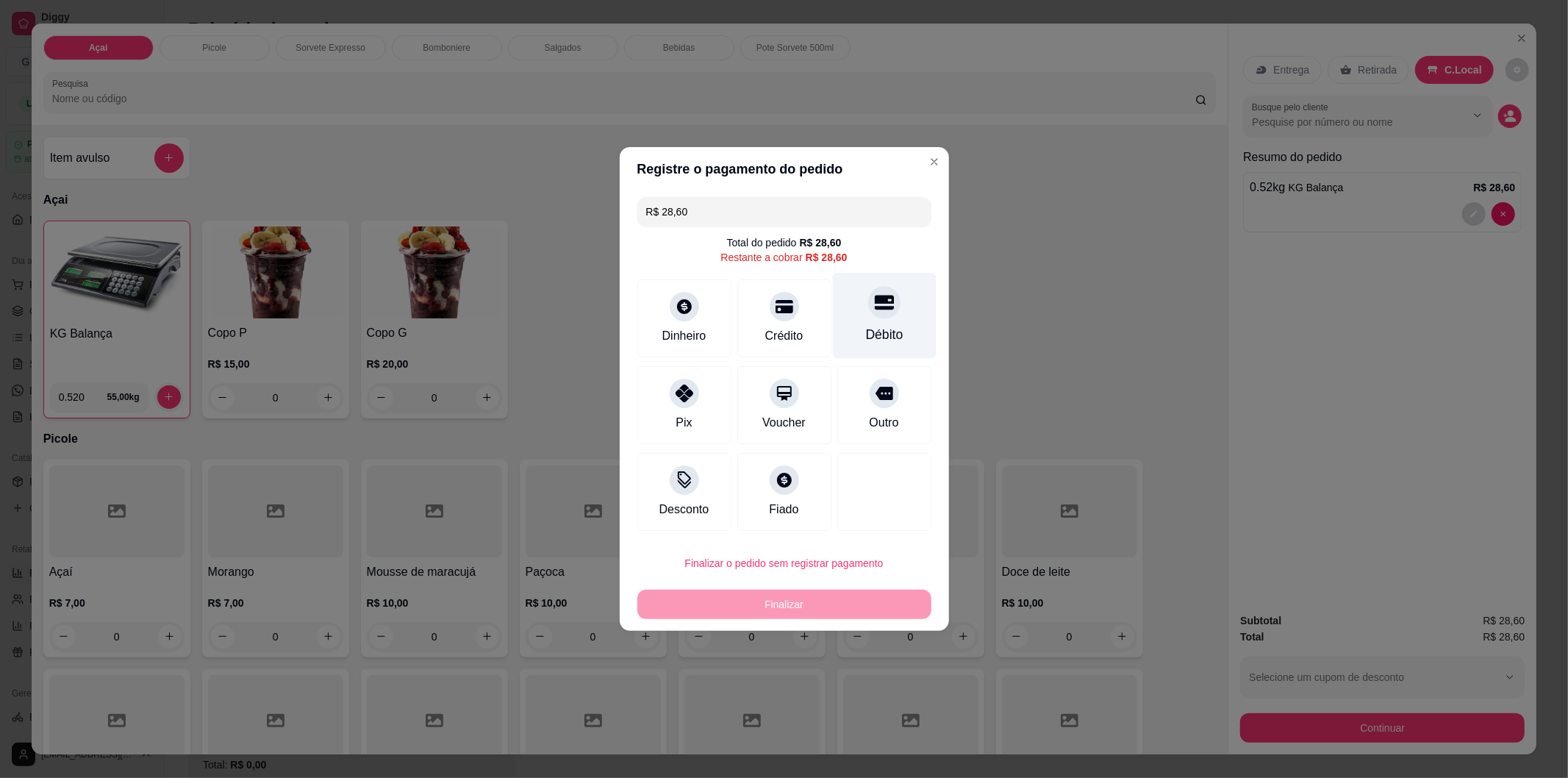
click at [877, 303] on icon at bounding box center [883, 302] width 19 height 14
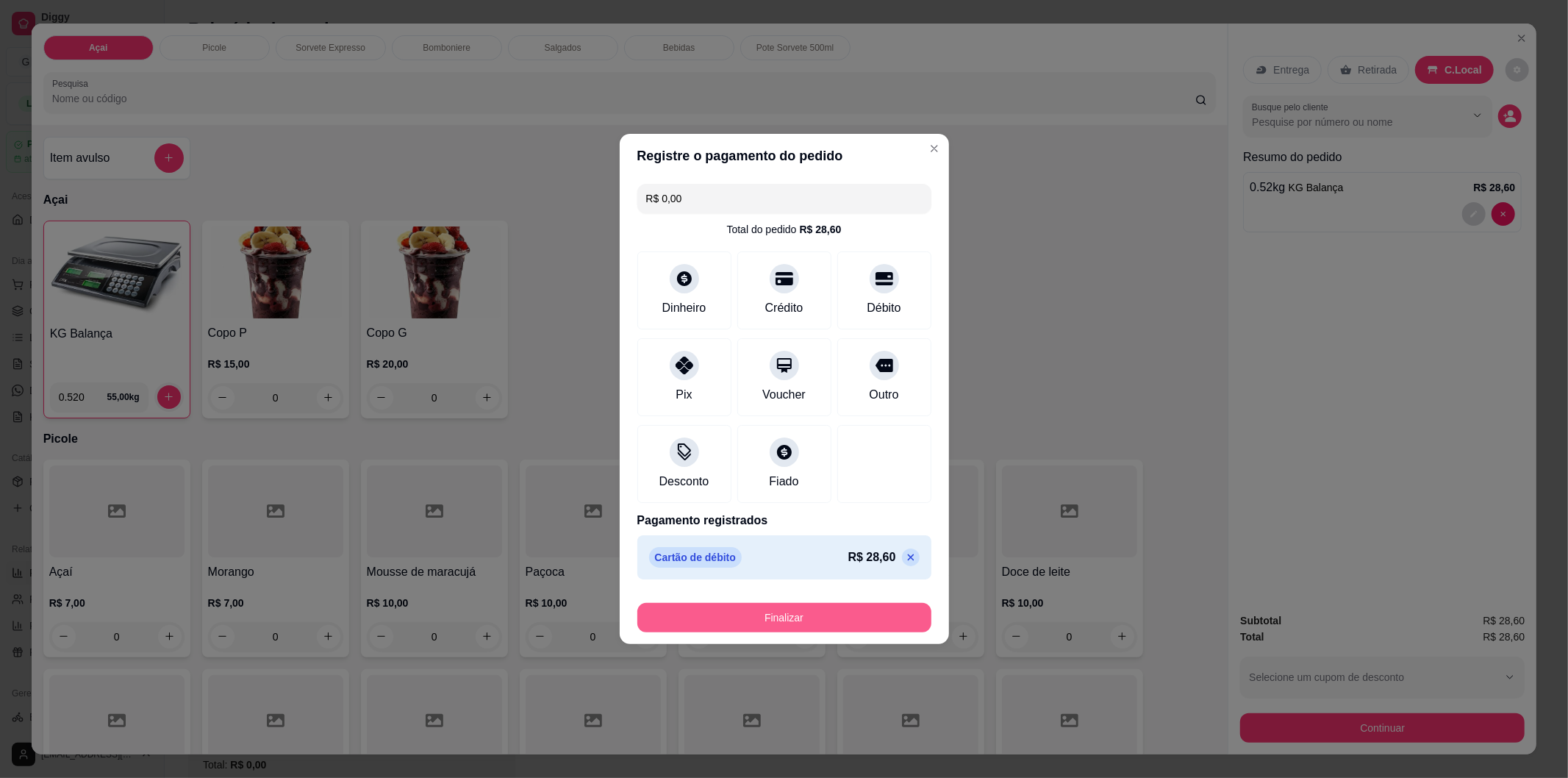
click at [798, 615] on button "Finalizar" at bounding box center [784, 617] width 294 height 29
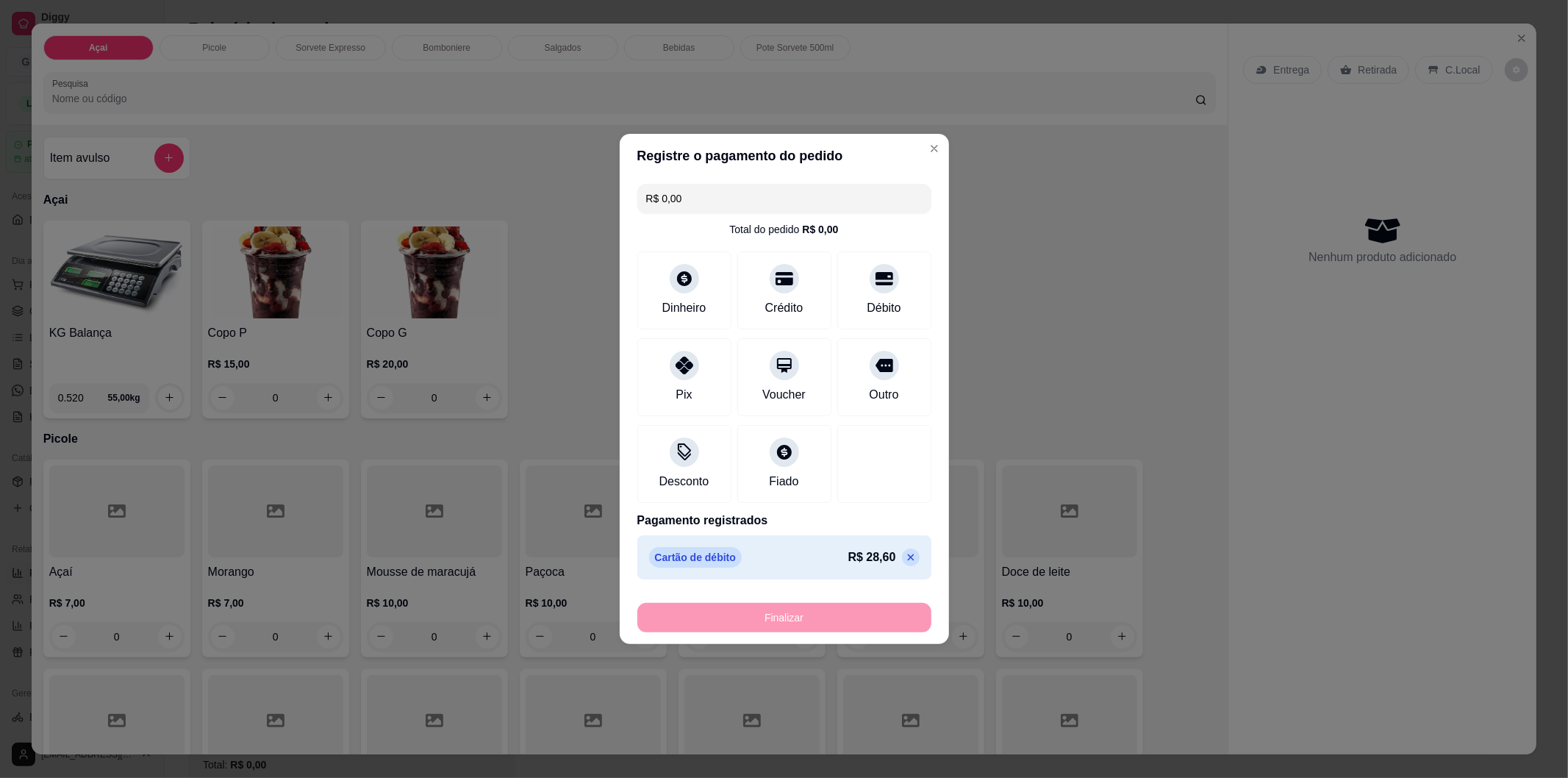
type input "-R$ 28,60"
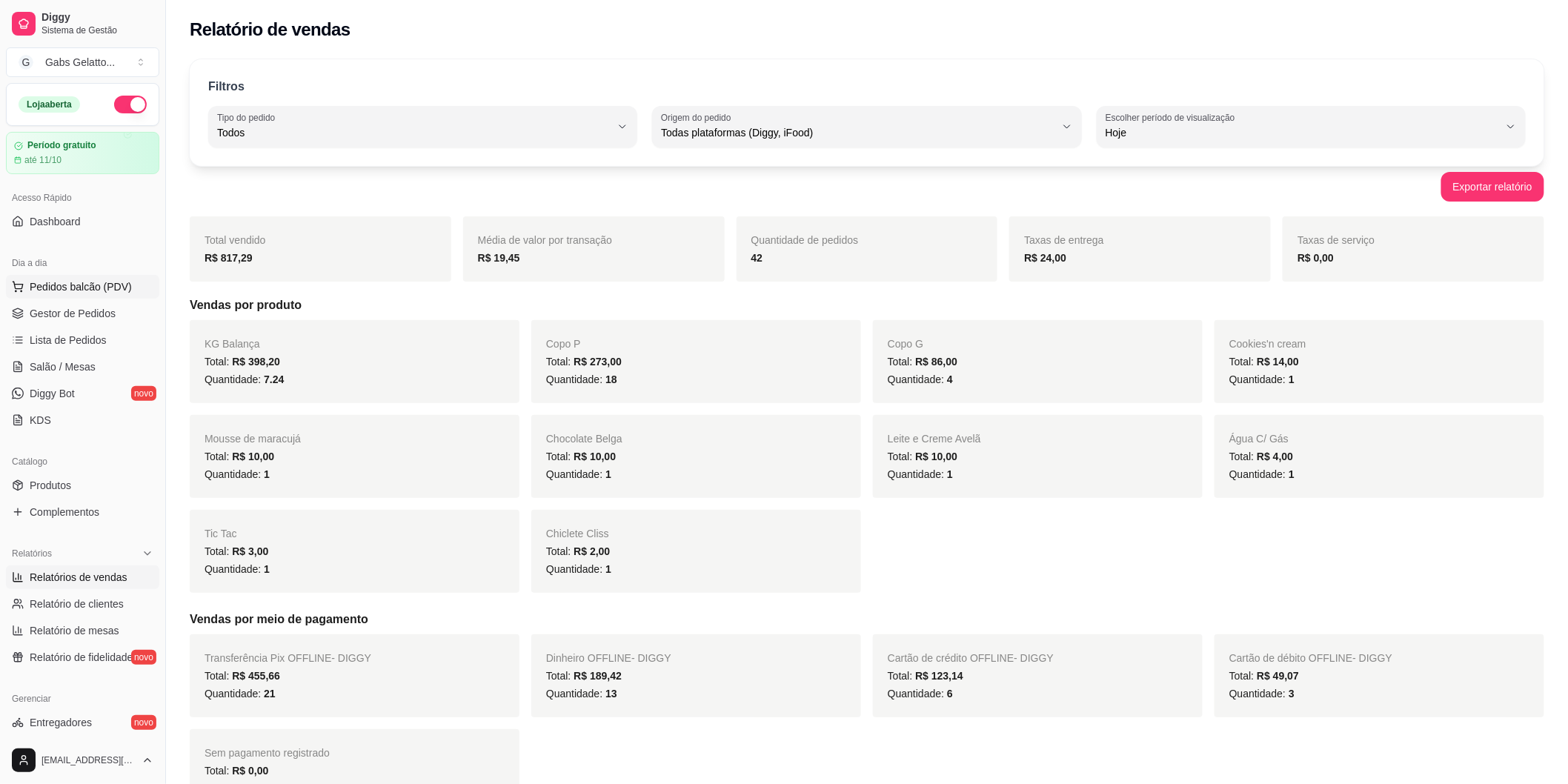
click at [79, 295] on button "Pedidos balcão (PDV)" at bounding box center [83, 287] width 154 height 23
